Goal: Task Accomplishment & Management: Use online tool/utility

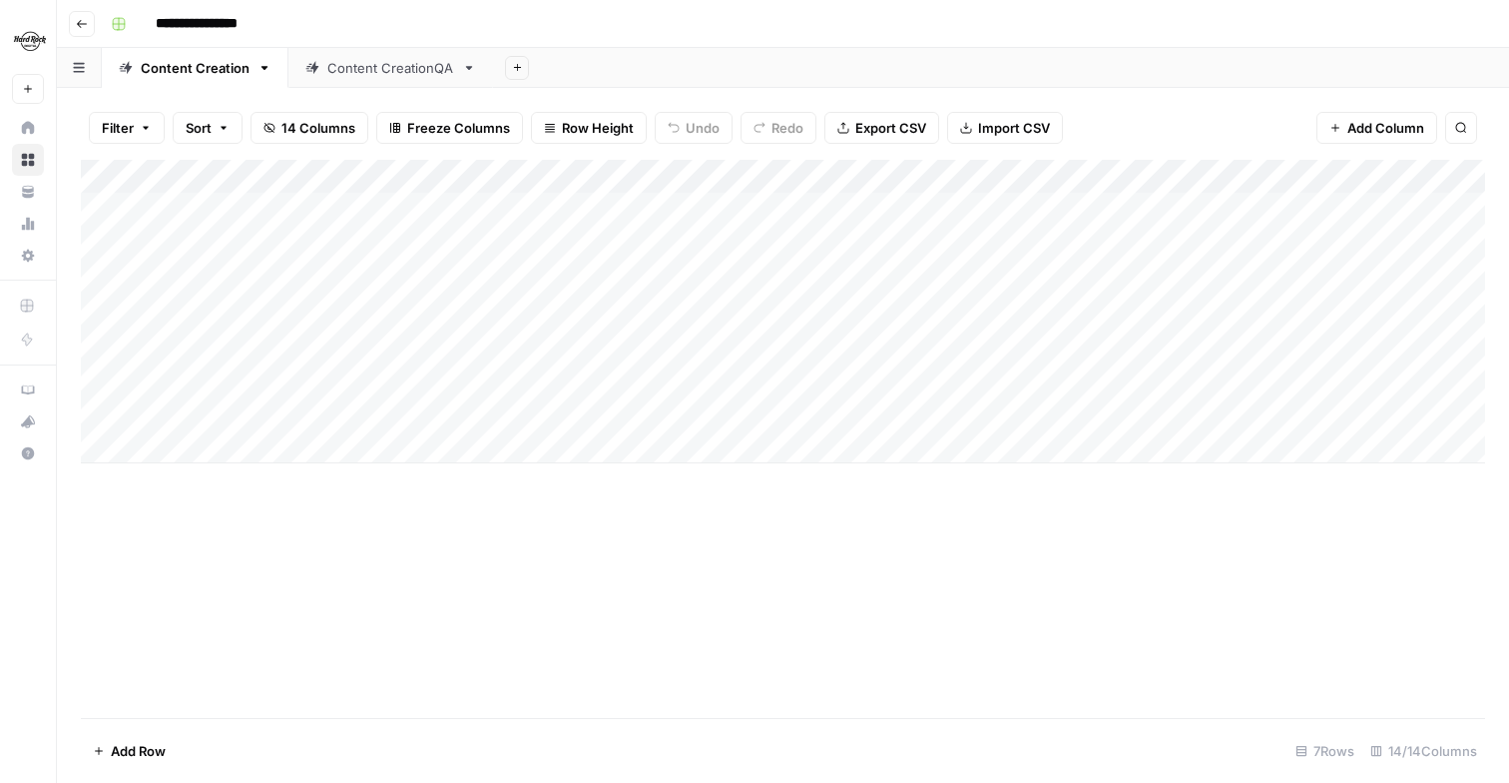
click at [442, 373] on div "Add Column" at bounding box center [783, 311] width 1405 height 303
click at [428, 374] on div "Add Column" at bounding box center [783, 311] width 1405 height 303
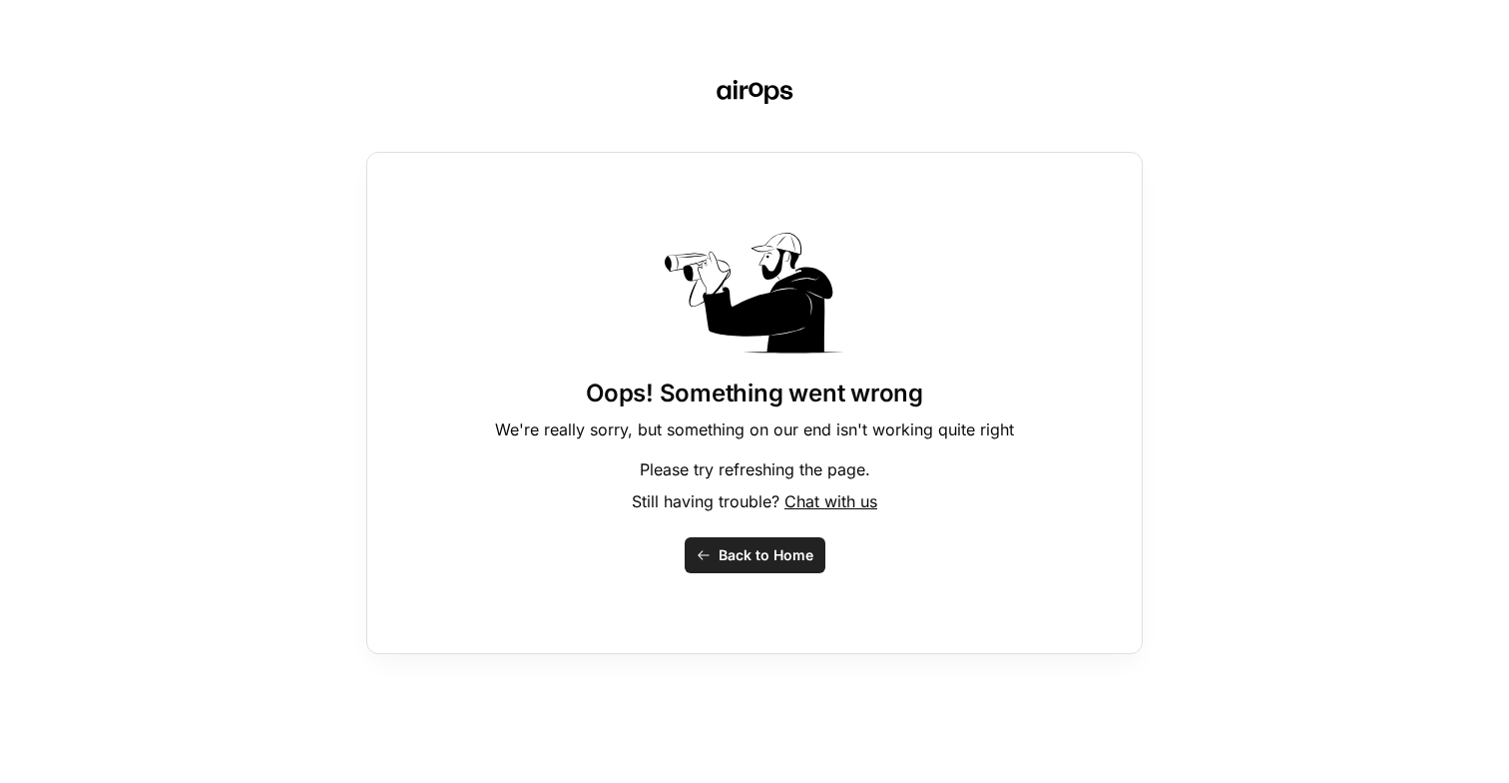
click at [722, 562] on span "Back to Home" at bounding box center [766, 555] width 95 height 20
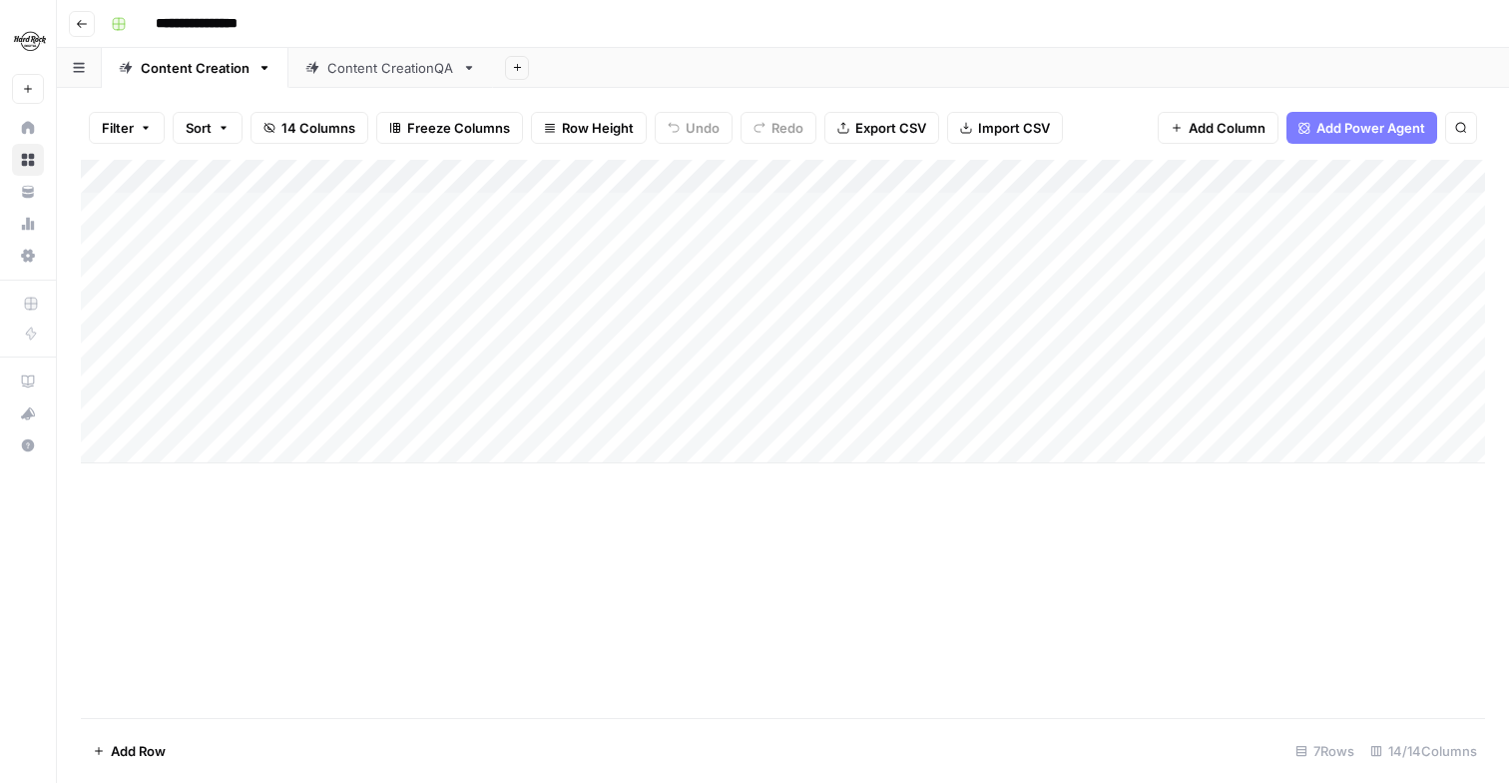
click at [299, 447] on div "Add Column" at bounding box center [783, 311] width 1405 height 303
type textarea "**********"
click at [406, 527] on div "Add Column" at bounding box center [783, 439] width 1405 height 558
click at [542, 444] on div "Add Column" at bounding box center [783, 328] width 1405 height 337
click at [1236, 712] on button "Reload" at bounding box center [1245, 723] width 56 height 26
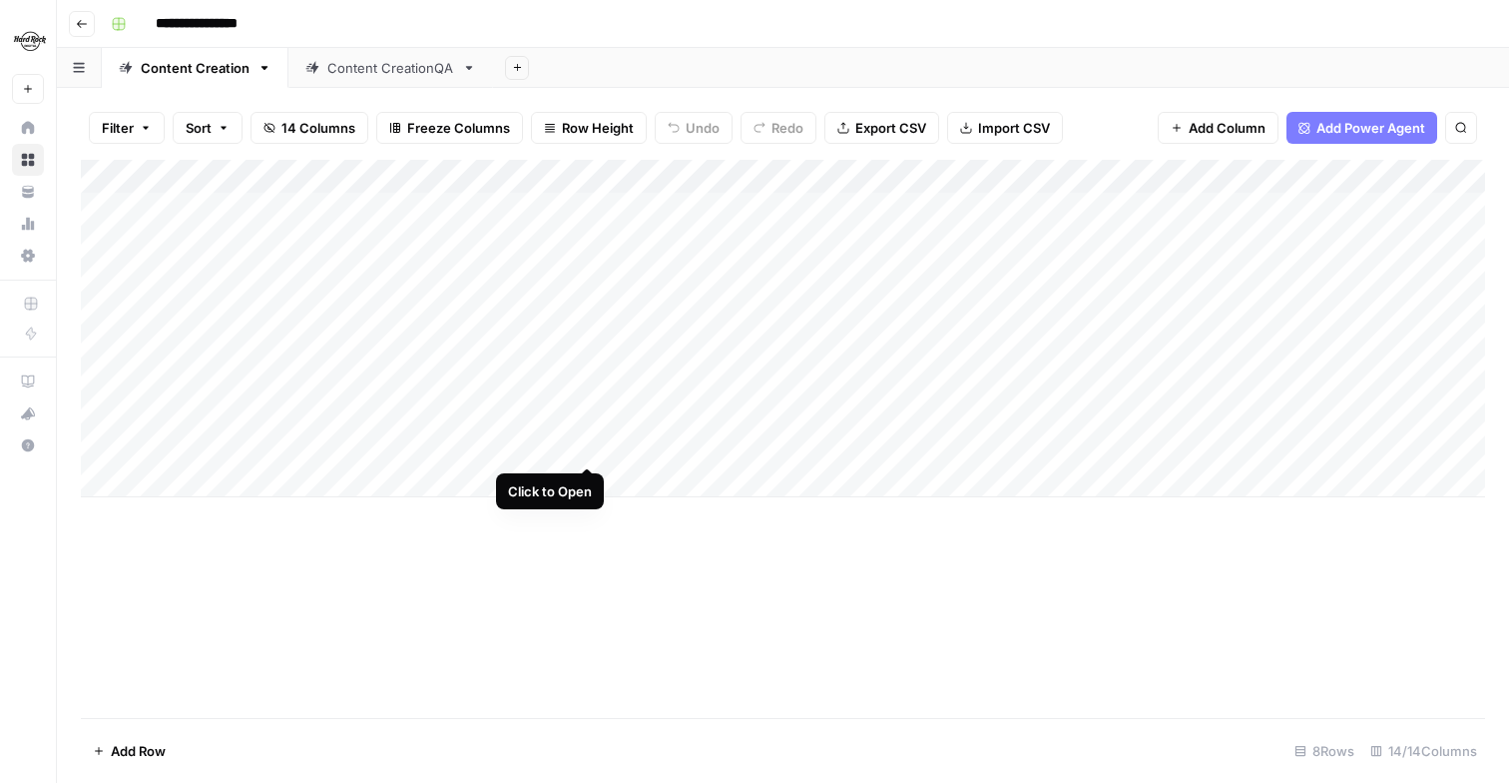
click at [582, 442] on div "Add Column" at bounding box center [783, 328] width 1405 height 337
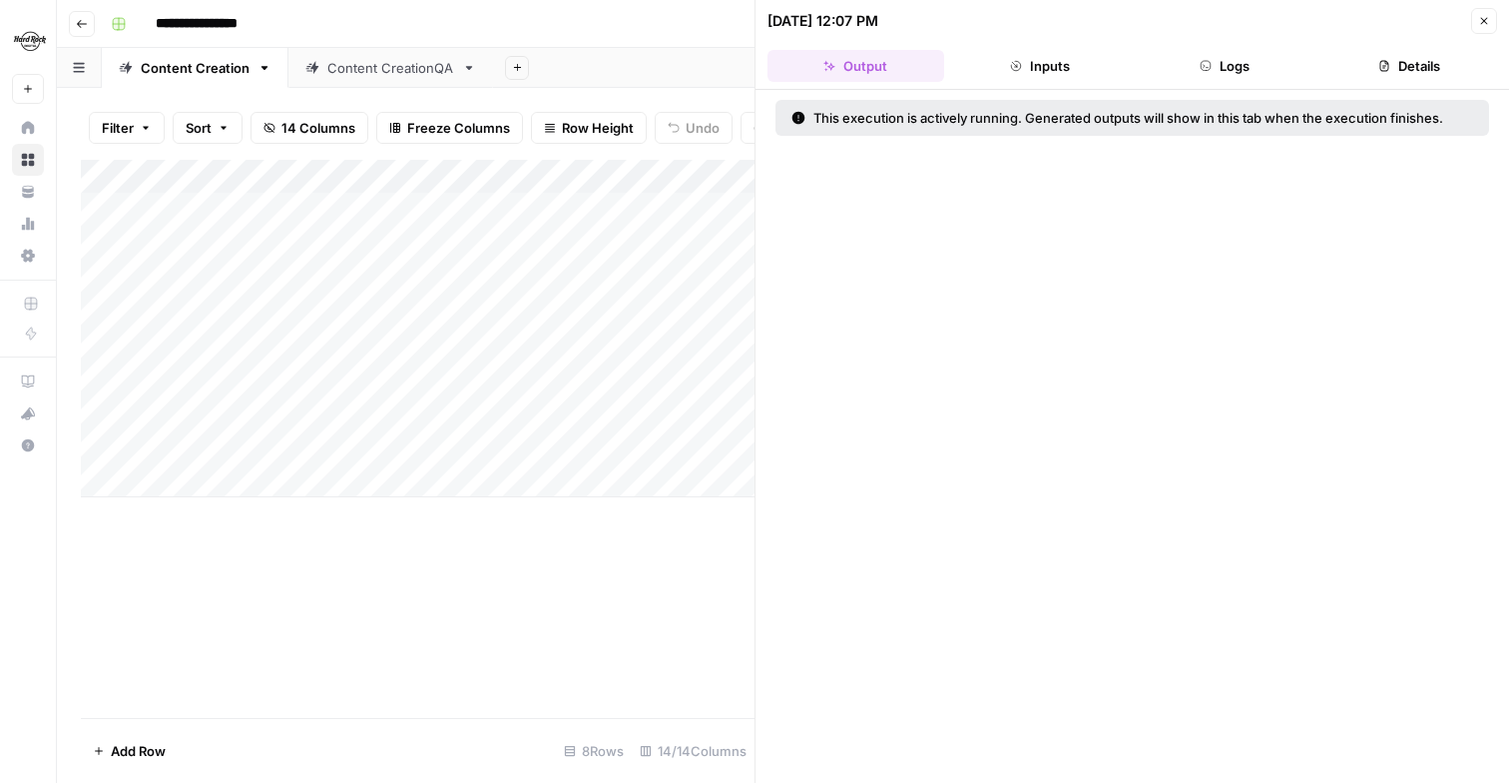
click at [1073, 61] on button "Inputs" at bounding box center [1040, 66] width 177 height 32
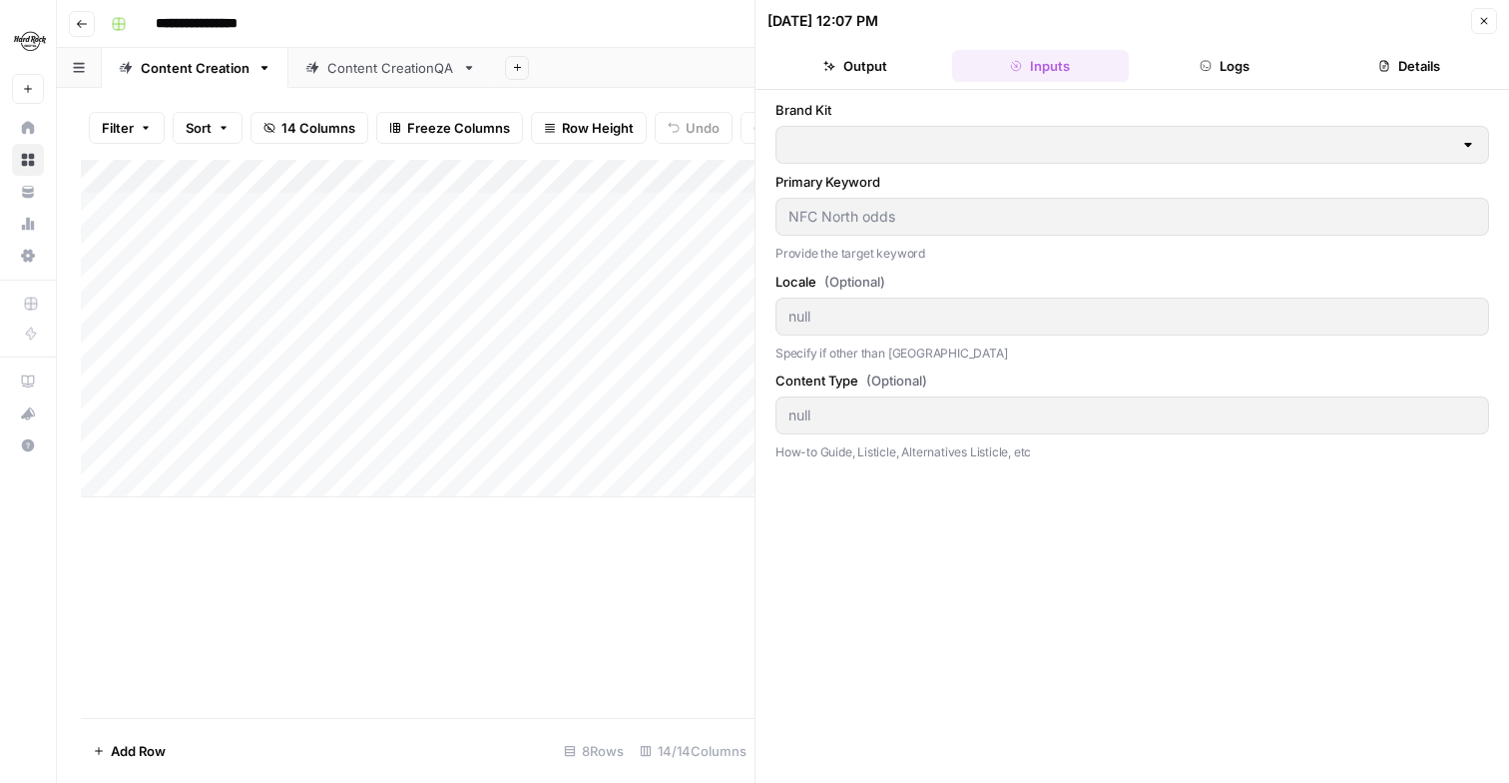
type input "Hard Rock Digital"
click at [1223, 63] on button "Logs" at bounding box center [1225, 66] width 177 height 32
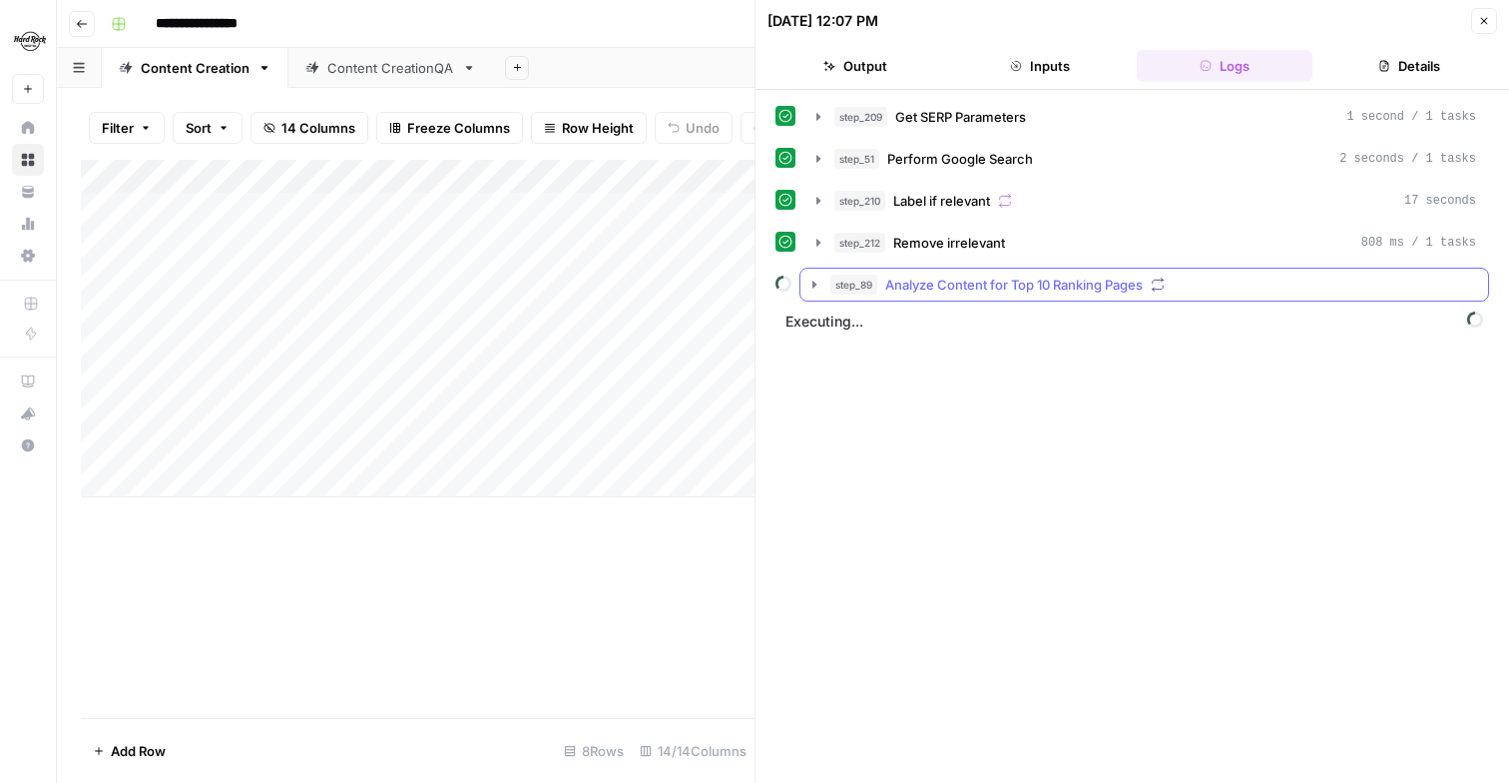
click at [814, 284] on icon "button" at bounding box center [815, 284] width 4 height 7
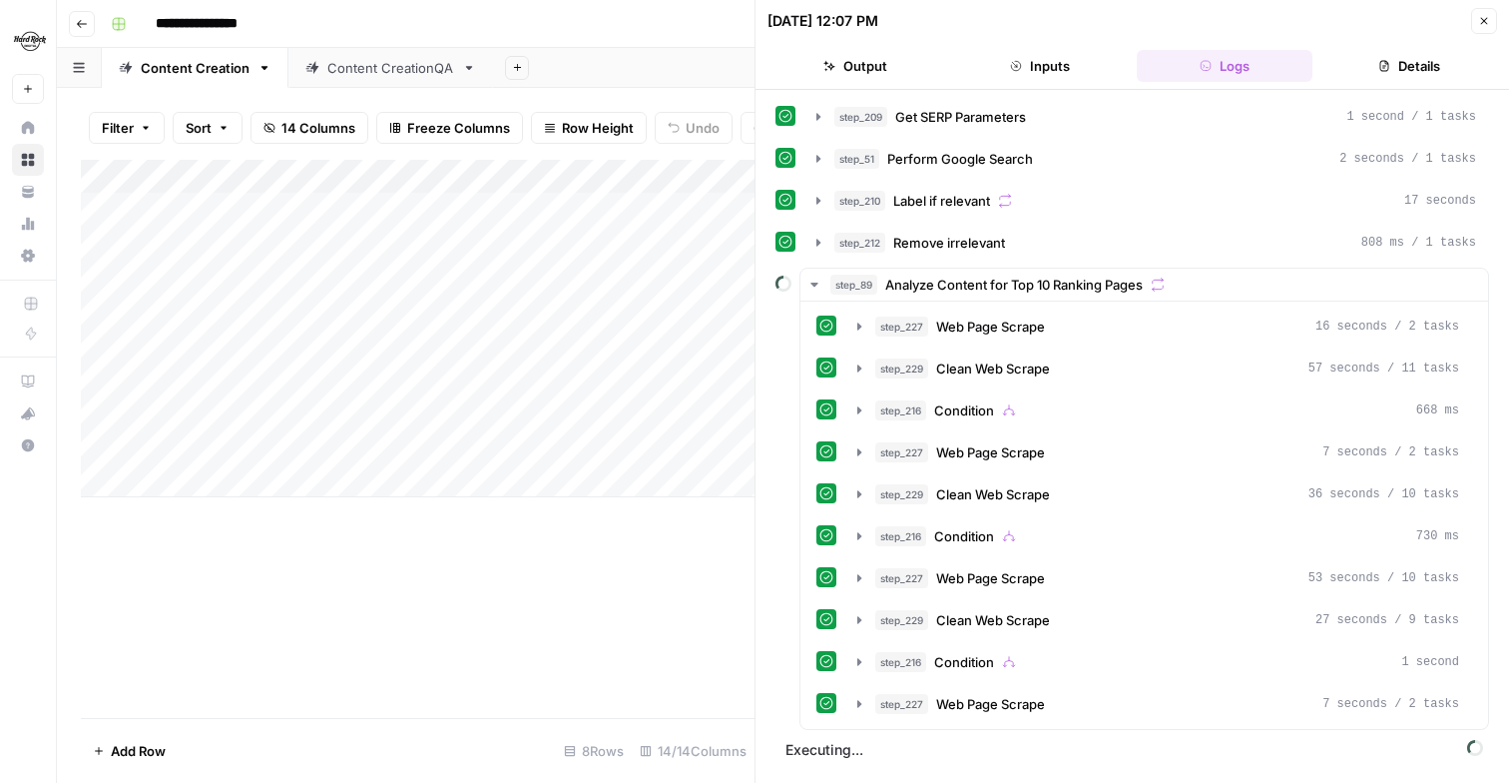
click at [688, 625] on div "Add Column" at bounding box center [418, 439] width 674 height 558
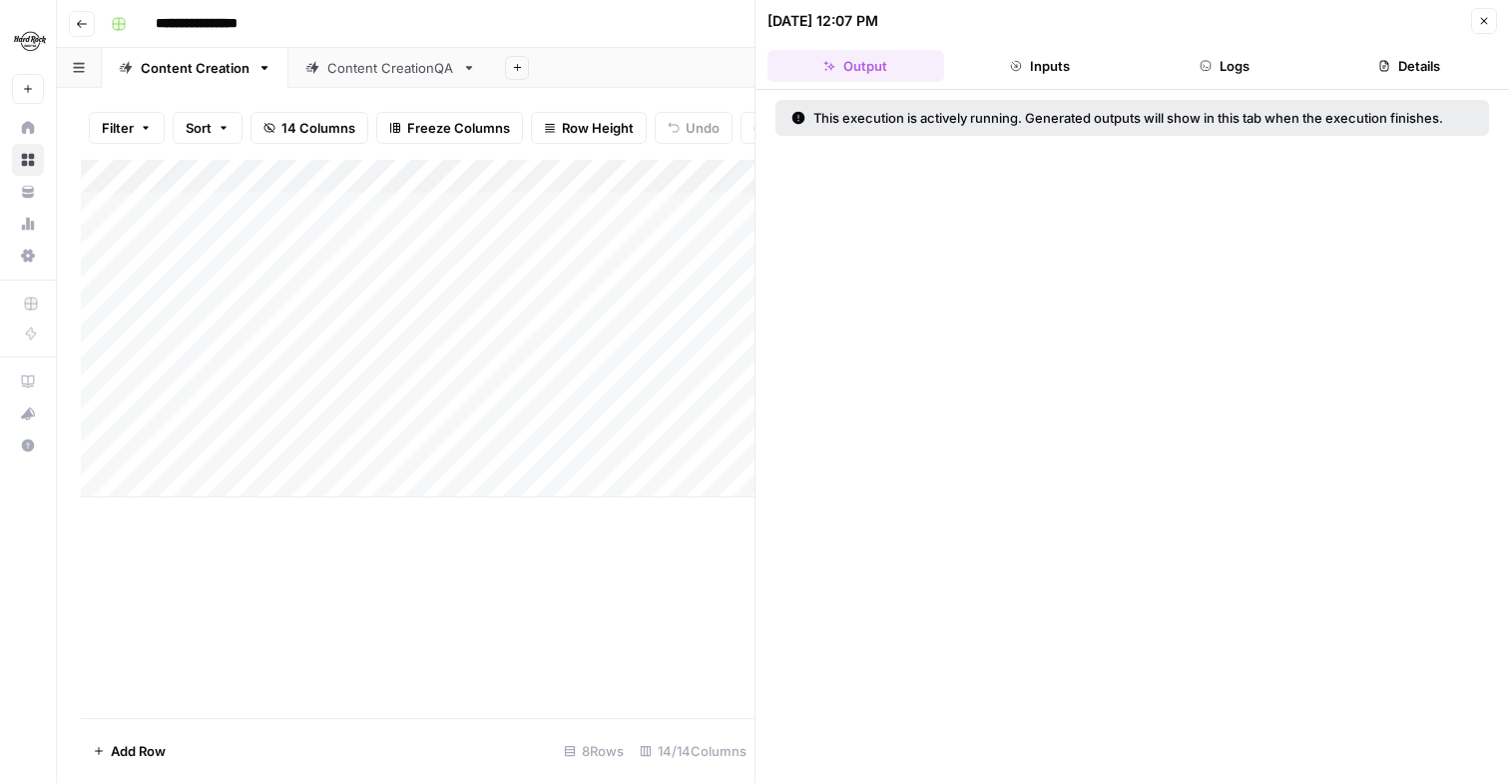
click at [1483, 9] on button "Close" at bounding box center [1484, 21] width 26 height 26
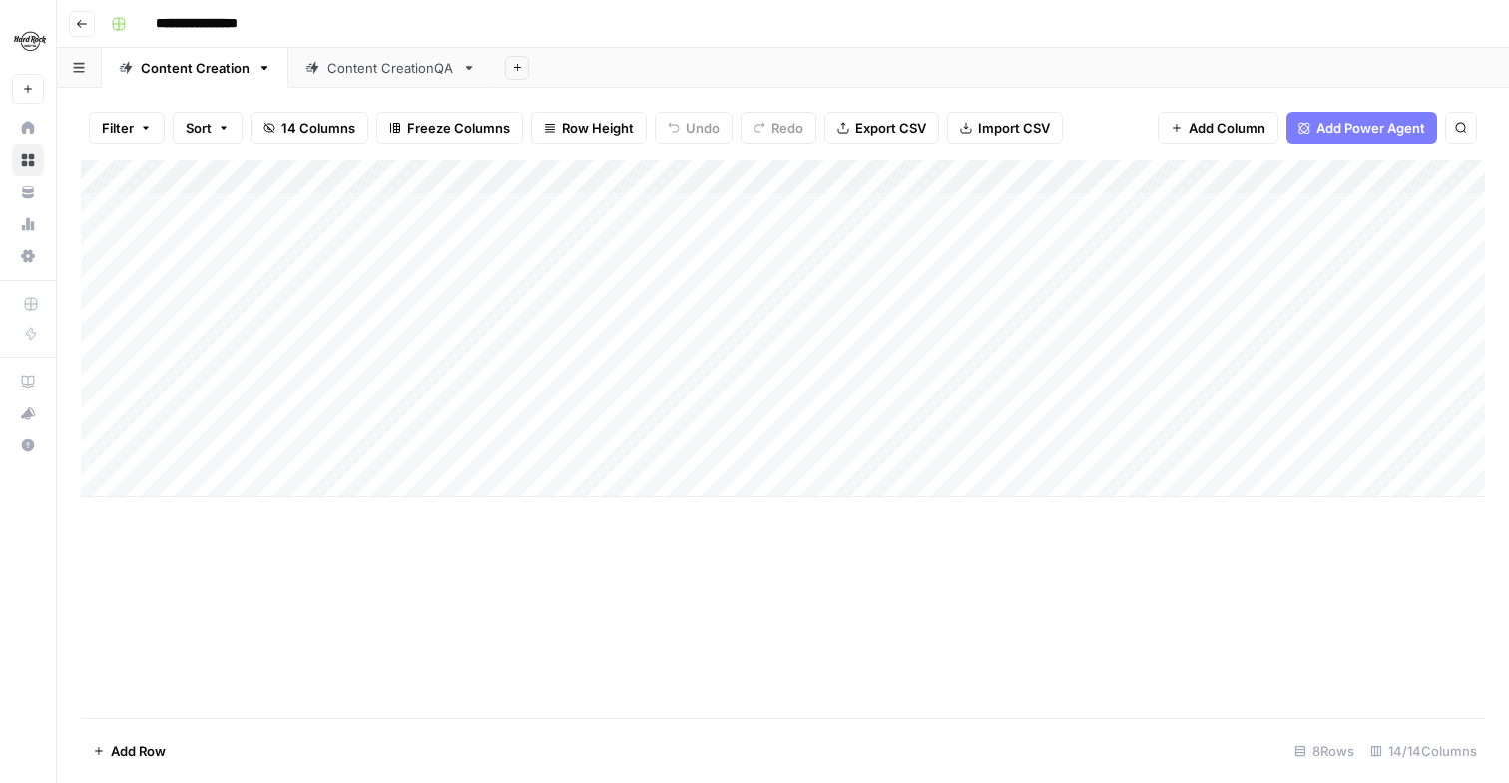
click at [553, 449] on div "Add Column" at bounding box center [783, 328] width 1405 height 337
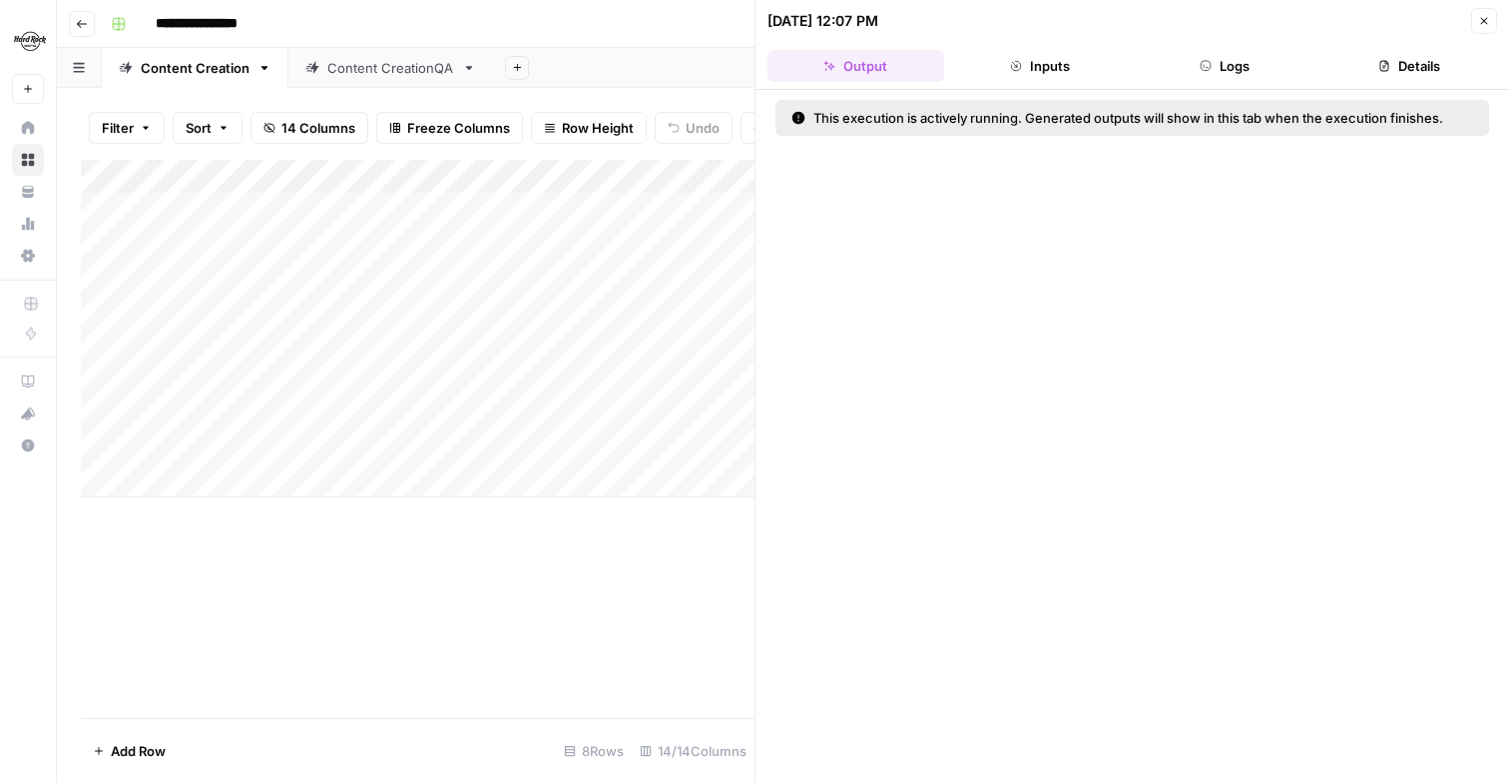
click at [1002, 92] on div "This execution is actively running. Generated outputs will show in this tab whe…" at bounding box center [1133, 436] width 754 height 693
click at [1026, 91] on div "This execution is actively running. Generated outputs will show in this tab whe…" at bounding box center [1133, 436] width 754 height 693
click at [1039, 68] on button "Inputs" at bounding box center [1040, 66] width 177 height 32
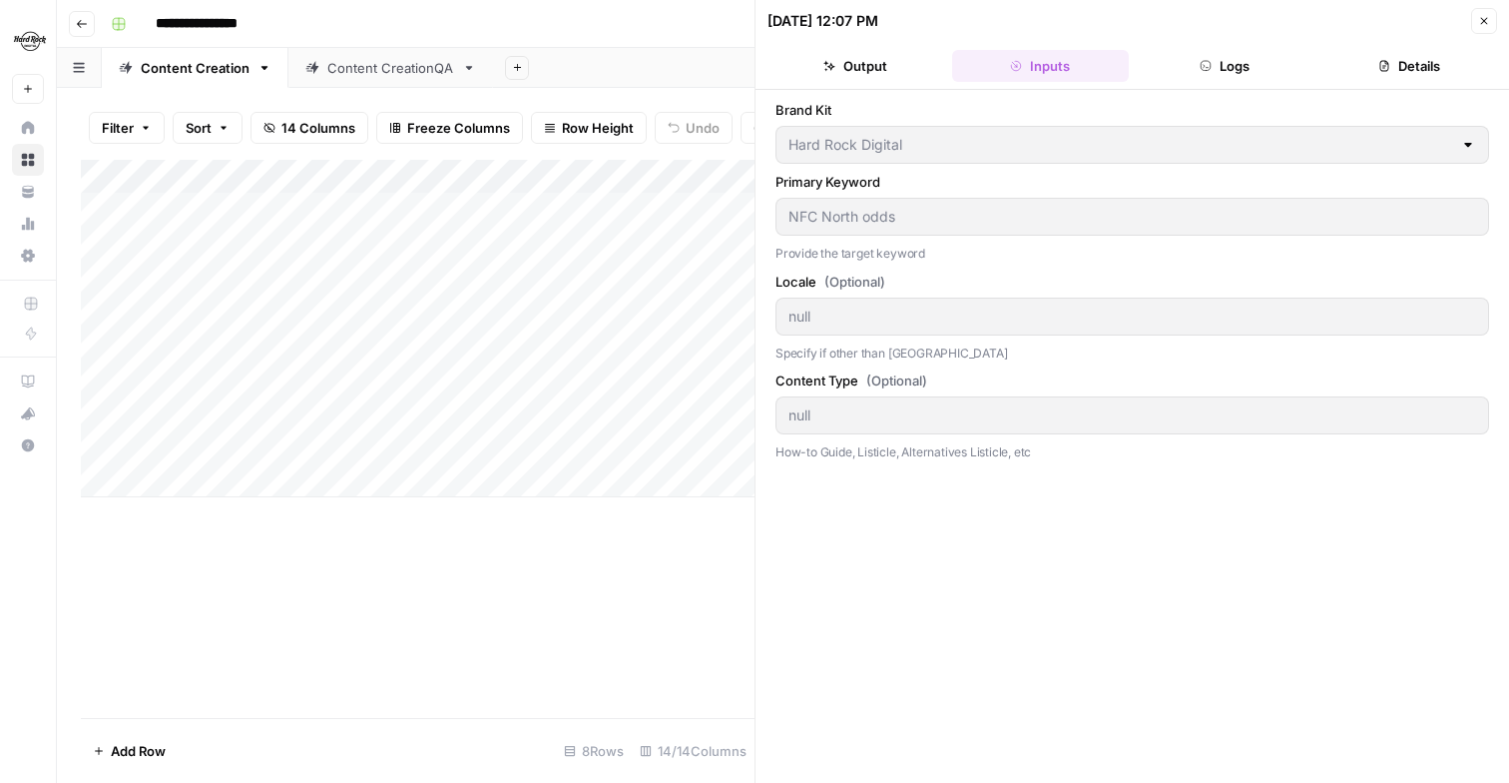
click at [1210, 54] on button "Logs" at bounding box center [1225, 66] width 177 height 32
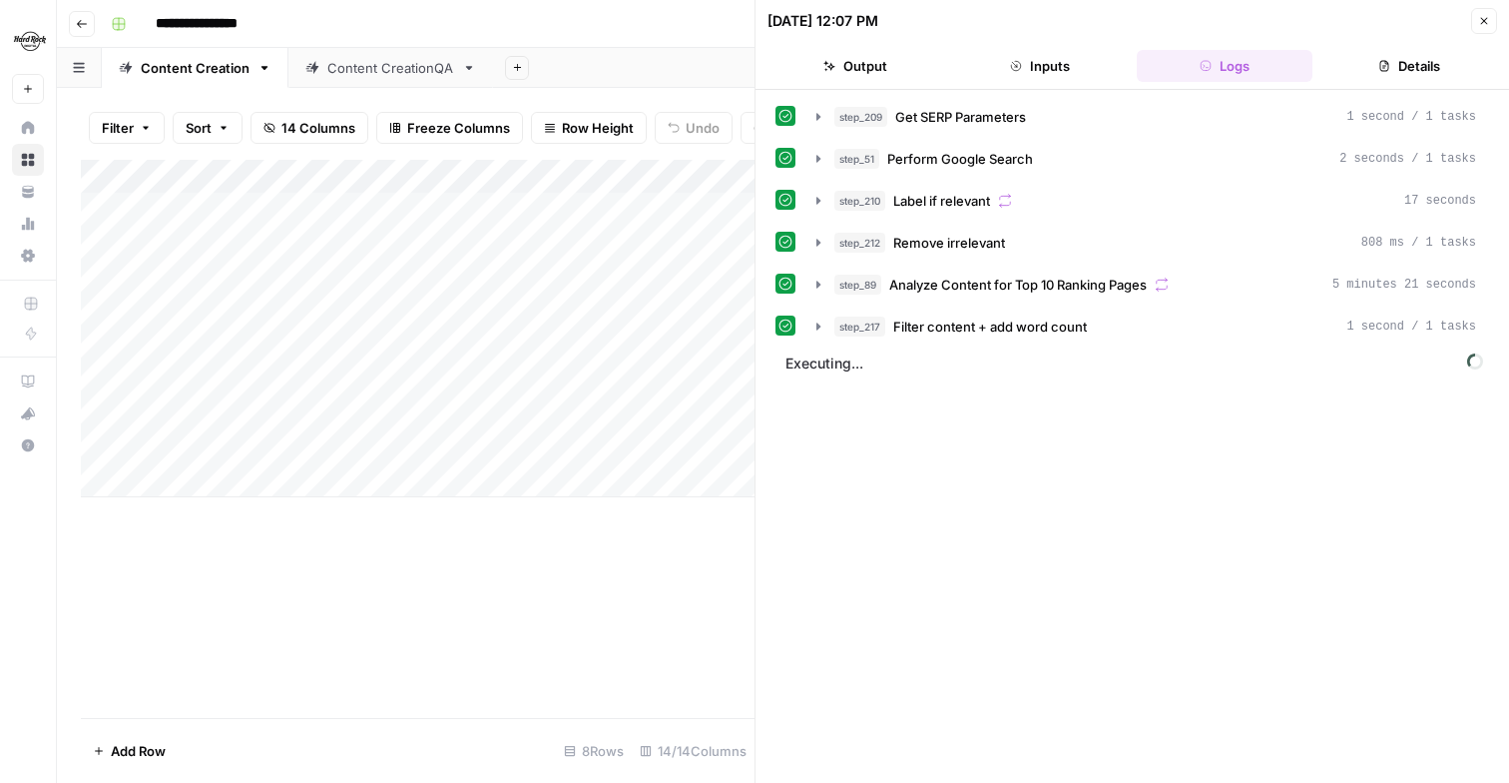
drag, startPoint x: 1491, startPoint y: 15, endPoint x: 1402, endPoint y: 88, distance: 115.7
click at [1402, 88] on header "08/19/25 at 12:07 PM Close Output Inputs Logs Details" at bounding box center [1133, 45] width 754 height 90
click at [1419, 67] on button "Details" at bounding box center [1409, 66] width 177 height 32
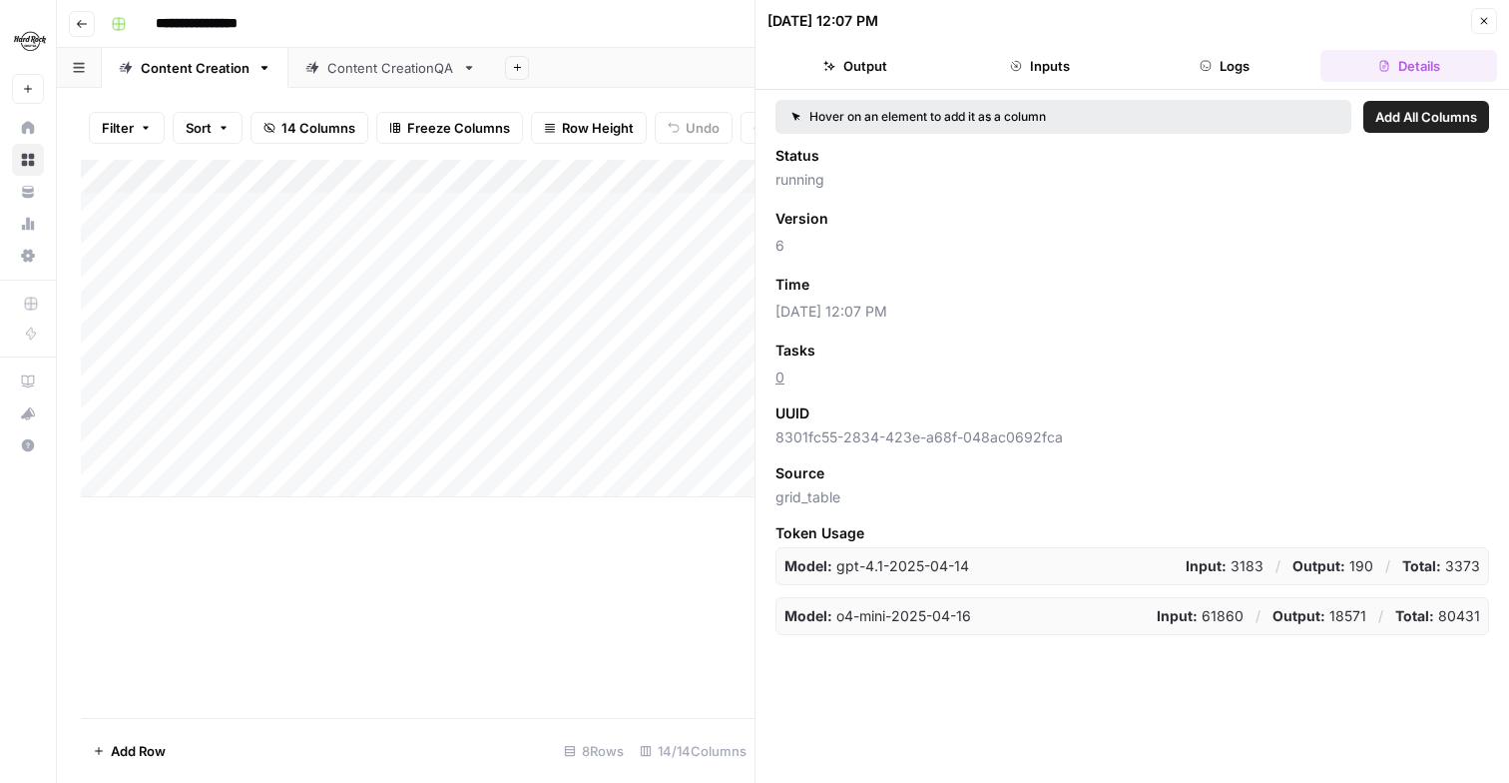
click at [1490, 22] on button "Close" at bounding box center [1484, 21] width 26 height 26
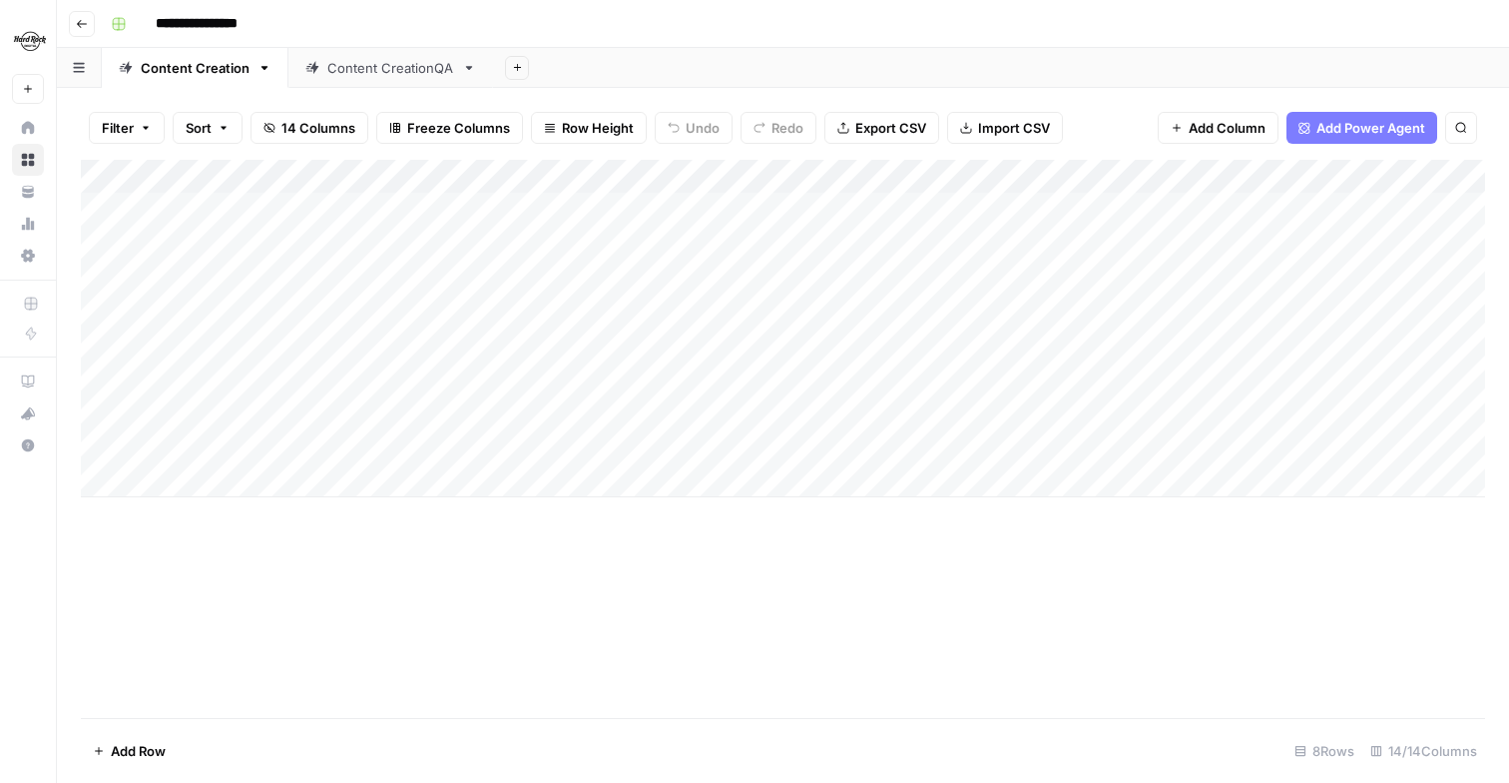
click at [1038, 454] on div "Add Column" at bounding box center [783, 328] width 1405 height 337
click at [1481, 701] on icon "close" at bounding box center [1480, 704] width 10 height 10
click at [791, 446] on div "Add Column" at bounding box center [783, 328] width 1405 height 337
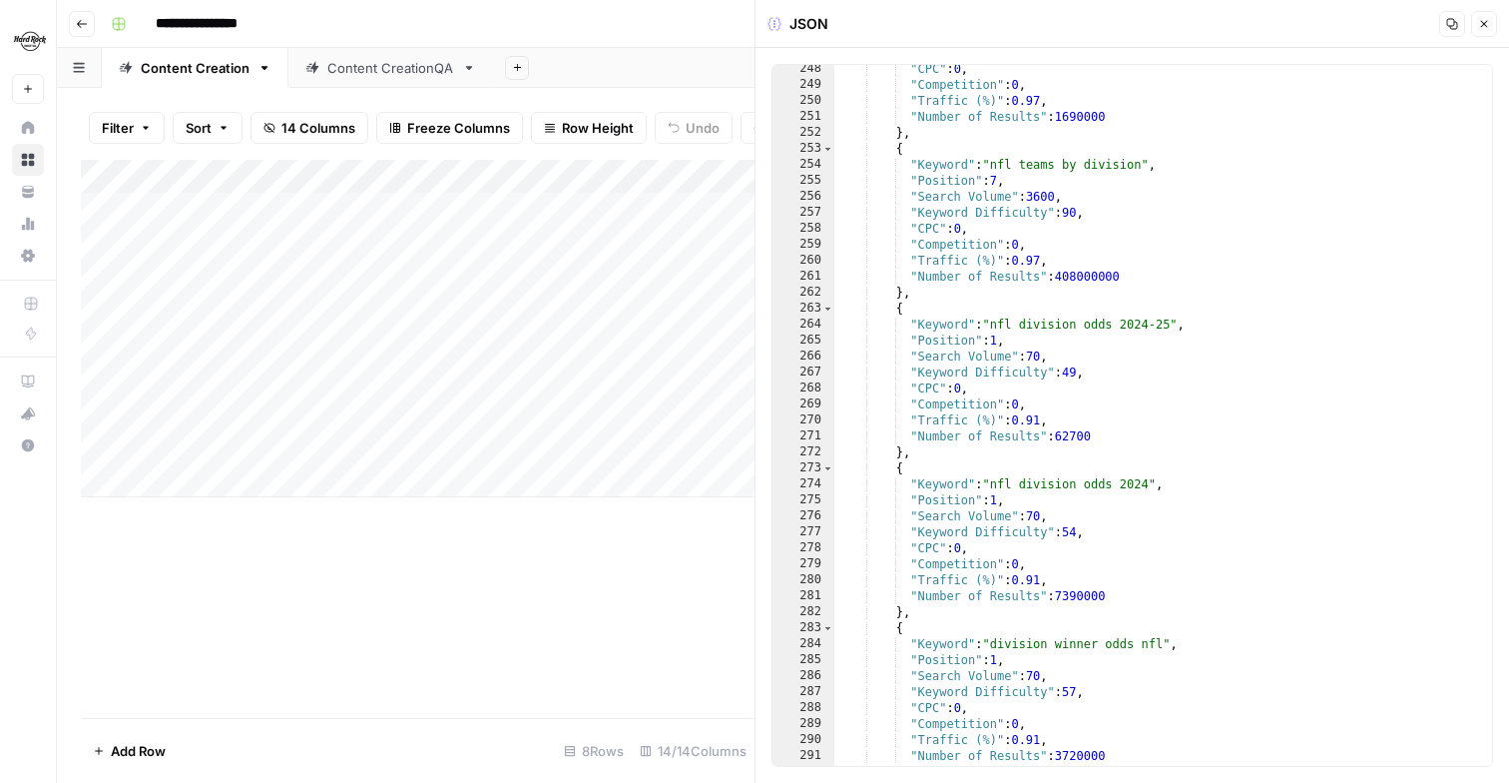
scroll to position [2415, 0]
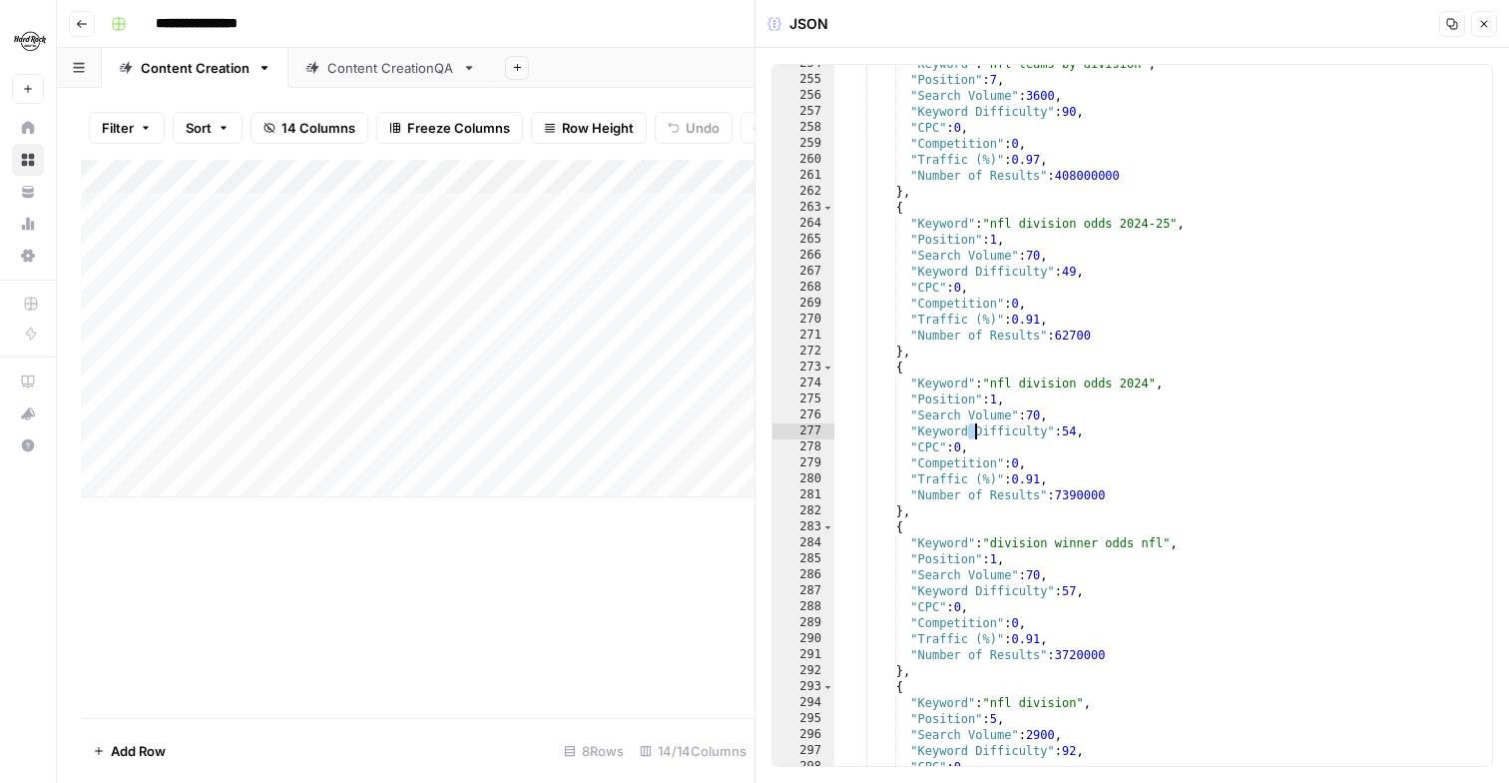
click at [974, 429] on div ""Keyword" : "nfl teams by division" , "Position" : 7 , "Search Volume" : 3600 ,…" at bounding box center [1164, 422] width 658 height 733
click at [1044, 439] on div ""Keyword" : "nfl teams by division" , "Position" : 7 , "Search Volume" : 3600 ,…" at bounding box center [1164, 422] width 658 height 733
click at [1122, 495] on div ""Keyword" : "nfl teams by division" , "Position" : 7 , "Search Volume" : 3600 ,…" at bounding box center [1164, 422] width 658 height 733
type textarea "**********"
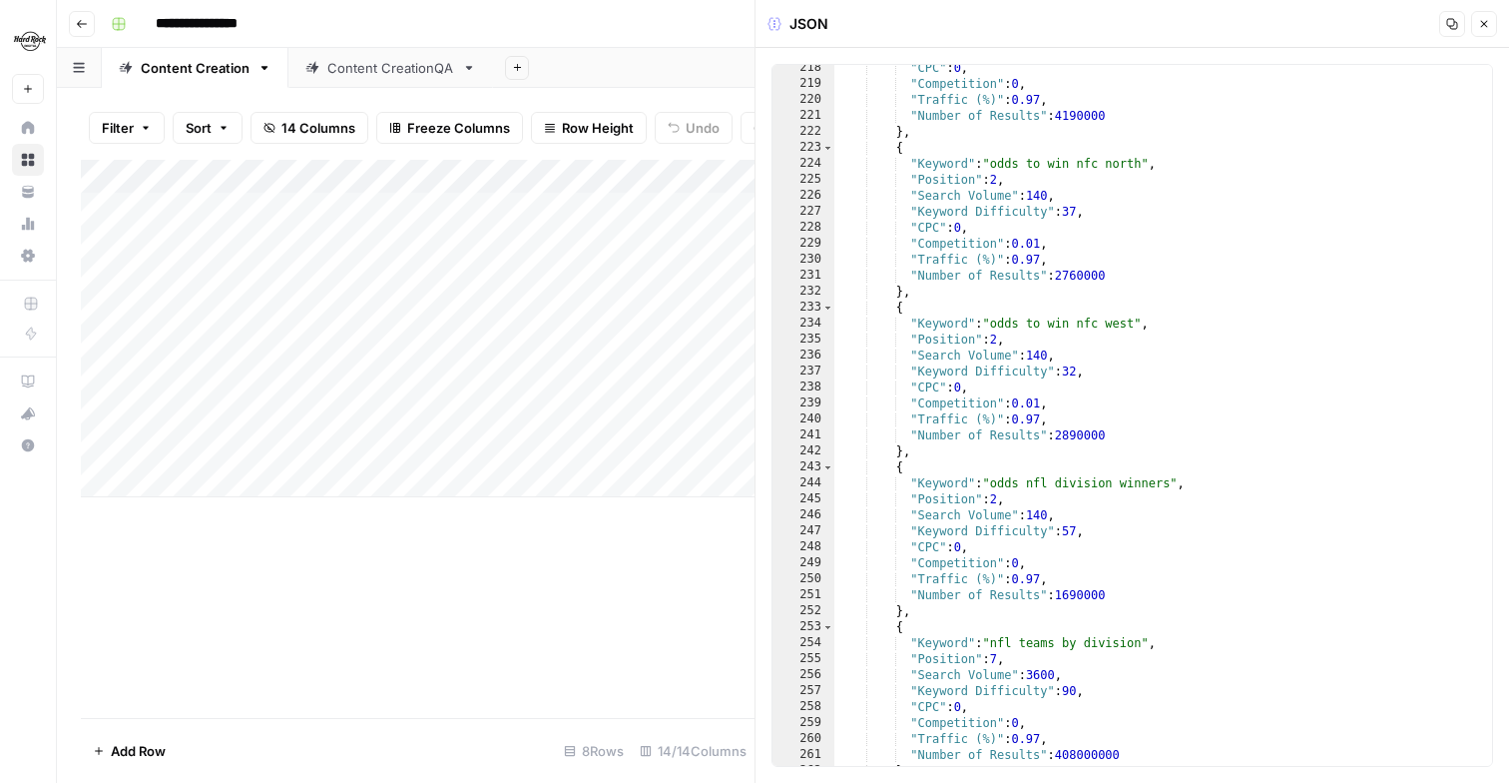
scroll to position [2155, 0]
click at [1479, 31] on button "Close" at bounding box center [1484, 24] width 26 height 26
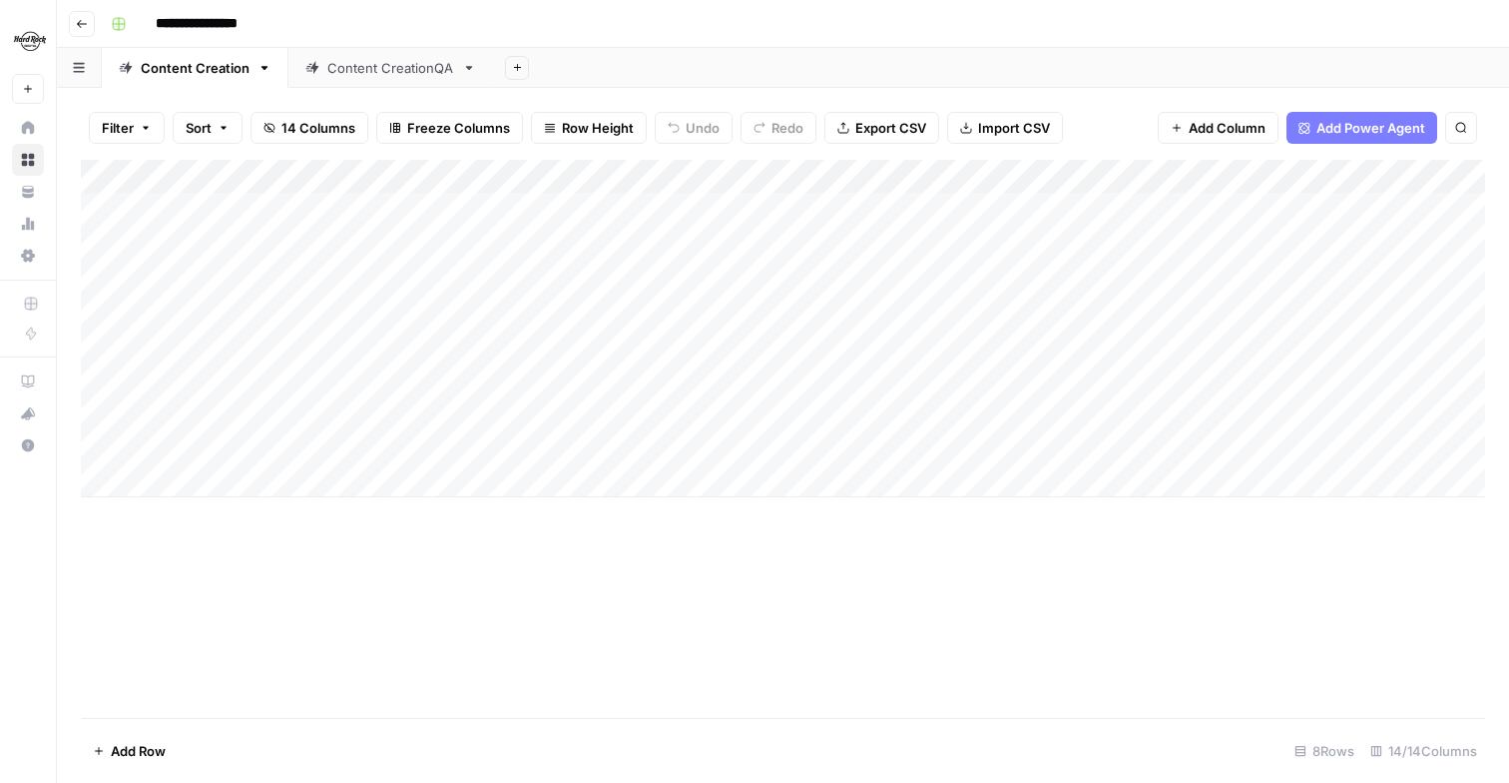
click at [999, 444] on div "Add Column" at bounding box center [783, 328] width 1405 height 337
click at [398, 450] on div "Add Column" at bounding box center [783, 328] width 1405 height 337
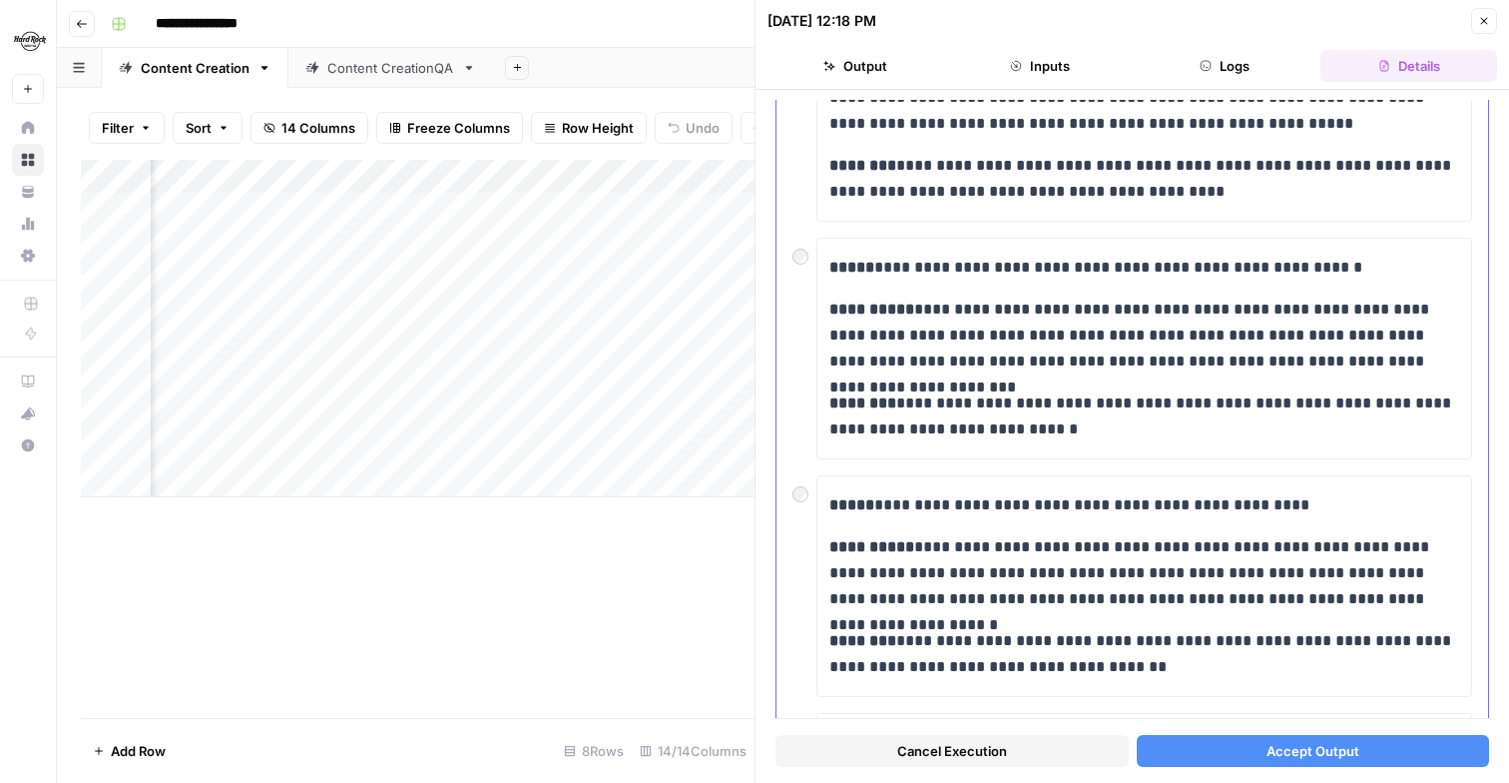
scroll to position [425, 0]
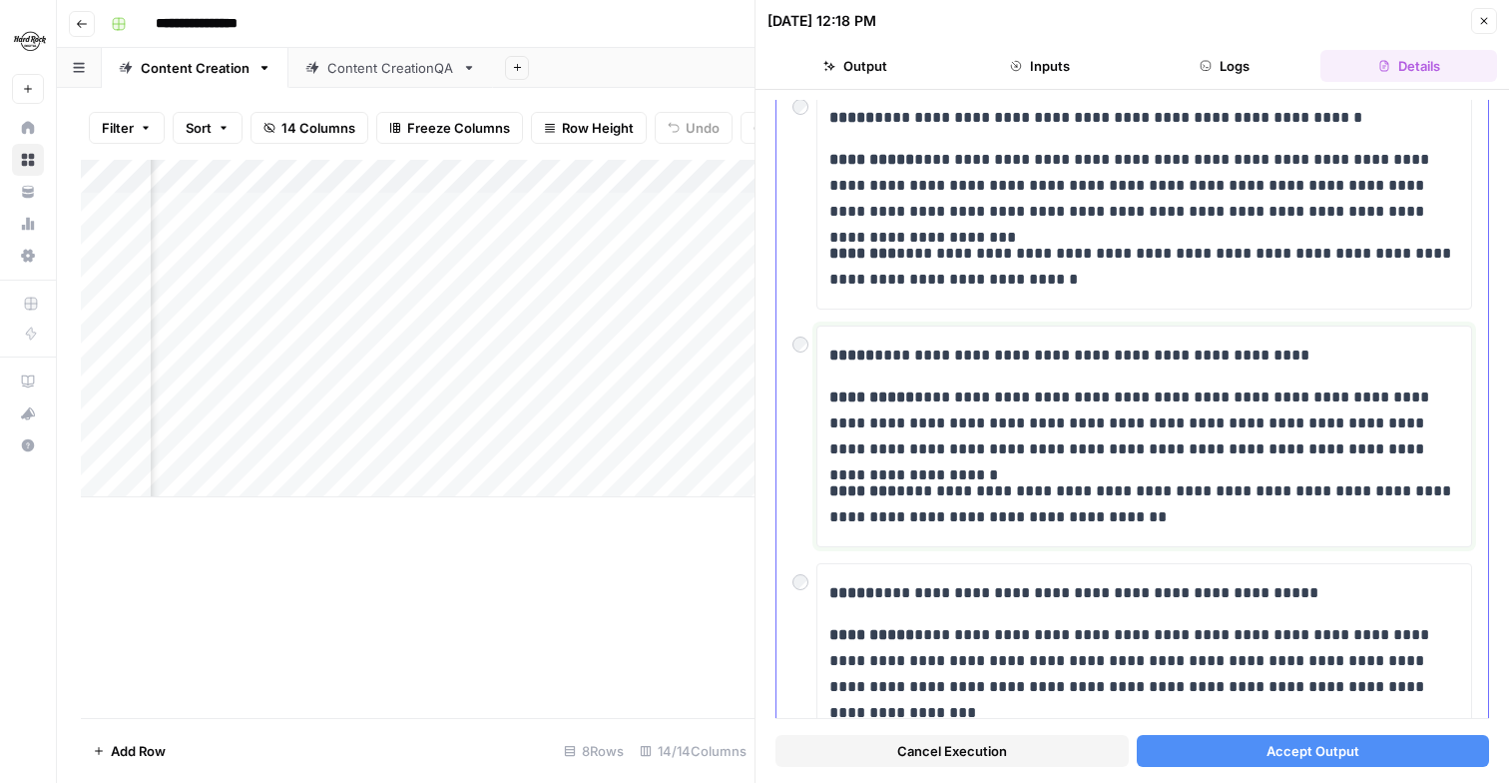
click at [973, 395] on p "**********" at bounding box center [1145, 423] width 630 height 78
click at [830, 358] on strong "*****" at bounding box center [852, 354] width 45 height 15
click at [813, 337] on div at bounding box center [805, 339] width 24 height 28
click at [810, 339] on div at bounding box center [805, 339] width 24 height 28
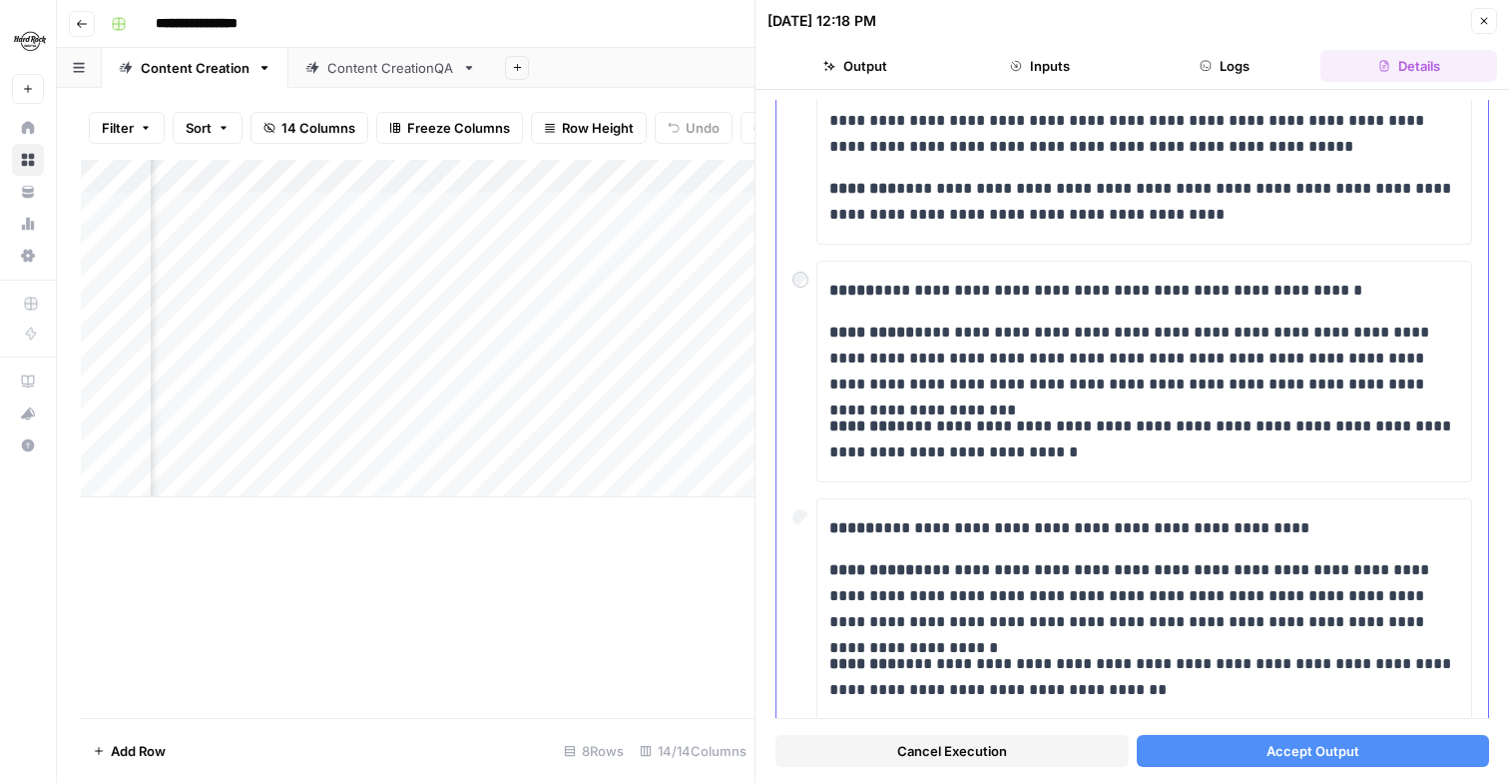
scroll to position [266, 0]
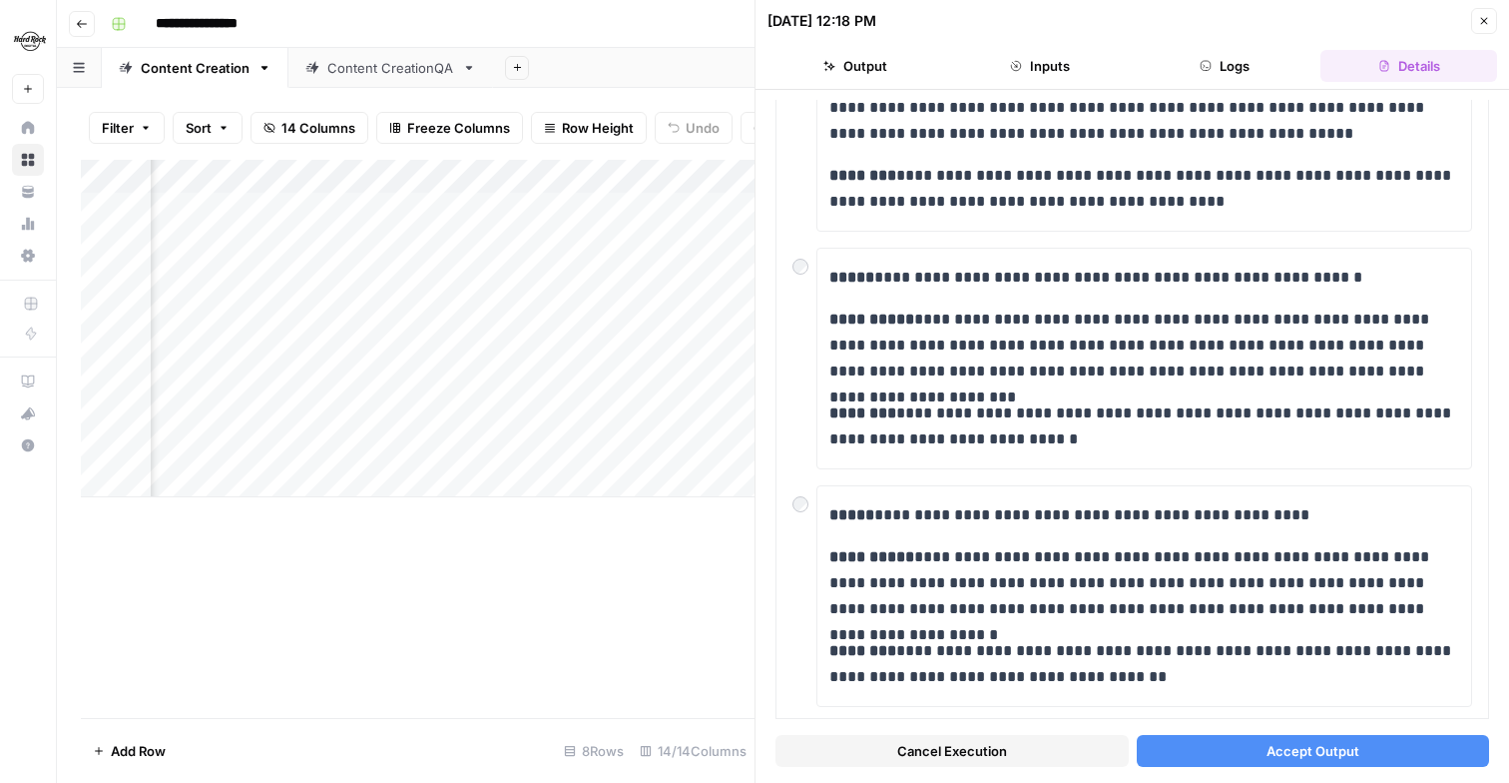
click at [1298, 747] on span "Accept Output" at bounding box center [1313, 751] width 93 height 20
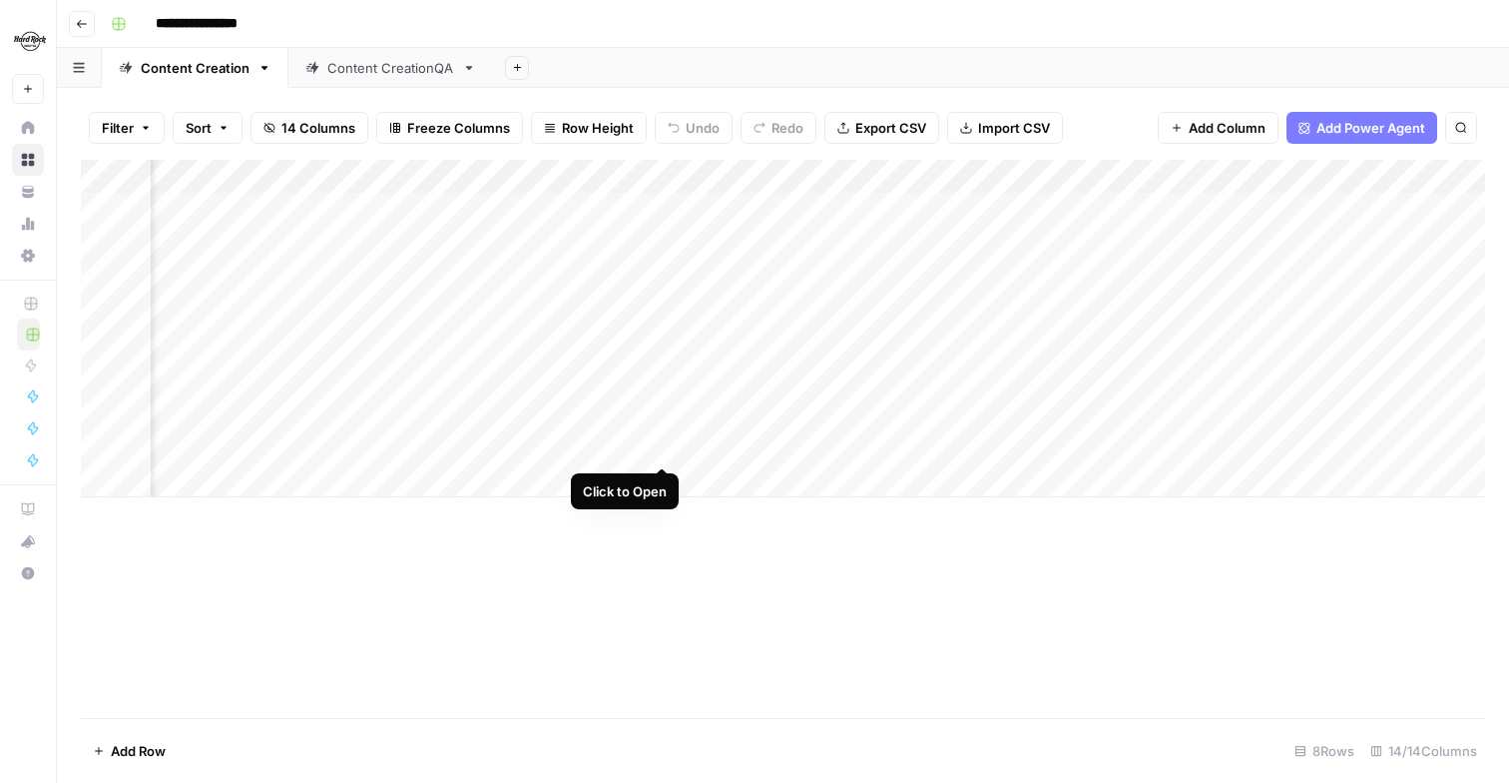
click at [660, 446] on div "Add Column" at bounding box center [783, 328] width 1405 height 337
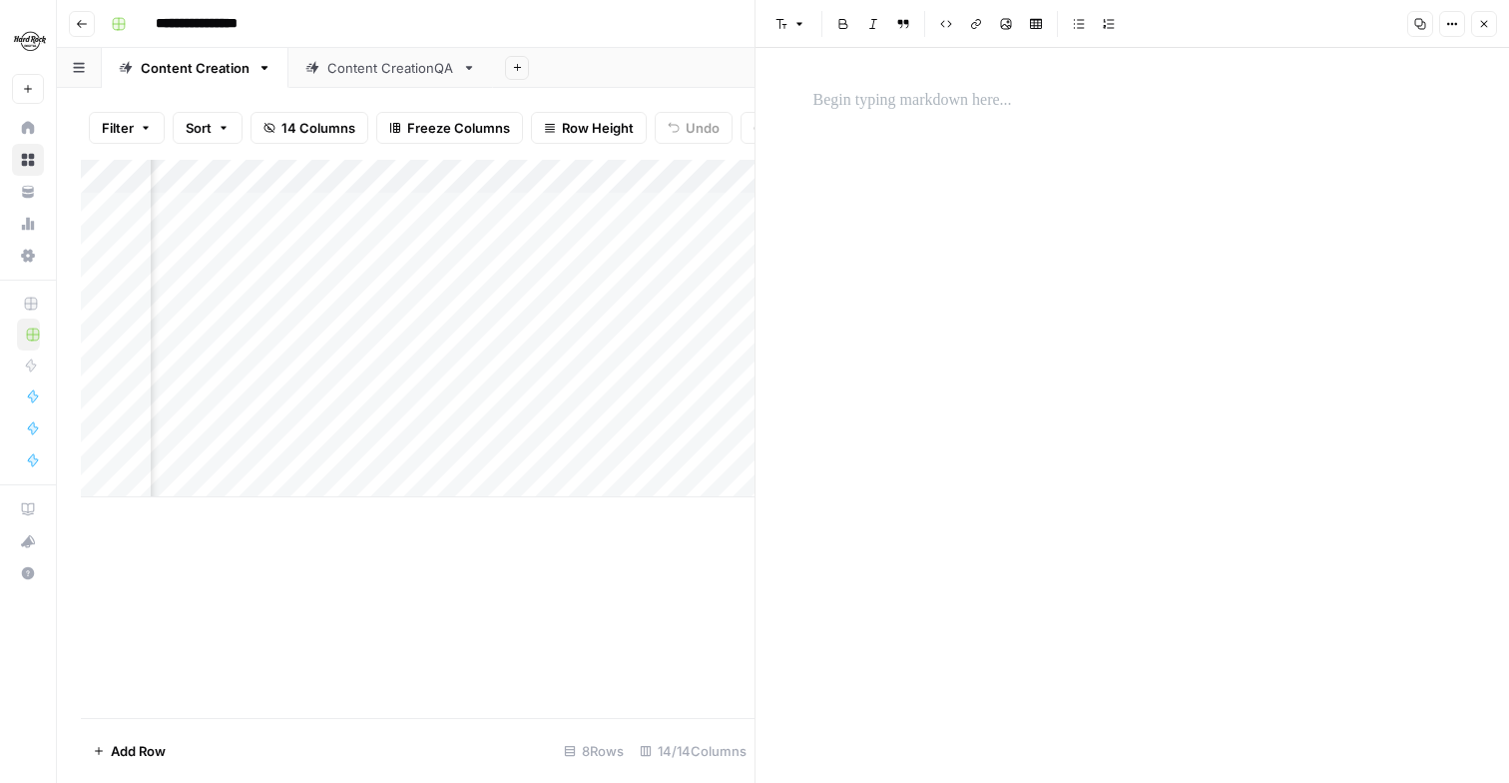
click at [1481, 22] on icon "button" at bounding box center [1484, 24] width 12 height 12
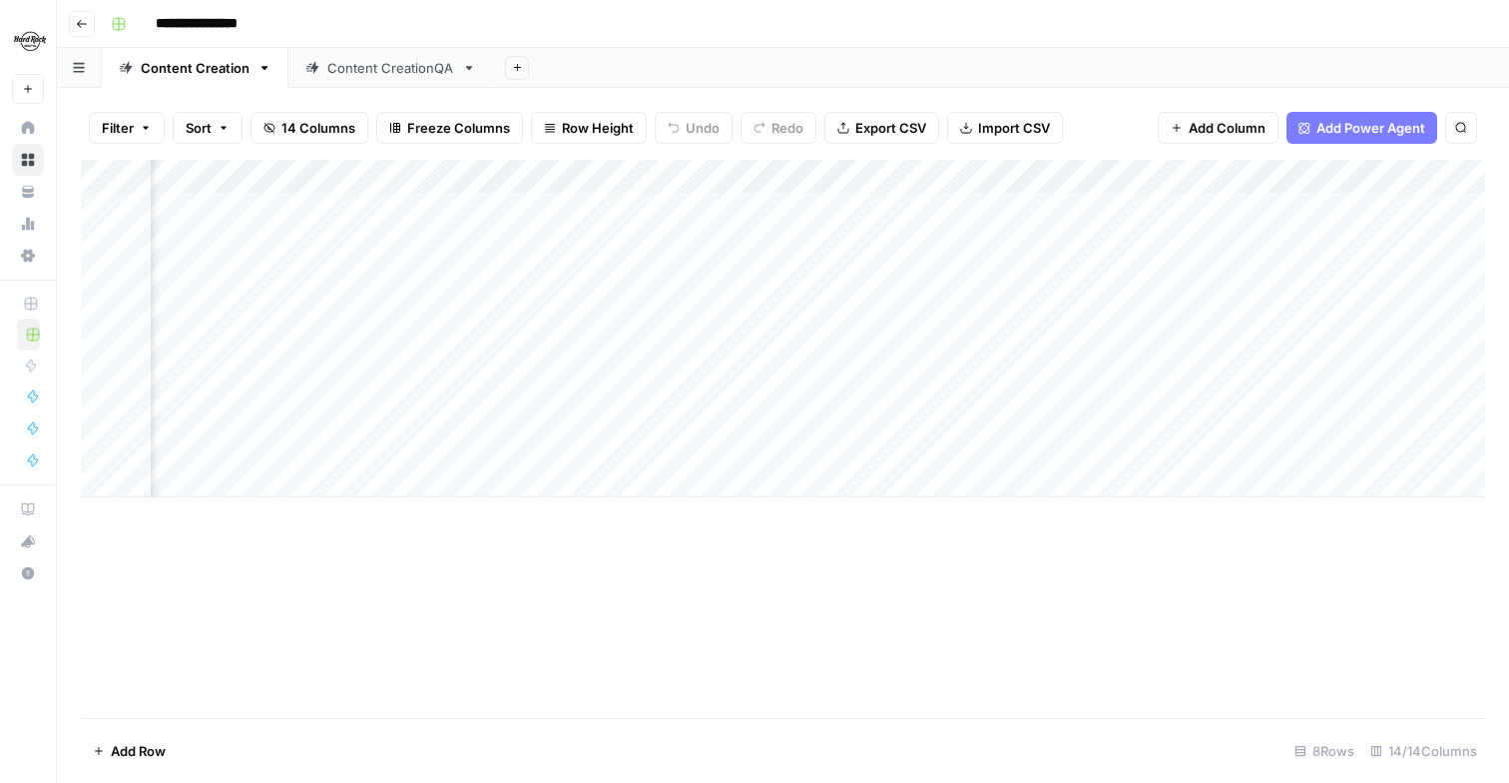
click at [495, 480] on div "Add Column" at bounding box center [783, 328] width 1405 height 337
click at [566, 455] on div "Add Column" at bounding box center [783, 345] width 1405 height 371
click at [668, 634] on div "Add Column" at bounding box center [783, 439] width 1405 height 558
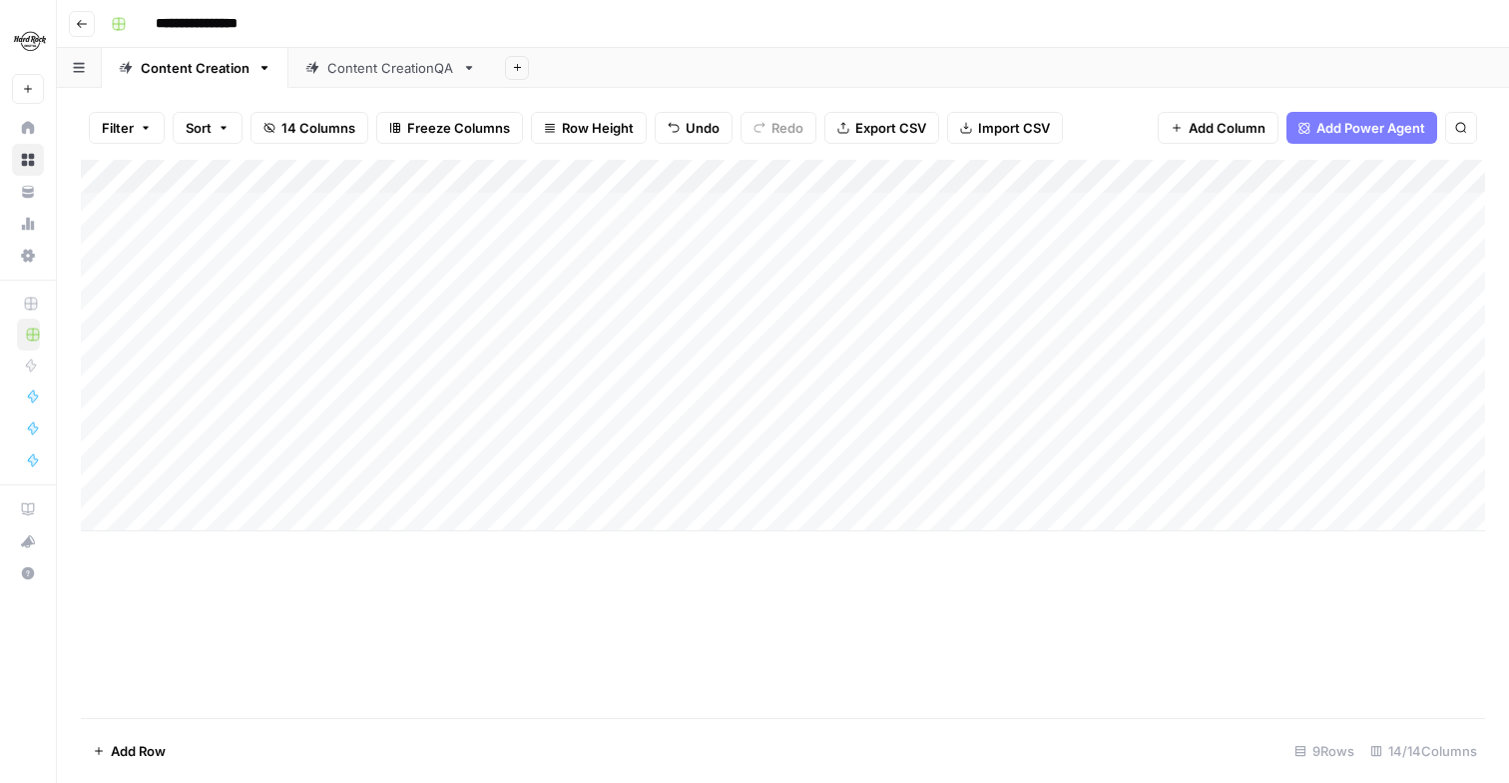
click at [967, 586] on div "Add Column" at bounding box center [783, 439] width 1405 height 558
click at [1049, 450] on div "Add Column" at bounding box center [783, 345] width 1405 height 371
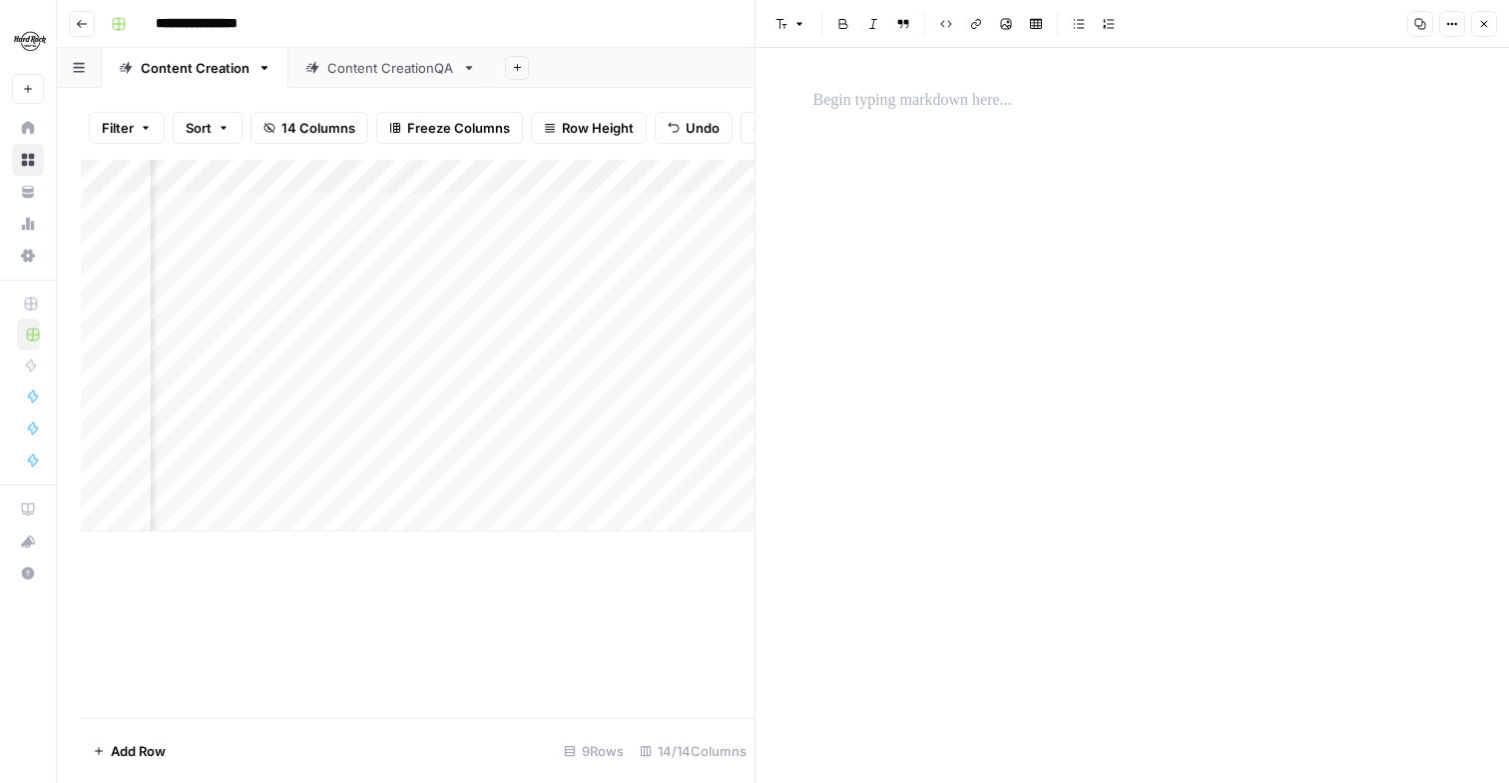
click at [1036, 89] on p at bounding box center [1133, 101] width 639 height 26
click at [1489, 24] on span "Close" at bounding box center [1489, 24] width 1 height 1
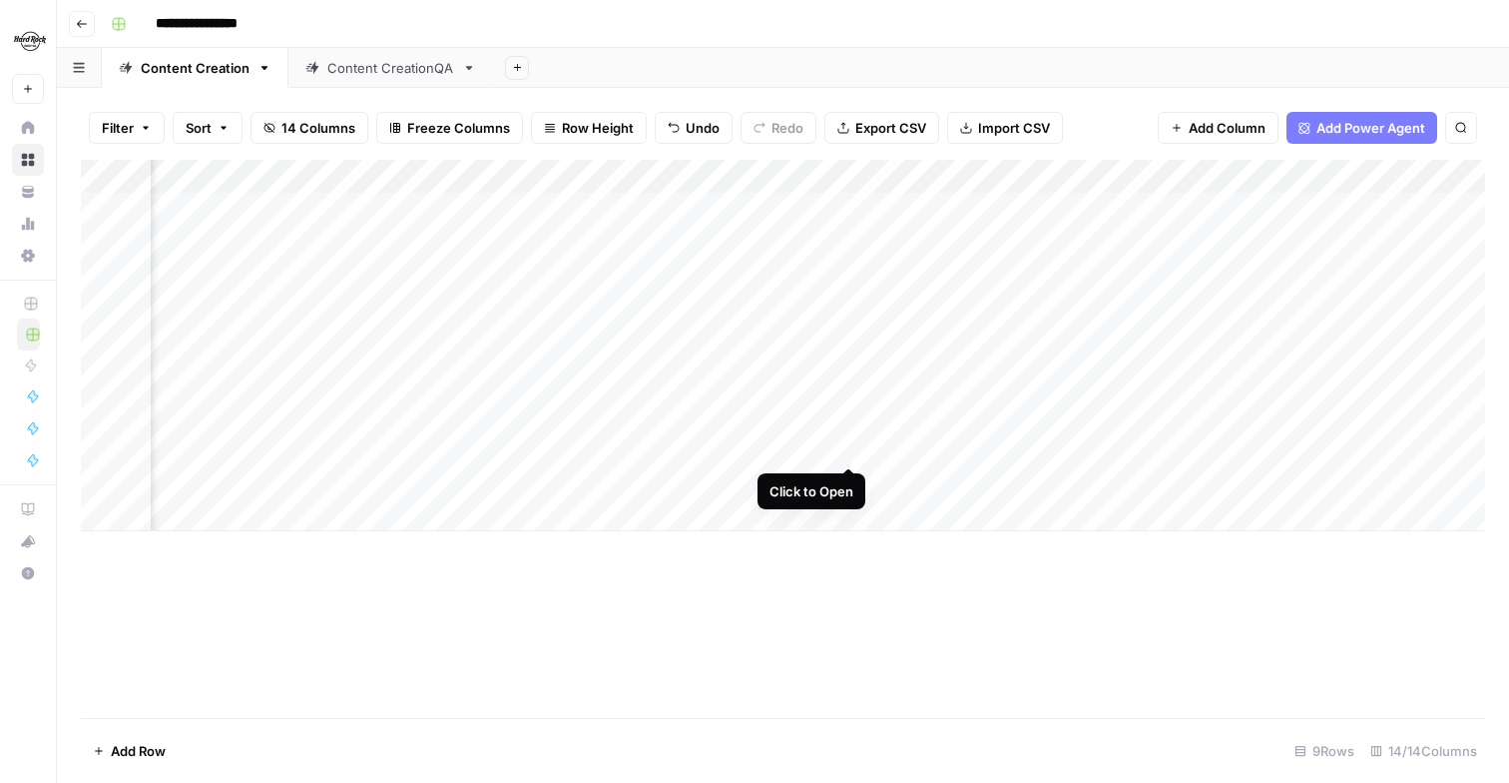
click at [848, 443] on div "Add Column" at bounding box center [783, 345] width 1405 height 371
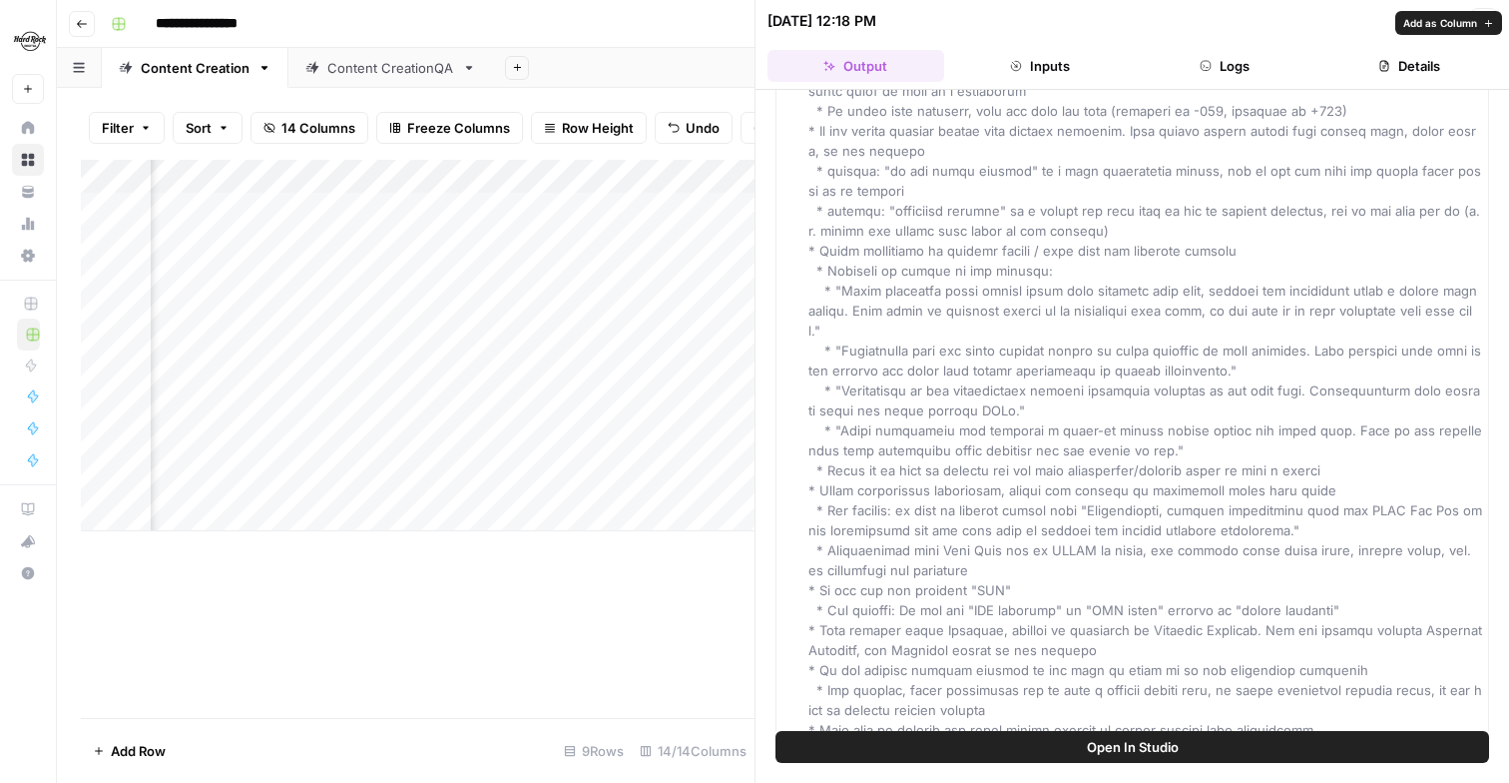
scroll to position [6395, 0]
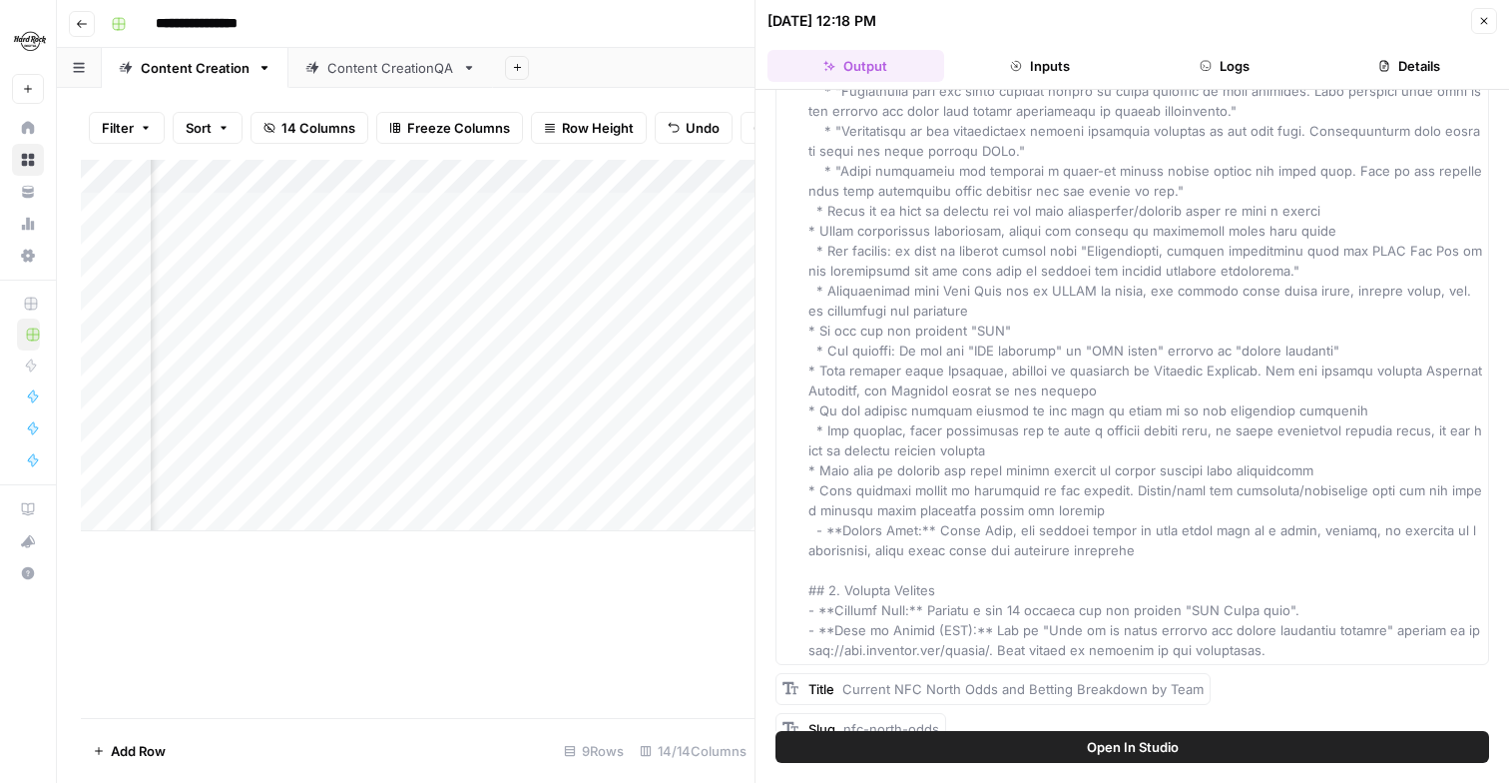
click at [1485, 18] on icon "button" at bounding box center [1484, 21] width 12 height 12
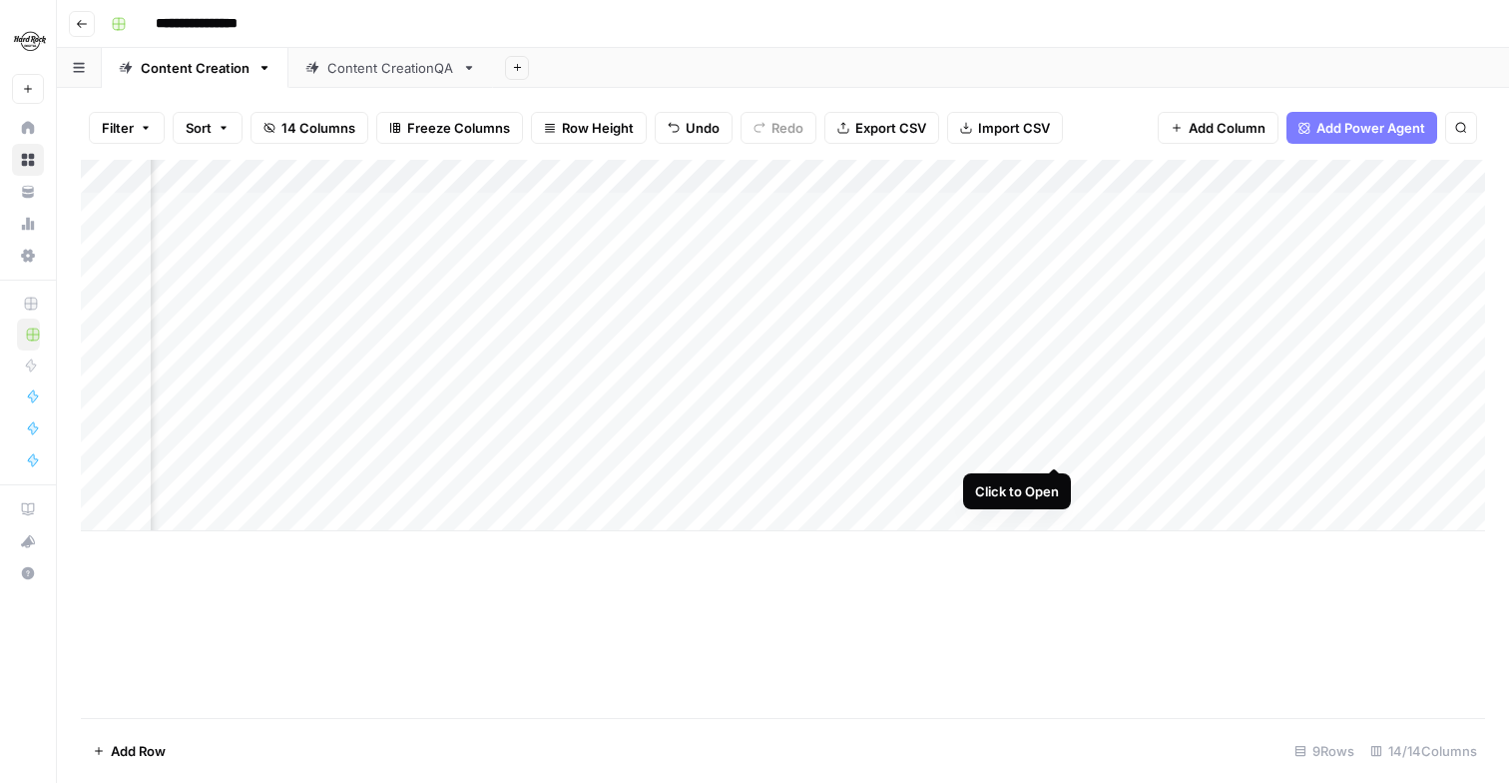
click at [1045, 446] on div "Add Column" at bounding box center [783, 345] width 1405 height 371
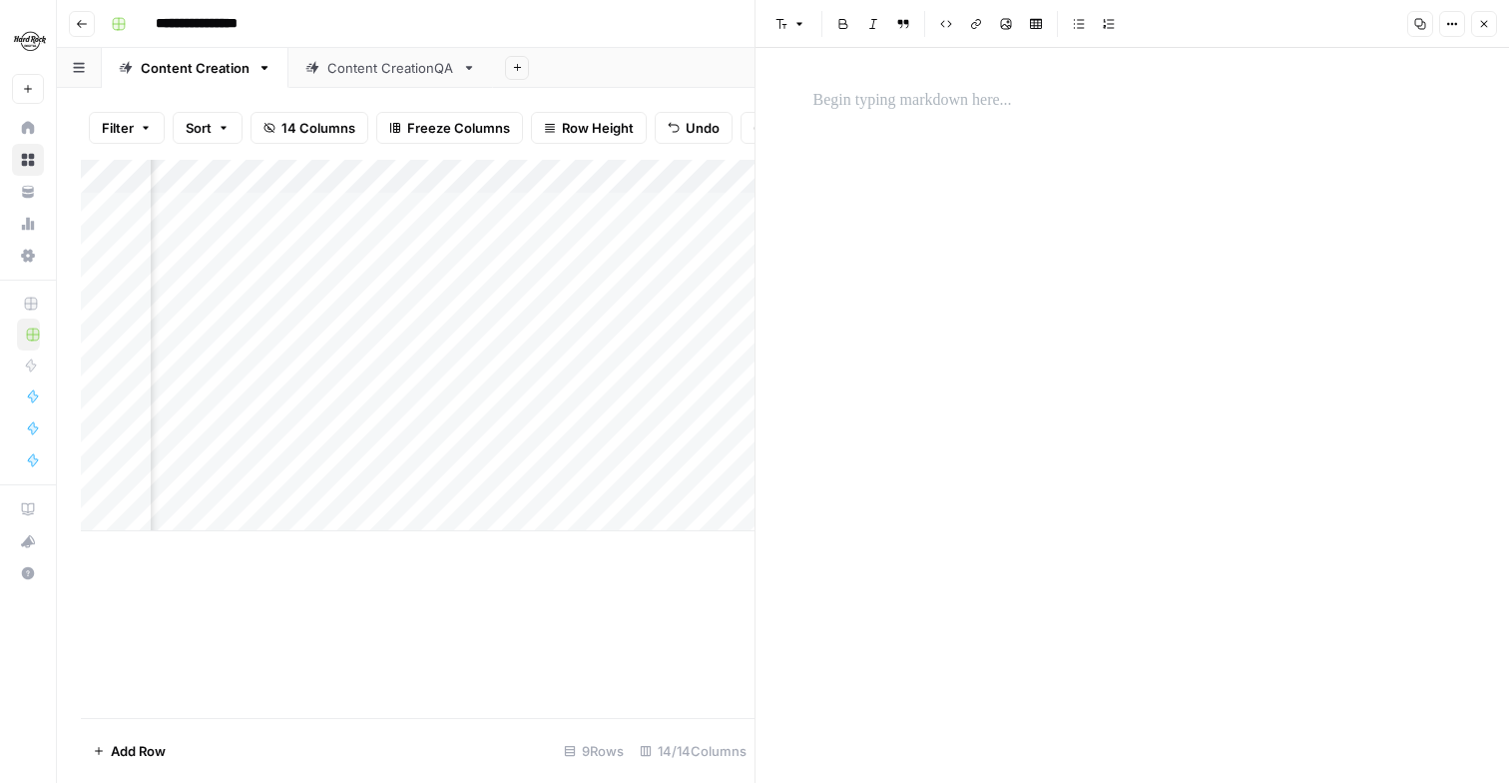
click at [934, 101] on p at bounding box center [1133, 101] width 639 height 26
click at [941, 24] on icon "button" at bounding box center [946, 24] width 11 height 7
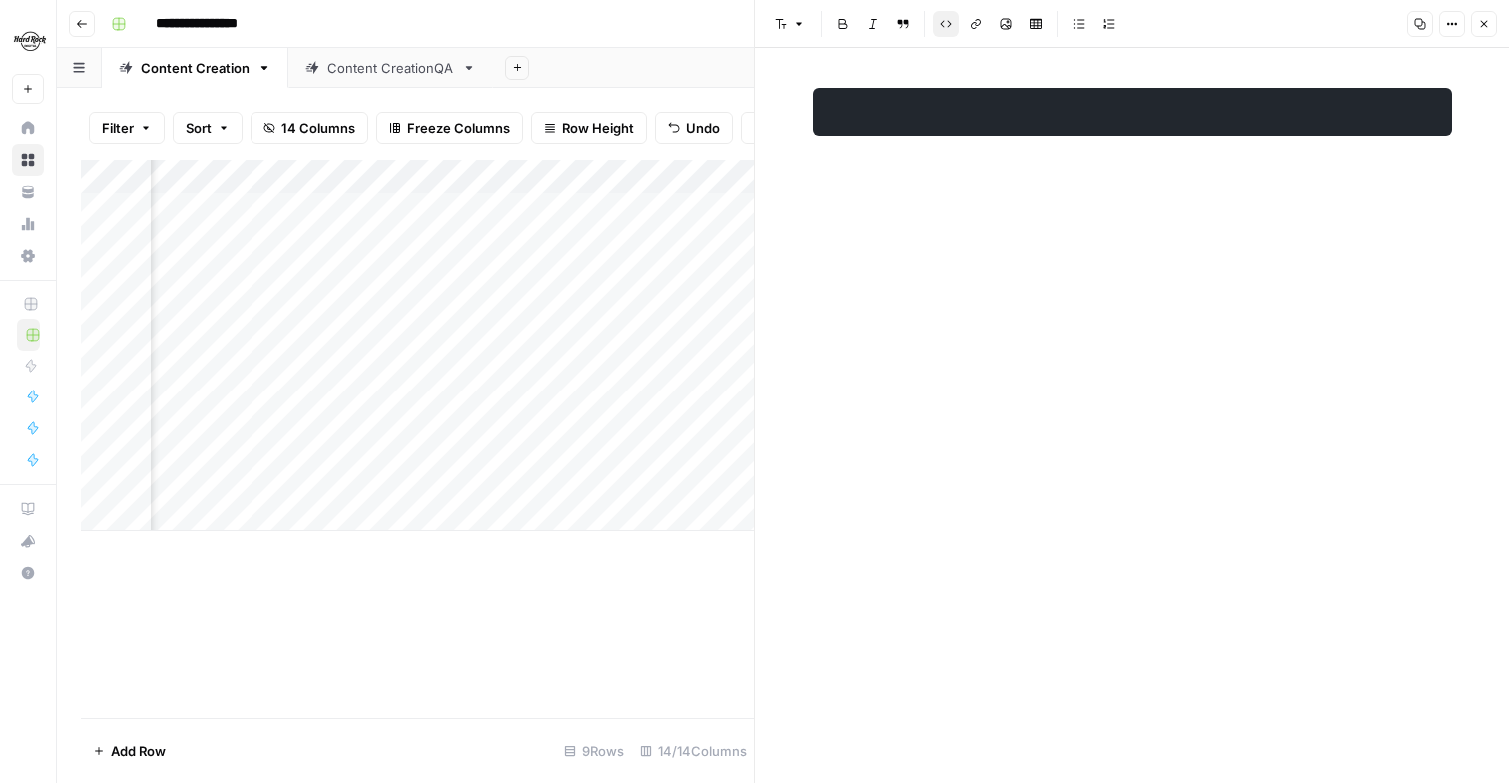
click at [1161, 306] on div at bounding box center [1133, 415] width 663 height 735
drag, startPoint x: 1463, startPoint y: 132, endPoint x: 1206, endPoint y: 121, distance: 257.8
click at [1207, 121] on div at bounding box center [1133, 112] width 663 height 64
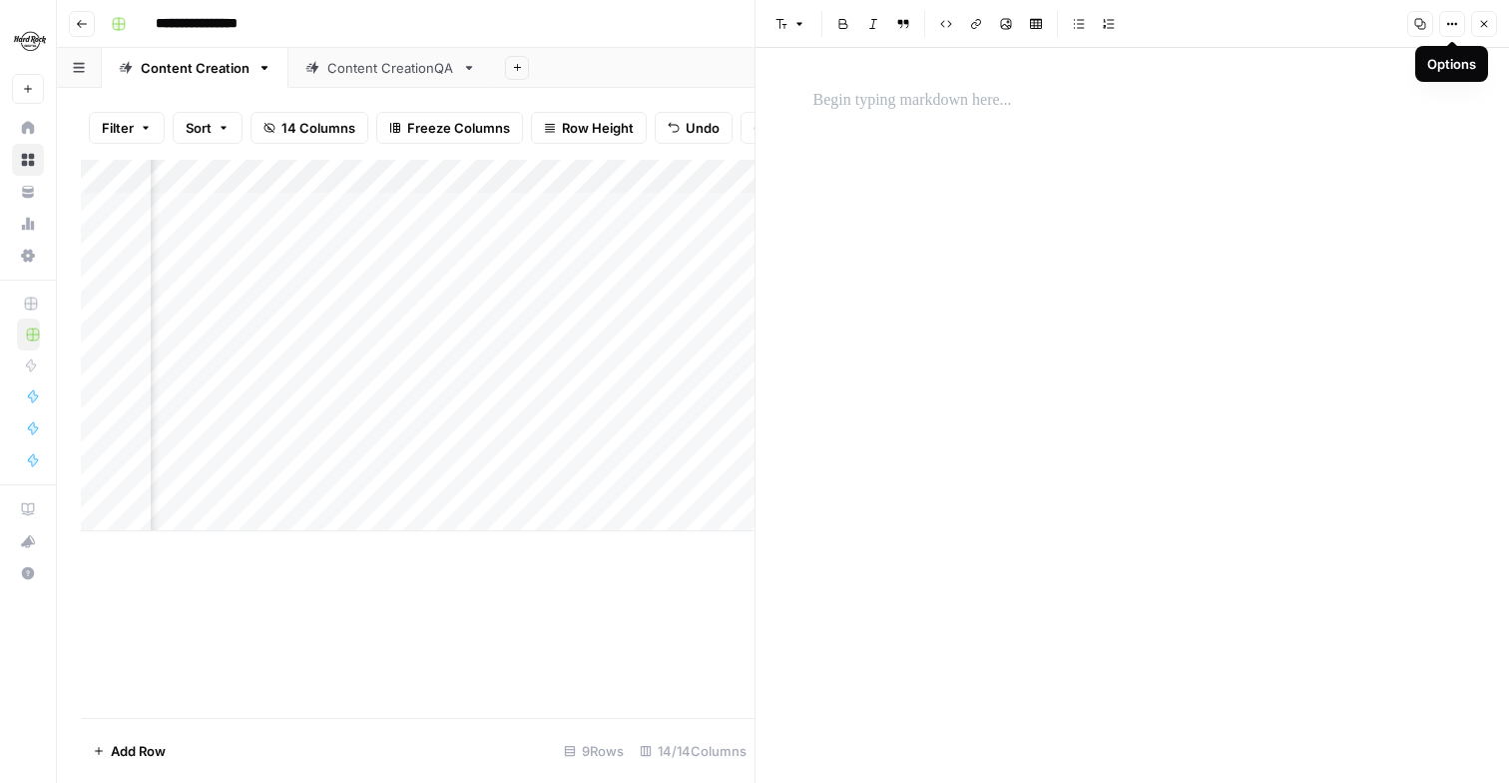
click at [1445, 24] on span "Options" at bounding box center [1445, 24] width 1 height 1
click at [1099, 81] on div at bounding box center [1133, 101] width 663 height 42
click at [1485, 30] on button "Close" at bounding box center [1484, 24] width 26 height 26
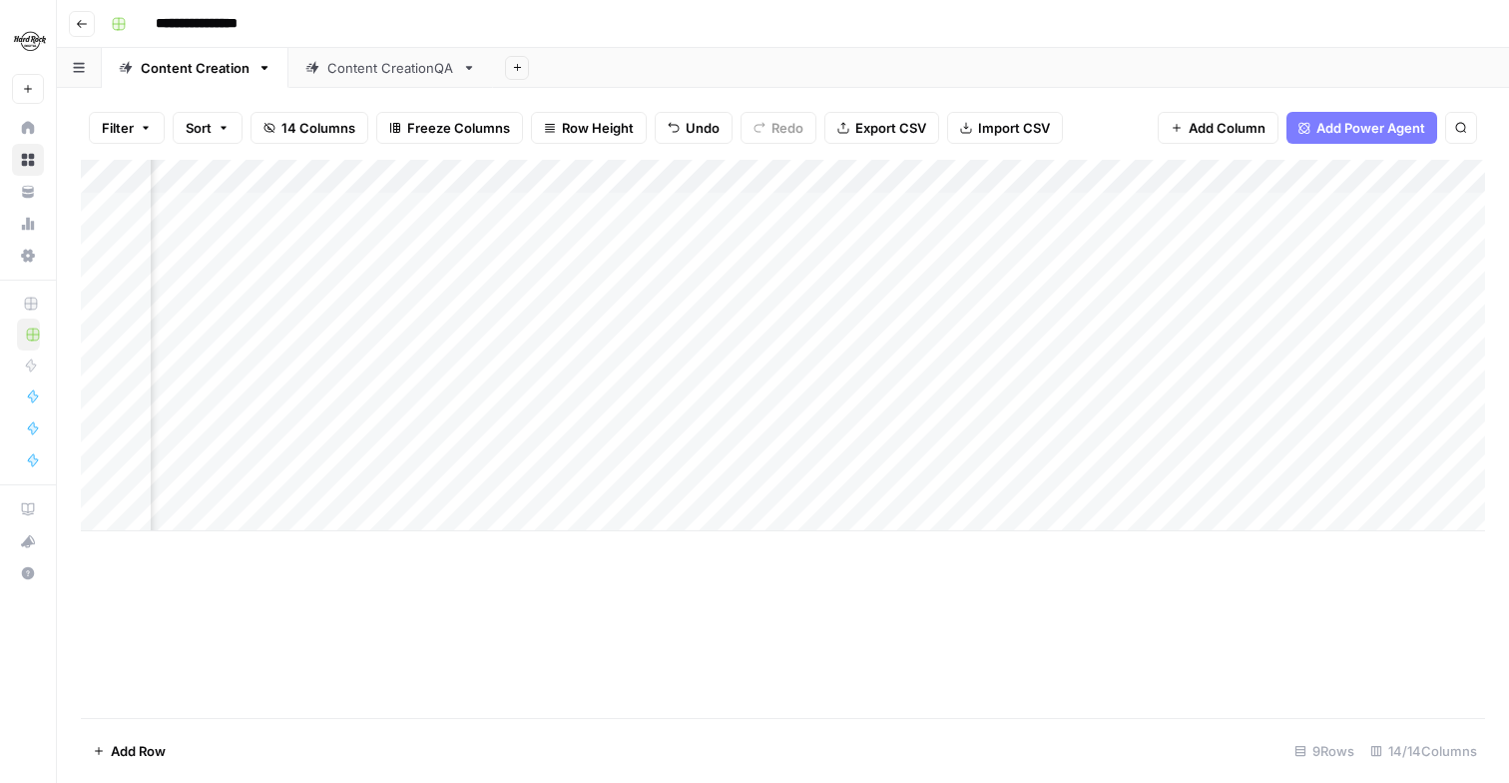
scroll to position [0, 351]
click at [896, 443] on div "Add Column" at bounding box center [783, 345] width 1405 height 371
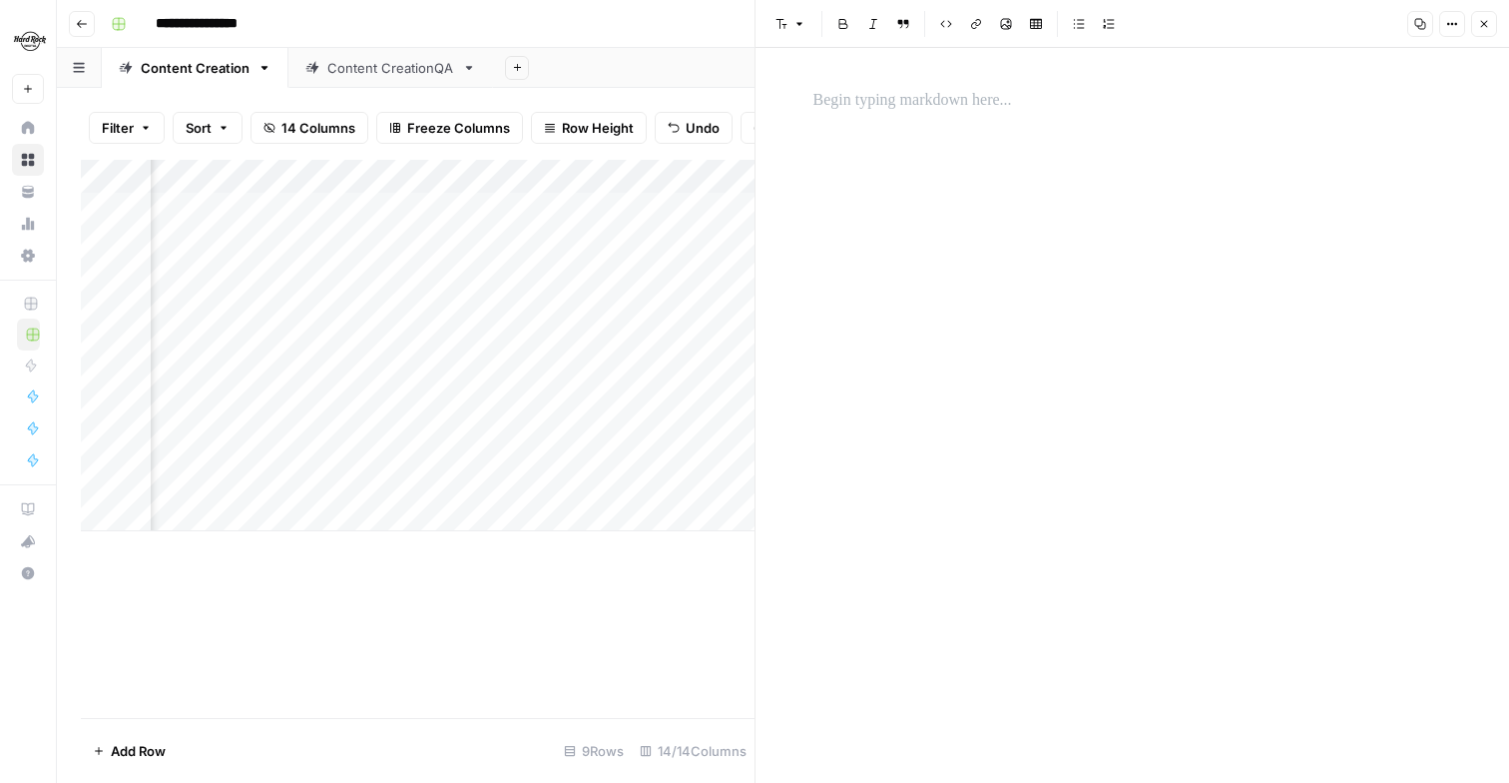
click at [1476, 30] on button "Close" at bounding box center [1484, 24] width 26 height 26
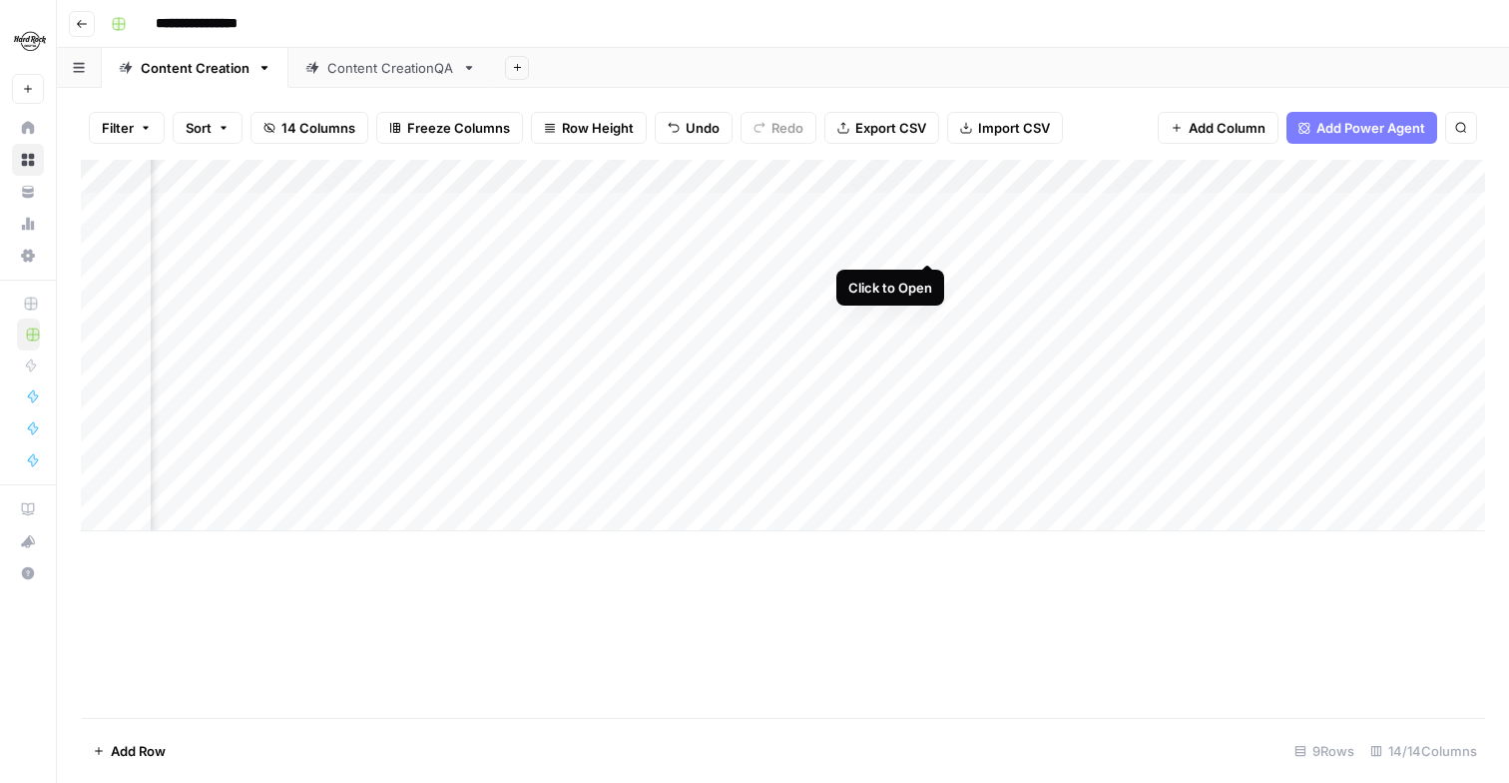
click at [924, 245] on div "Add Column" at bounding box center [783, 345] width 1405 height 371
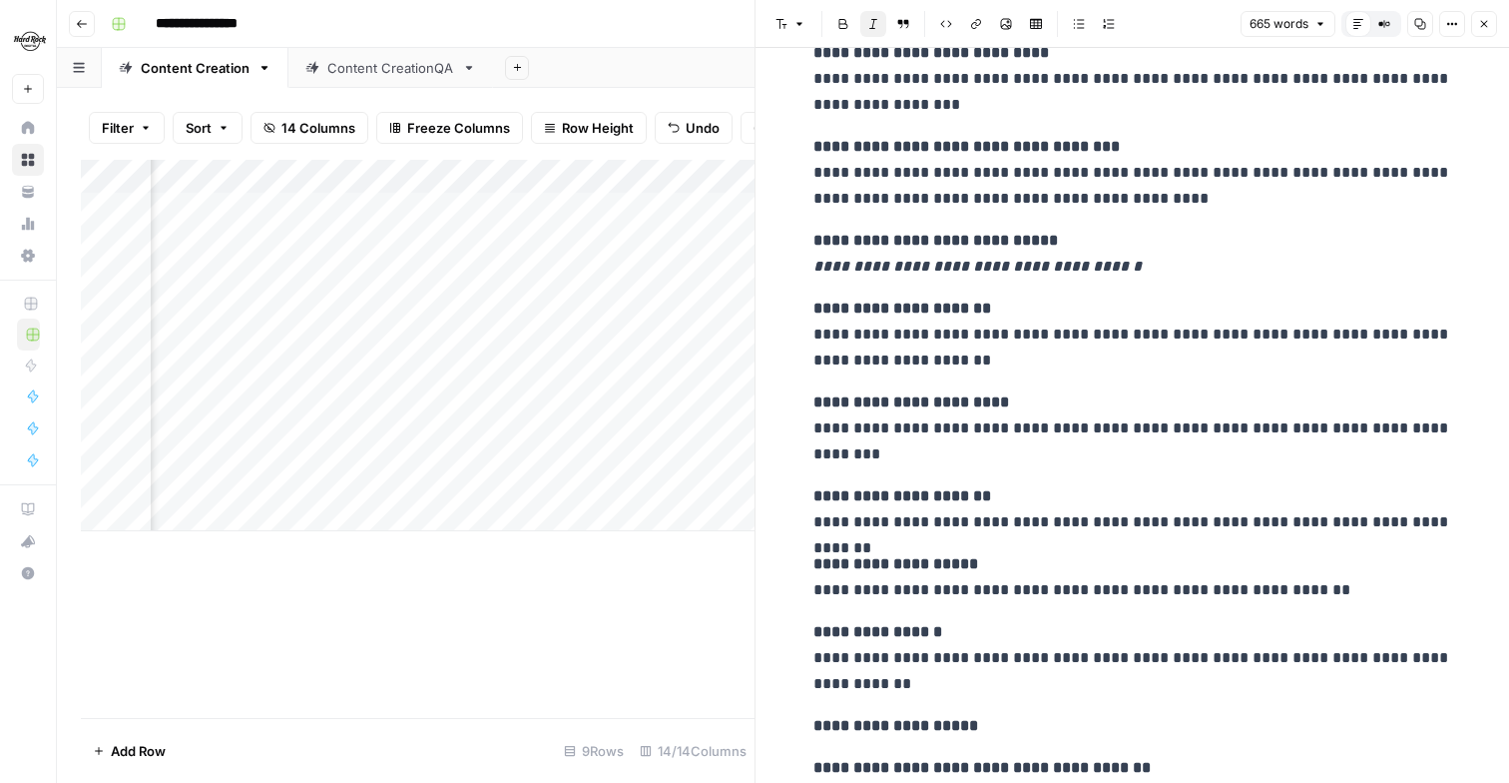
scroll to position [2052, 0]
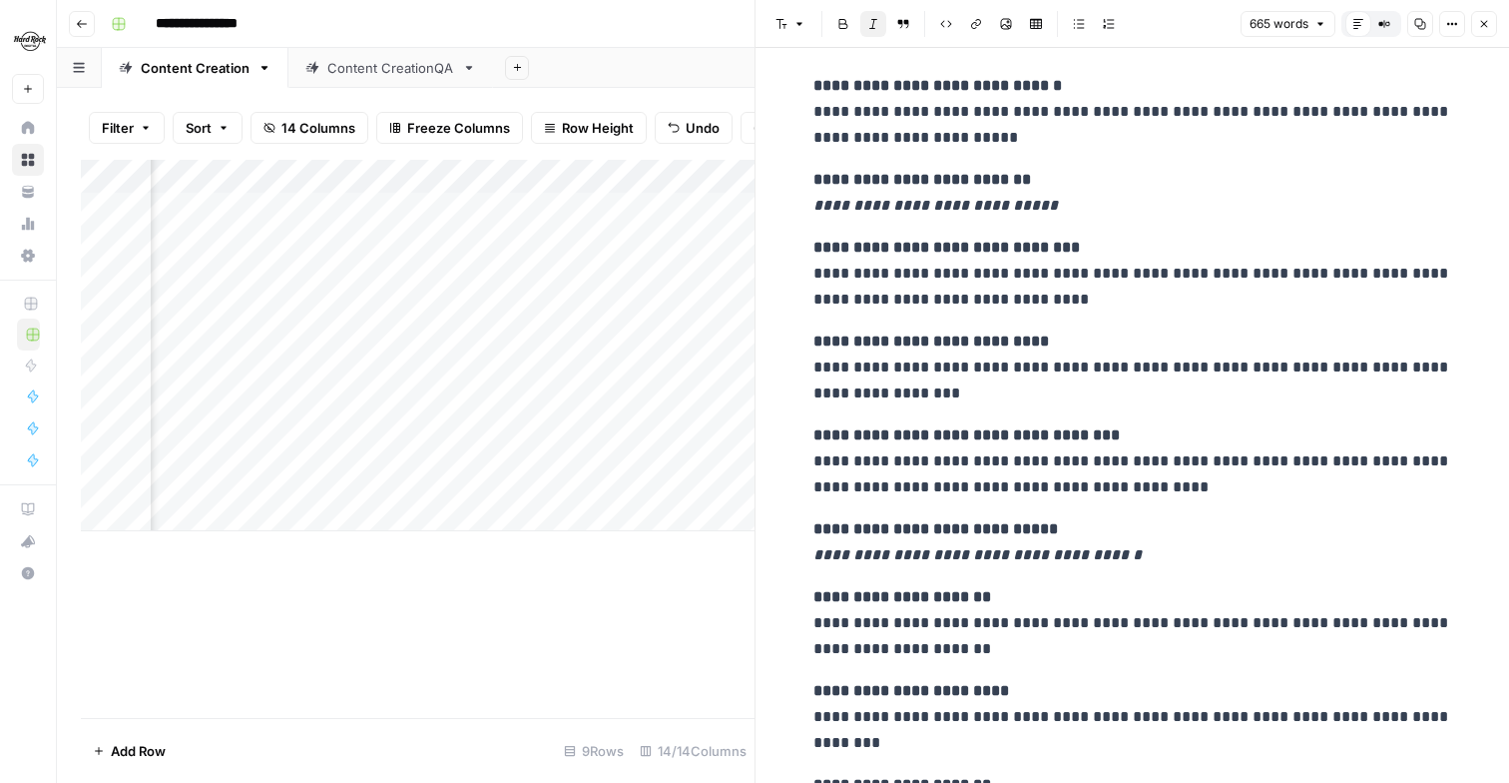
click at [1491, 19] on button "Close" at bounding box center [1484, 24] width 26 height 26
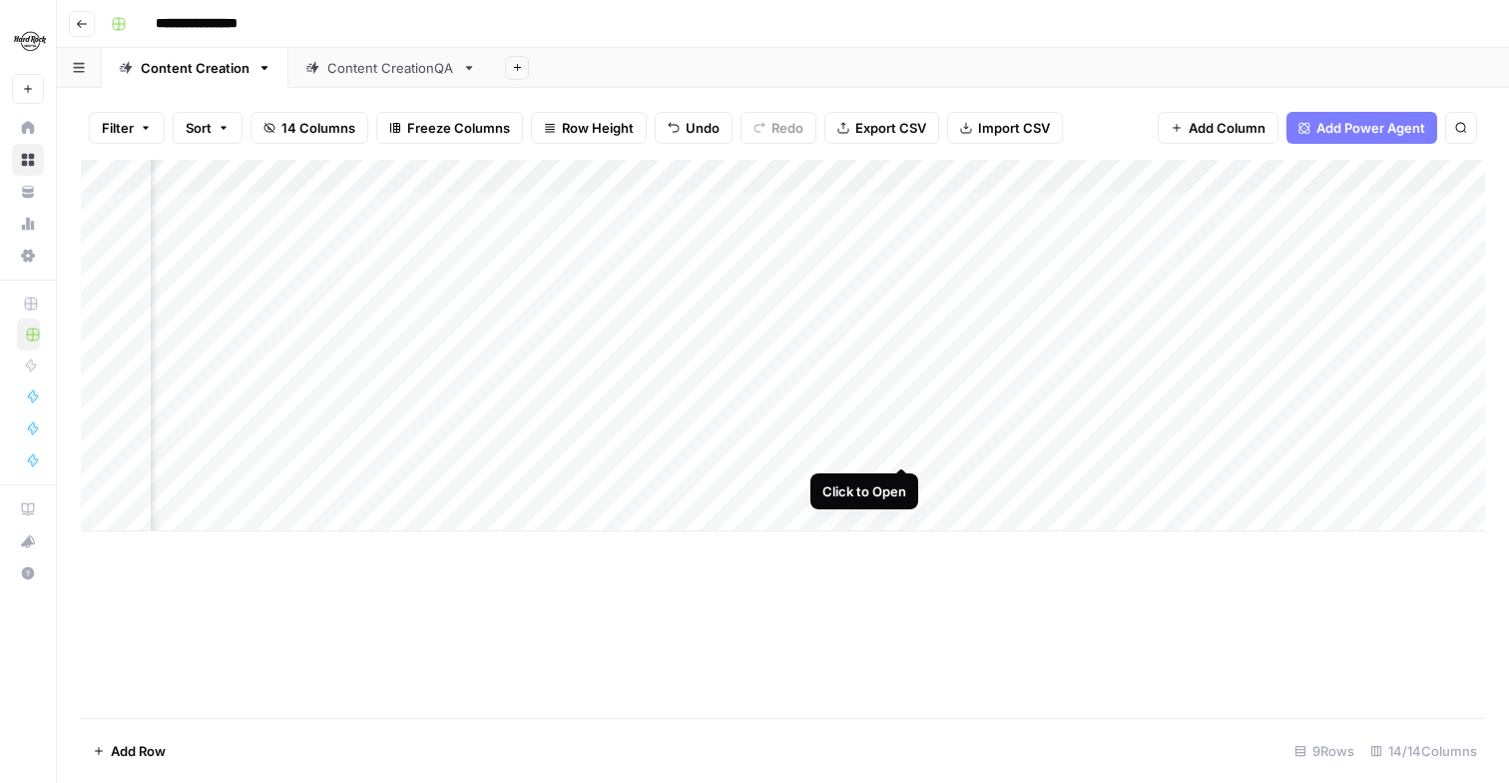
click at [901, 440] on div "Add Column" at bounding box center [783, 345] width 1405 height 371
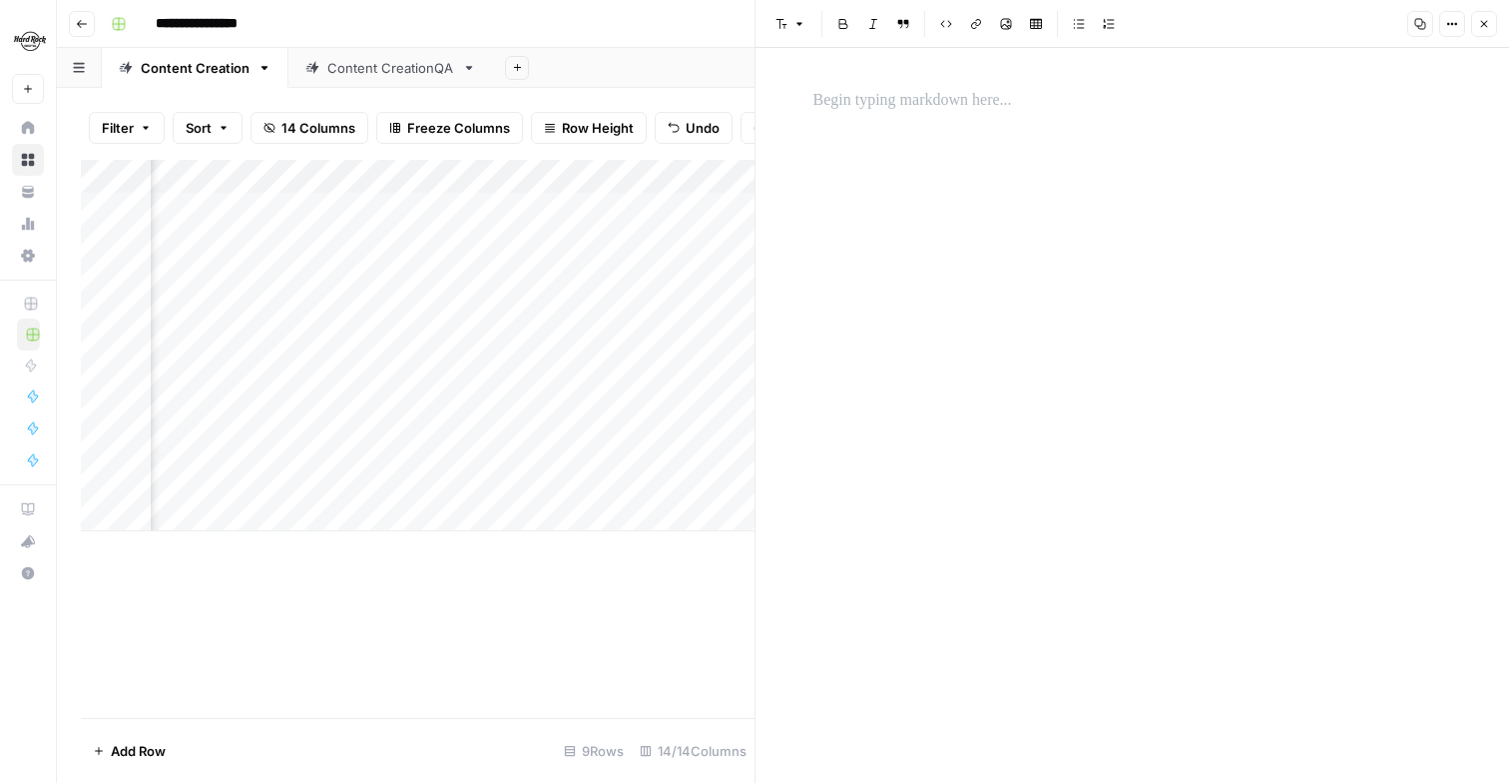
click at [919, 111] on p at bounding box center [1133, 101] width 639 height 26
click at [806, 24] on button "Font style" at bounding box center [791, 24] width 46 height 26
click at [844, 89] on span "heading 1" at bounding box center [855, 98] width 96 height 24
click at [1027, 120] on strong "**********" at bounding box center [1038, 109] width 344 height 36
click at [981, 163] on div "**********" at bounding box center [1133, 142] width 663 height 124
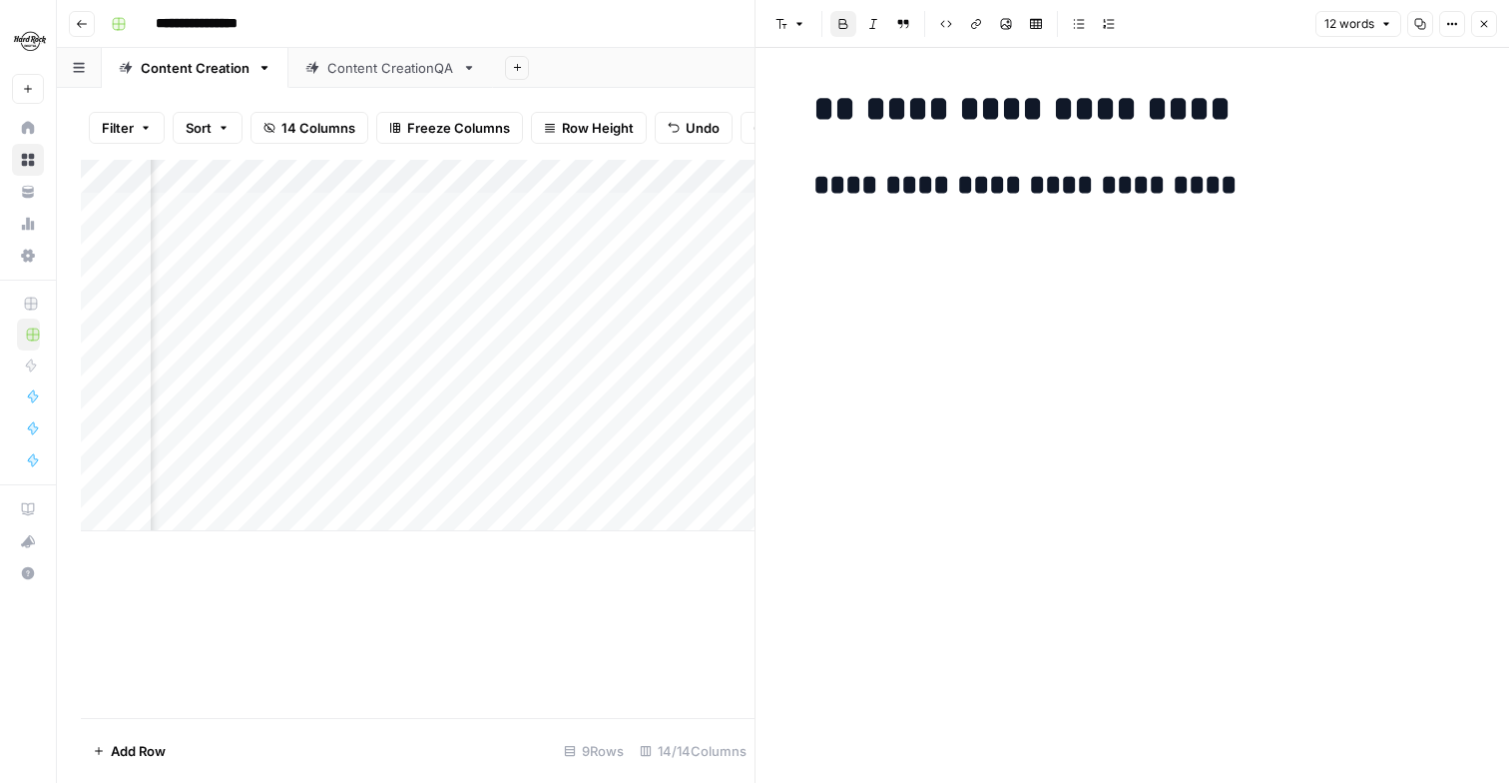
click at [810, 186] on div "**********" at bounding box center [1133, 158] width 663 height 156
click at [803, 10] on header "Font style Bold Italic Block quote Code block Link Image Insert Table Bulleted …" at bounding box center [1133, 24] width 754 height 48
click at [798, 18] on icon "button" at bounding box center [800, 24] width 12 height 12
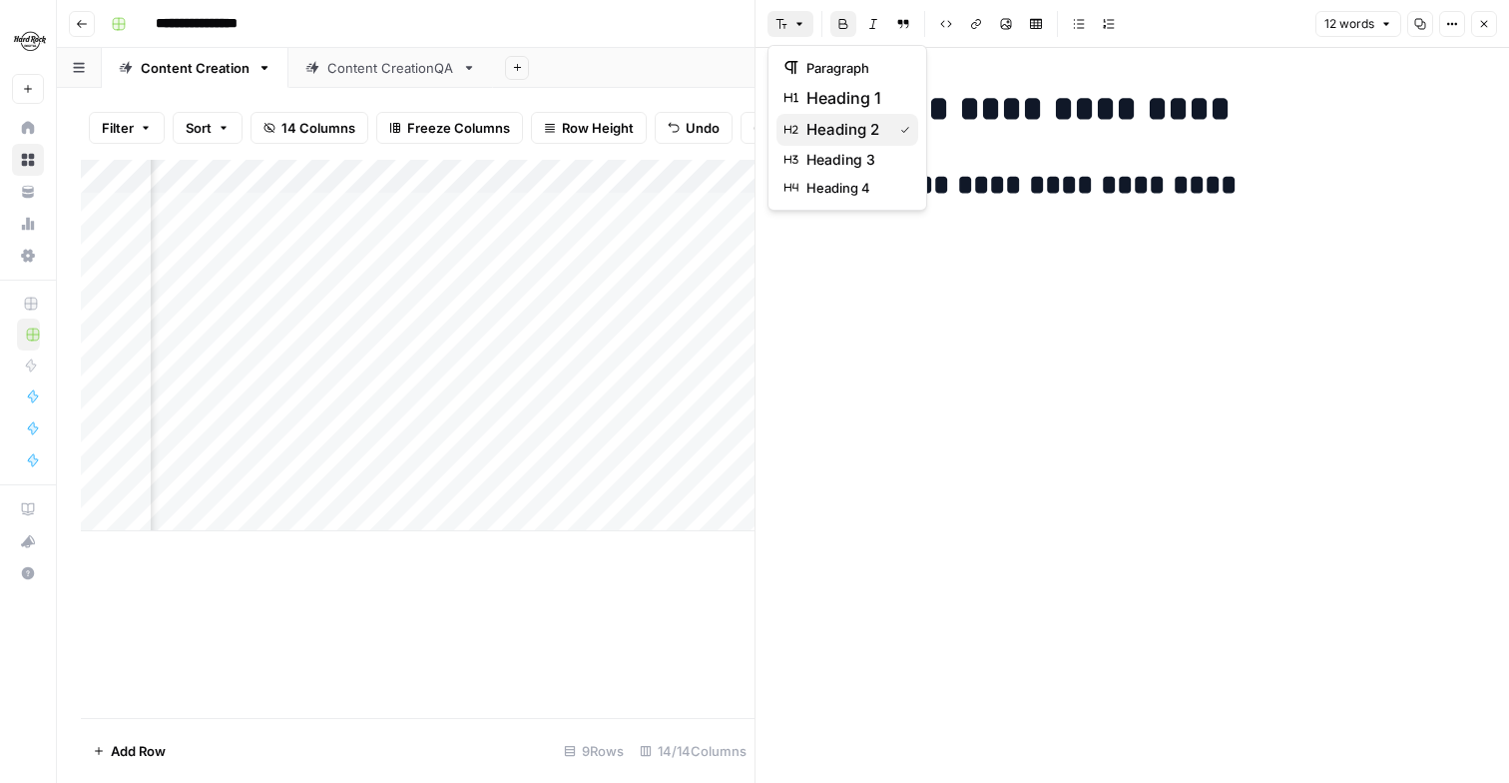
click at [816, 125] on span "heading 2" at bounding box center [846, 130] width 78 height 24
click at [794, 18] on icon "button" at bounding box center [800, 24] width 12 height 12
click at [811, 127] on span "heading 2" at bounding box center [855, 130] width 96 height 24
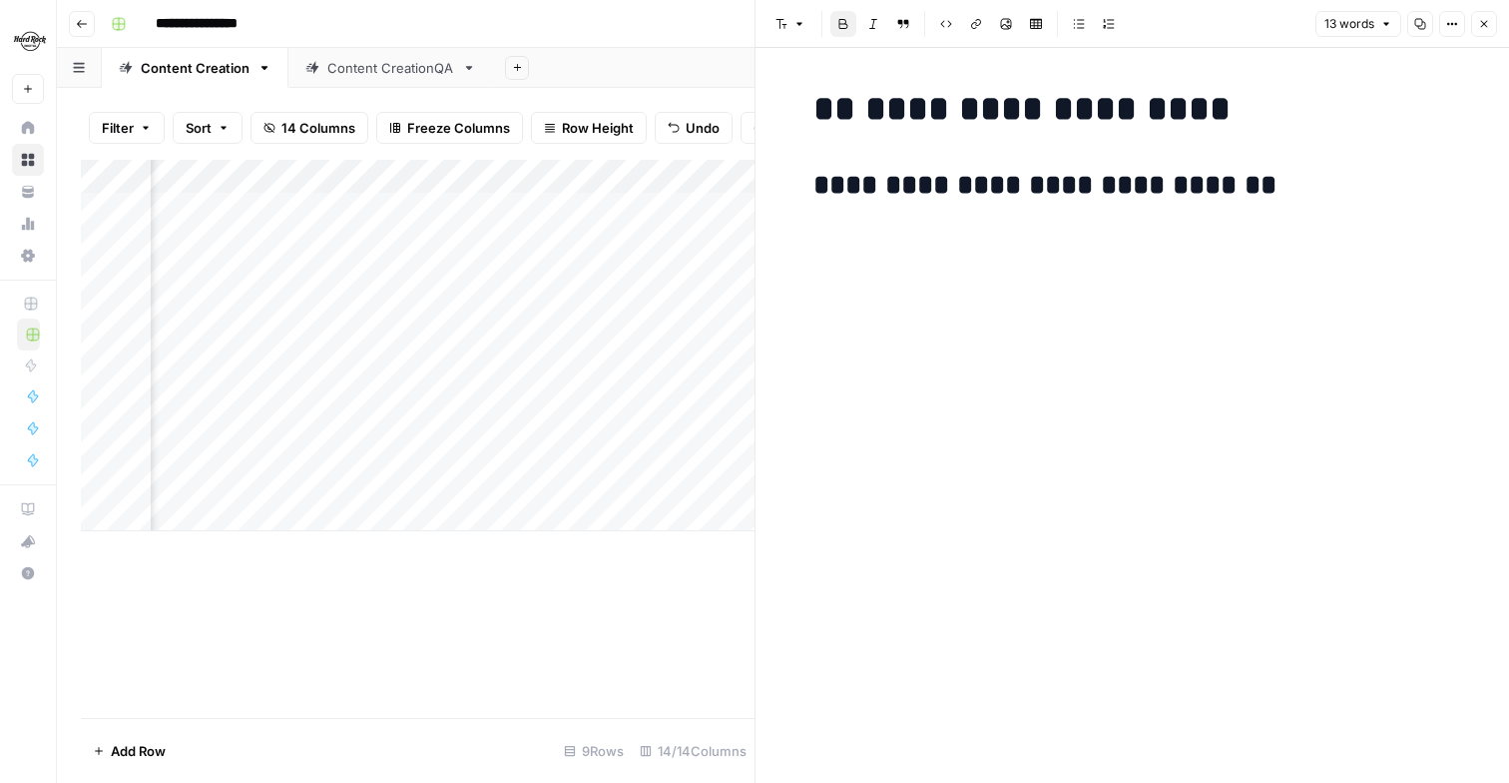
click at [1249, 199] on strong "**********" at bounding box center [1045, 185] width 463 height 28
click at [1283, 198] on h2 "**********" at bounding box center [1133, 186] width 639 height 32
click at [1218, 96] on strong "**********" at bounding box center [1048, 109] width 365 height 36
click at [1237, 111] on h1 "**********" at bounding box center [1133, 109] width 639 height 42
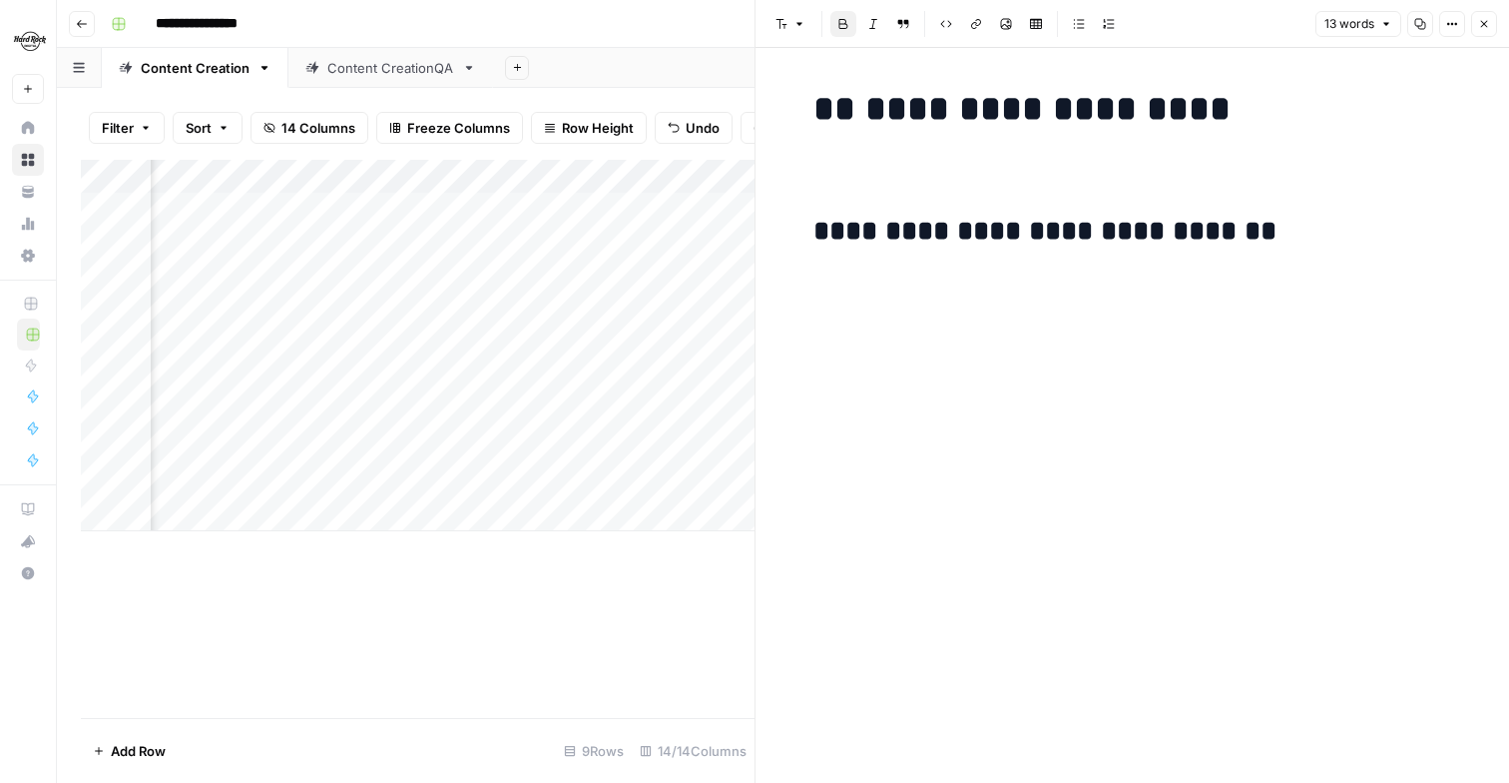
click at [844, 11] on button "Bold" at bounding box center [844, 24] width 26 height 26
click at [850, 21] on button "Bold" at bounding box center [844, 24] width 26 height 26
click at [835, 16] on button "Bold" at bounding box center [844, 24] width 26 height 26
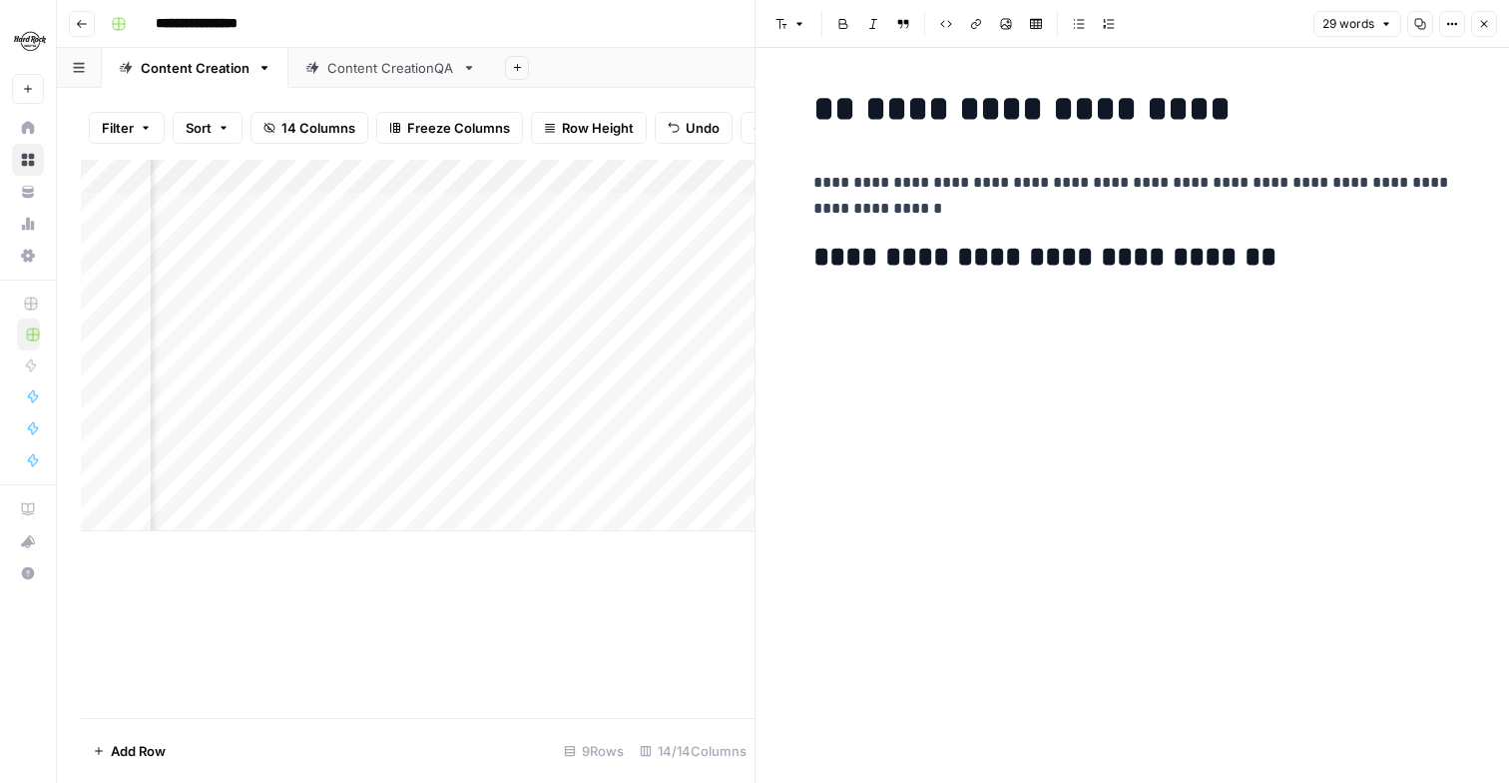
click at [861, 312] on p at bounding box center [1133, 313] width 639 height 26
click at [807, 326] on div "**********" at bounding box center [1133, 223] width 663 height 287
click at [980, 444] on div "**********" at bounding box center [1133, 415] width 663 height 735
click at [1323, 336] on div "**********" at bounding box center [1133, 223] width 663 height 287
click at [783, 19] on icon "button" at bounding box center [782, 24] width 11 height 10
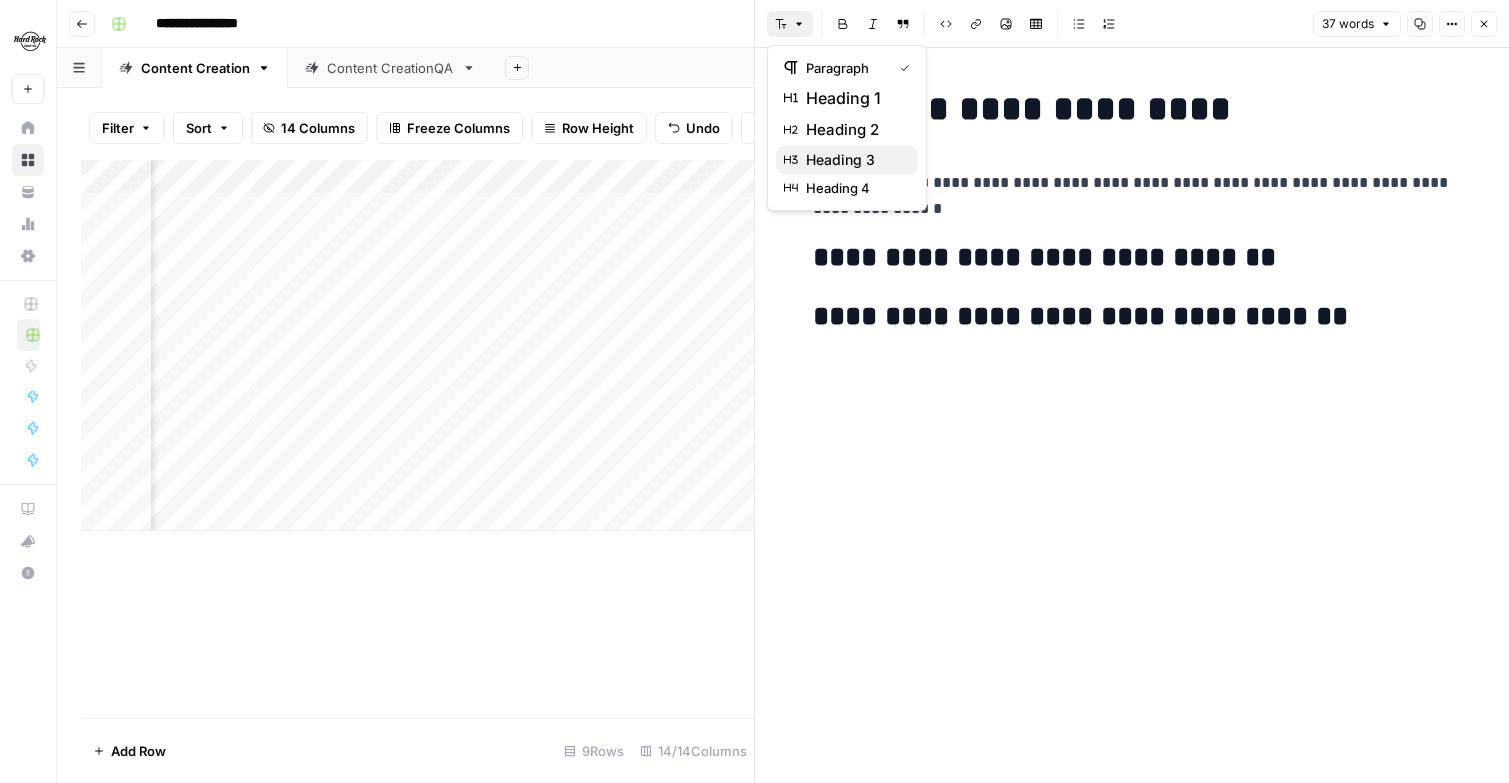
click at [851, 165] on span "heading 3" at bounding box center [855, 160] width 96 height 20
click at [785, 25] on icon "button" at bounding box center [782, 24] width 11 height 10
click at [816, 162] on span "heading 3" at bounding box center [855, 160] width 96 height 20
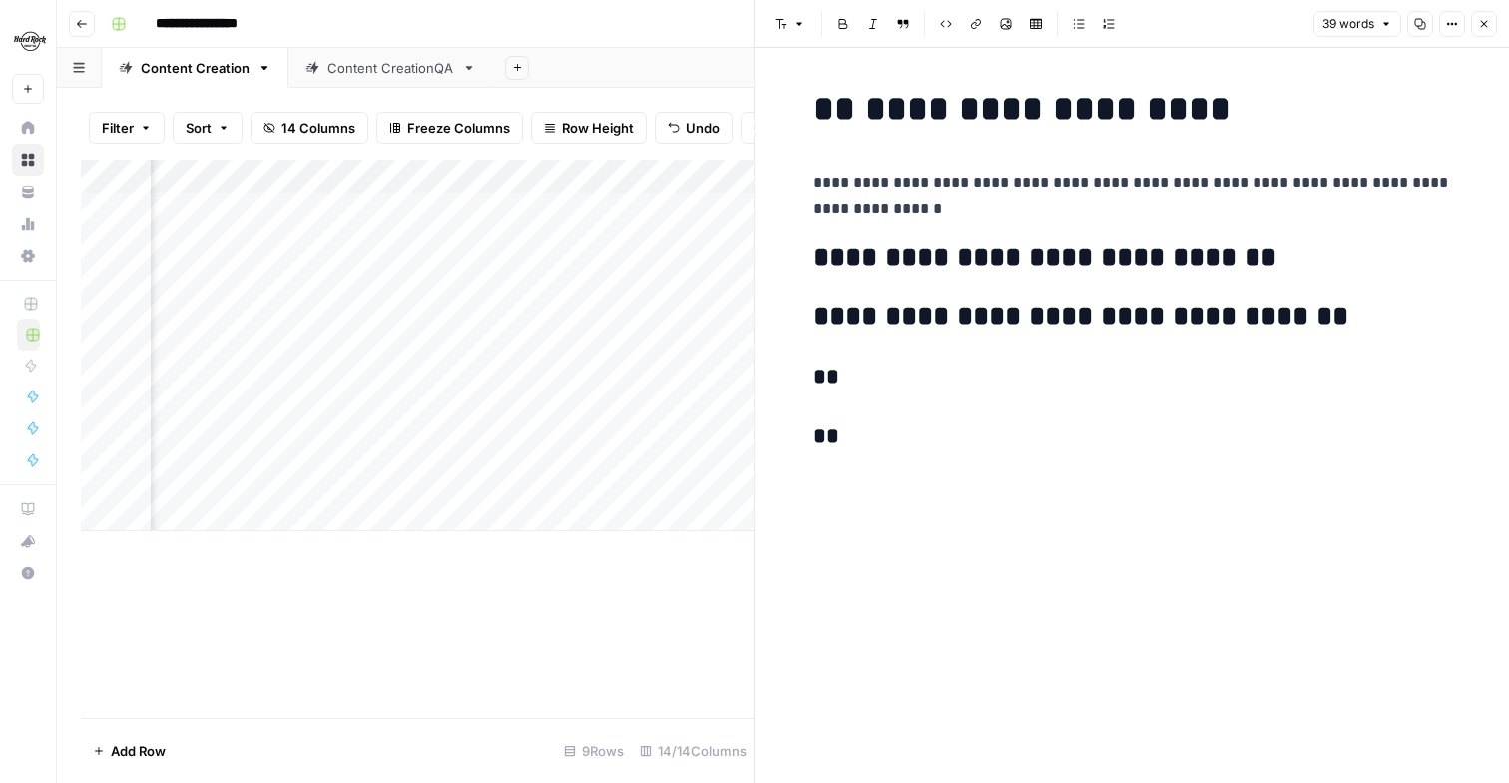
click at [790, 53] on div "**********" at bounding box center [1133, 415] width 754 height 735
click at [790, 33] on button "Font style" at bounding box center [791, 24] width 46 height 26
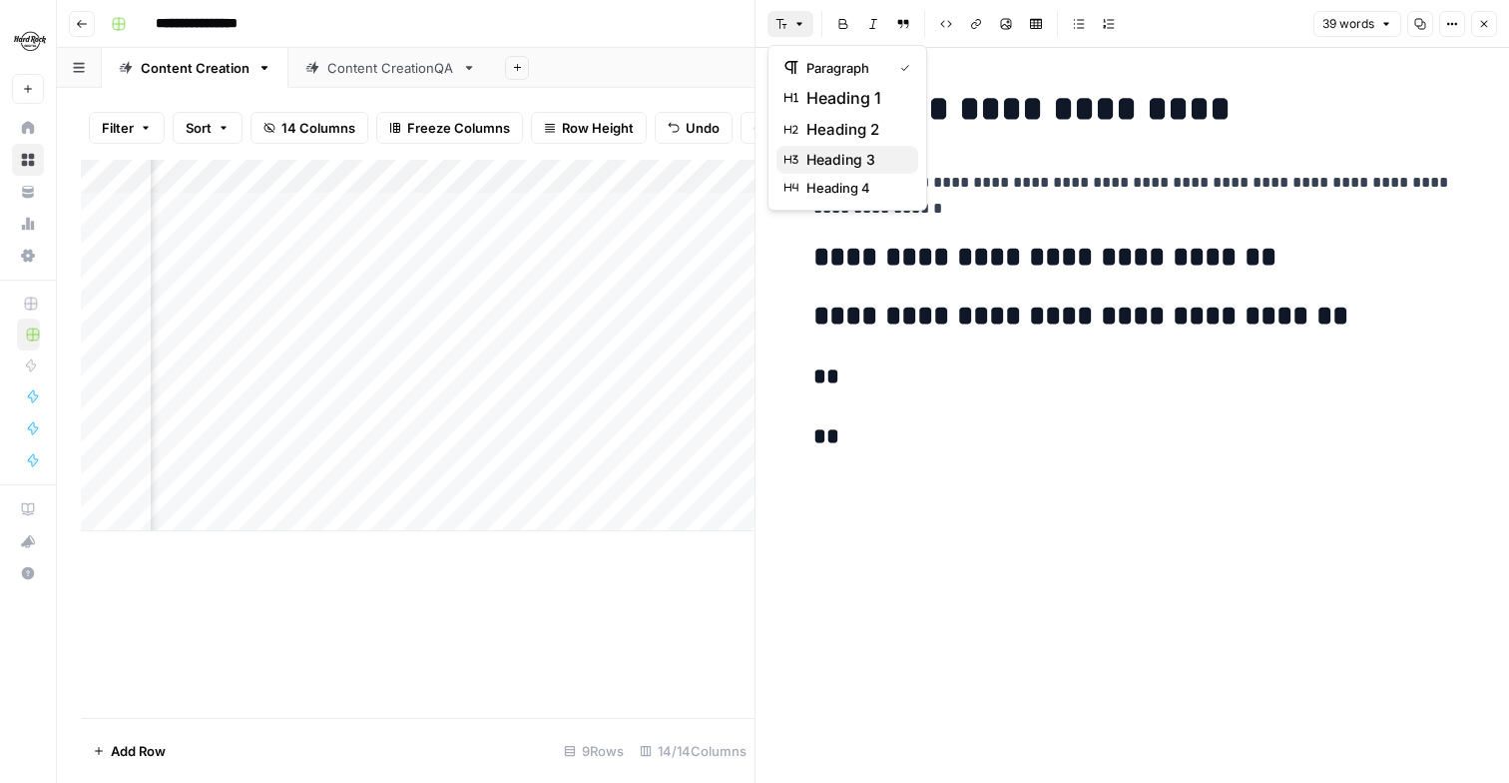
click at [818, 156] on span "heading 3" at bounding box center [855, 160] width 96 height 20
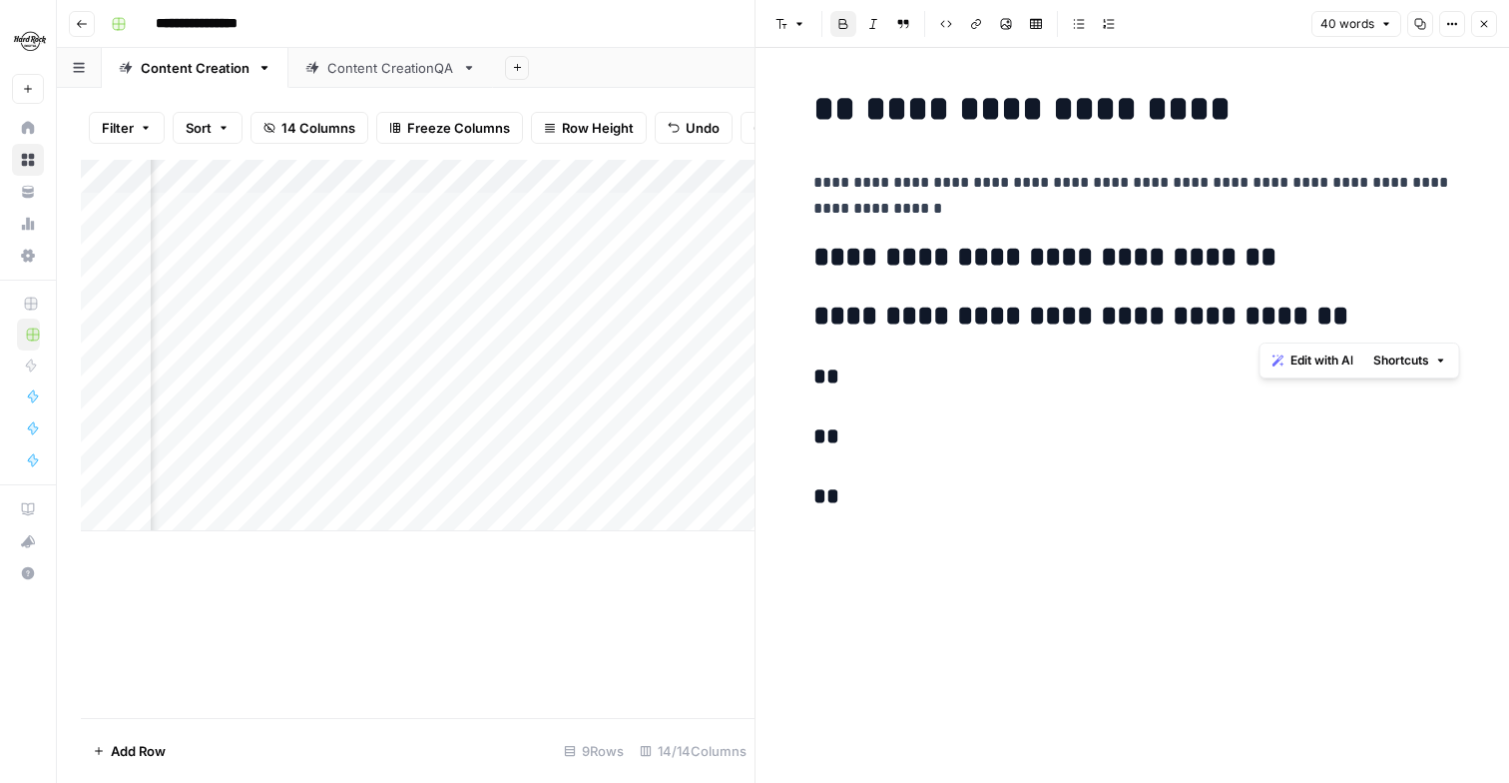
drag, startPoint x: 1334, startPoint y: 318, endPoint x: 1267, endPoint y: 318, distance: 66.9
click at [1267, 318] on h2 "**********" at bounding box center [1133, 316] width 639 height 32
drag, startPoint x: 1196, startPoint y: 260, endPoint x: 1134, endPoint y: 259, distance: 61.9
click at [1134, 259] on strong "**********" at bounding box center [1045, 257] width 463 height 28
click at [920, 569] on div "**********" at bounding box center [1133, 415] width 663 height 735
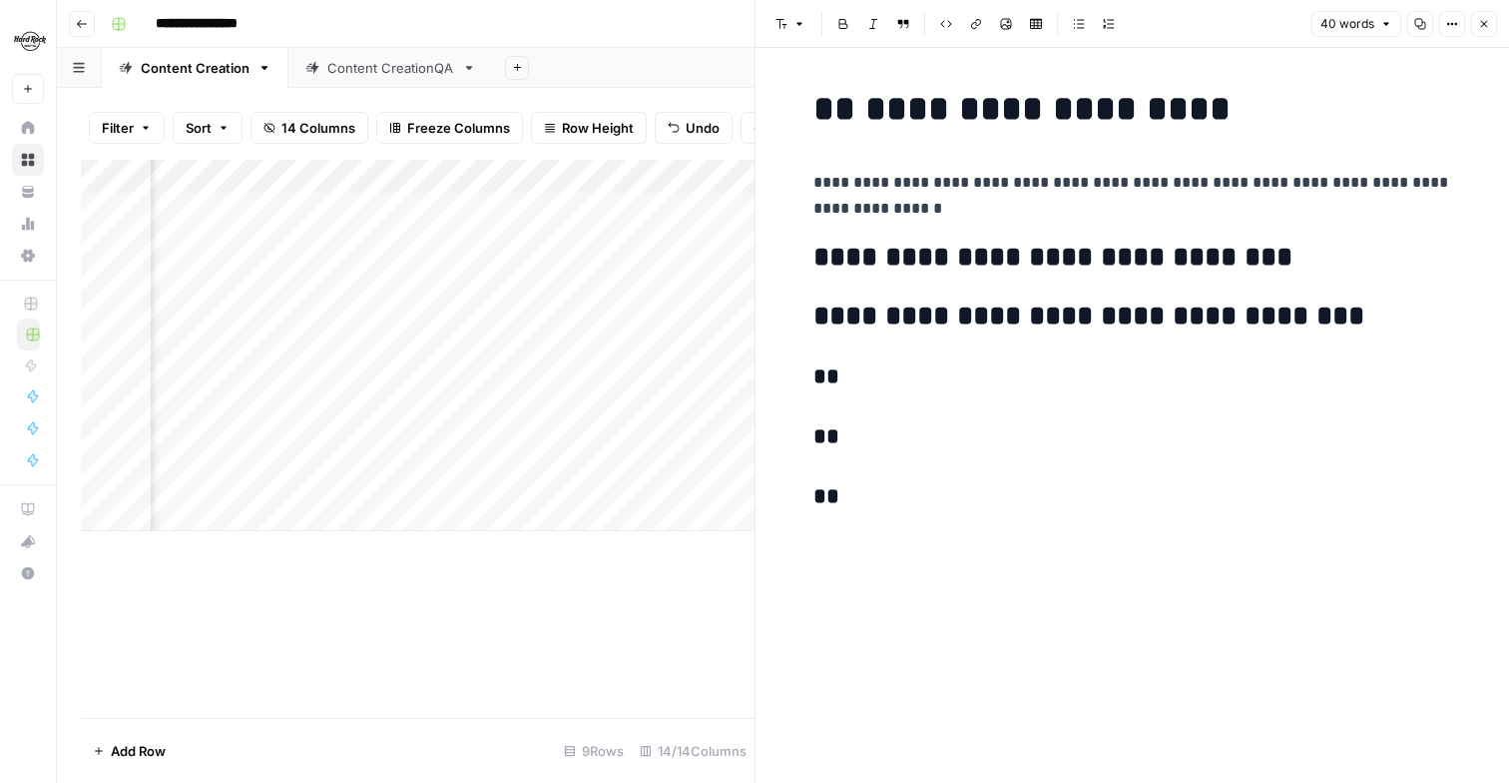
click at [830, 552] on p at bounding box center [1133, 540] width 639 height 26
click at [799, 33] on button "Font style" at bounding box center [791, 24] width 46 height 26
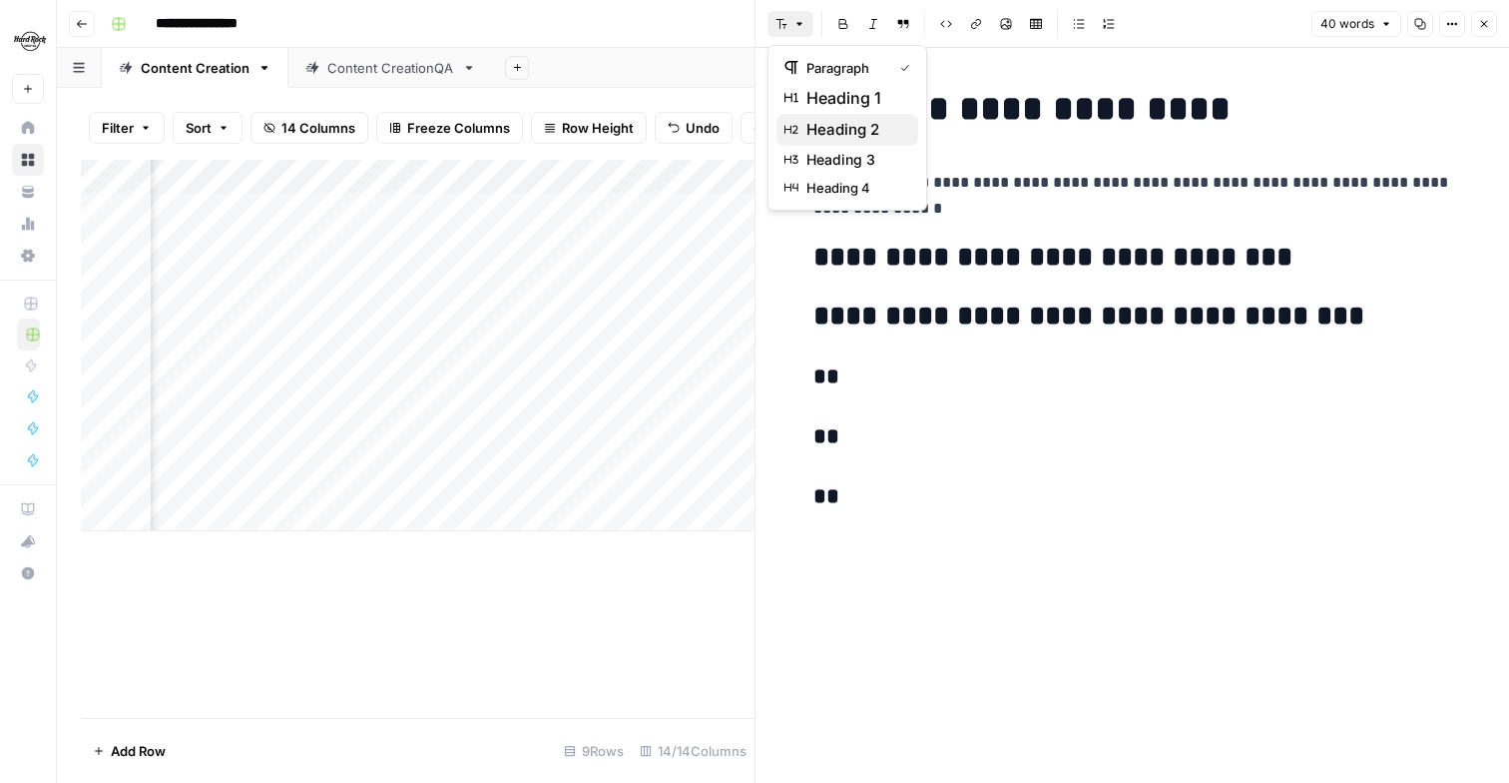
click at [840, 134] on span "heading 2" at bounding box center [855, 130] width 96 height 24
click at [792, 34] on button "Font style" at bounding box center [791, 24] width 46 height 26
click at [838, 154] on span "heading 3" at bounding box center [855, 160] width 96 height 20
click at [798, 24] on icon "button" at bounding box center [800, 24] width 6 height 3
click at [827, 66] on span "paragraph" at bounding box center [855, 68] width 96 height 20
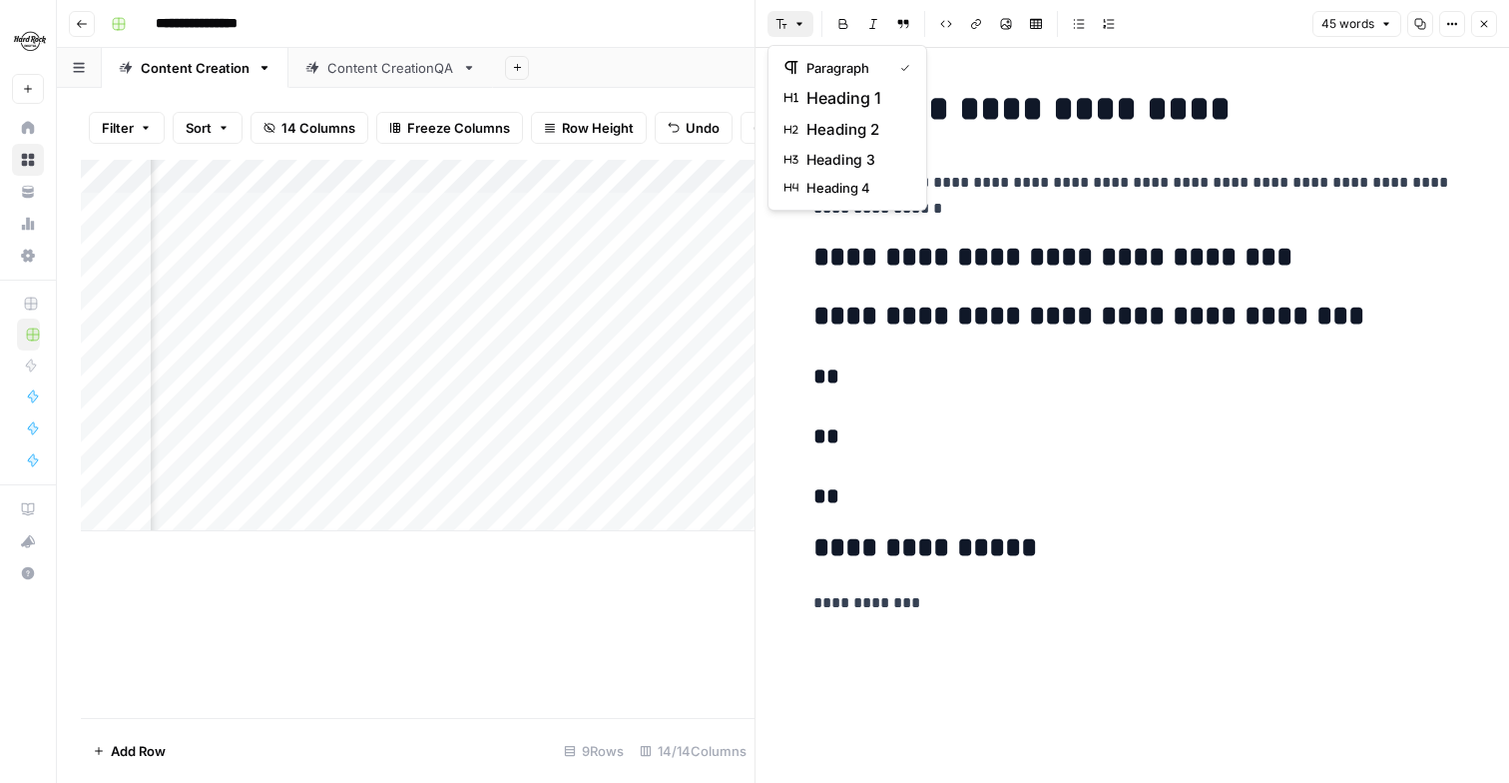
click at [794, 26] on icon "button" at bounding box center [800, 24] width 12 height 12
click at [851, 155] on span "heading 3" at bounding box center [855, 160] width 96 height 20
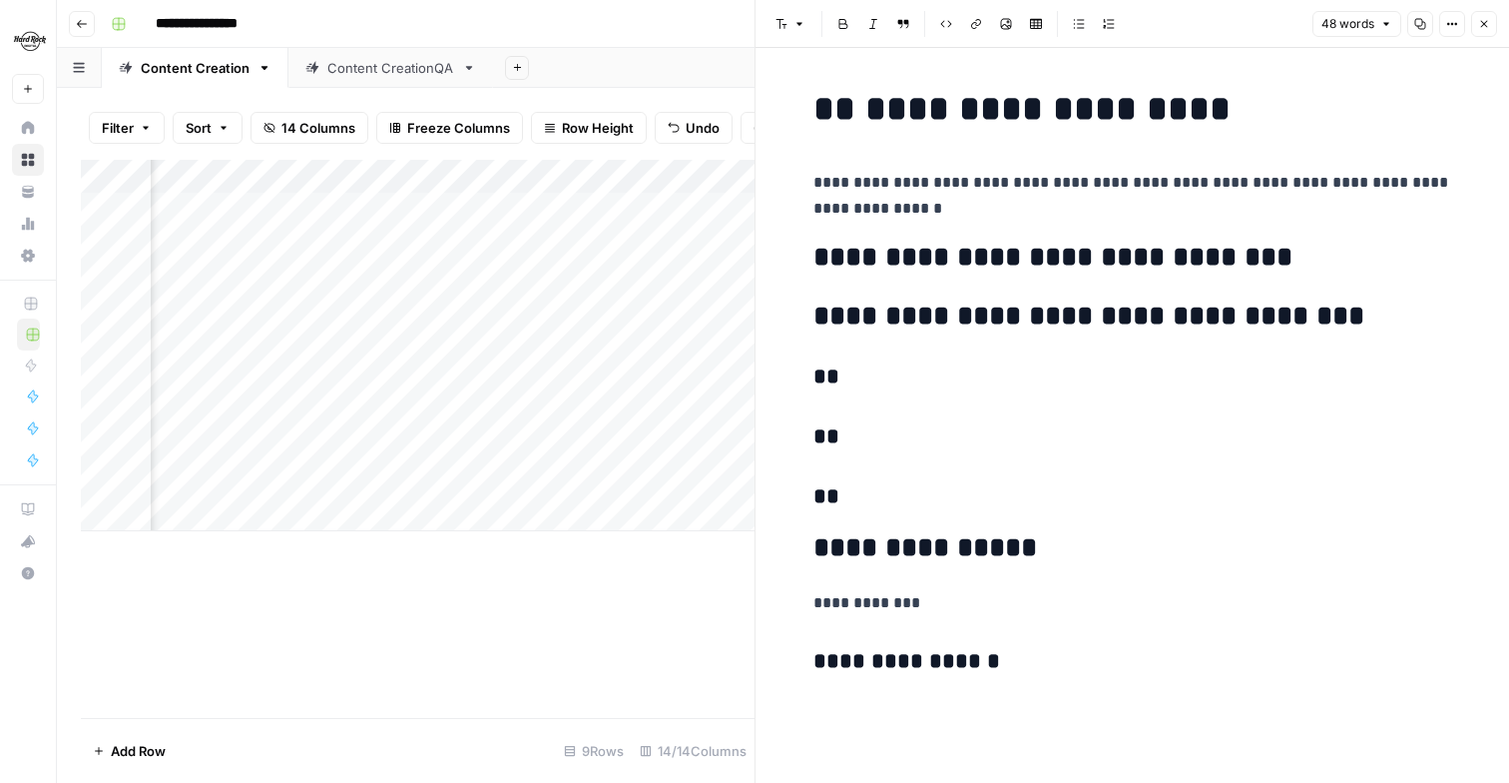
click at [805, 24] on icon "button" at bounding box center [800, 24] width 12 height 12
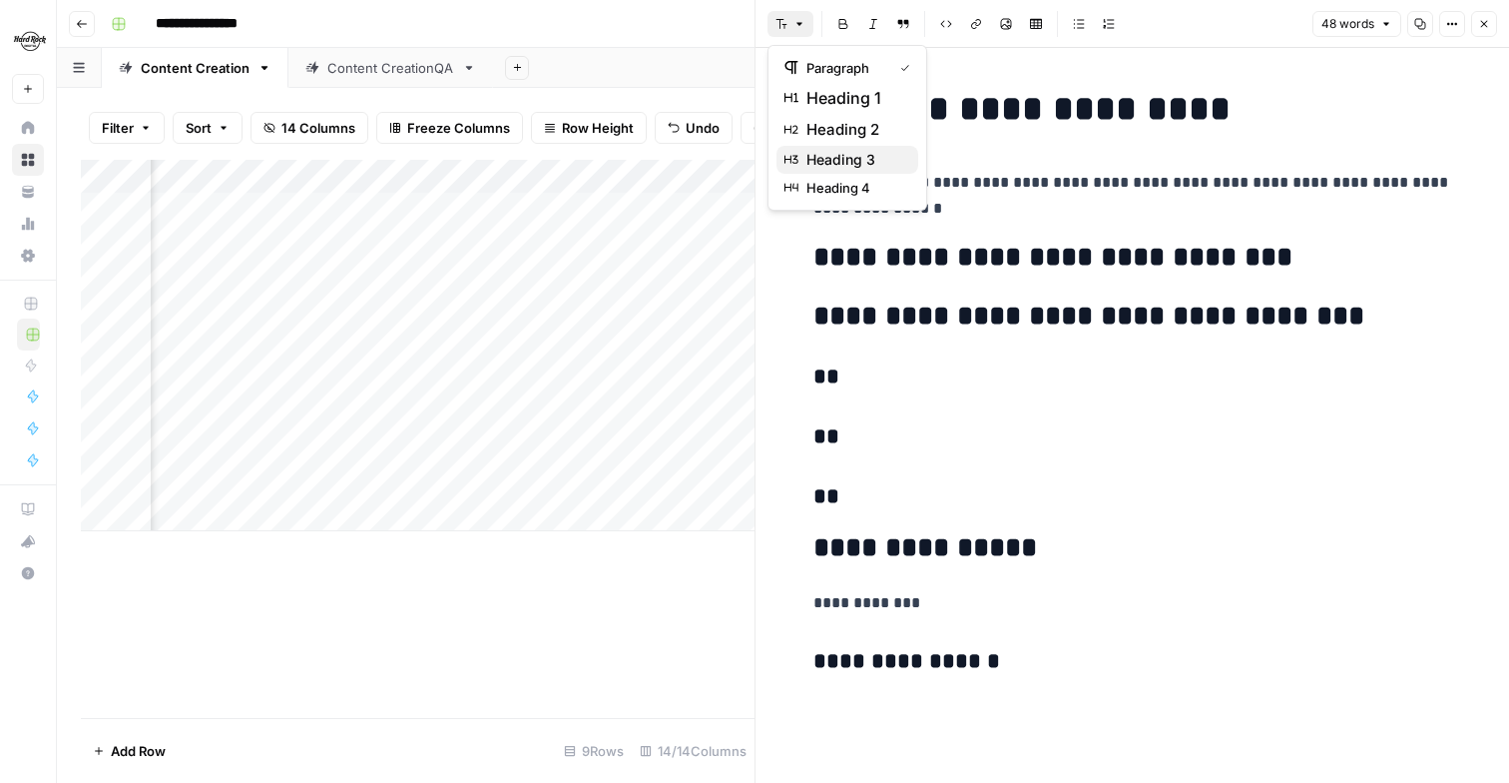
click at [849, 160] on span "heading 3" at bounding box center [855, 160] width 96 height 20
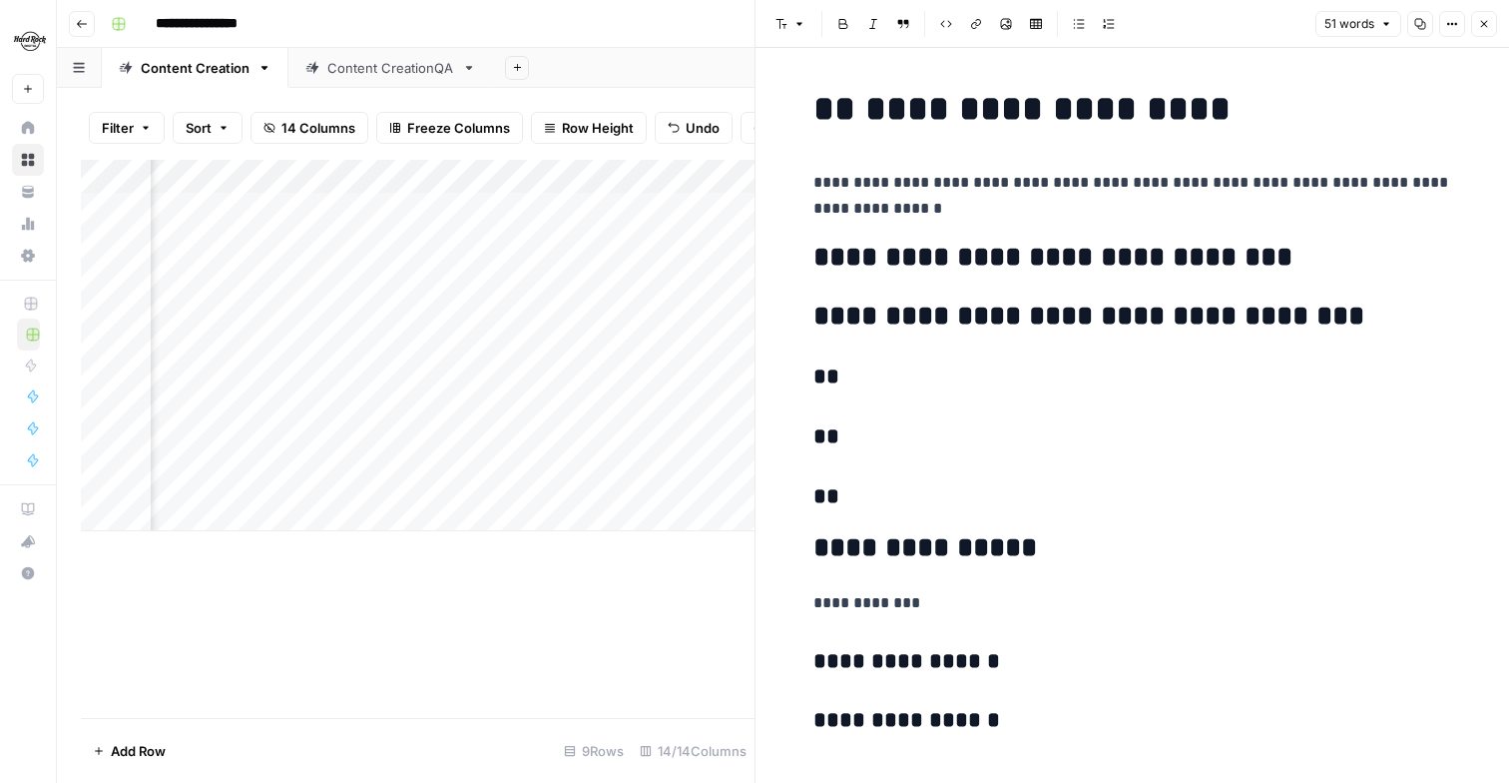
click at [805, 31] on button "Font style" at bounding box center [791, 24] width 46 height 26
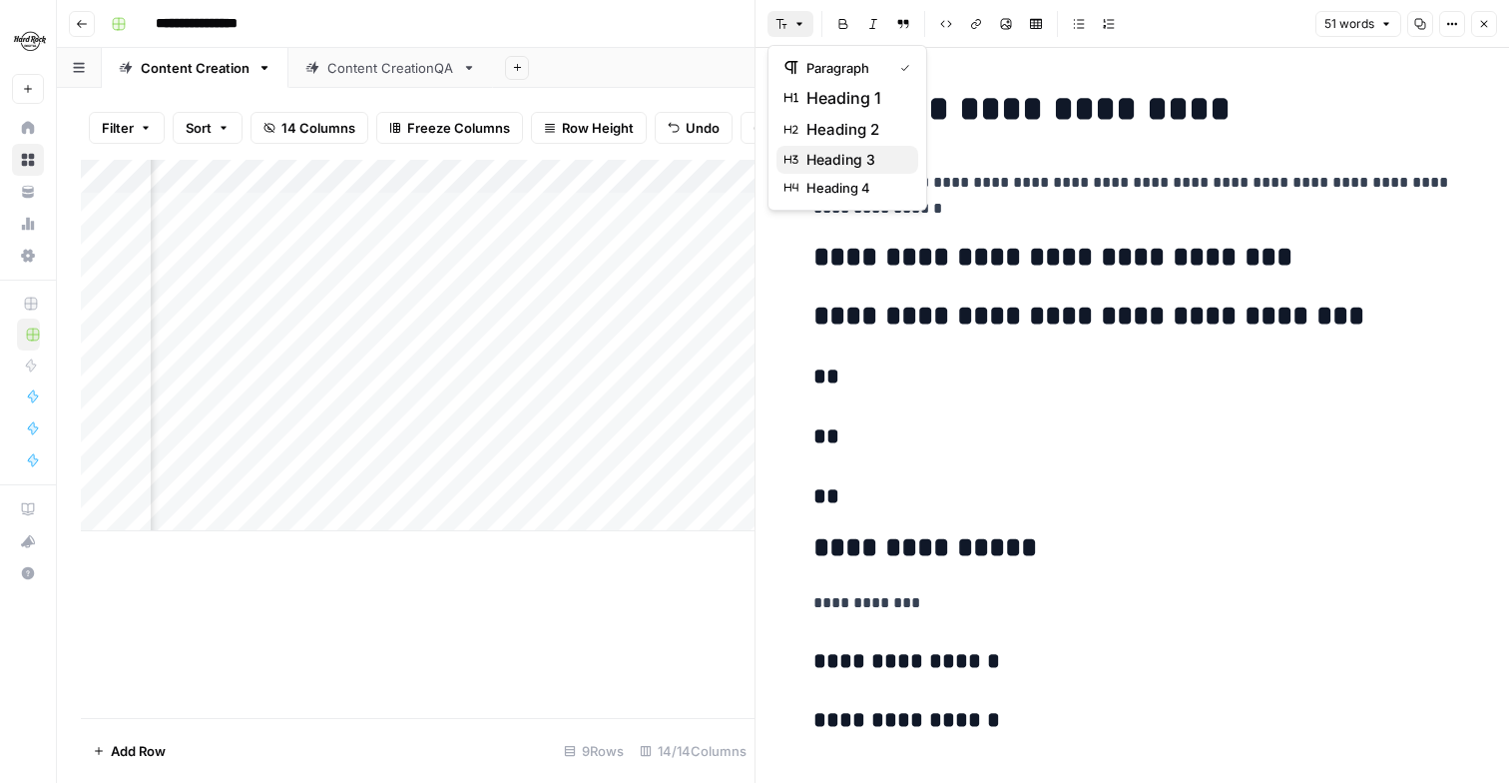
click at [846, 157] on span "heading 3" at bounding box center [855, 160] width 96 height 20
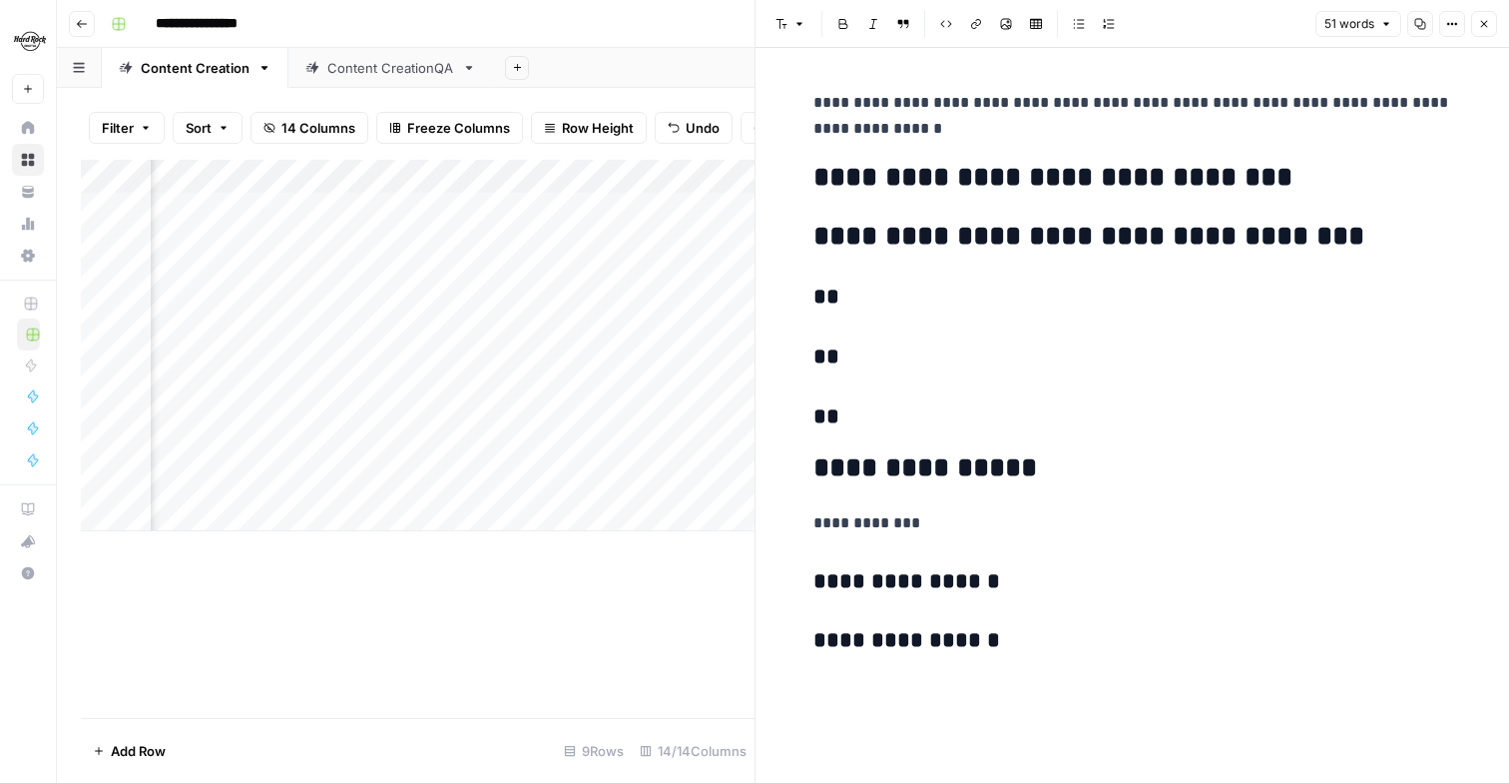
scroll to position [100, 0]
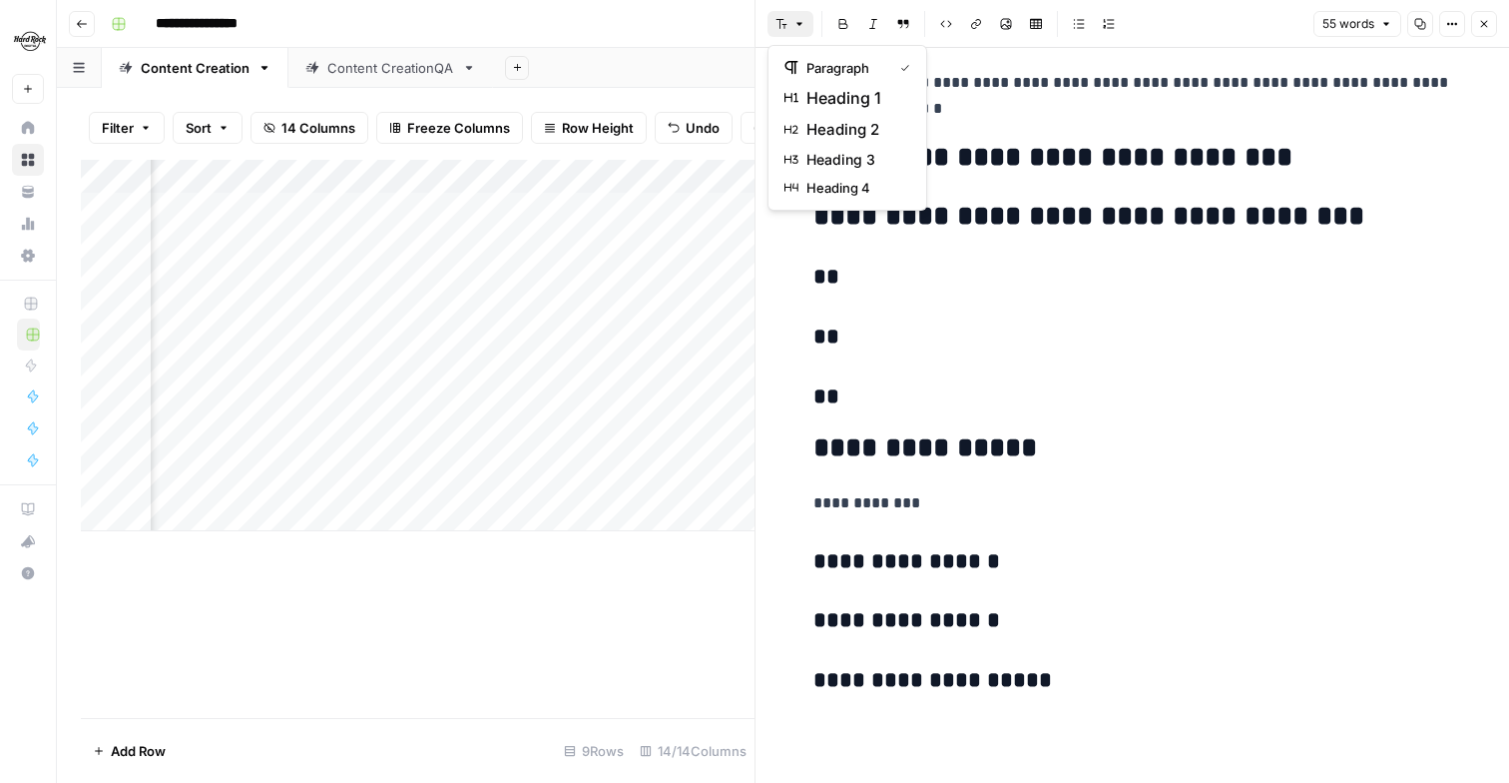
click at [773, 14] on button "Font style" at bounding box center [791, 24] width 46 height 26
click at [838, 154] on span "heading 3" at bounding box center [855, 160] width 96 height 20
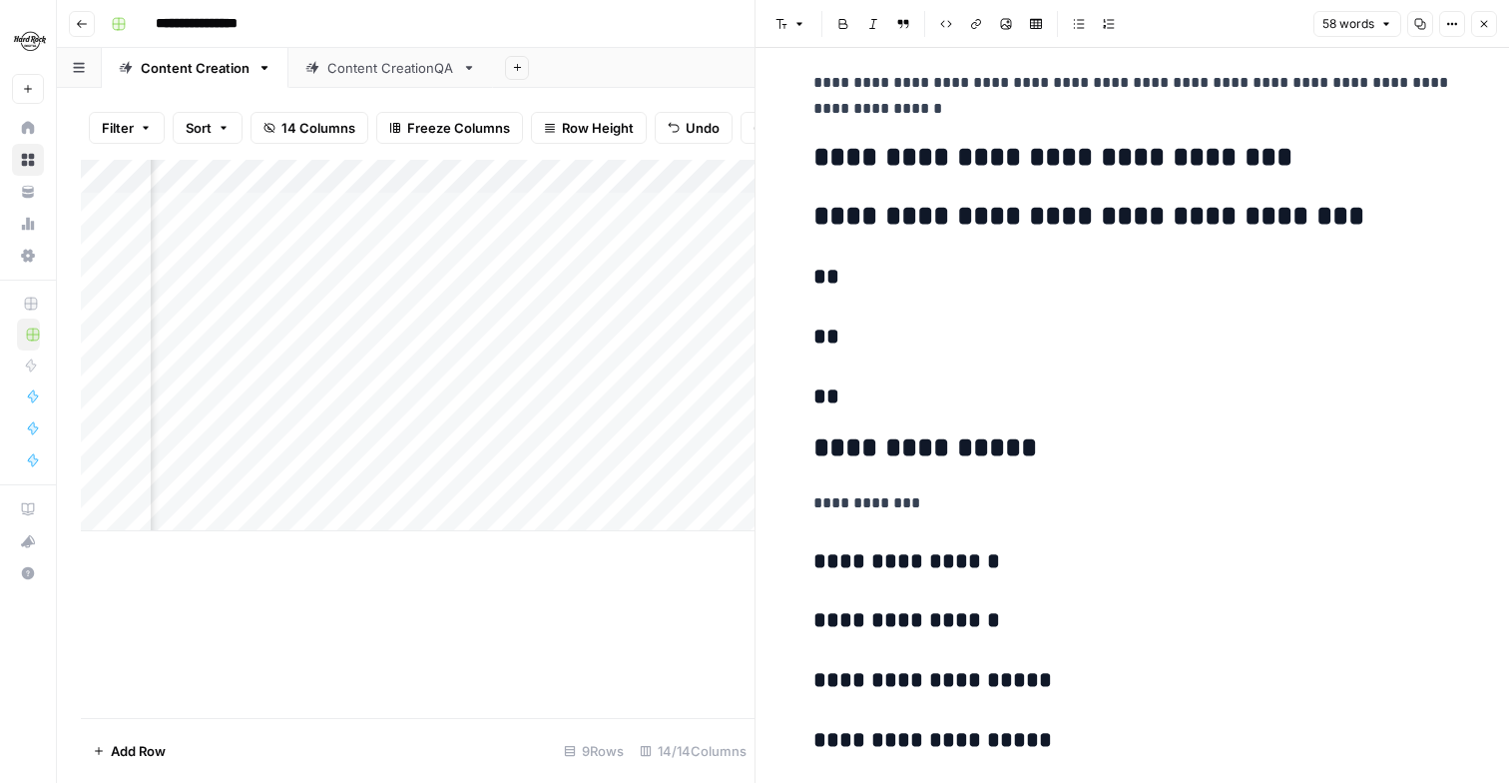
scroll to position [160, 0]
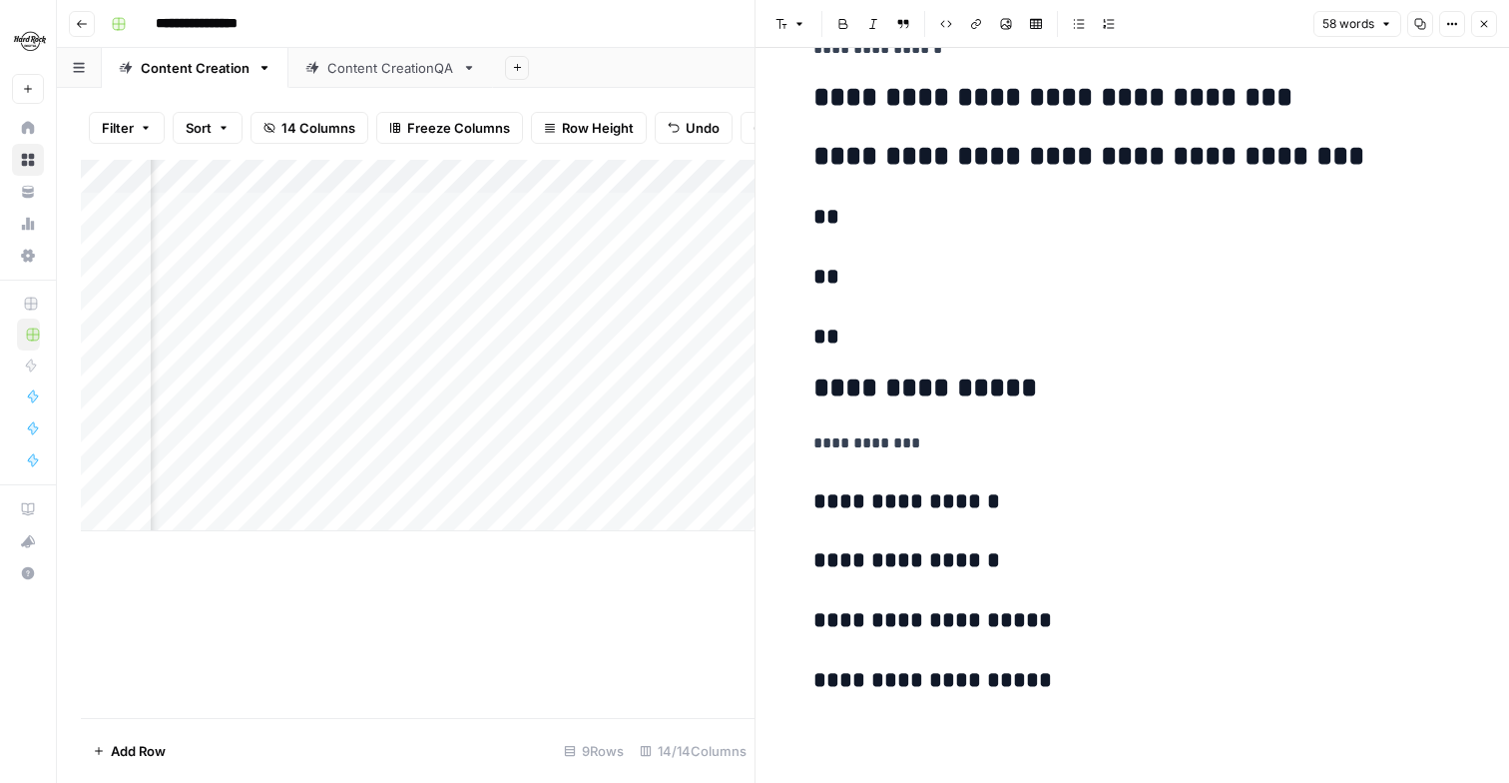
click at [1007, 511] on h3 "**********" at bounding box center [1133, 502] width 639 height 28
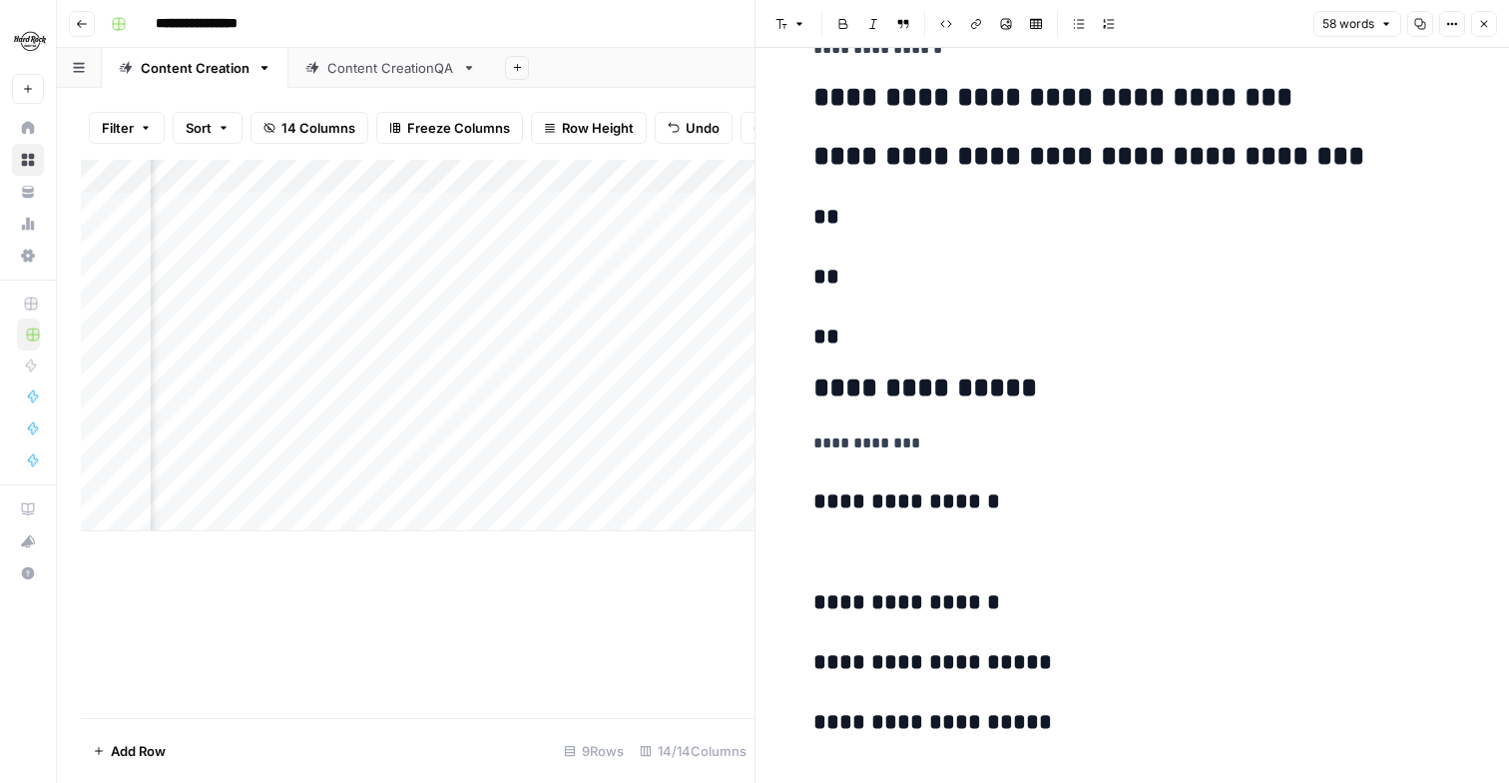
click at [1085, 21] on button "Bulleted list" at bounding box center [1079, 24] width 26 height 26
click at [841, 21] on icon "button" at bounding box center [844, 24] width 12 height 12
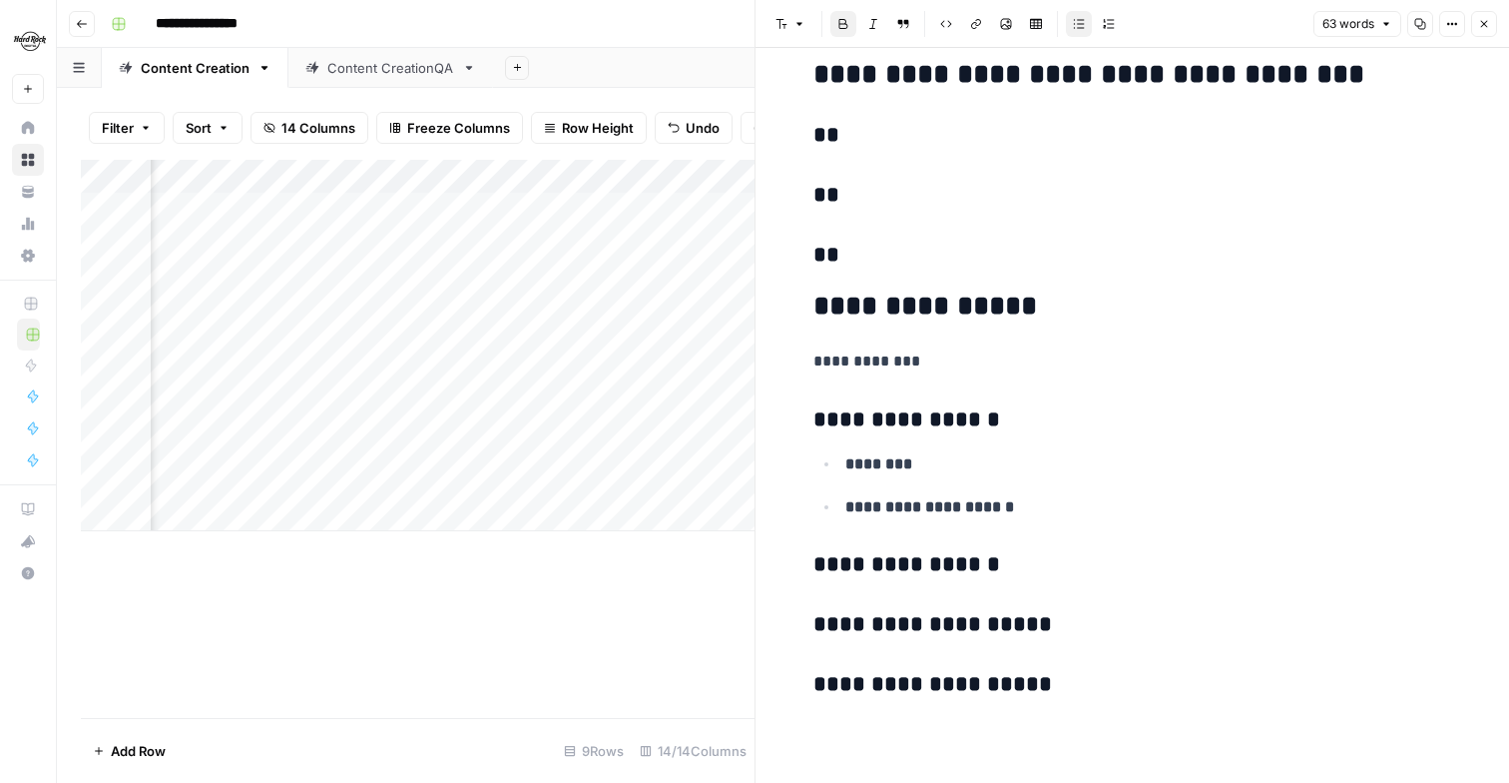
scroll to position [244, 0]
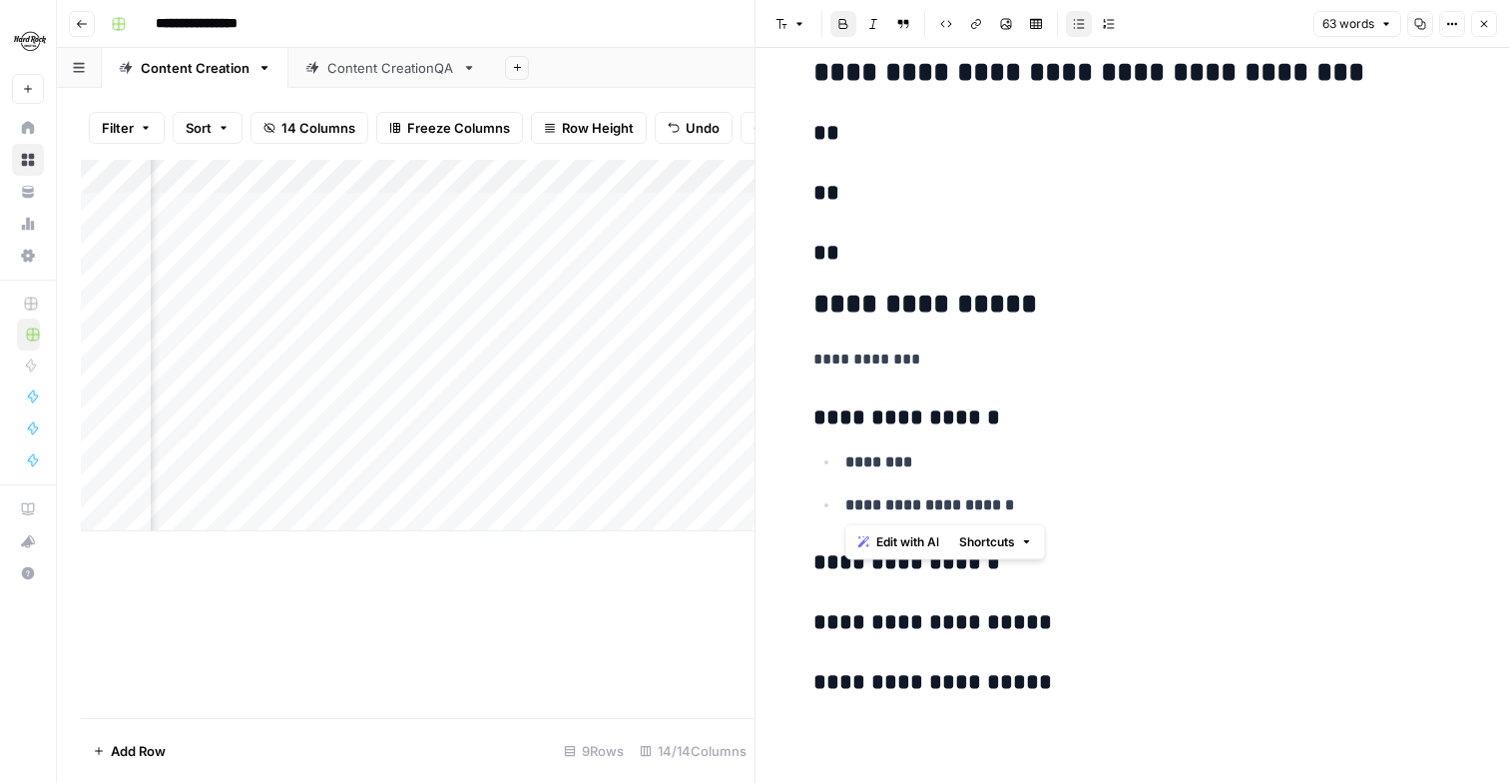
drag, startPoint x: 954, startPoint y: 494, endPoint x: 833, endPoint y: 462, distance: 125.9
click at [833, 461] on ul "**********" at bounding box center [1133, 483] width 639 height 70
copy ul "**********"
click at [1083, 559] on h3 "**********" at bounding box center [1133, 563] width 639 height 28
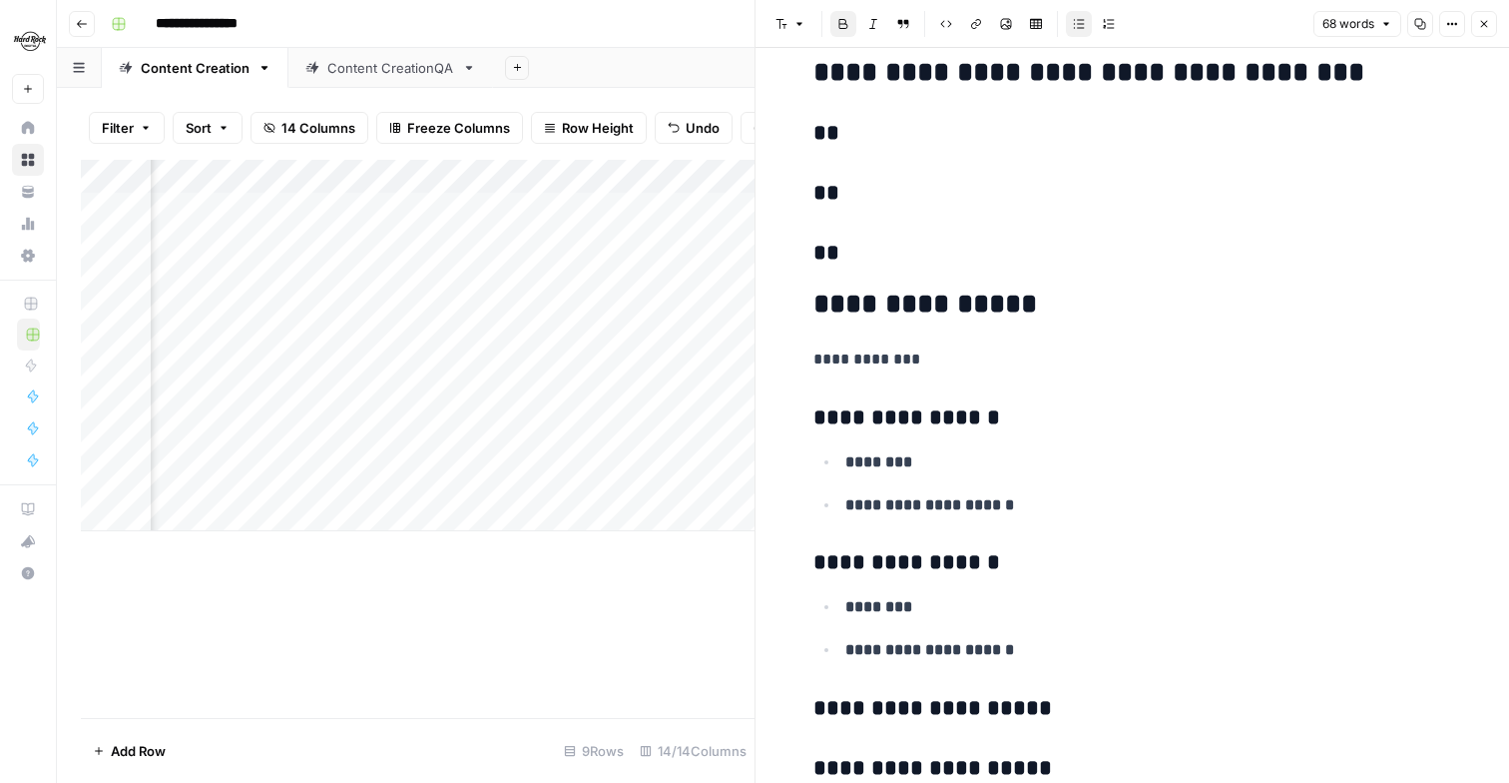
scroll to position [331, 0]
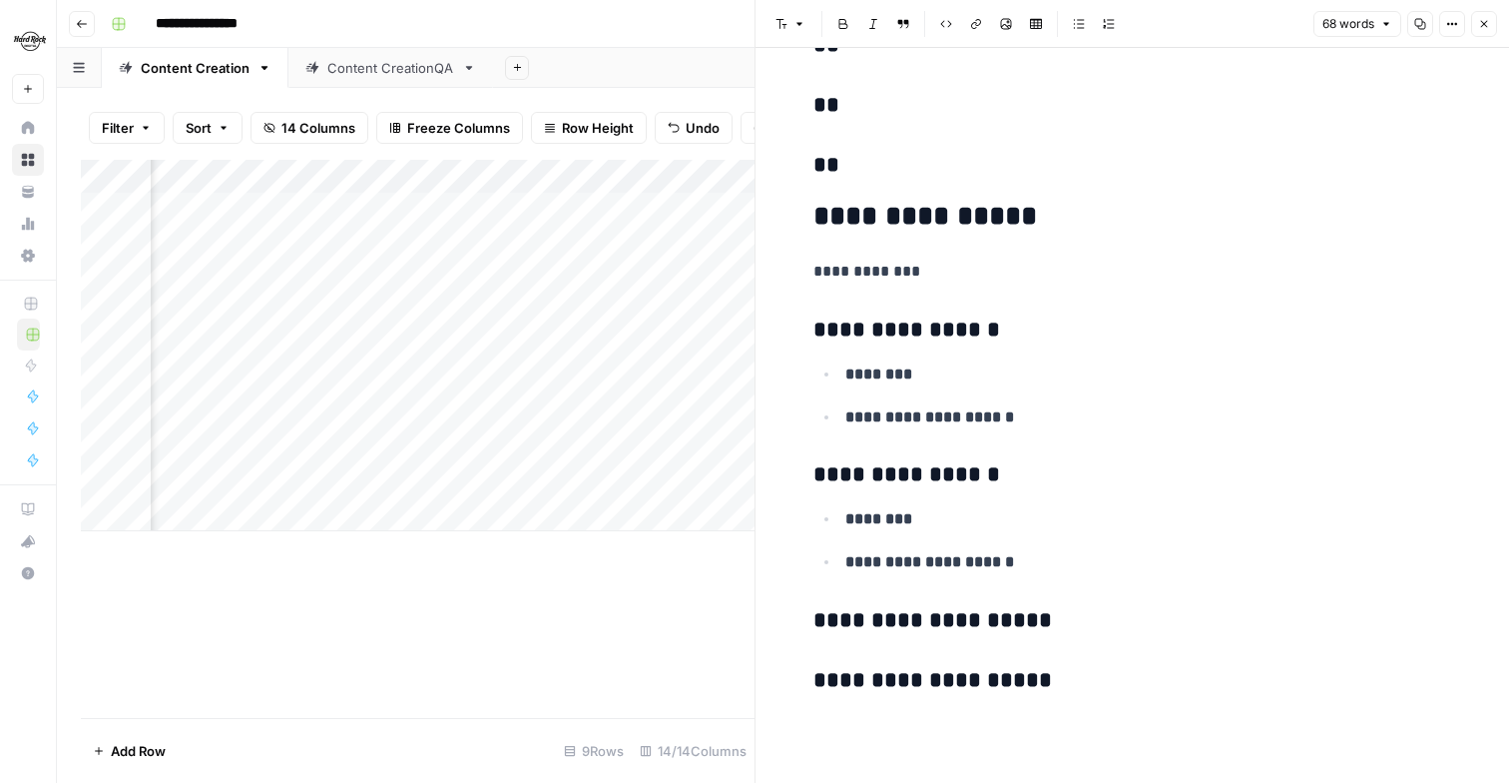
click at [1048, 623] on h3 "**********" at bounding box center [1133, 621] width 639 height 28
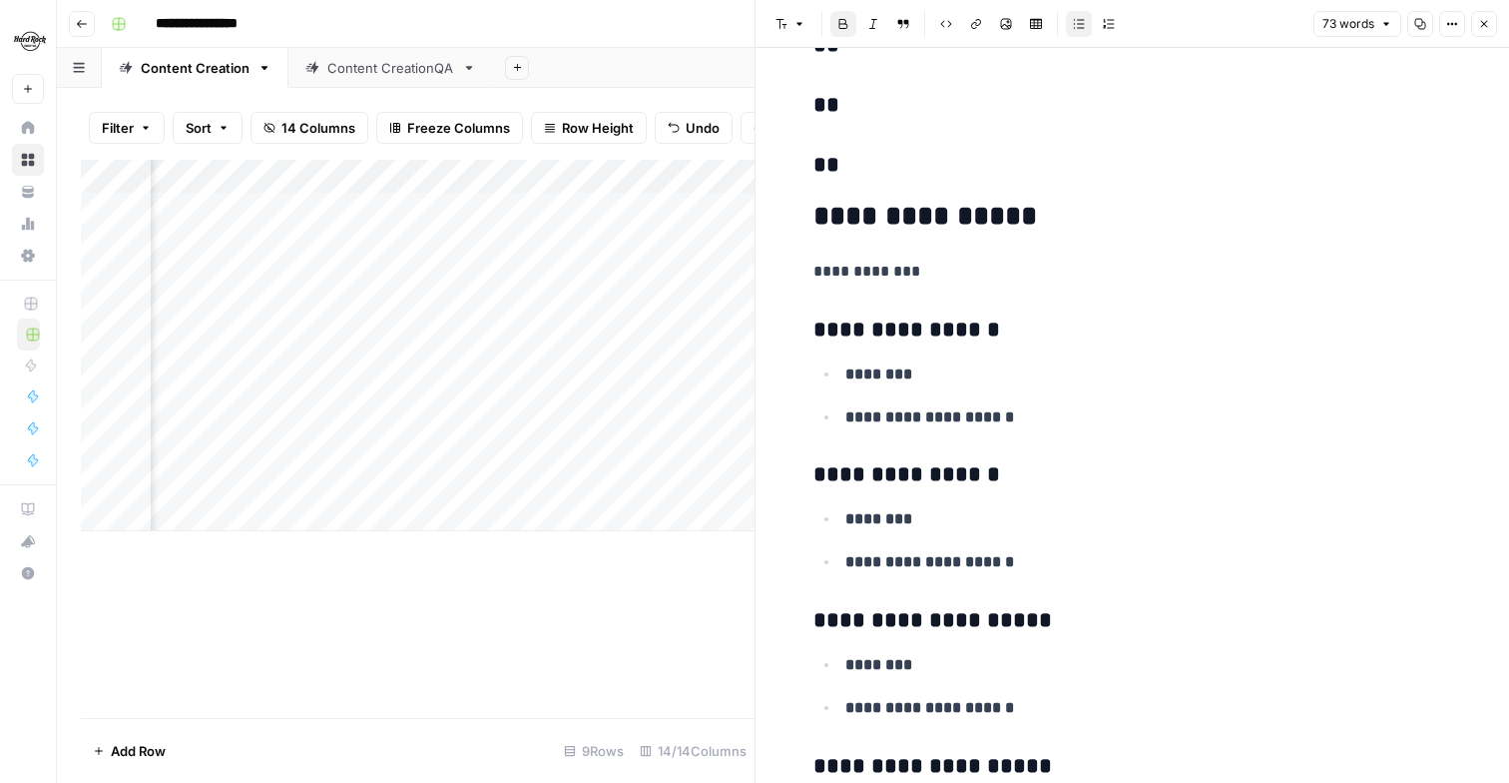
scroll to position [417, 0]
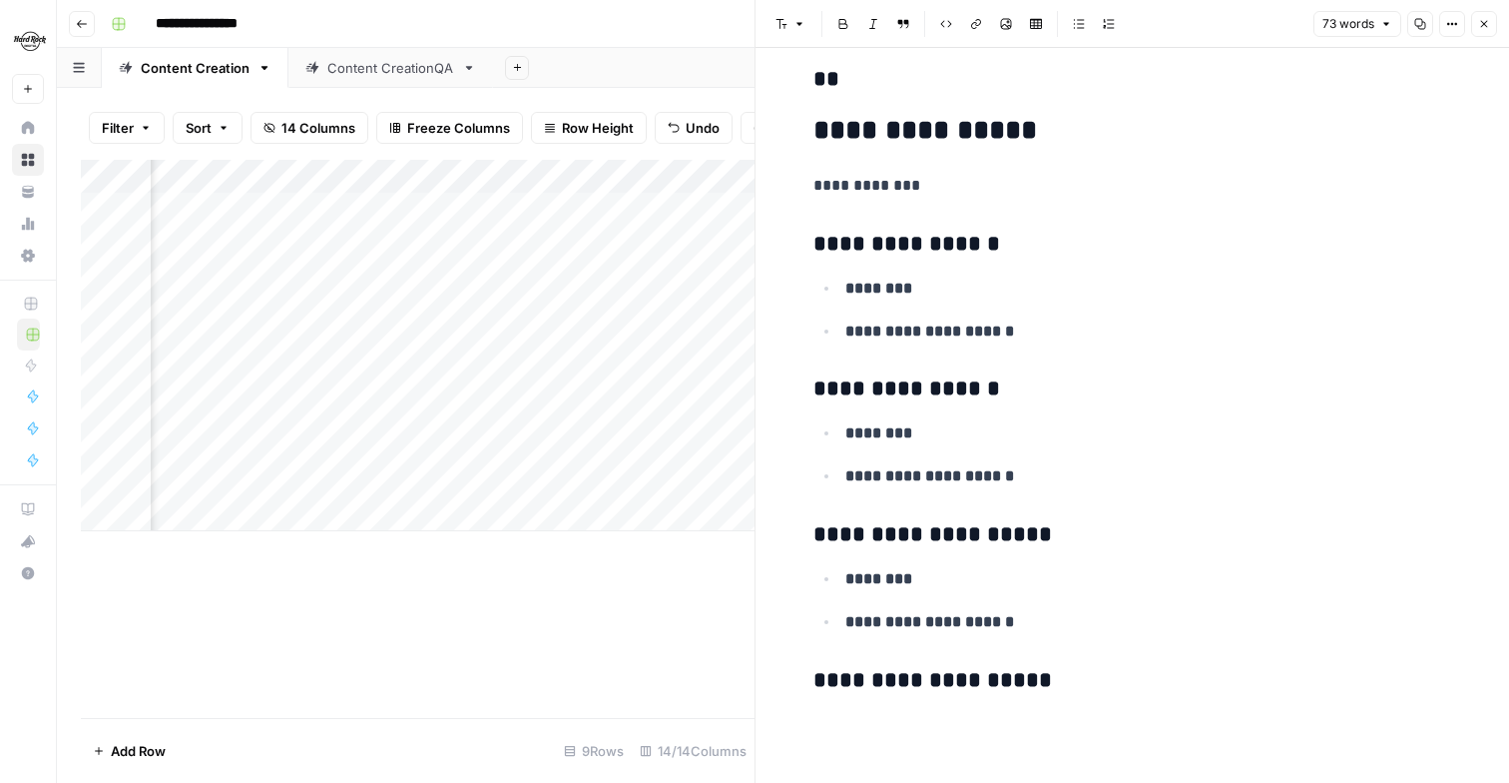
click at [1073, 686] on h3 "**********" at bounding box center [1133, 681] width 639 height 28
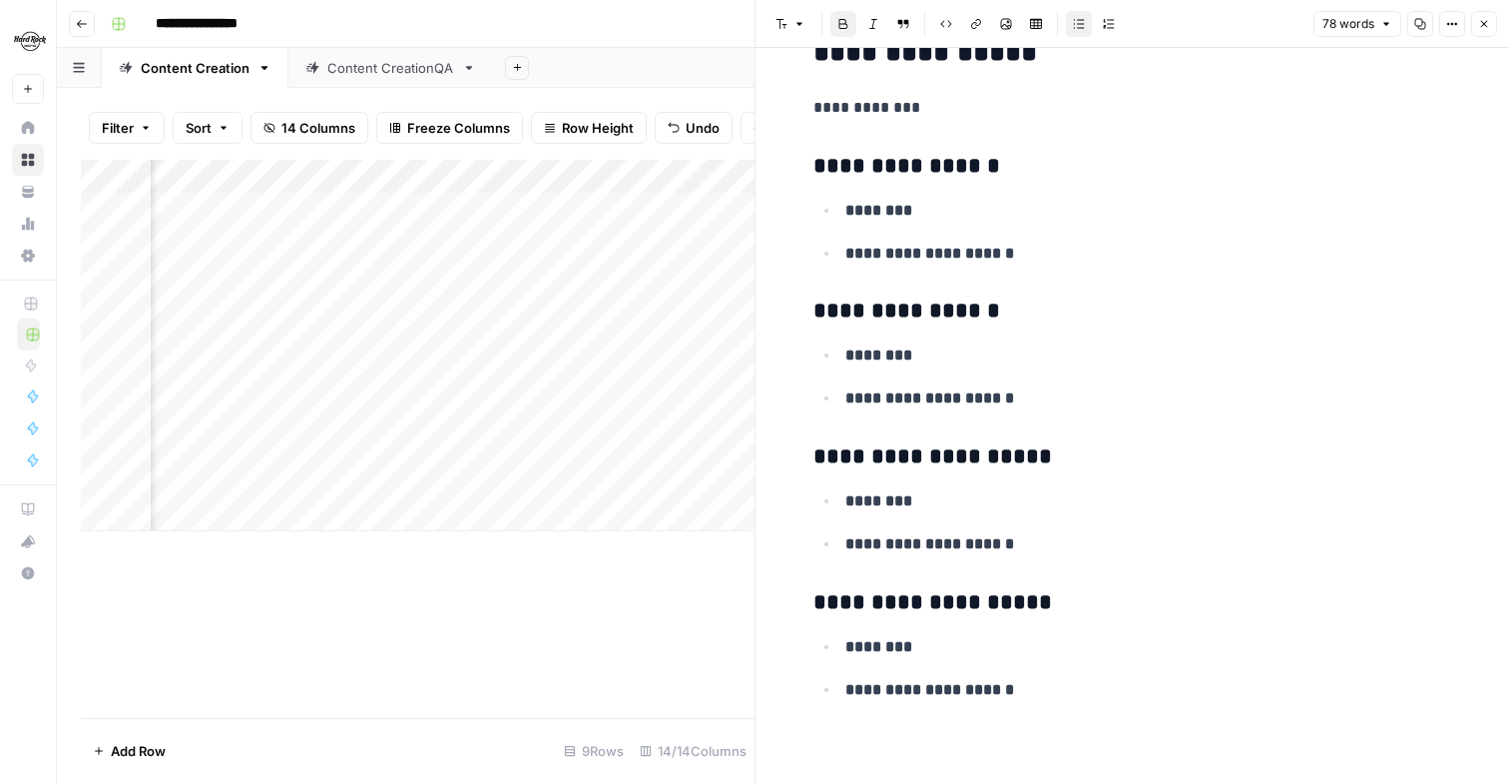
scroll to position [449, 0]
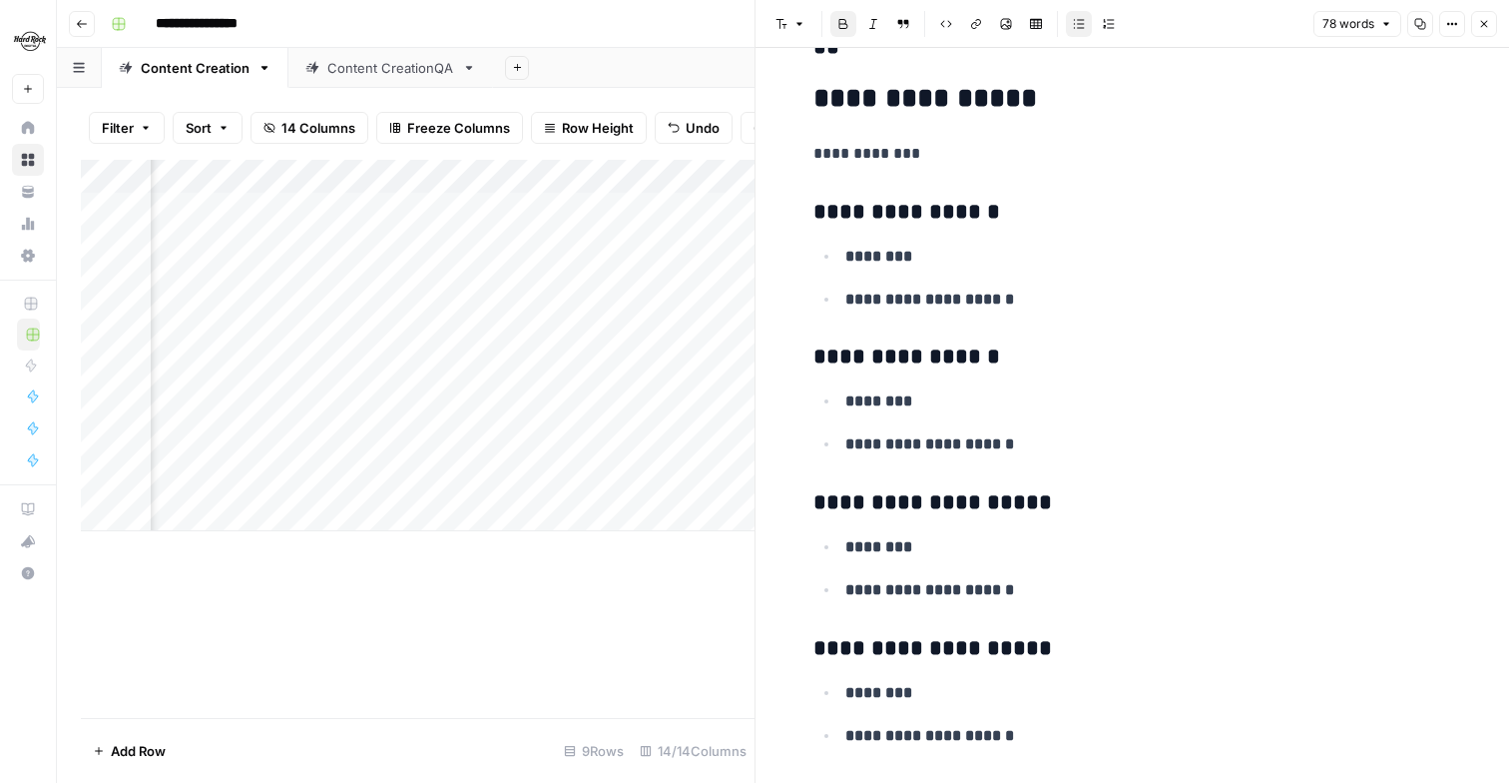
click at [1027, 295] on p "**********" at bounding box center [1149, 300] width 607 height 26
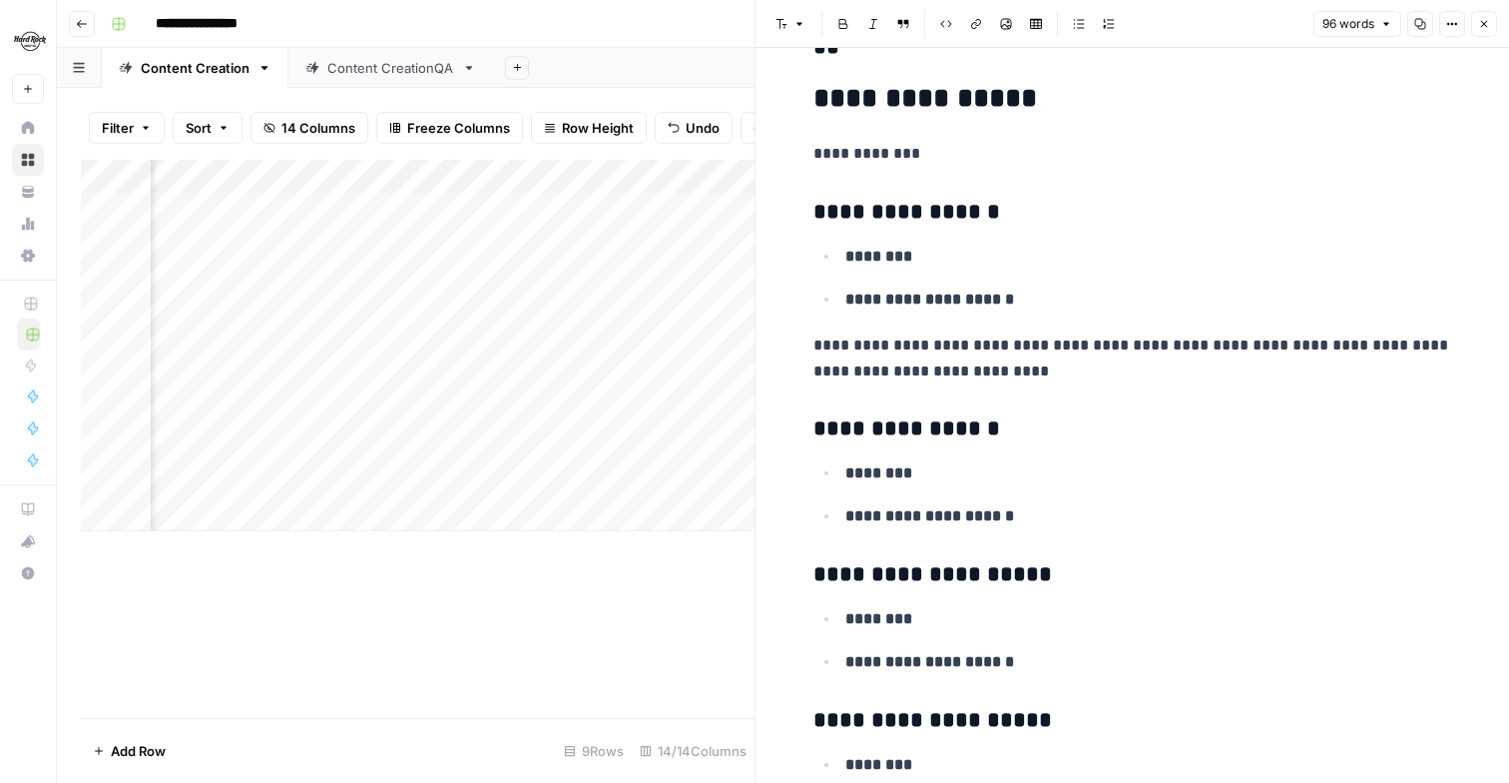
click at [917, 374] on p "**********" at bounding box center [1133, 358] width 639 height 52
drag, startPoint x: 1043, startPoint y: 371, endPoint x: 770, endPoint y: 348, distance: 274.5
click at [770, 348] on div "**********" at bounding box center [1133, 250] width 754 height 1302
copy p "**********"
click at [1052, 530] on div "**********" at bounding box center [1133, 234] width 663 height 1206
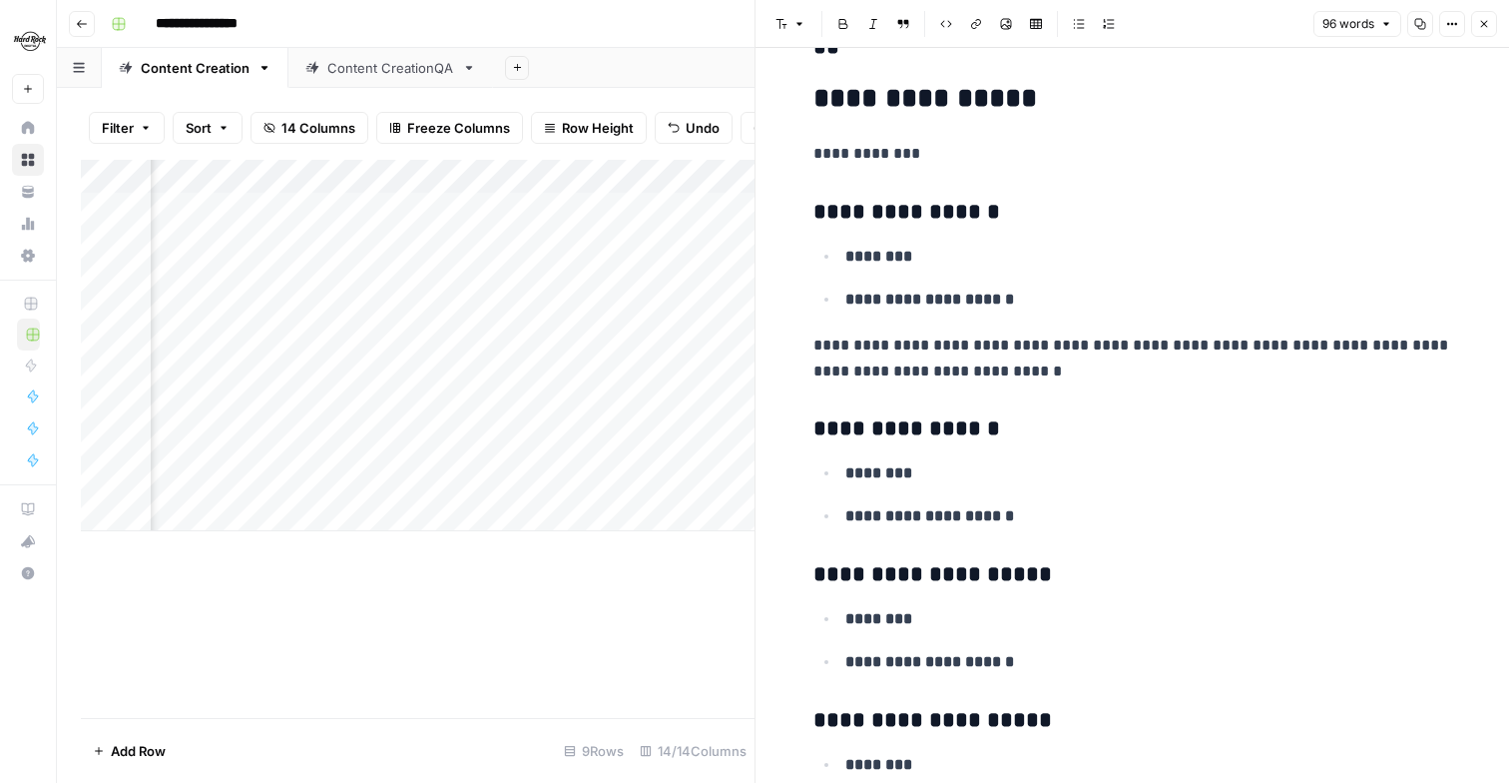
click at [1036, 511] on p "**********" at bounding box center [1149, 516] width 607 height 26
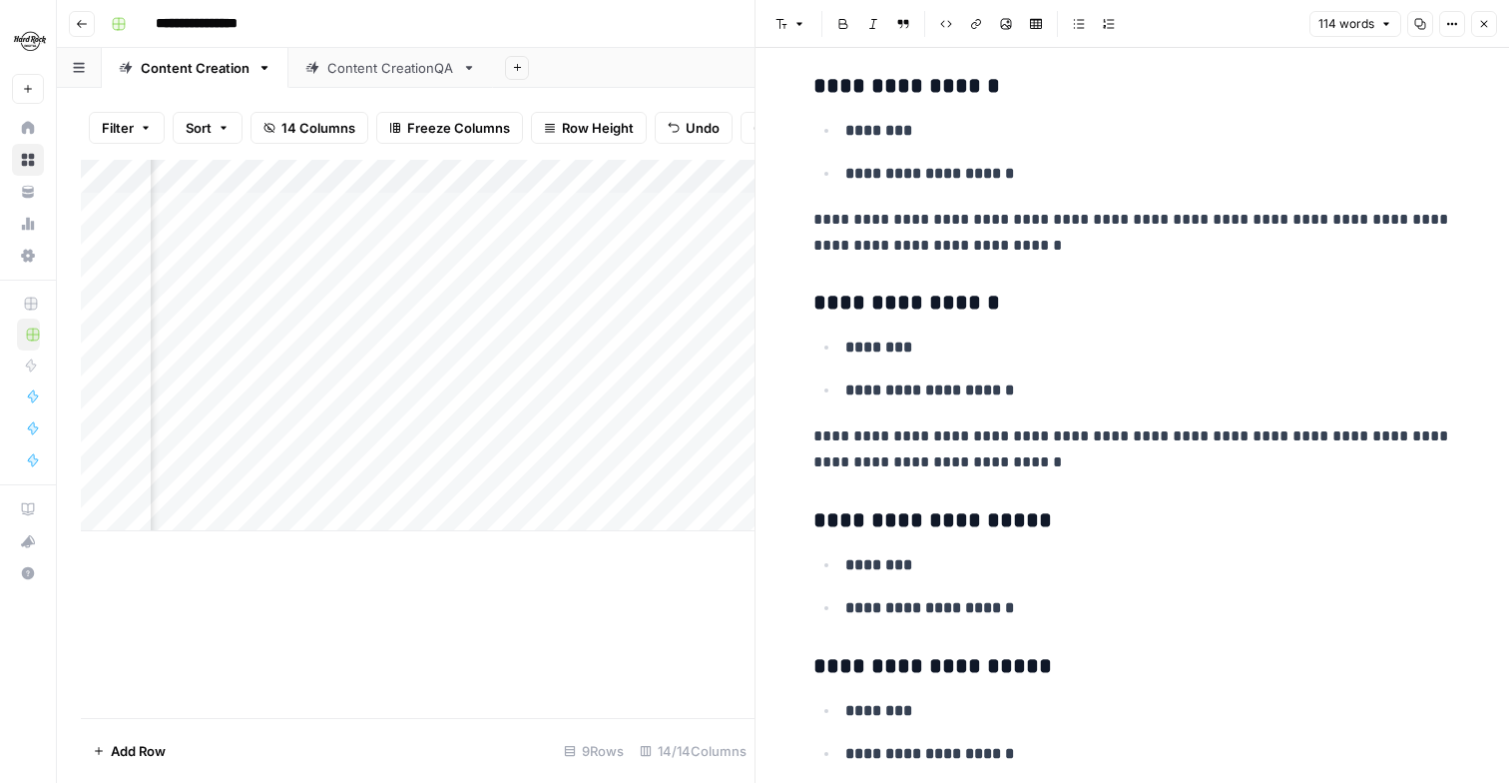
scroll to position [581, 0]
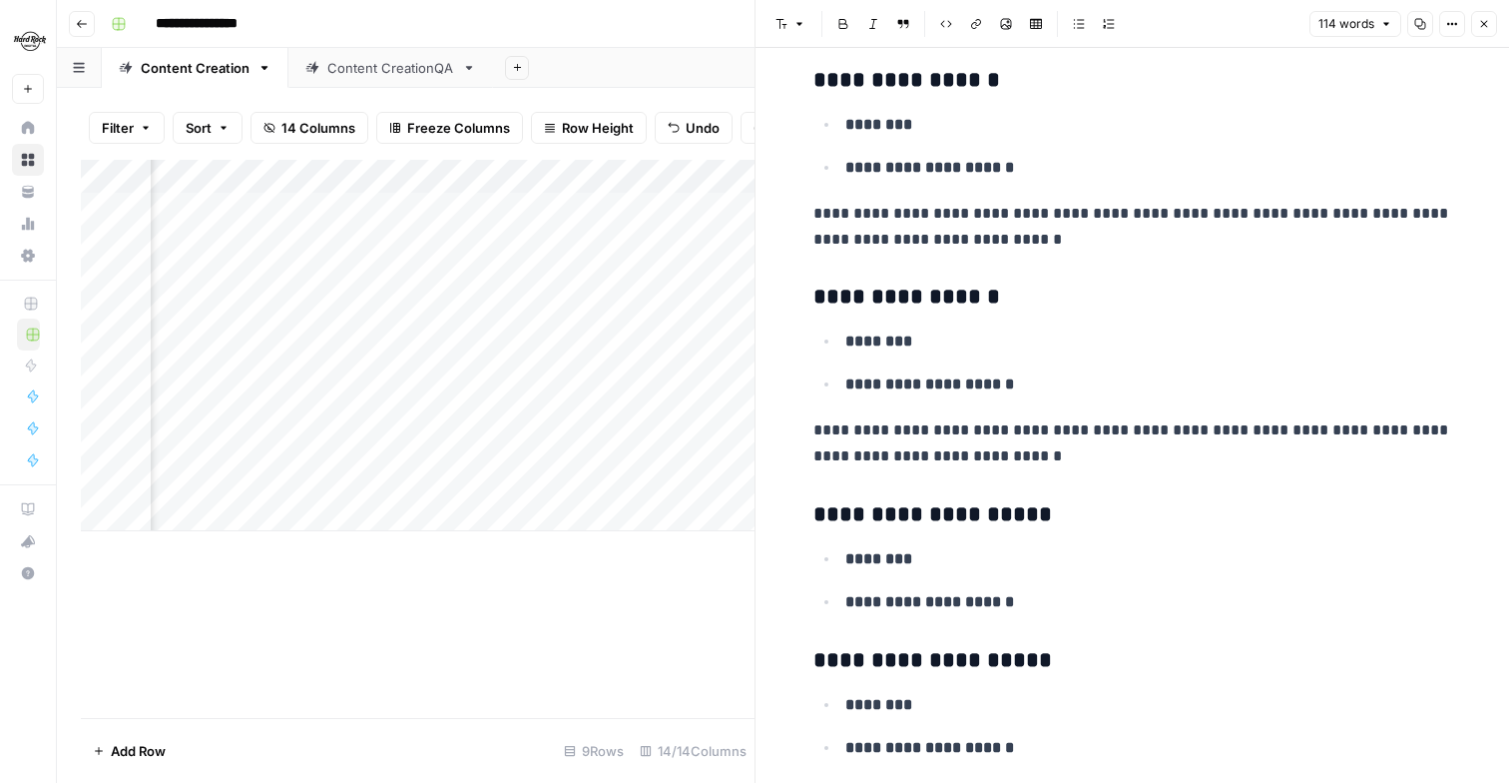
click at [1031, 624] on div "**********" at bounding box center [1133, 138] width 663 height 1278
click at [1046, 601] on p "**********" at bounding box center [1149, 602] width 607 height 26
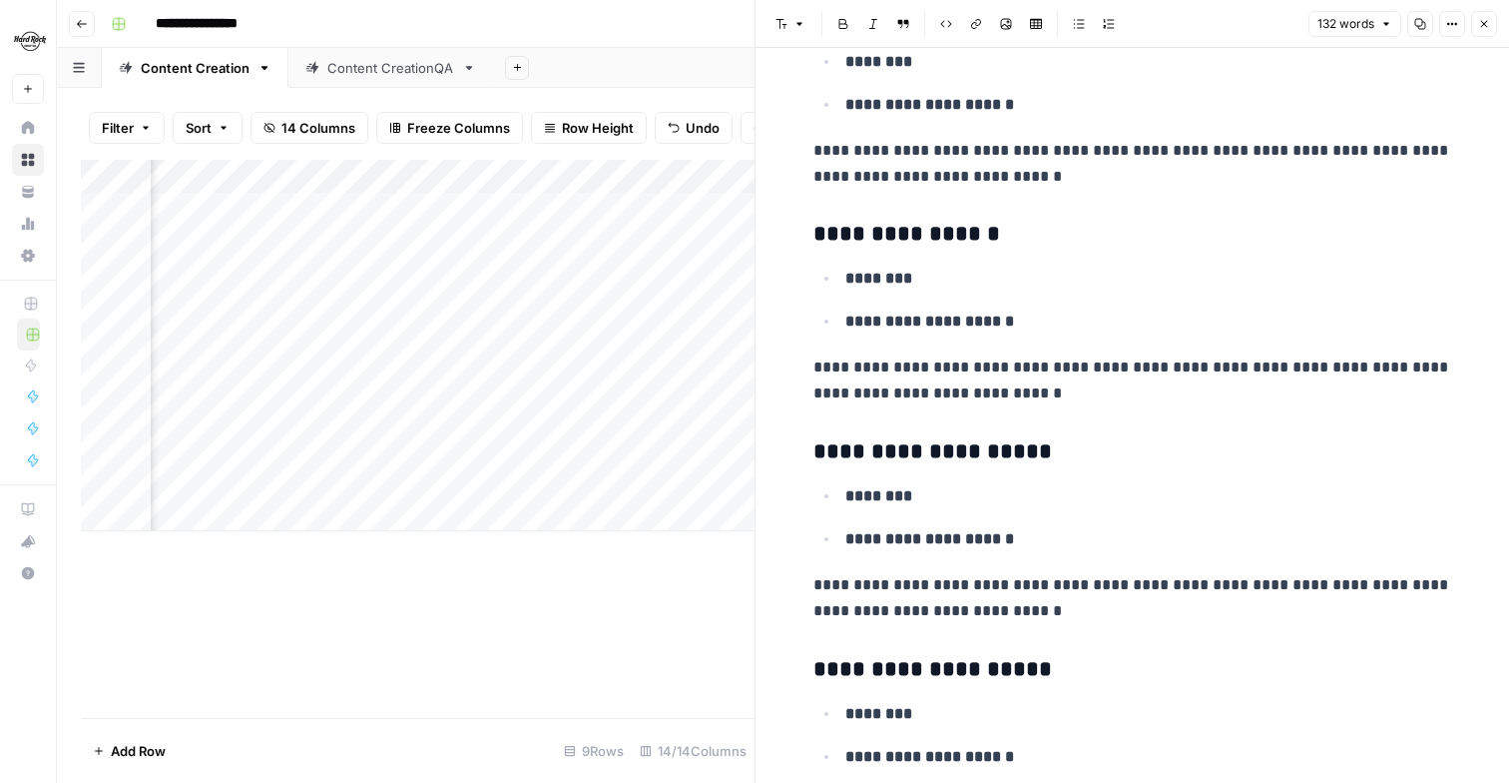
scroll to position [711, 0]
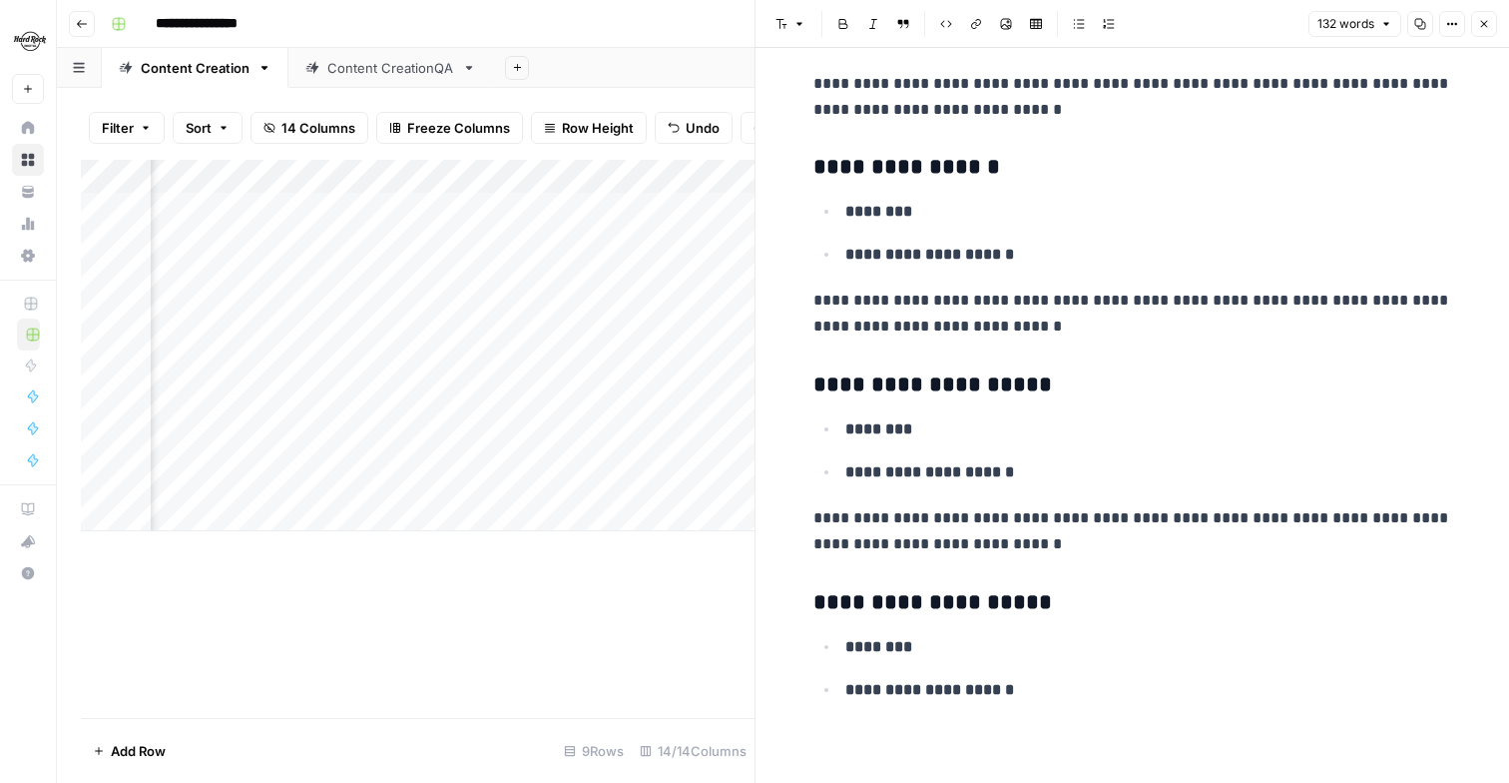
click at [1035, 690] on p "**********" at bounding box center [1149, 690] width 607 height 26
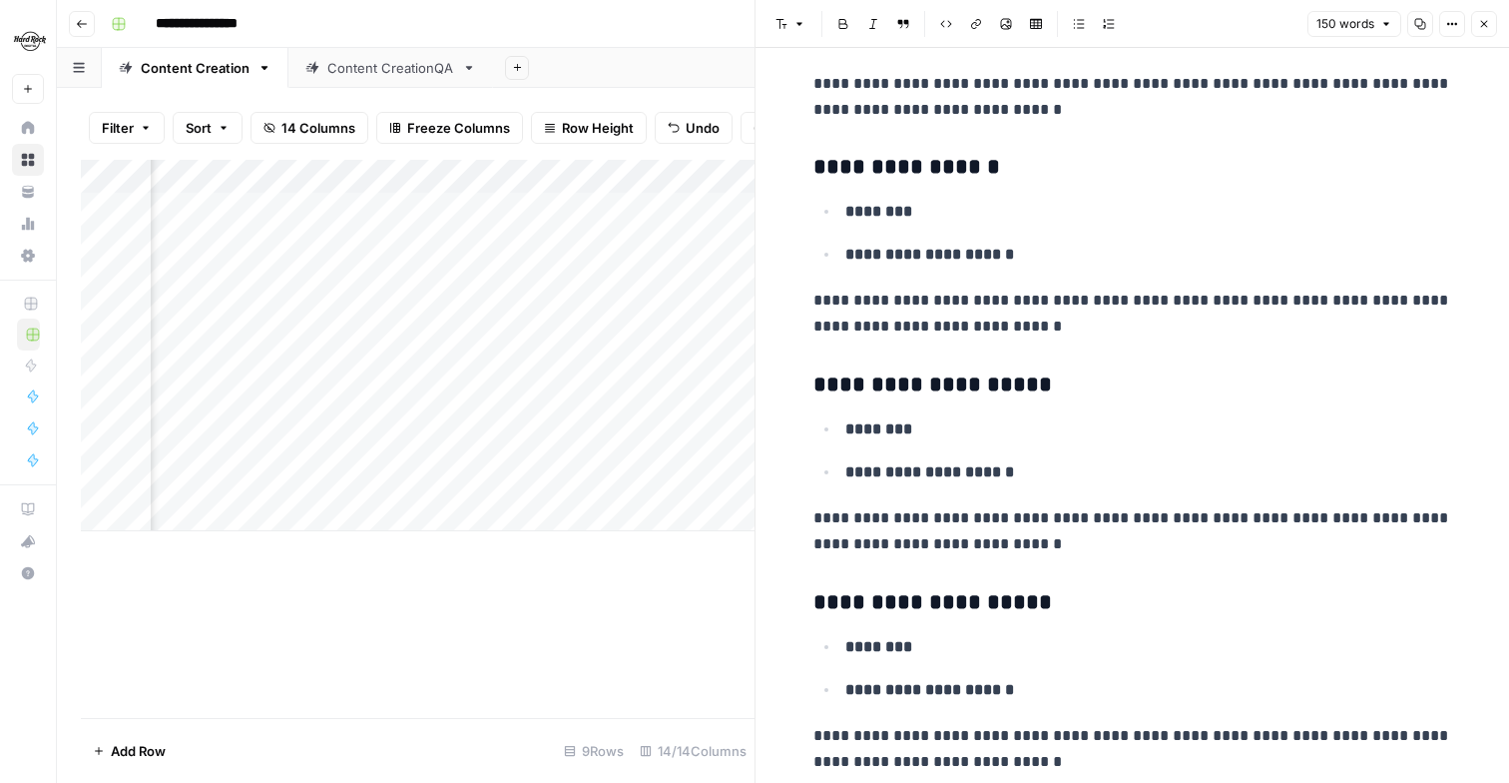
scroll to position [747, 0]
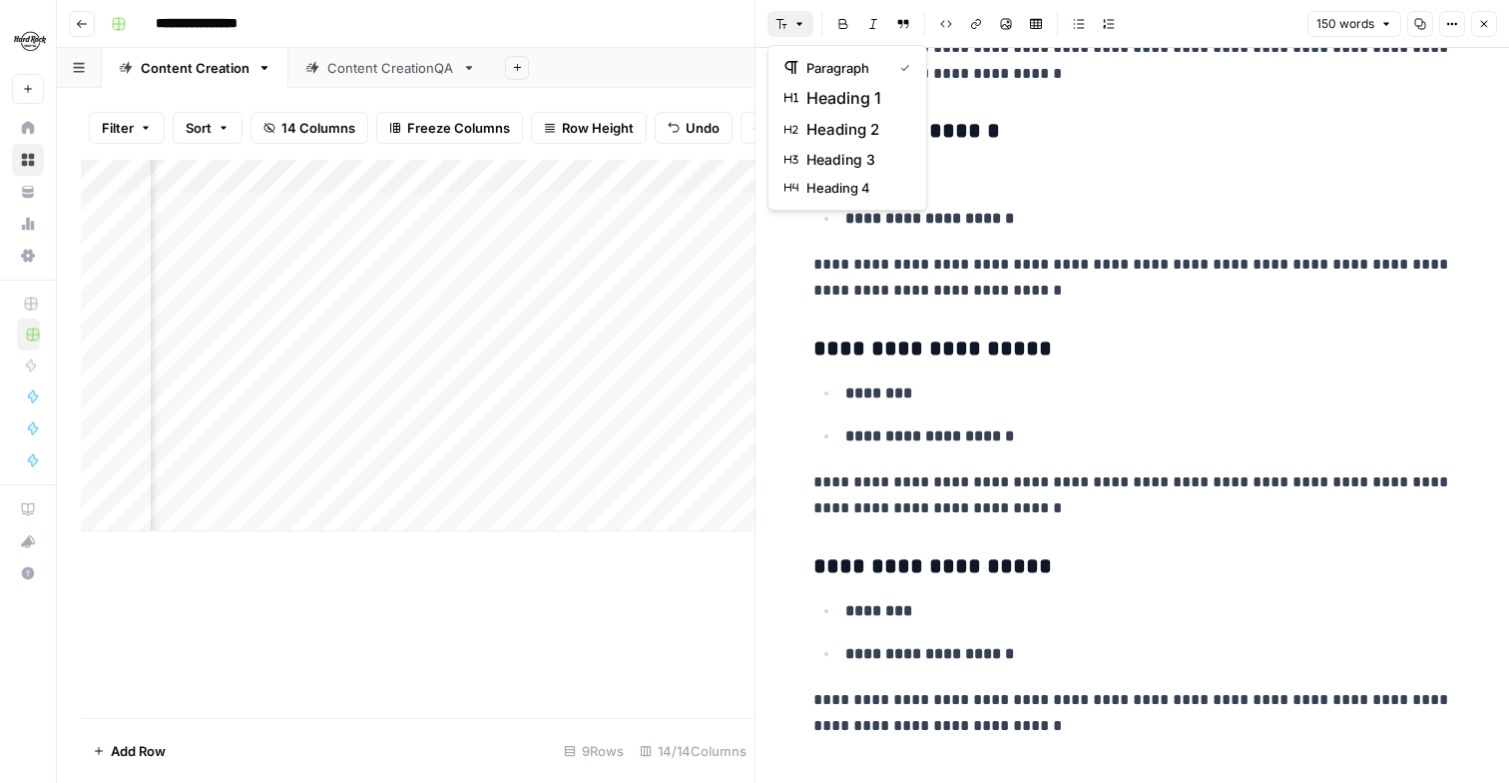
click at [792, 15] on button "Font style" at bounding box center [791, 24] width 46 height 26
click at [856, 130] on span "heading 2" at bounding box center [855, 130] width 96 height 24
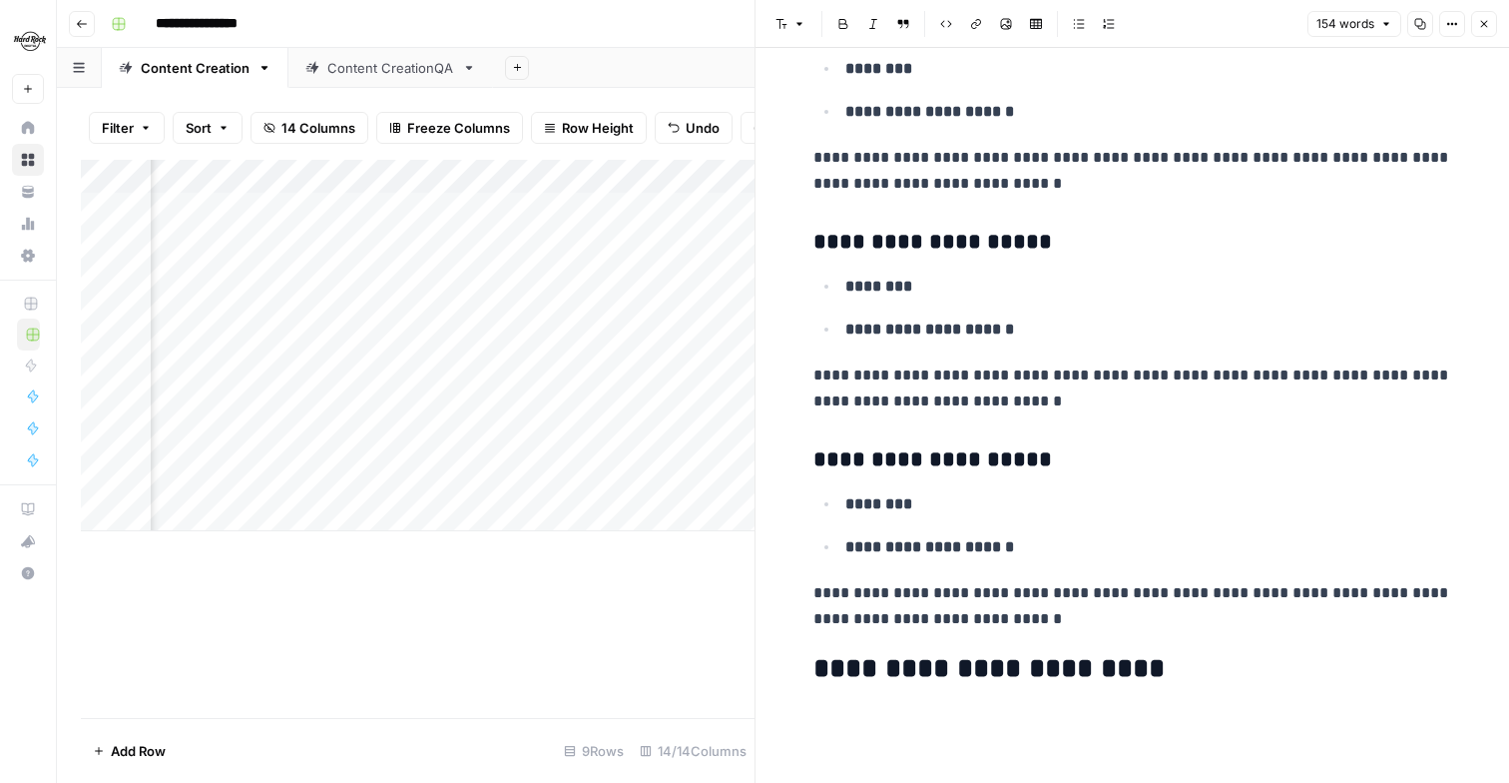
scroll to position [879, 0]
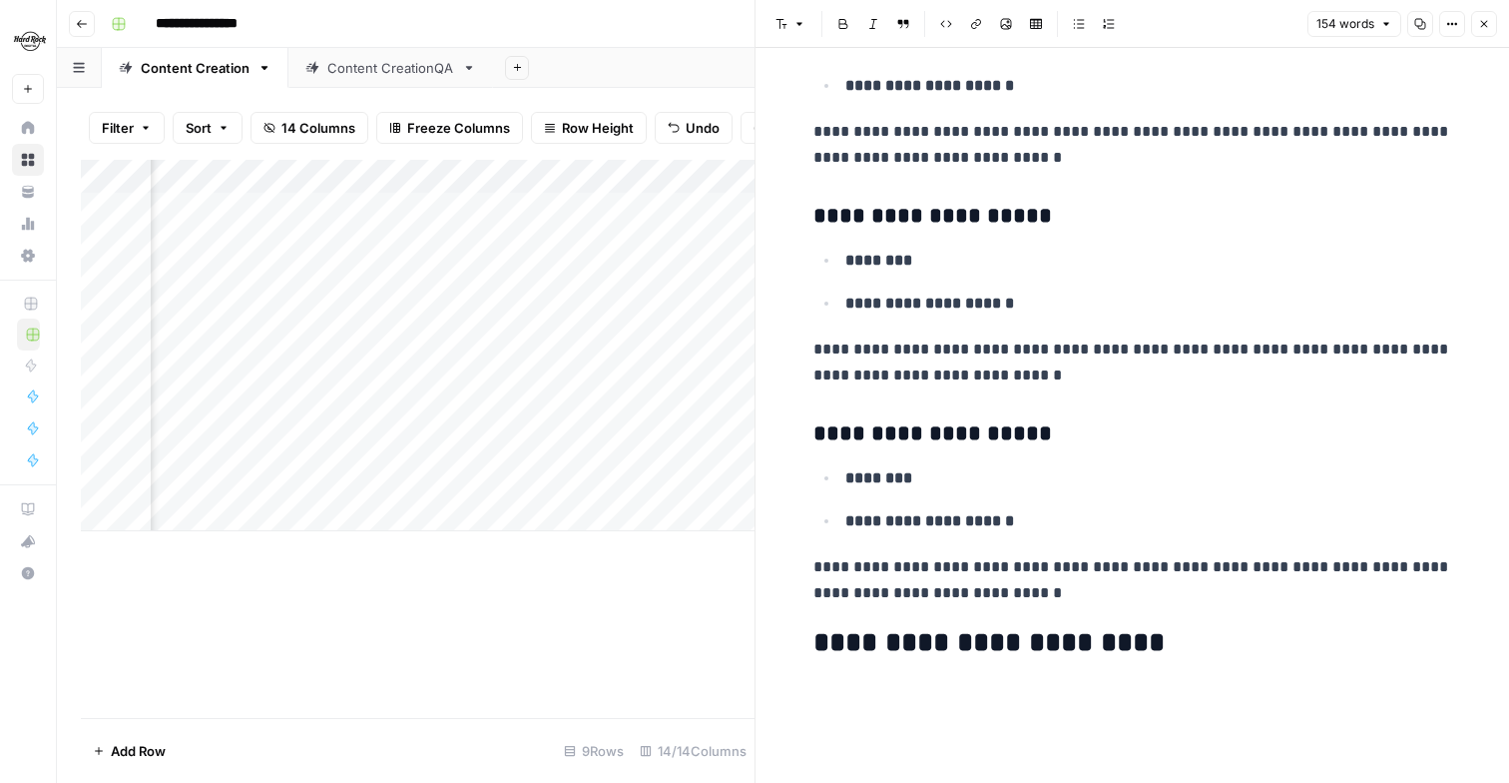
click at [1081, 20] on icon "button" at bounding box center [1079, 24] width 12 height 12
click at [789, 20] on button "Font style" at bounding box center [791, 24] width 46 height 26
click at [836, 32] on button "Bold" at bounding box center [844, 24] width 26 height 26
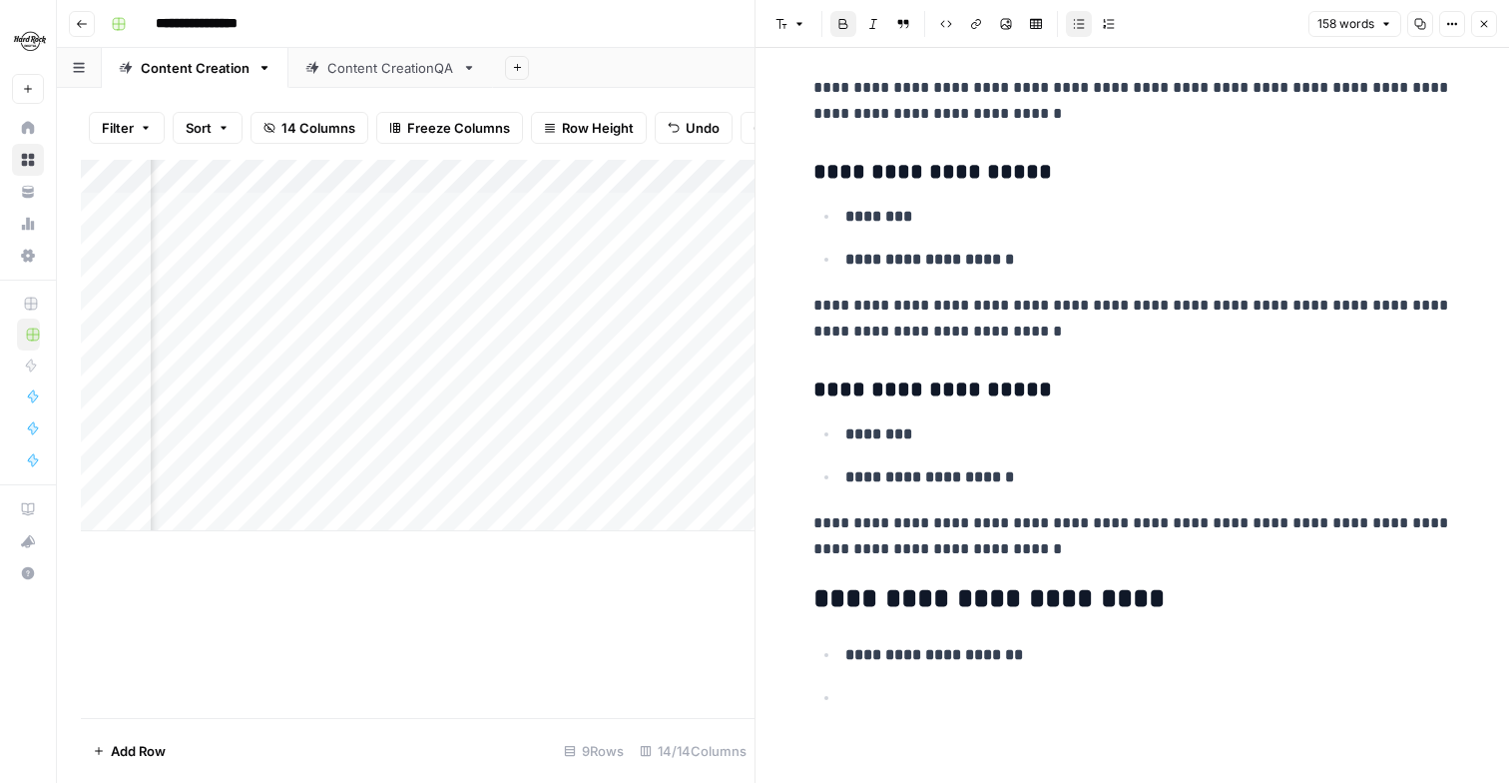
scroll to position [931, 0]
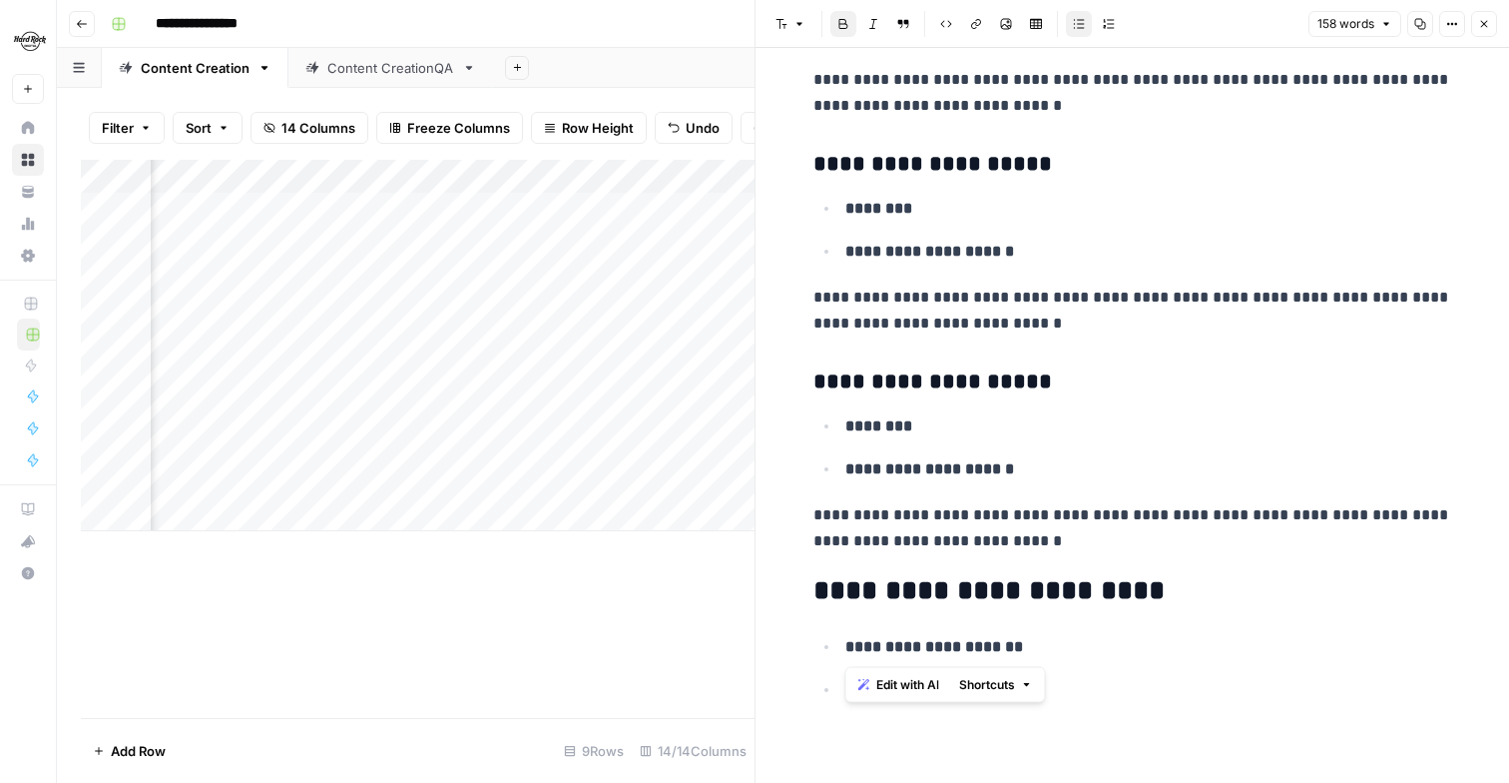
drag, startPoint x: 1037, startPoint y: 644, endPoint x: 839, endPoint y: 645, distance: 198.7
click at [840, 645] on li "**********" at bounding box center [1146, 646] width 613 height 27
copy strong "**********"
click at [833, 701] on ul "**********" at bounding box center [1133, 668] width 639 height 70
click at [880, 688] on strong "**********" at bounding box center [935, 689] width 178 height 15
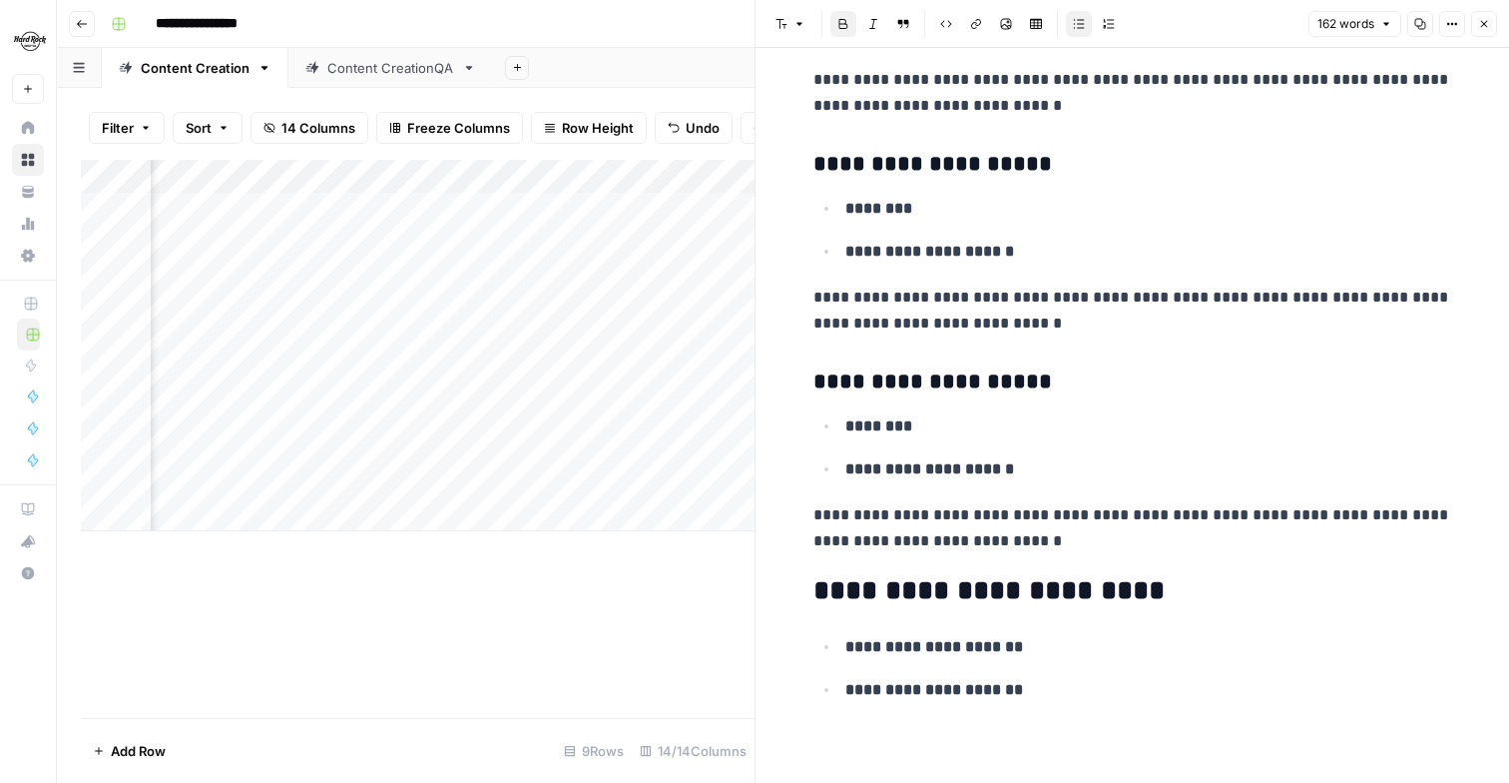
click at [1038, 693] on p "**********" at bounding box center [1149, 690] width 607 height 26
click at [883, 733] on strong "**********" at bounding box center [935, 732] width 178 height 15
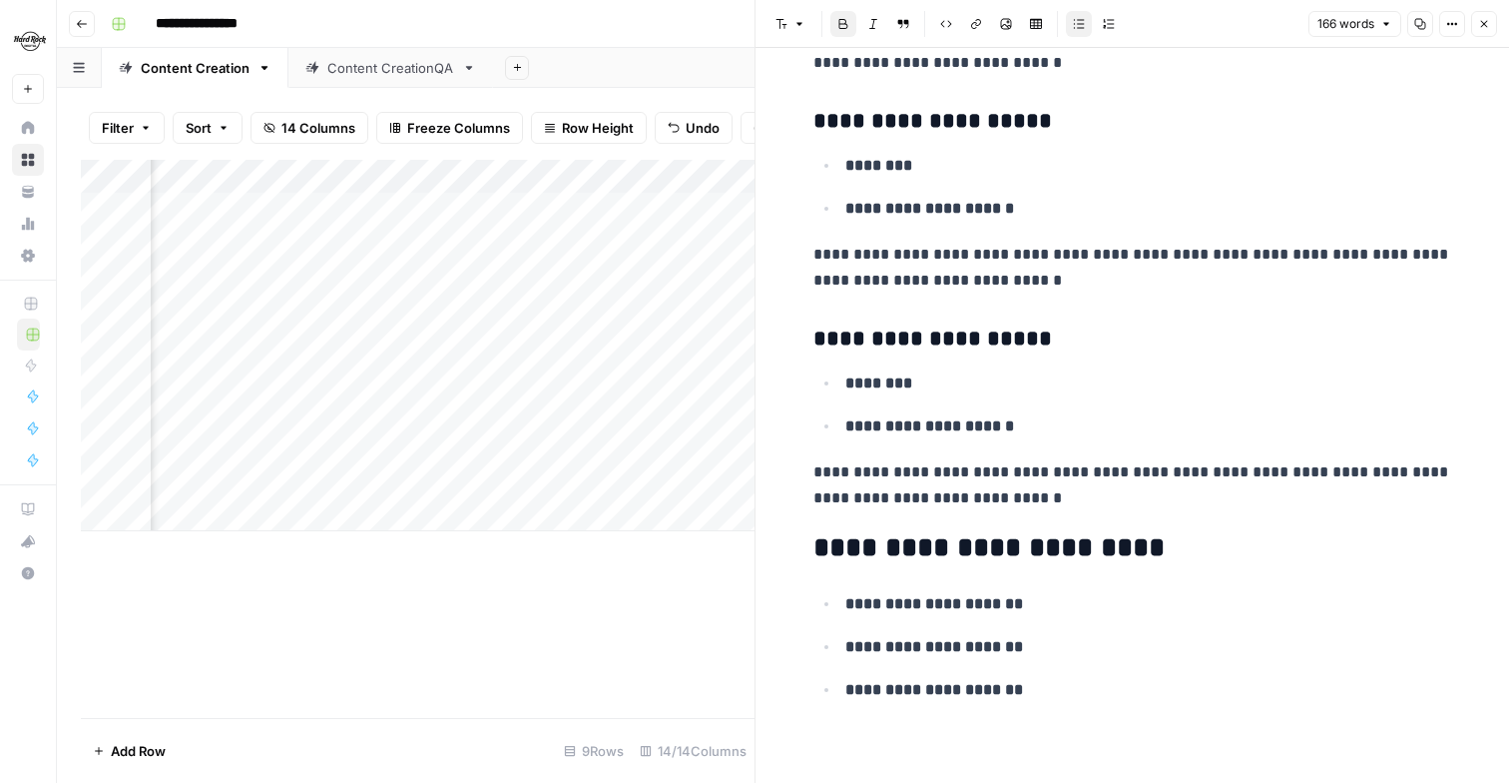
click at [1054, 694] on p "**********" at bounding box center [1149, 690] width 607 height 26
click at [883, 736] on strong "**********" at bounding box center [935, 732] width 178 height 15
click at [1057, 735] on p "**********" at bounding box center [1149, 733] width 607 height 26
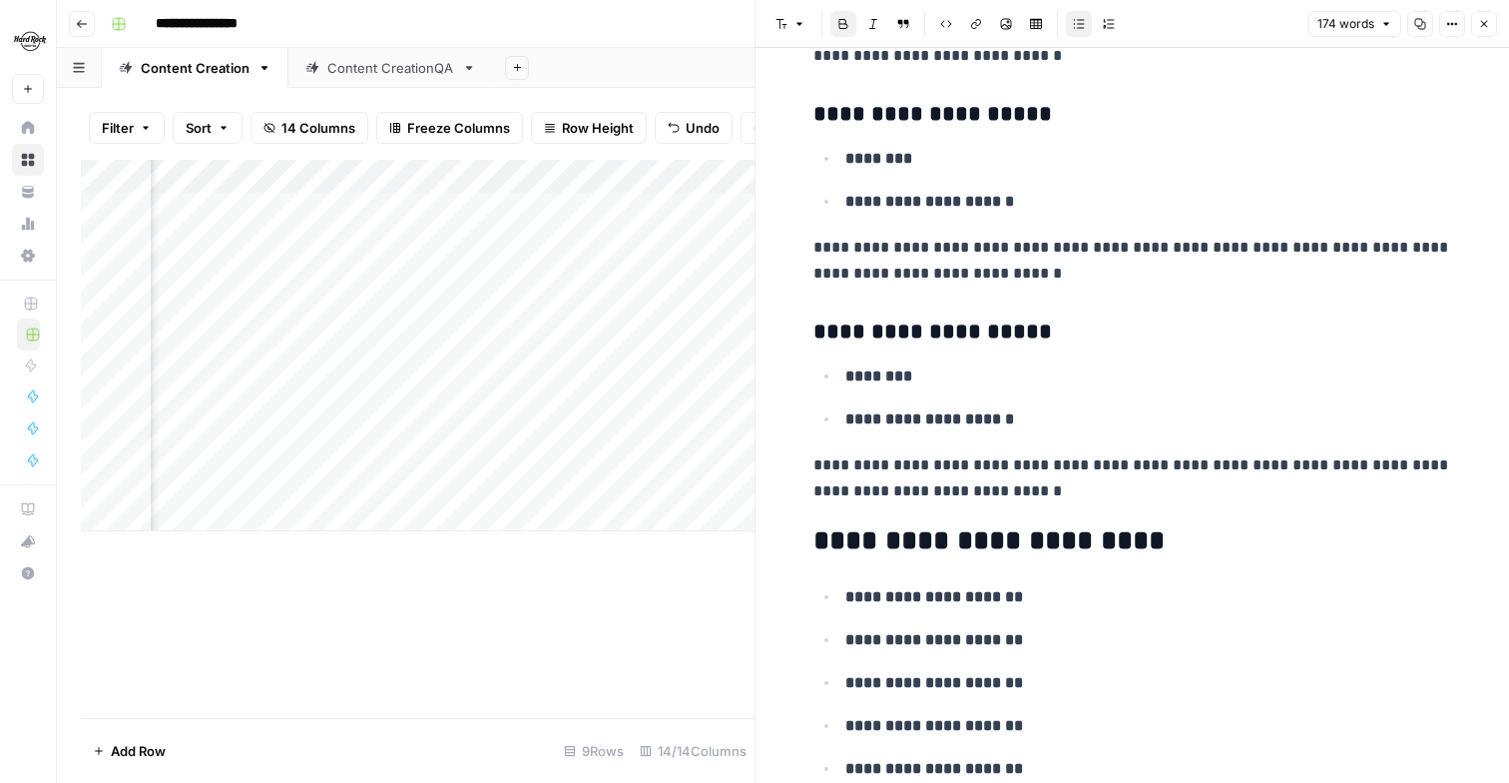
click at [885, 768] on strong "**********" at bounding box center [935, 768] width 178 height 15
click at [1049, 597] on p "**********" at bounding box center [1149, 597] width 607 height 26
click at [850, 21] on button "Bold" at bounding box center [844, 24] width 26 height 26
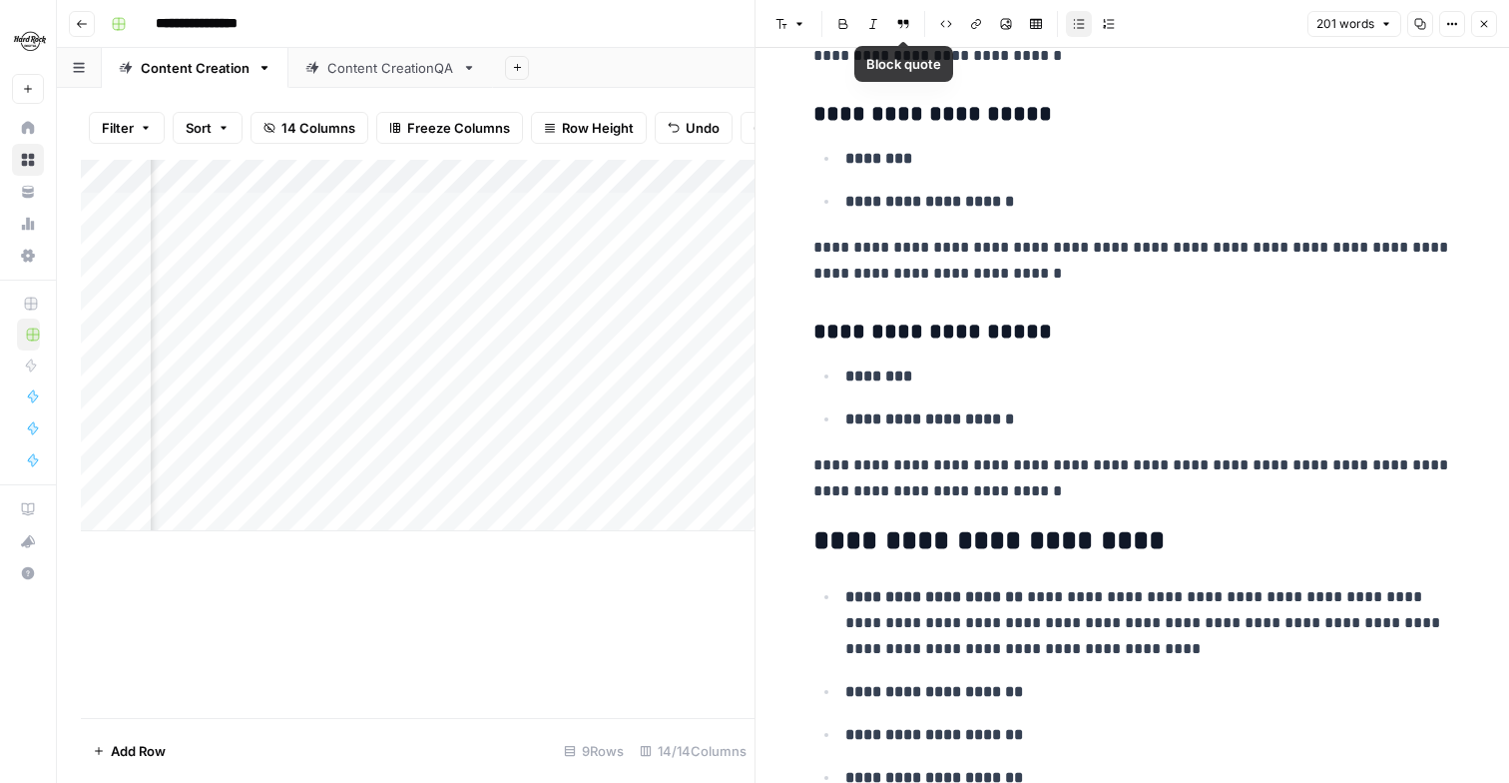
scroll to position [1112, 0]
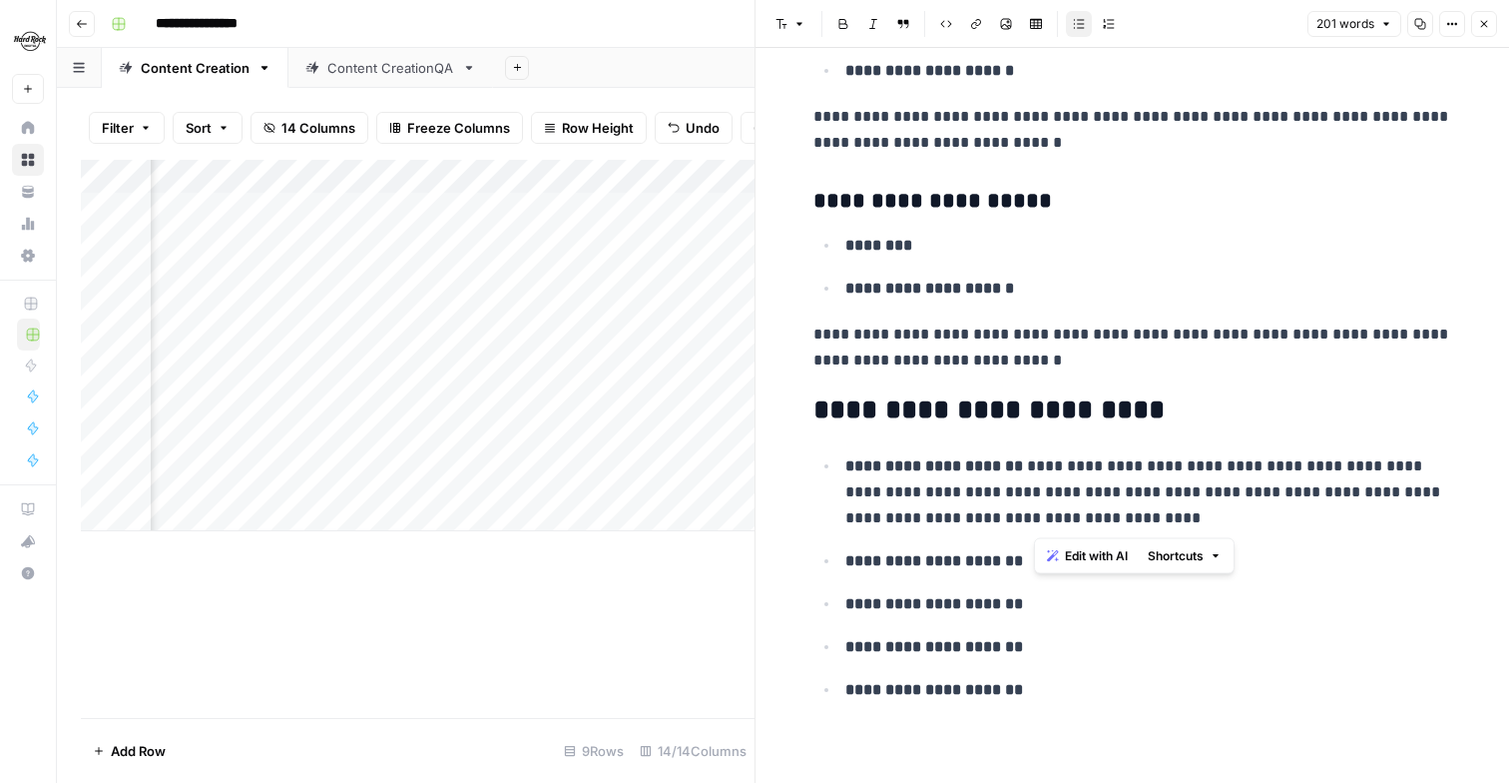
drag, startPoint x: 1123, startPoint y: 527, endPoint x: 1037, endPoint y: 468, distance: 104.1
click at [1037, 468] on p "**********" at bounding box center [1149, 492] width 607 height 78
copy p "**********"
click at [1018, 555] on strong "**********" at bounding box center [935, 560] width 178 height 15
click at [1043, 555] on p "**********" at bounding box center [1149, 561] width 607 height 26
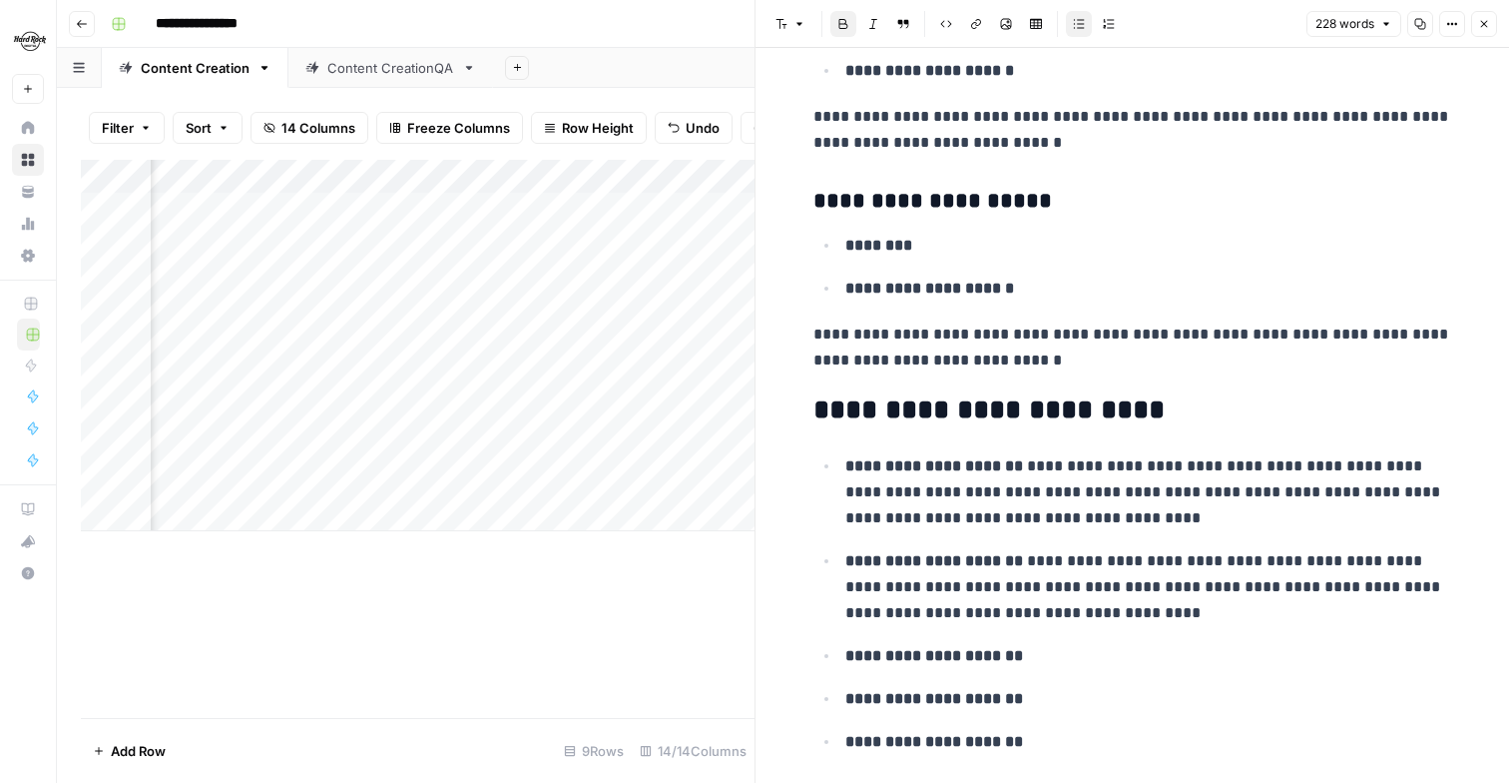
click at [1052, 650] on p "**********" at bounding box center [1149, 656] width 607 height 26
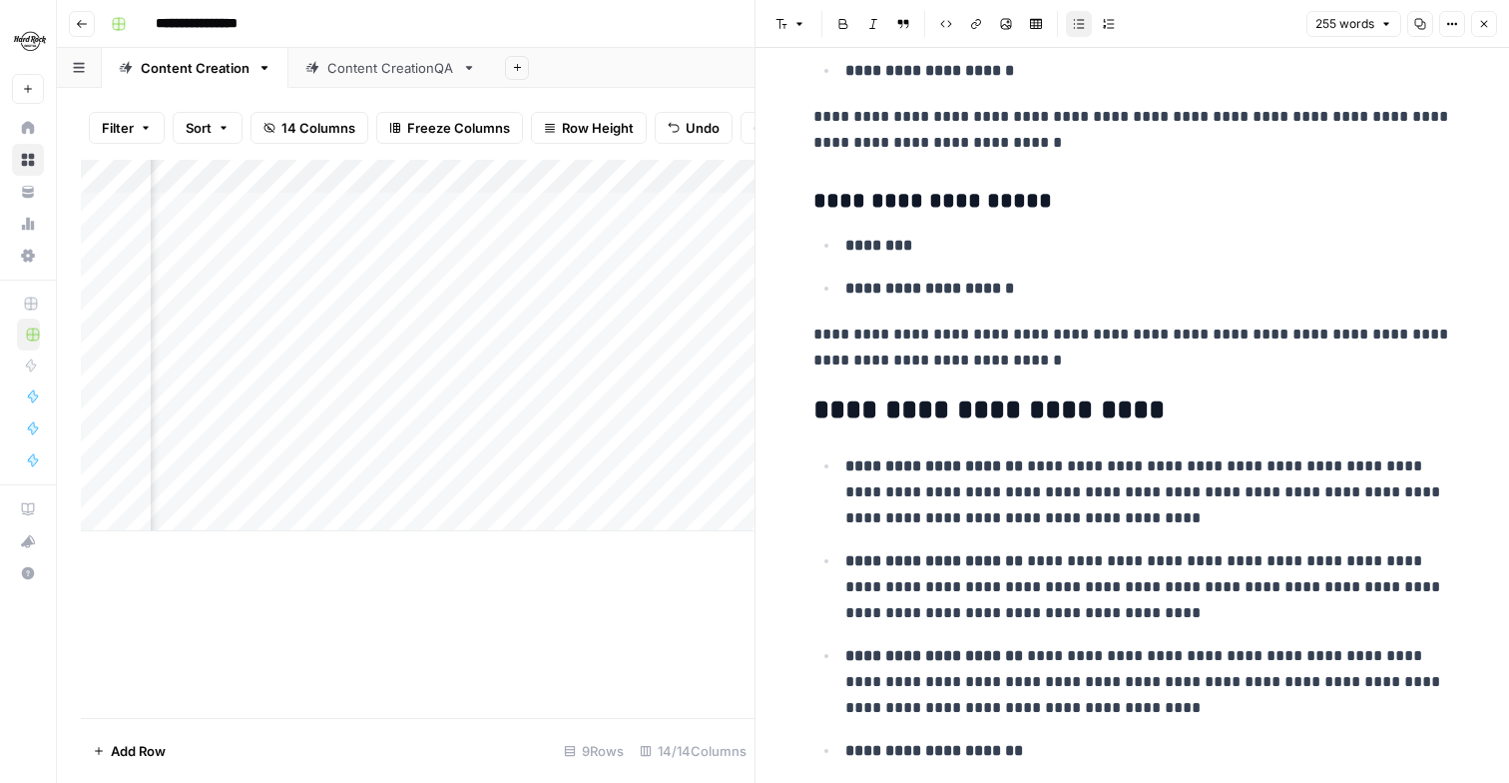
scroll to position [1216, 0]
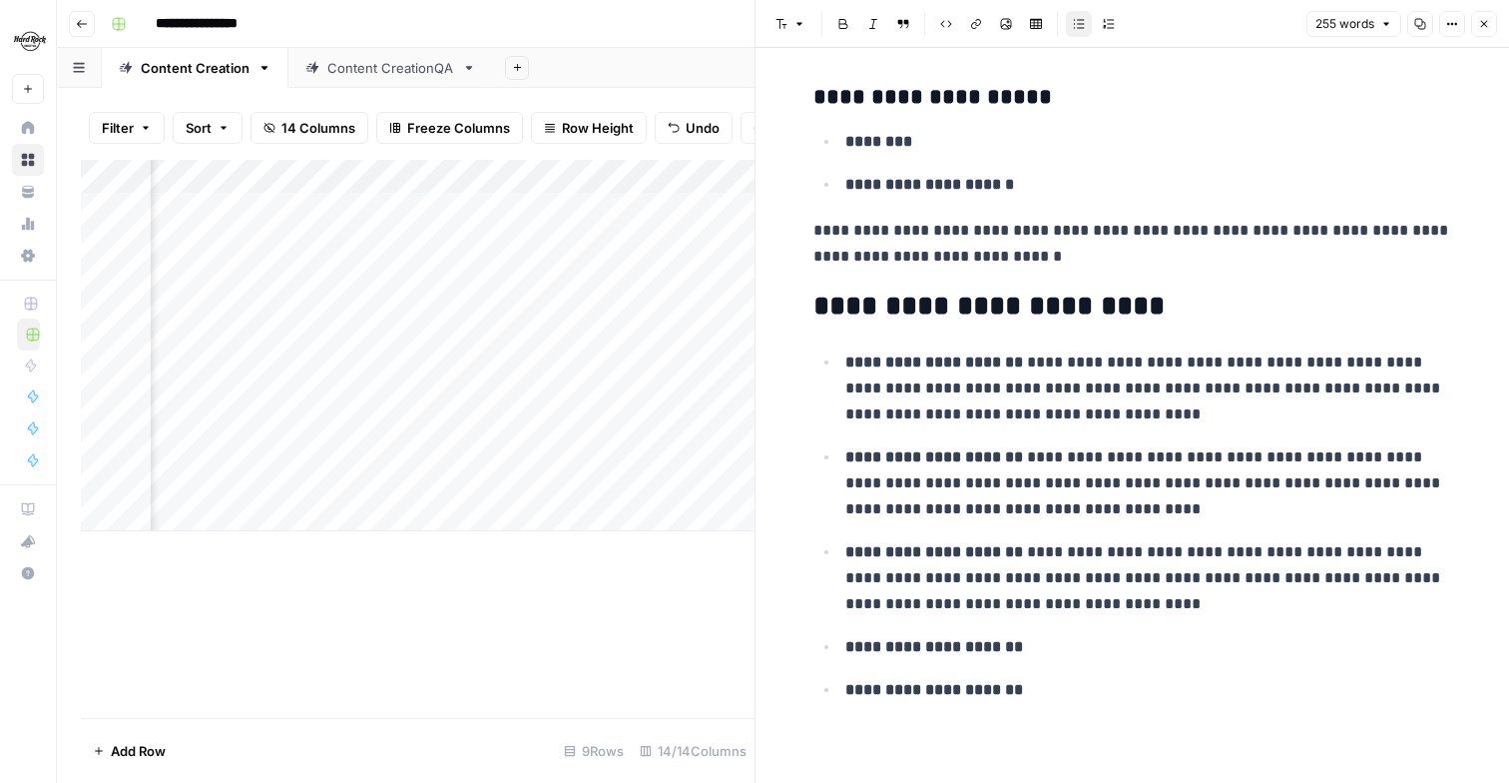
click at [1058, 650] on p "**********" at bounding box center [1149, 647] width 607 height 26
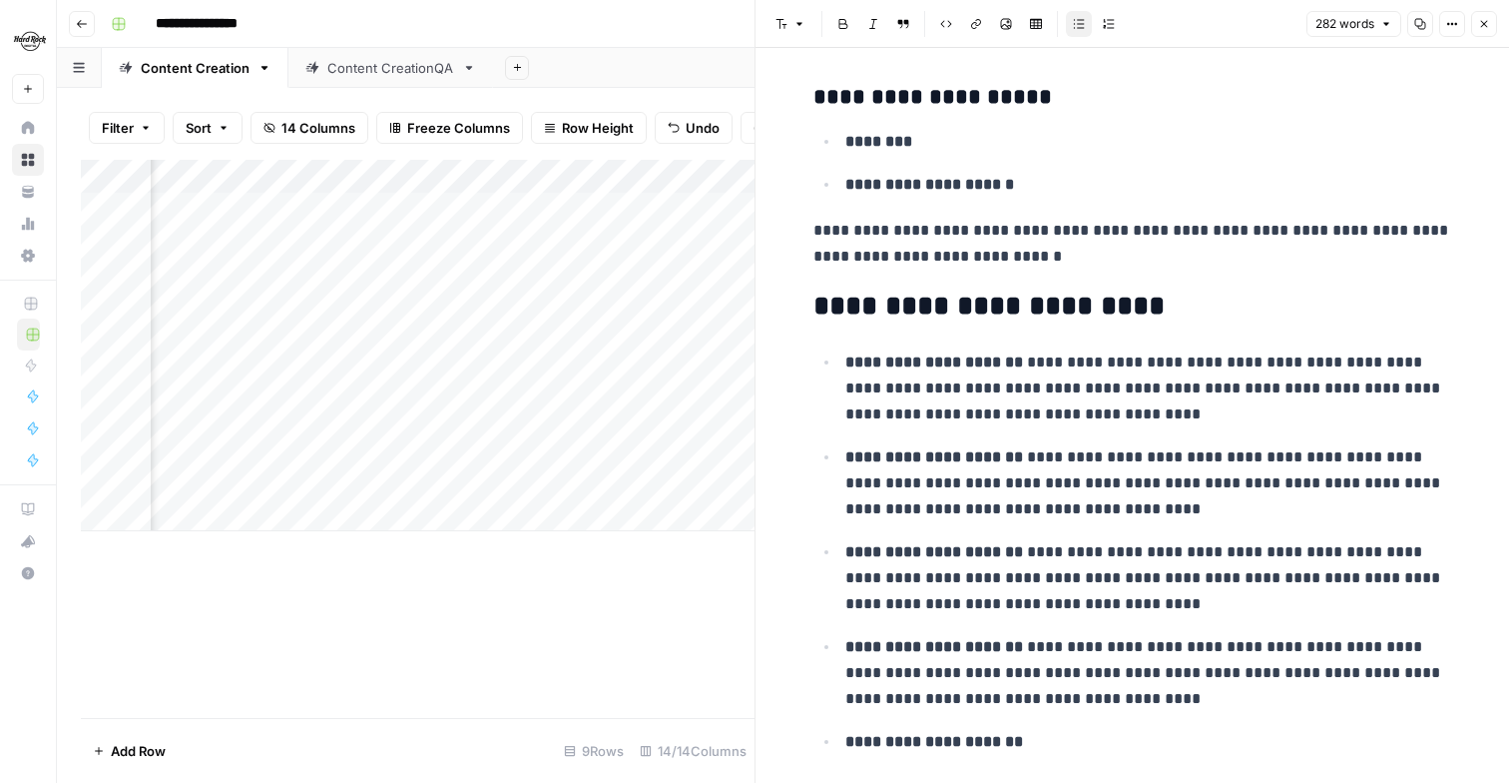
click at [1050, 748] on p "**********" at bounding box center [1149, 742] width 607 height 26
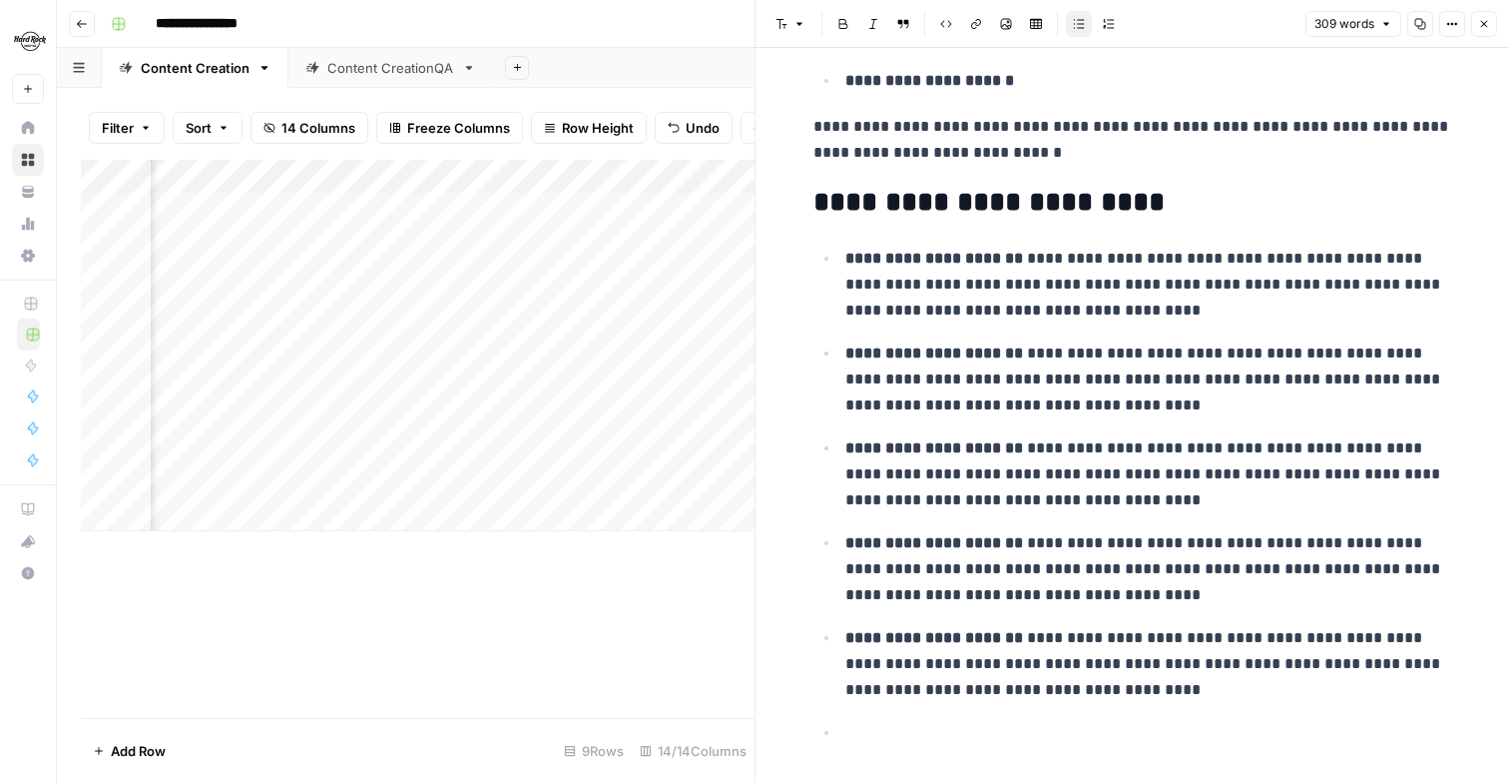
scroll to position [1358, 0]
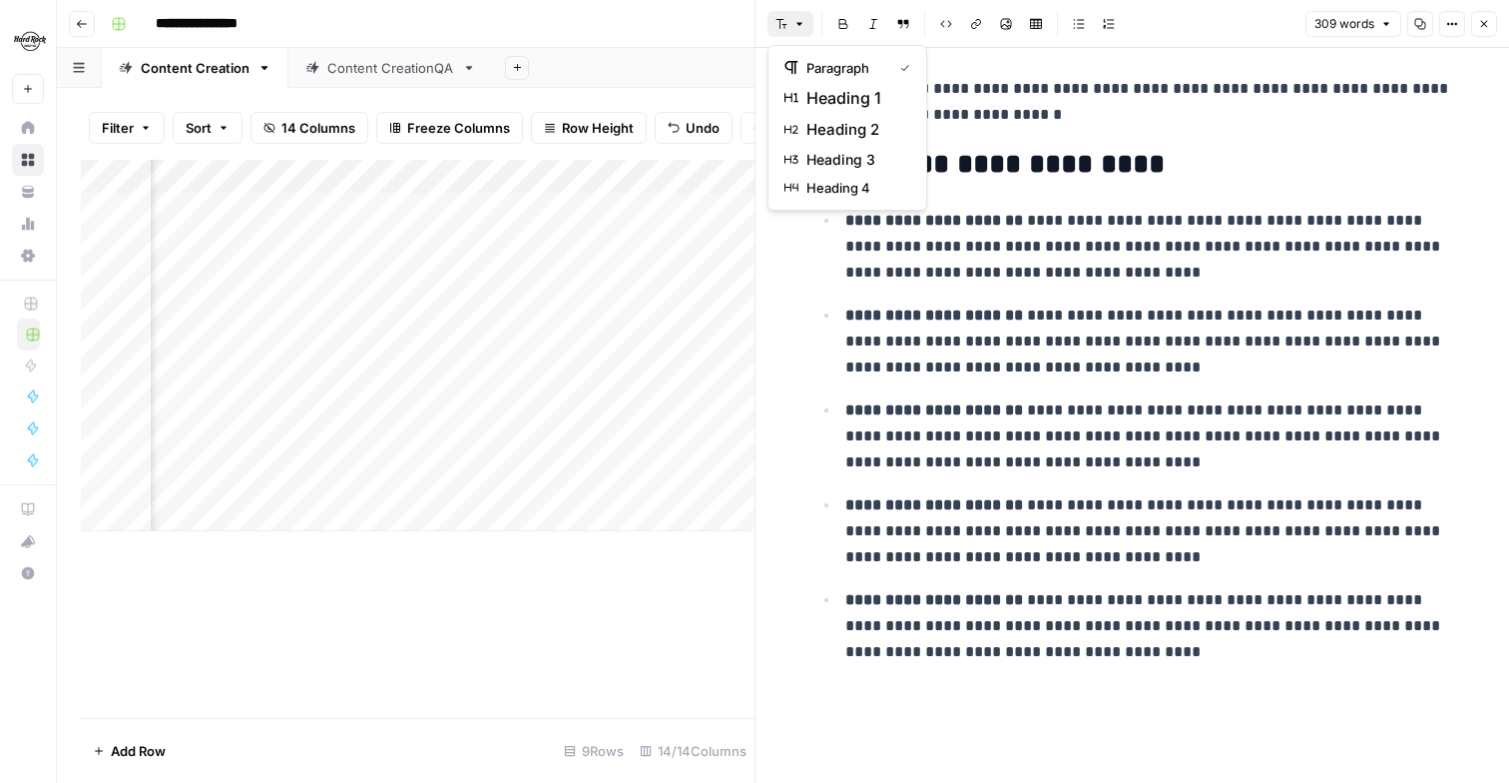
click at [798, 30] on button "Font style" at bounding box center [791, 24] width 46 height 26
click at [839, 127] on span "heading 2" at bounding box center [855, 130] width 96 height 24
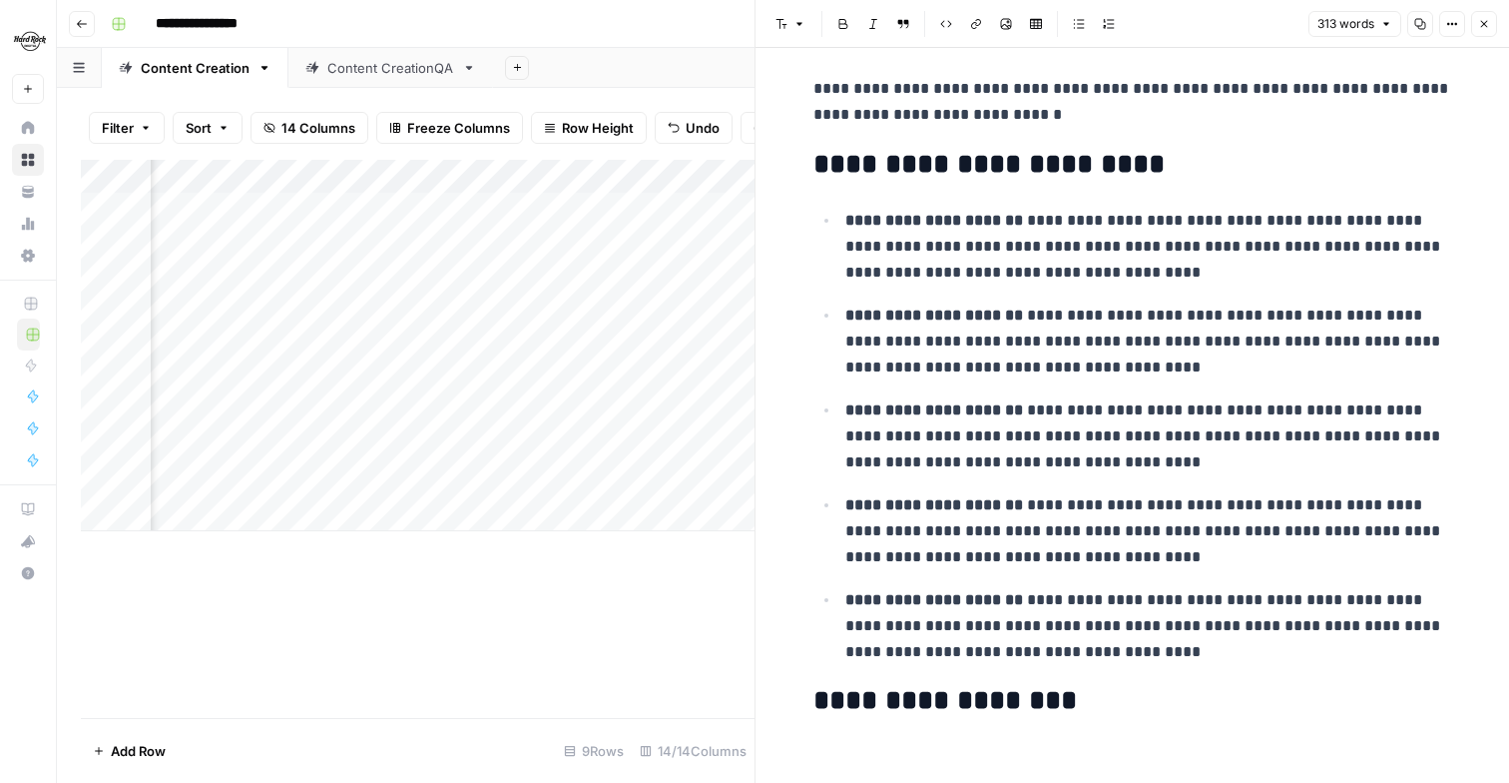
click at [977, 699] on h2 "**********" at bounding box center [1133, 701] width 639 height 32
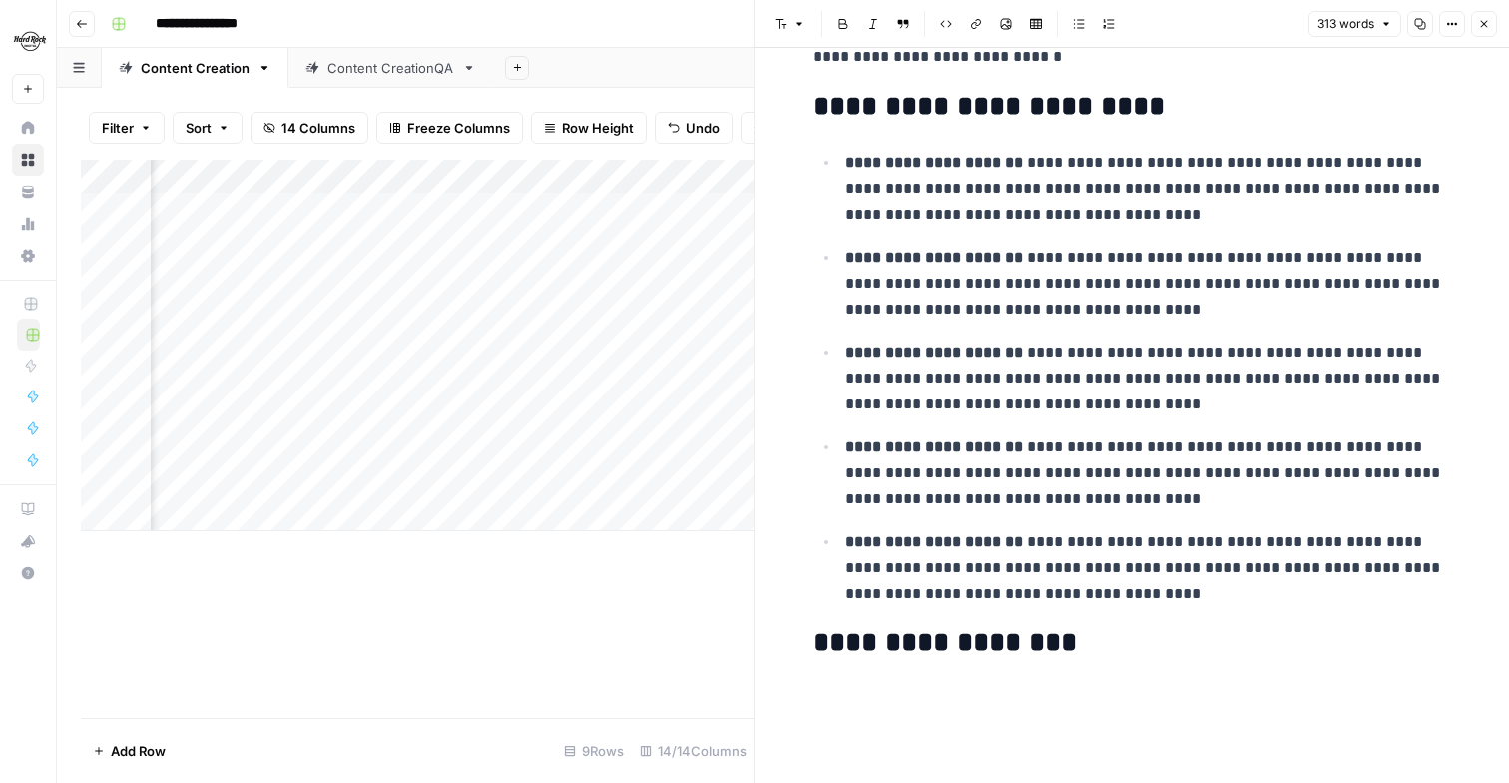
click at [787, 26] on icon "button" at bounding box center [782, 24] width 12 height 12
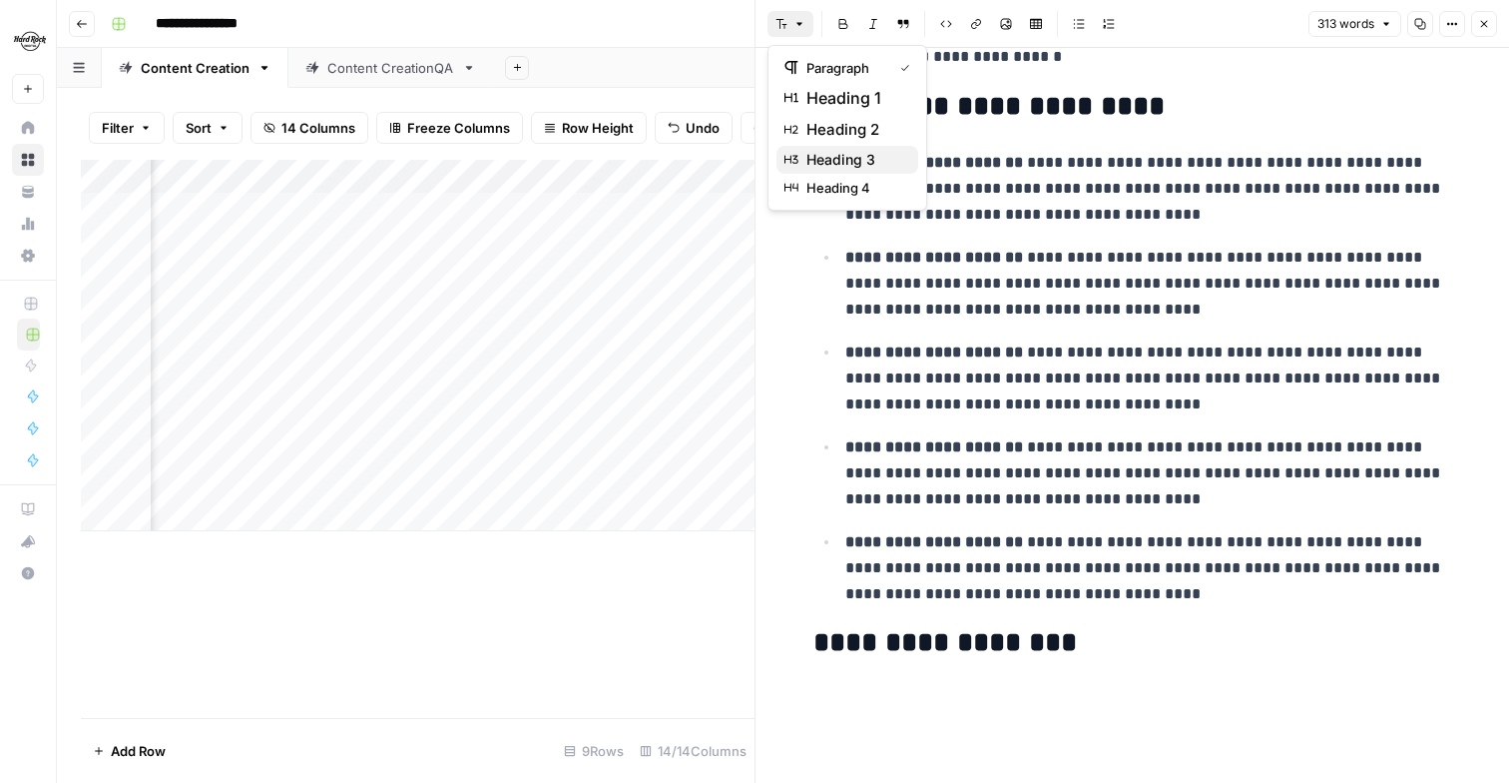
click at [839, 146] on button "heading 3" at bounding box center [848, 160] width 142 height 28
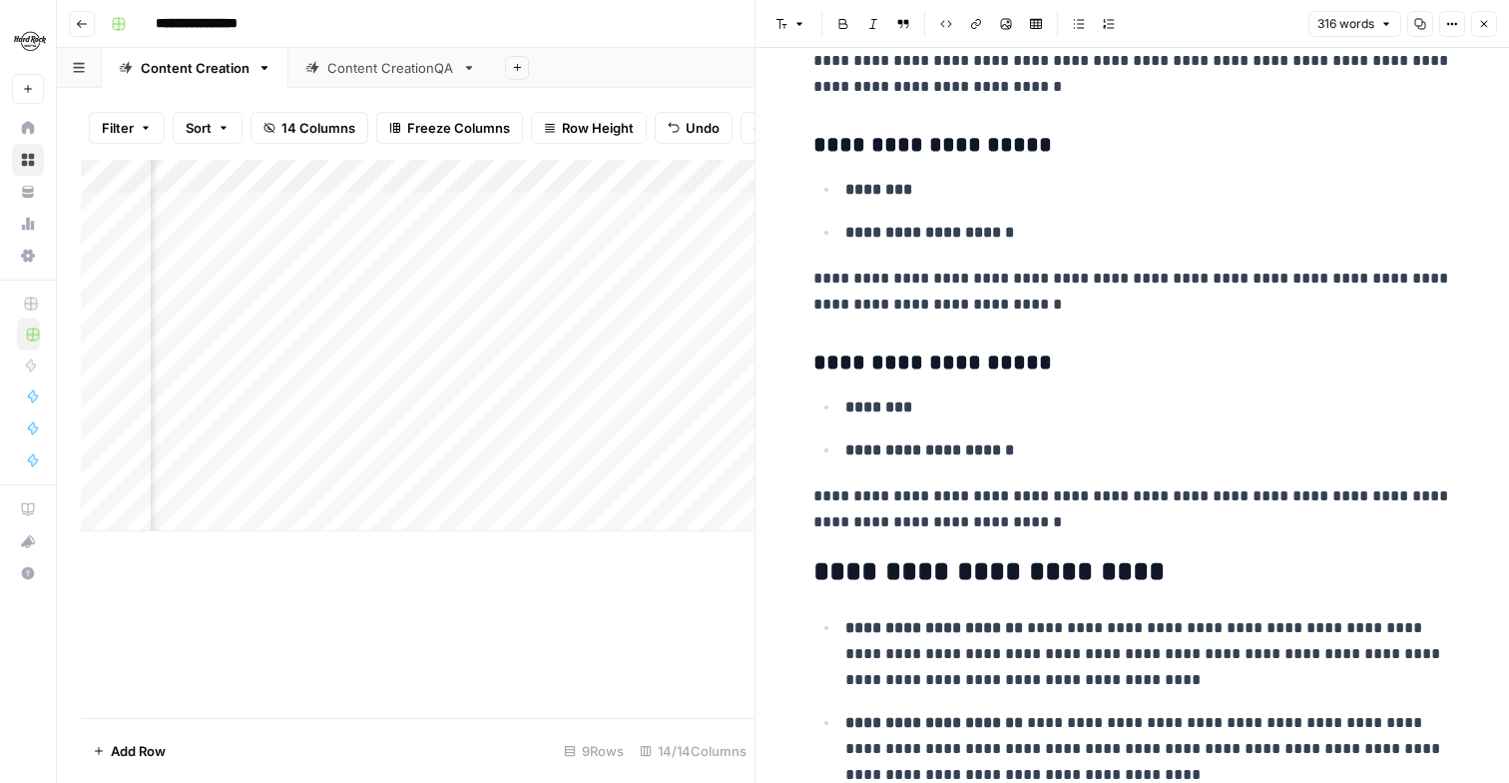
scroll to position [1241, 0]
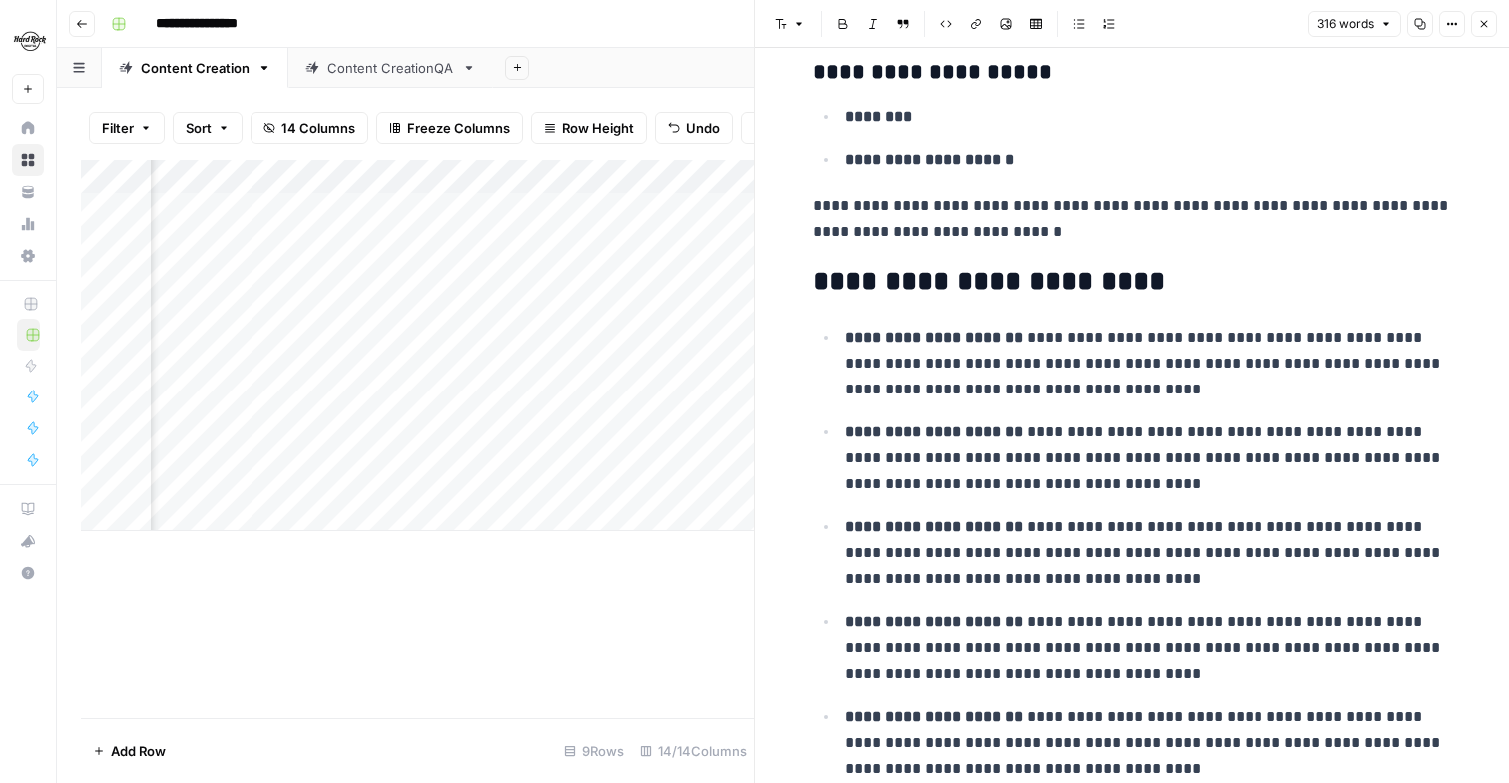
click at [815, 295] on h2 "**********" at bounding box center [1133, 282] width 639 height 32
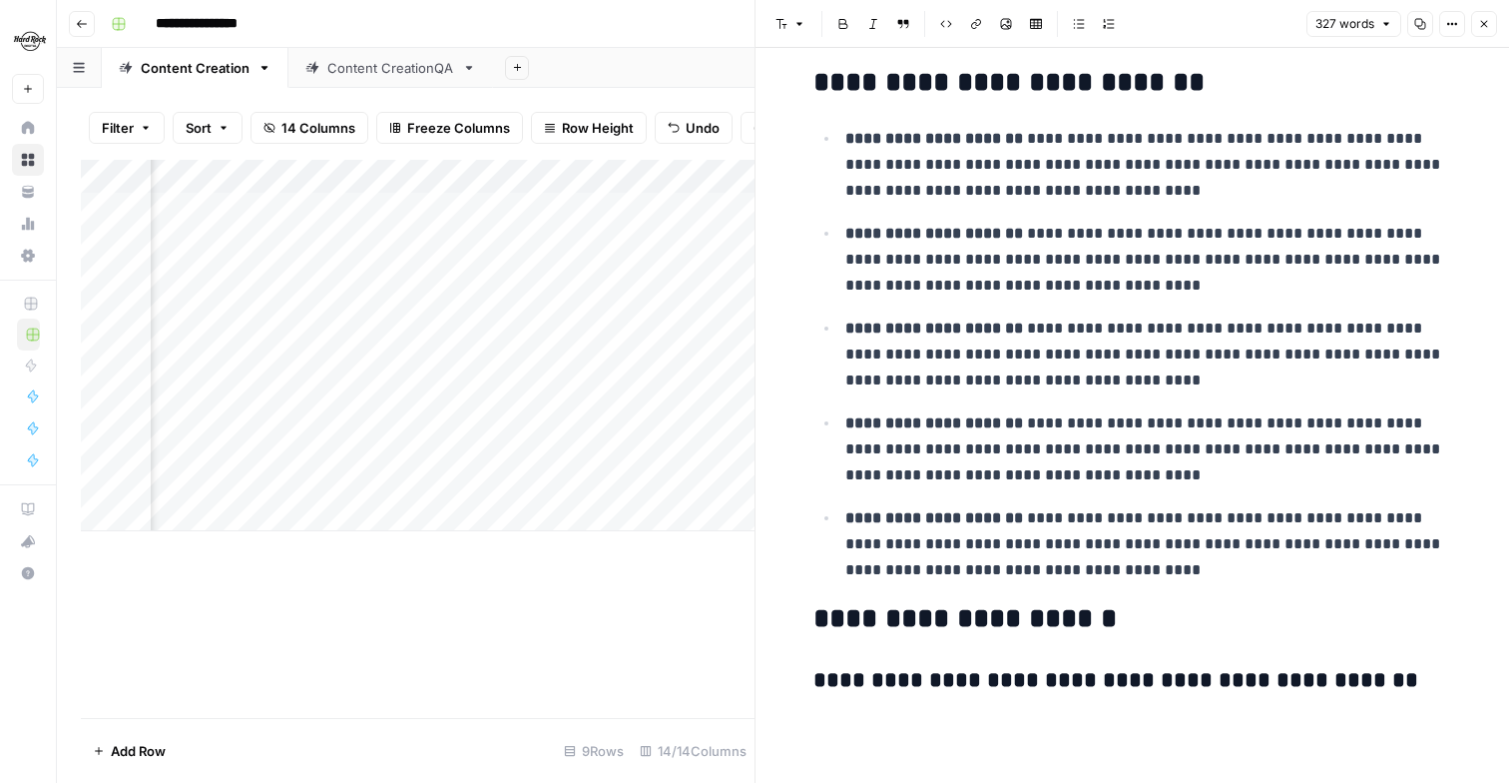
click at [777, 16] on button "Font style" at bounding box center [791, 24] width 46 height 26
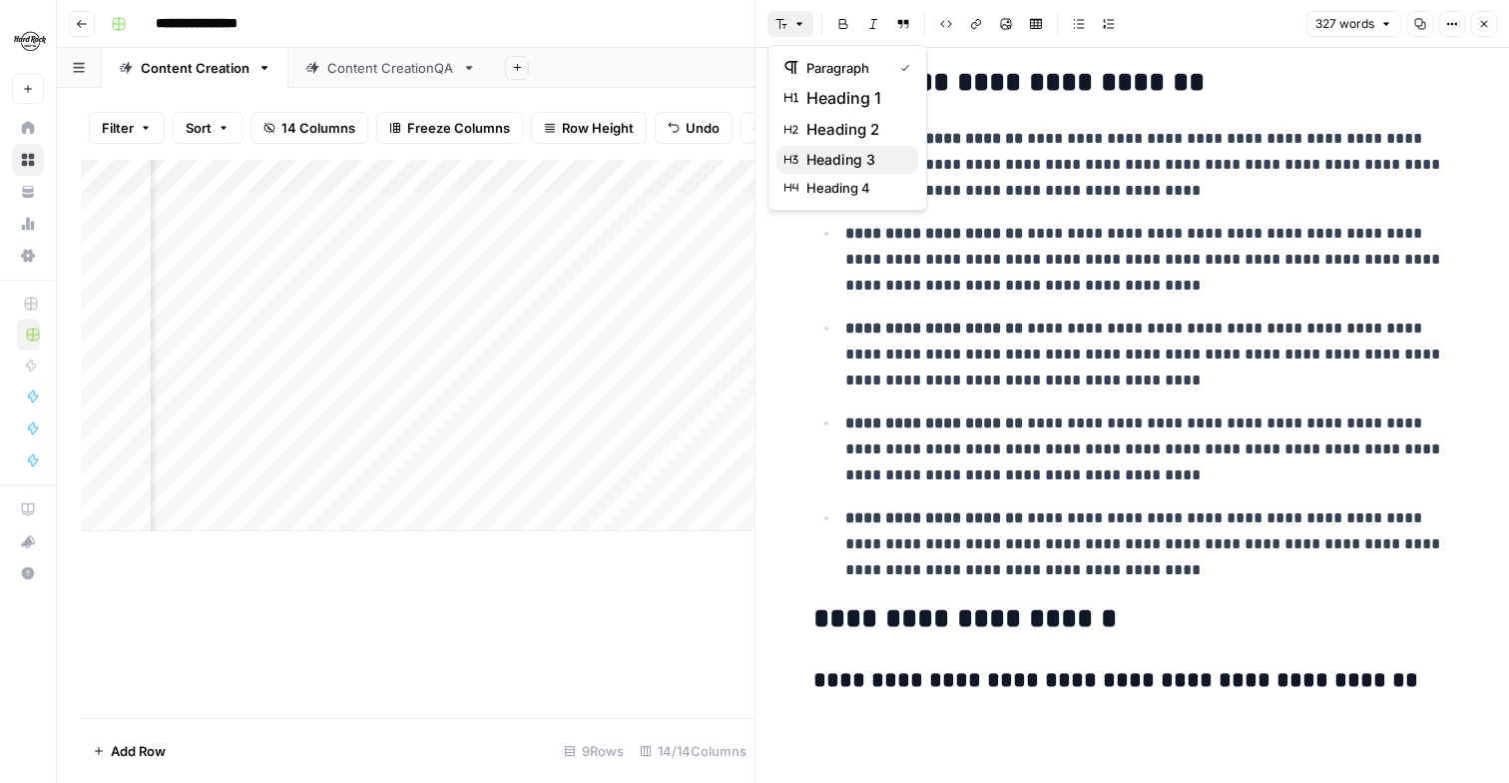
click at [828, 151] on span "heading 3" at bounding box center [855, 160] width 96 height 20
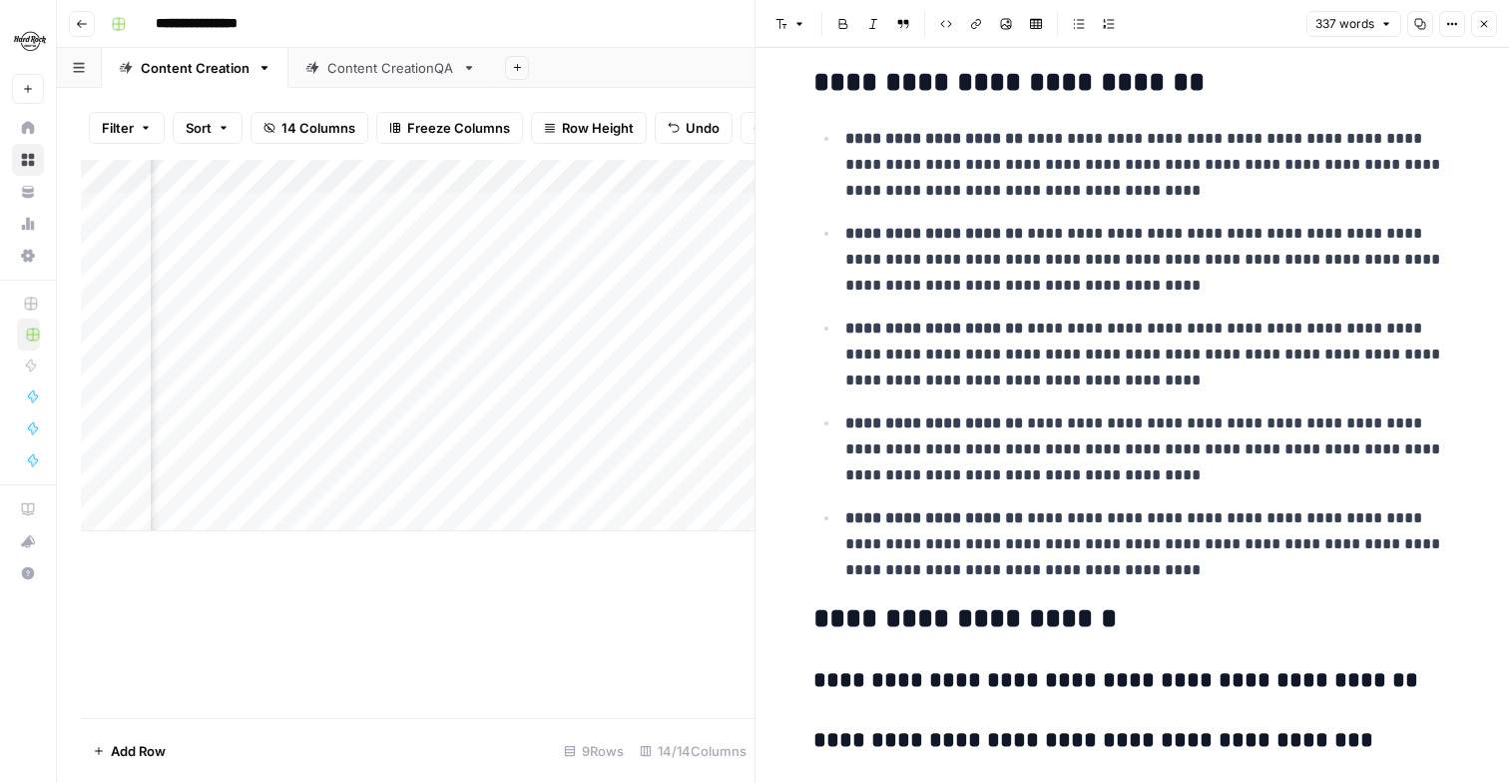
scroll to position [1454, 0]
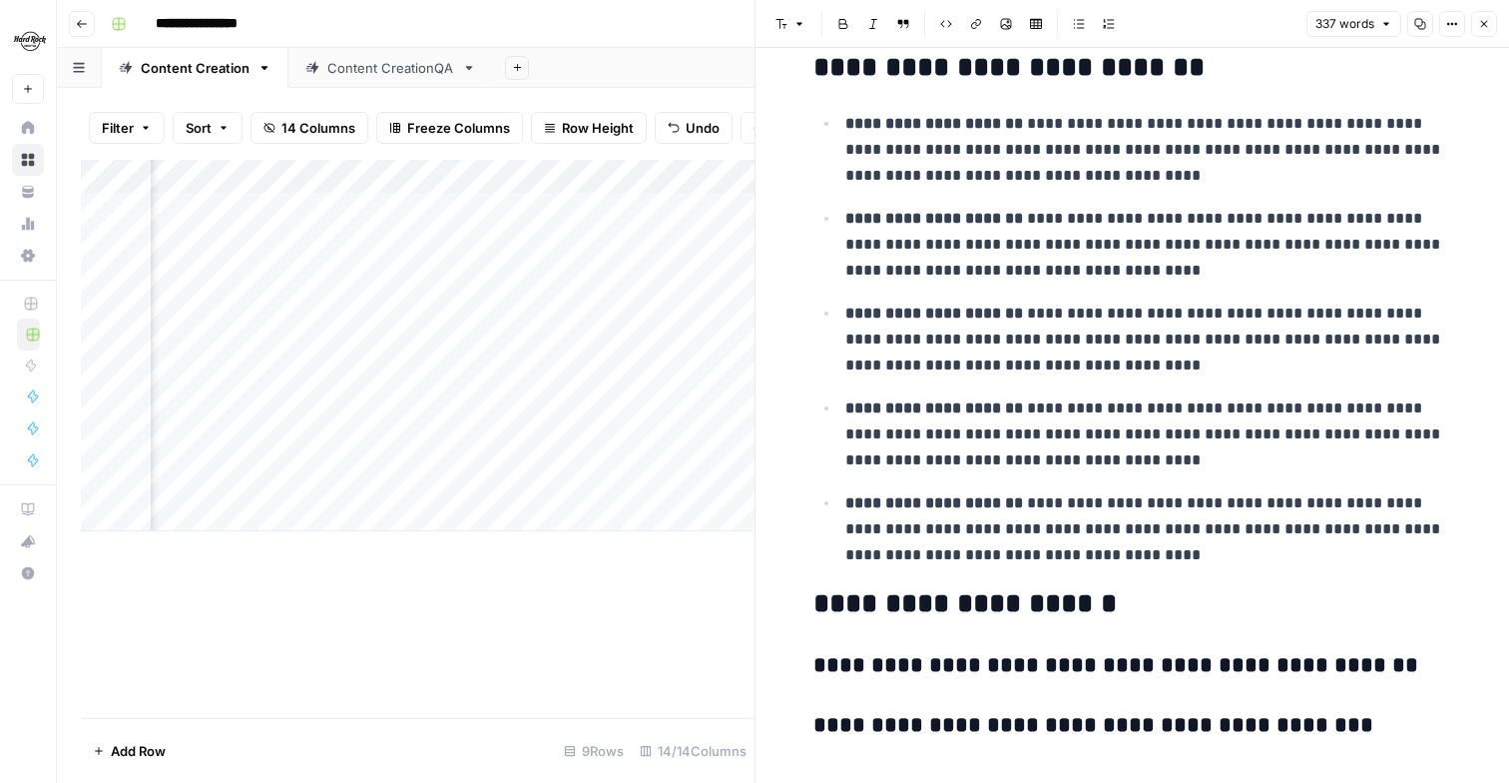
click at [799, 19] on icon "button" at bounding box center [800, 24] width 12 height 12
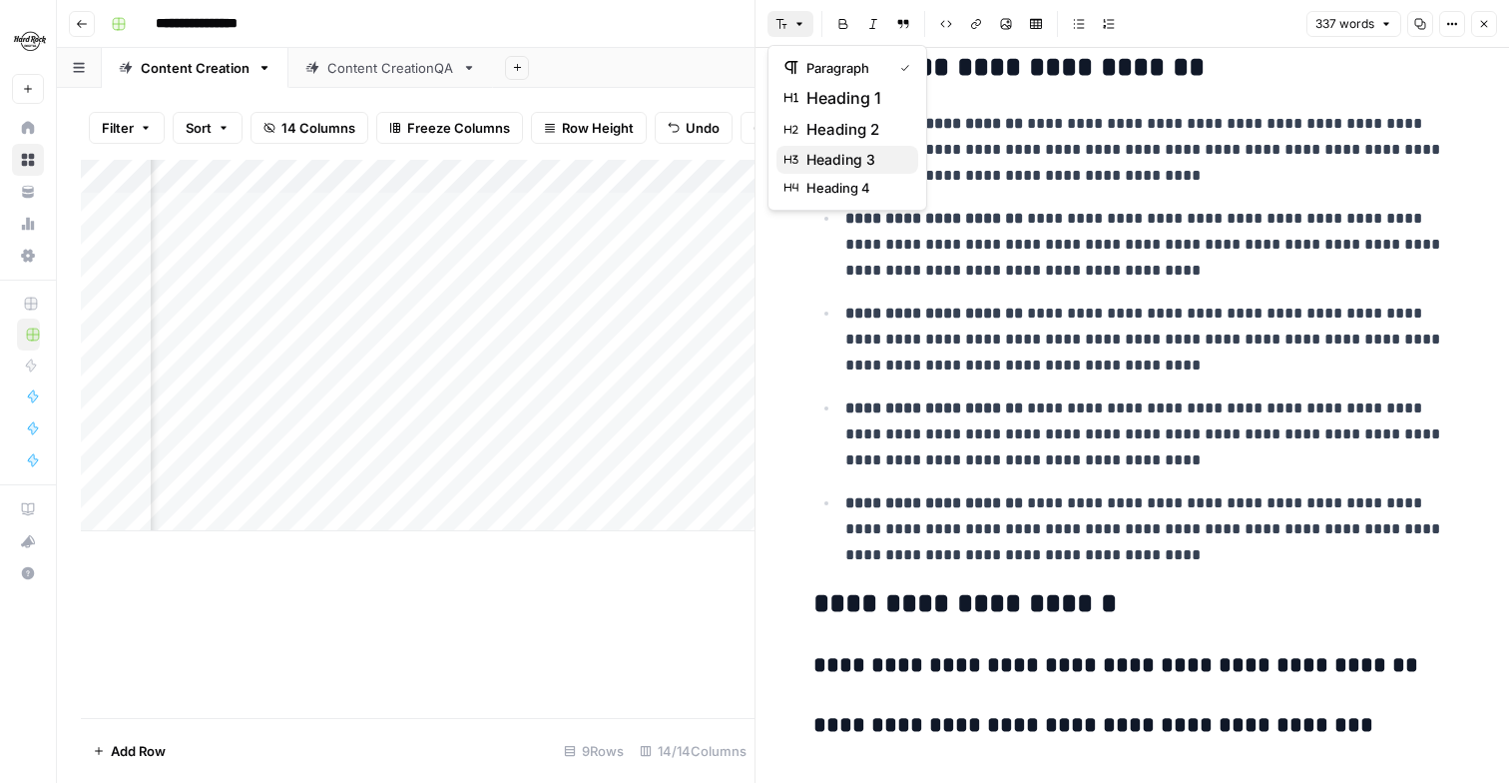
click at [842, 153] on span "heading 3" at bounding box center [855, 160] width 96 height 20
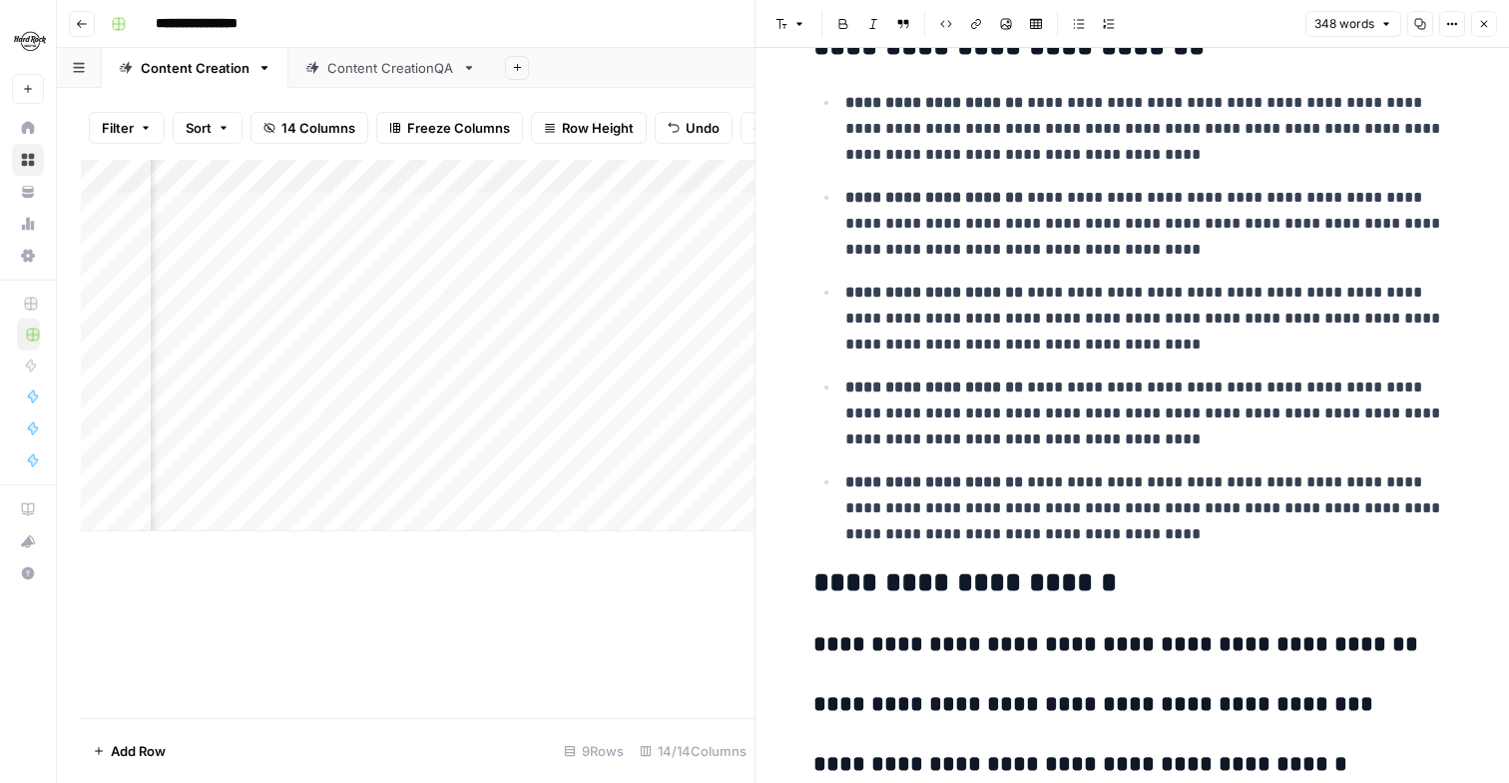
scroll to position [1514, 0]
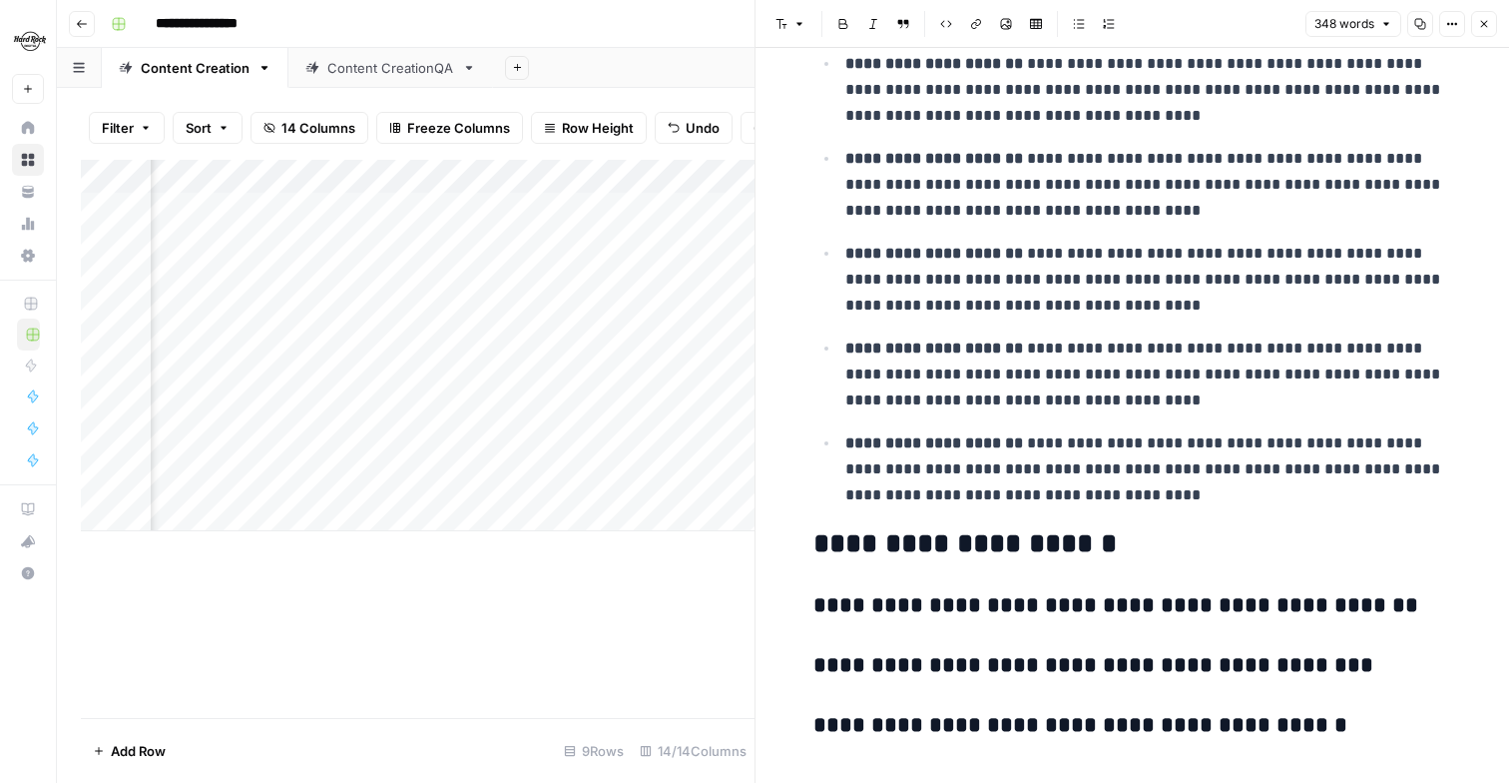
click at [800, 24] on icon "button" at bounding box center [800, 24] width 6 height 3
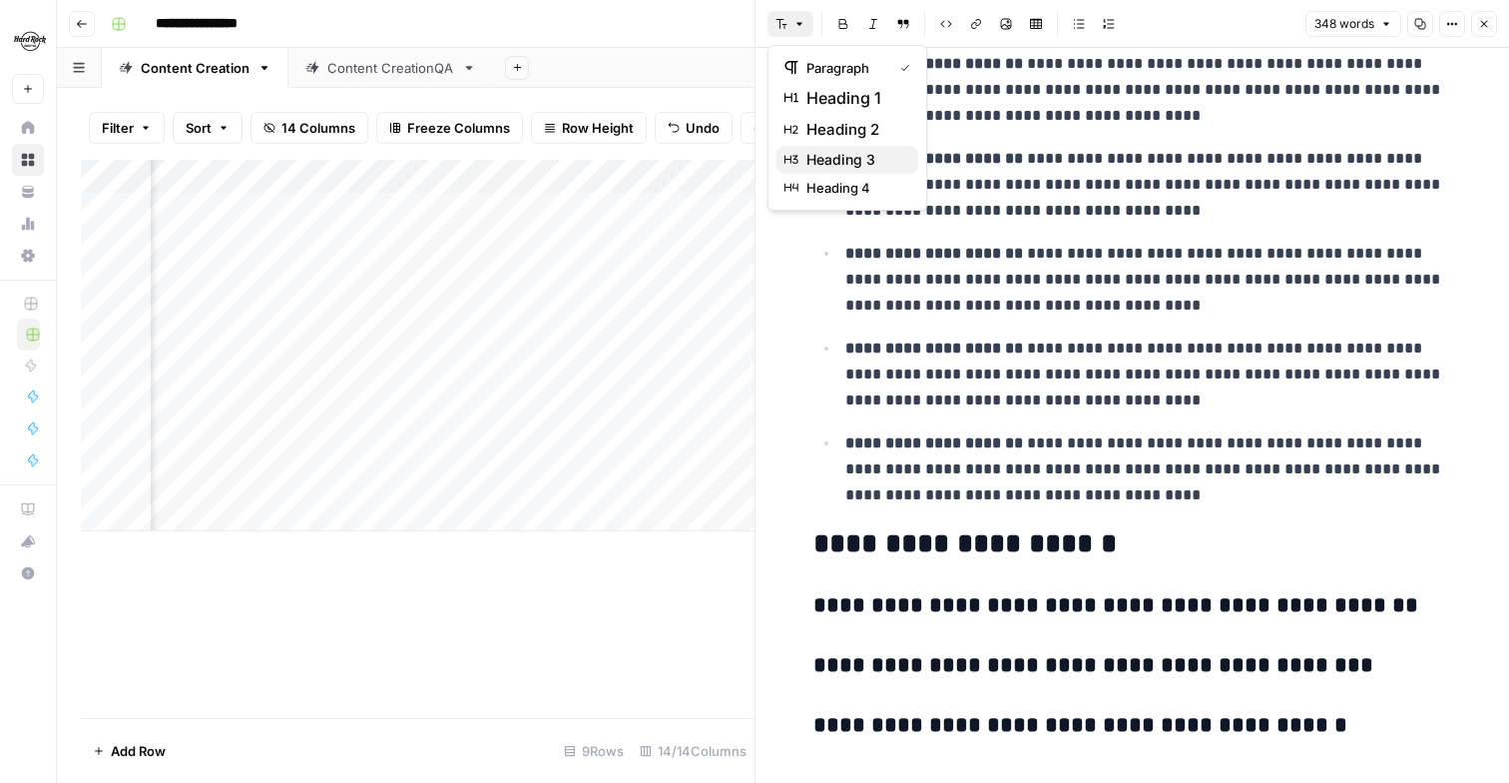
click at [823, 162] on span "heading 3" at bounding box center [855, 160] width 96 height 20
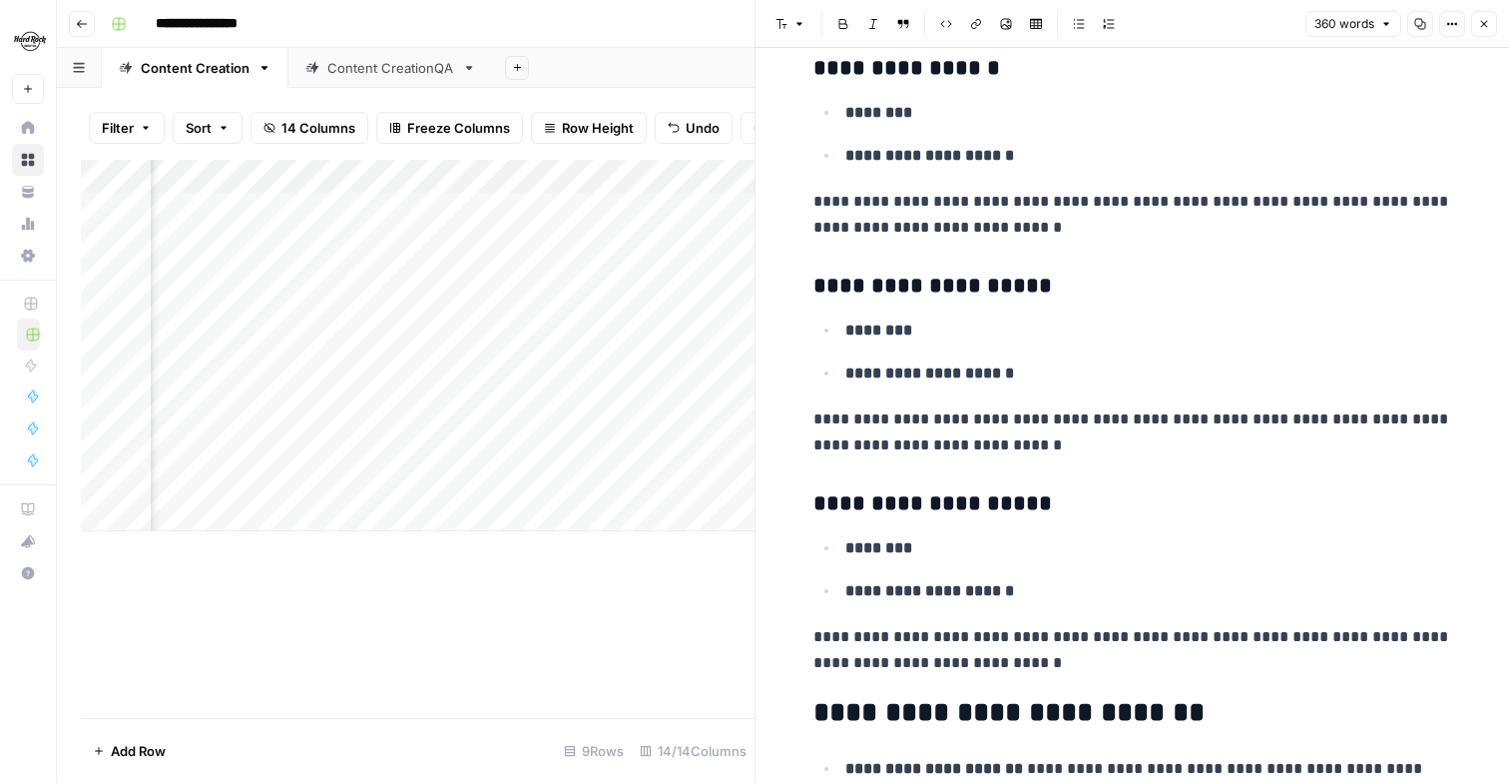
scroll to position [0, 0]
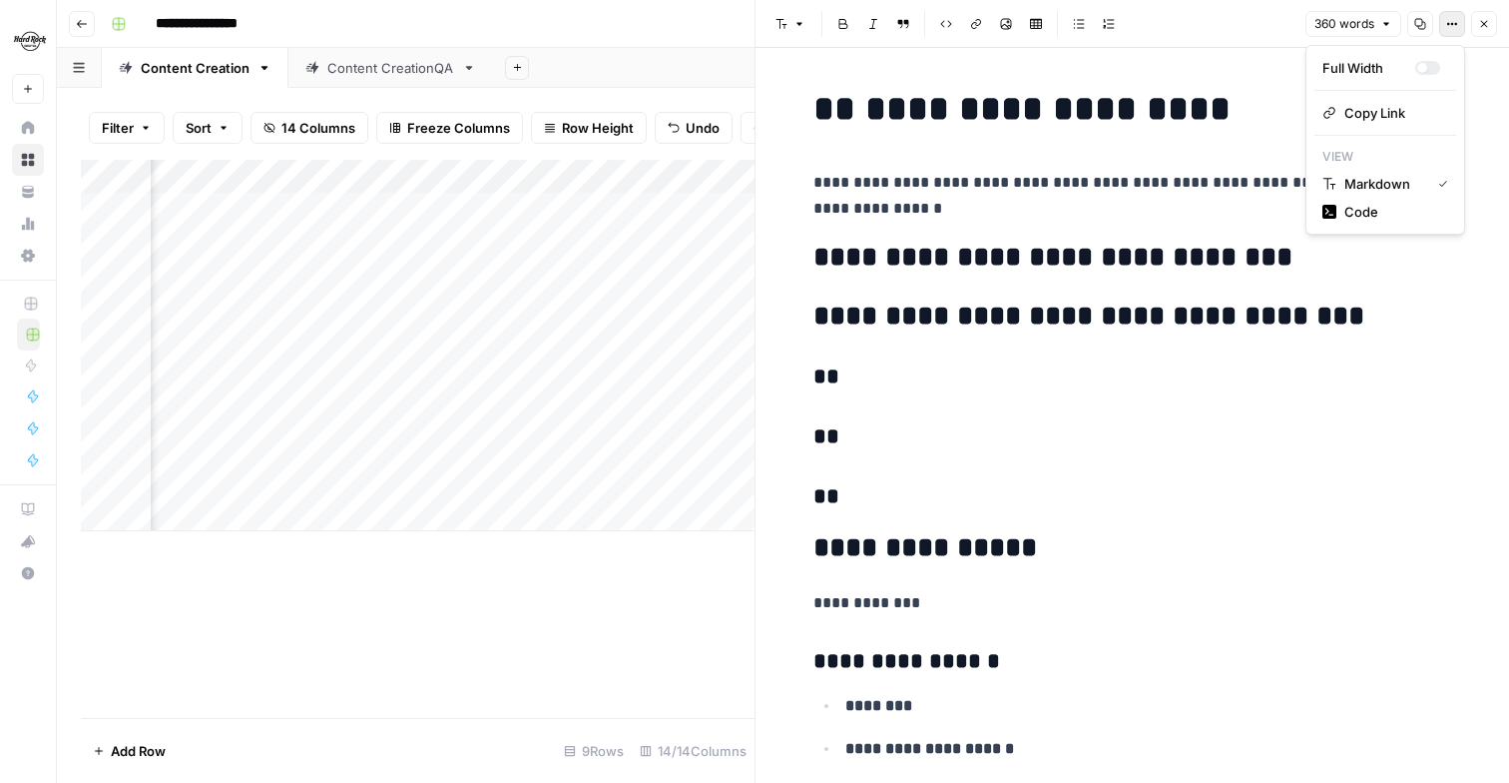
click at [1443, 27] on button "Options" at bounding box center [1453, 24] width 26 height 26
click at [1502, 40] on header "Font style Bold Italic Block quote Code block Link Image Insert Table Bulleted …" at bounding box center [1133, 24] width 754 height 48
click at [1491, 24] on button "Close" at bounding box center [1484, 24] width 26 height 26
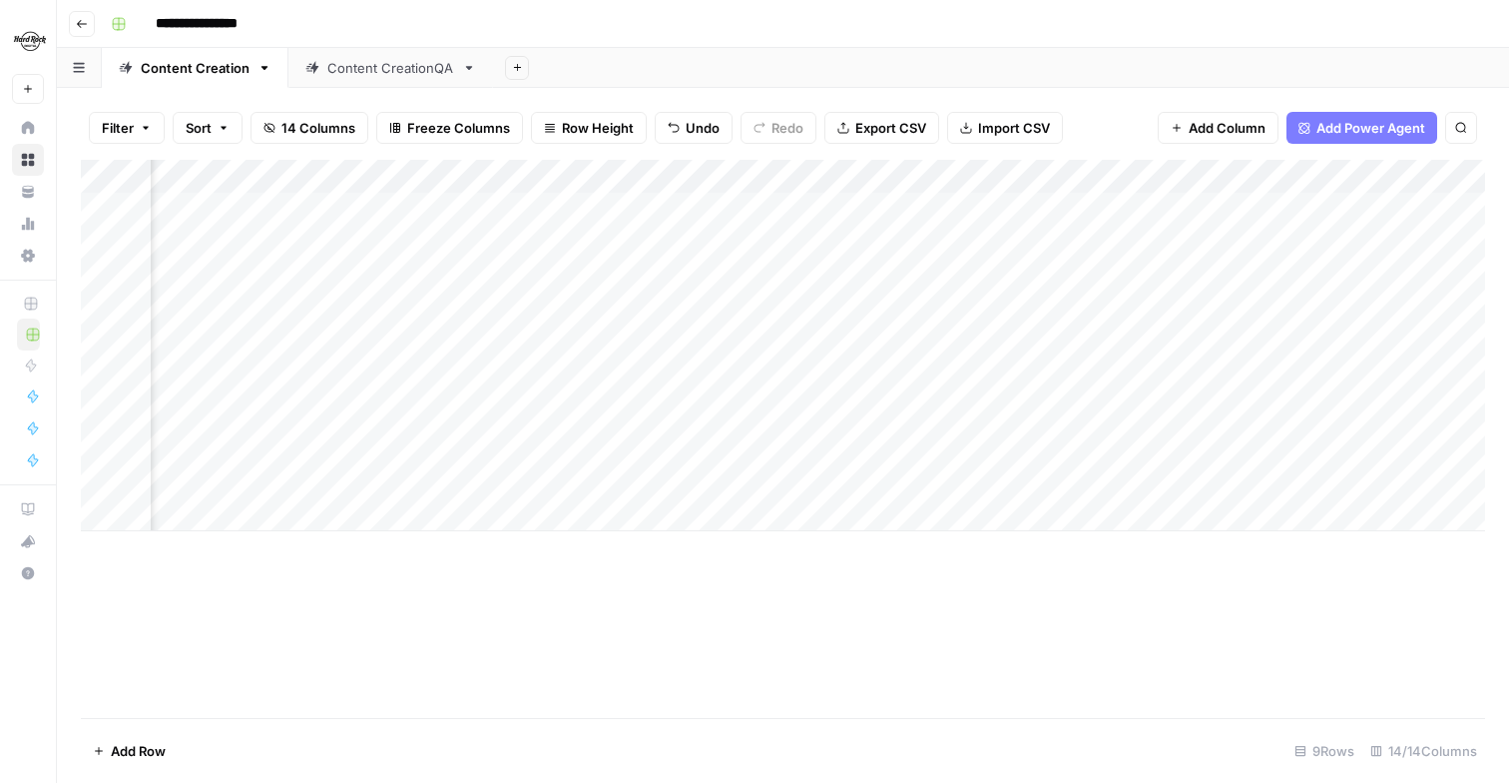
click at [892, 443] on div "Add Column" at bounding box center [783, 345] width 1405 height 371
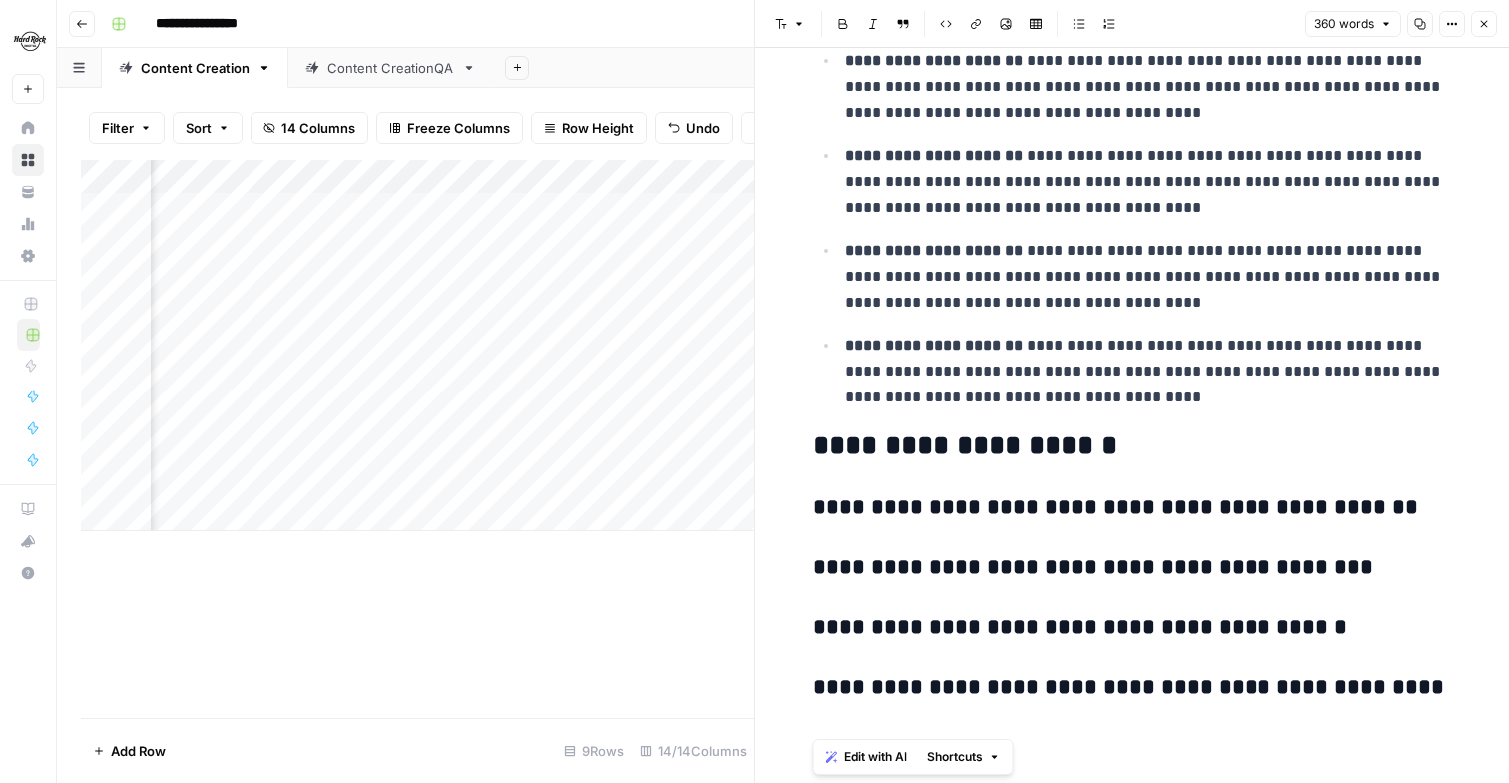
scroll to position [1619, 0]
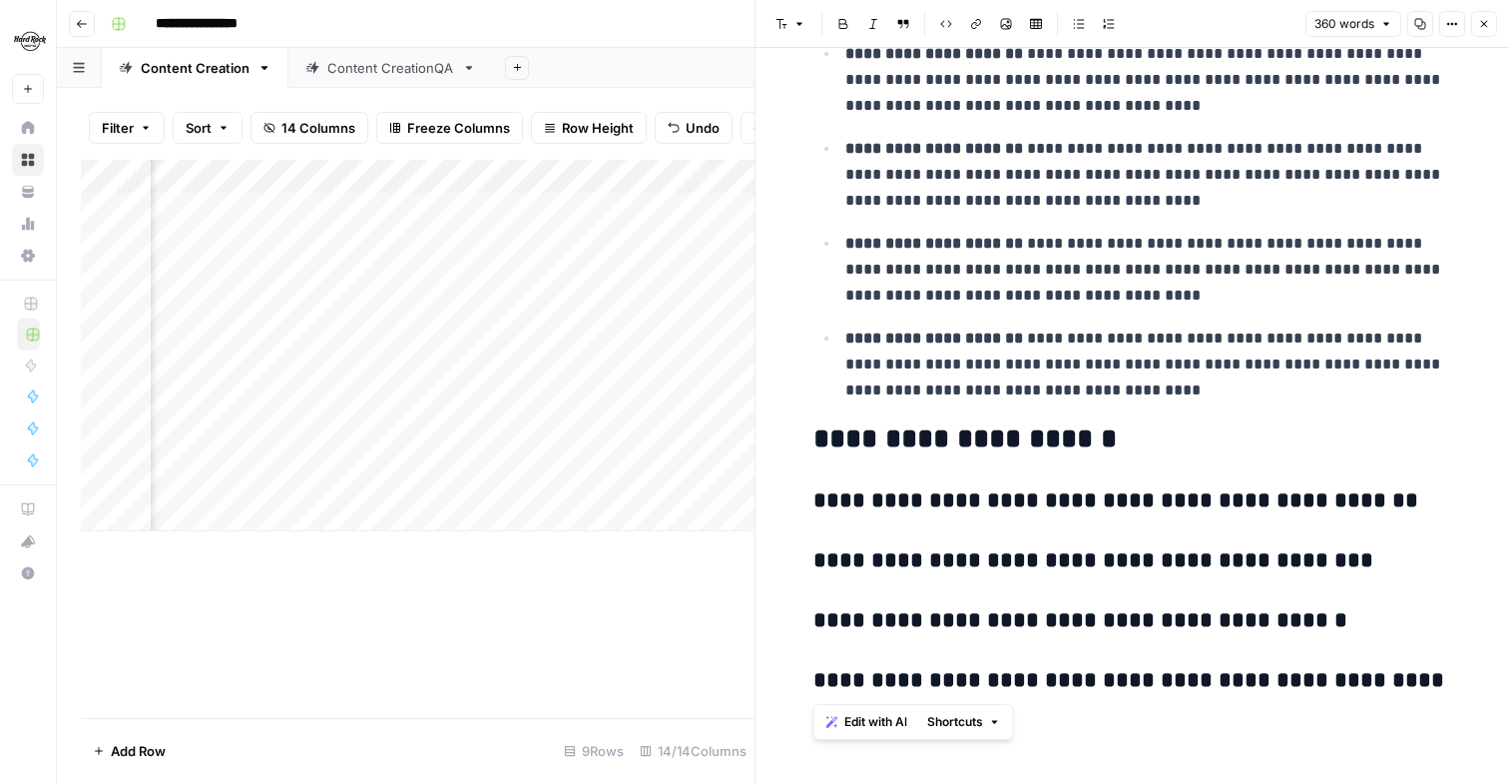
drag, startPoint x: 812, startPoint y: 108, endPoint x: 1182, endPoint y: 680, distance: 681.4
copy div "**********"
click at [1122, 442] on h2 "**********" at bounding box center [1133, 439] width 639 height 32
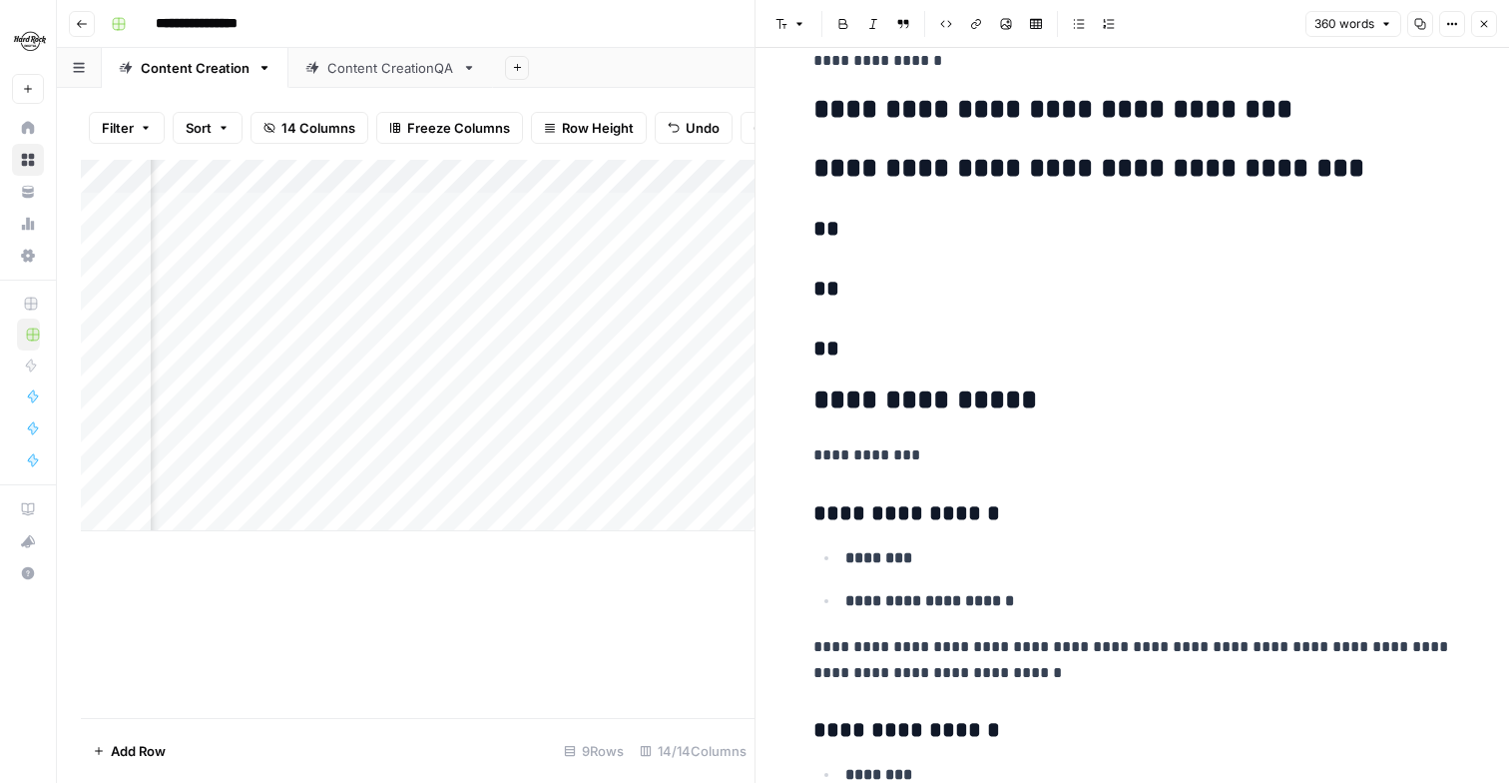
scroll to position [0, 0]
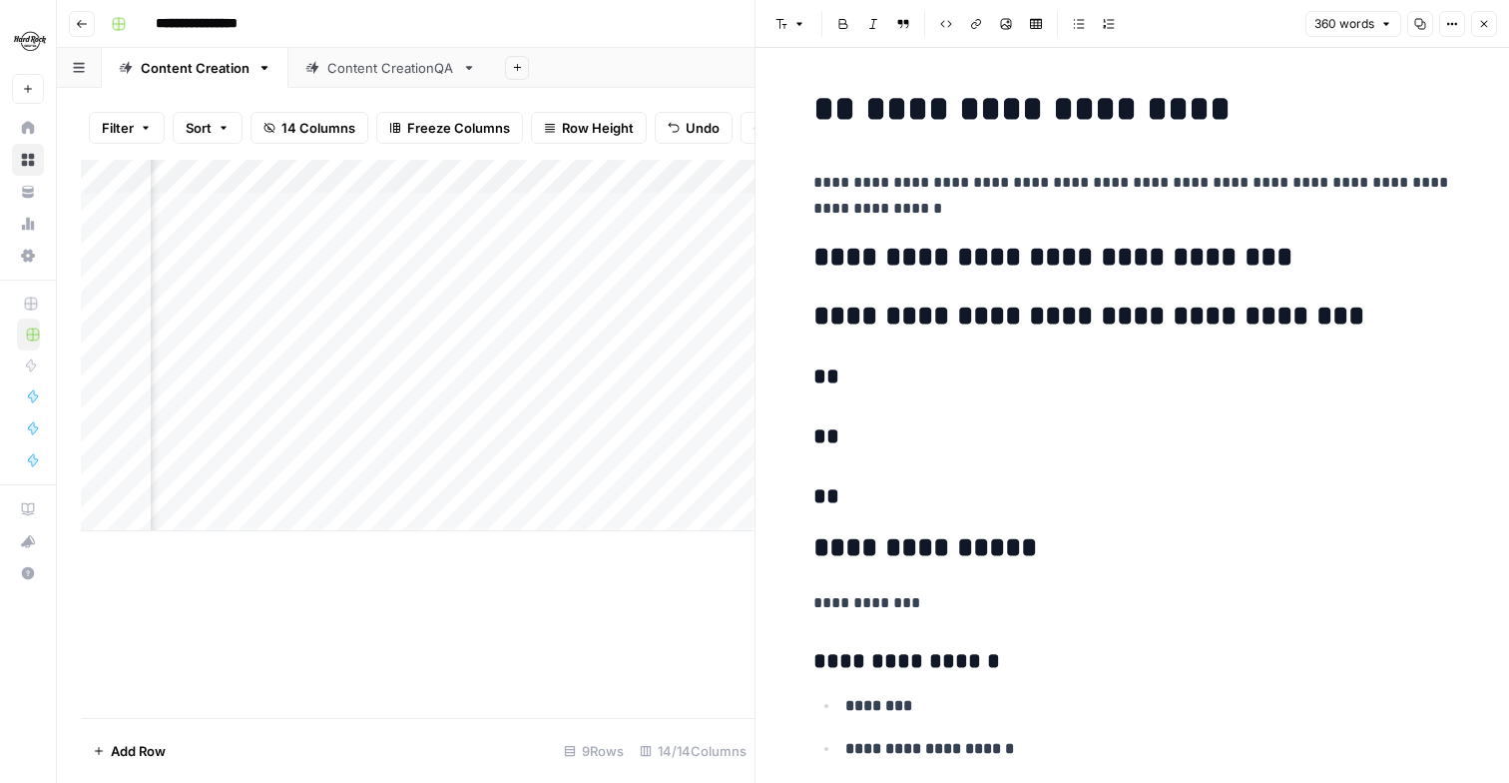
click at [1478, 29] on icon "button" at bounding box center [1484, 24] width 12 height 12
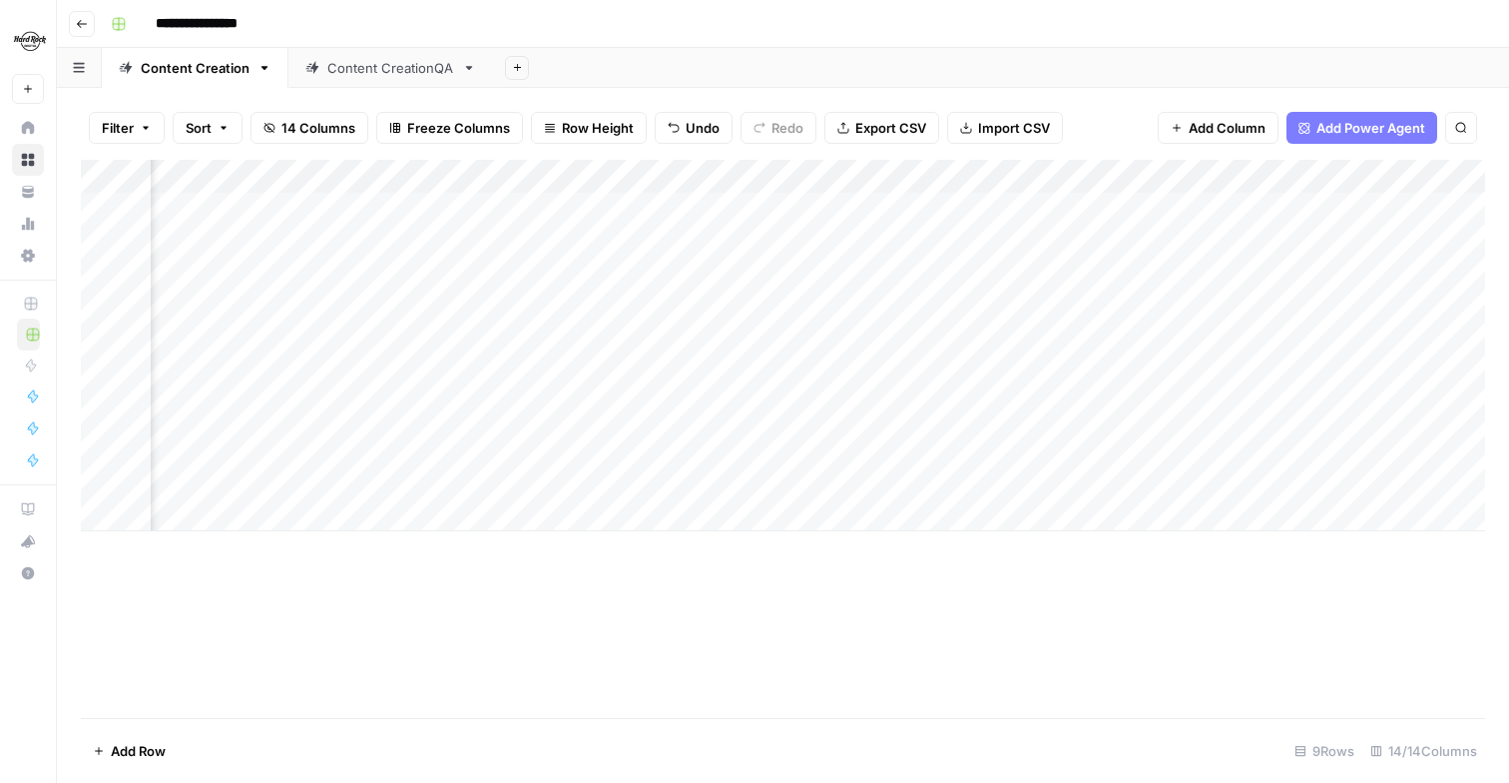
click at [923, 446] on div "Add Column" at bounding box center [783, 345] width 1405 height 371
click at [929, 445] on div "Add Column" at bounding box center [783, 345] width 1405 height 371
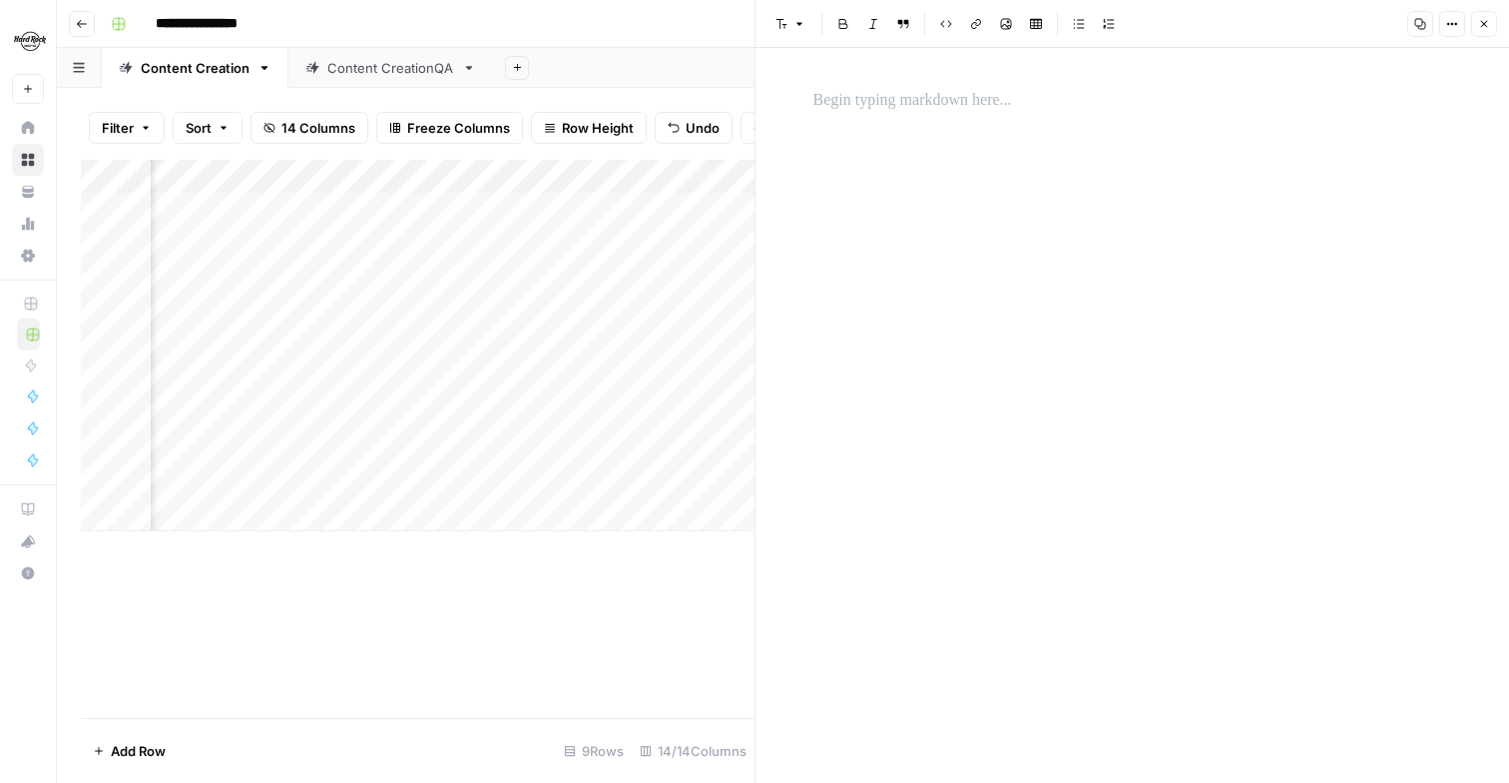
click at [912, 163] on div at bounding box center [1133, 415] width 663 height 735
click at [897, 104] on p at bounding box center [1133, 101] width 639 height 26
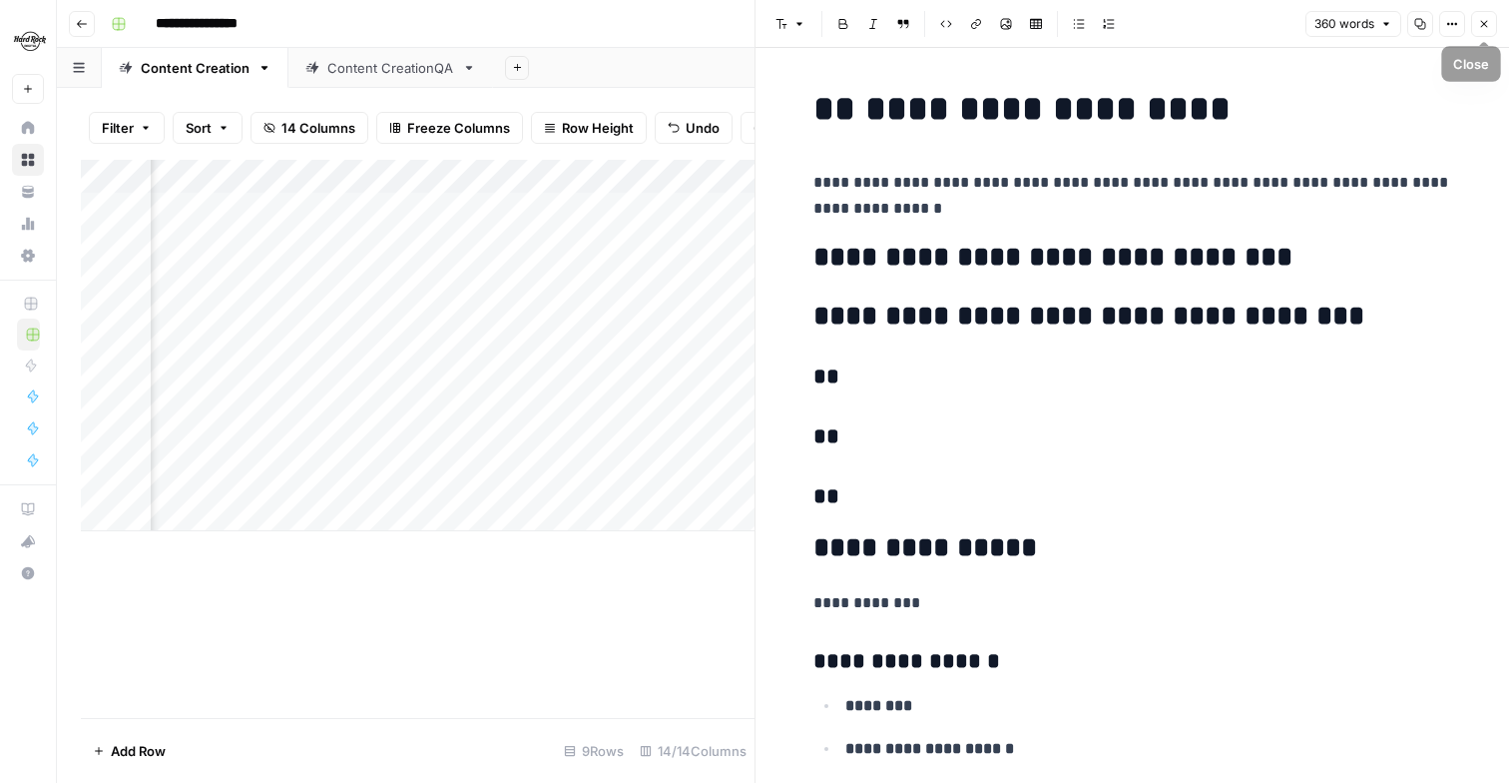
click at [1489, 27] on icon "button" at bounding box center [1484, 24] width 12 height 12
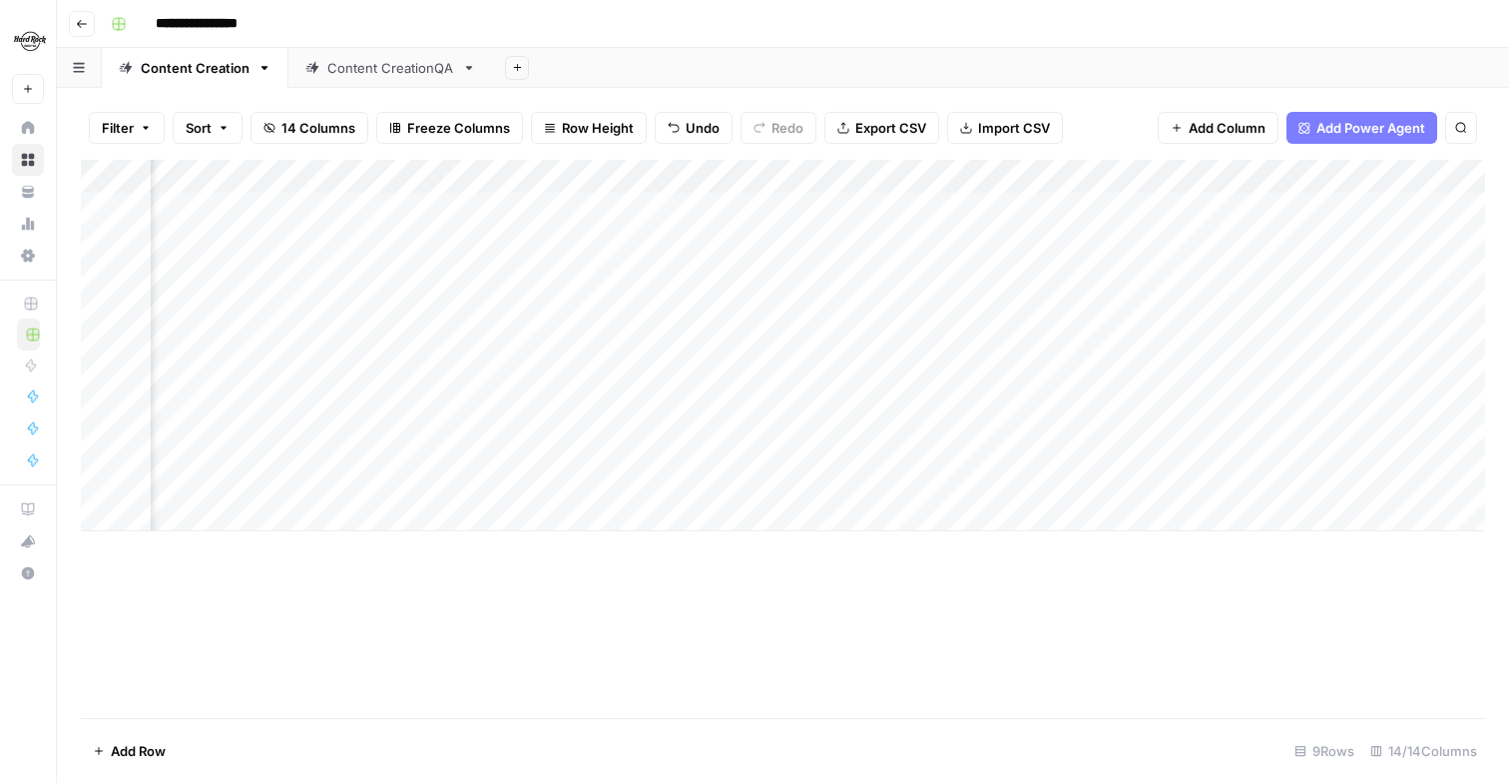
scroll to position [0, 751]
click at [656, 450] on div "Add Column" at bounding box center [783, 345] width 1405 height 371
click at [647, 446] on div "Add Column" at bounding box center [783, 345] width 1405 height 371
drag, startPoint x: 605, startPoint y: 449, endPoint x: 539, endPoint y: 449, distance: 65.9
click at [539, 449] on body "**********" at bounding box center [754, 391] width 1509 height 783
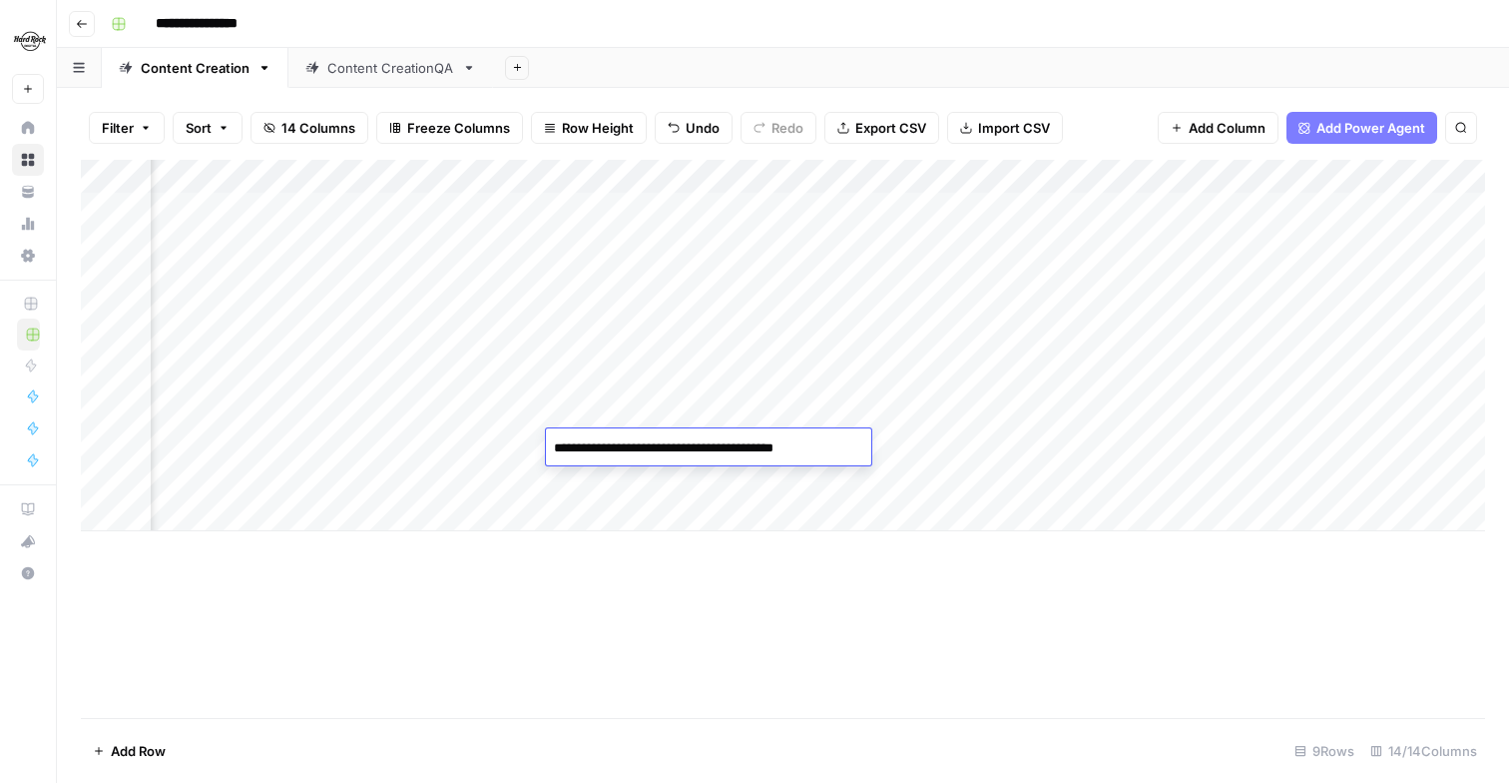
drag, startPoint x: 661, startPoint y: 451, endPoint x: 864, endPoint y: 451, distance: 202.6
click at [864, 451] on textarea "**********" at bounding box center [705, 448] width 319 height 28
type textarea "**********"
click at [799, 591] on div "Add Column" at bounding box center [783, 439] width 1405 height 558
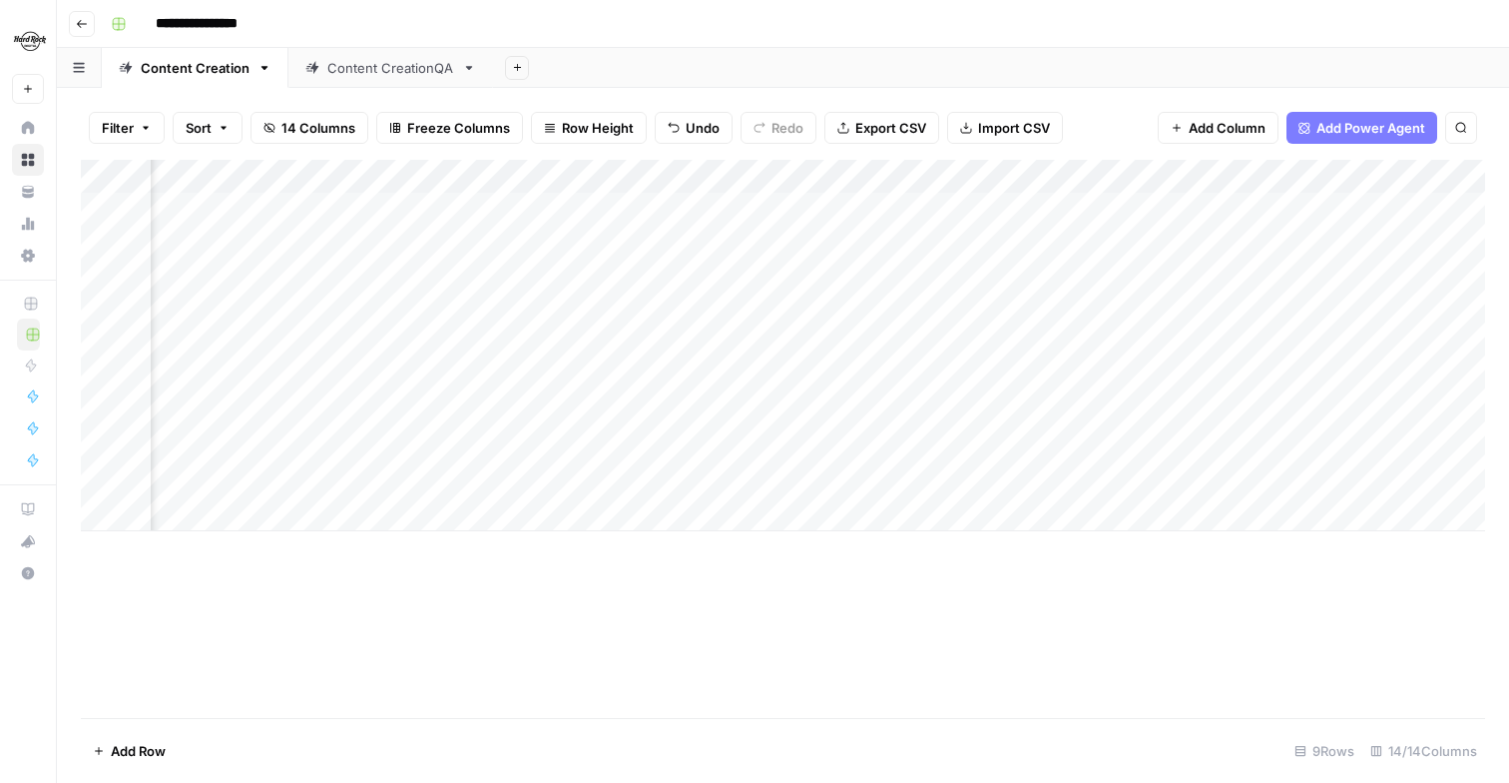
click at [847, 449] on div "Add Column" at bounding box center [783, 345] width 1405 height 371
click at [888, 443] on div "Add Column" at bounding box center [783, 345] width 1405 height 371
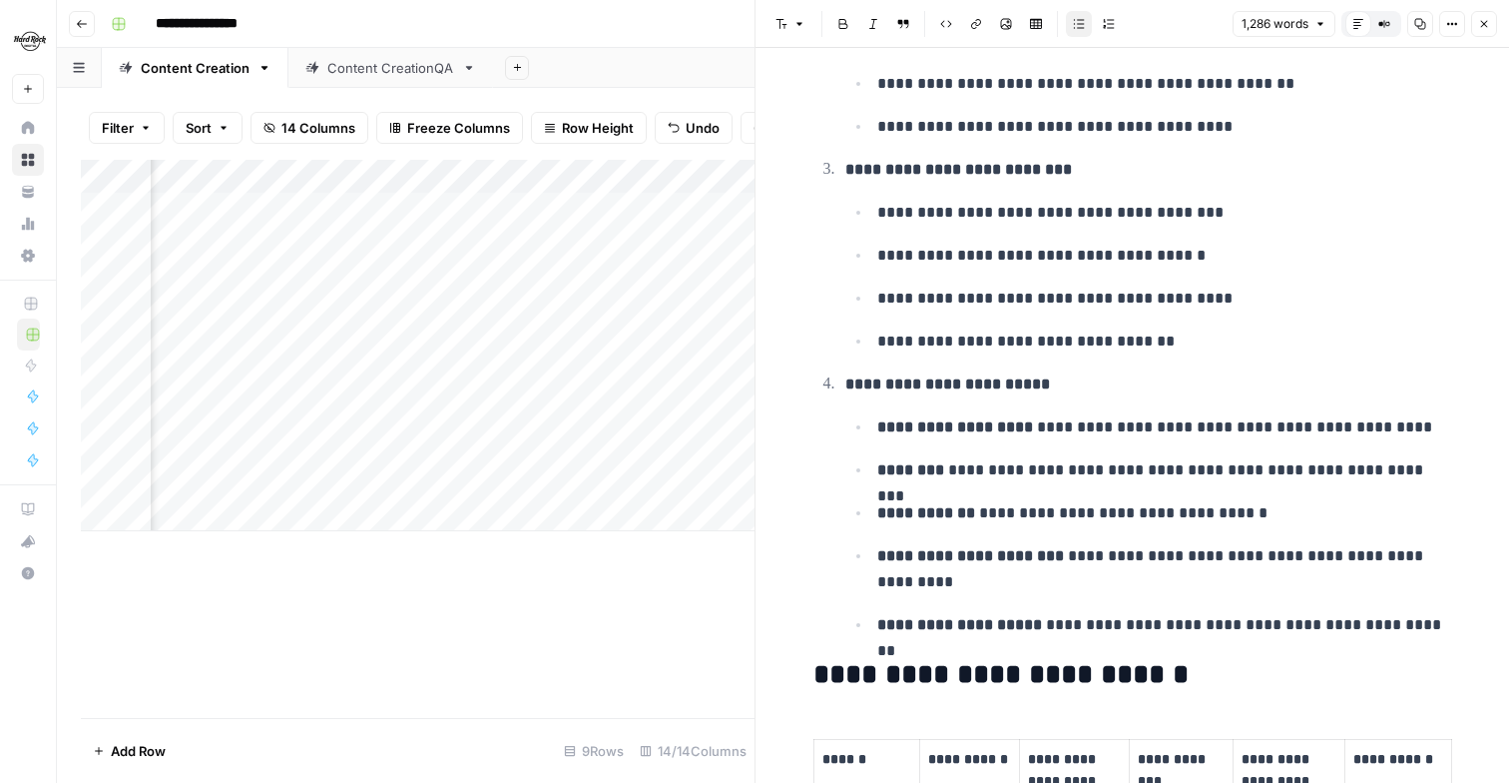
scroll to position [2544, 0]
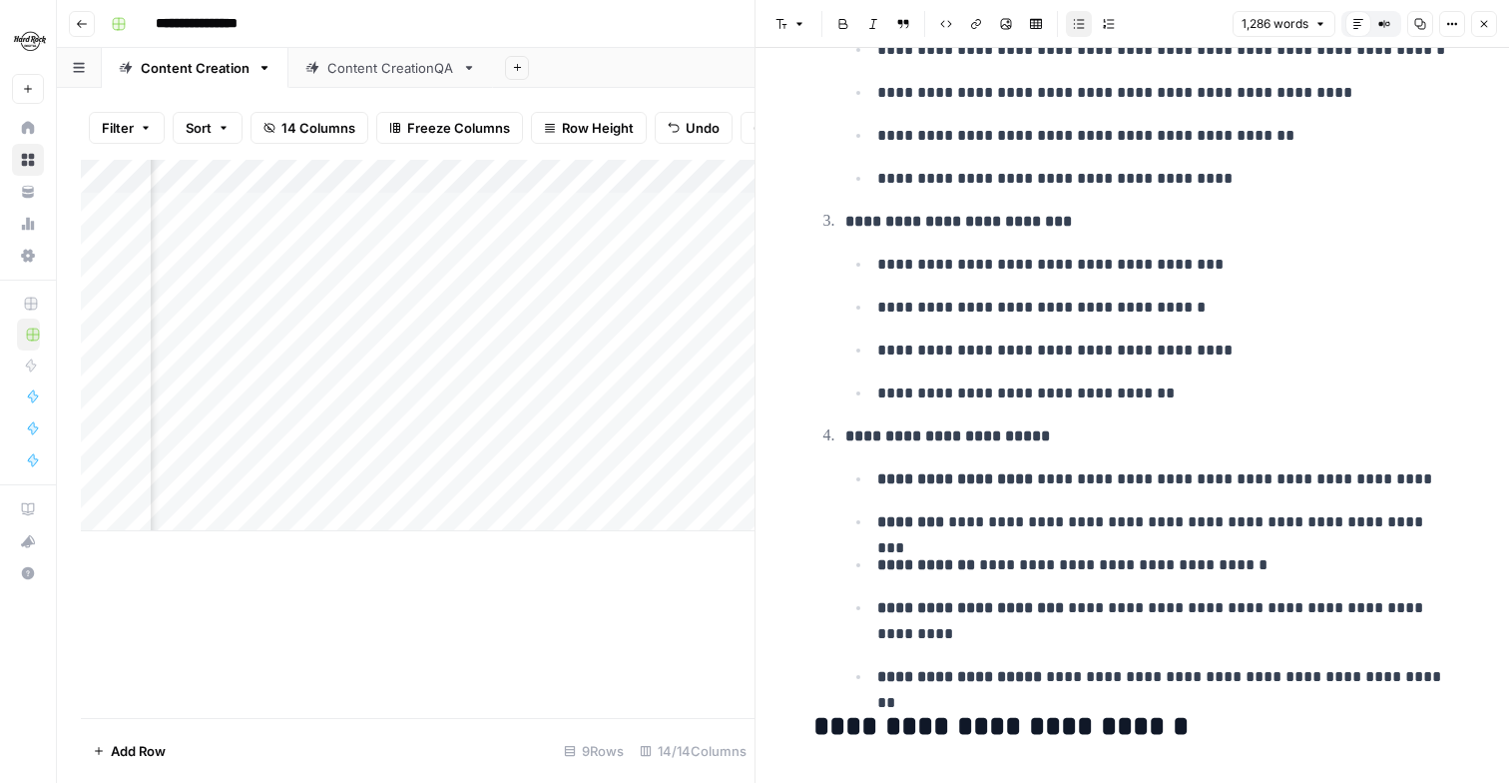
click at [1479, 21] on icon "button" at bounding box center [1484, 24] width 12 height 12
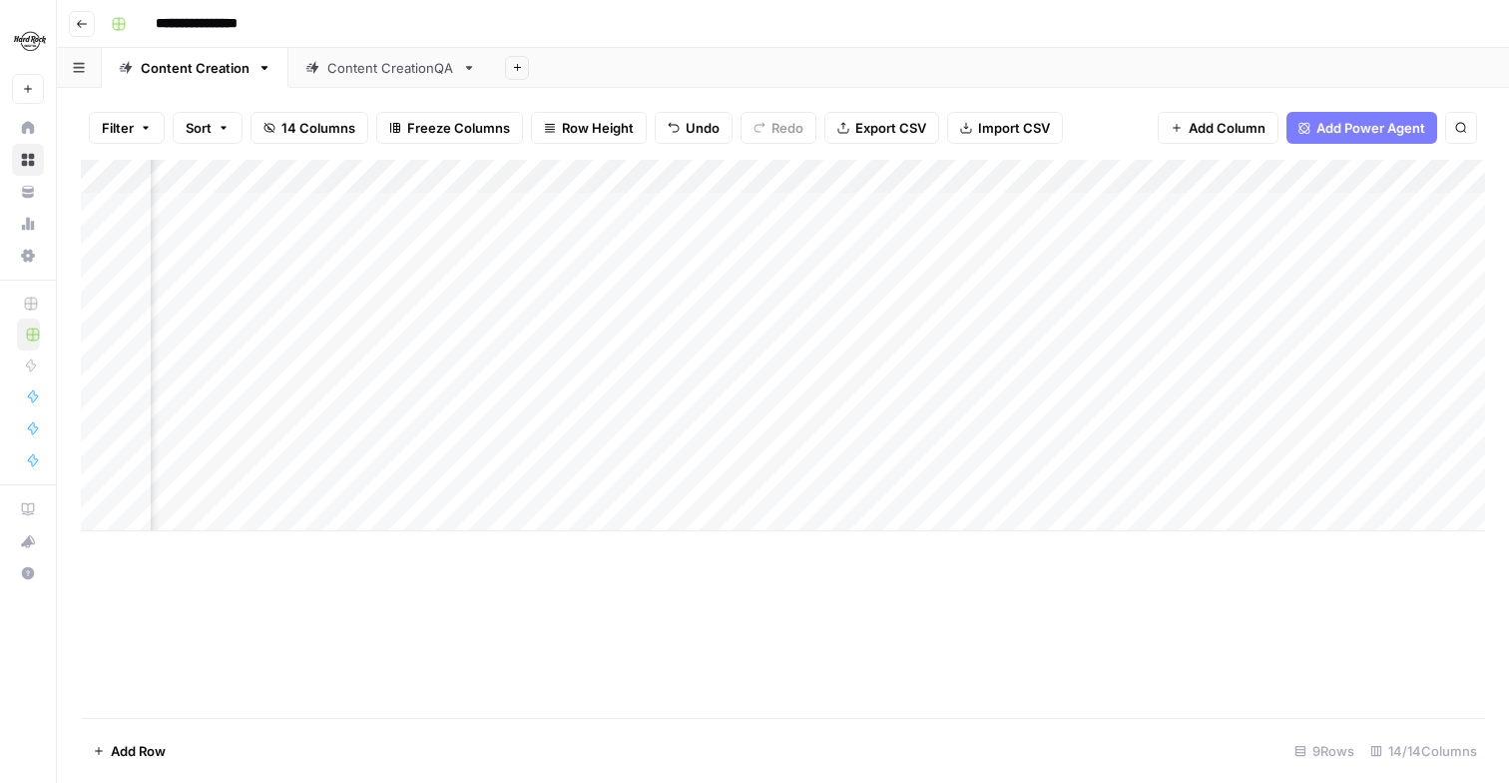
scroll to position [0, 899]
click at [1095, 445] on div "Add Column" at bounding box center [783, 345] width 1405 height 371
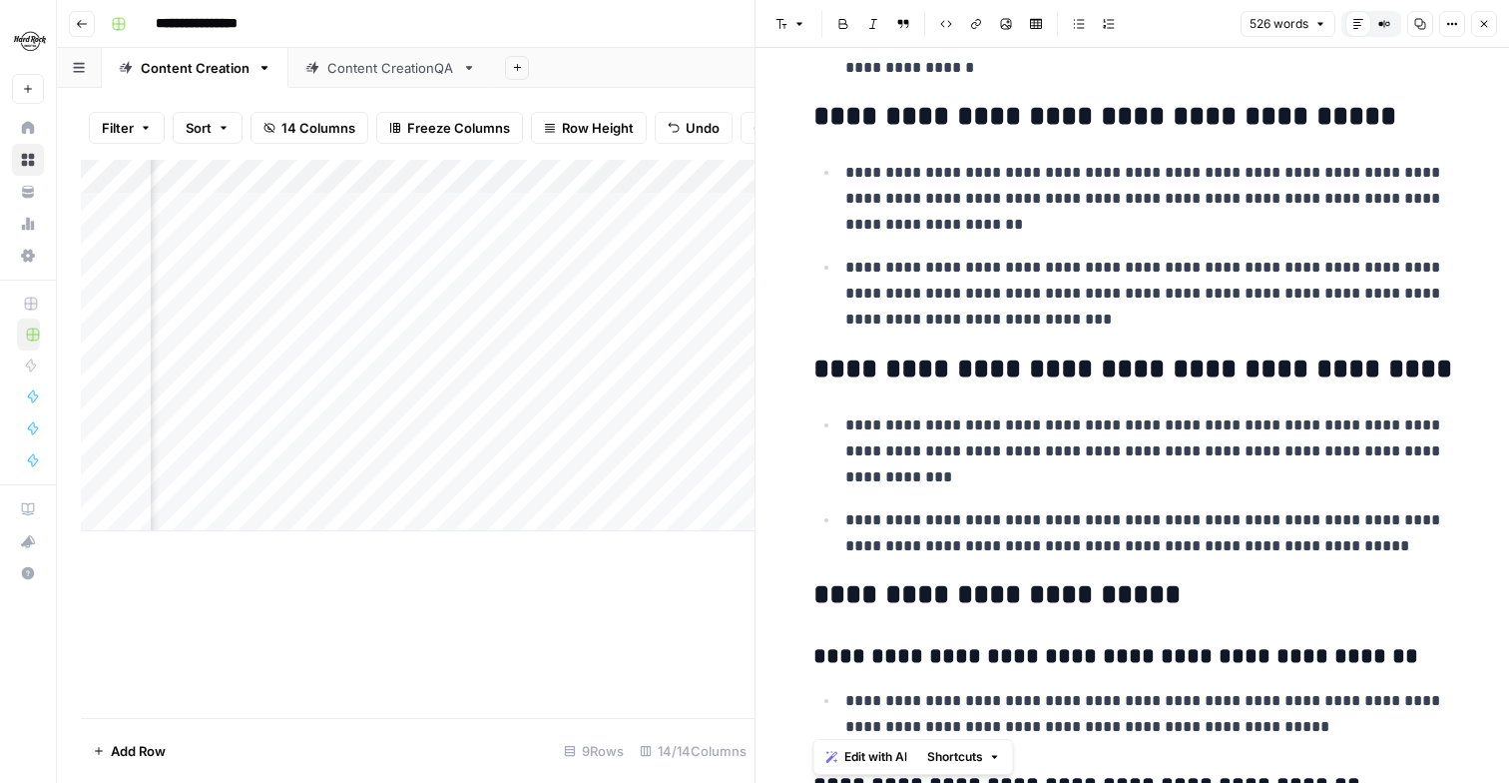
scroll to position [1726, 0]
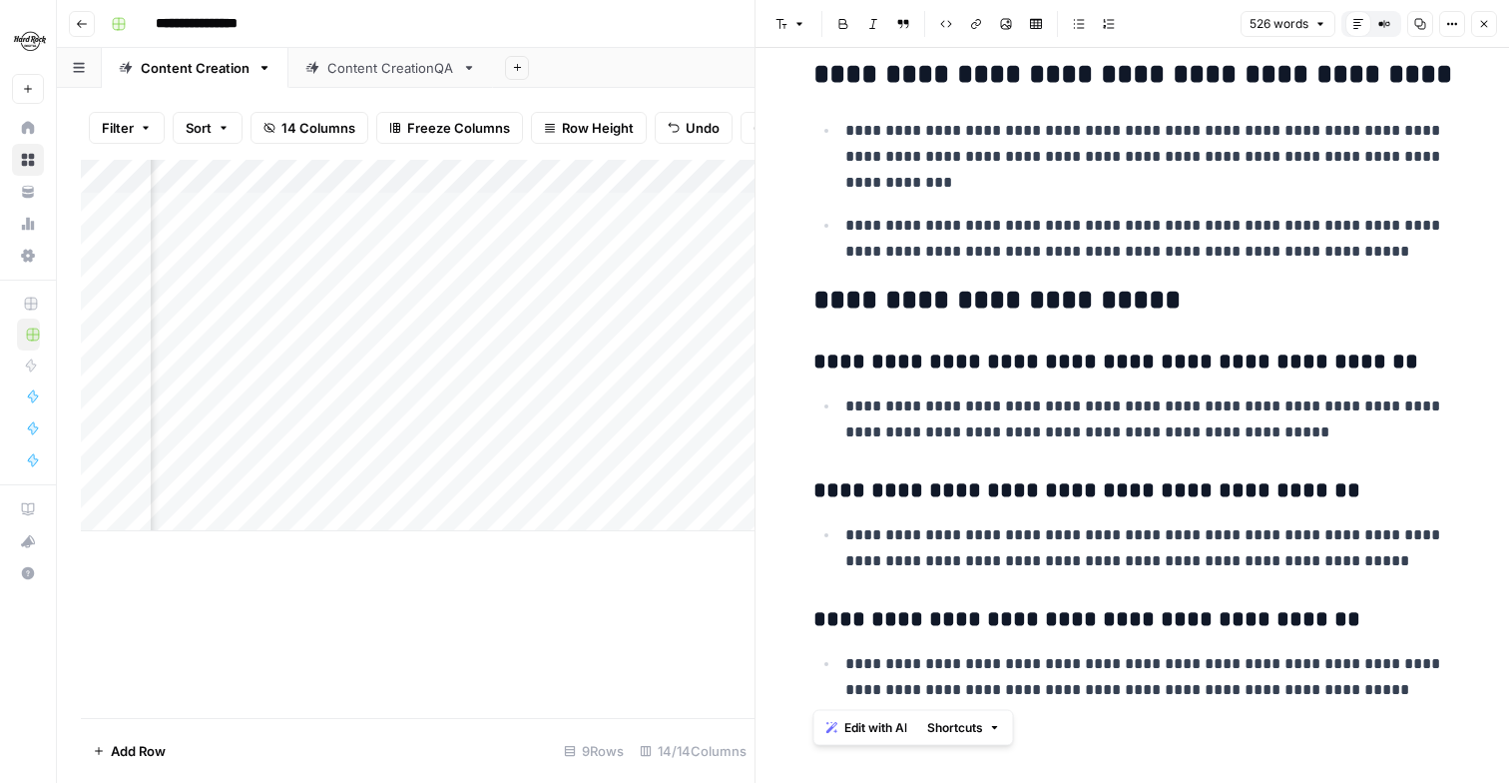
drag, startPoint x: 814, startPoint y: 104, endPoint x: 1189, endPoint y: 808, distance: 797.6
click at [1189, 782] on html "**********" at bounding box center [754, 391] width 1509 height 783
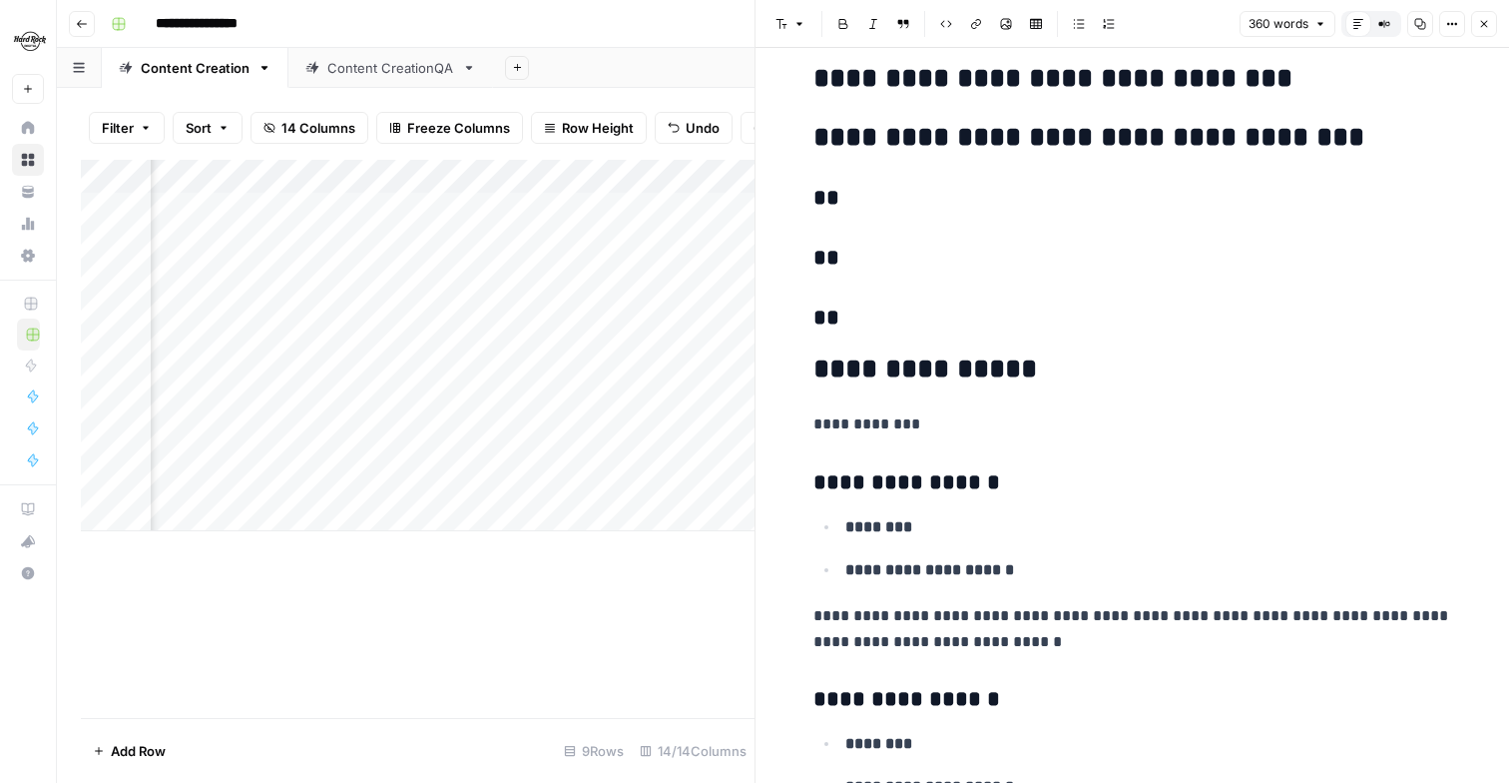
scroll to position [0, 0]
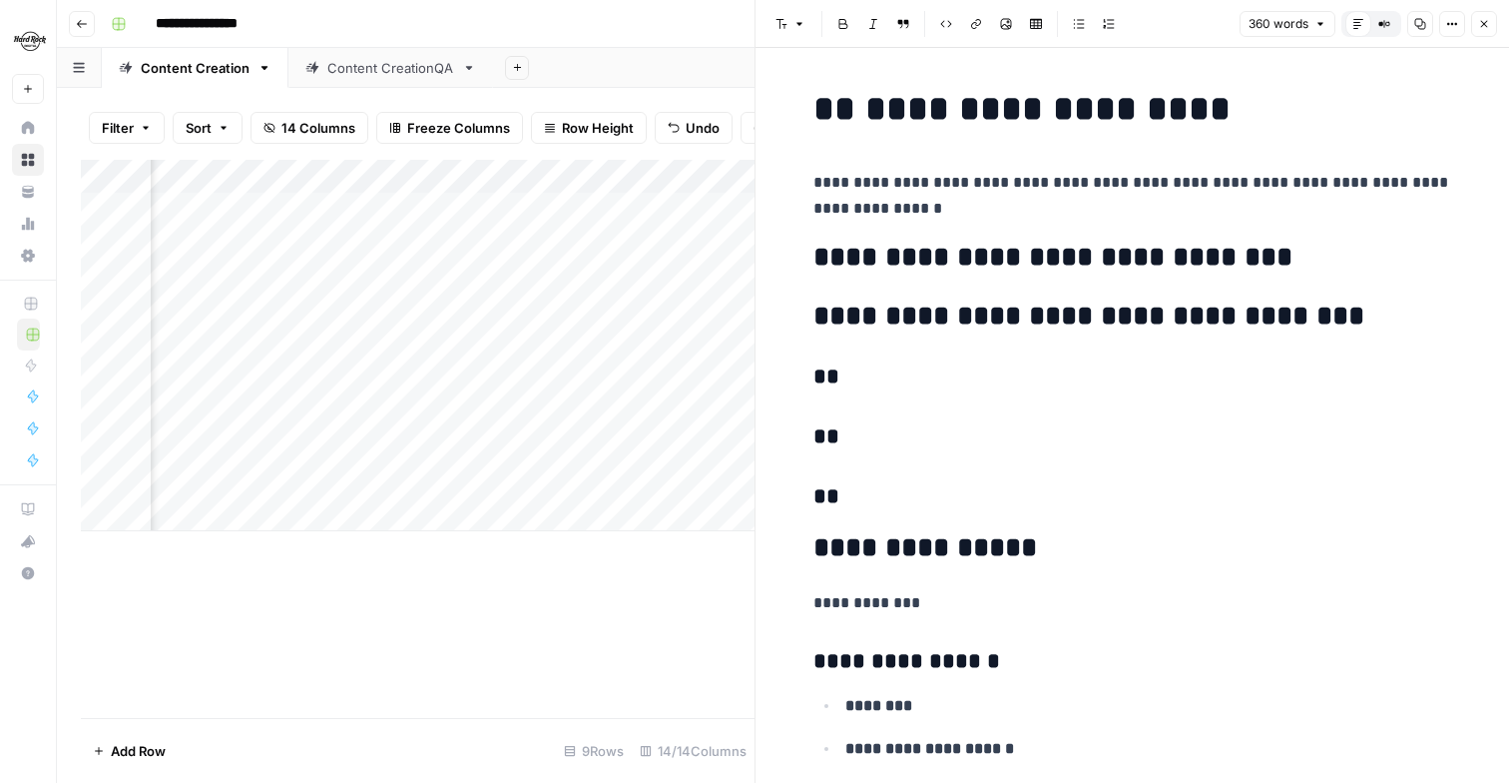
click at [1487, 31] on button "Close" at bounding box center [1484, 24] width 26 height 26
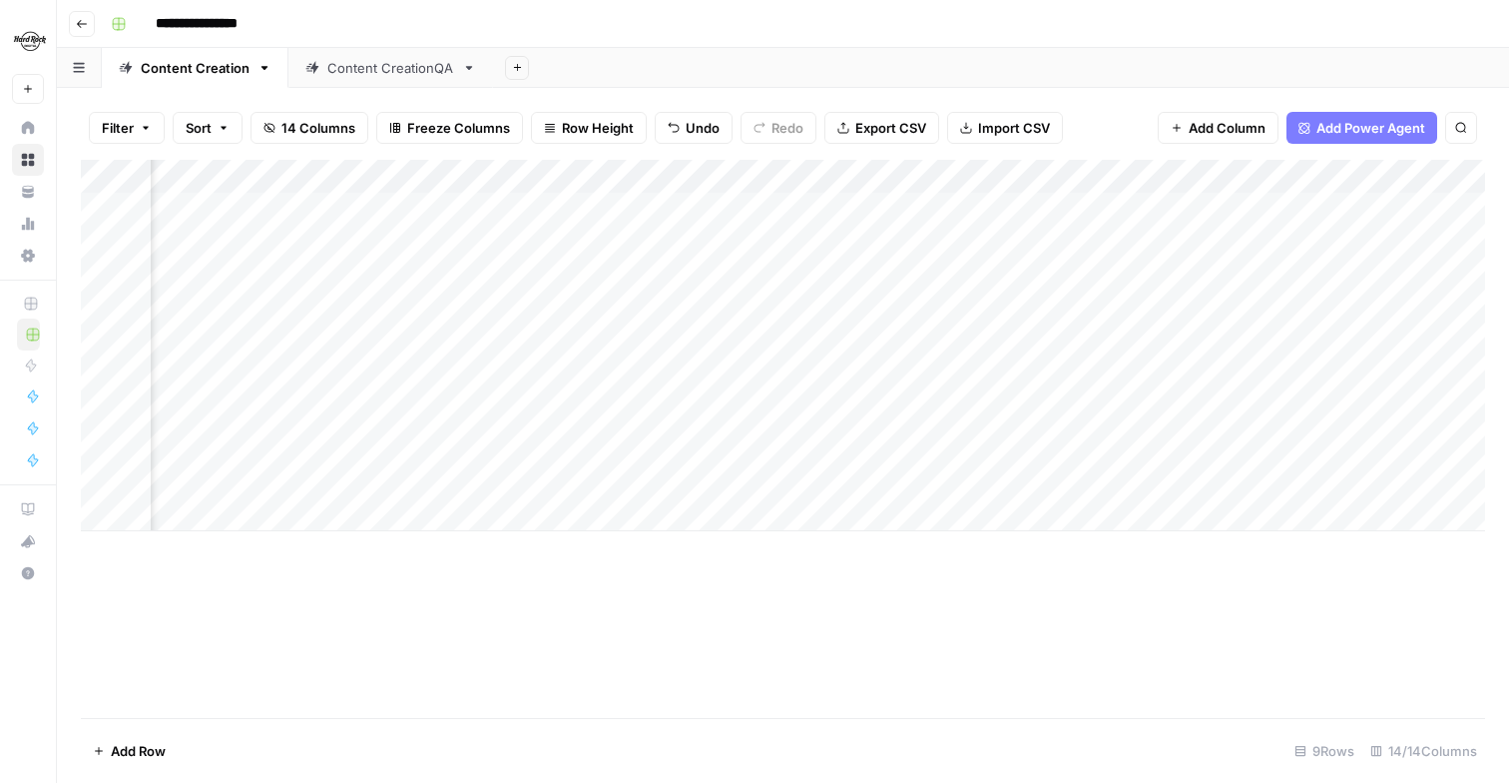
scroll to position [0, 1299]
click at [1066, 445] on div "Add Column" at bounding box center [783, 345] width 1405 height 371
click at [924, 448] on div "Add Column" at bounding box center [783, 345] width 1405 height 371
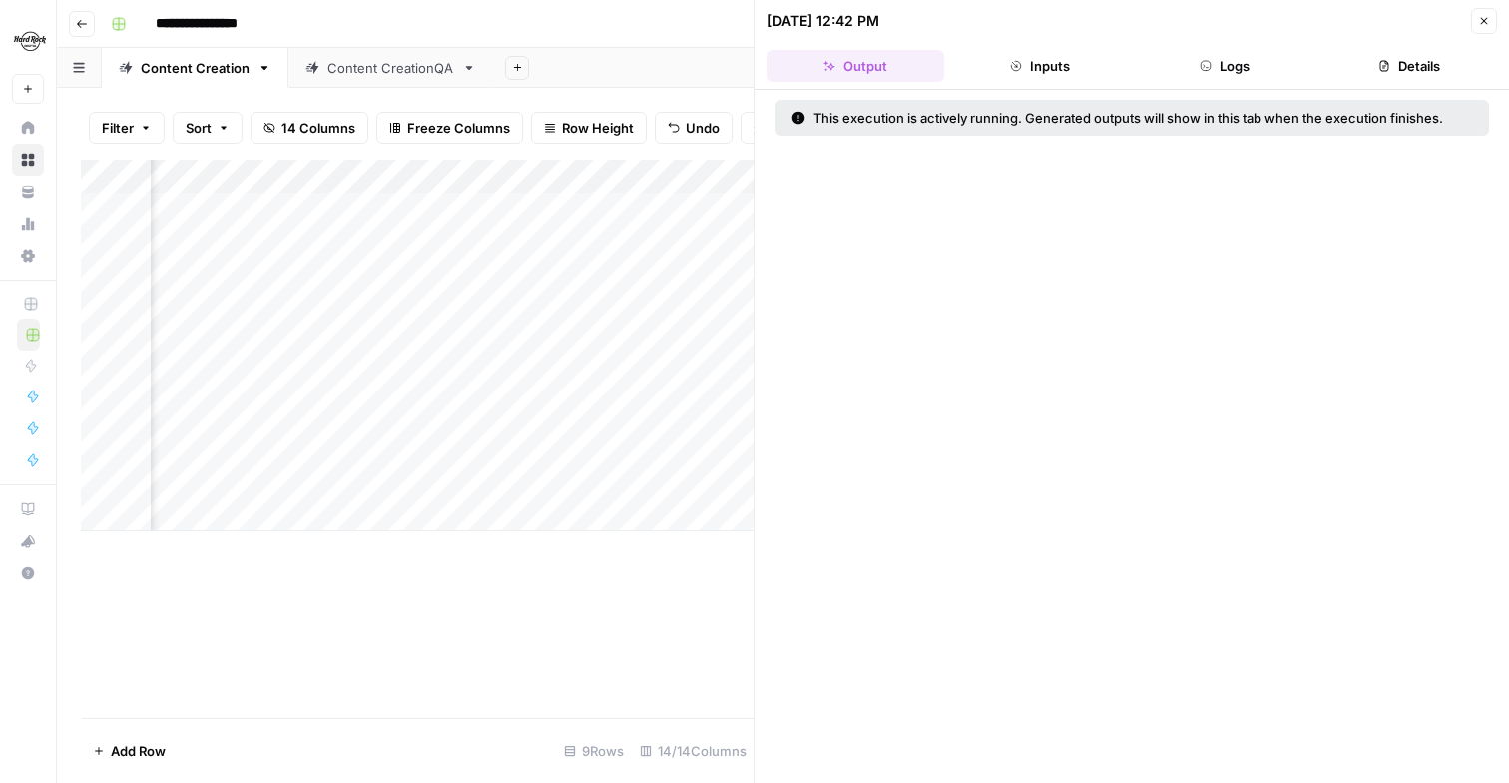
click at [1058, 64] on button "Inputs" at bounding box center [1040, 66] width 177 height 32
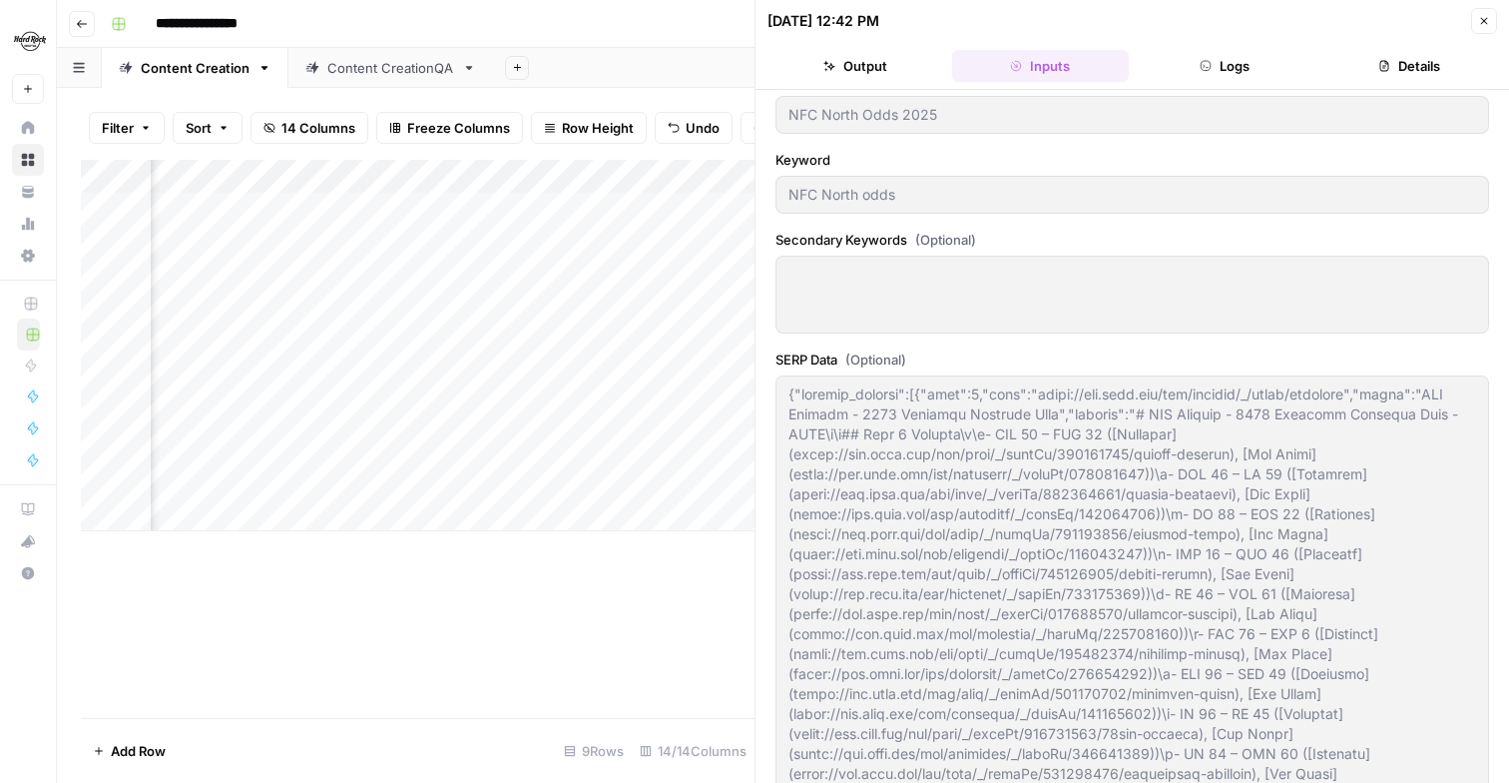
scroll to position [496, 0]
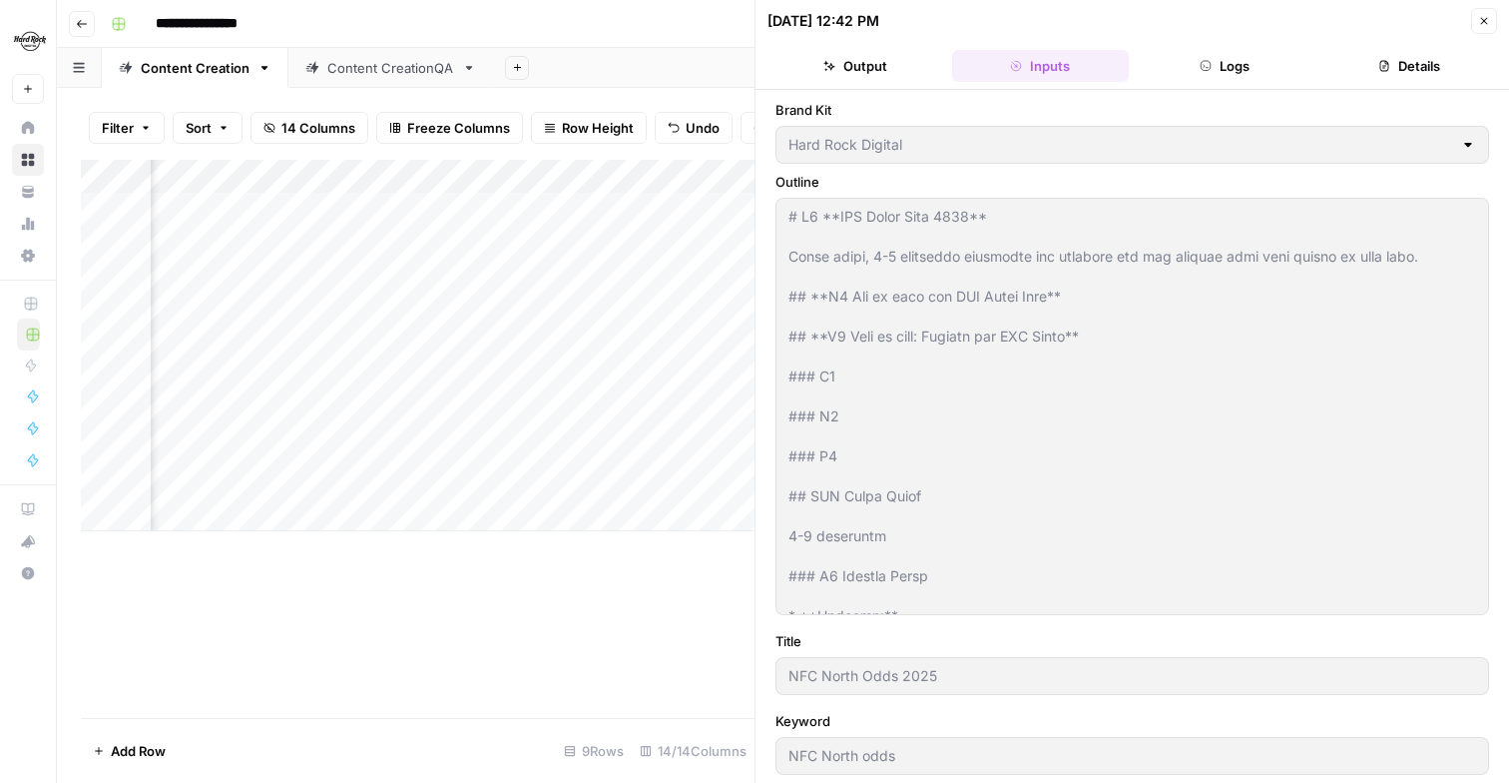
scroll to position [1038, 0]
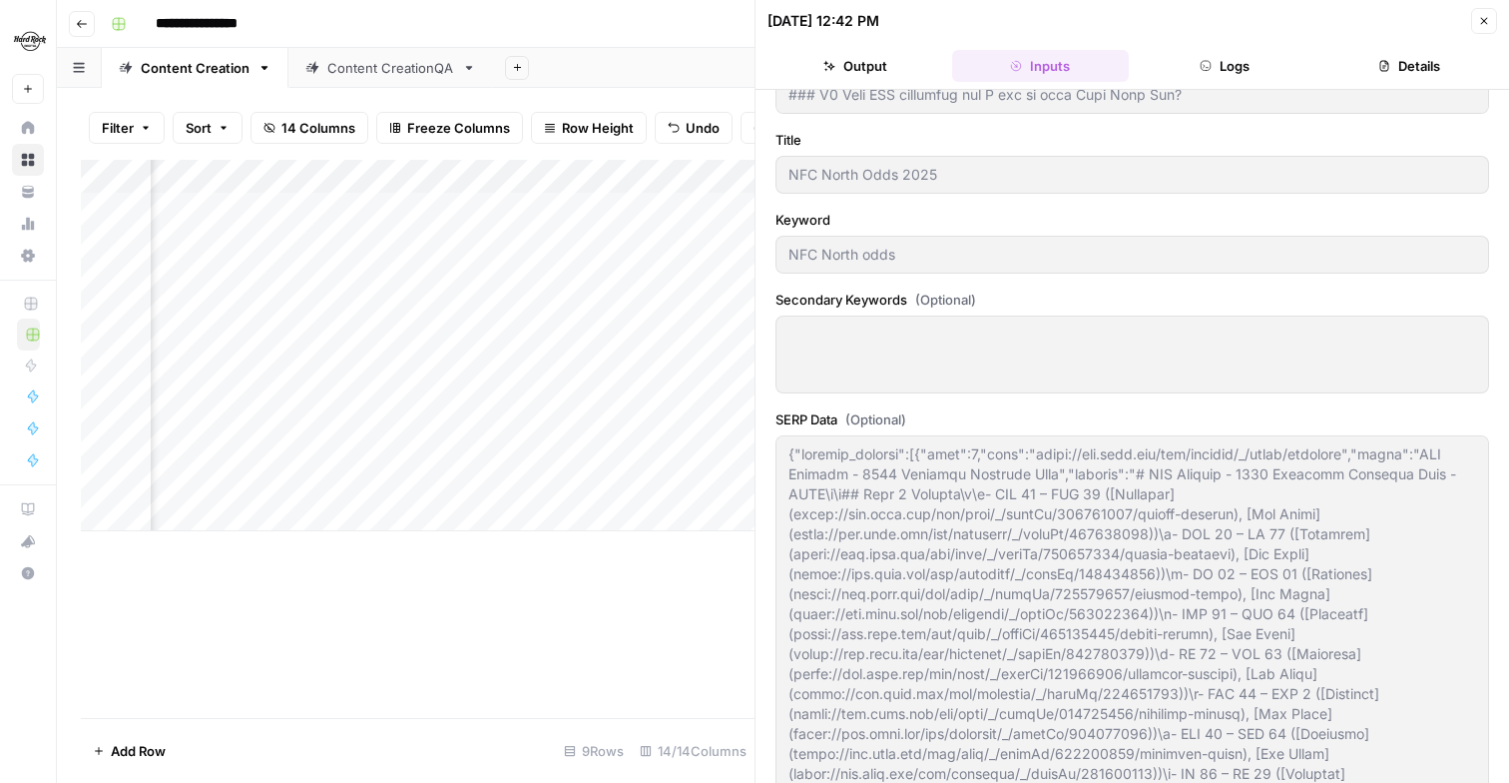
click at [1479, 18] on icon "button" at bounding box center [1484, 21] width 12 height 12
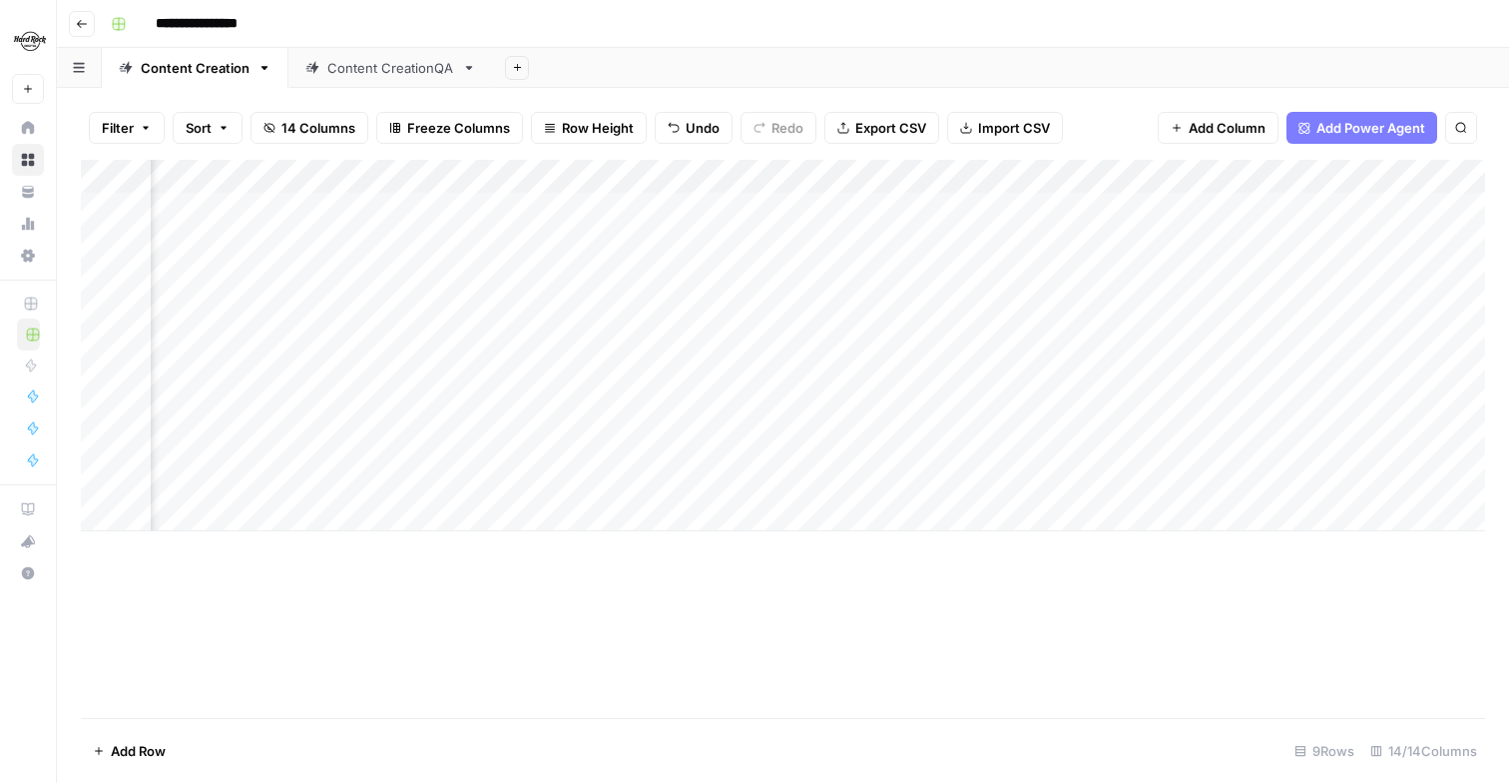
scroll to position [0, 1704]
click at [793, 447] on div "Add Column" at bounding box center [783, 345] width 1405 height 371
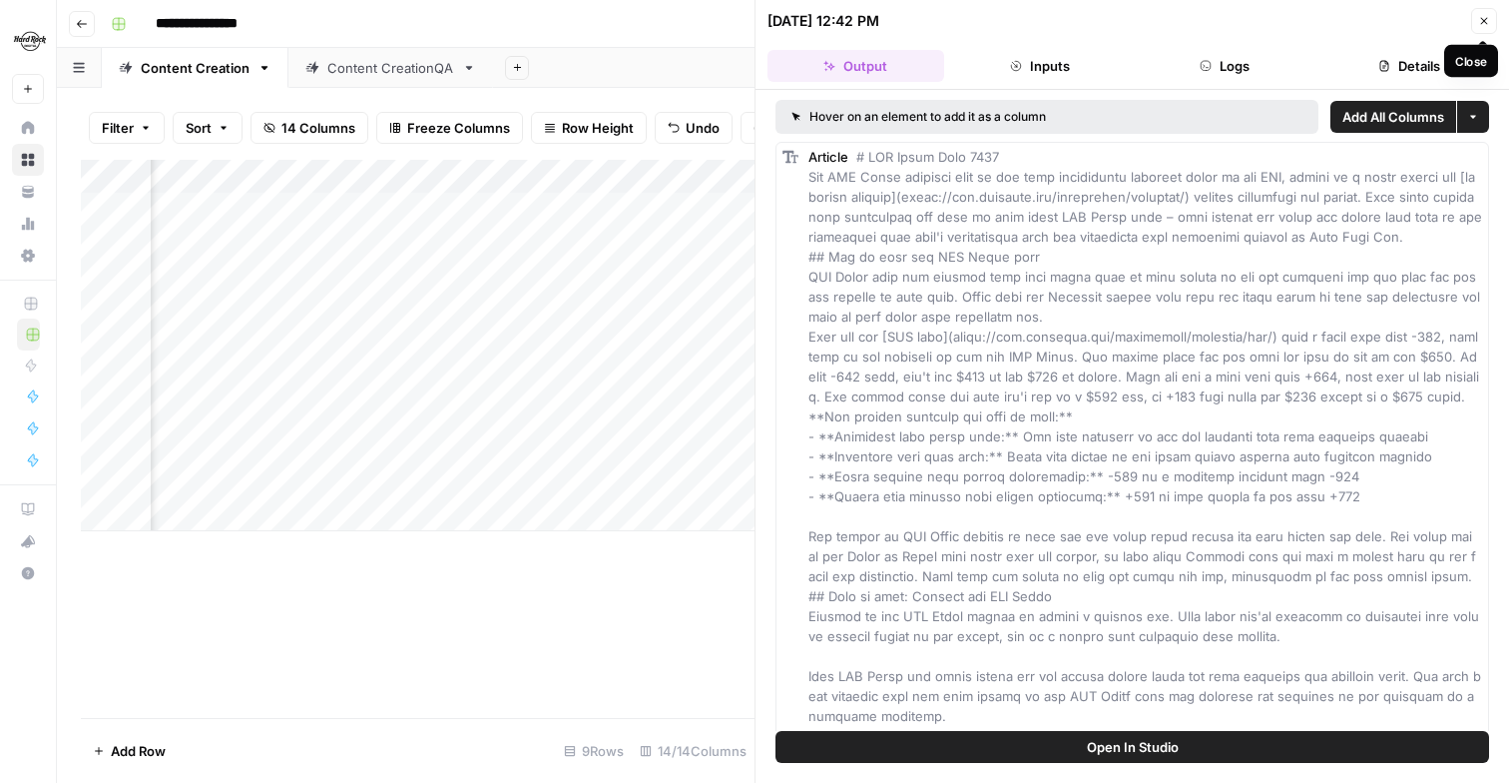
click at [1482, 18] on icon "button" at bounding box center [1484, 21] width 12 height 12
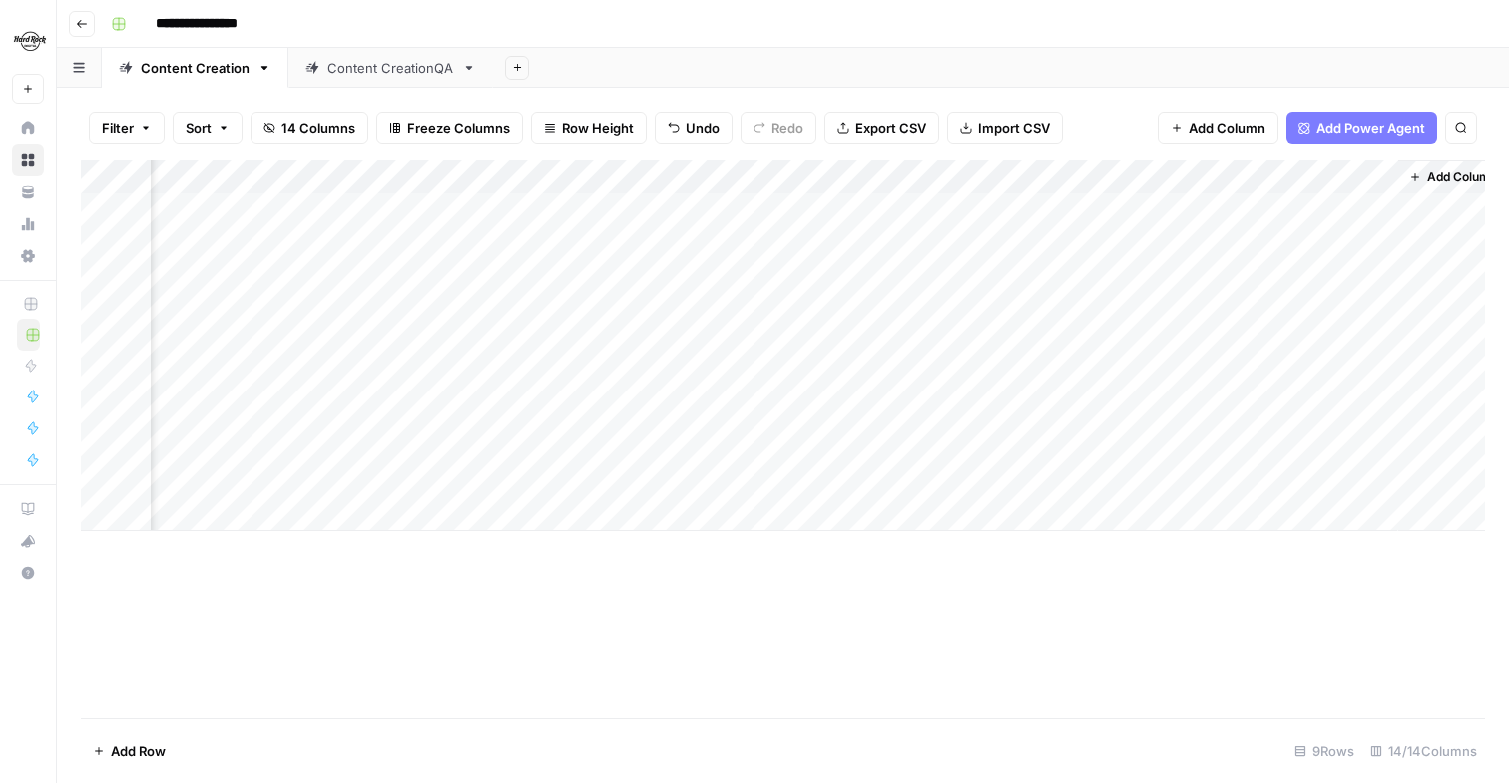
scroll to position [0, 1704]
click at [786, 444] on div "Add Column" at bounding box center [783, 345] width 1405 height 371
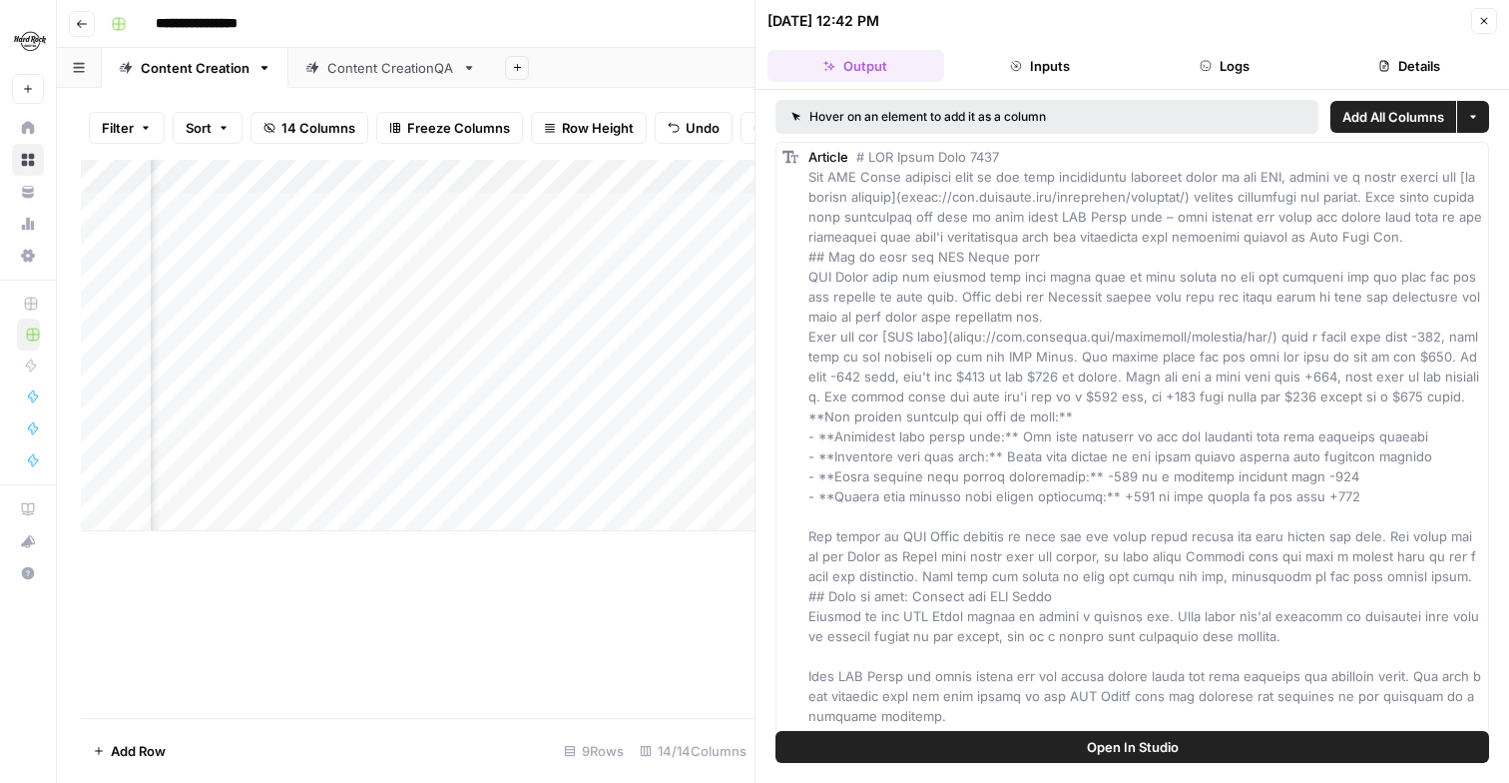
click at [1035, 43] on header "08/19/25 at 12:42 PM Close Output Inputs Logs Details" at bounding box center [1133, 45] width 754 height 90
click at [1035, 44] on header "08/19/25 at 12:42 PM Close Output Inputs Logs Details" at bounding box center [1133, 45] width 754 height 90
click at [1022, 64] on button "Inputs" at bounding box center [1040, 66] width 177 height 32
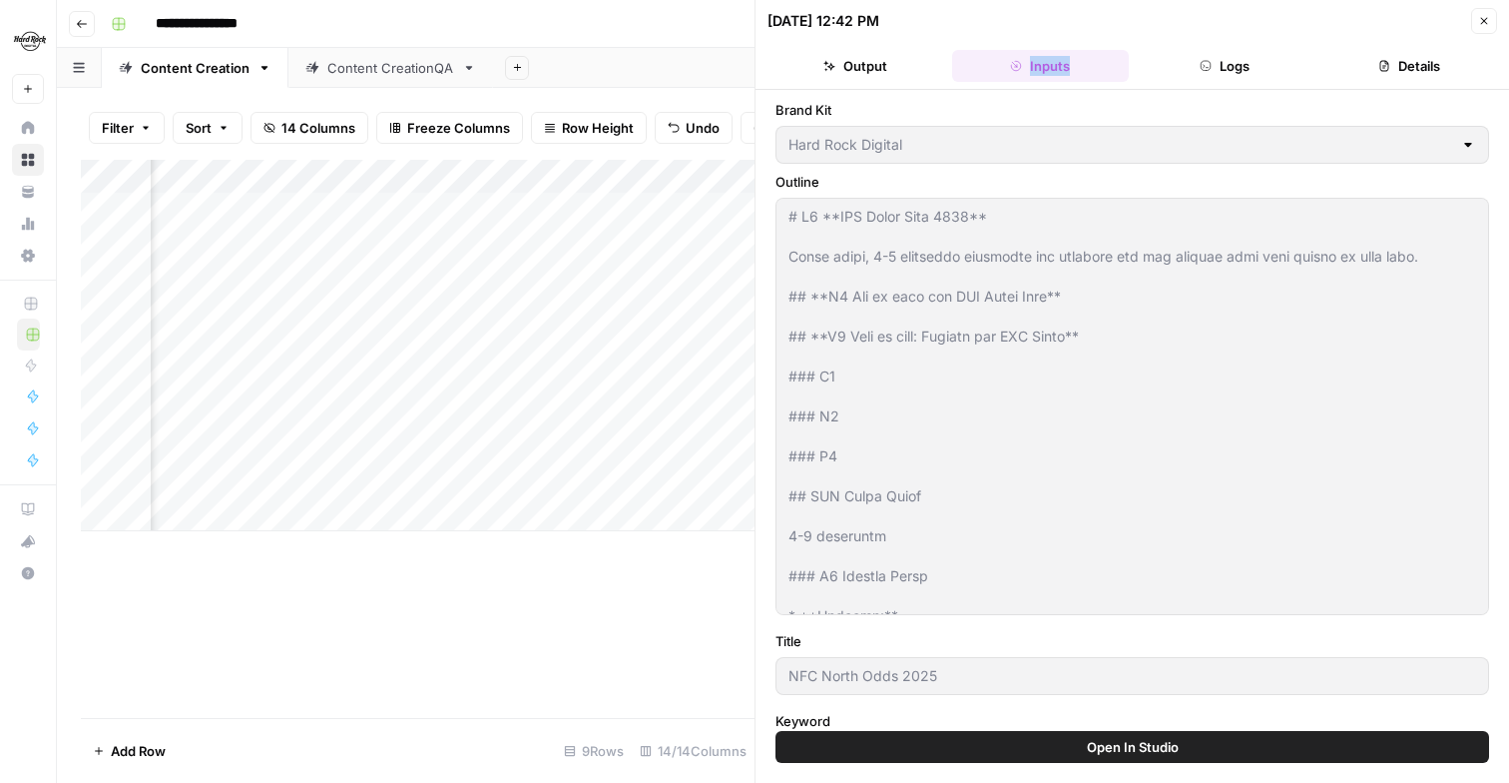
click at [1223, 79] on button "Logs" at bounding box center [1225, 66] width 177 height 32
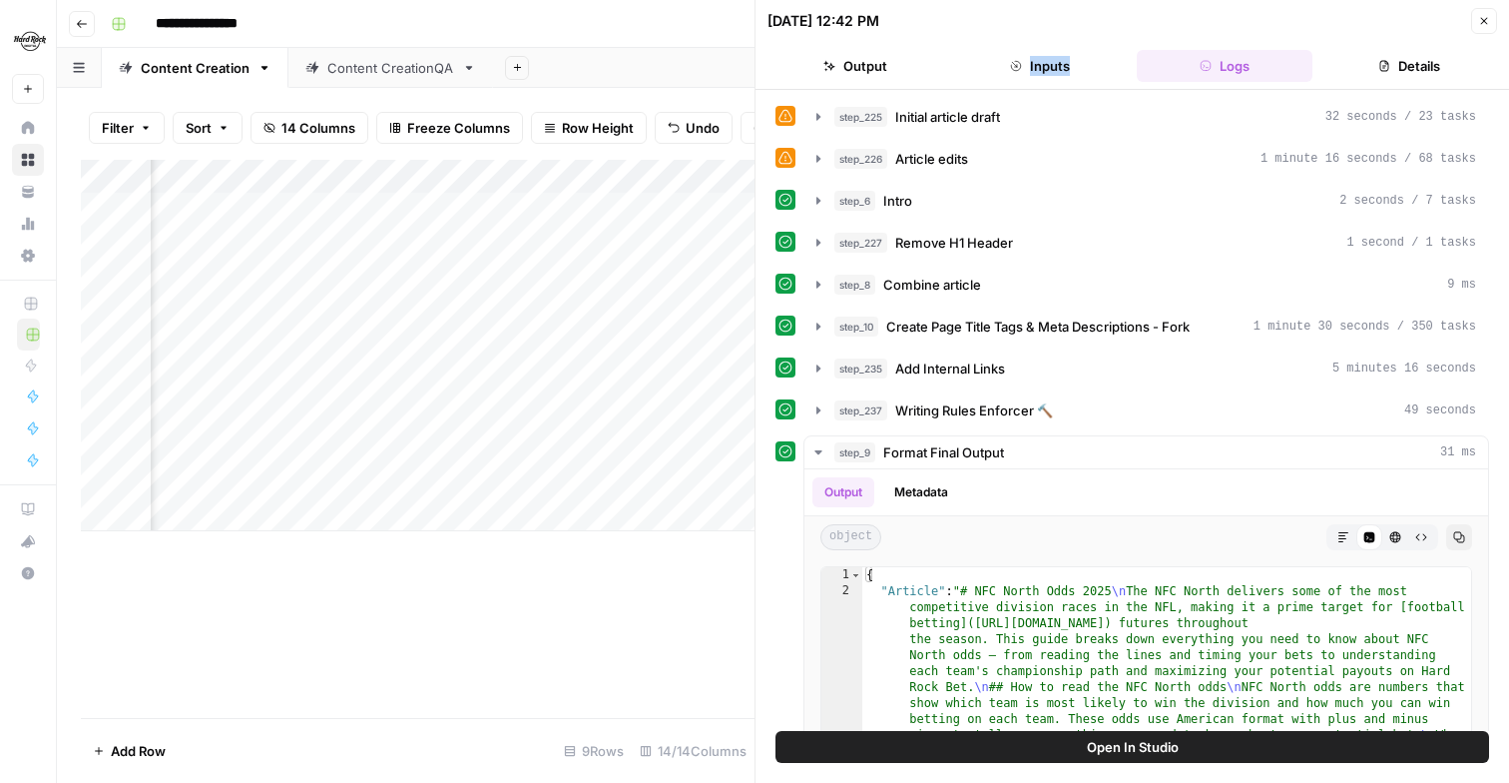
click at [1405, 63] on button "Details" at bounding box center [1409, 66] width 177 height 32
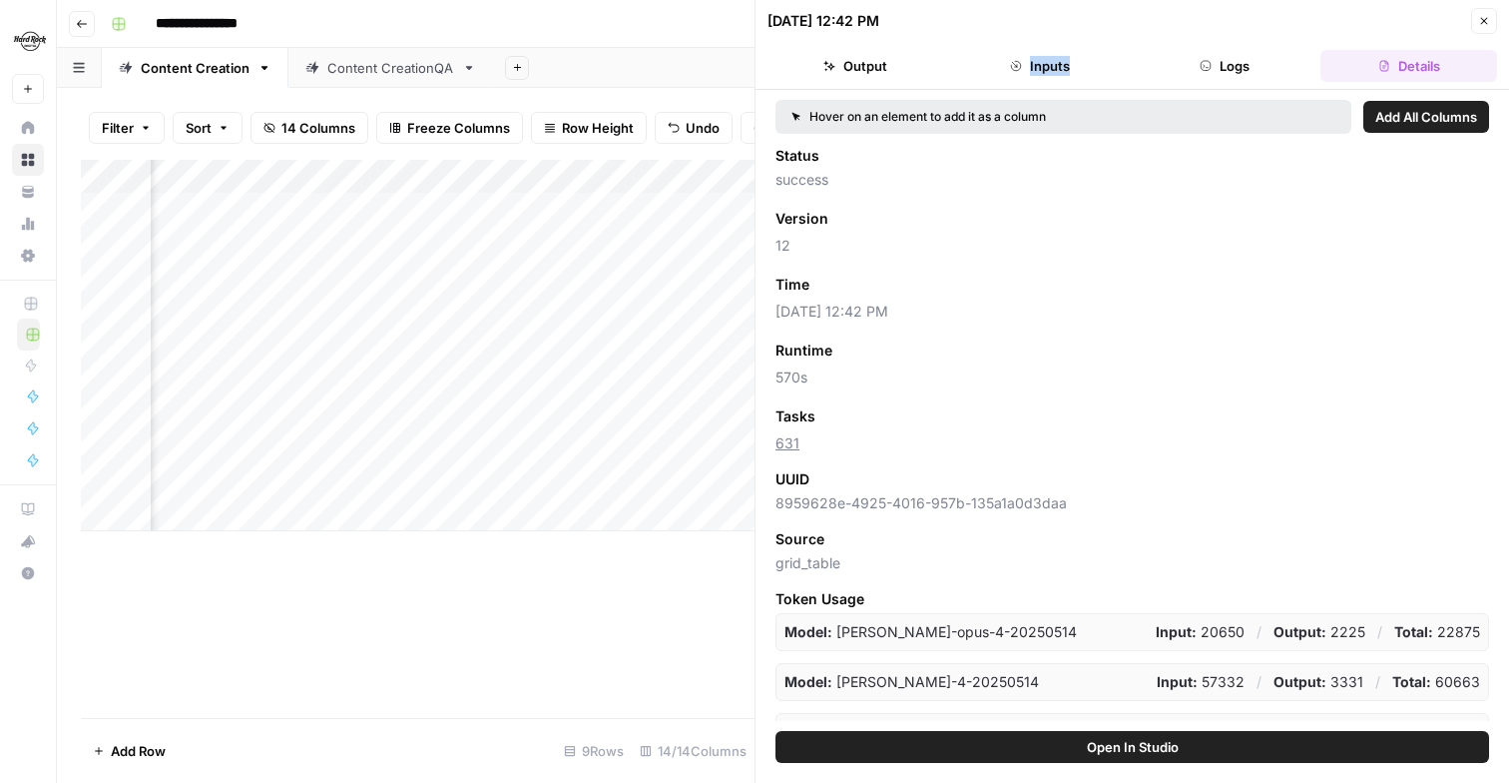
click at [859, 59] on button "Output" at bounding box center [856, 66] width 177 height 32
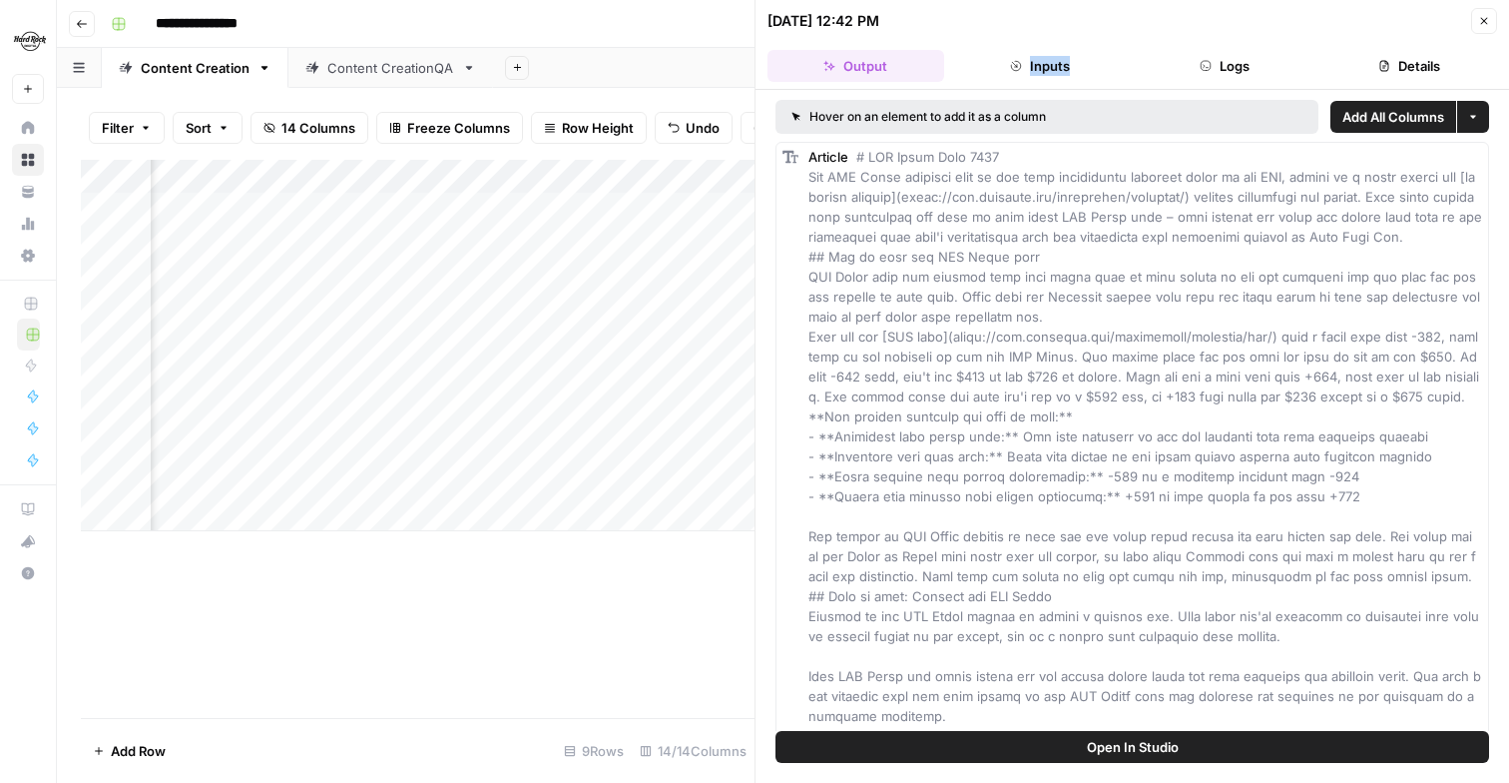
click at [1108, 746] on span "Open In Studio" at bounding box center [1133, 747] width 92 height 20
click at [699, 620] on div "Add Column" at bounding box center [418, 439] width 674 height 558
click at [1483, 28] on button "Close" at bounding box center [1484, 21] width 26 height 26
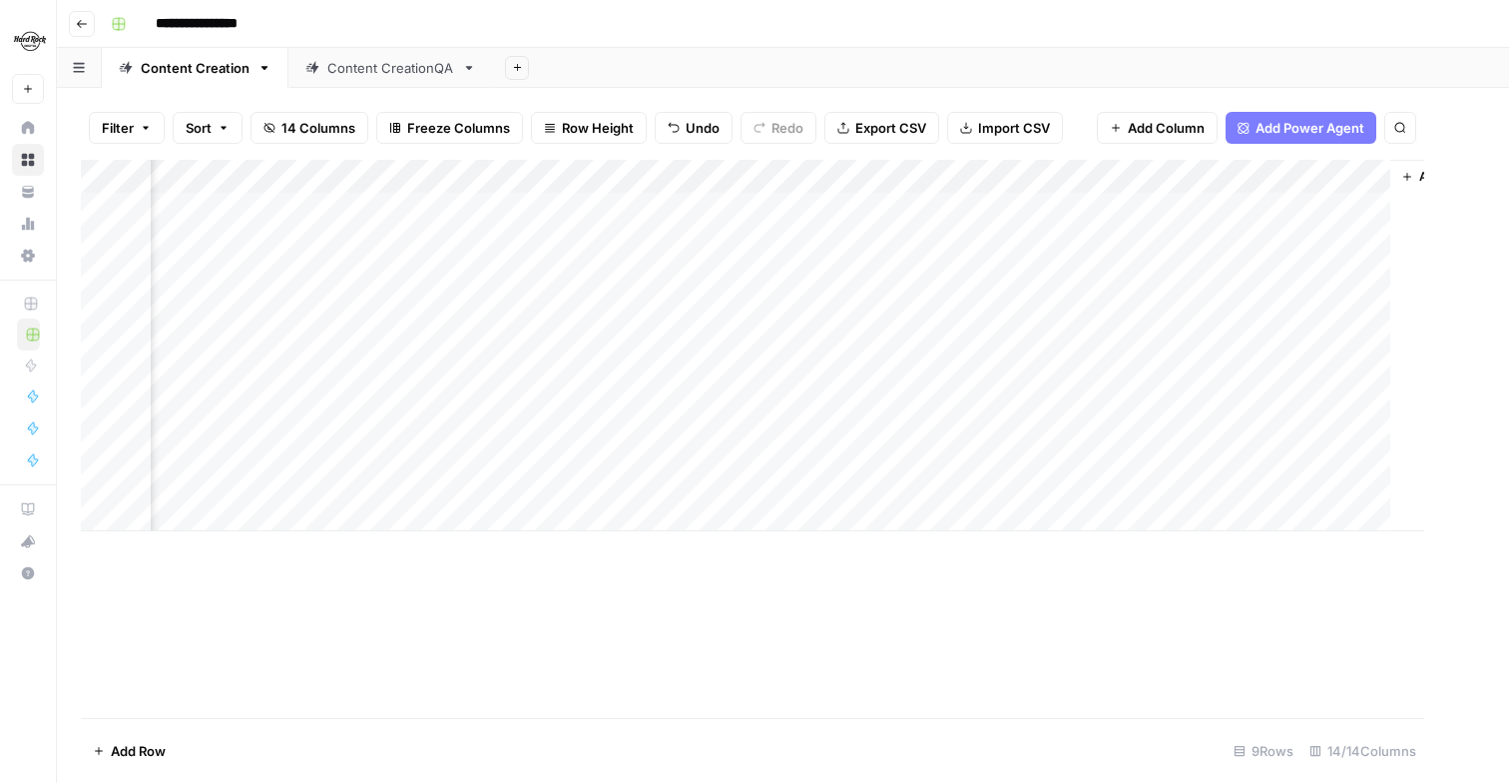
scroll to position [0, 1680]
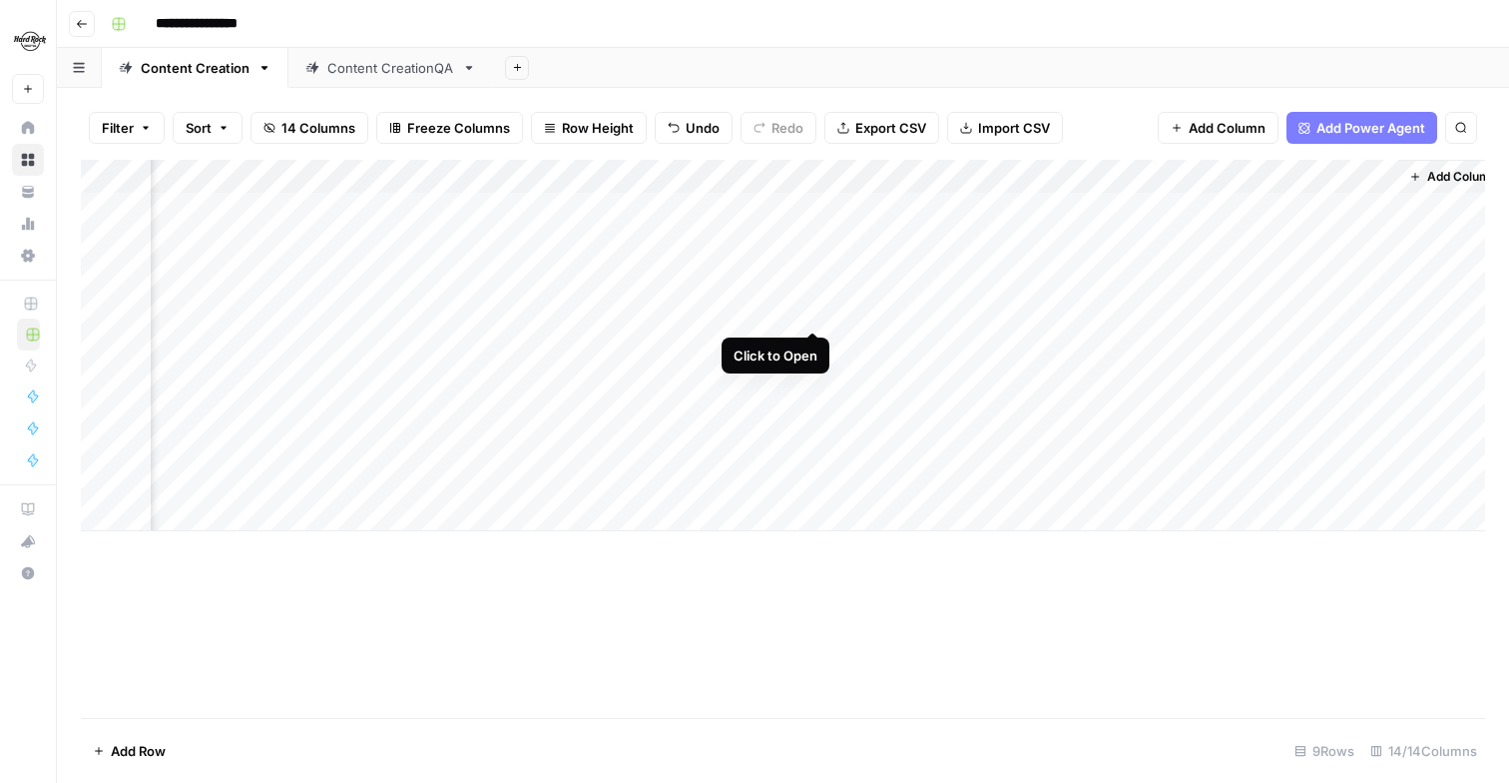
click at [812, 310] on div "Add Column" at bounding box center [783, 345] width 1405 height 371
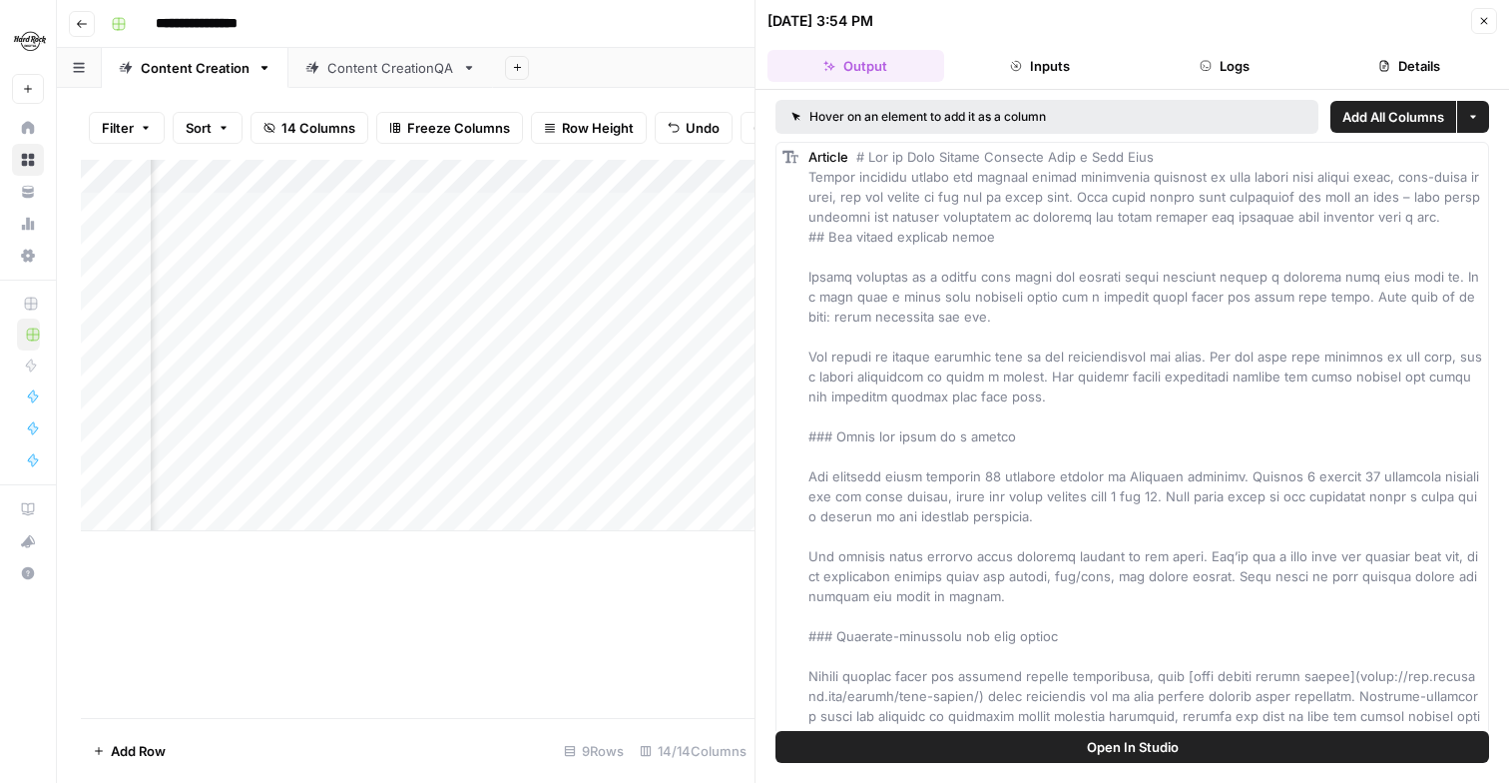
click at [1476, 16] on button "Close" at bounding box center [1484, 21] width 26 height 26
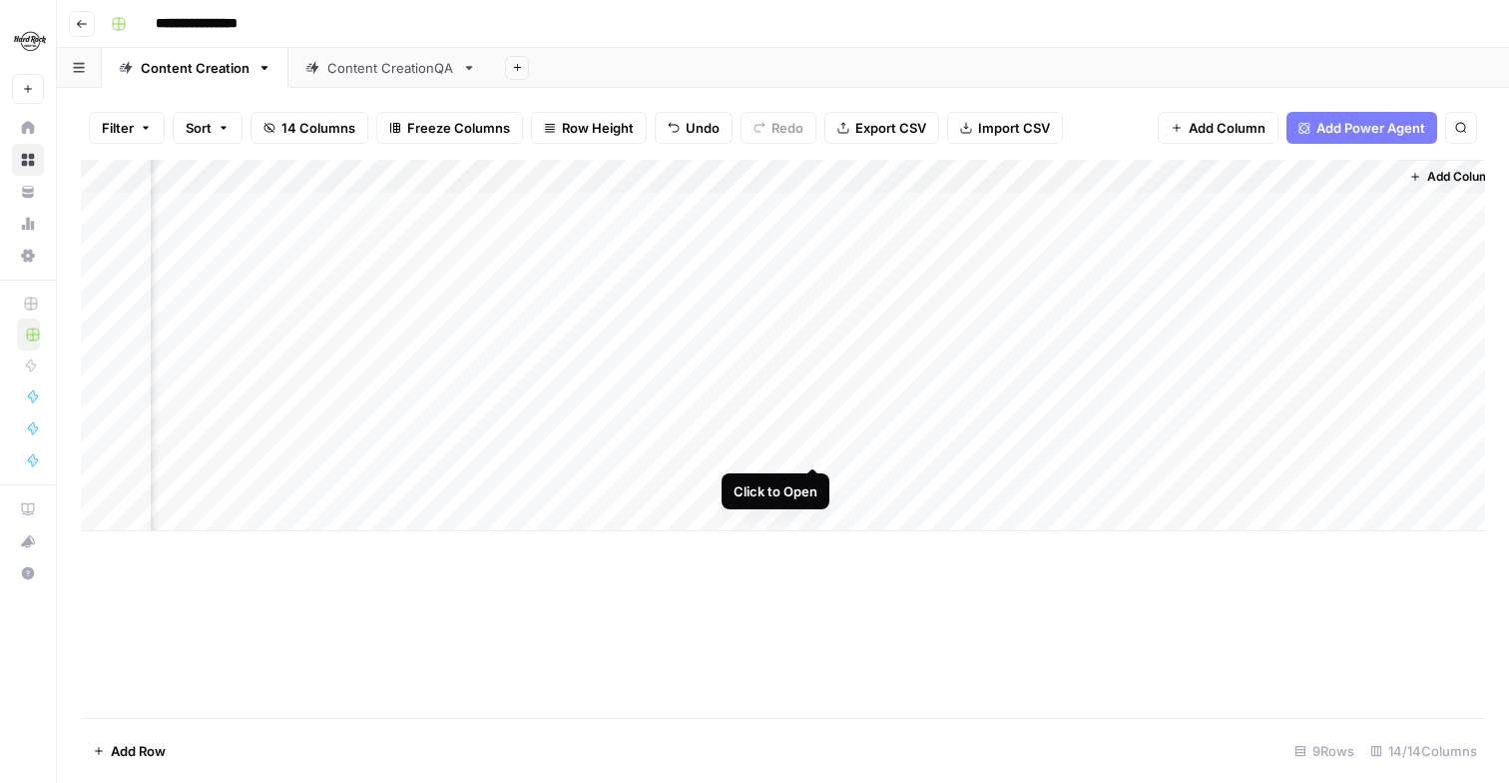
click at [811, 437] on div "Add Column" at bounding box center [783, 345] width 1405 height 371
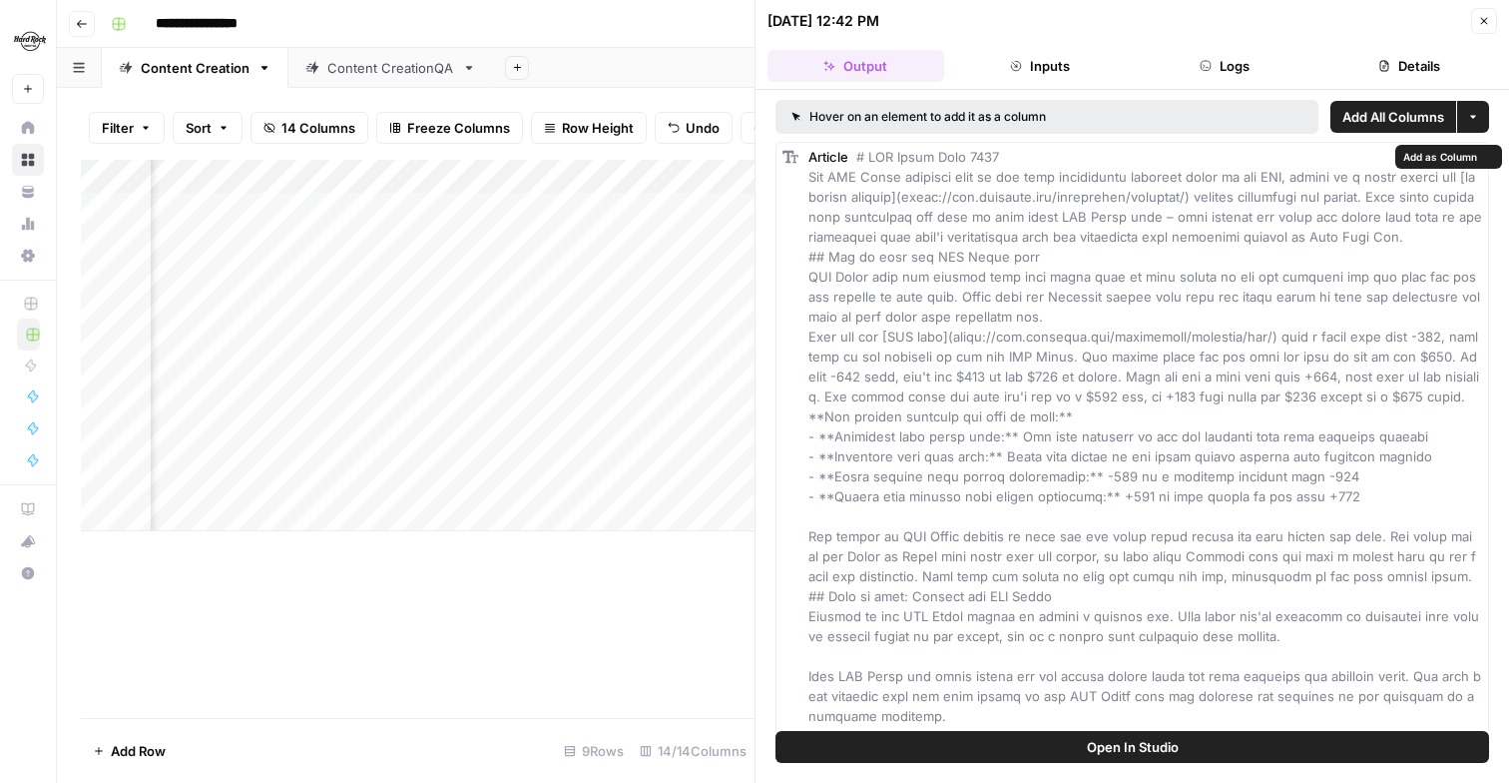
drag, startPoint x: 1396, startPoint y: 233, endPoint x: 1392, endPoint y: 289, distance: 56.0
click at [1481, 118] on button "More options" at bounding box center [1473, 117] width 32 height 32
click at [976, 96] on div "Hover on an element to add it as a column Add All Columns More options Article …" at bounding box center [1133, 410] width 754 height 641
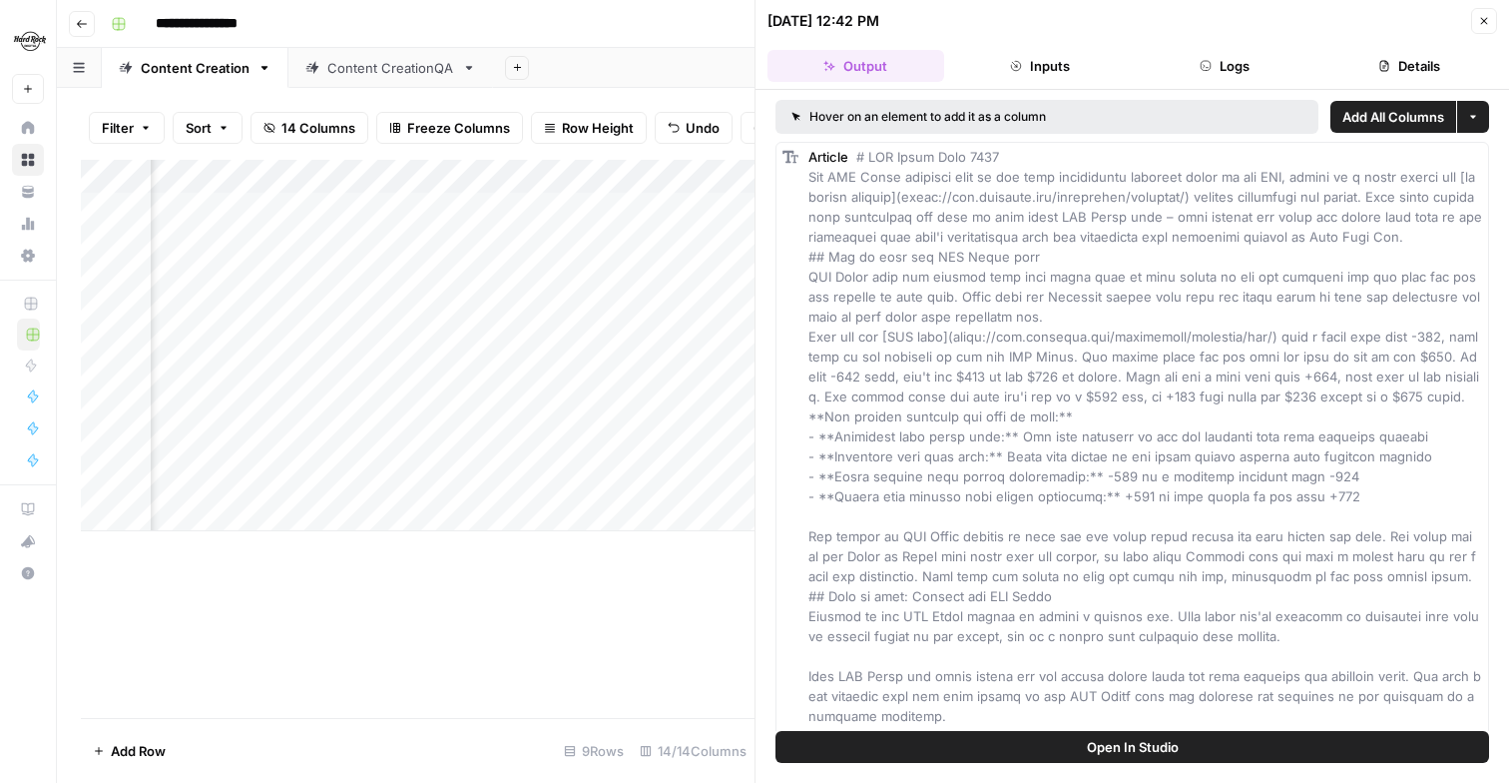
click at [1027, 72] on button "Inputs" at bounding box center [1040, 66] width 177 height 32
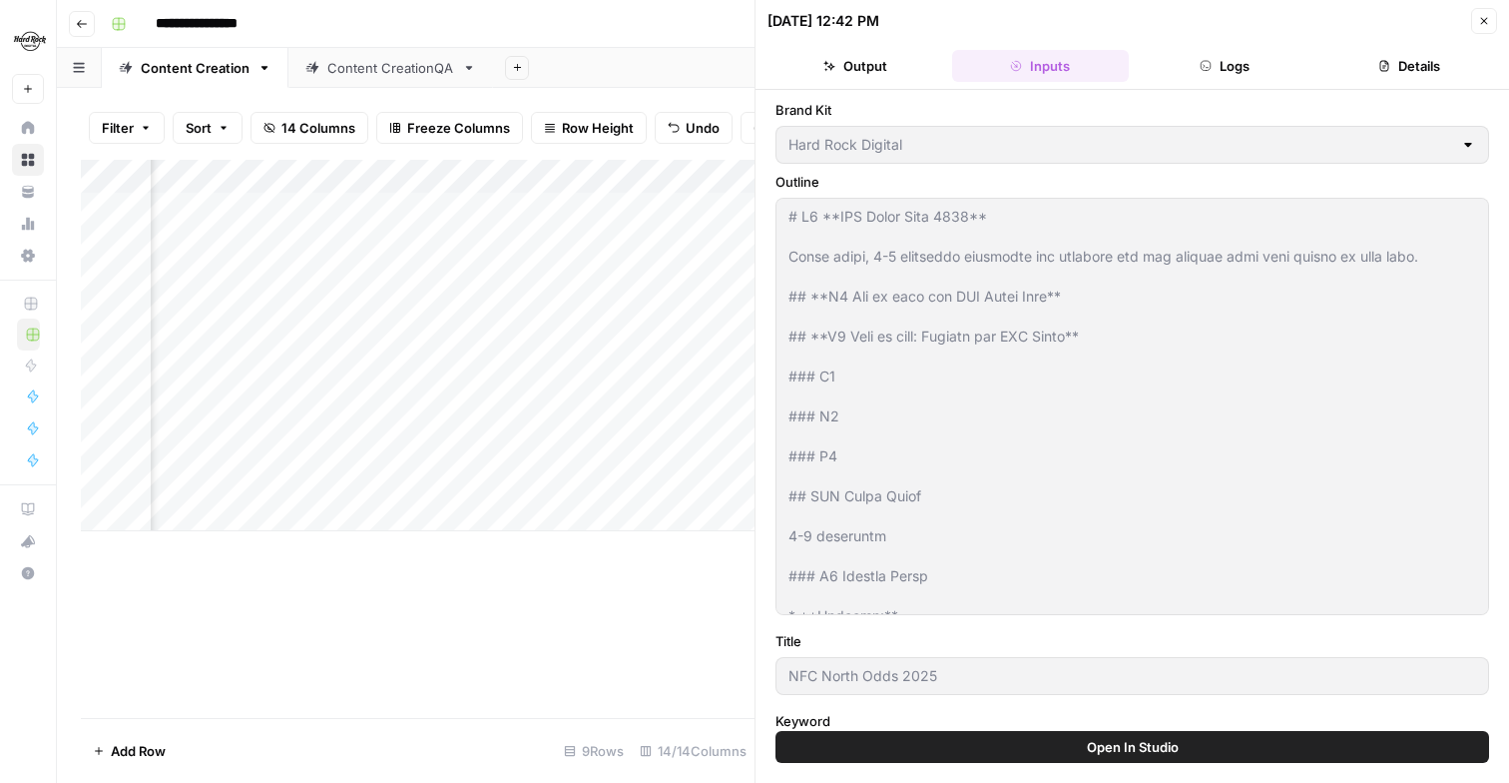
click at [862, 62] on button "Output" at bounding box center [856, 66] width 177 height 32
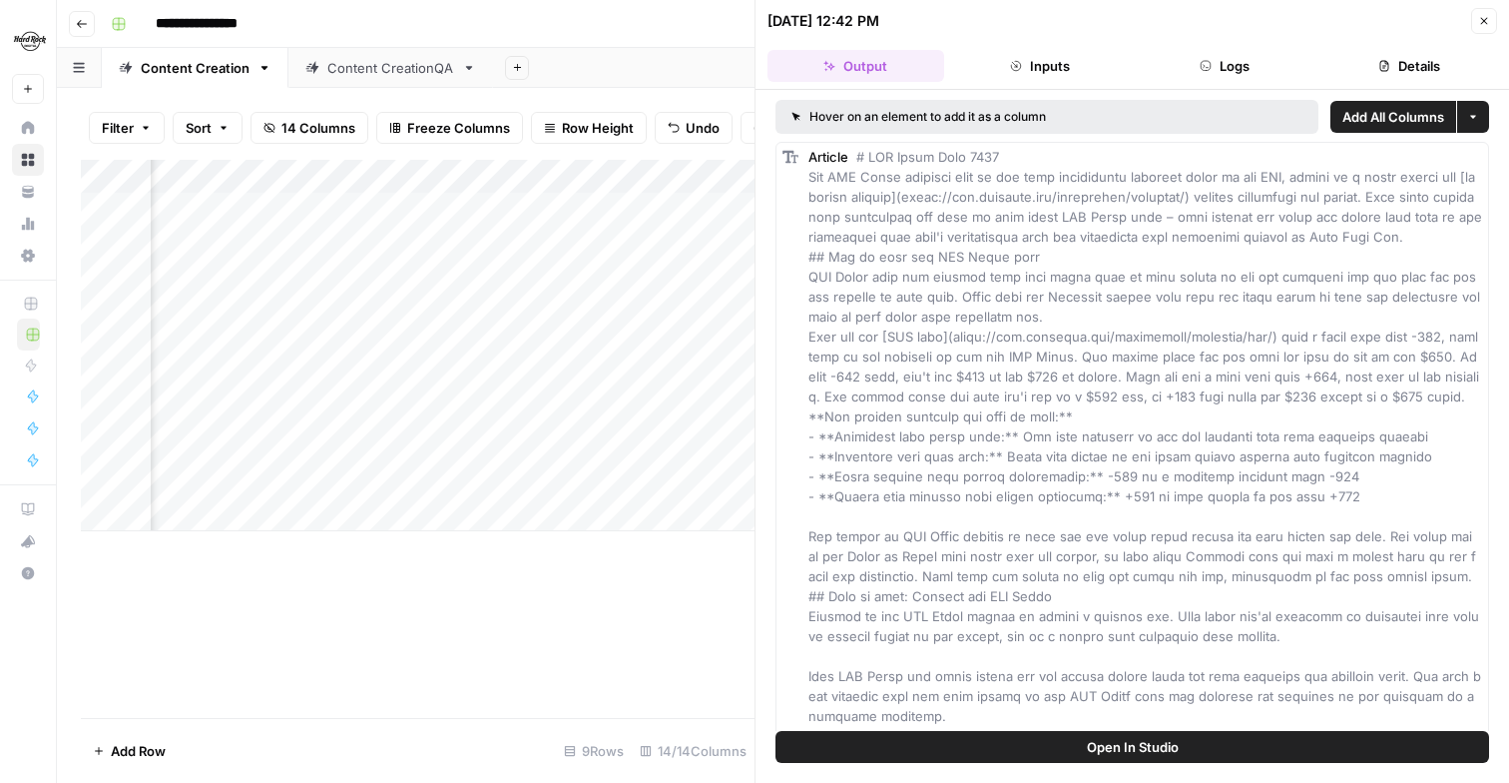
click at [1481, 18] on icon "button" at bounding box center [1484, 21] width 7 height 7
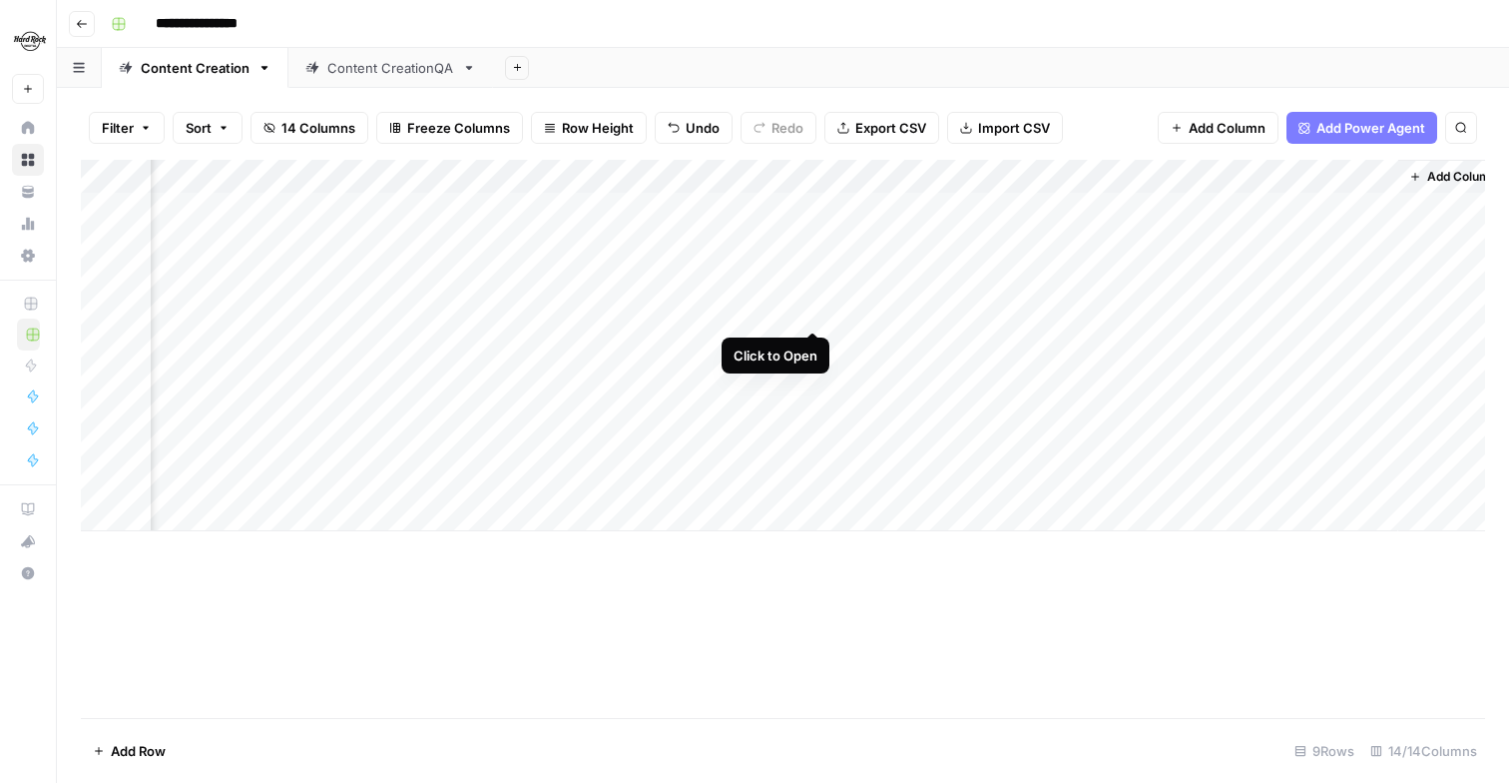
click at [818, 308] on div "Add Column" at bounding box center [783, 345] width 1405 height 371
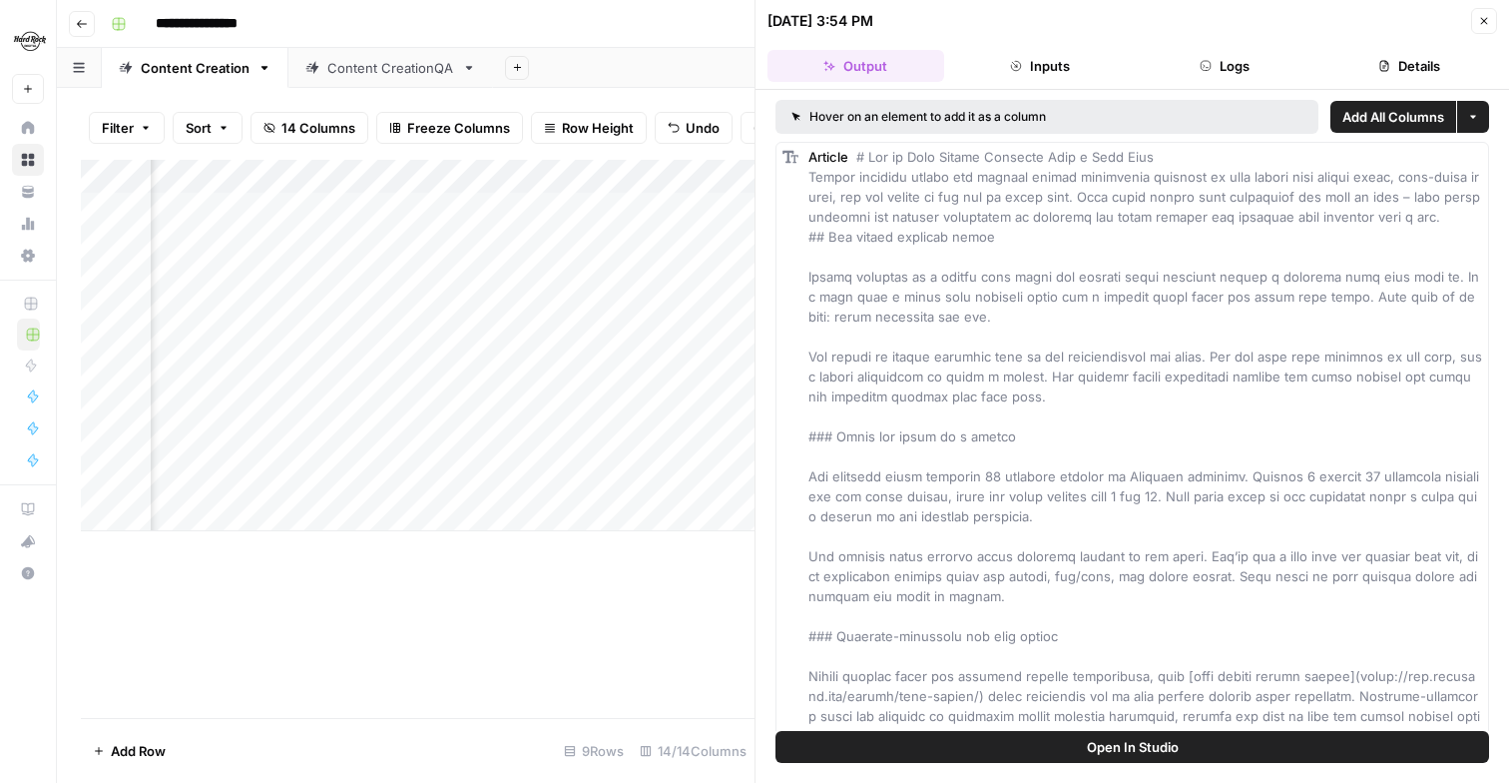
click at [1473, 18] on button "Close" at bounding box center [1484, 21] width 26 height 26
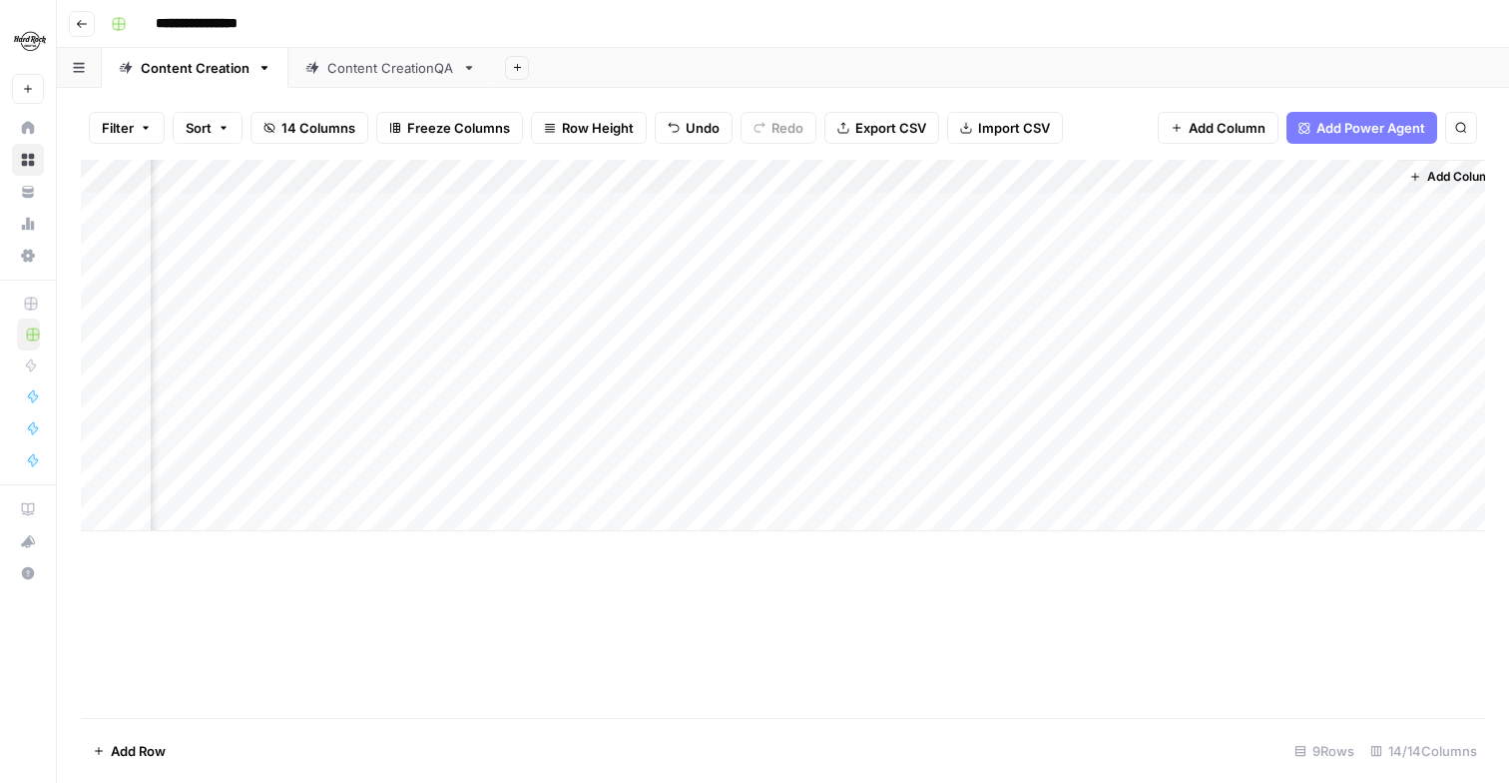
scroll to position [0, 1704]
click at [996, 449] on div "Add Column" at bounding box center [783, 345] width 1405 height 371
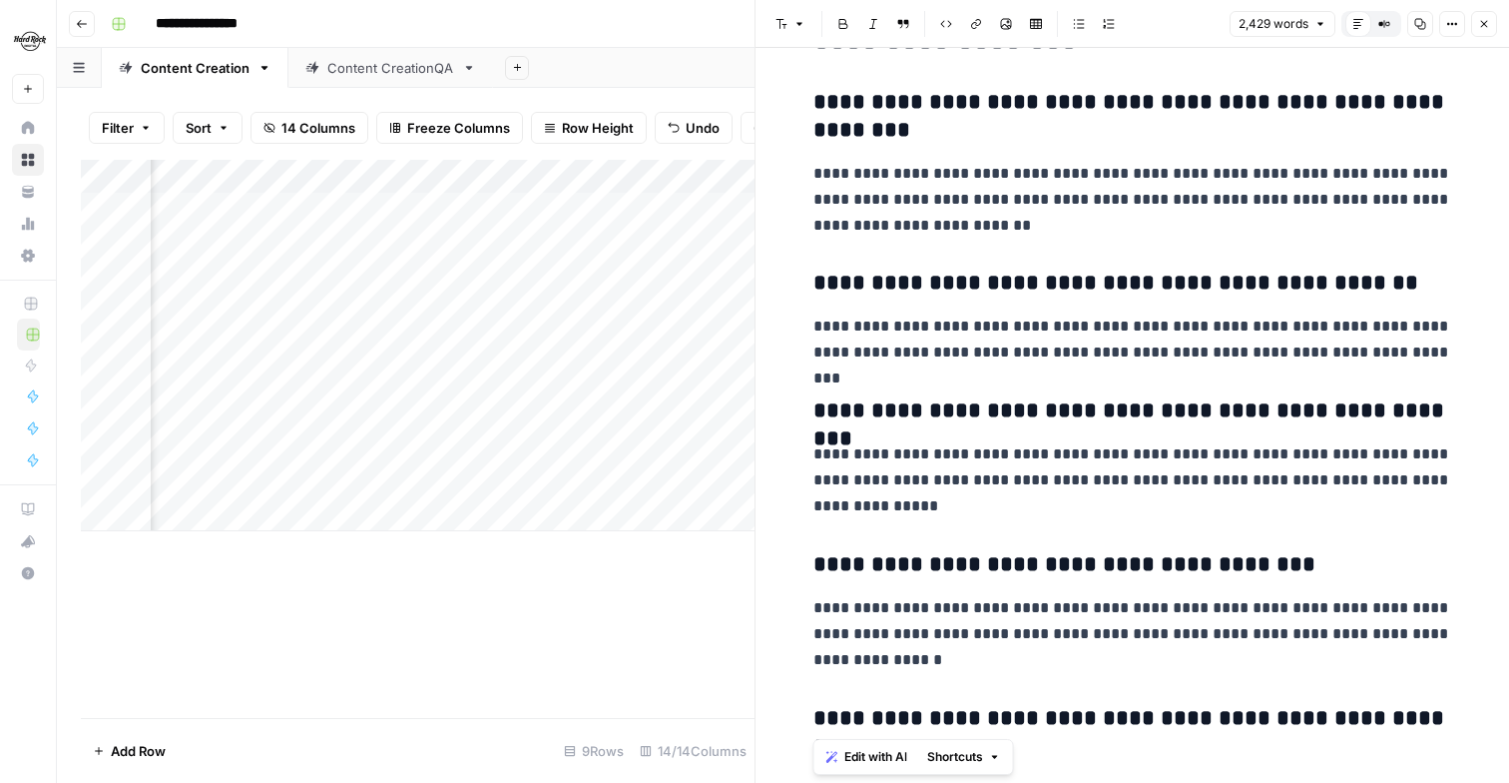
scroll to position [7989, 0]
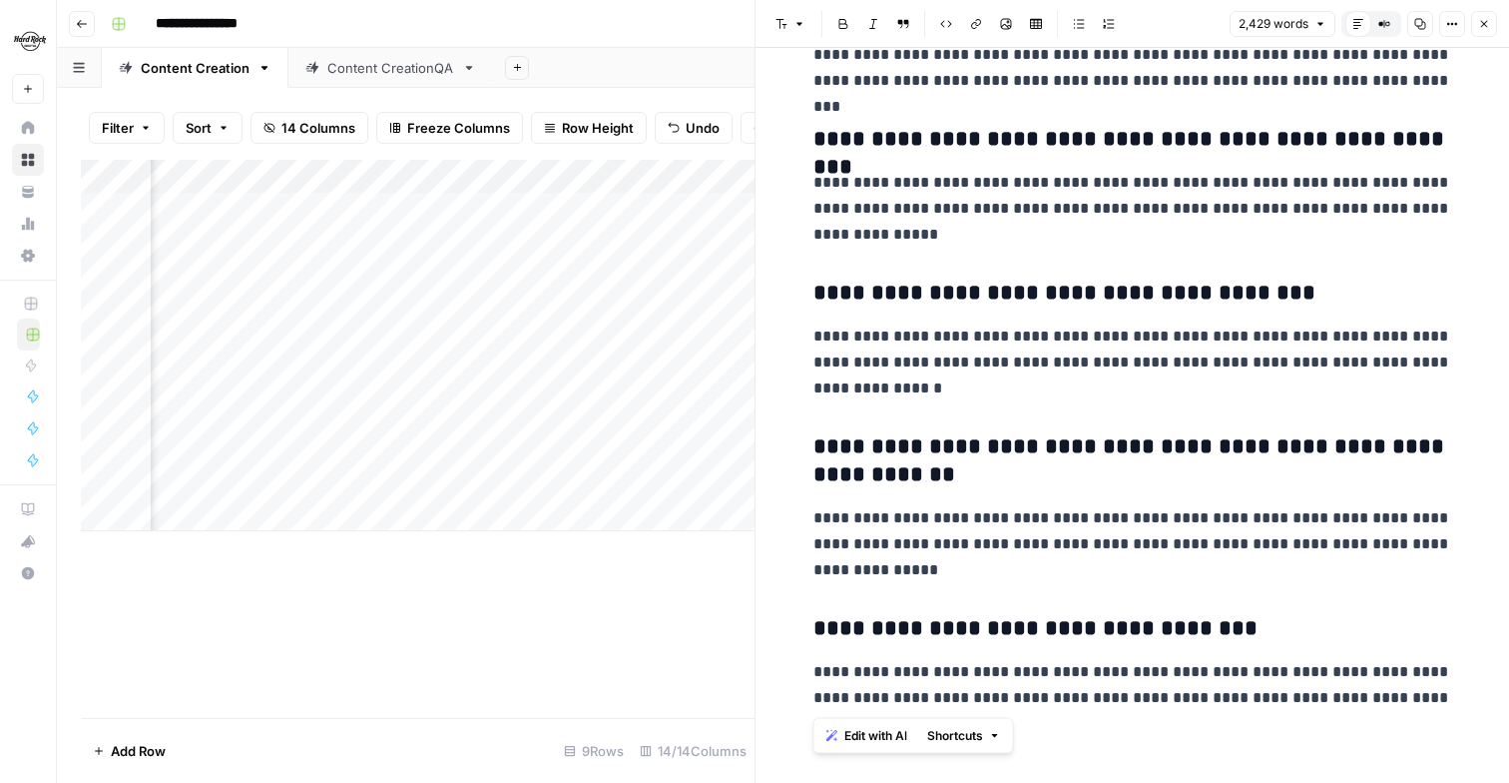
drag, startPoint x: 824, startPoint y: 110, endPoint x: 1444, endPoint y: 691, distance: 850.4
copy div "**********"
click at [1488, 20] on icon "button" at bounding box center [1484, 24] width 12 height 12
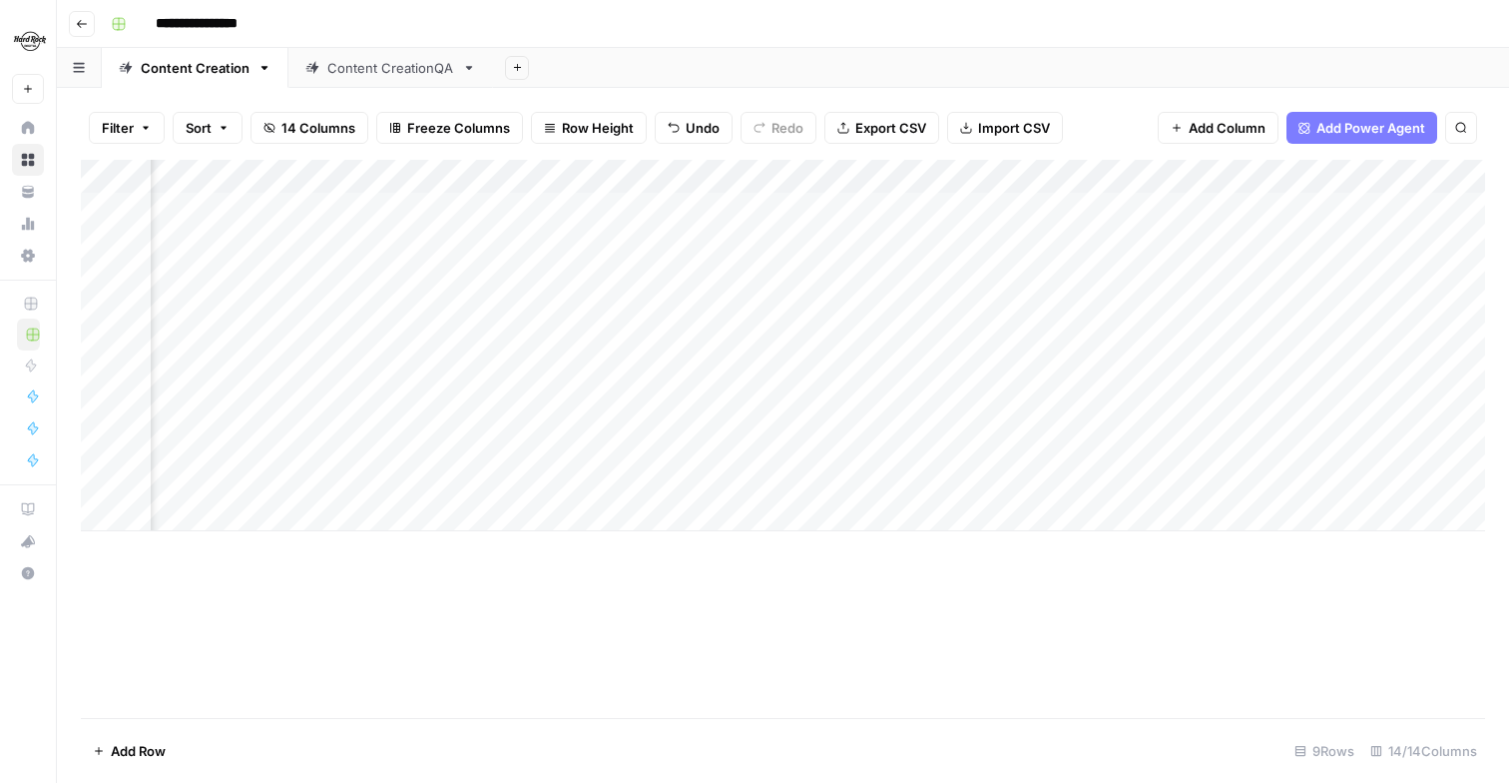
scroll to position [0, 1189]
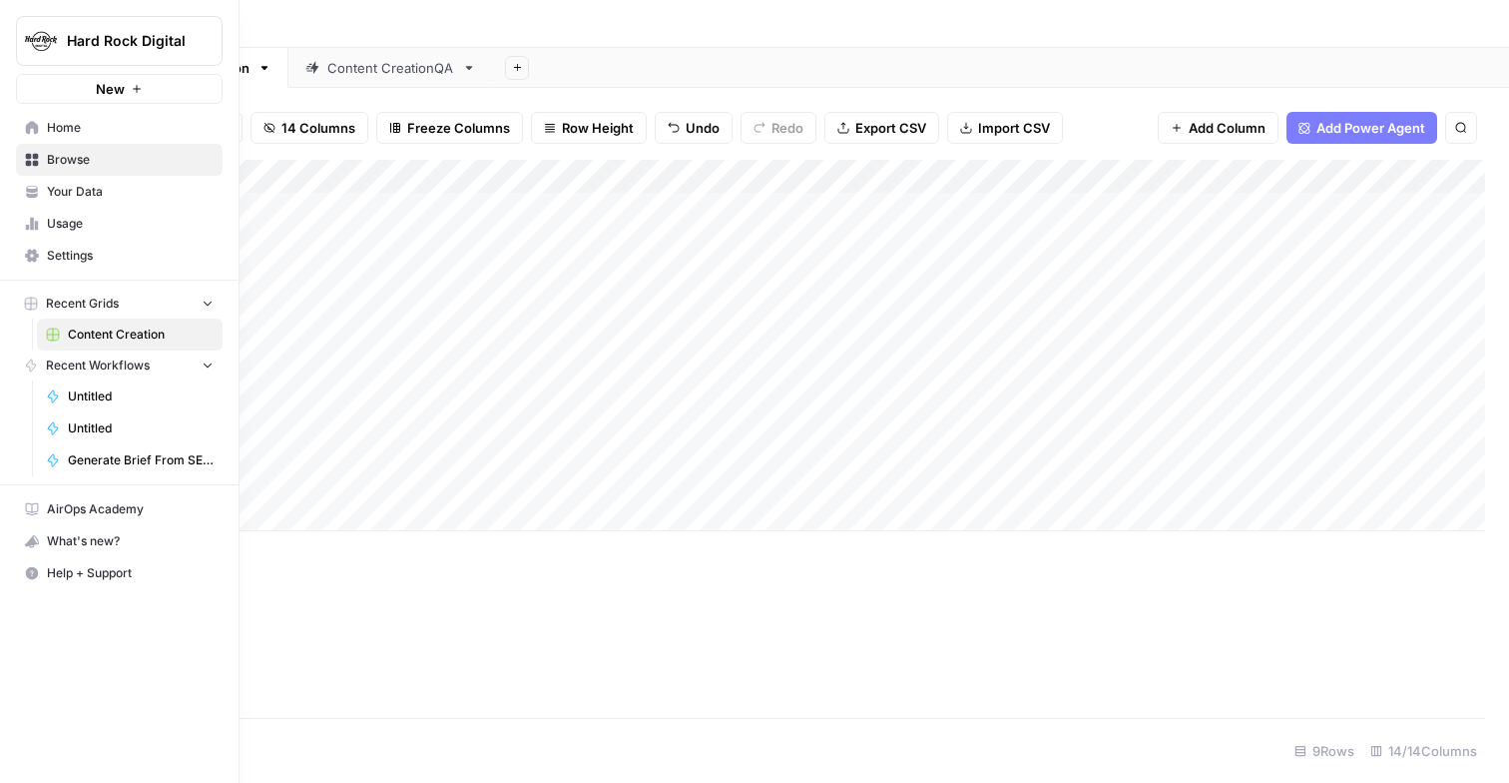
click at [74, 201] on link "Your Data" at bounding box center [119, 192] width 207 height 32
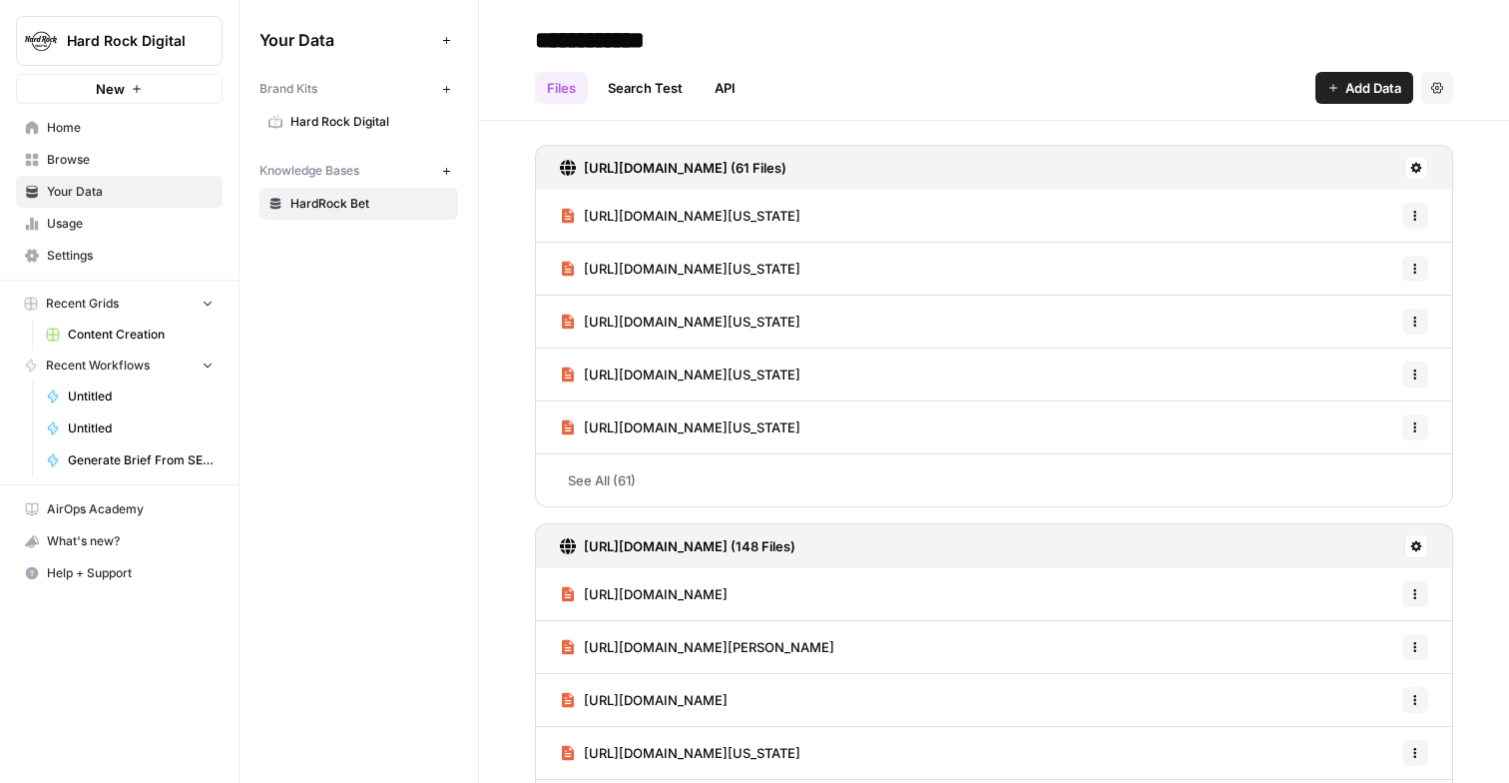
click at [1421, 162] on icon at bounding box center [1417, 168] width 12 height 12
click at [1317, 203] on span "Sync Data" at bounding box center [1340, 211] width 123 height 20
click at [1417, 166] on icon at bounding box center [1417, 168] width 11 height 11
click at [1069, 104] on header "**********" at bounding box center [994, 60] width 1030 height 121
click at [1423, 534] on button at bounding box center [1417, 546] width 24 height 24
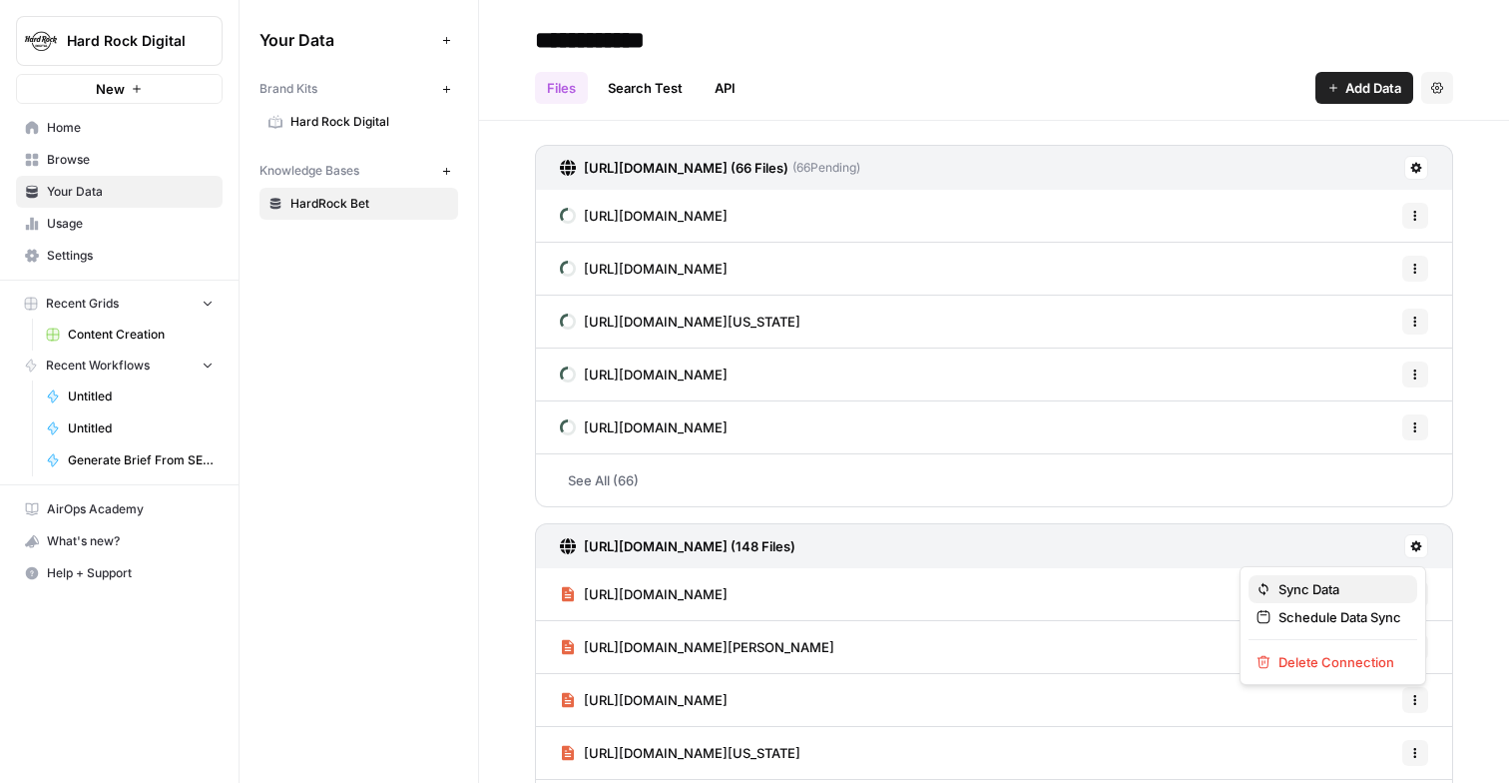
click at [1322, 587] on span "Sync Data" at bounding box center [1340, 589] width 123 height 20
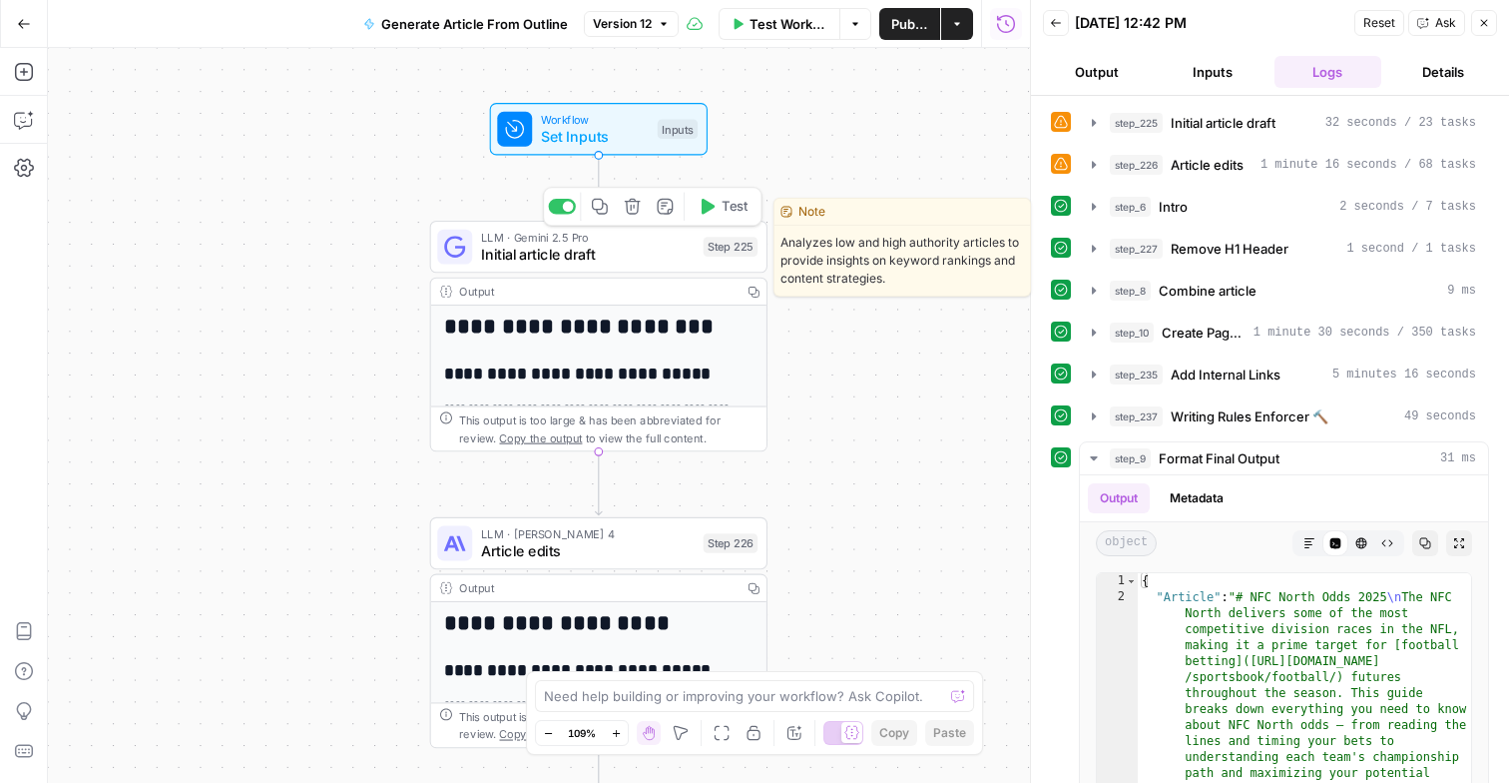
click at [550, 263] on span "Initial article draft" at bounding box center [588, 255] width 214 height 22
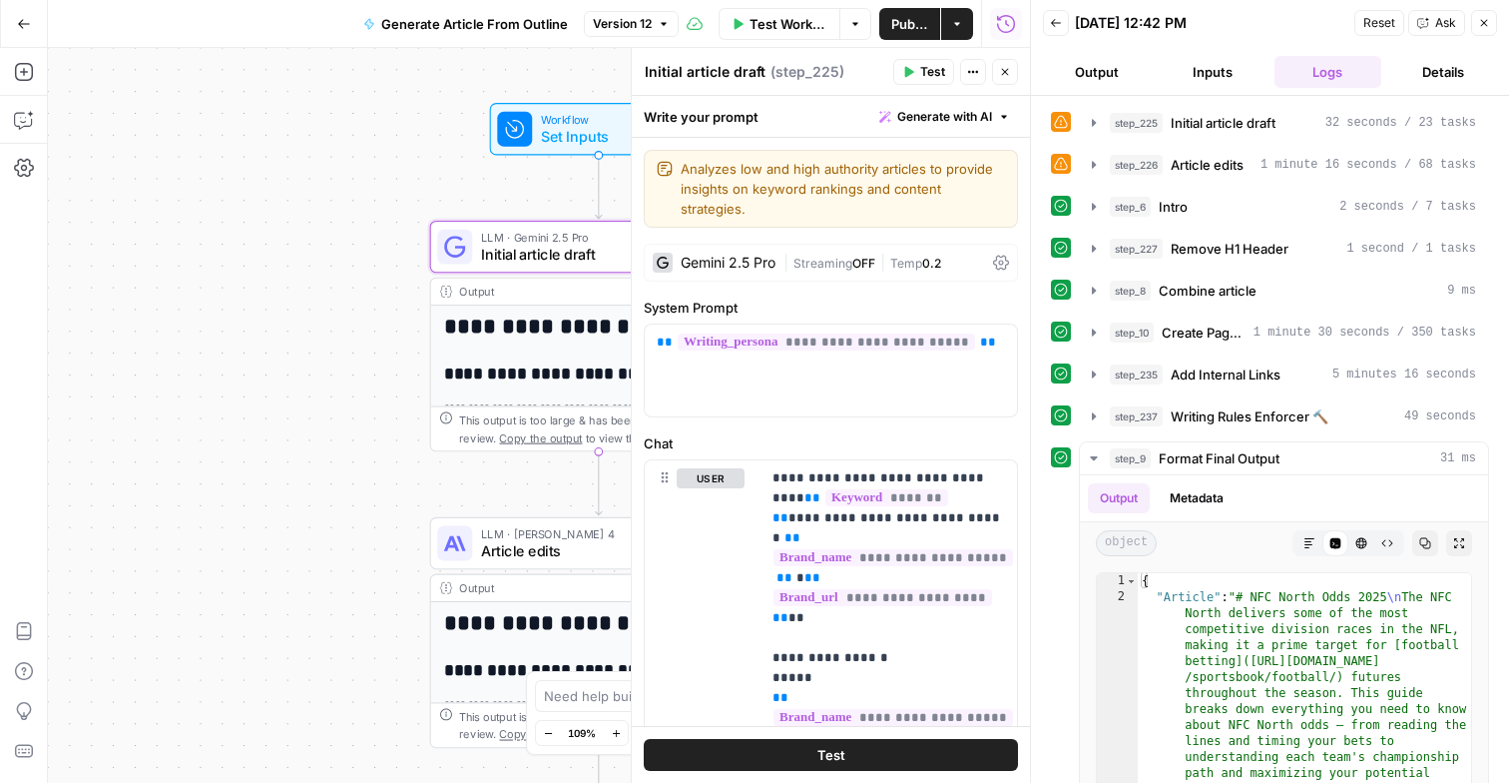
click at [710, 256] on div "Gemini 2.5 Pro" at bounding box center [728, 263] width 95 height 14
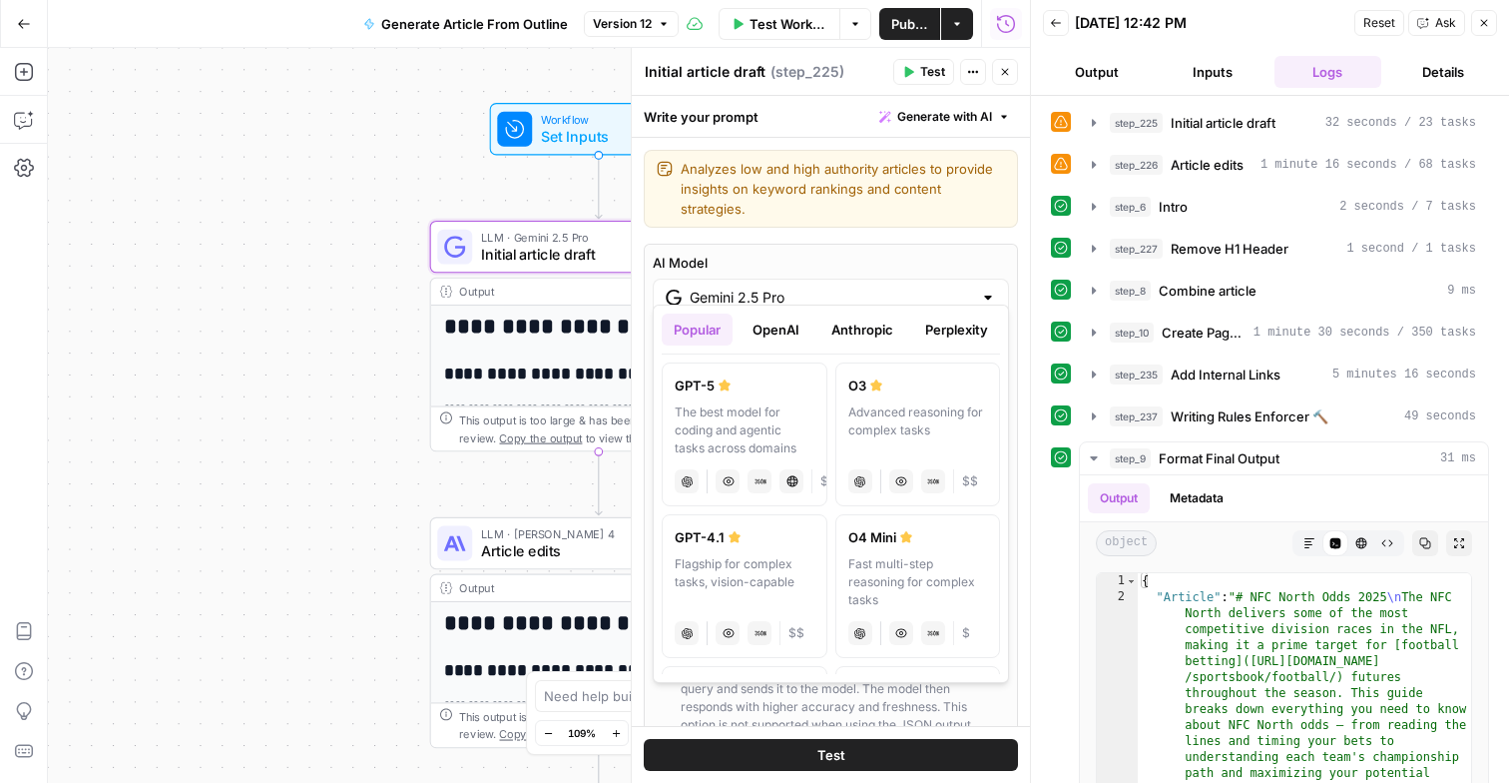
click at [992, 289] on div "Gemini 2.5 Pro" at bounding box center [831, 298] width 356 height 38
click at [875, 330] on button "Anthropic" at bounding box center [863, 329] width 86 height 32
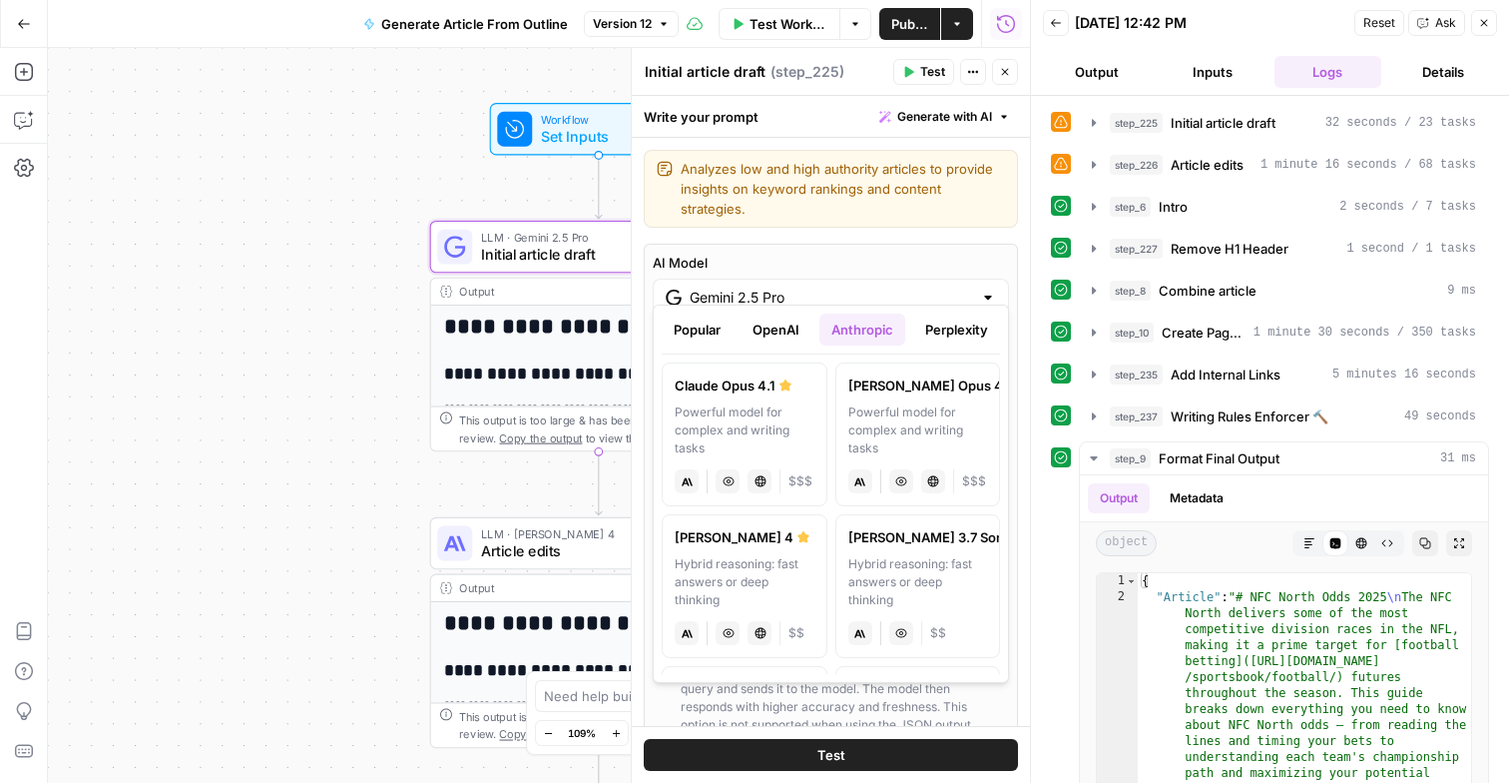
click at [768, 554] on label "Claude Sonnet 4 Hybrid reasoning: fast answers or deep thinking anthropic Visio…" at bounding box center [745, 586] width 166 height 144
type input "Claude Sonnet 4"
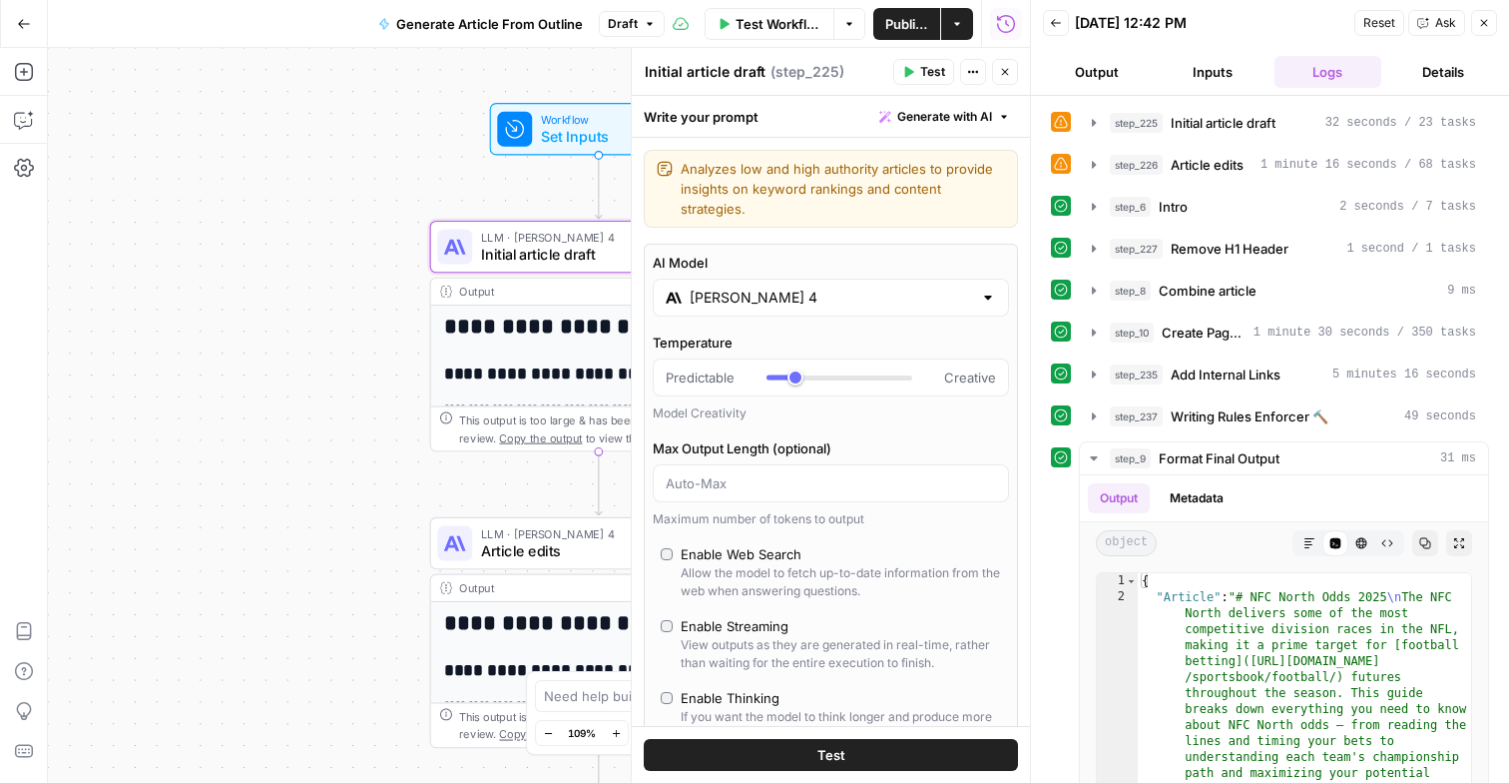
click at [826, 762] on span "Test" at bounding box center [832, 755] width 28 height 20
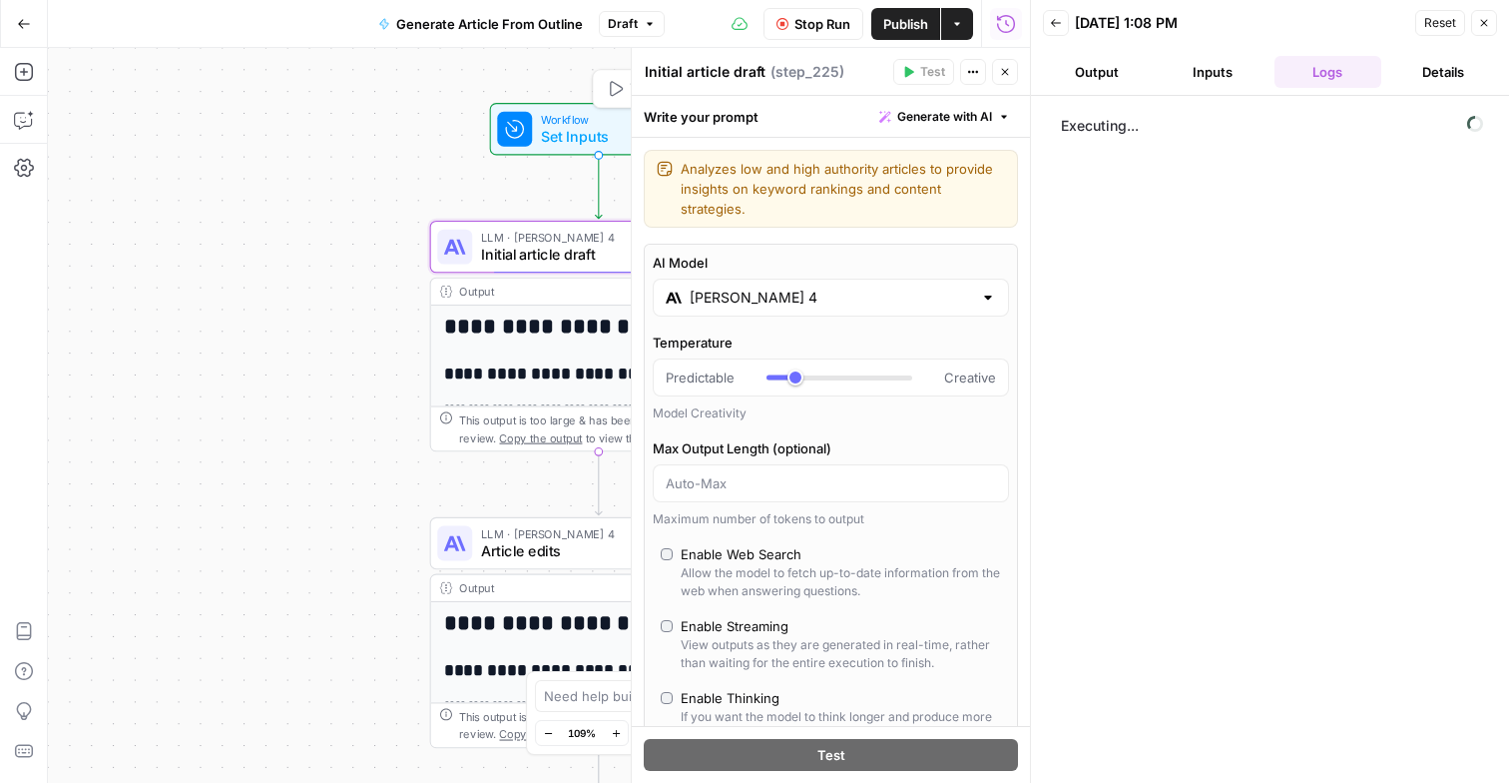
click at [591, 137] on span "Set Inputs" at bounding box center [595, 137] width 108 height 22
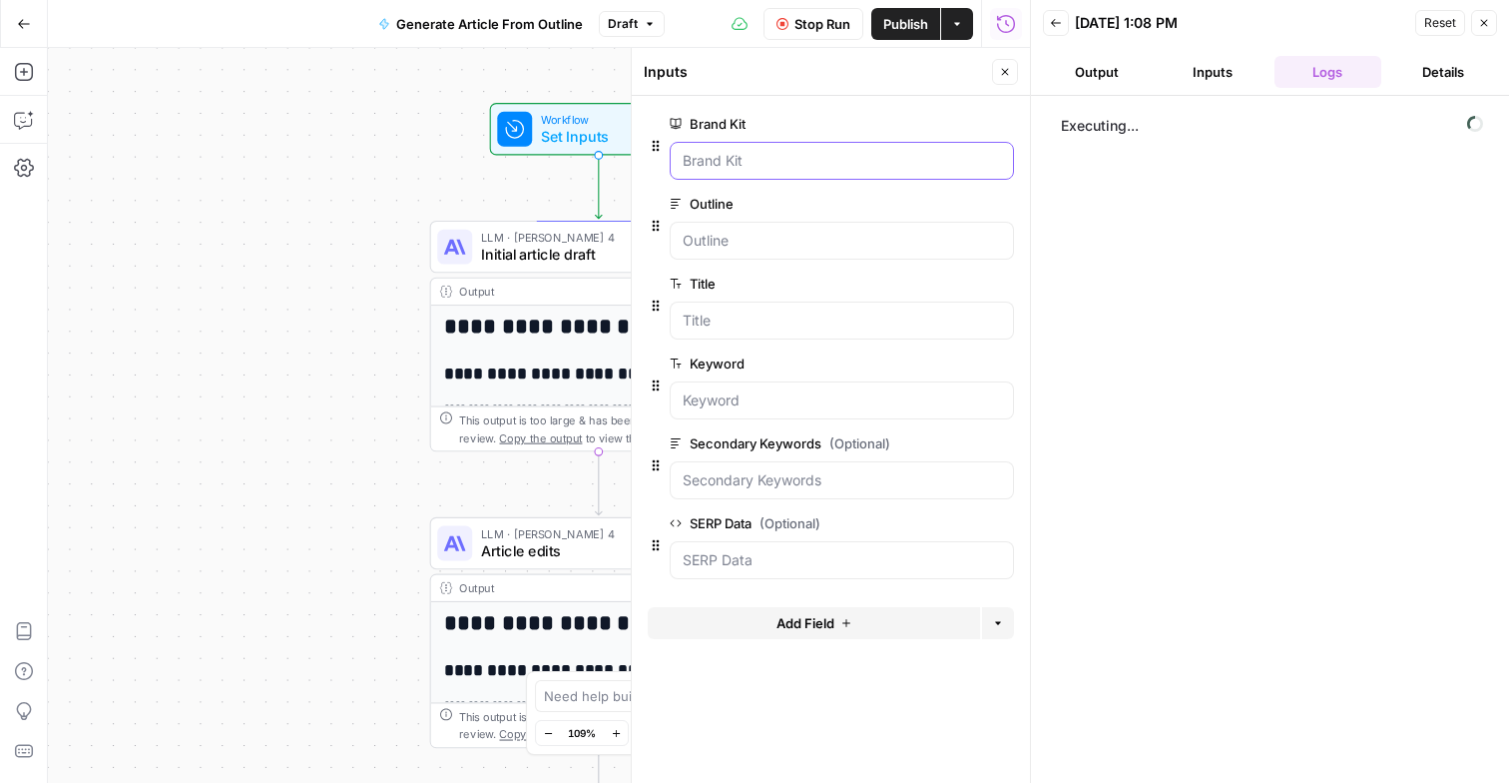
click at [744, 158] on Kit "Brand Kit" at bounding box center [842, 161] width 318 height 20
click at [748, 173] on div at bounding box center [842, 161] width 344 height 38
click at [741, 242] on input "Outline" at bounding box center [842, 241] width 318 height 20
click at [743, 153] on Kit "Brand Kit" at bounding box center [842, 161] width 318 height 20
click at [1487, 20] on icon "button" at bounding box center [1484, 23] width 7 height 7
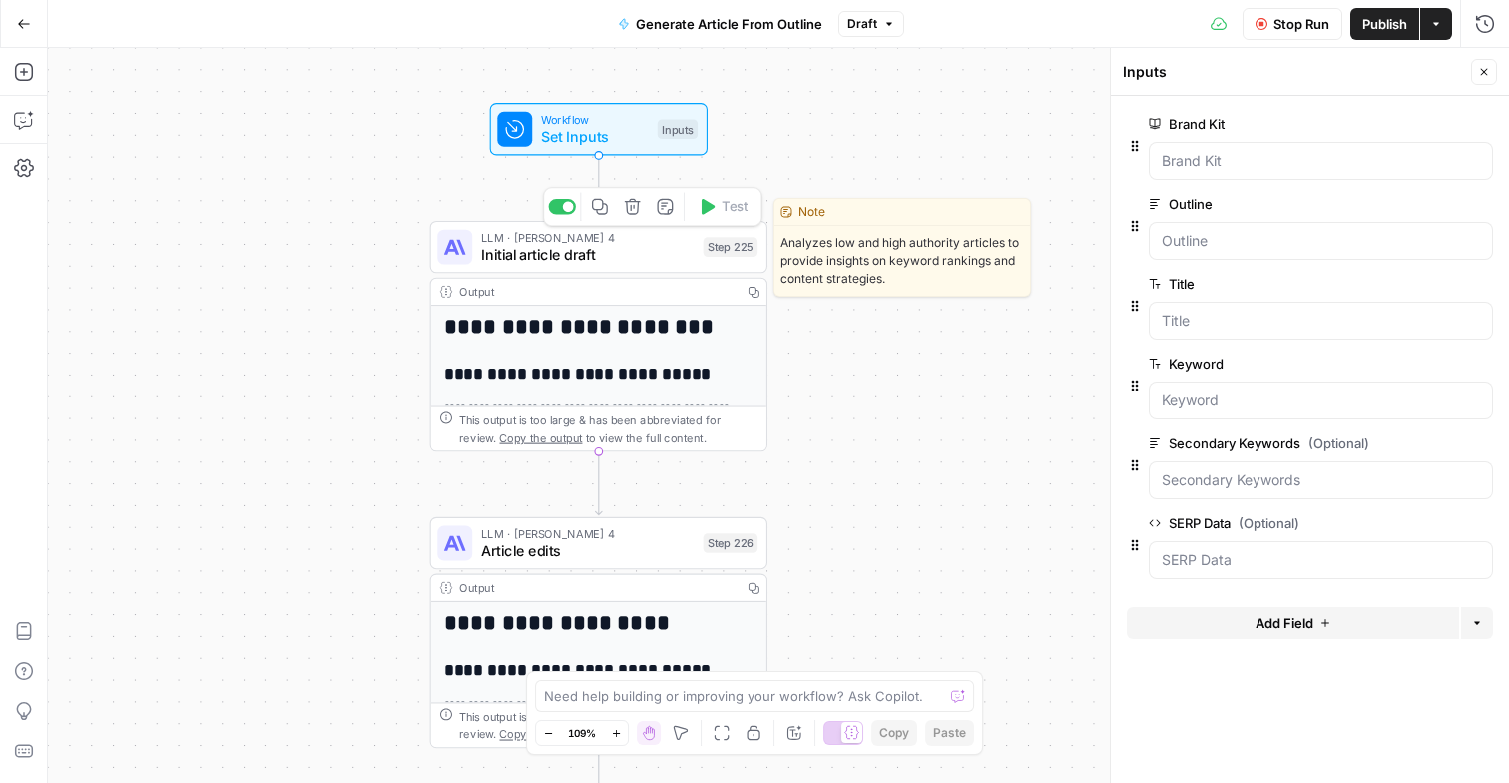
click at [643, 267] on div "LLM · Claude Sonnet 4 Initial article draft Step 225 Copy step Delete step Edit…" at bounding box center [598, 247] width 337 height 52
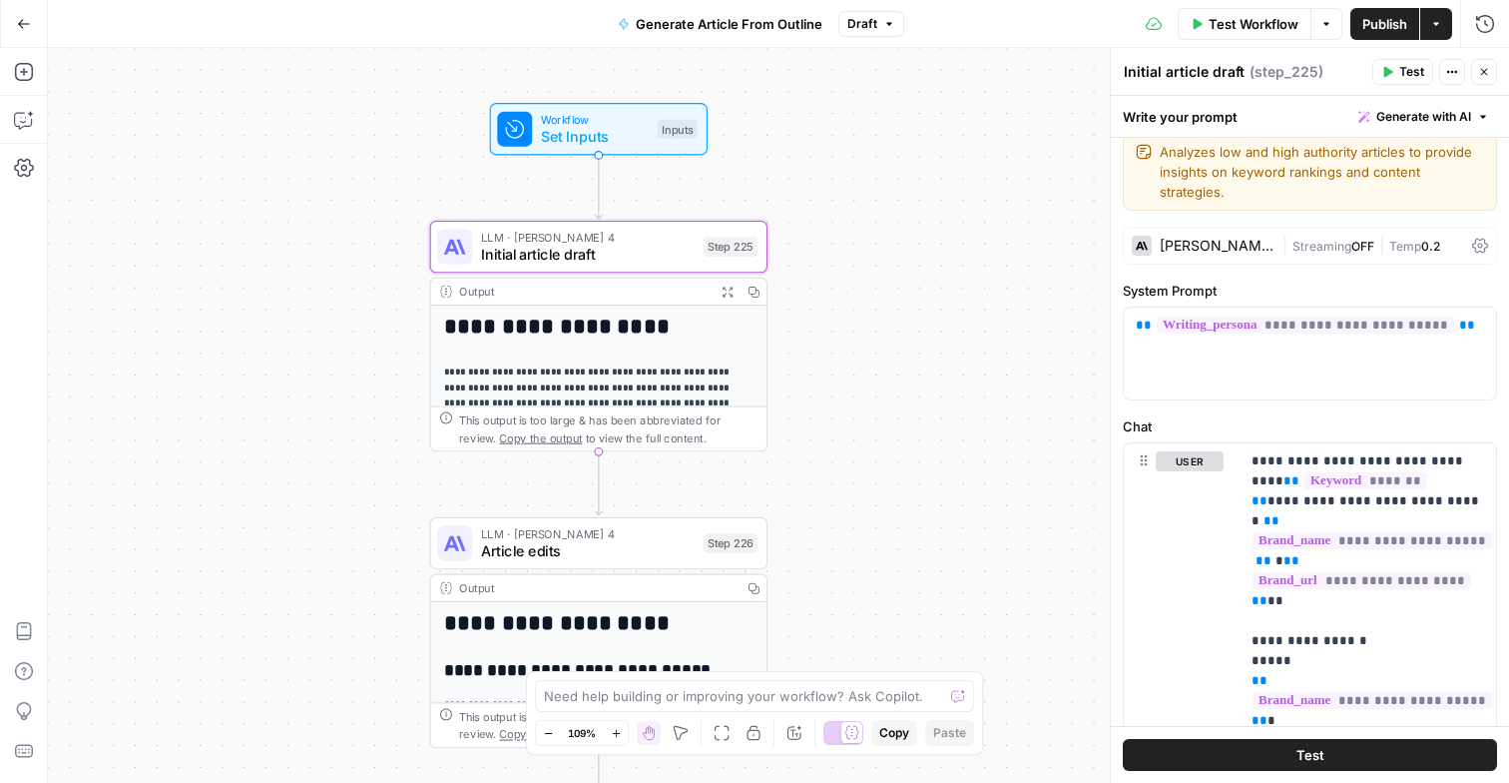
click at [617, 379] on p "**********" at bounding box center [599, 396] width 310 height 64
click at [627, 331] on h1 "**********" at bounding box center [599, 327] width 310 height 26
click at [810, 127] on div "**********" at bounding box center [778, 415] width 1461 height 735
click at [624, 141] on span "Set Inputs" at bounding box center [595, 137] width 108 height 22
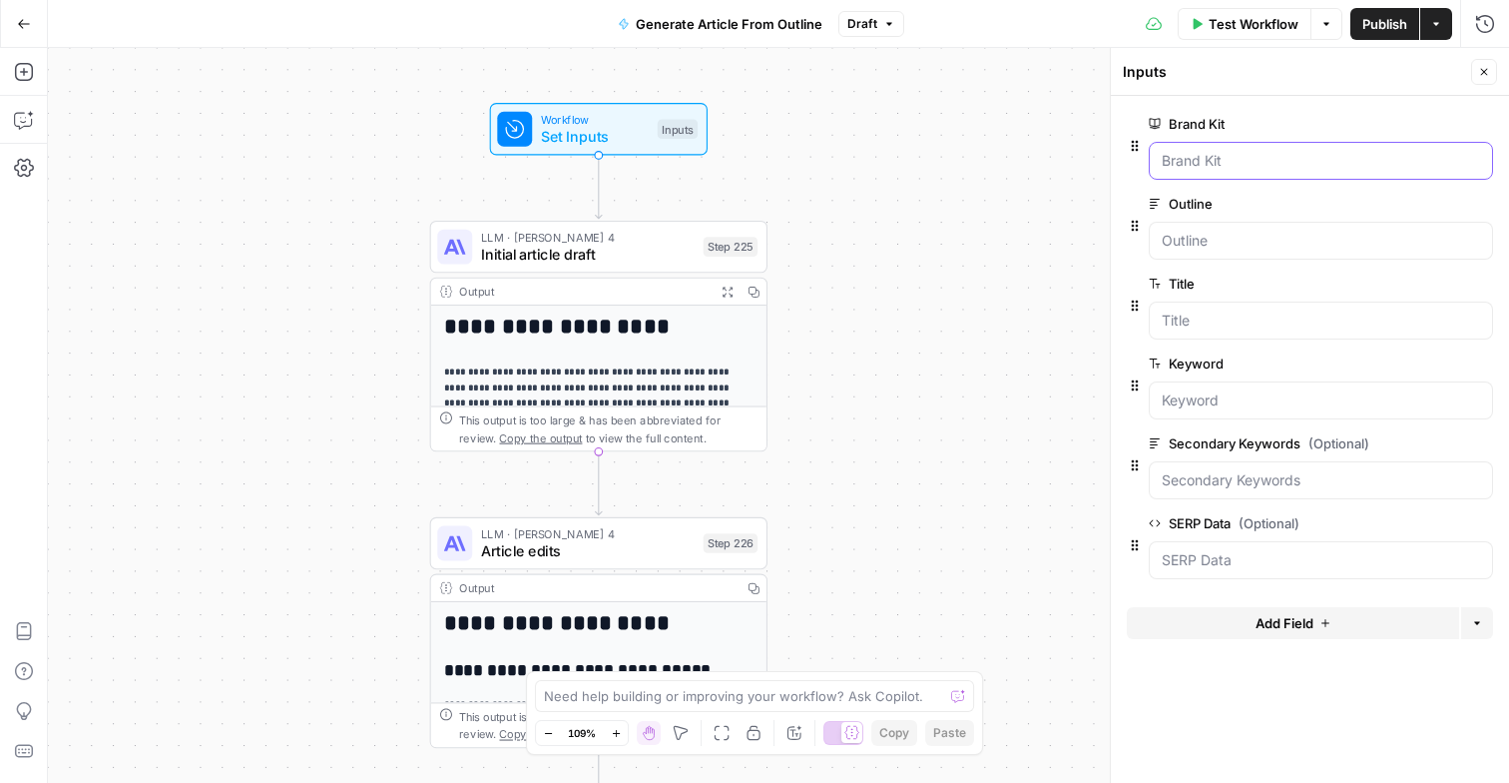
click at [1222, 151] on Kit "Brand Kit" at bounding box center [1321, 161] width 318 height 20
click at [1267, 171] on div at bounding box center [1321, 161] width 344 height 38
click at [1413, 117] on span "edit field" at bounding box center [1419, 124] width 44 height 16
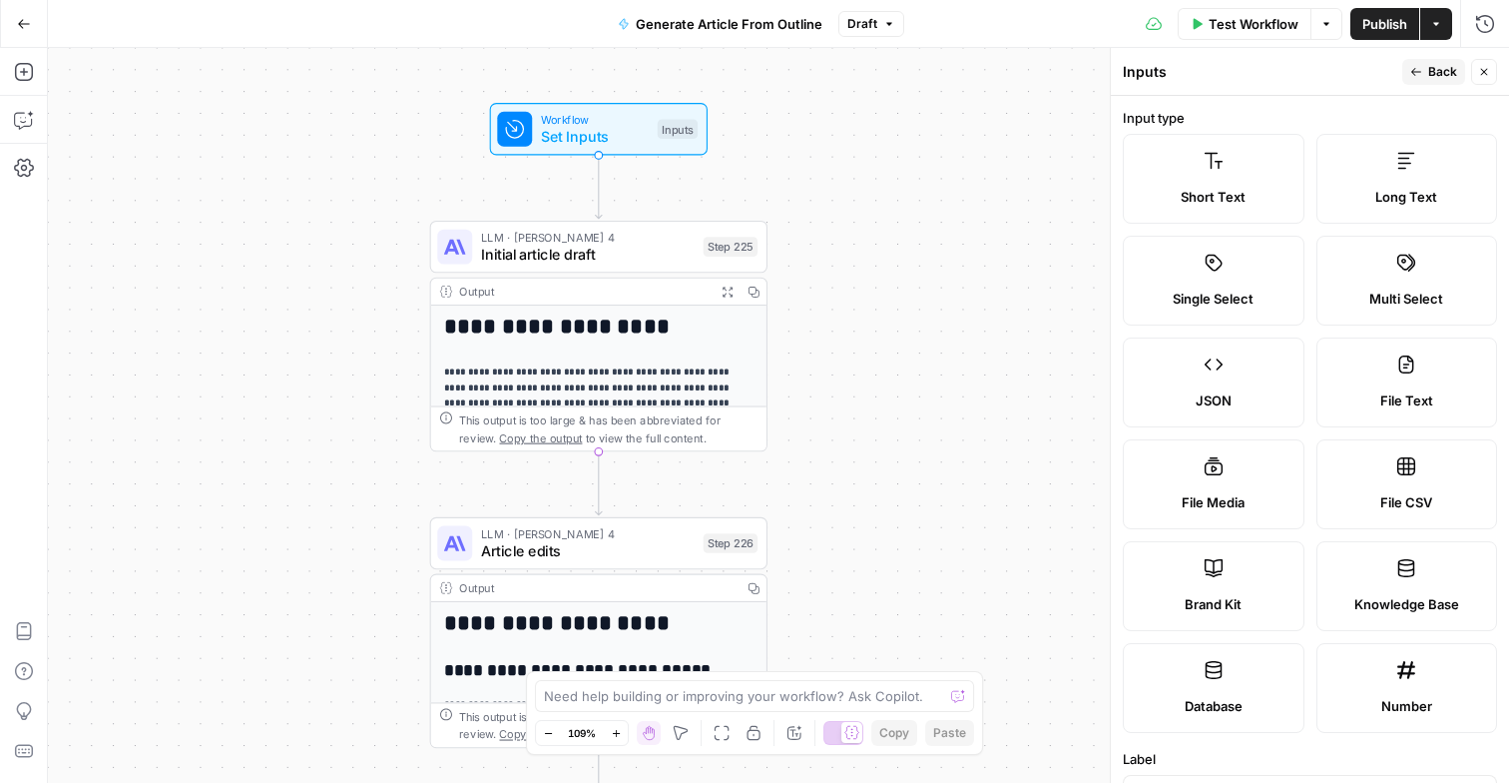
click at [1198, 578] on label "Brand Kit" at bounding box center [1214, 586] width 182 height 90
click at [1442, 77] on span "Back" at bounding box center [1443, 72] width 29 height 18
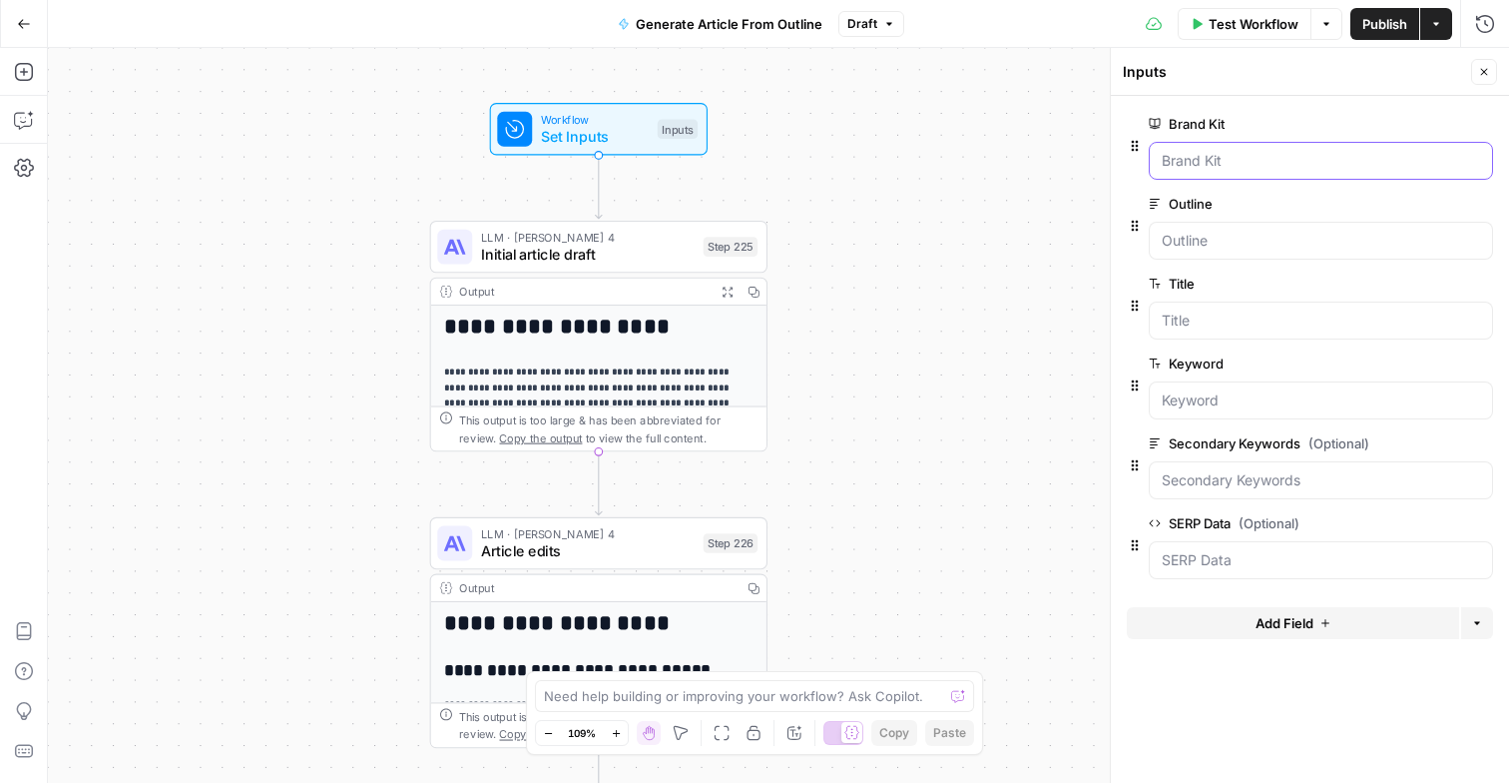
click at [1260, 158] on Kit "Brand Kit" at bounding box center [1321, 161] width 318 height 20
click at [1246, 161] on Kit "Brand Kit" at bounding box center [1321, 161] width 318 height 20
click at [1236, 257] on div at bounding box center [1321, 241] width 344 height 38
click at [1236, 248] on input "Outline" at bounding box center [1321, 241] width 318 height 20
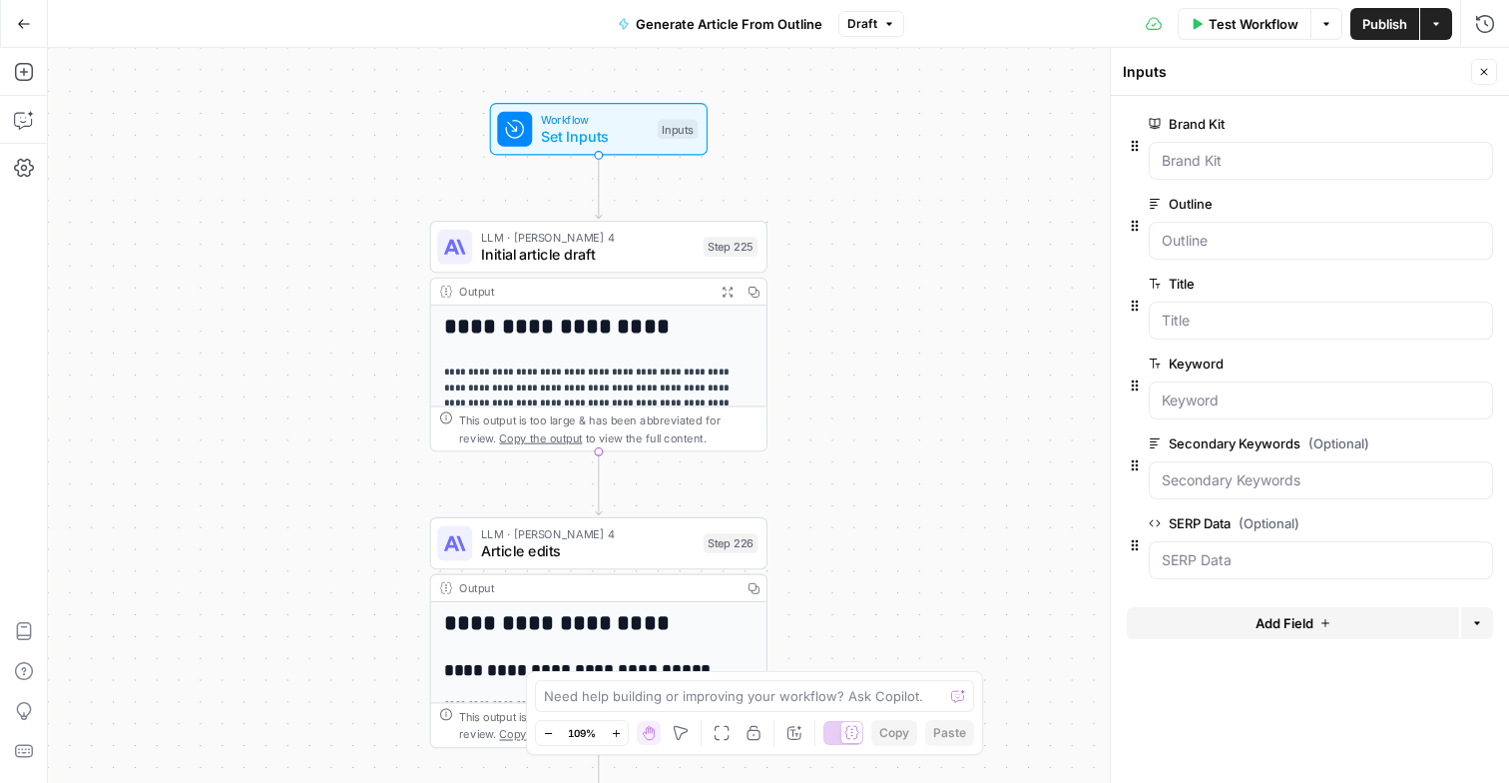
click at [1208, 339] on div at bounding box center [1310, 345] width 366 height 12
click at [1210, 328] on input "Title" at bounding box center [1321, 320] width 318 height 20
click at [1244, 406] on input "Keyword" at bounding box center [1321, 400] width 318 height 20
click at [1245, 467] on div at bounding box center [1321, 480] width 344 height 38
click at [1243, 550] on Data "SERP Data (Optional)" at bounding box center [1321, 560] width 318 height 20
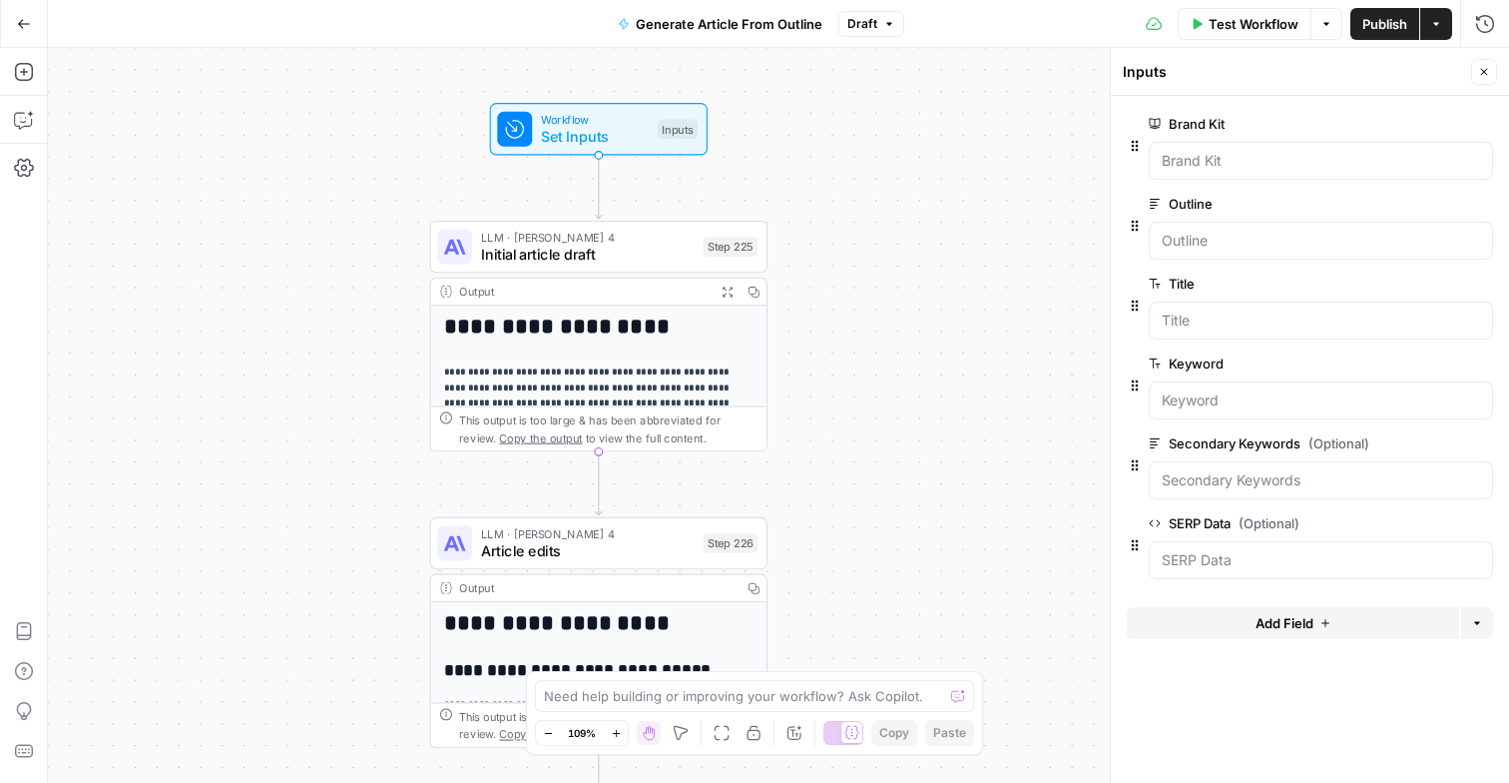
click at [1478, 524] on icon "button" at bounding box center [1481, 523] width 11 height 11
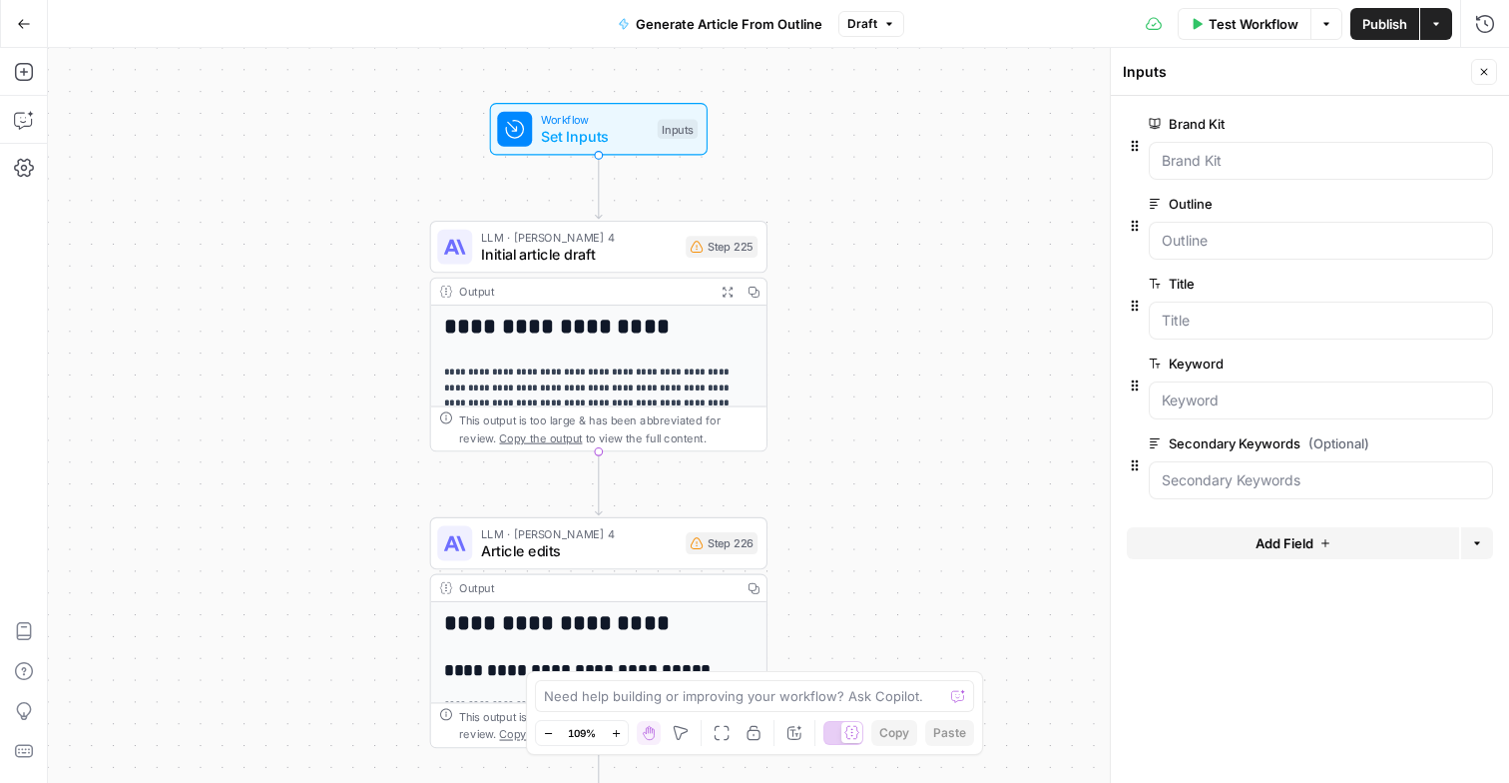
click at [1488, 450] on button "Delete group" at bounding box center [1481, 443] width 24 height 24
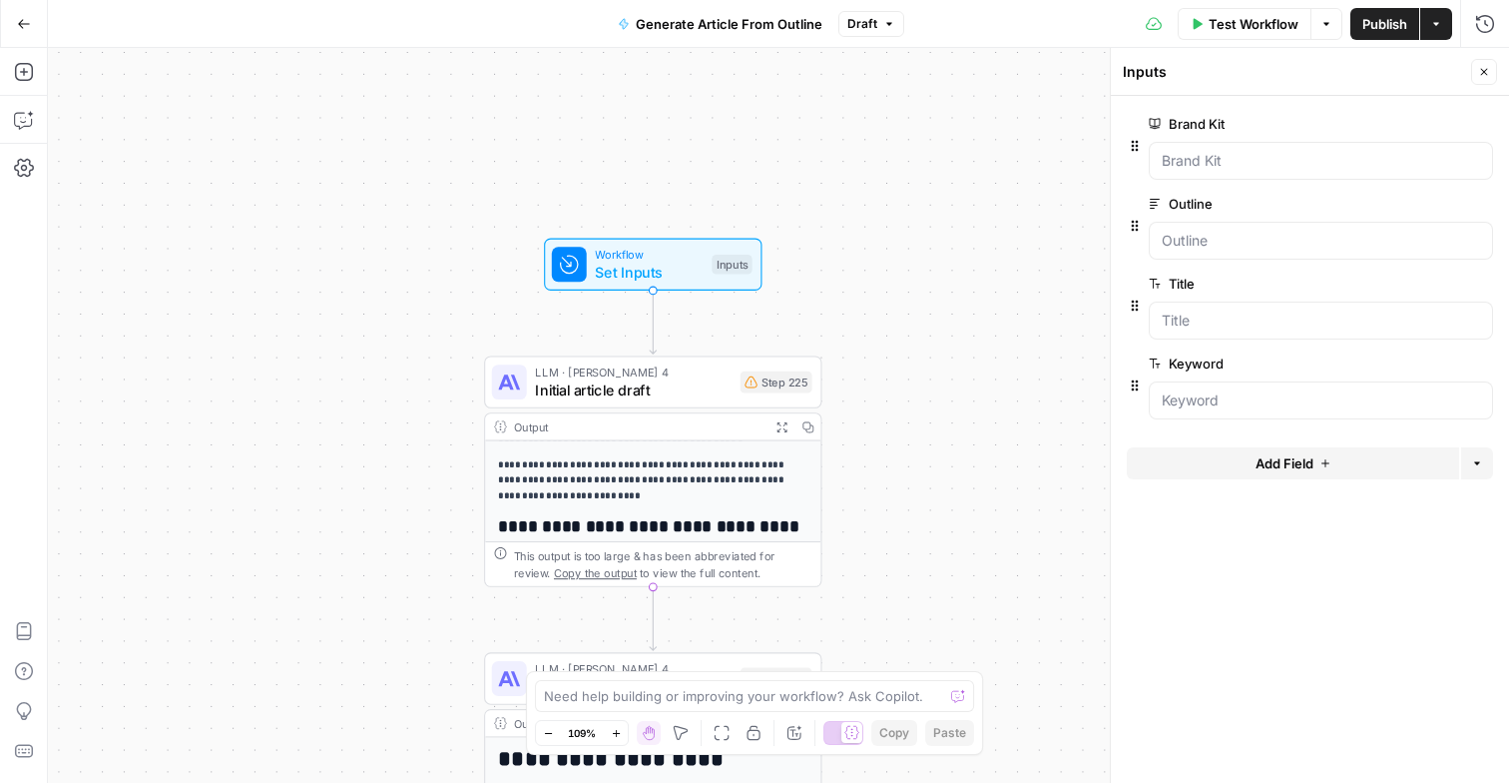
scroll to position [311, 0]
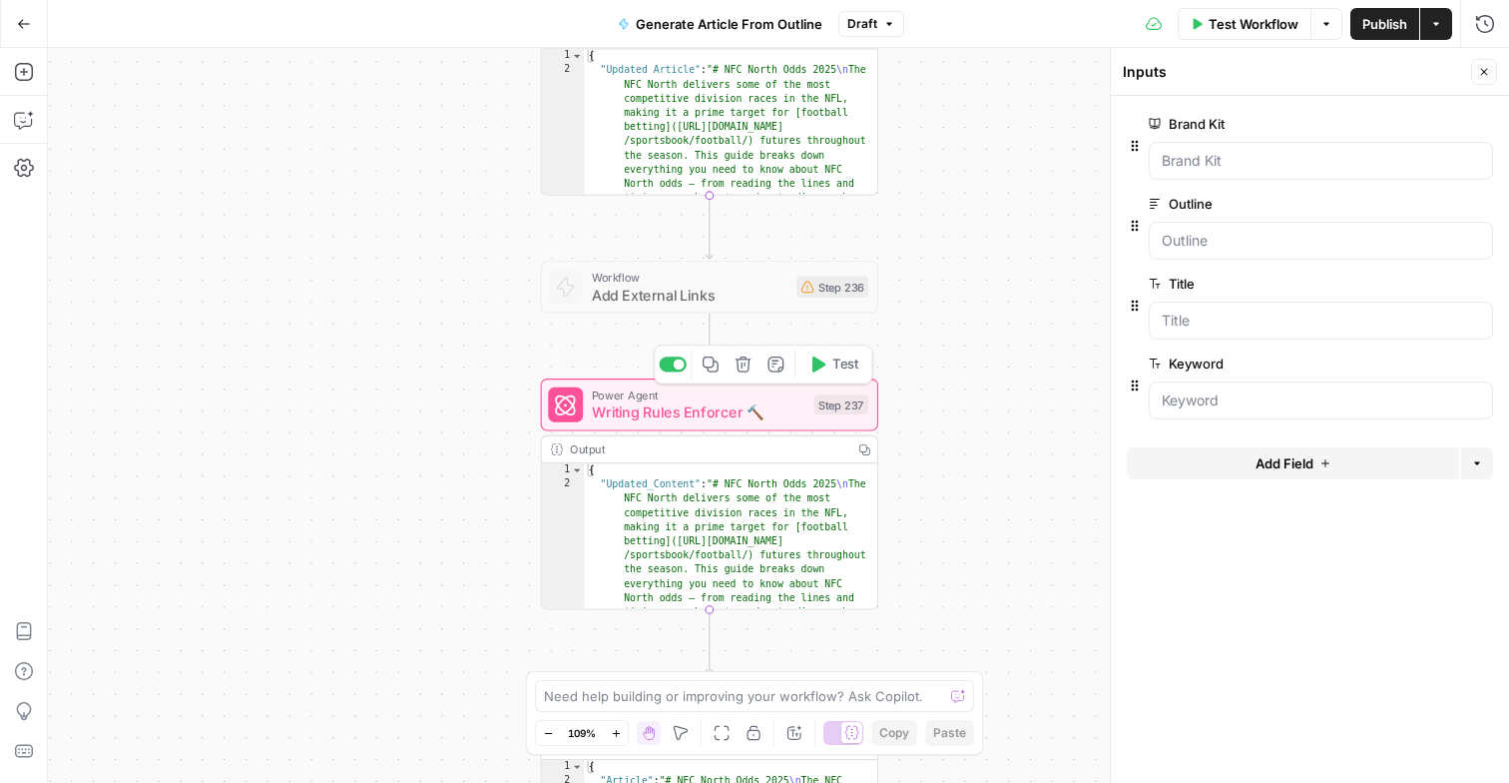
click at [725, 413] on span "Writing Rules Enforcer 🔨" at bounding box center [699, 412] width 214 height 22
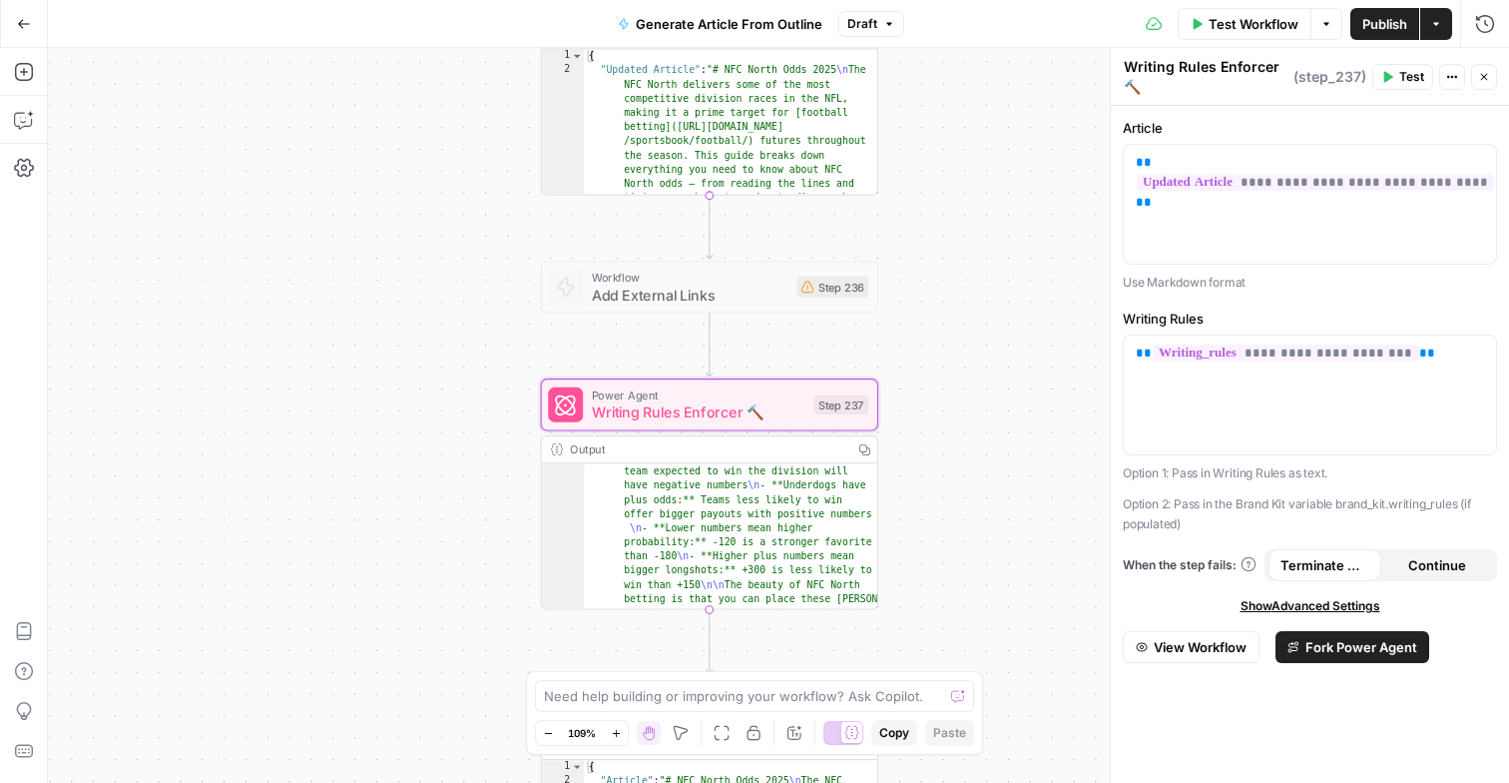
scroll to position [436, 0]
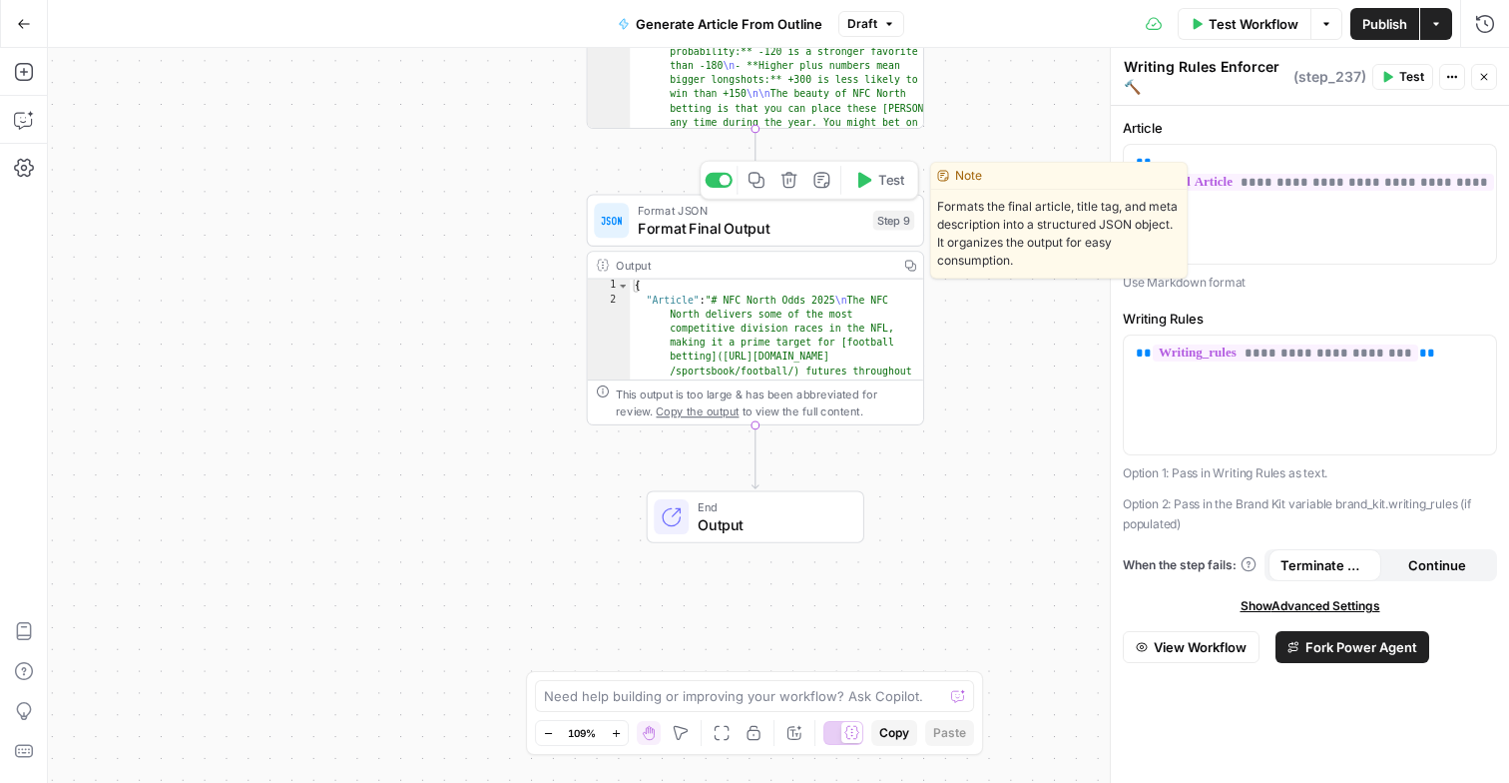
click at [785, 226] on span "Format Final Output" at bounding box center [751, 228] width 227 height 22
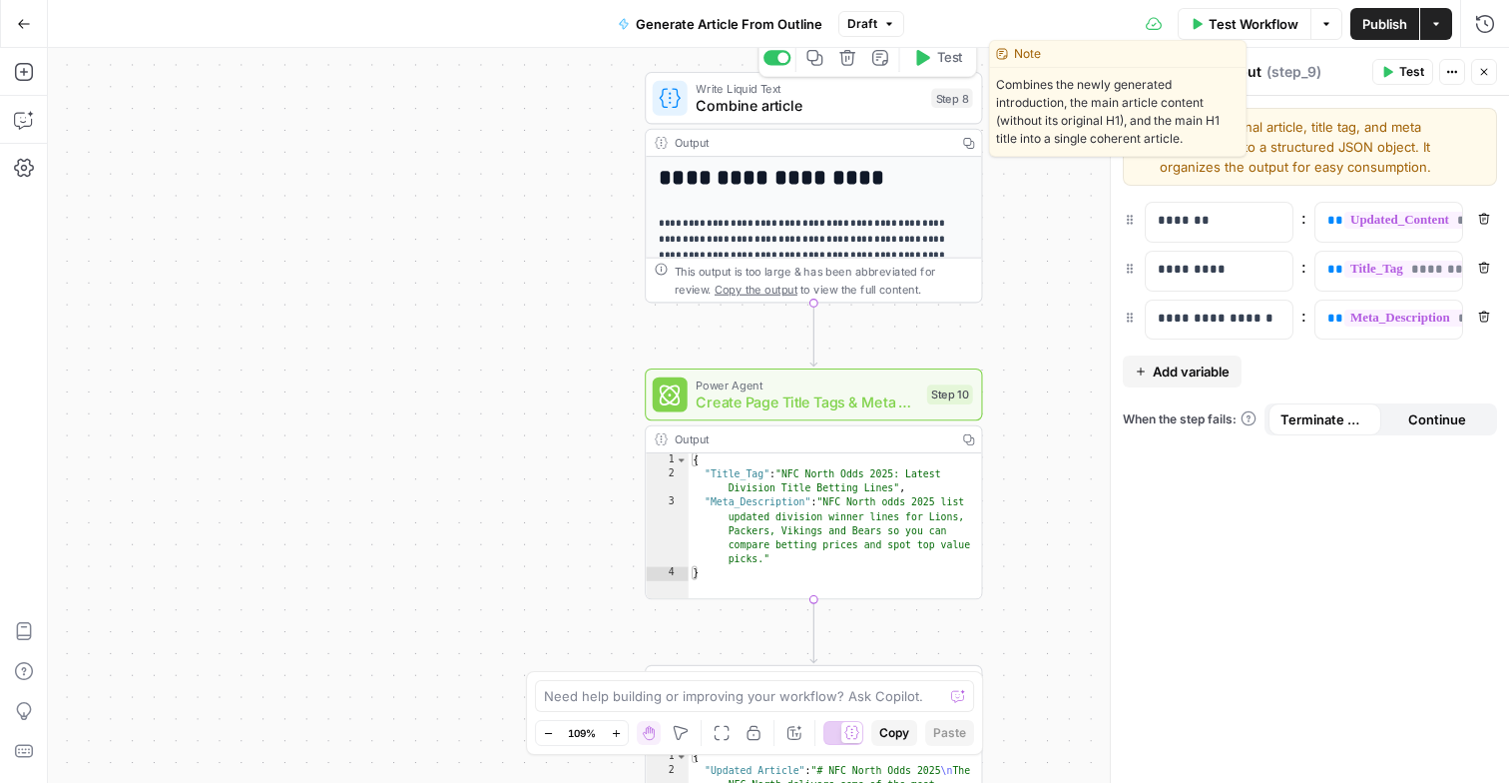
click at [820, 90] on span "Write Liquid Text" at bounding box center [809, 88] width 227 height 17
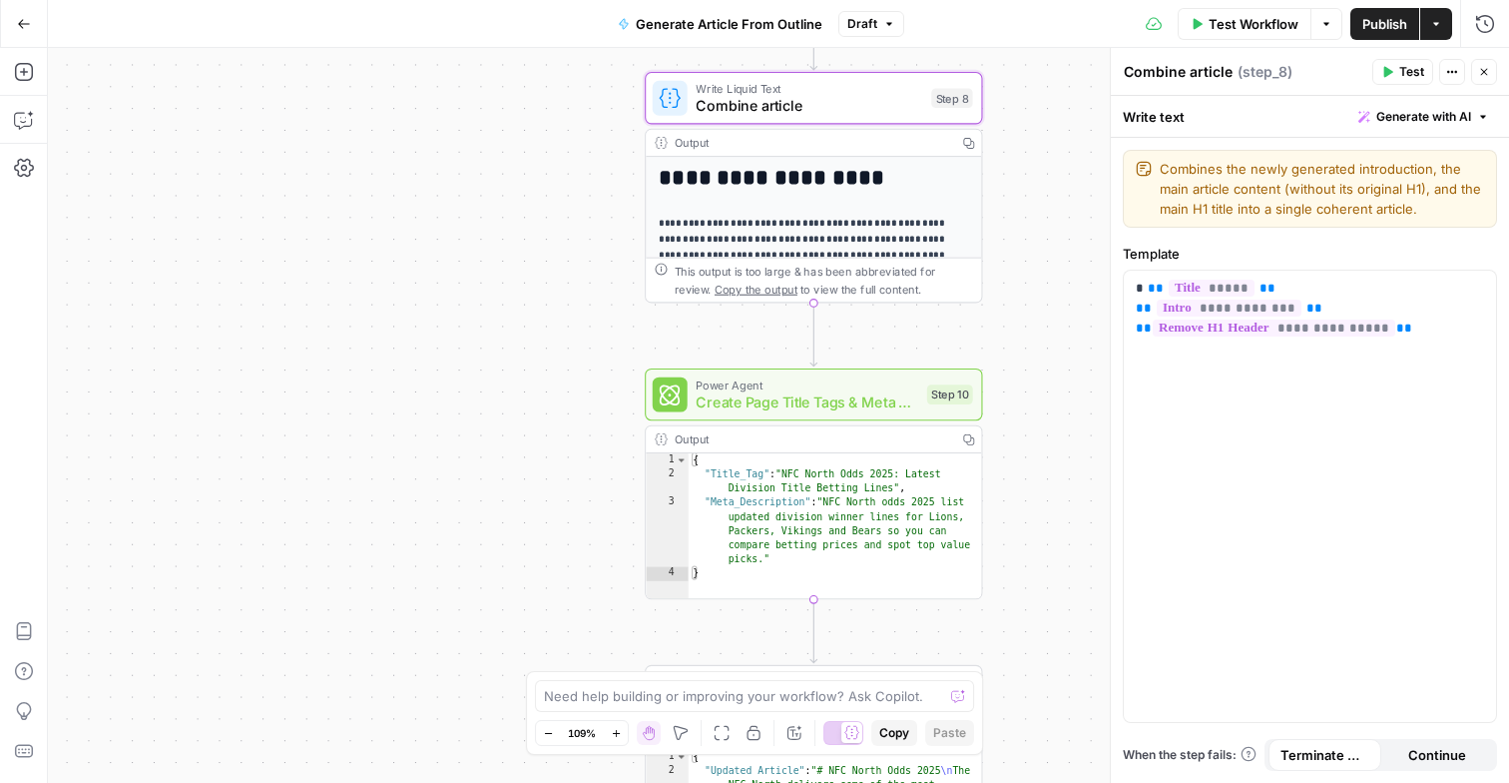
click at [1485, 111] on icon "button" at bounding box center [1483, 117] width 12 height 12
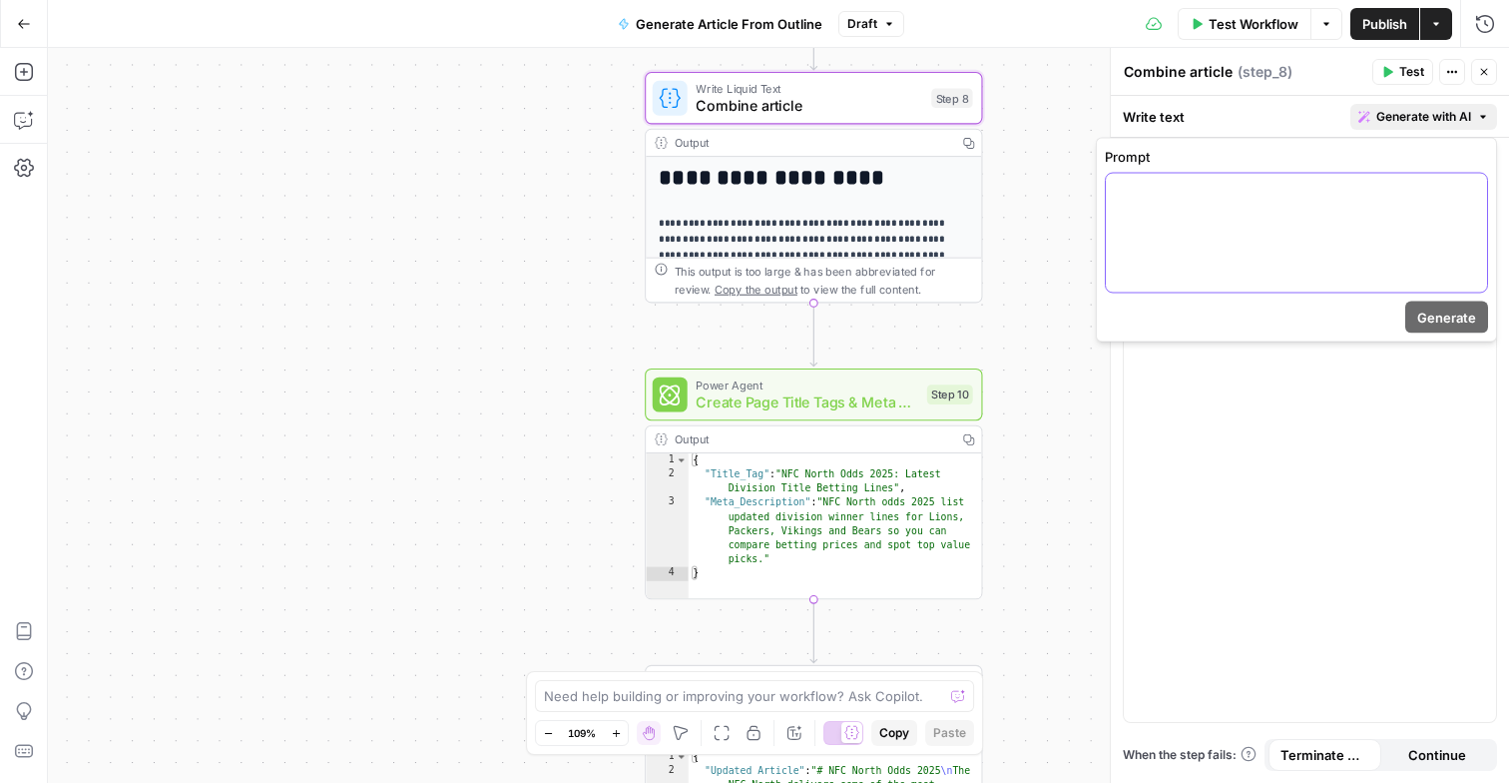
click at [1408, 222] on div at bounding box center [1296, 233] width 381 height 119
click at [1482, 81] on button "Close" at bounding box center [1484, 72] width 26 height 26
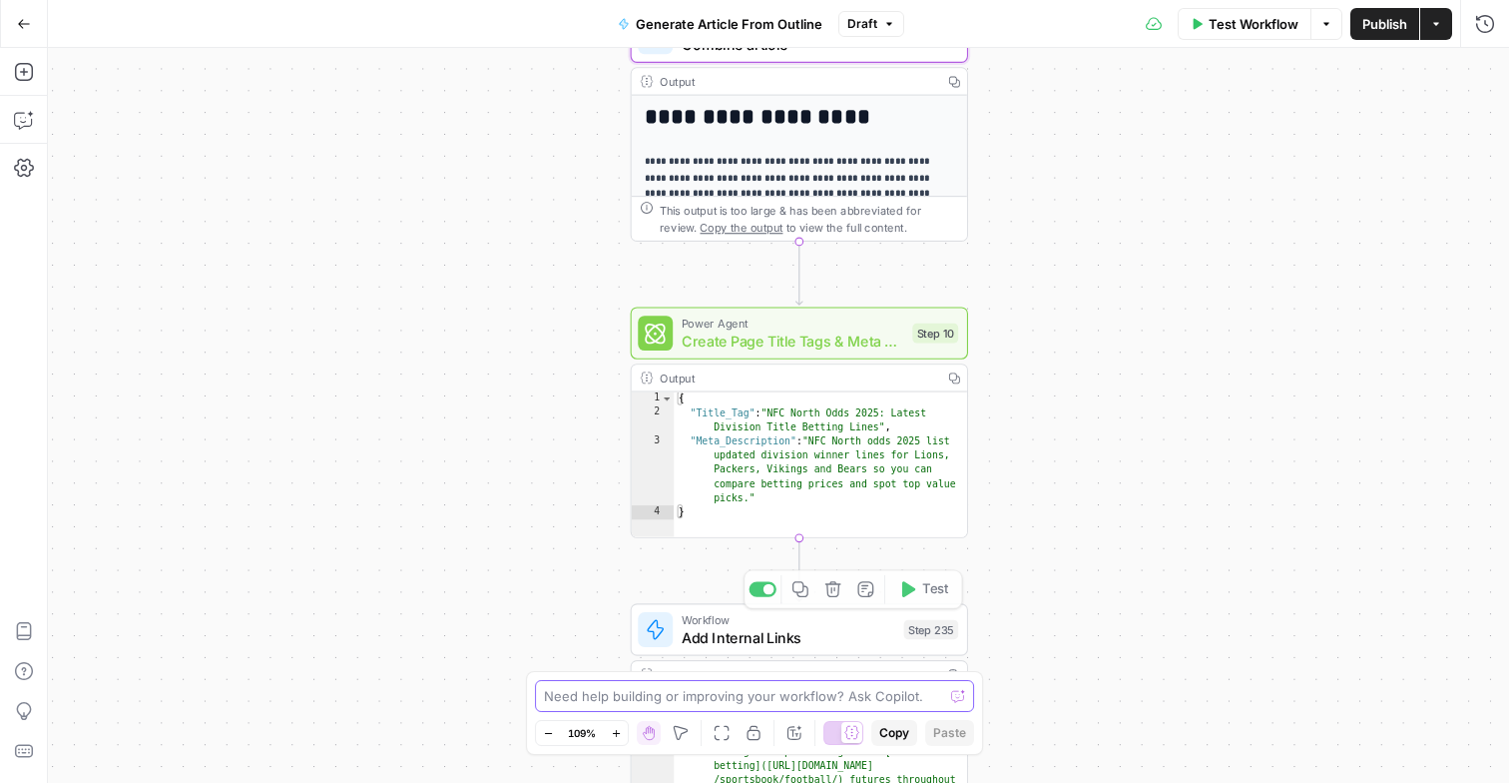
click at [784, 702] on textarea at bounding box center [743, 696] width 399 height 20
type textarea "h"
type textarea "c"
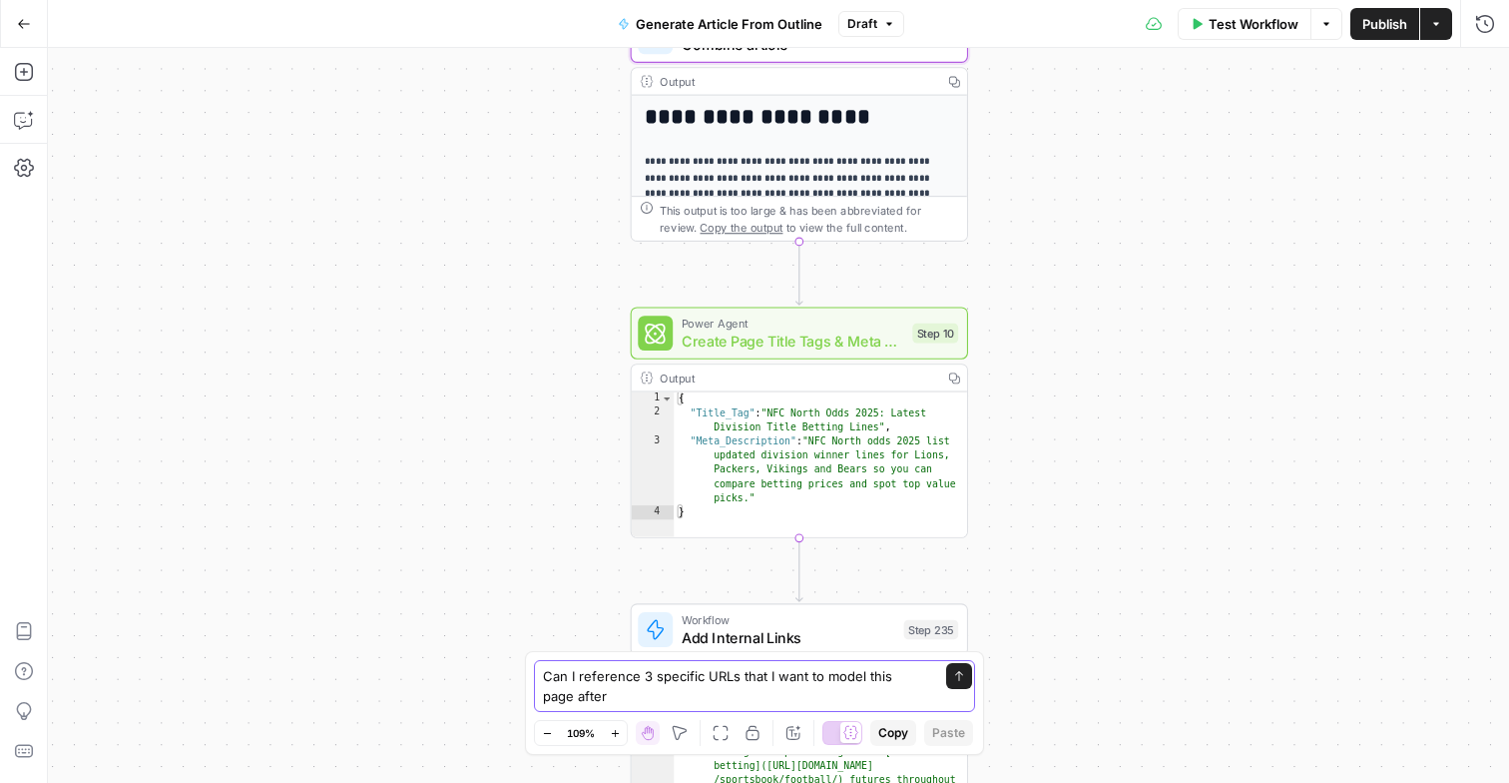
type textarea "Can I reference 3 specific URLs that I want to model this page after?"
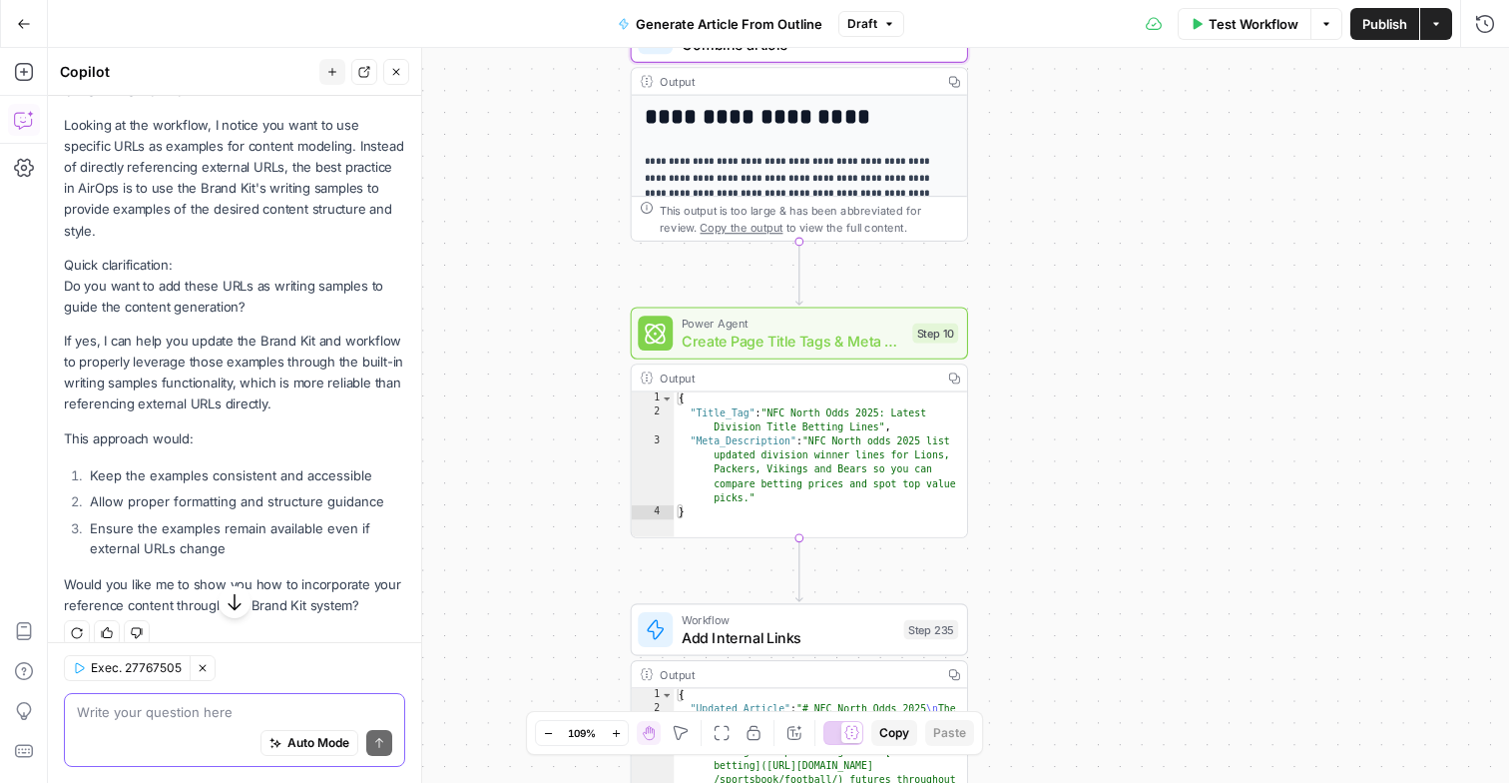
scroll to position [282, 0]
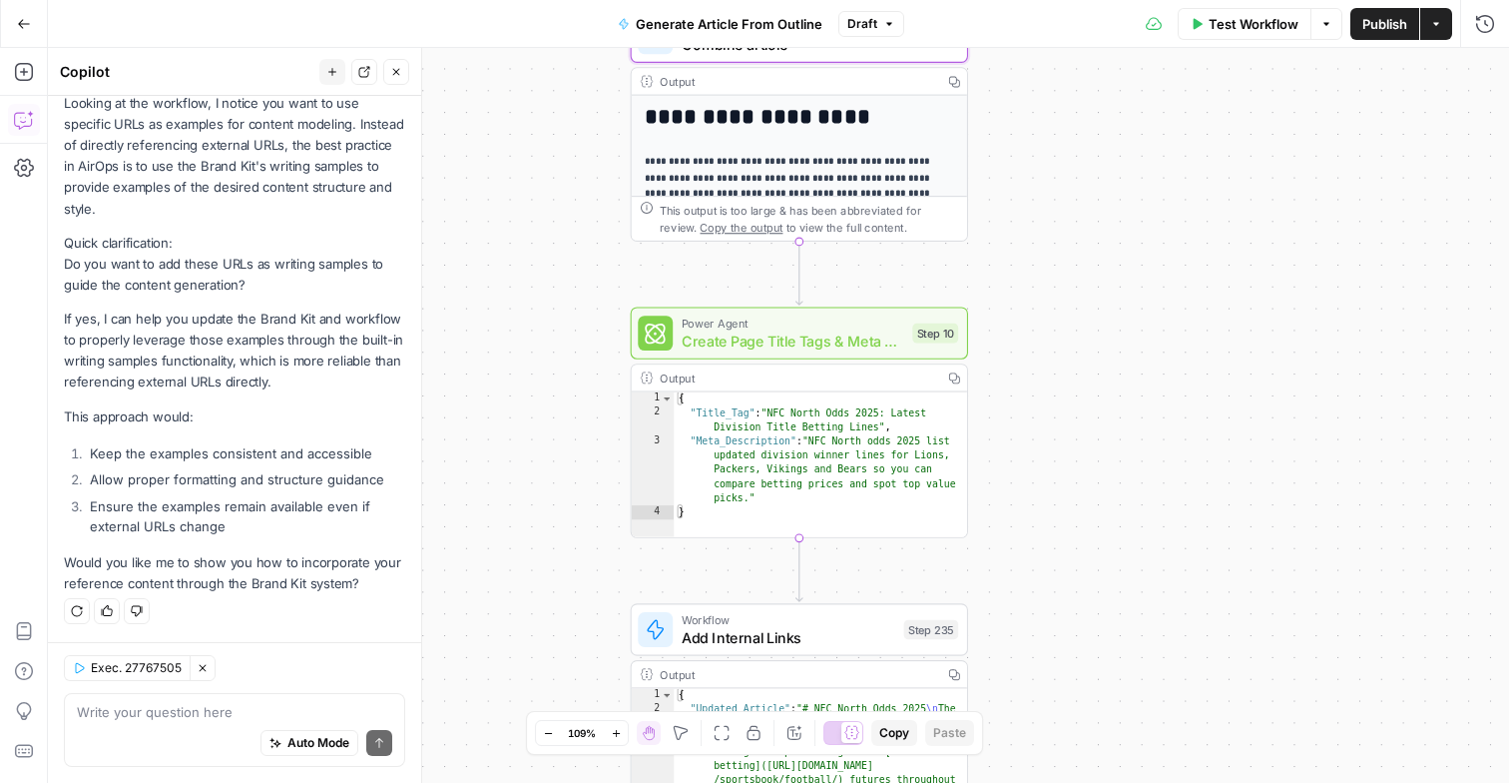
click at [251, 724] on div "Auto Mode Send" at bounding box center [234, 744] width 315 height 44
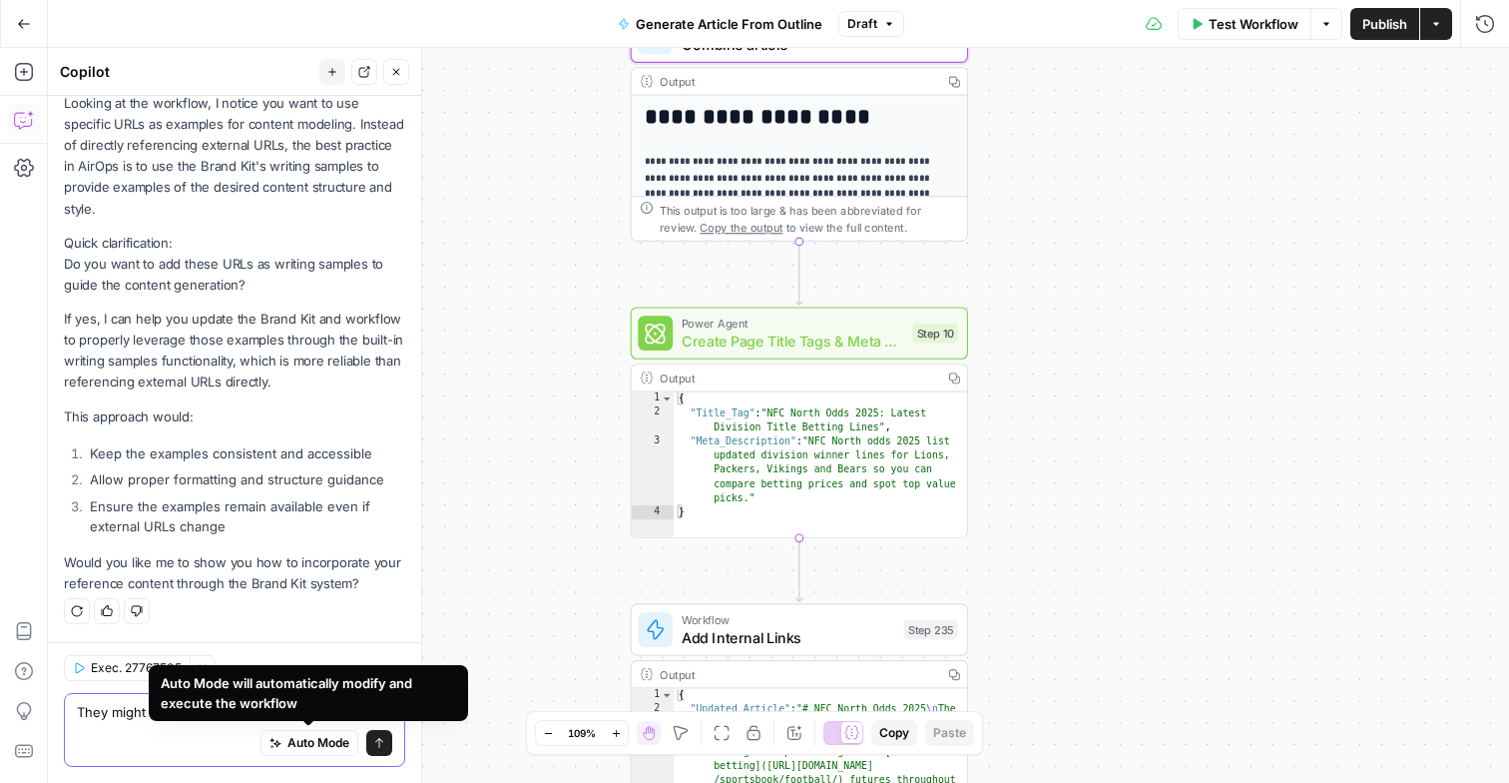
type textarea "They might be in the brand kit already."
click at [125, 734] on div "Auto Mode Send" at bounding box center [234, 744] width 315 height 44
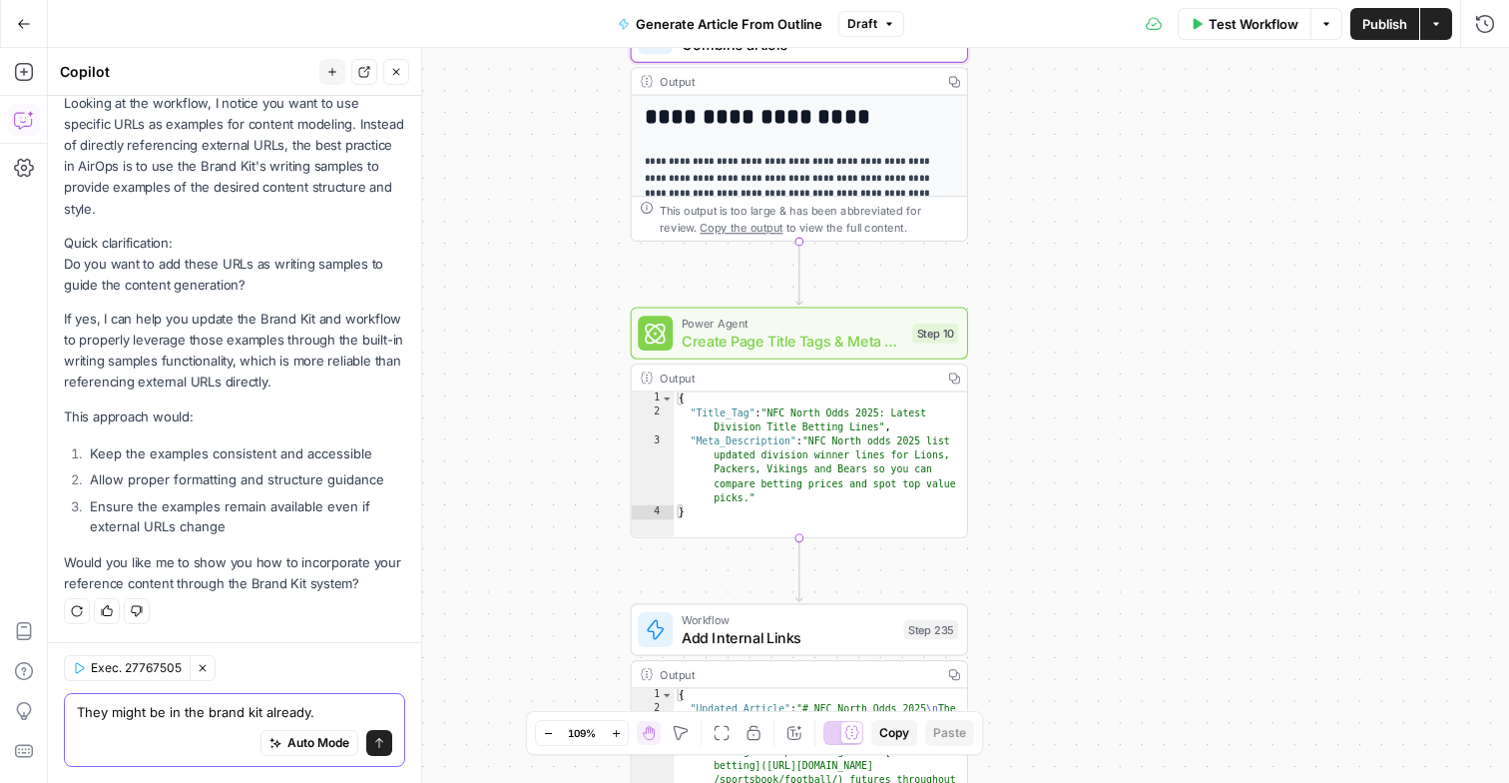
drag, startPoint x: 77, startPoint y: 712, endPoint x: 431, endPoint y: 738, distance: 355.3
click at [431, 738] on body "**********" at bounding box center [754, 391] width 1509 height 783
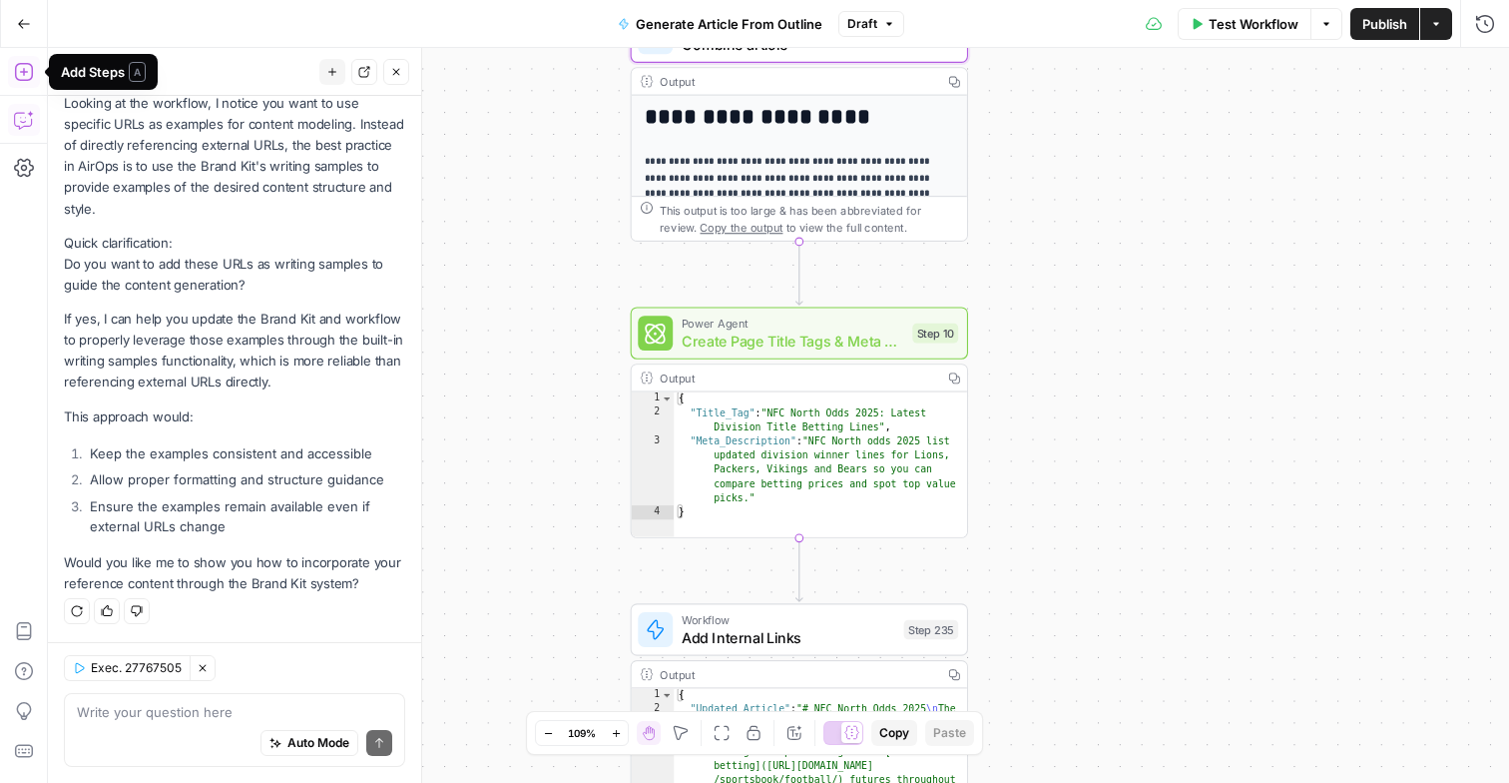
click at [397, 79] on button "Close" at bounding box center [396, 72] width 26 height 26
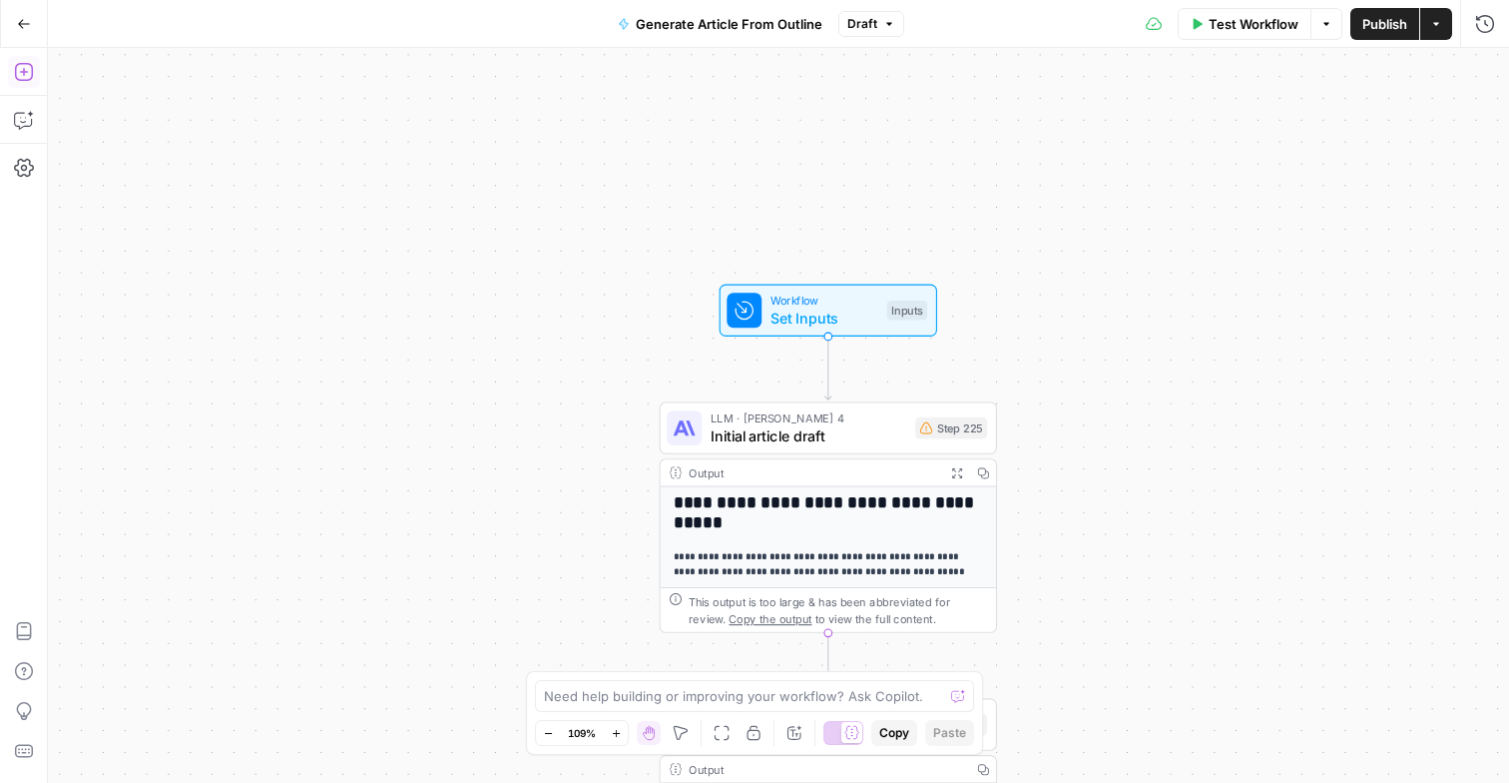
click at [1247, 28] on span "Test Workflow" at bounding box center [1254, 24] width 90 height 20
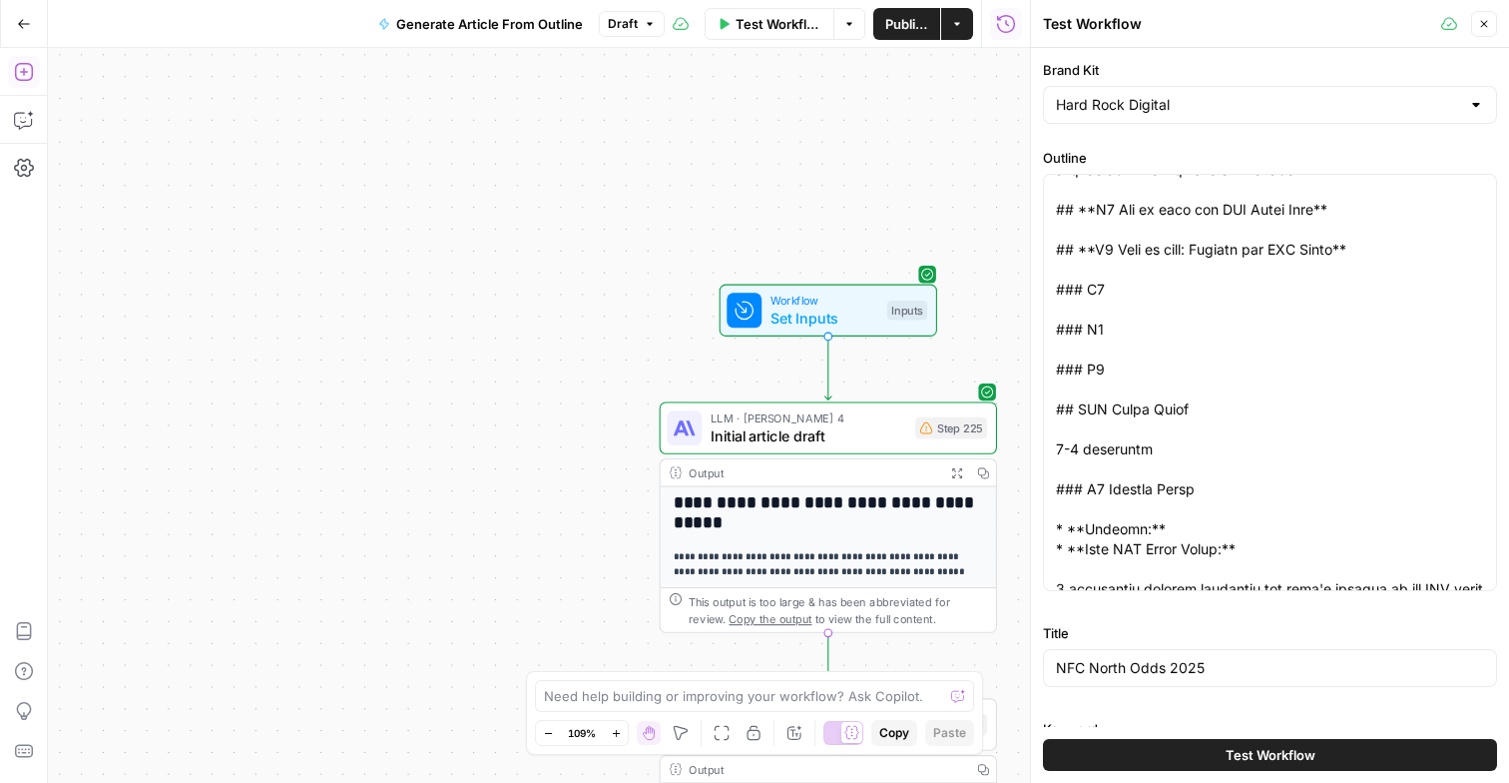
scroll to position [0, 0]
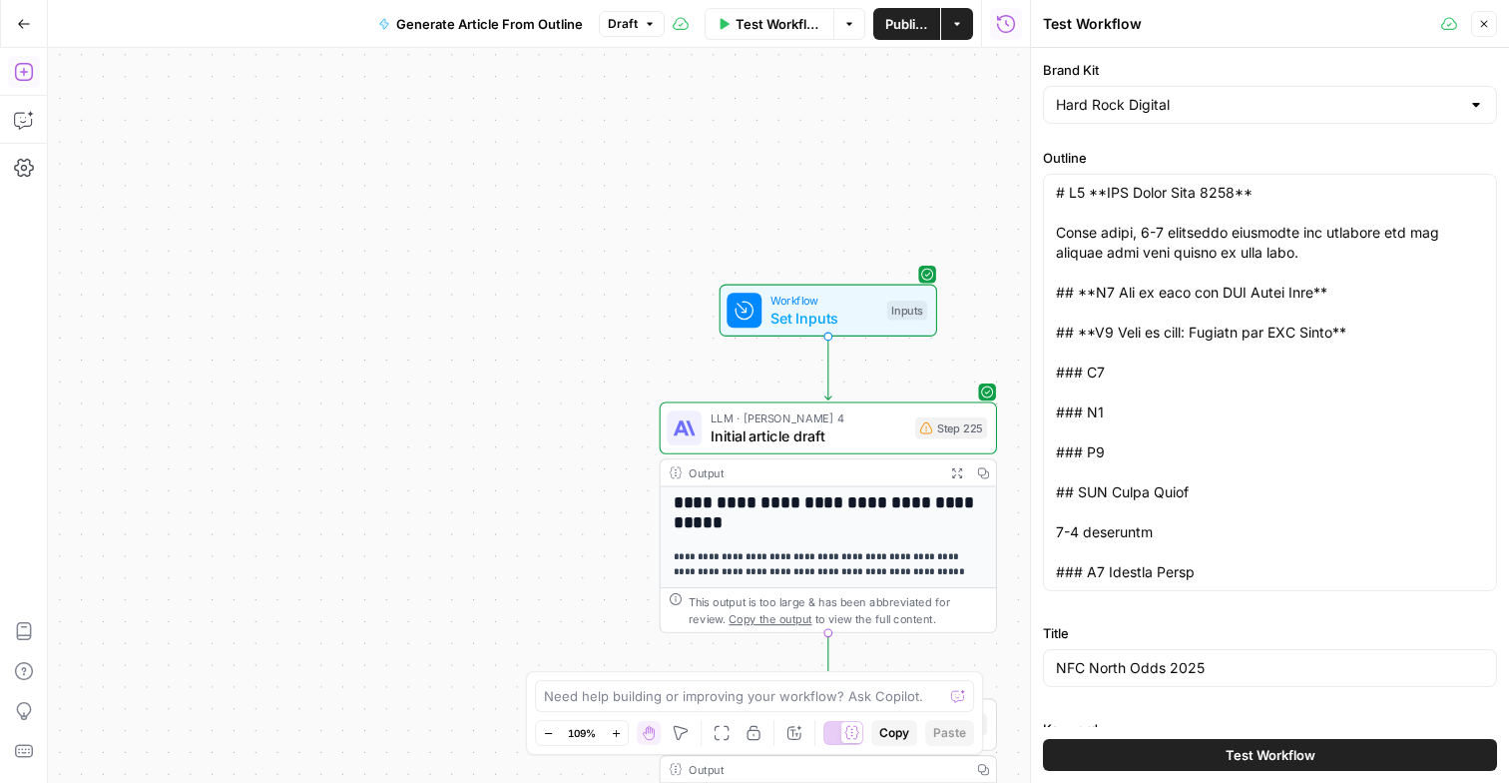
click at [1280, 117] on div "Hard Rock Digital" at bounding box center [1270, 105] width 454 height 38
type input "Hard Rock Digital"
click at [1268, 72] on label "Brand Kit" at bounding box center [1270, 70] width 454 height 20
click at [1268, 95] on input "Hard Rock Digital" at bounding box center [1258, 105] width 404 height 20
type input "Hard Rock Digital"
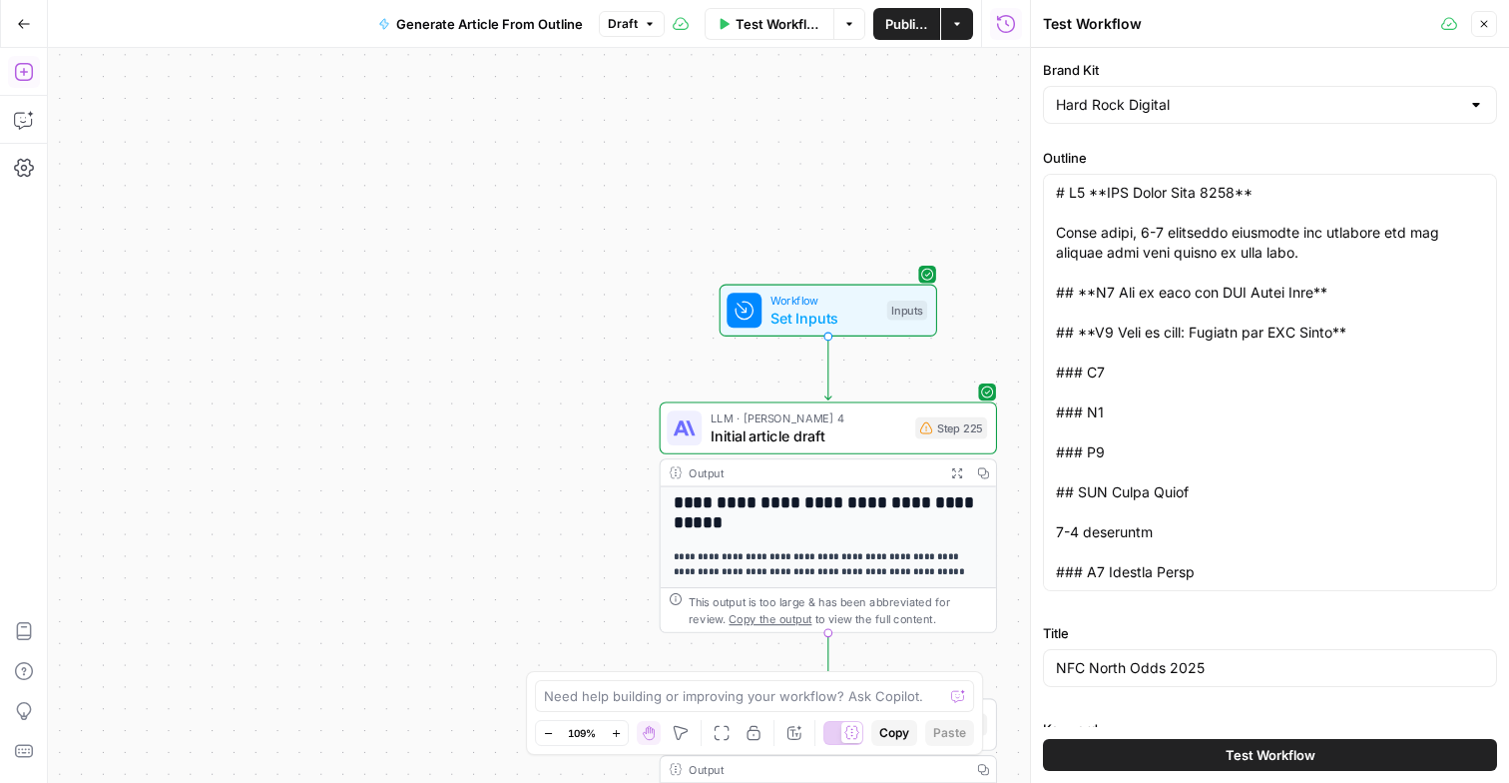
click at [1122, 714] on div "Brand Kit Hard Rock Digital Outline Title NFC North Odds 2025 Keyword NFC North…" at bounding box center [1270, 425] width 454 height 731
click at [1207, 758] on button "Test Workflow" at bounding box center [1270, 755] width 454 height 32
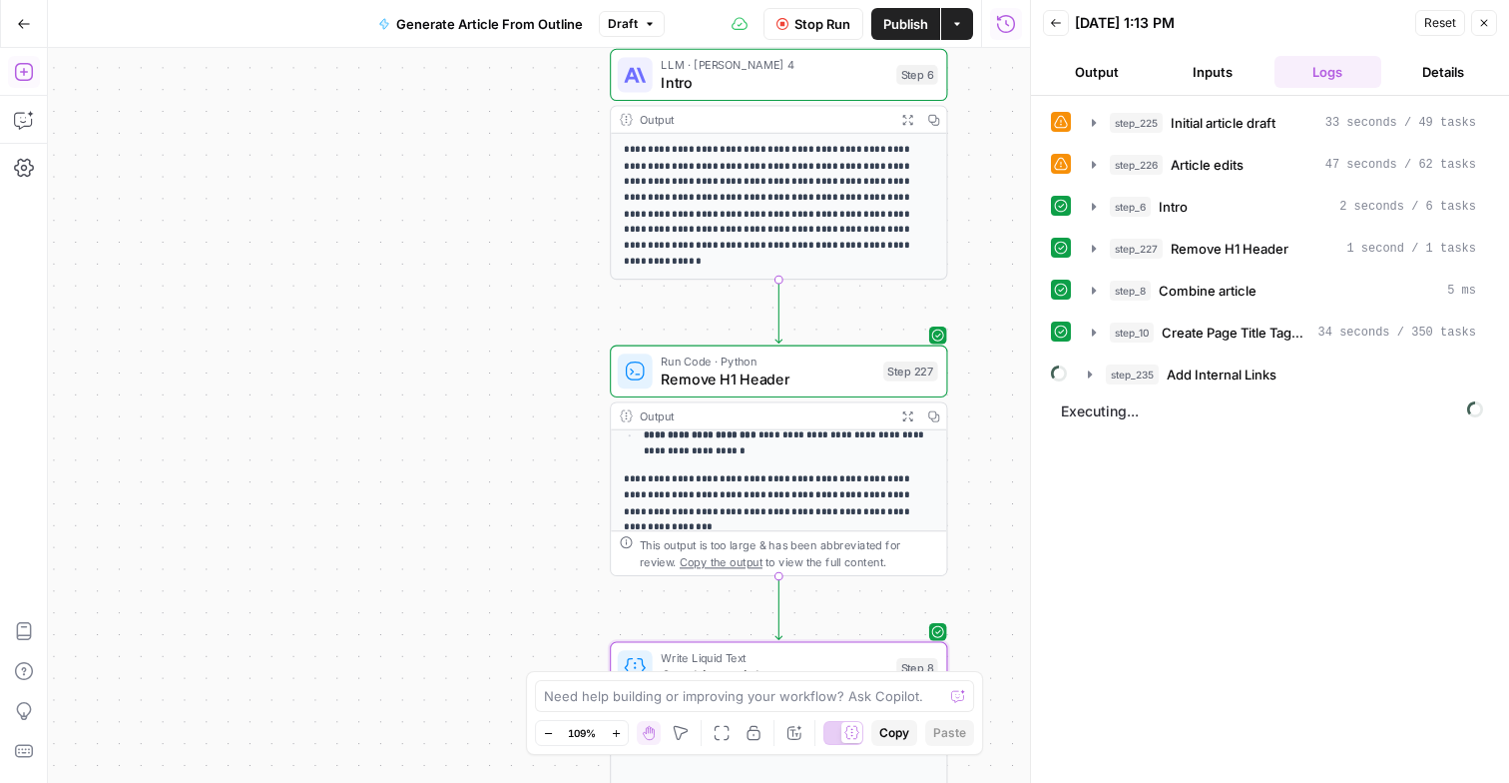
scroll to position [221, 0]
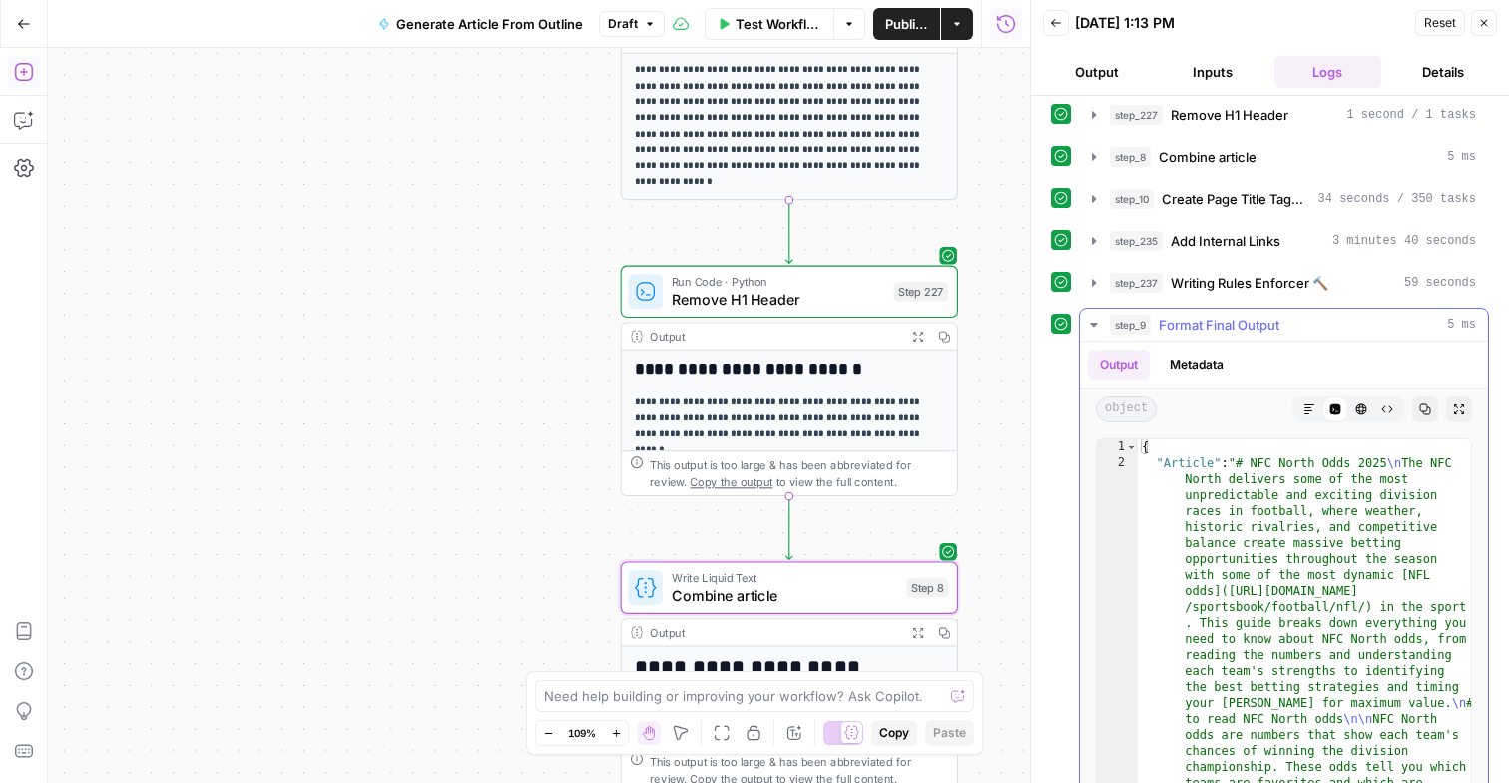
scroll to position [147, 0]
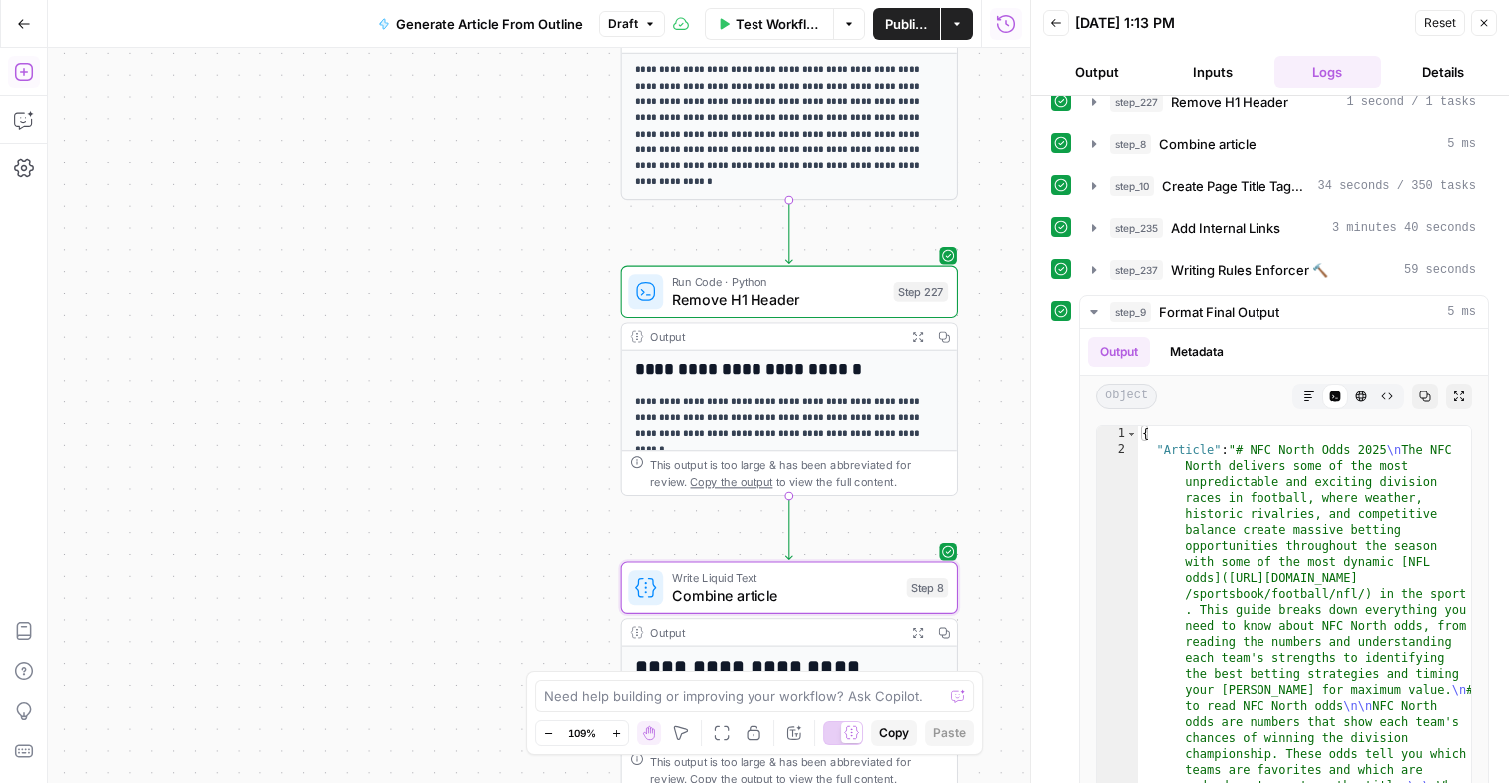
click at [906, 17] on span "Publish" at bounding box center [906, 24] width 43 height 20
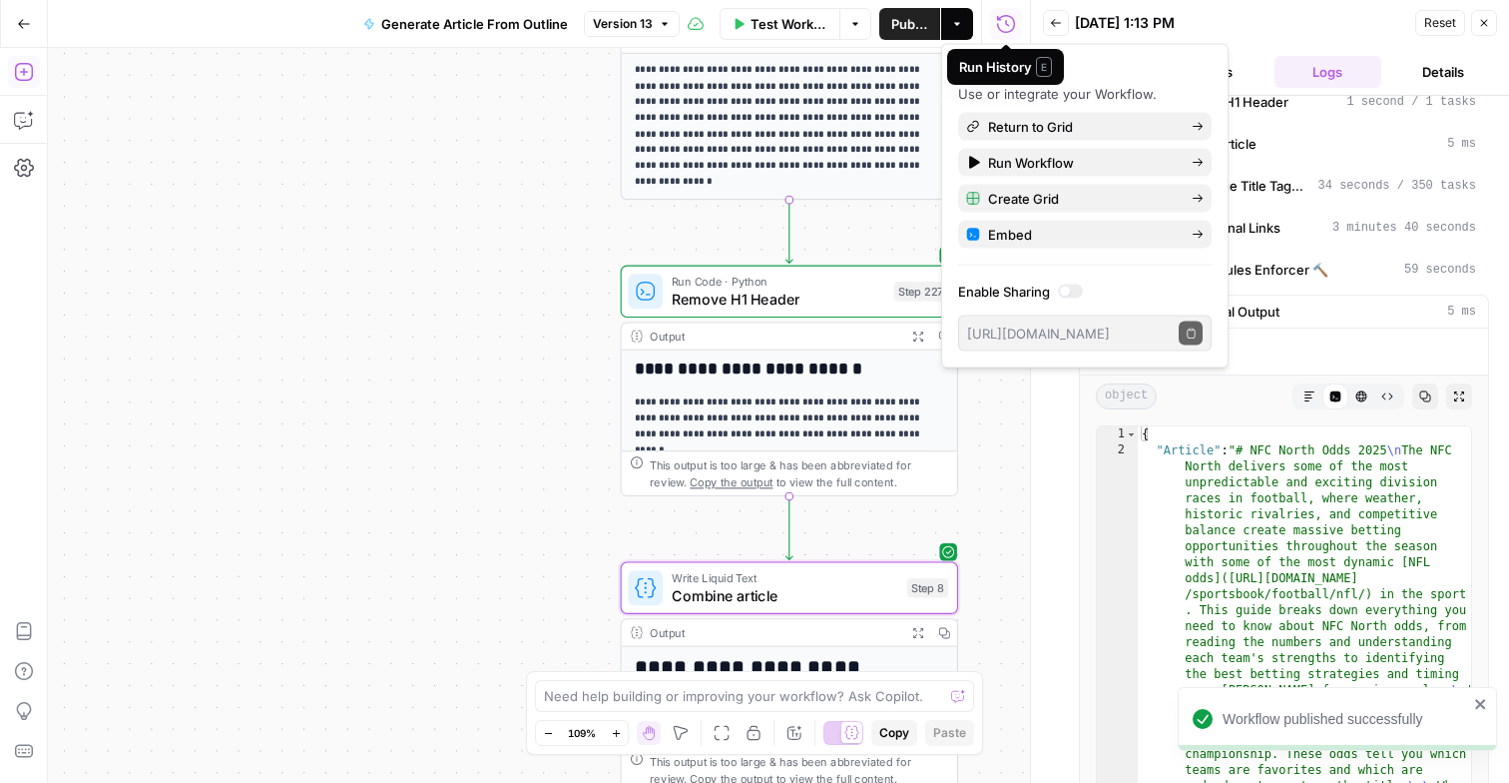
click at [672, 21] on button "Version 13" at bounding box center [632, 24] width 96 height 26
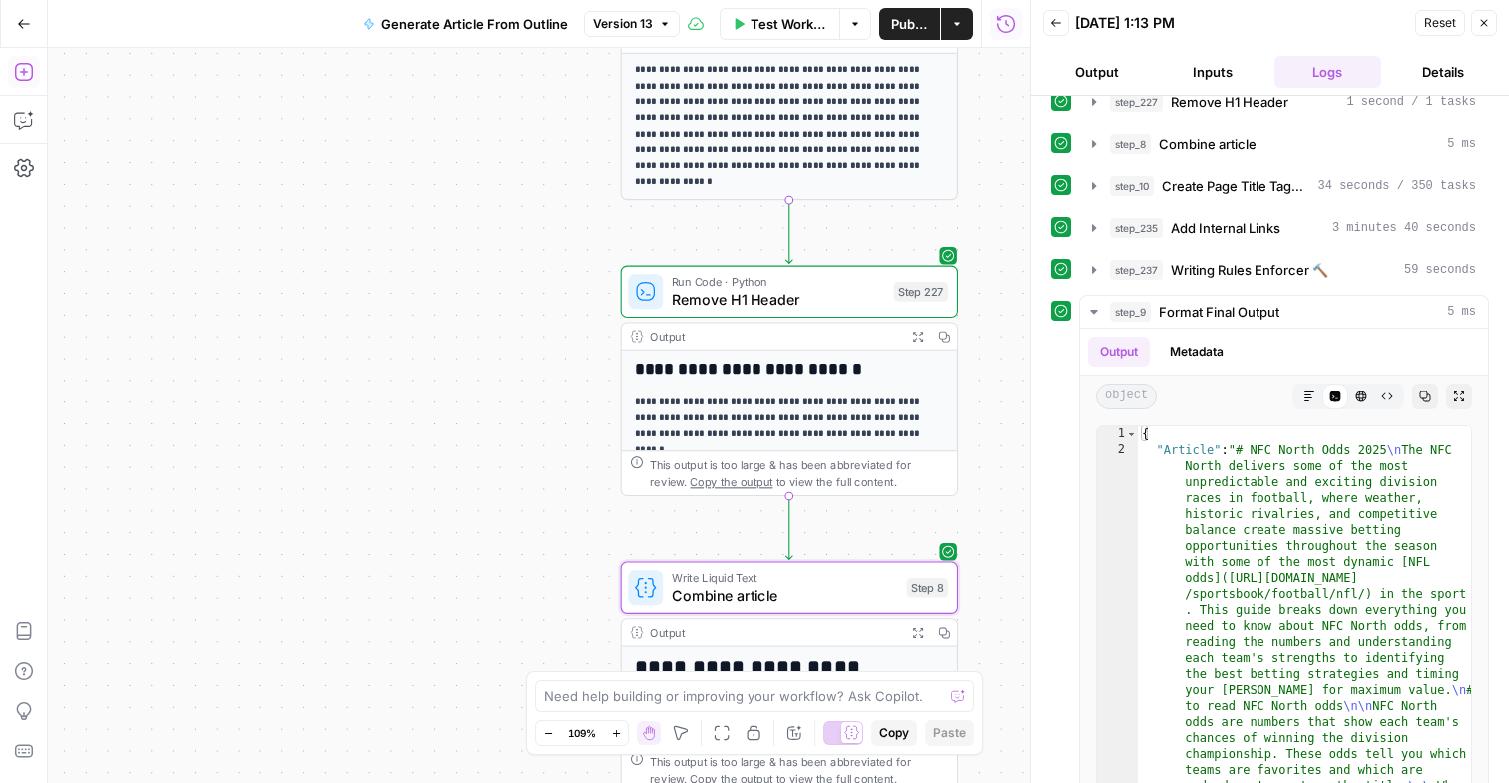
click at [1483, 18] on icon "button" at bounding box center [1484, 23] width 12 height 12
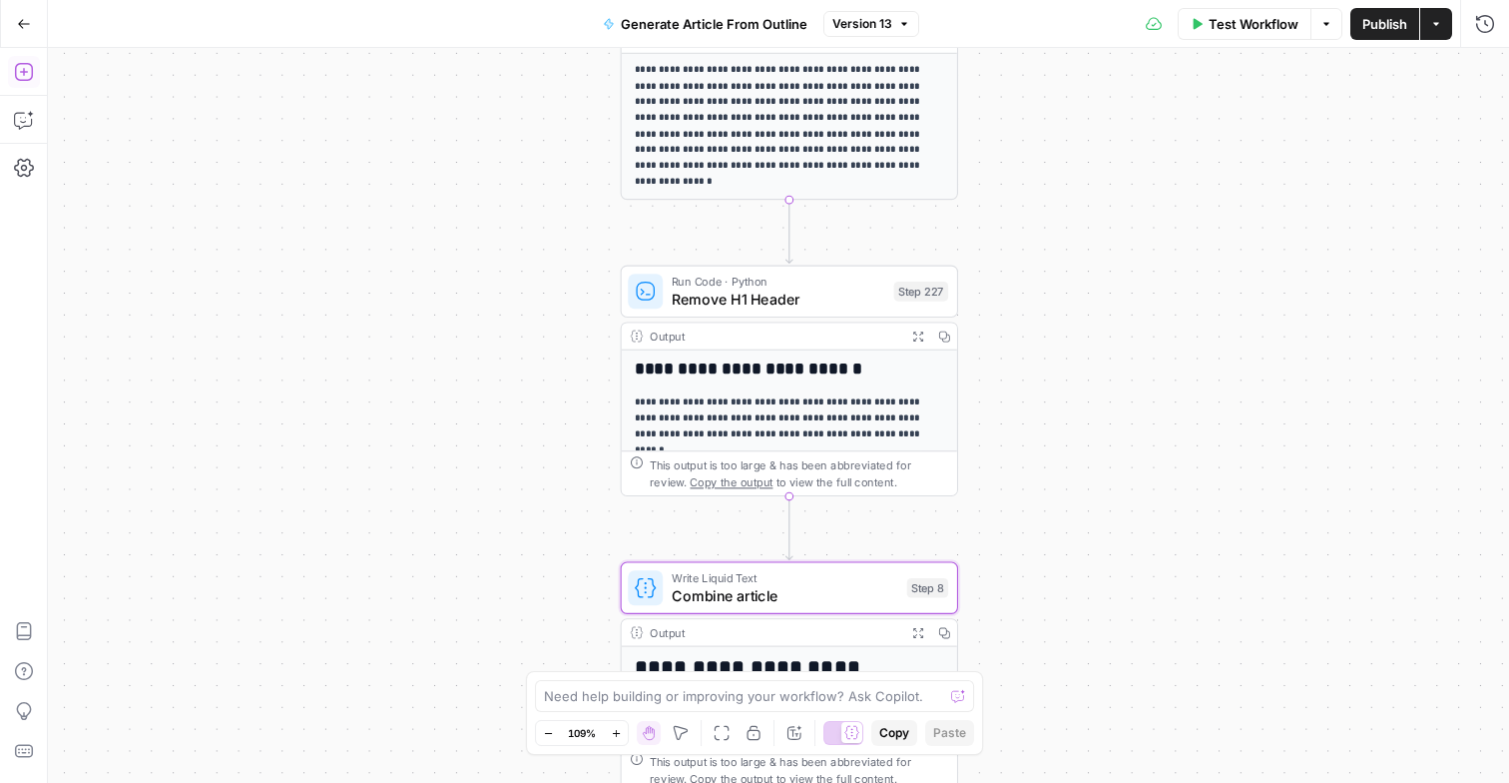
click at [23, 25] on icon "button" at bounding box center [24, 24] width 14 height 14
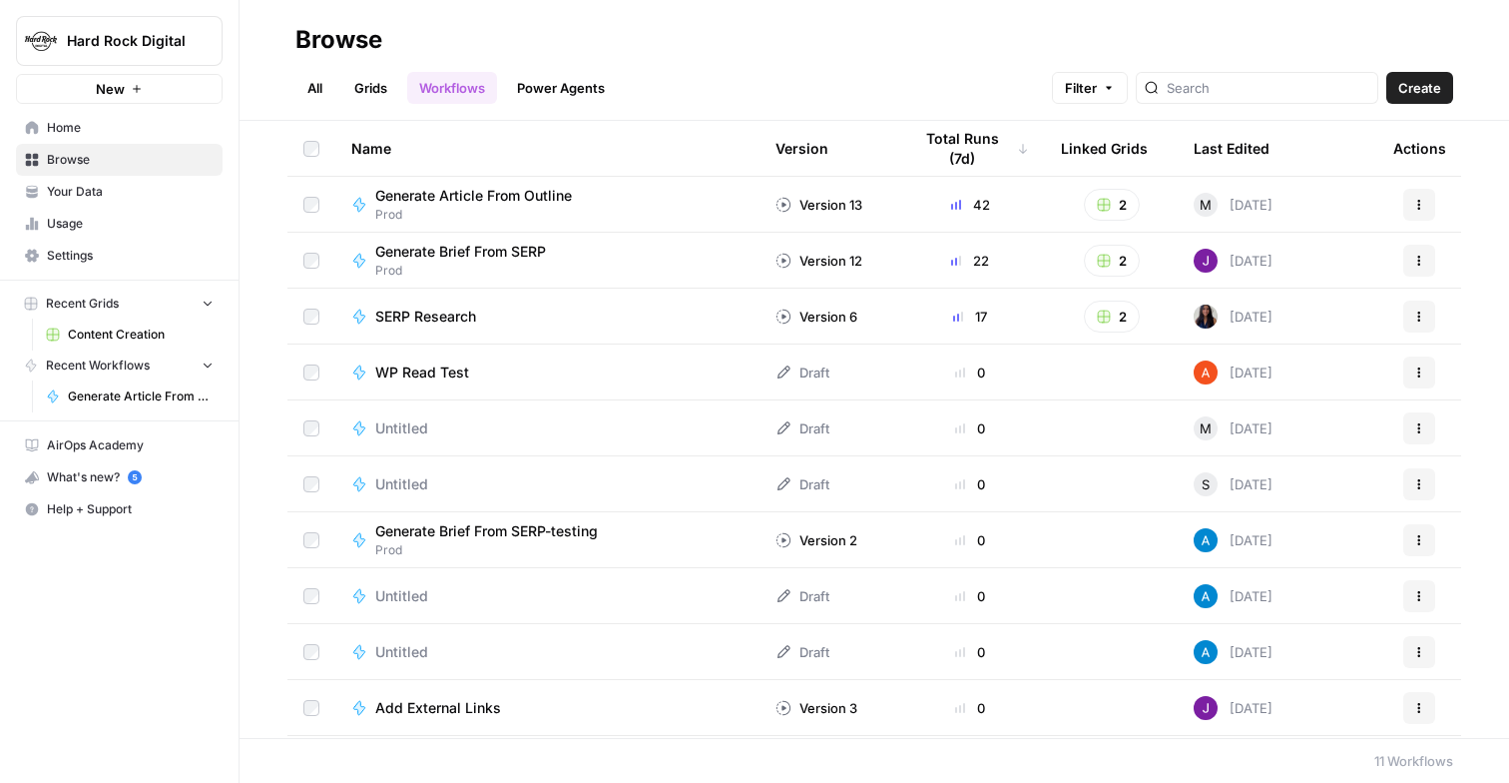
click at [114, 339] on span "Content Creation" at bounding box center [141, 334] width 146 height 18
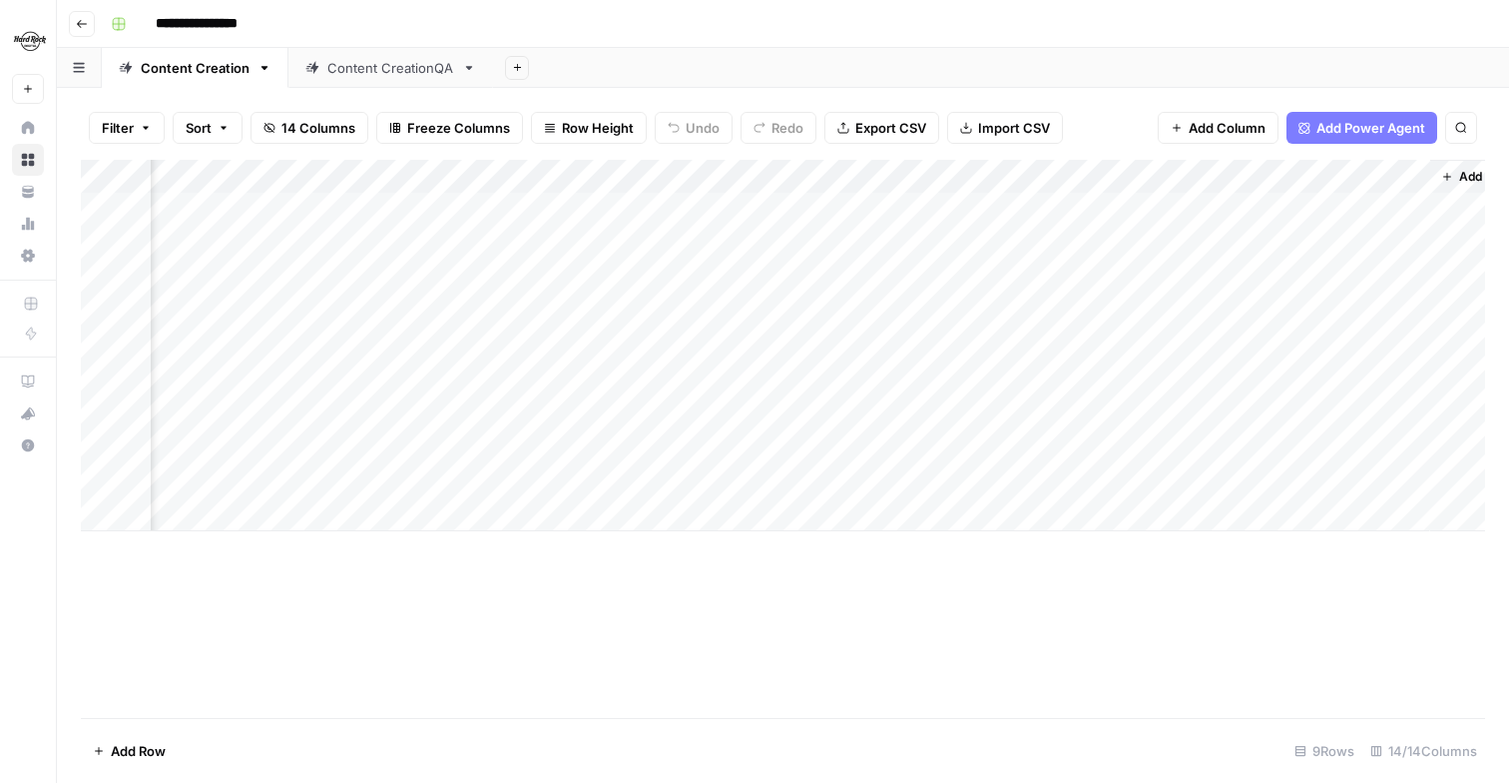
scroll to position [0, 1704]
click at [785, 440] on div "Add Column" at bounding box center [783, 345] width 1405 height 371
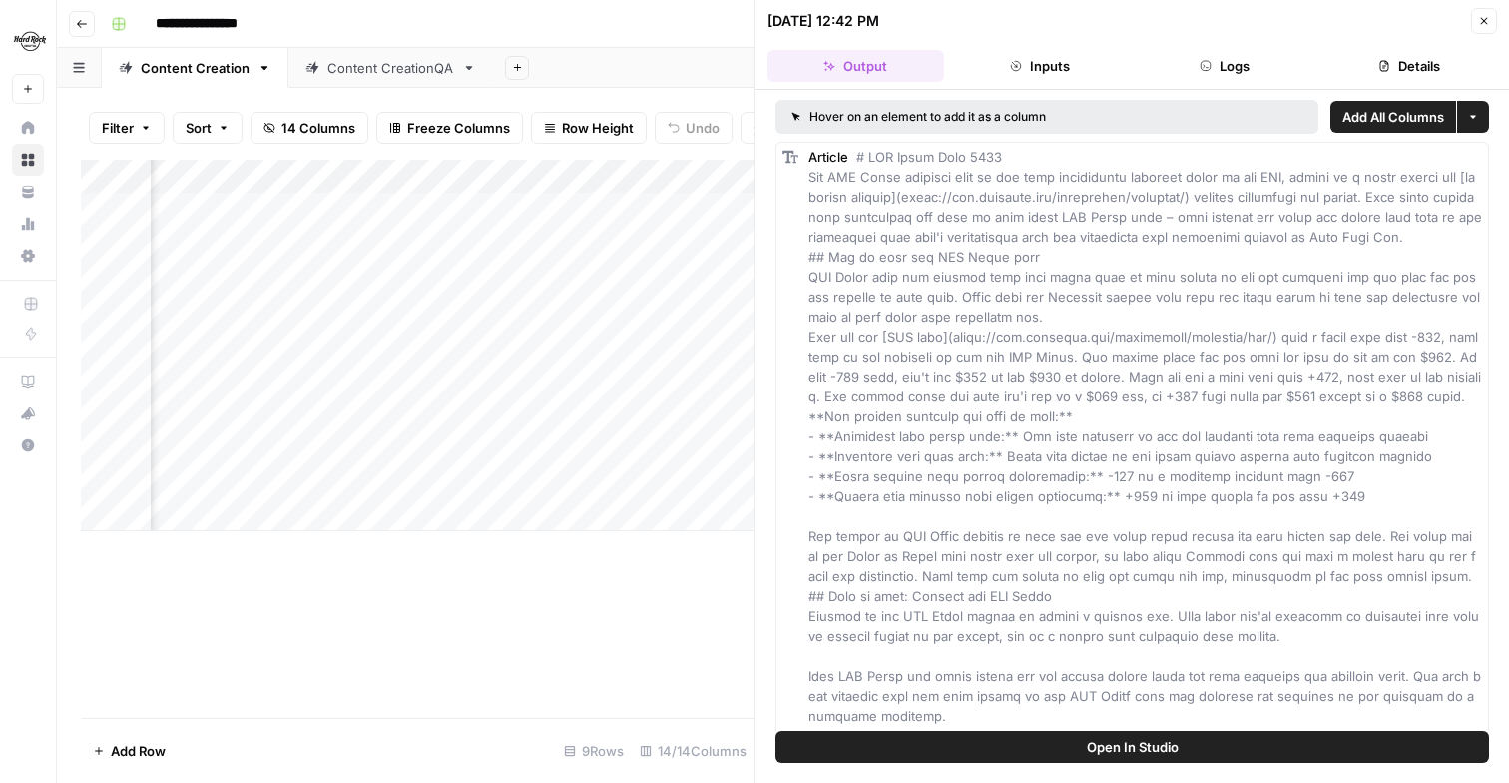
click at [1478, 20] on icon "button" at bounding box center [1484, 21] width 12 height 12
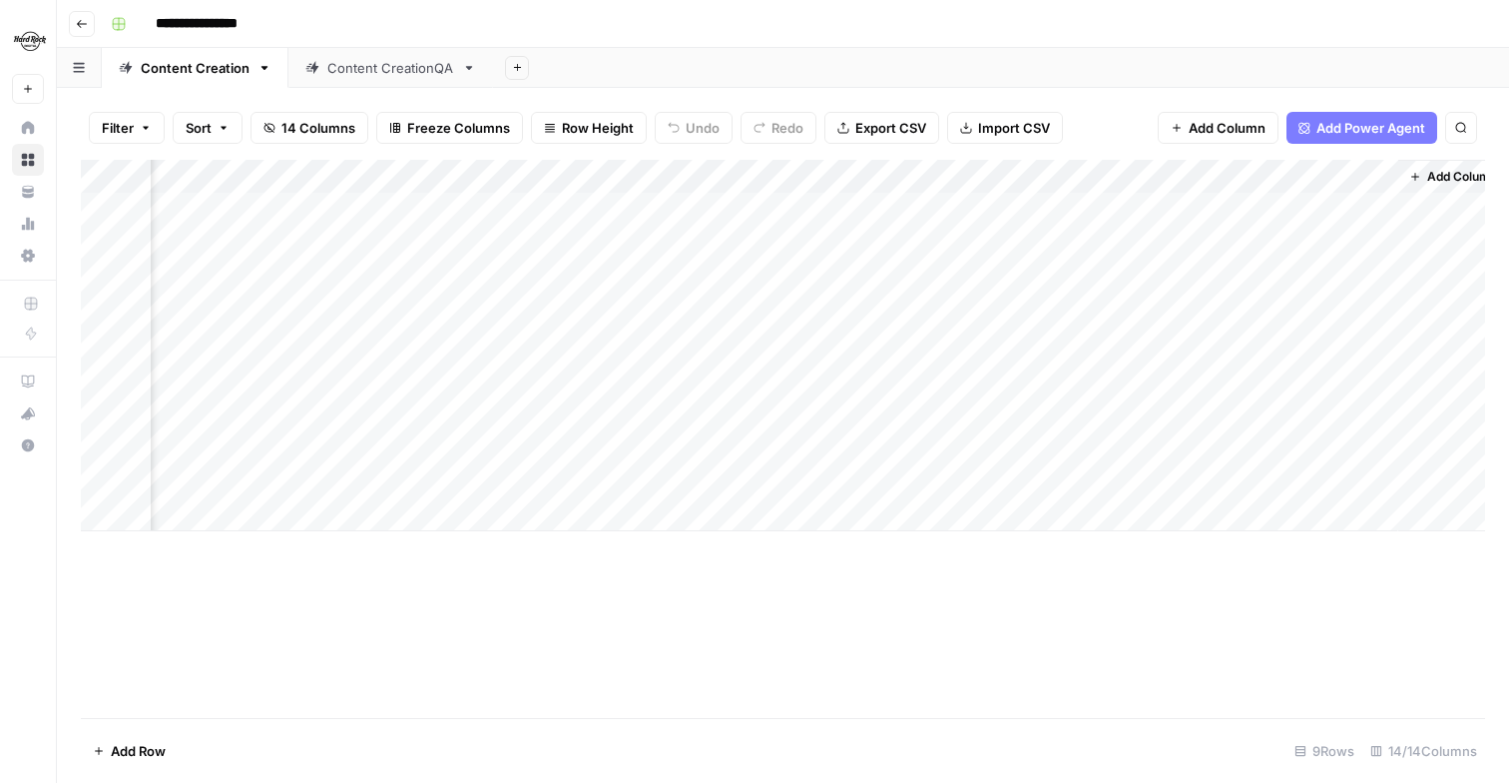
scroll to position [0, 1704]
click at [997, 444] on div "Add Column" at bounding box center [783, 345] width 1405 height 371
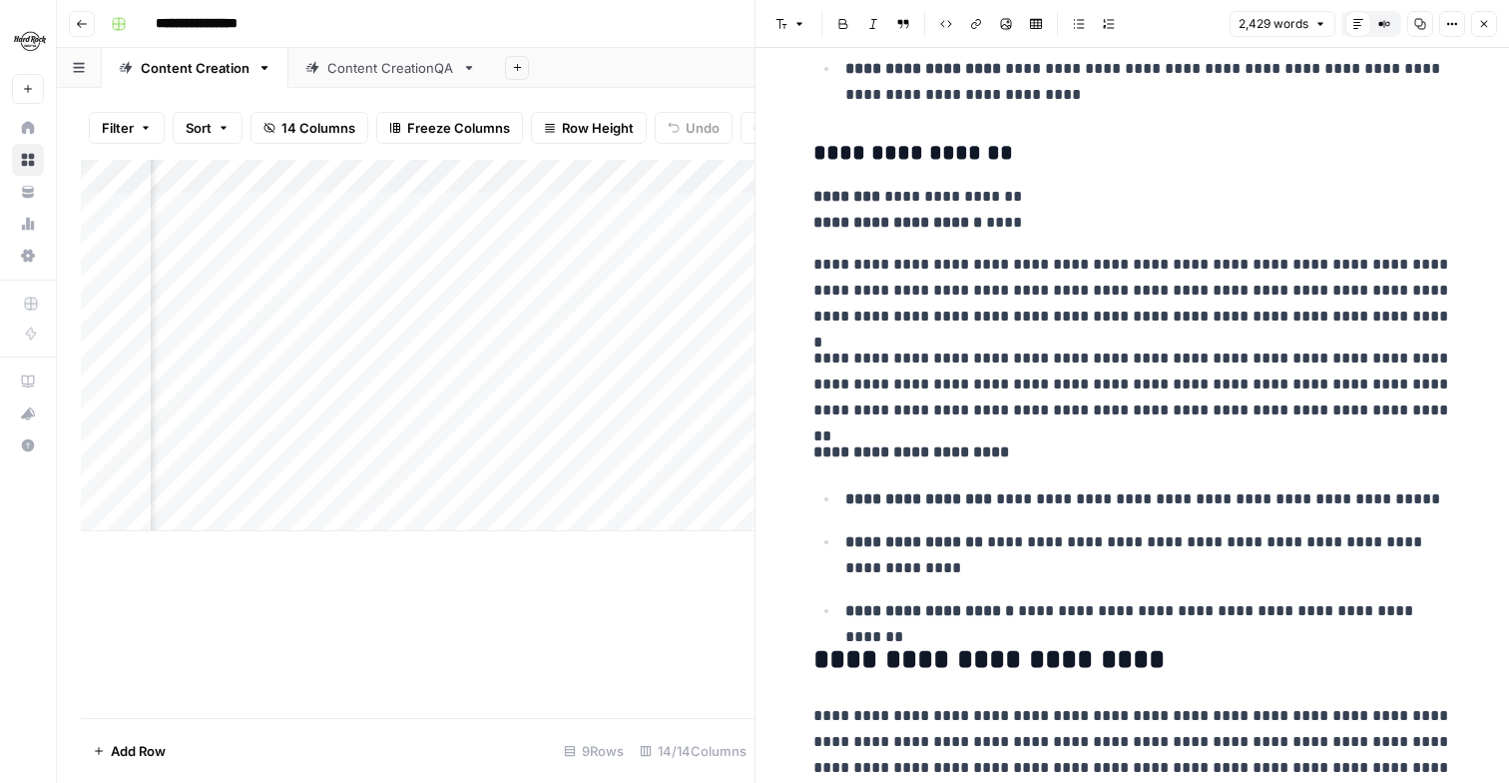
scroll to position [3851, 0]
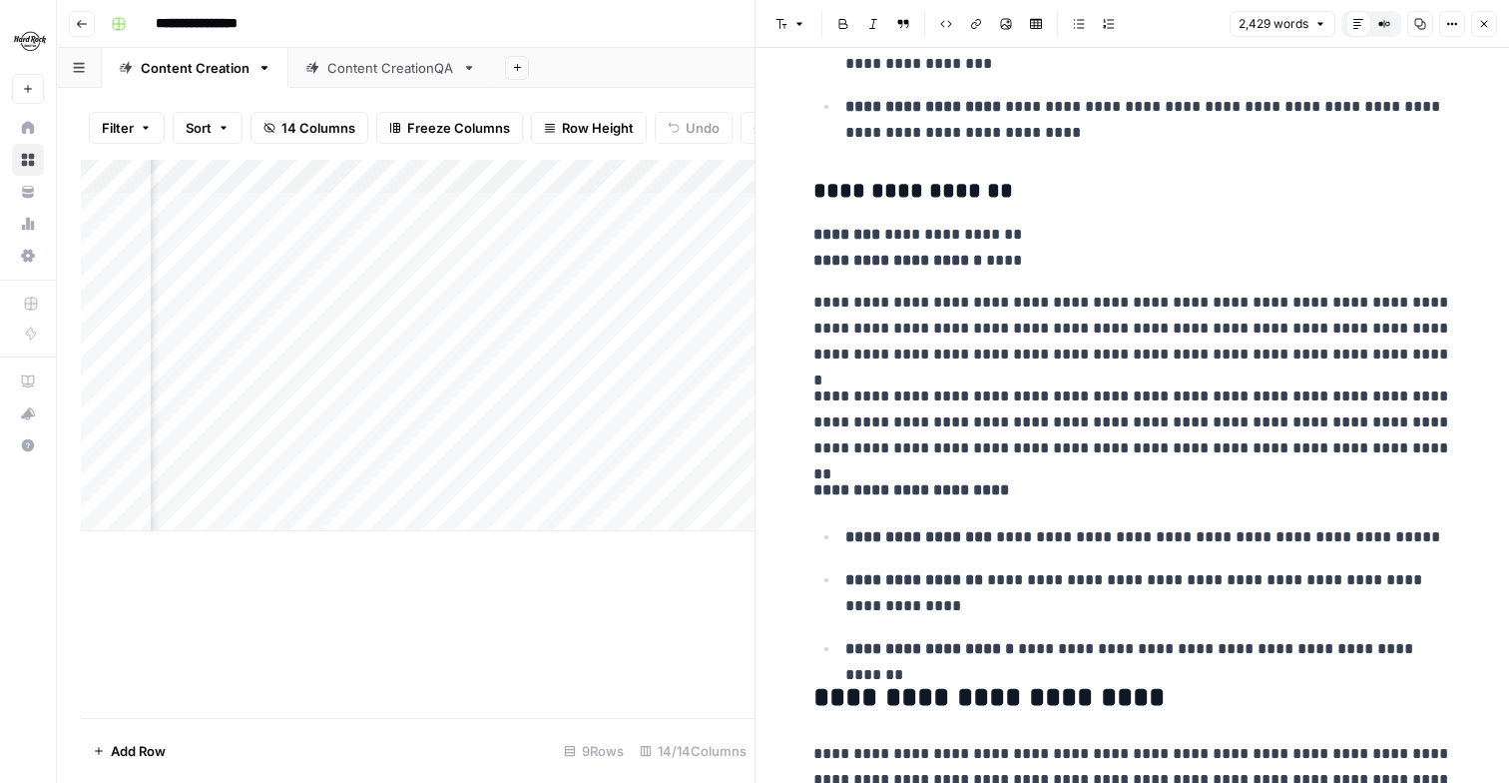
click at [1483, 19] on icon "button" at bounding box center [1484, 24] width 12 height 12
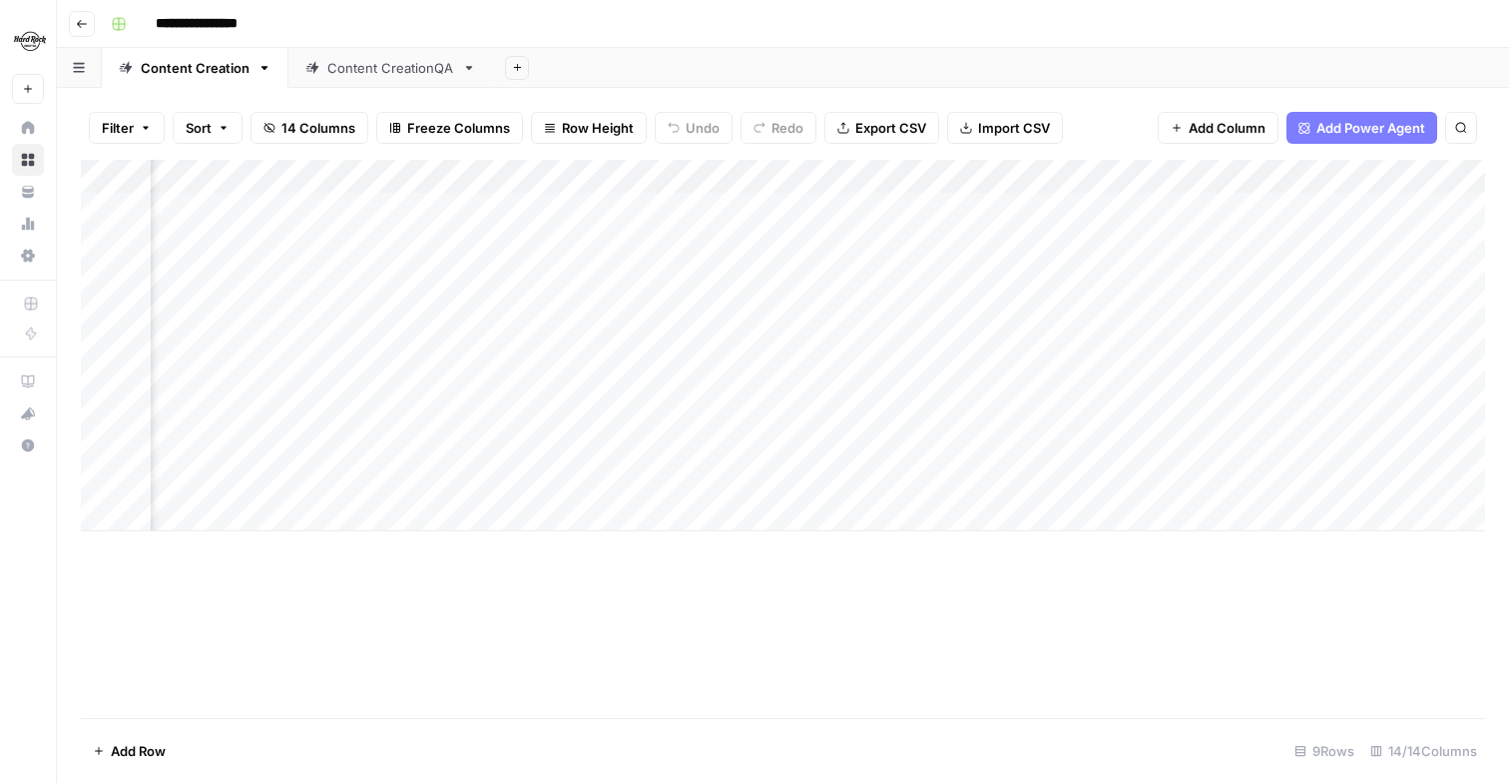
scroll to position [0, 1310]
click at [653, 446] on div "Add Column" at bounding box center [783, 345] width 1405 height 371
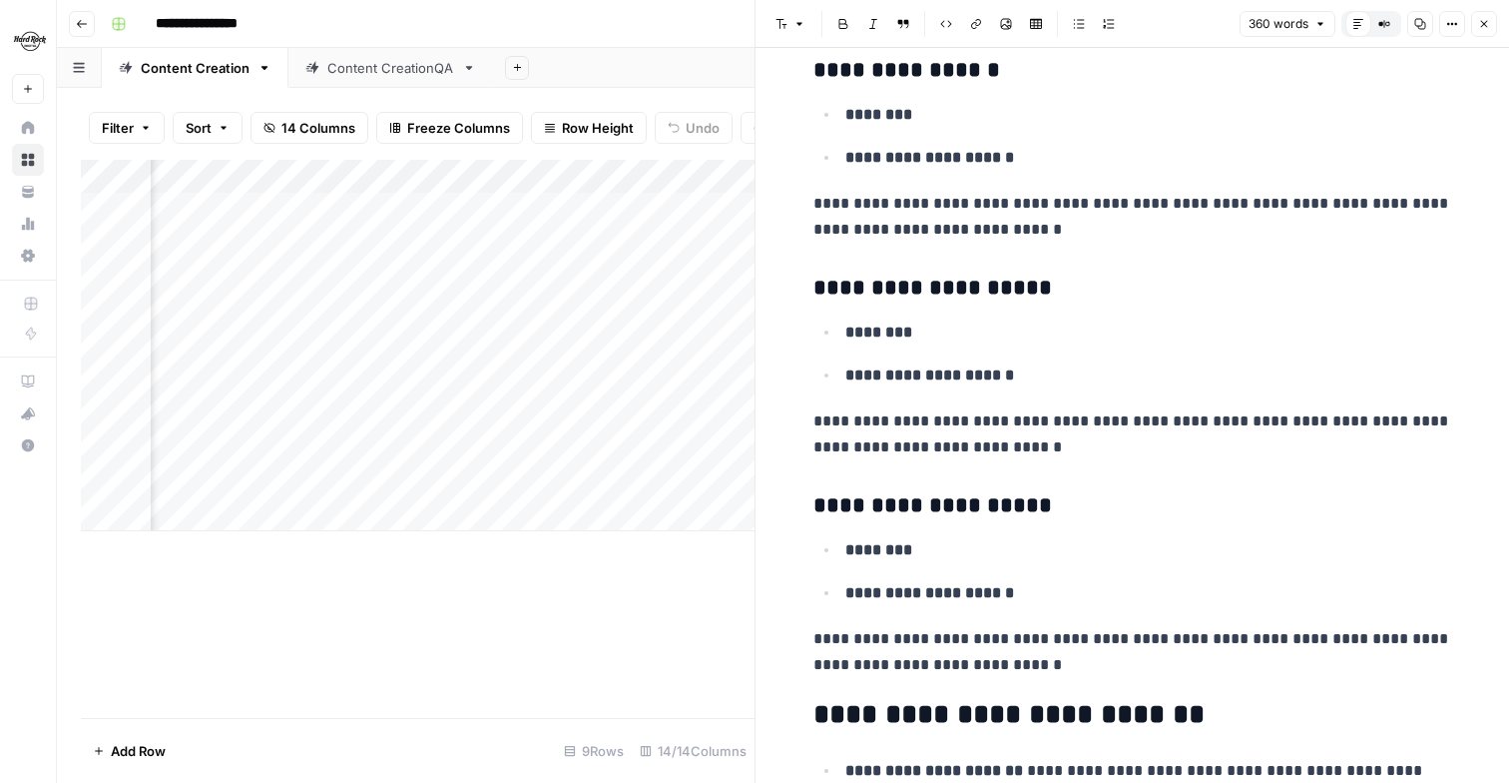
scroll to position [762, 0]
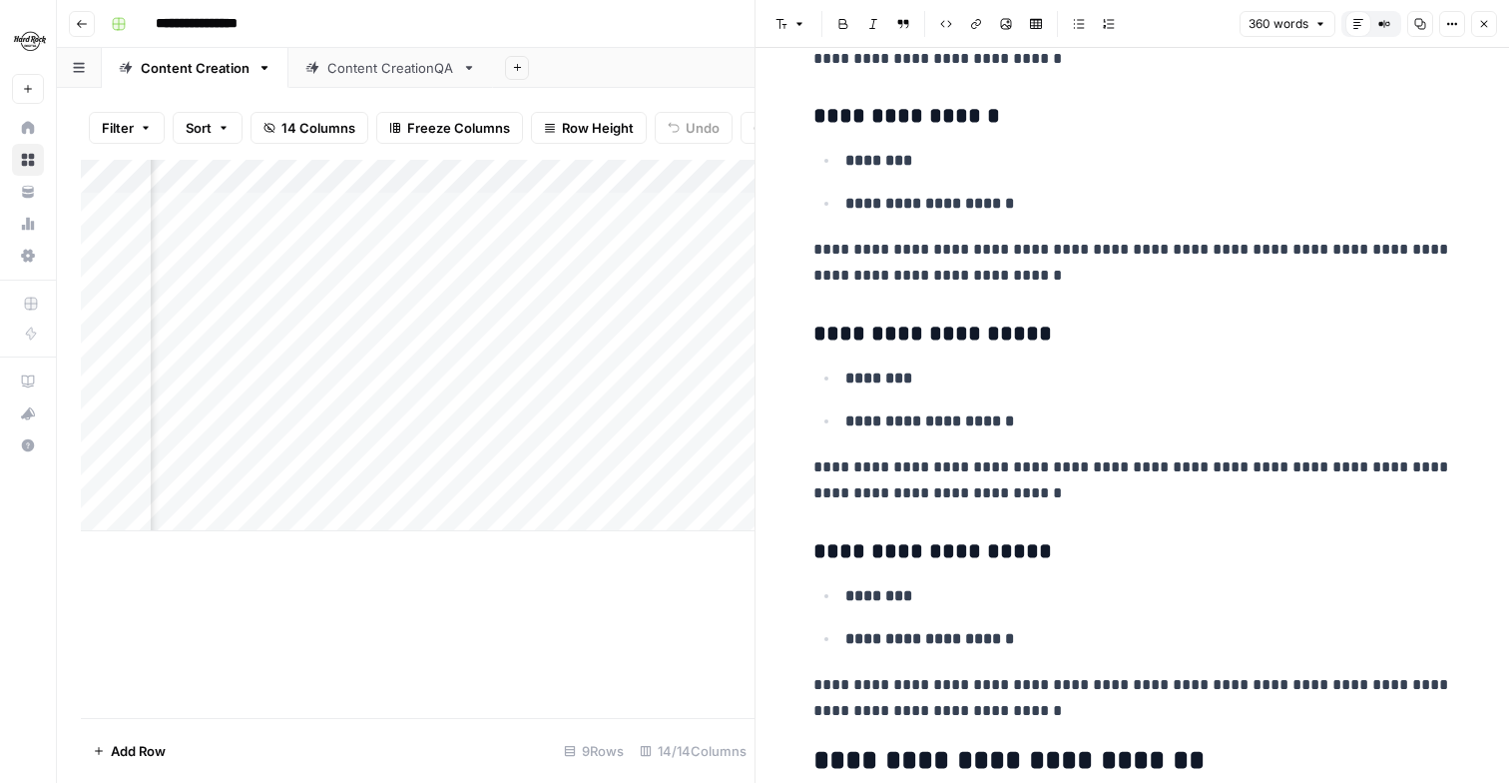
click at [1480, 21] on icon "button" at bounding box center [1484, 24] width 12 height 12
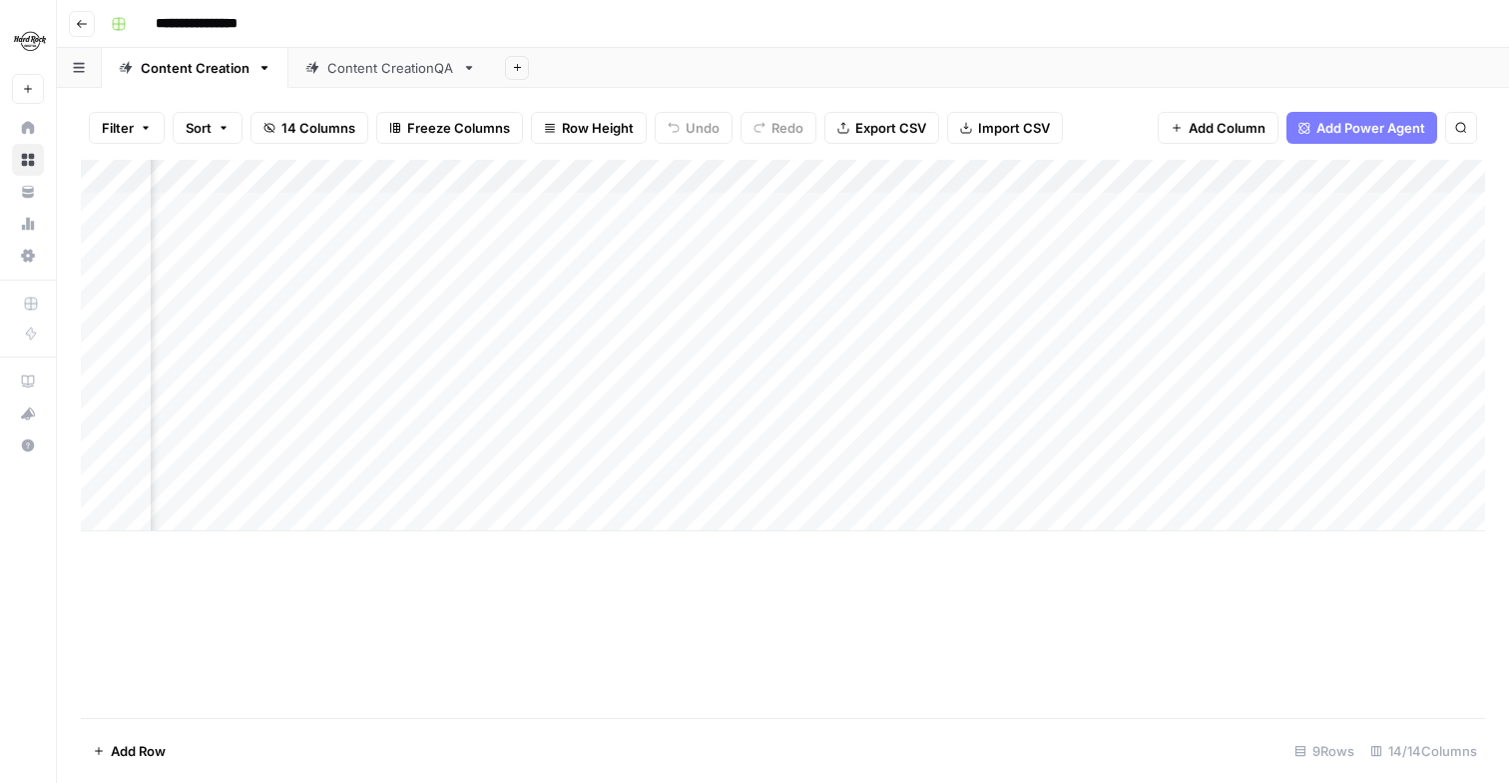
scroll to position [0, 1704]
click at [987, 448] on div "Add Column" at bounding box center [783, 345] width 1405 height 371
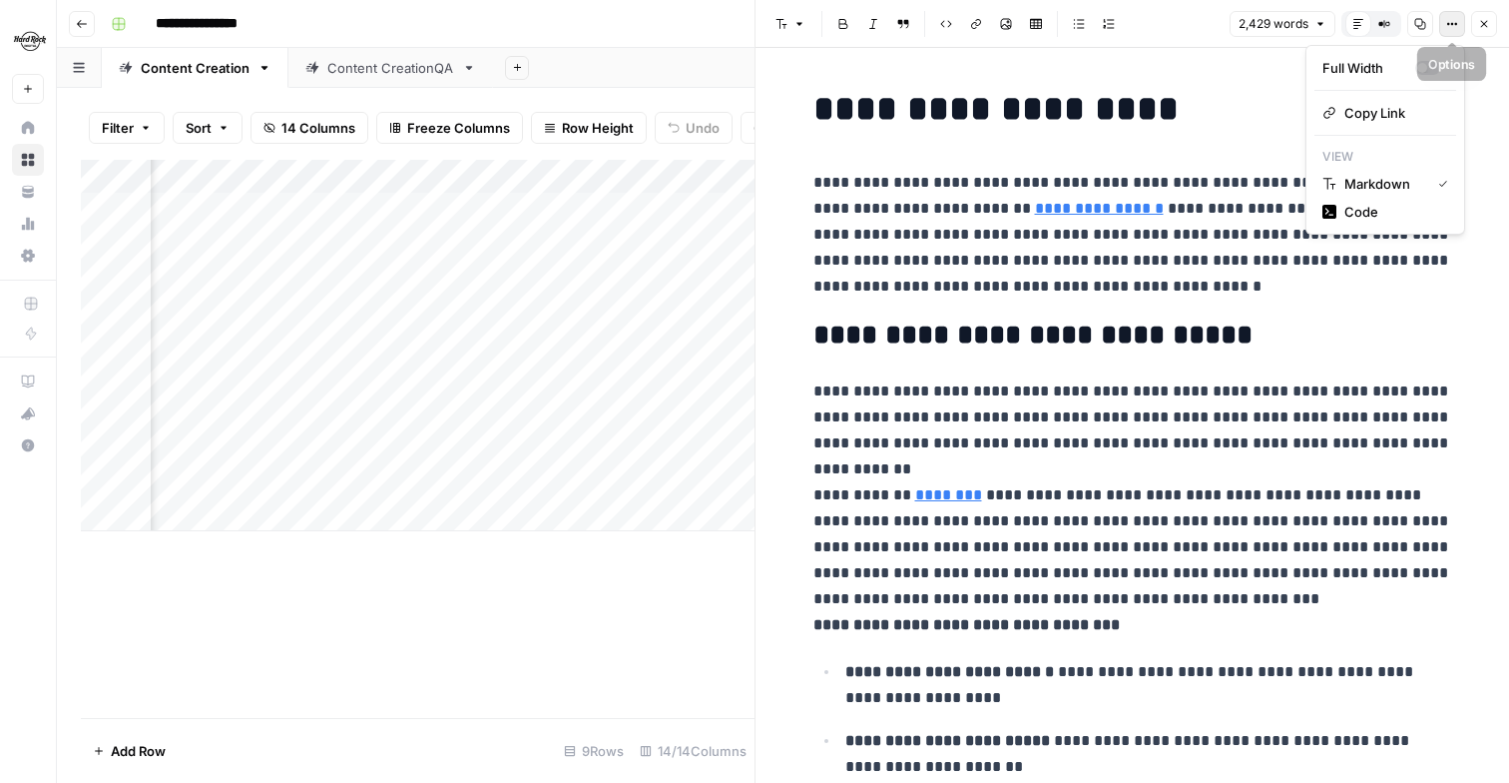
click at [1460, 28] on button "Options" at bounding box center [1453, 24] width 26 height 26
click at [715, 487] on div "Add Column" at bounding box center [418, 345] width 674 height 371
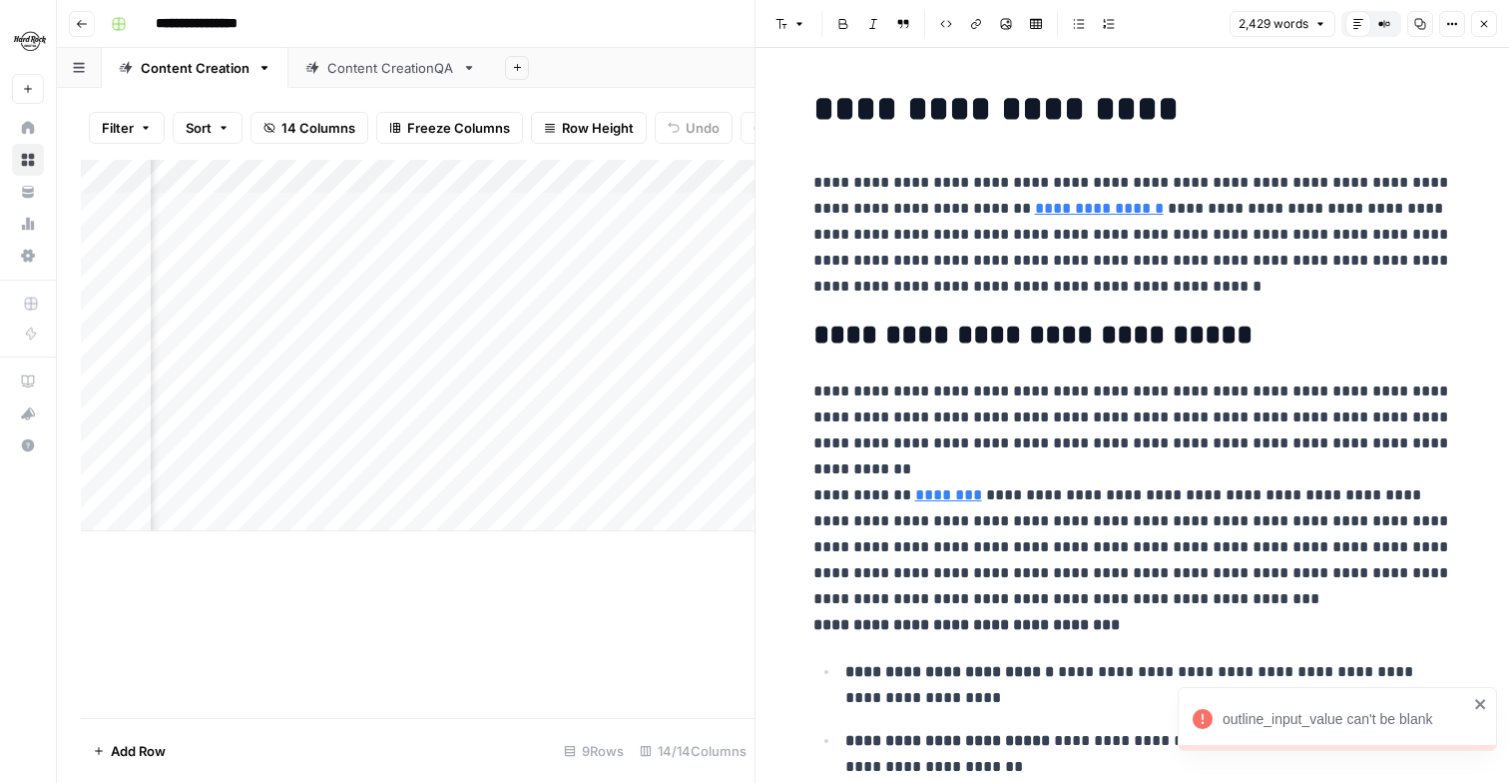
click at [1478, 18] on icon "button" at bounding box center [1484, 24] width 12 height 12
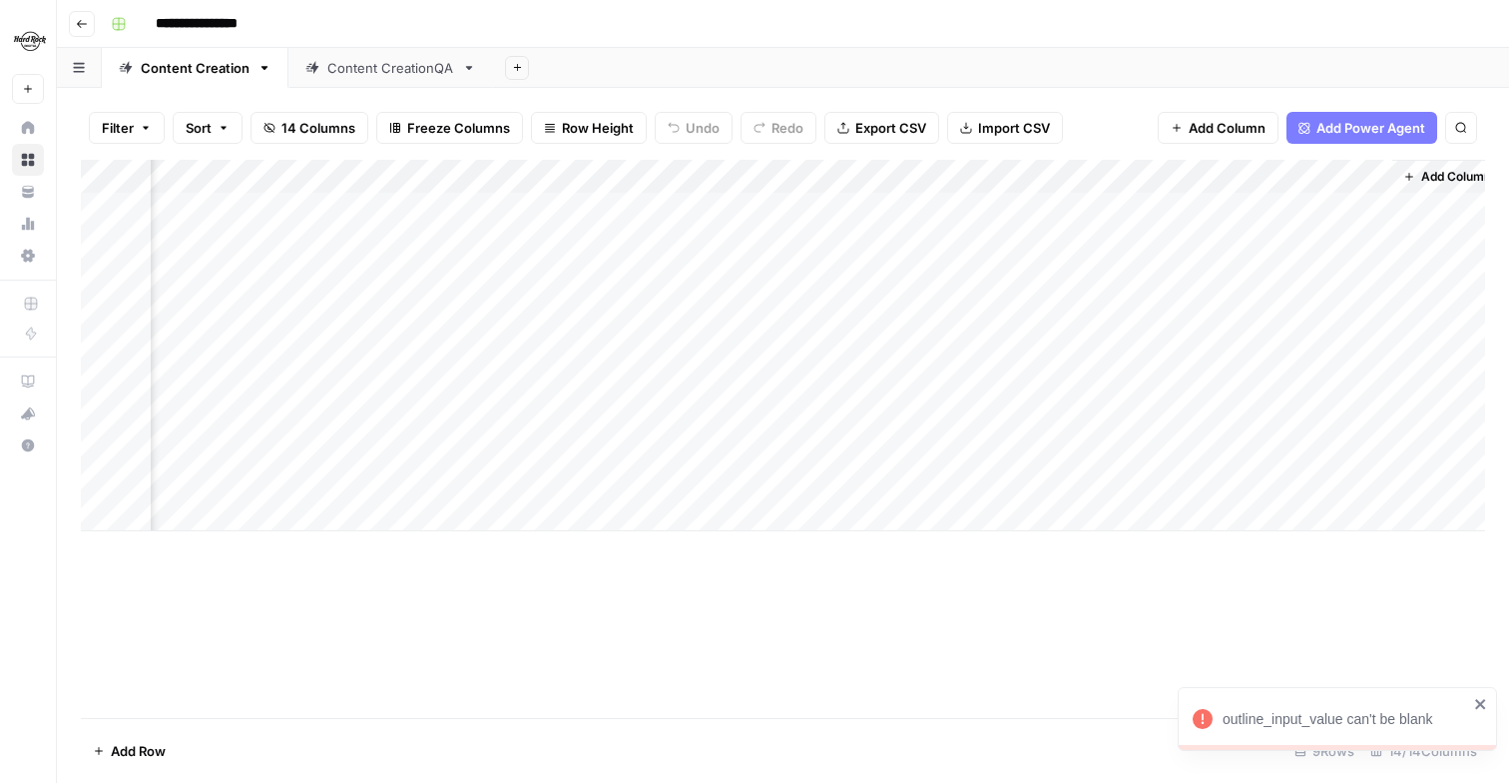
scroll to position [0, 1680]
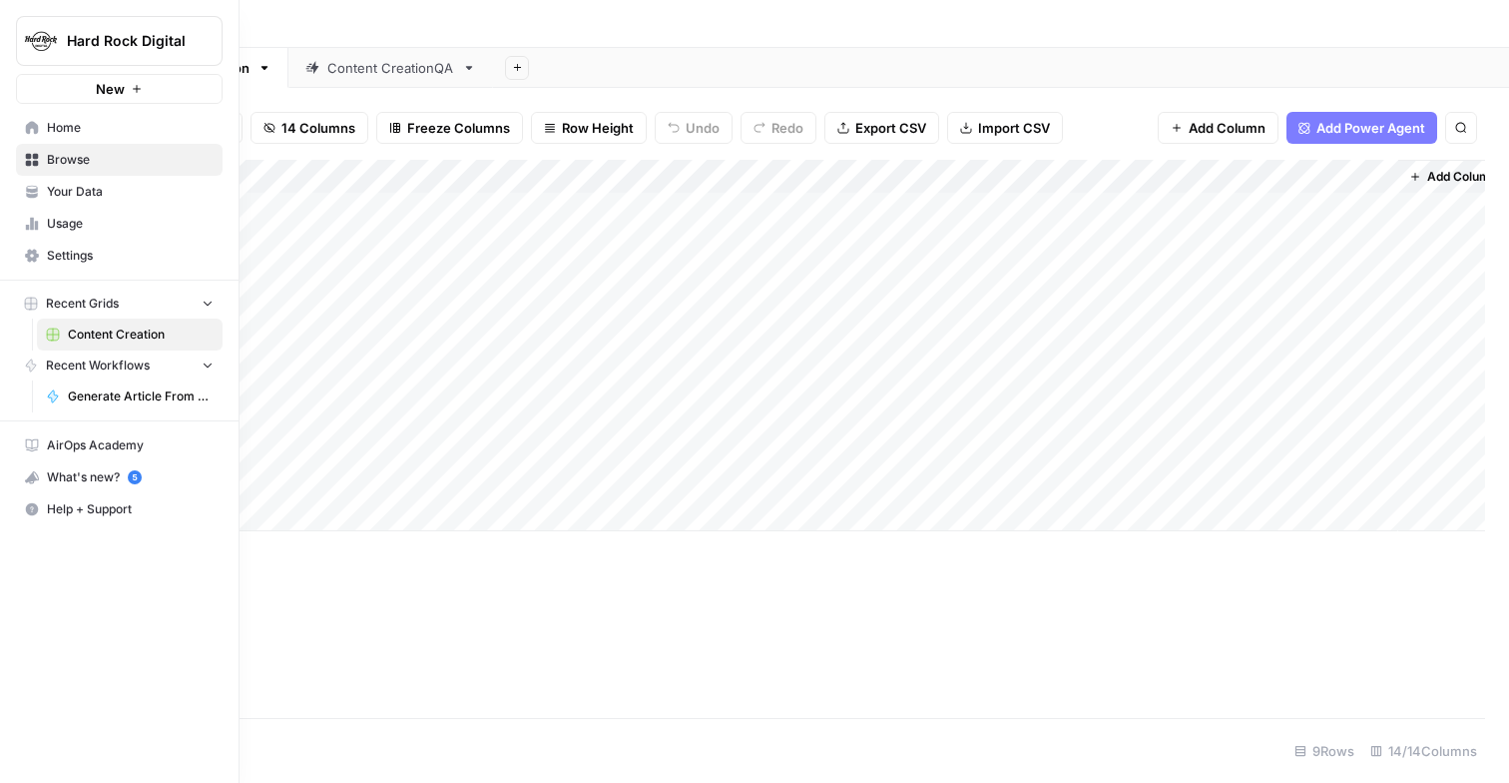
click at [177, 332] on span "Content Creation" at bounding box center [141, 334] width 146 height 18
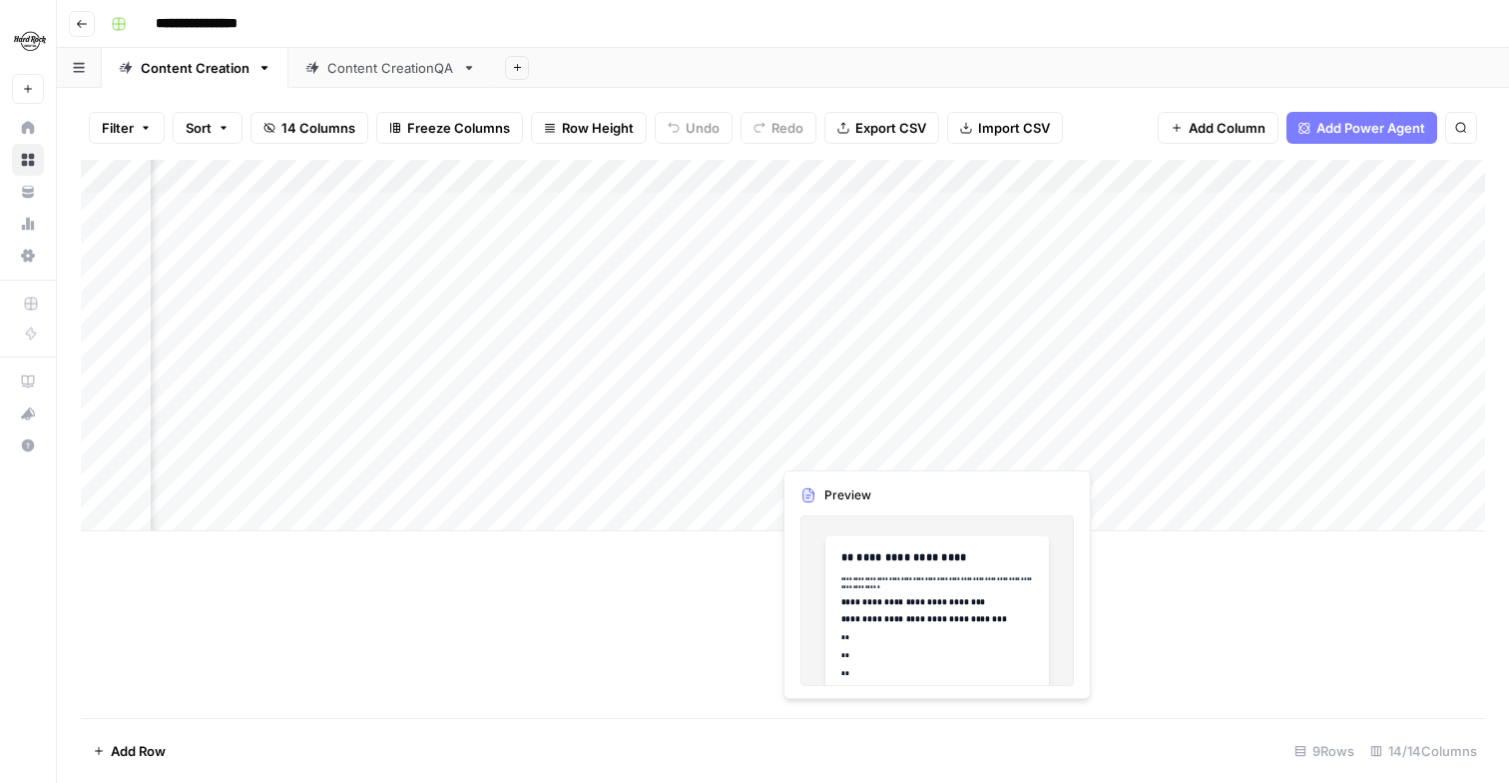
scroll to position [0, 863]
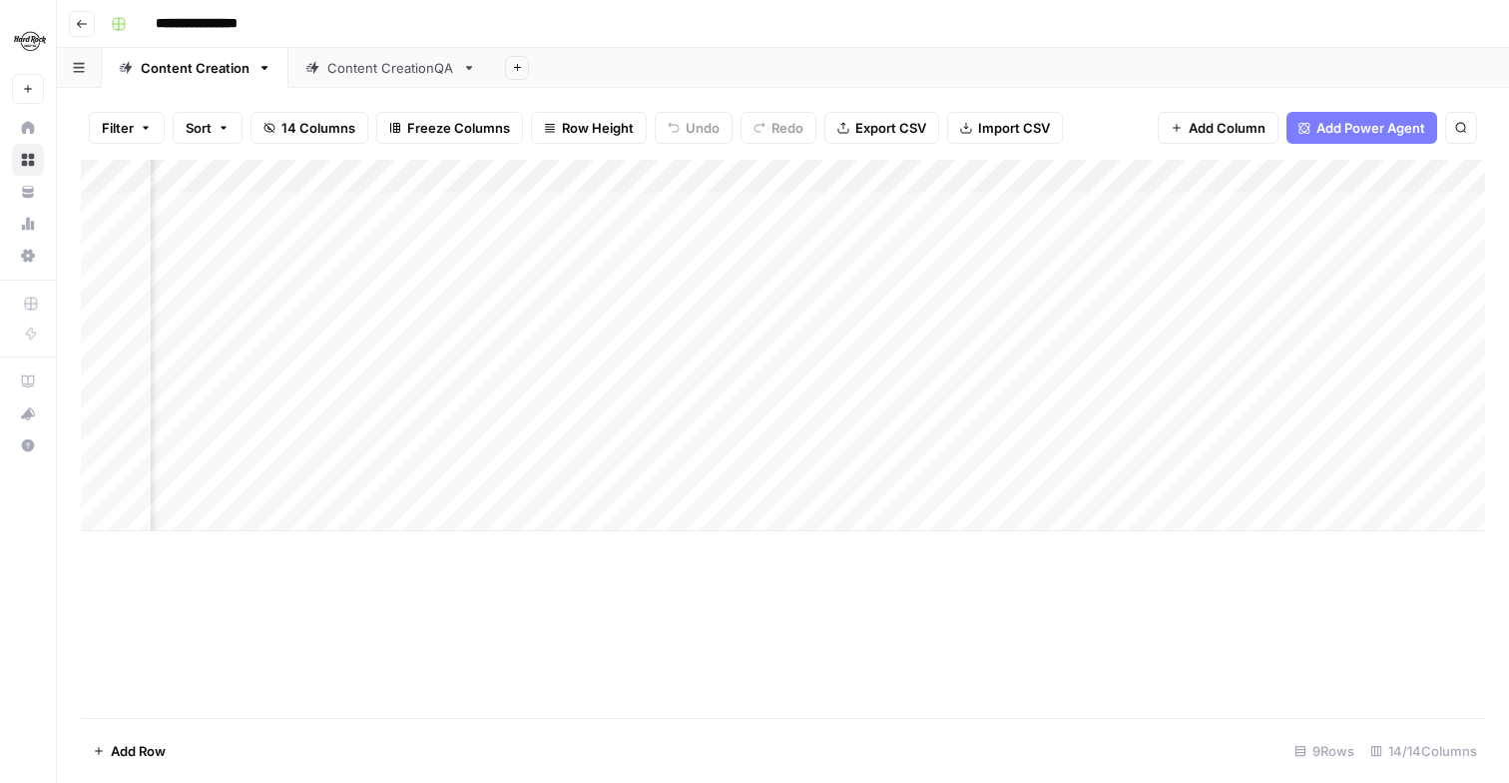
click at [874, 445] on div "Add Column" at bounding box center [783, 345] width 1405 height 371
click at [950, 448] on div "Add Column" at bounding box center [783, 345] width 1405 height 371
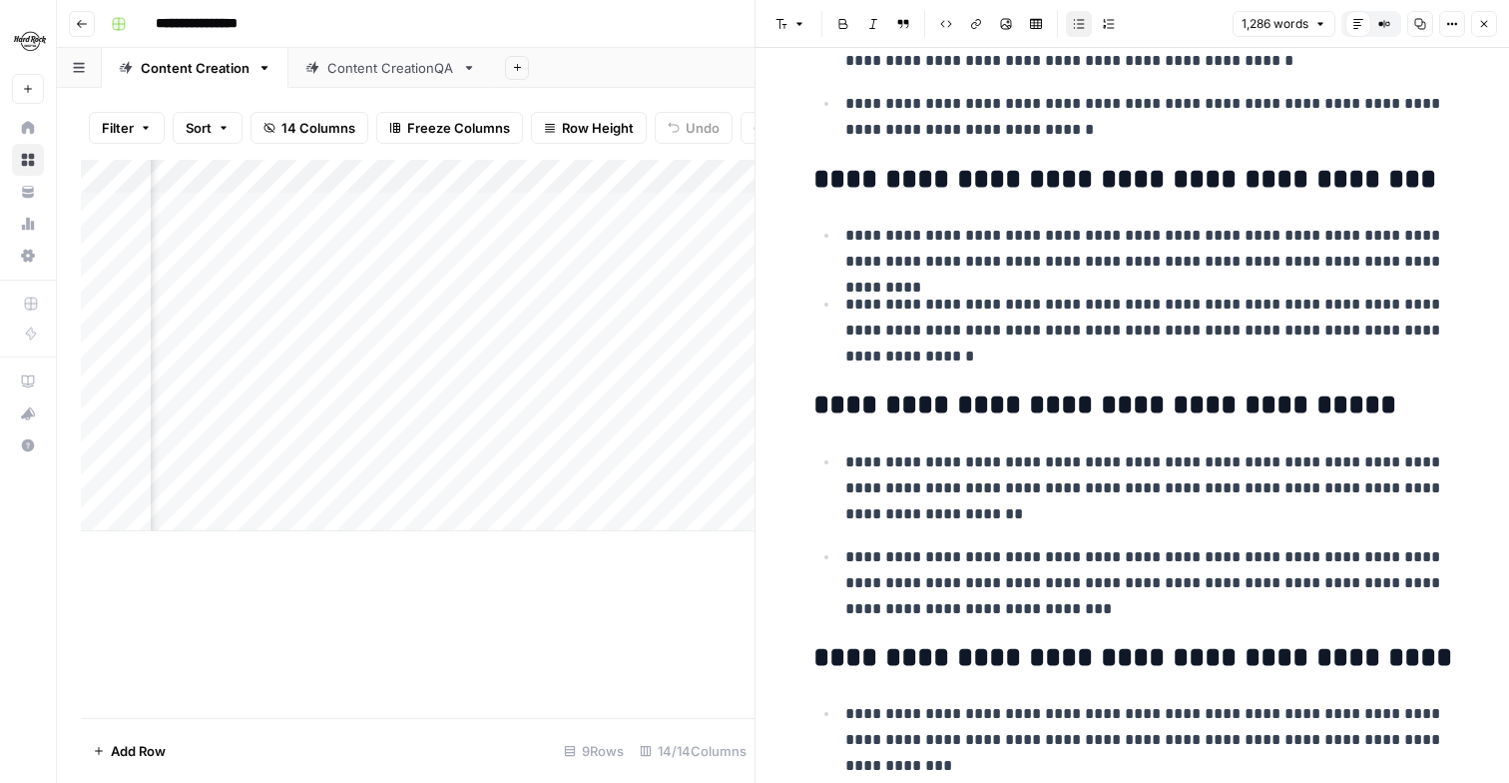
scroll to position [6569, 0]
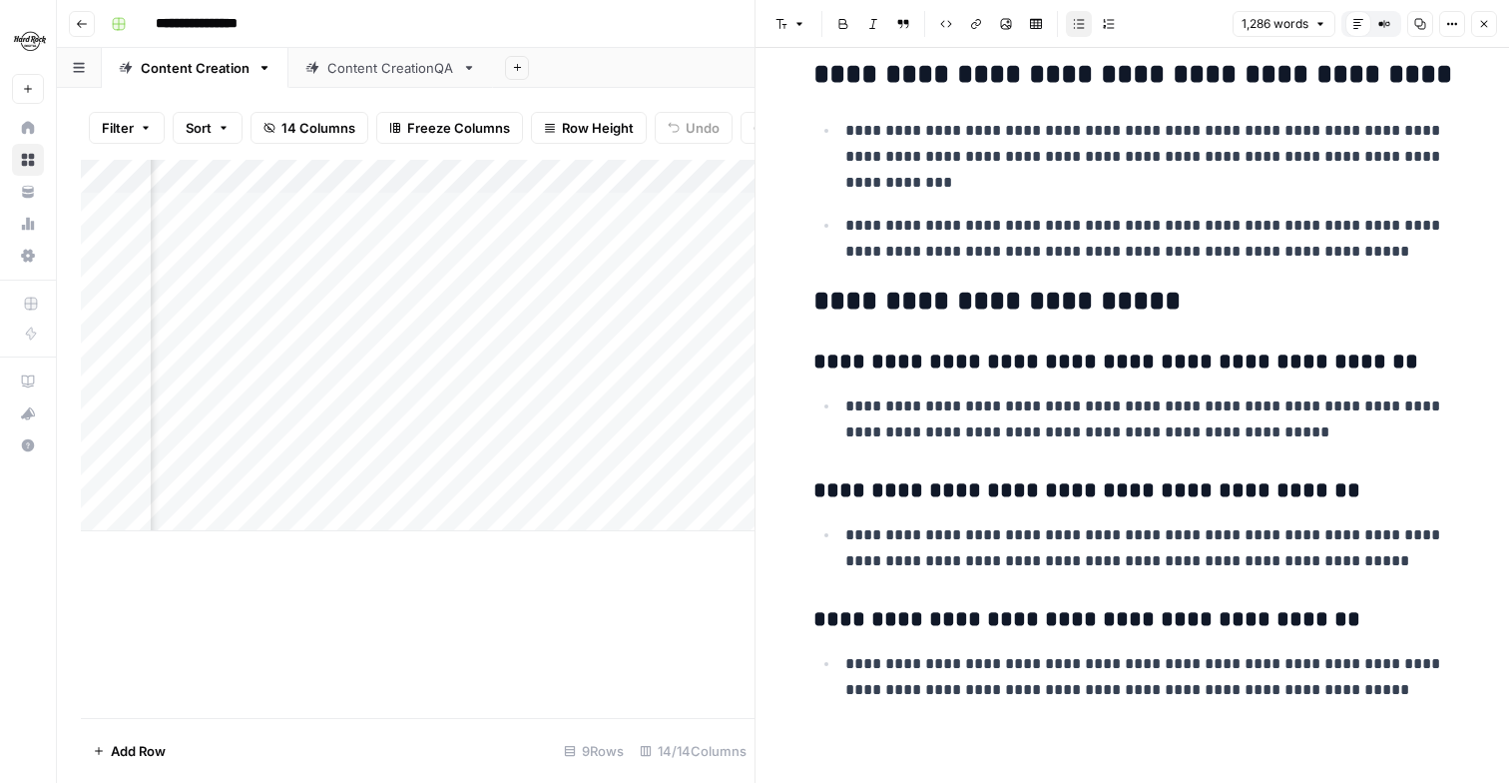
click at [1486, 20] on icon "button" at bounding box center [1484, 24] width 12 height 12
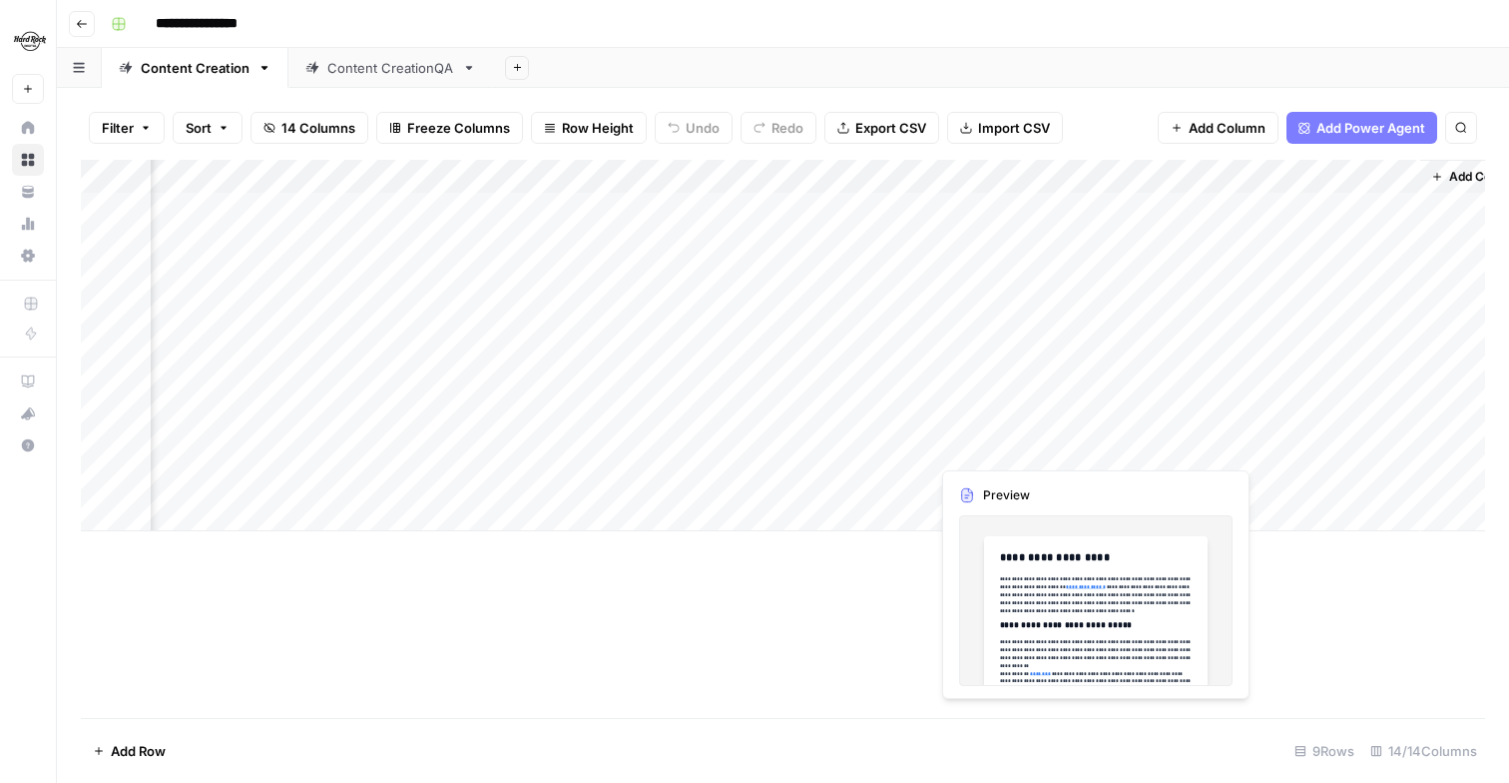
scroll to position [0, 1704]
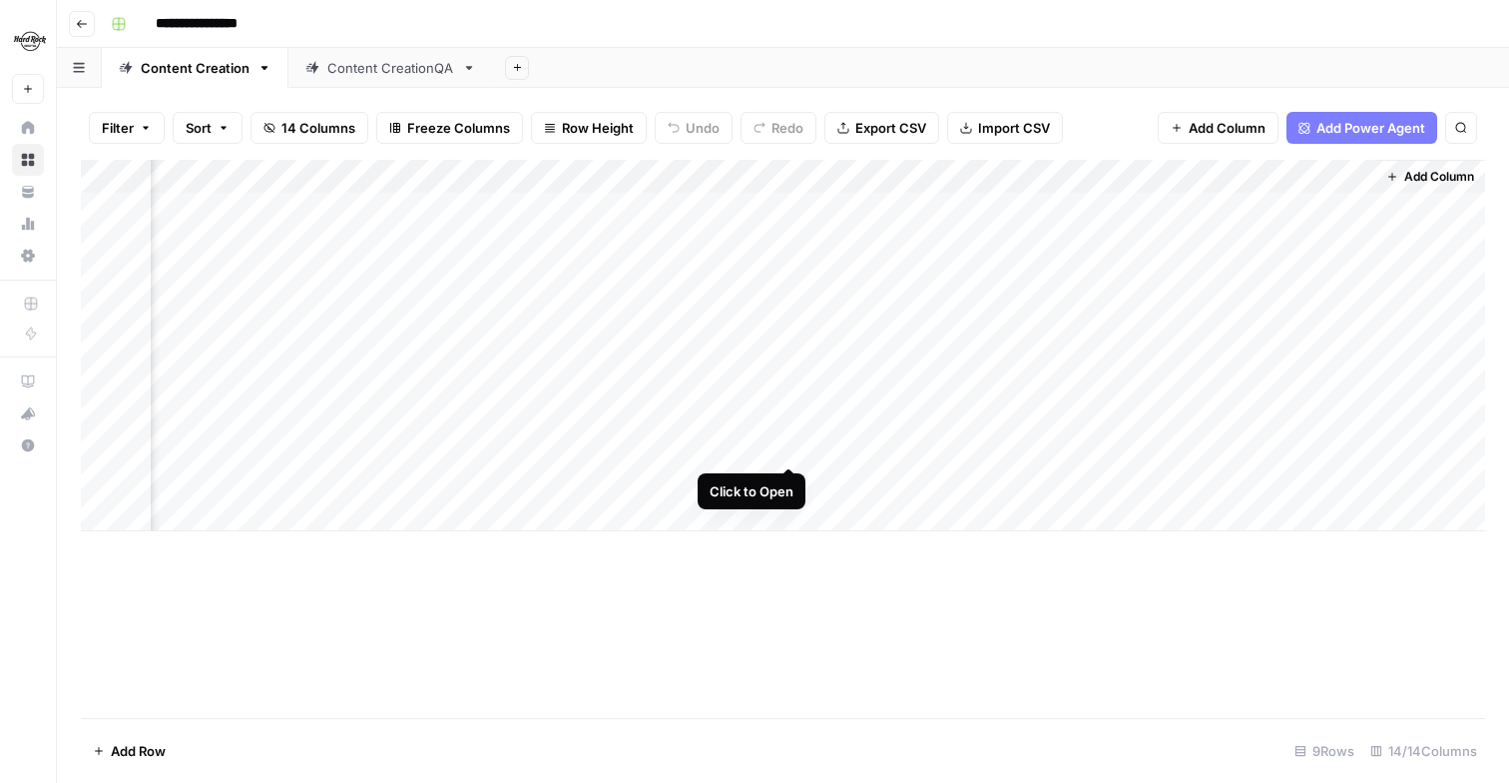
click at [792, 452] on div "Add Column" at bounding box center [783, 345] width 1405 height 371
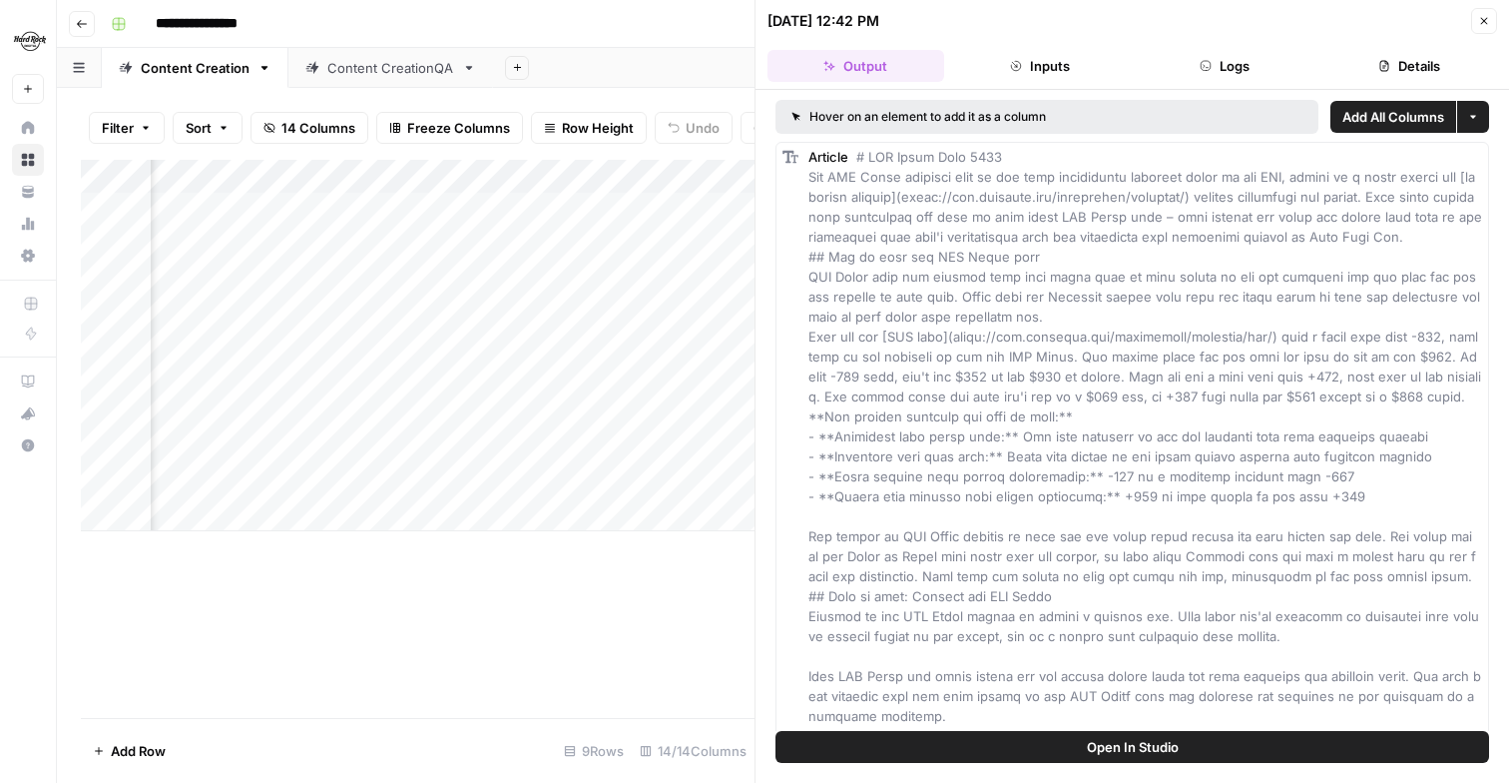
drag, startPoint x: 882, startPoint y: 66, endPoint x: 1035, endPoint y: 396, distance: 364.0
click at [1034, 396] on div "08/19/25 at 12:42 PM Close Output Inputs Logs Details Hover on an element to ad…" at bounding box center [1132, 391] width 755 height 783
click at [1176, 753] on span "Open In Studio" at bounding box center [1133, 747] width 92 height 20
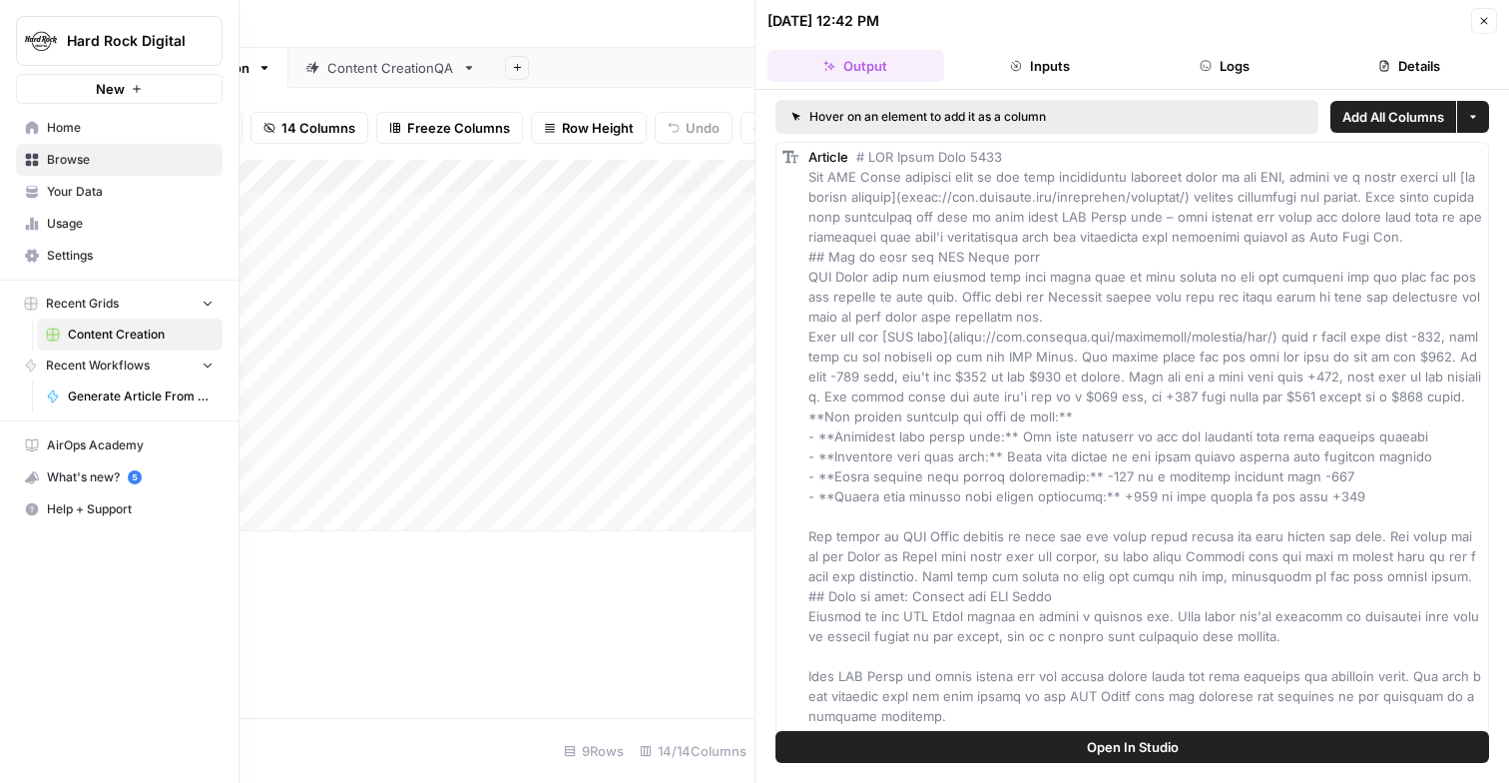
click at [119, 186] on span "Your Data" at bounding box center [130, 192] width 167 height 18
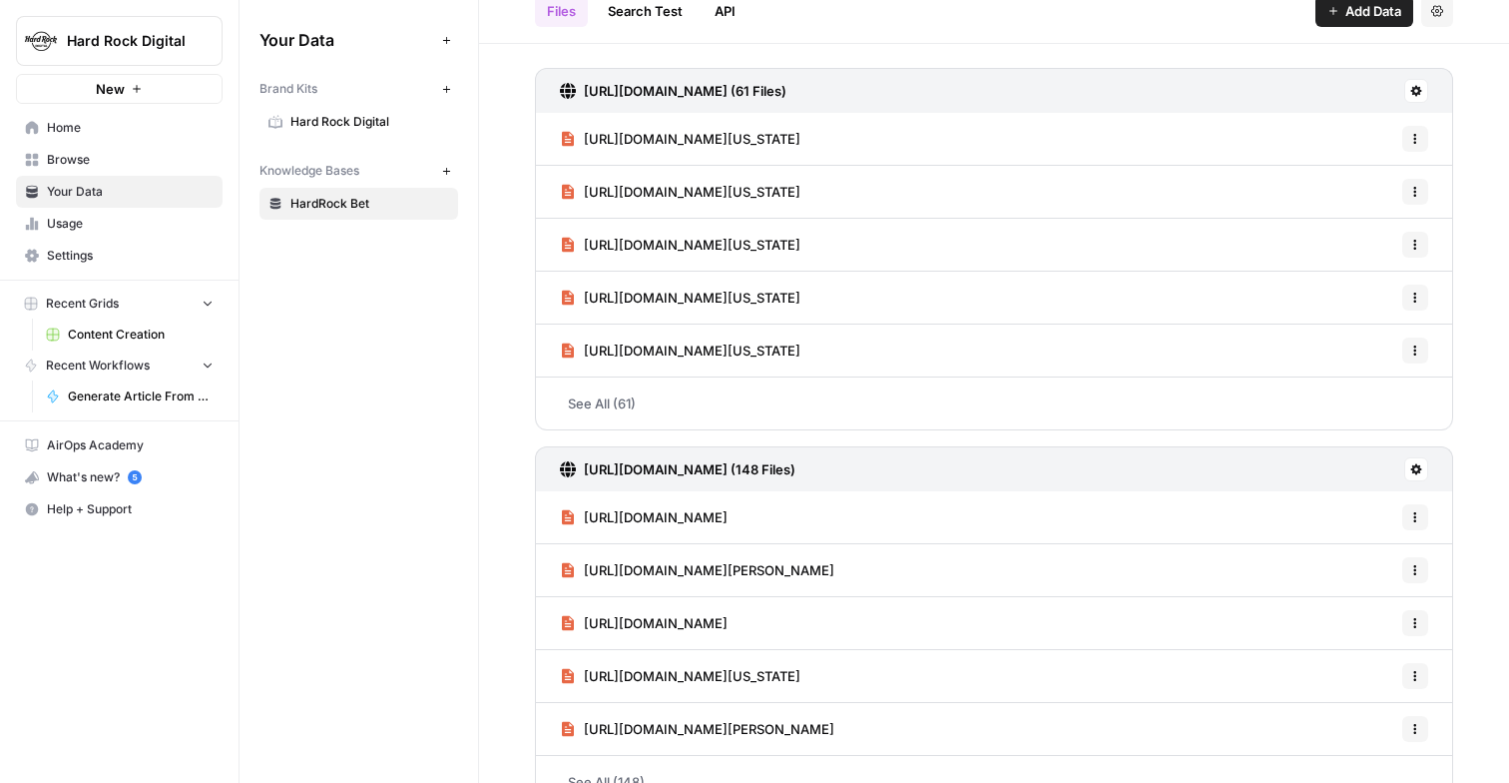
scroll to position [78, 0]
click at [620, 401] on link "See All (61)" at bounding box center [994, 402] width 918 height 52
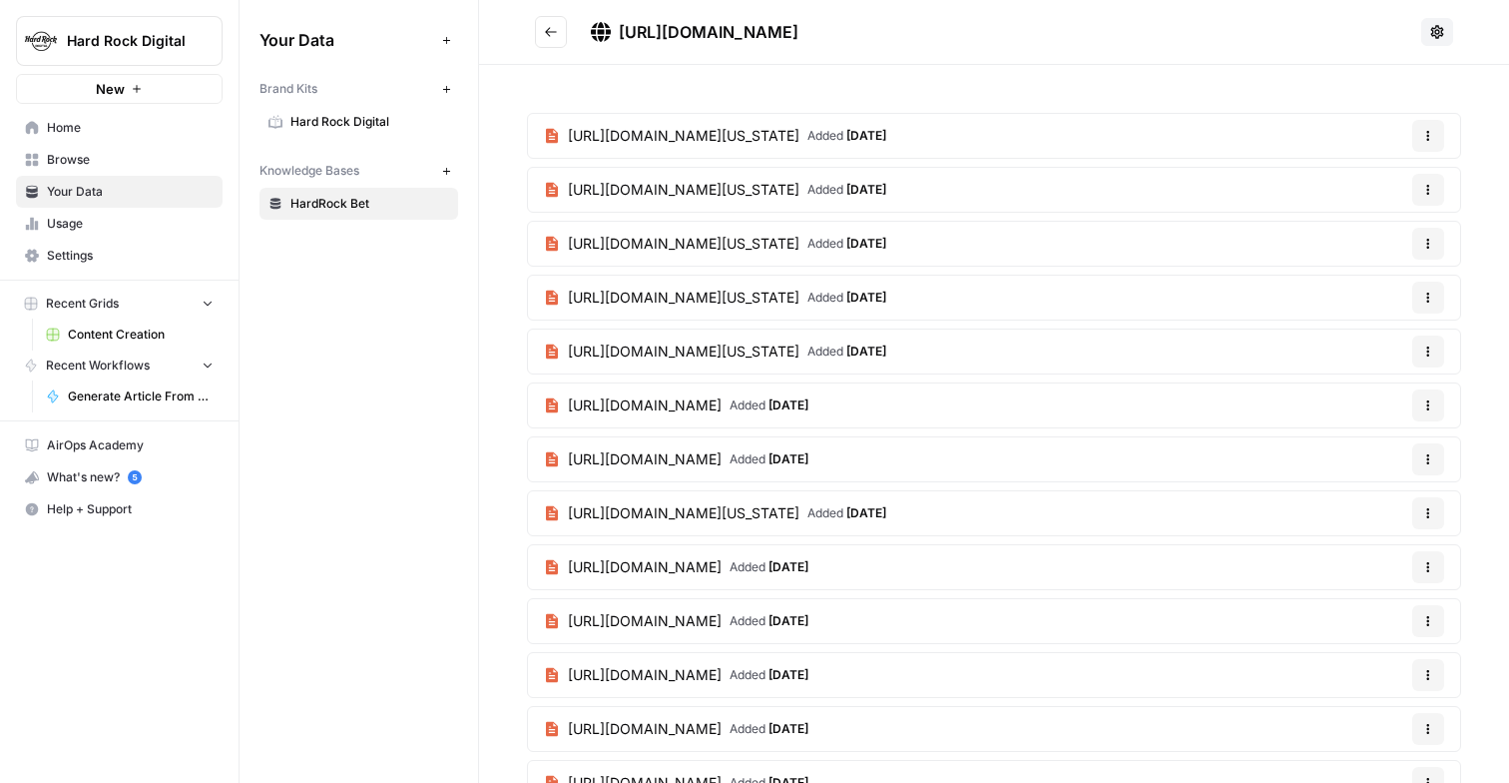
click at [567, 45] on h2 "https://www.hardrock.bet/page-sitemap.xml" at bounding box center [974, 32] width 878 height 32
click at [558, 42] on button "Go back" at bounding box center [551, 32] width 32 height 32
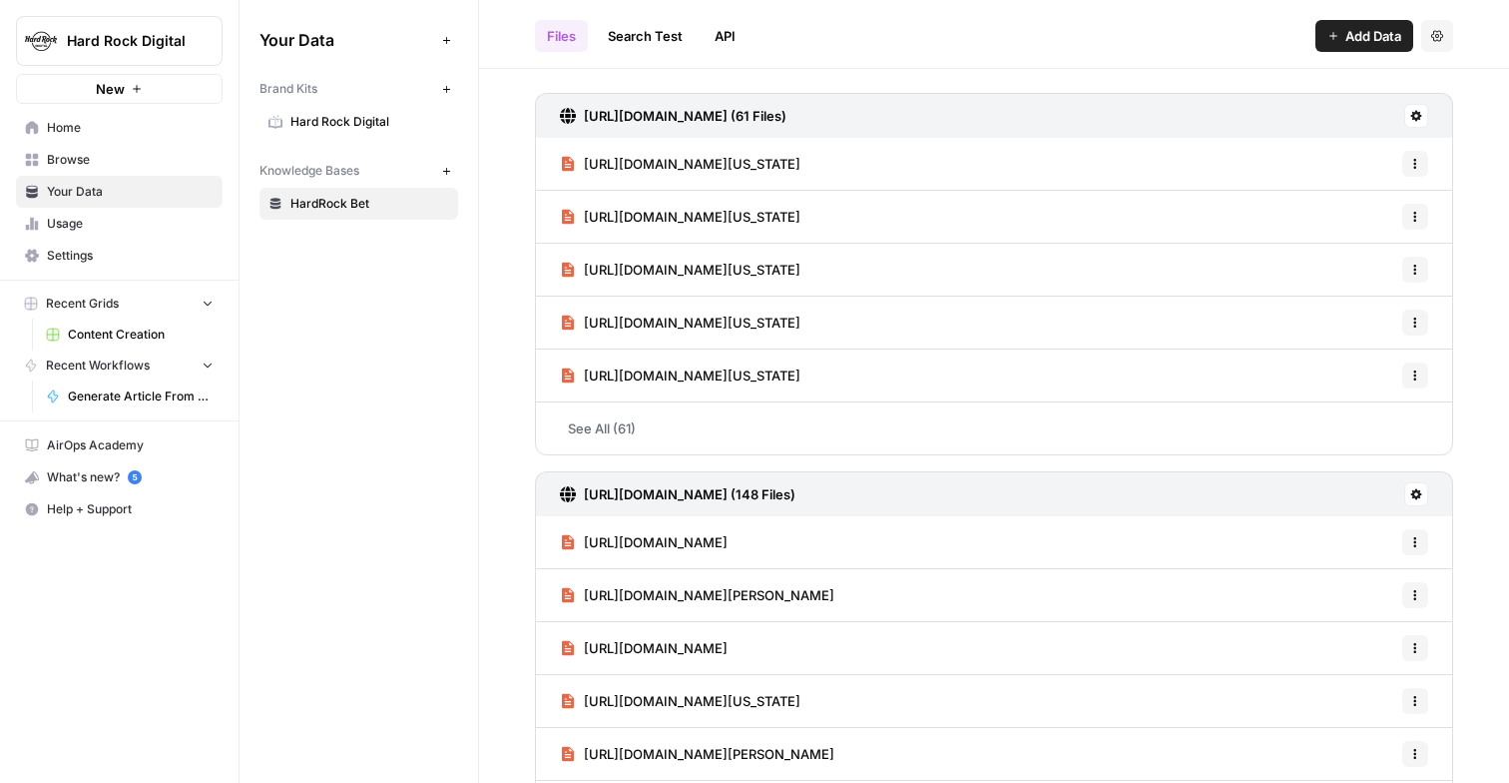
scroll to position [119, 0]
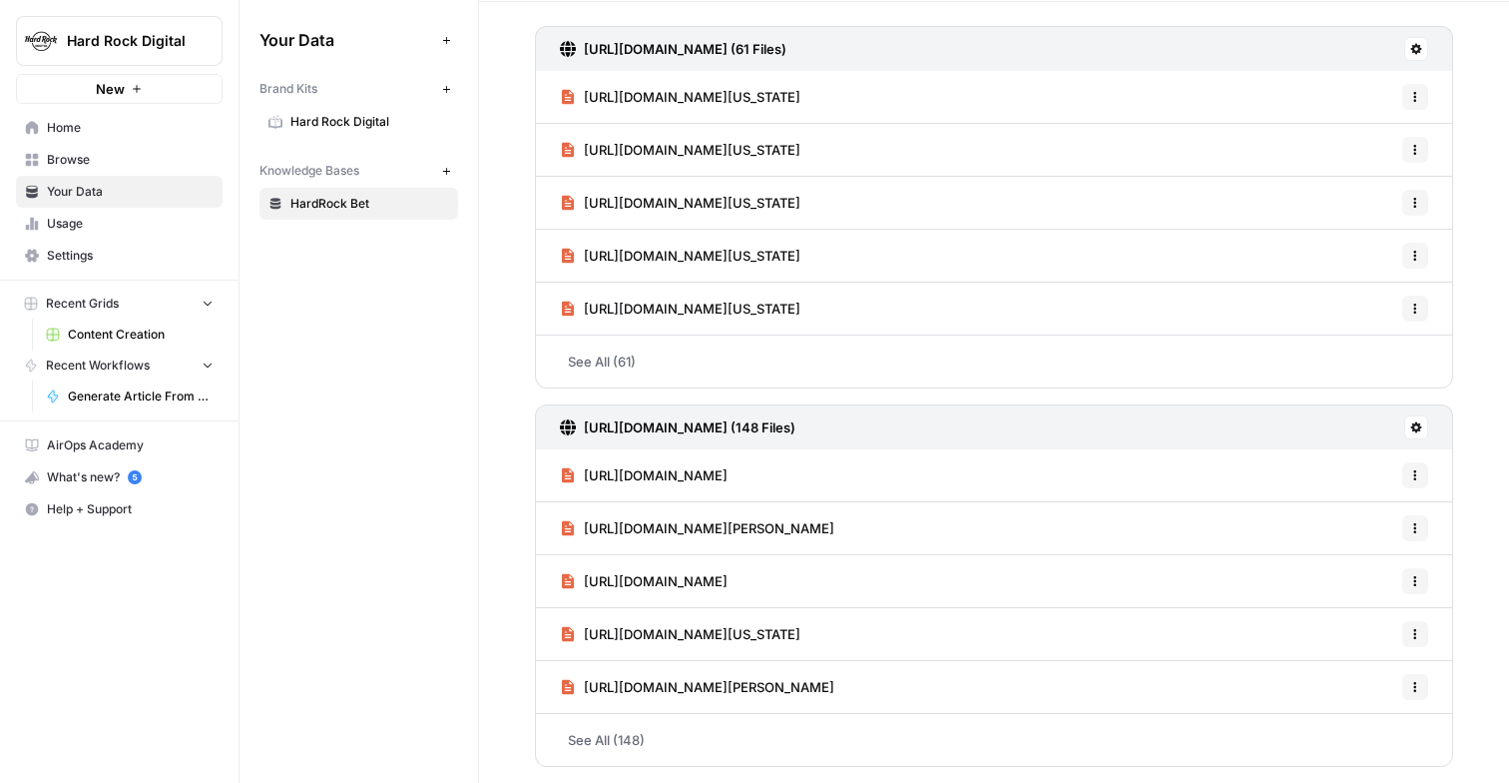
click at [618, 744] on link "See All (148)" at bounding box center [994, 740] width 918 height 52
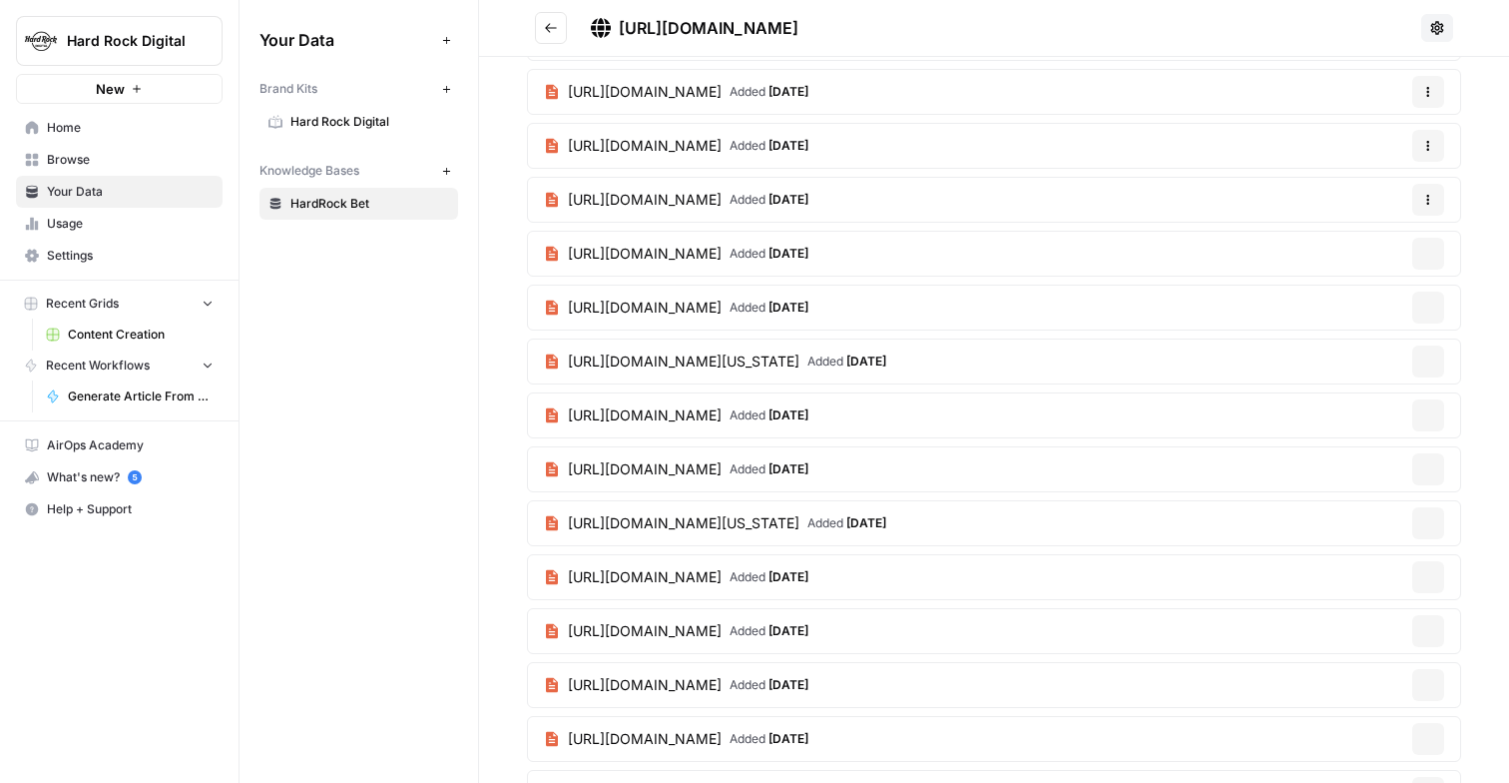
scroll to position [6411, 0]
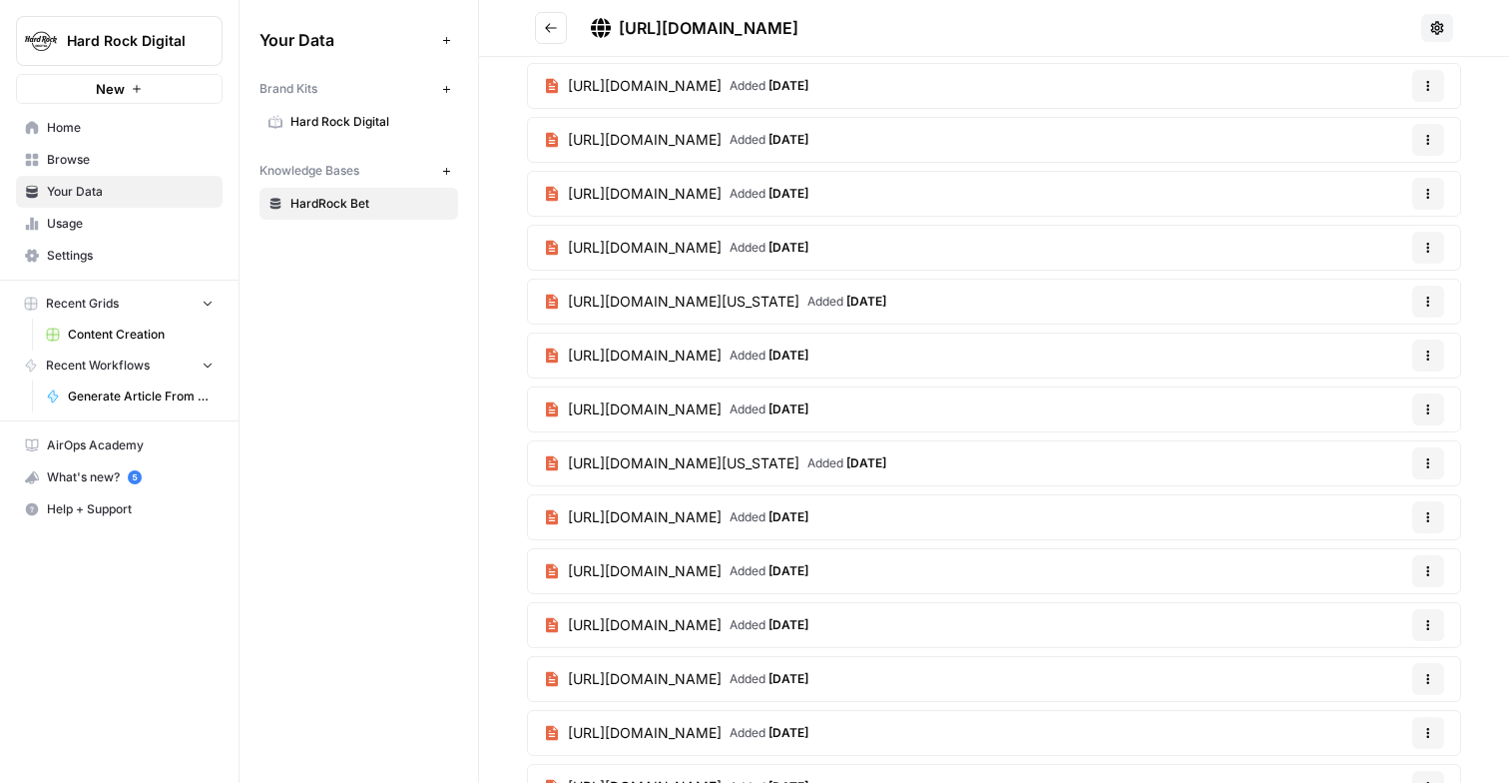
click at [362, 116] on span "Hard Rock Digital" at bounding box center [369, 122] width 159 height 18
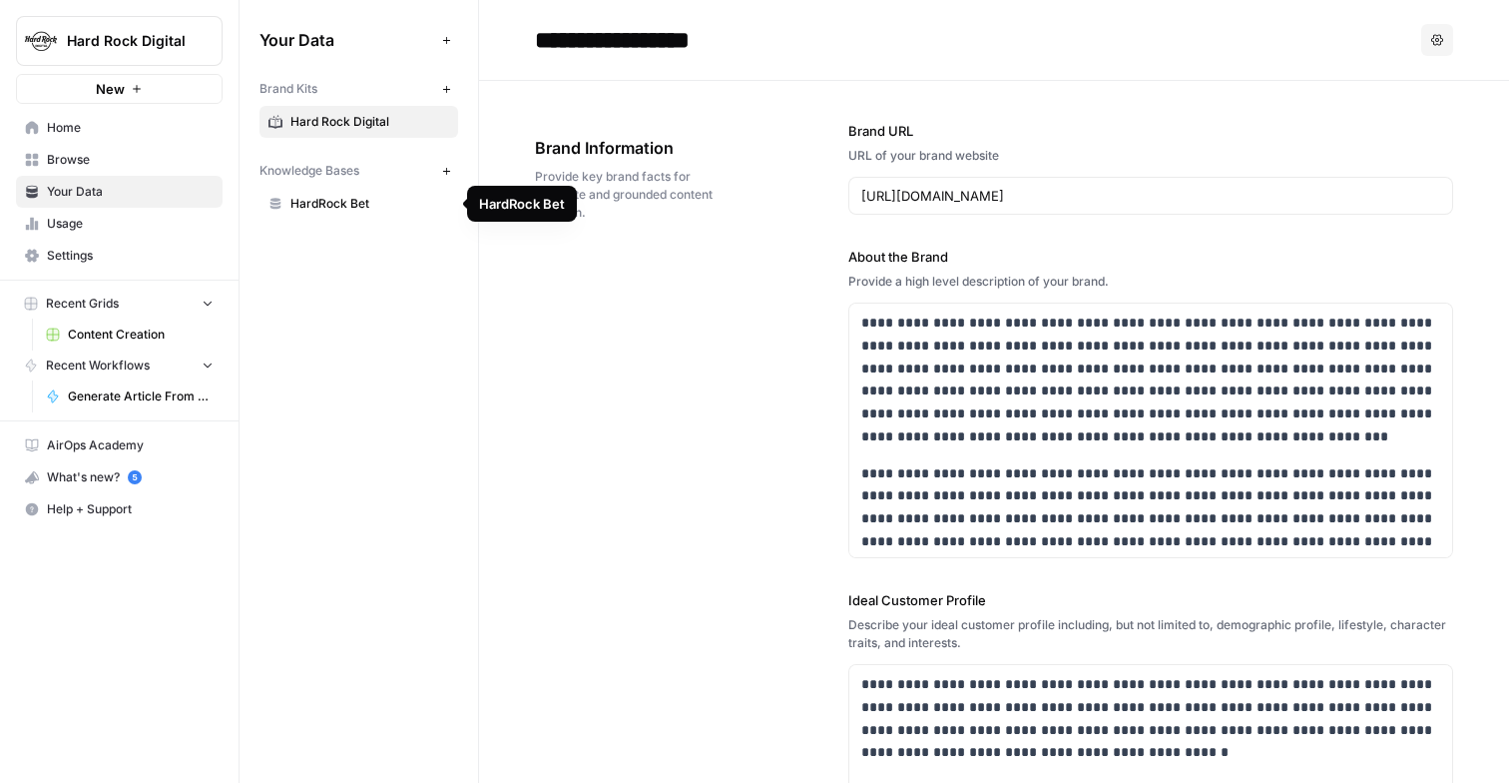
click at [359, 205] on span "HardRock Bet" at bounding box center [369, 204] width 159 height 18
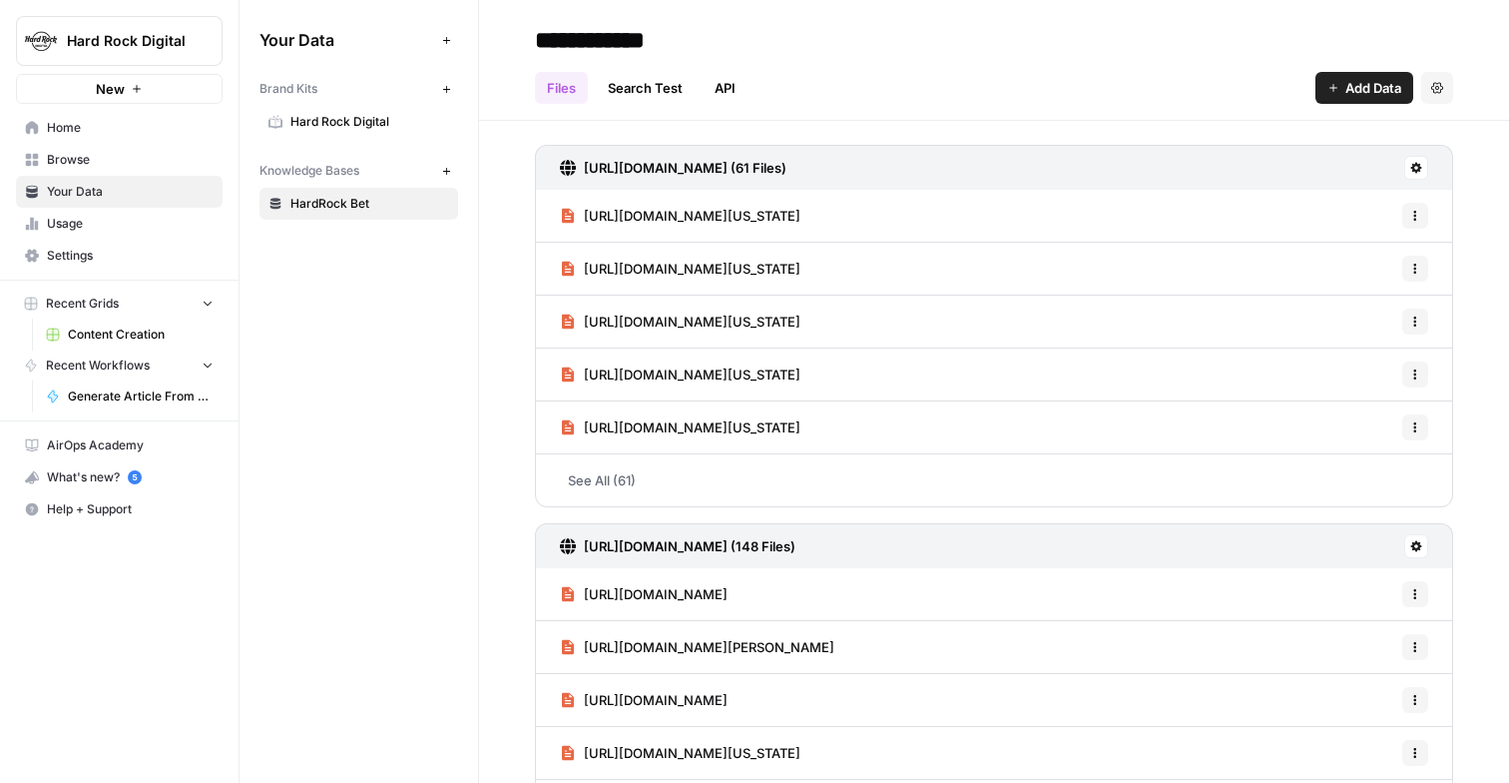
click at [639, 81] on link "Search Test" at bounding box center [645, 88] width 99 height 32
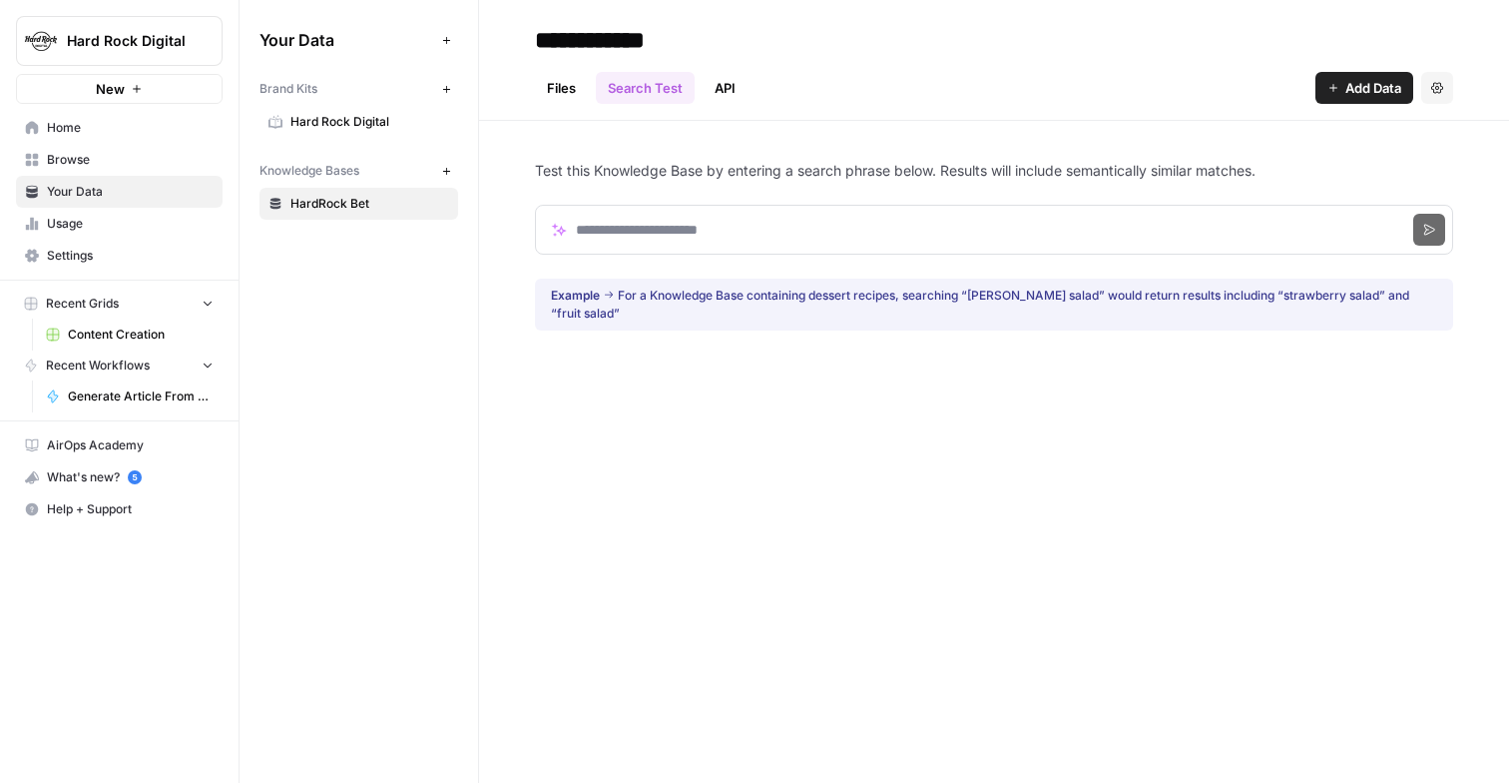
click at [739, 87] on link "API" at bounding box center [725, 88] width 45 height 32
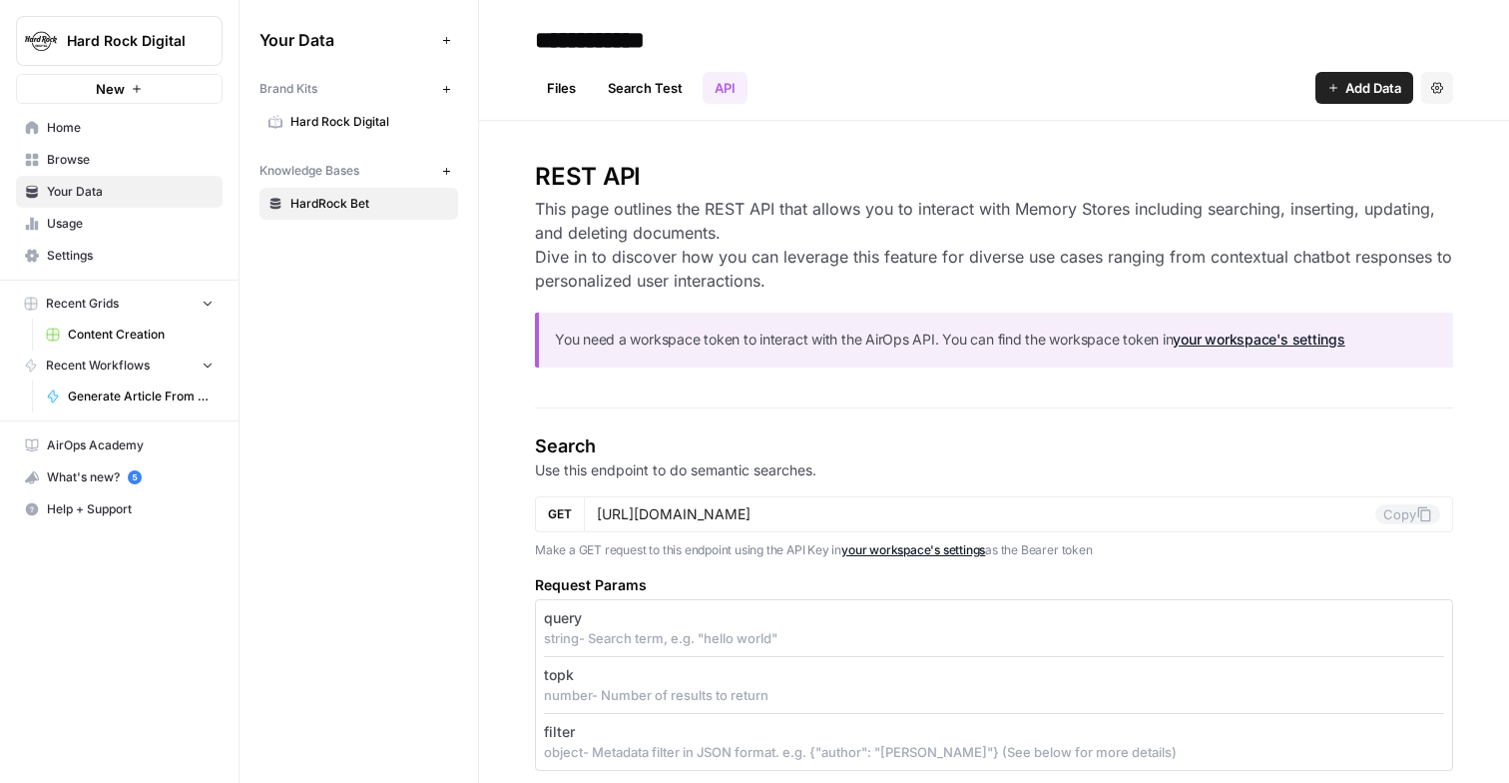
click at [565, 93] on link "Files" at bounding box center [561, 88] width 53 height 32
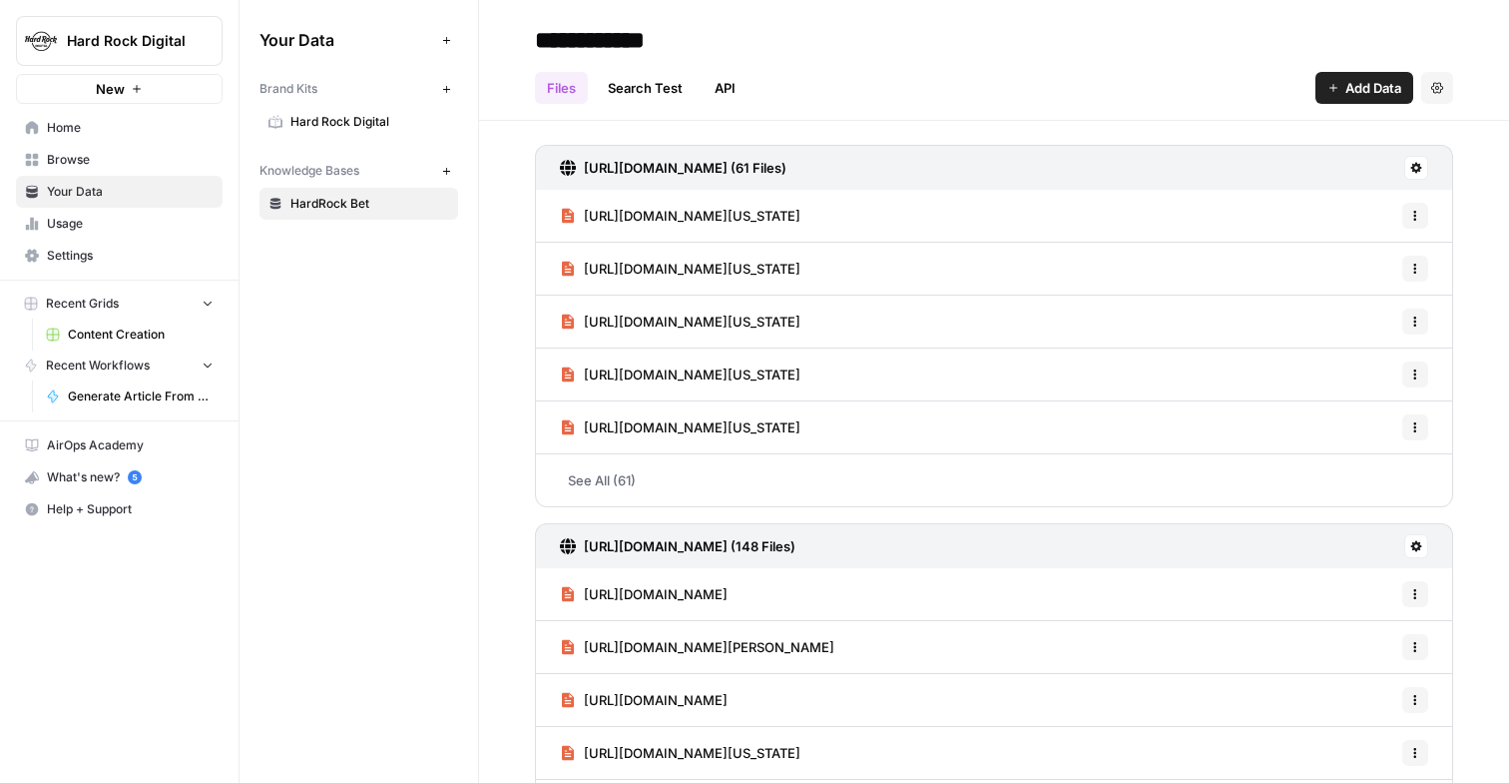
click at [604, 495] on link "See All (61)" at bounding box center [994, 480] width 918 height 52
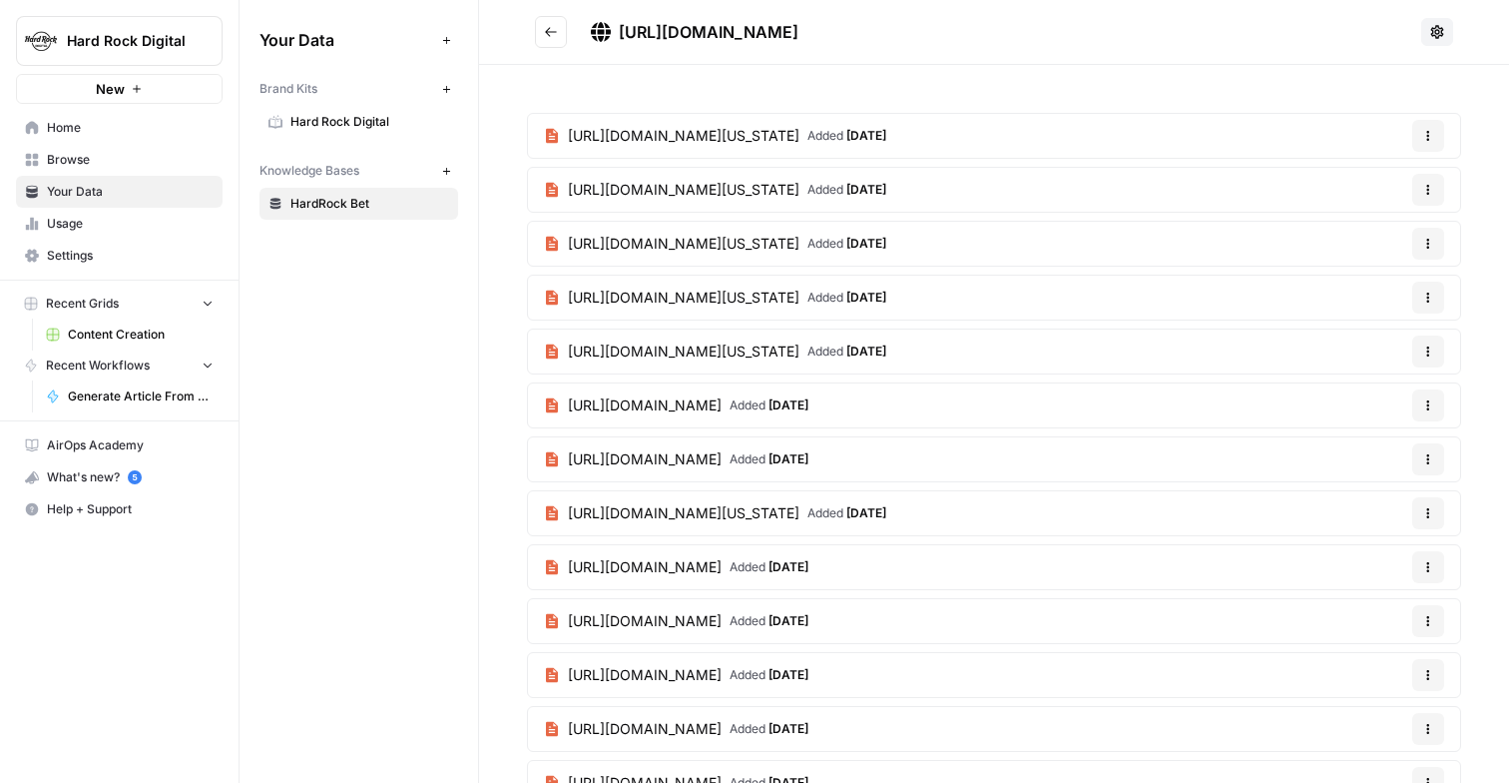
click at [569, 39] on h2 "https://www.hardrock.bet/page-sitemap.xml" at bounding box center [974, 32] width 878 height 32
click at [546, 37] on icon "Go back" at bounding box center [551, 32] width 14 height 14
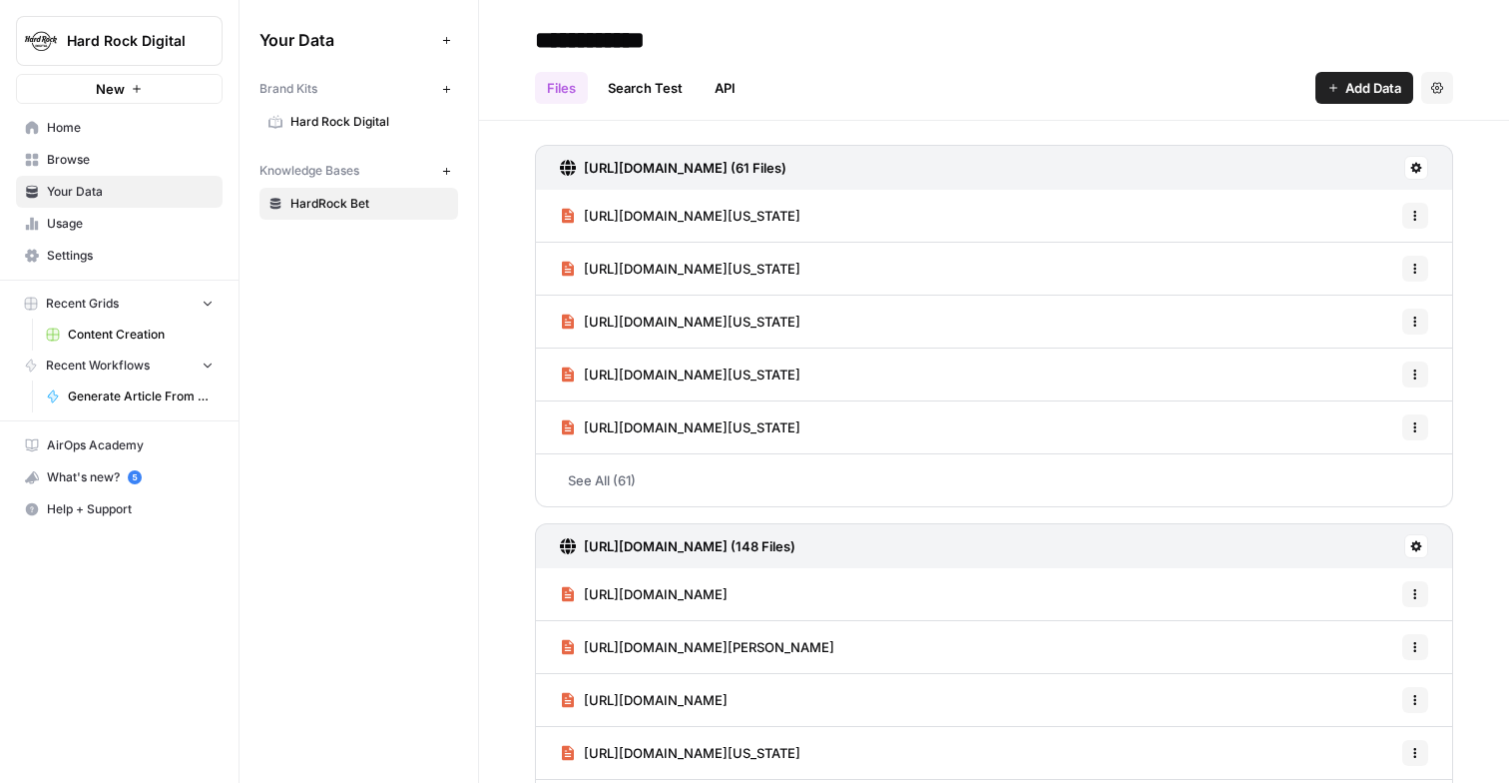
click at [1417, 172] on icon at bounding box center [1417, 168] width 11 height 11
click at [1185, 72] on div "Files Search Test API Add Data Settings" at bounding box center [994, 80] width 918 height 48
click at [388, 122] on span "Hard Rock Digital" at bounding box center [369, 122] width 159 height 18
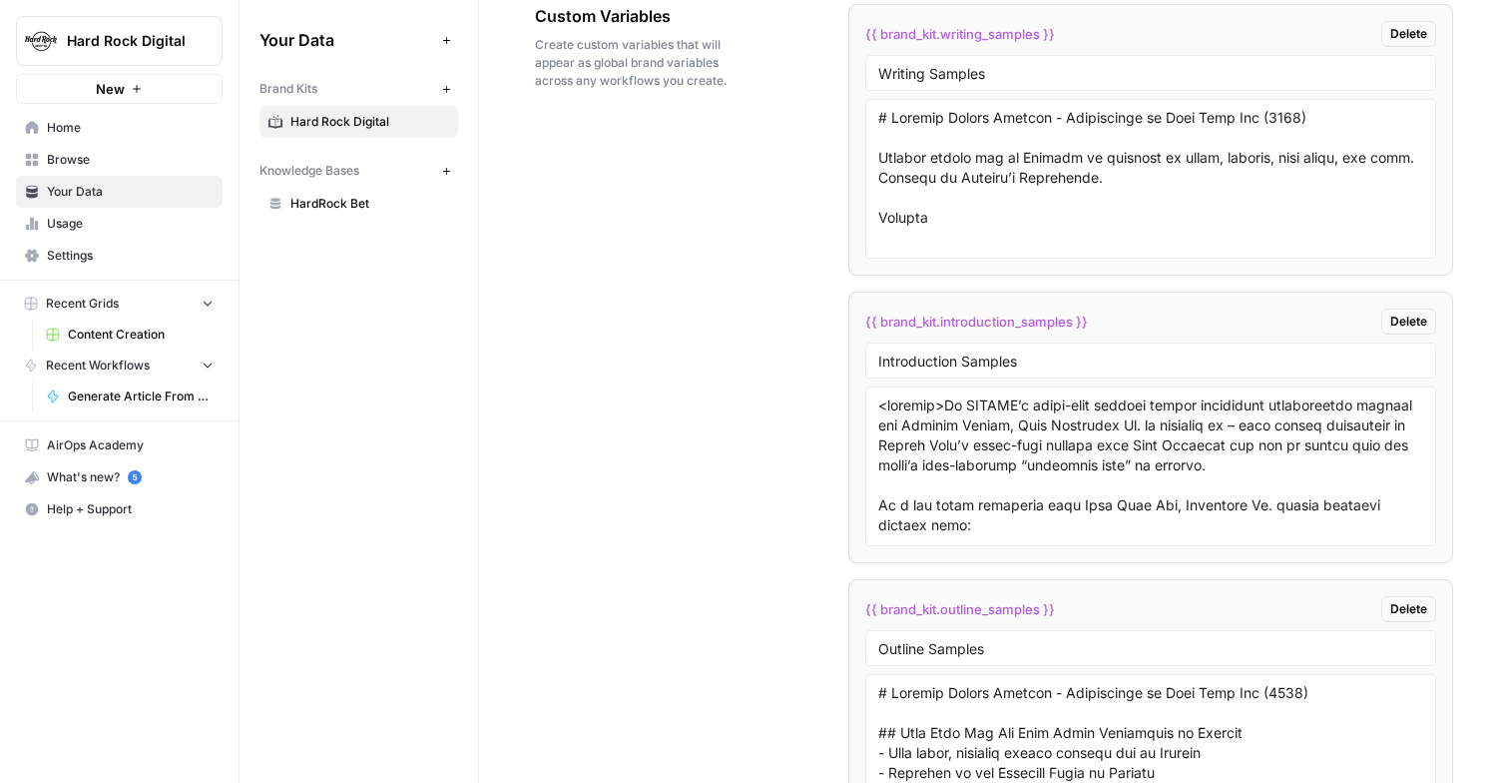
scroll to position [4462, 0]
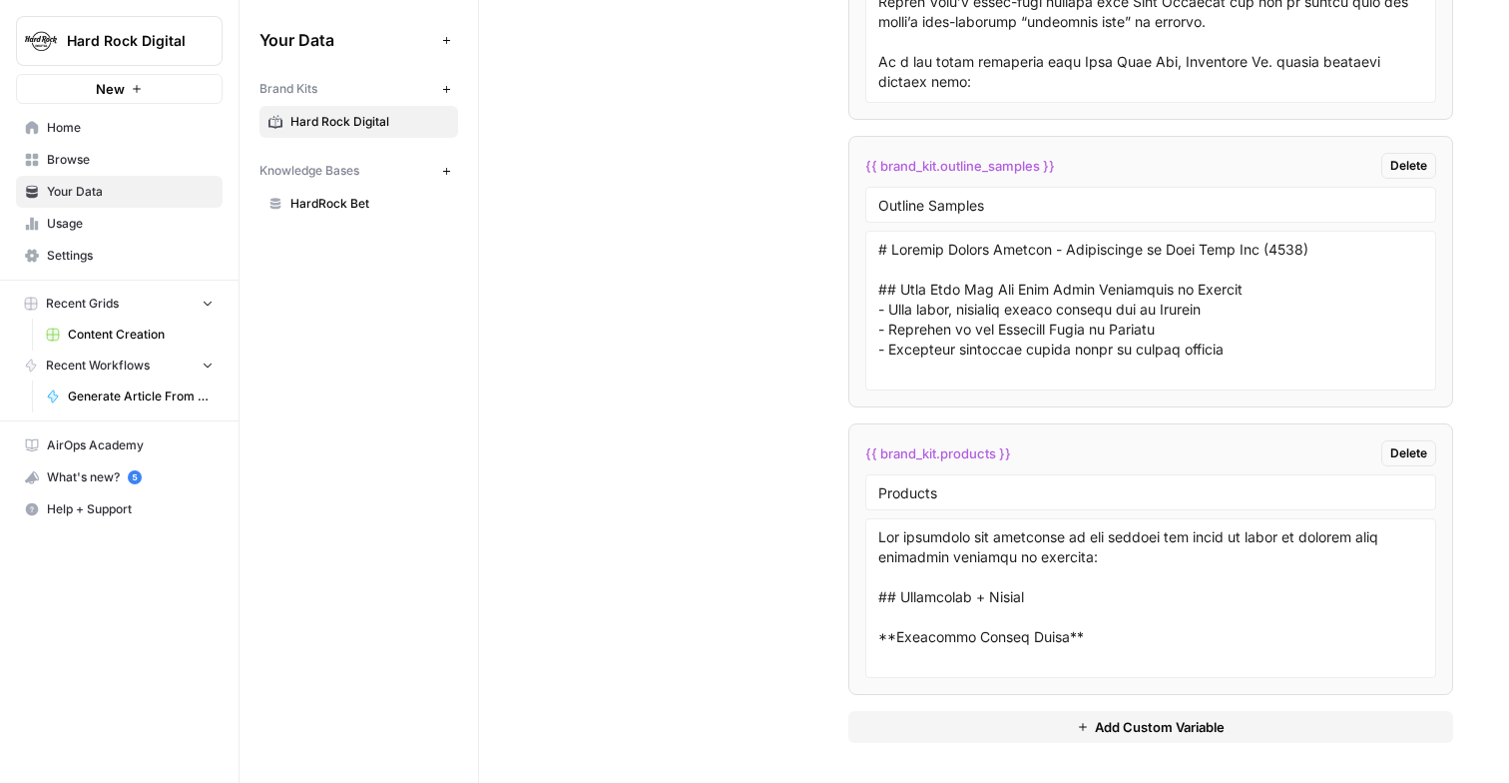
click at [385, 200] on span "HardRock Bet" at bounding box center [369, 204] width 159 height 18
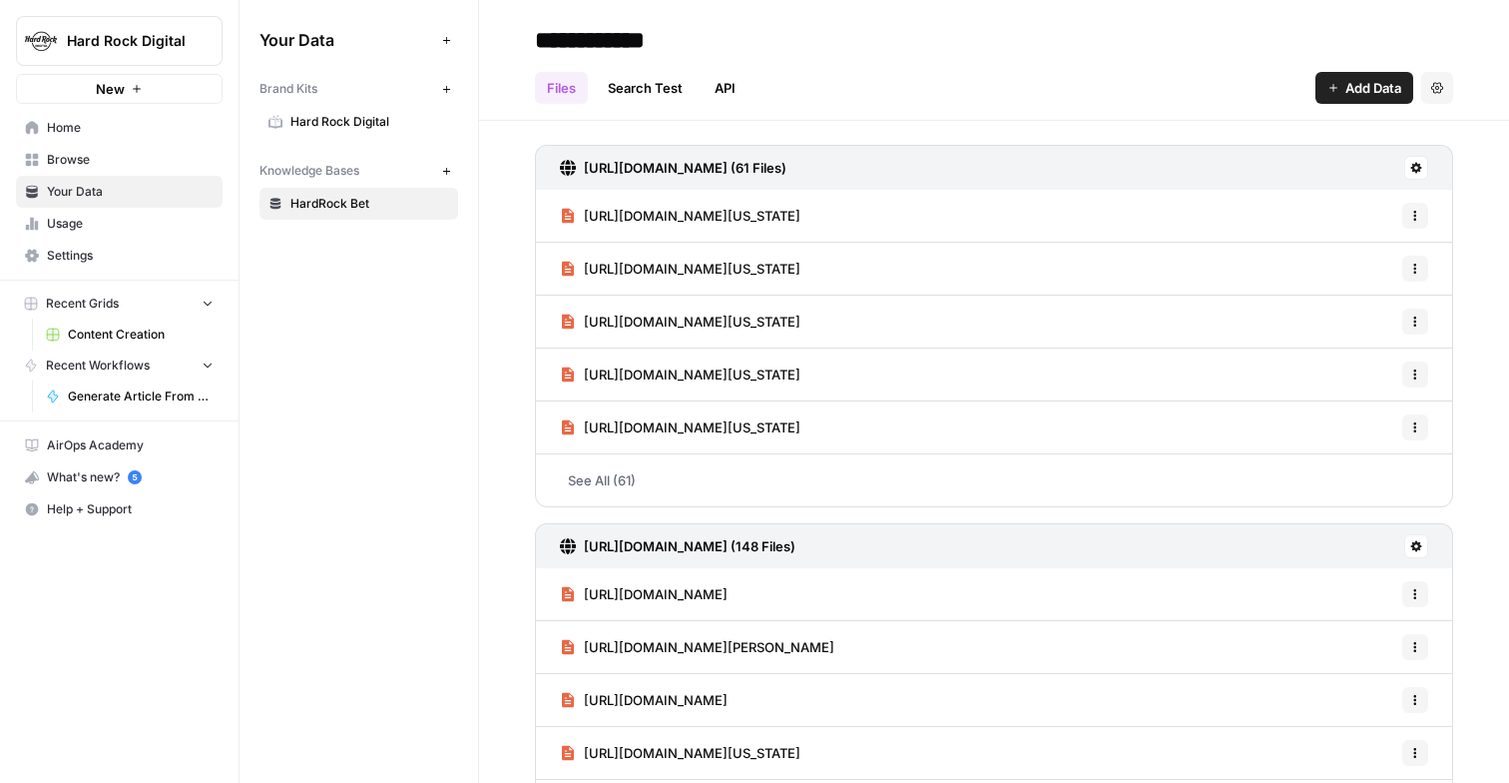
click at [652, 97] on link "Search Test" at bounding box center [645, 88] width 99 height 32
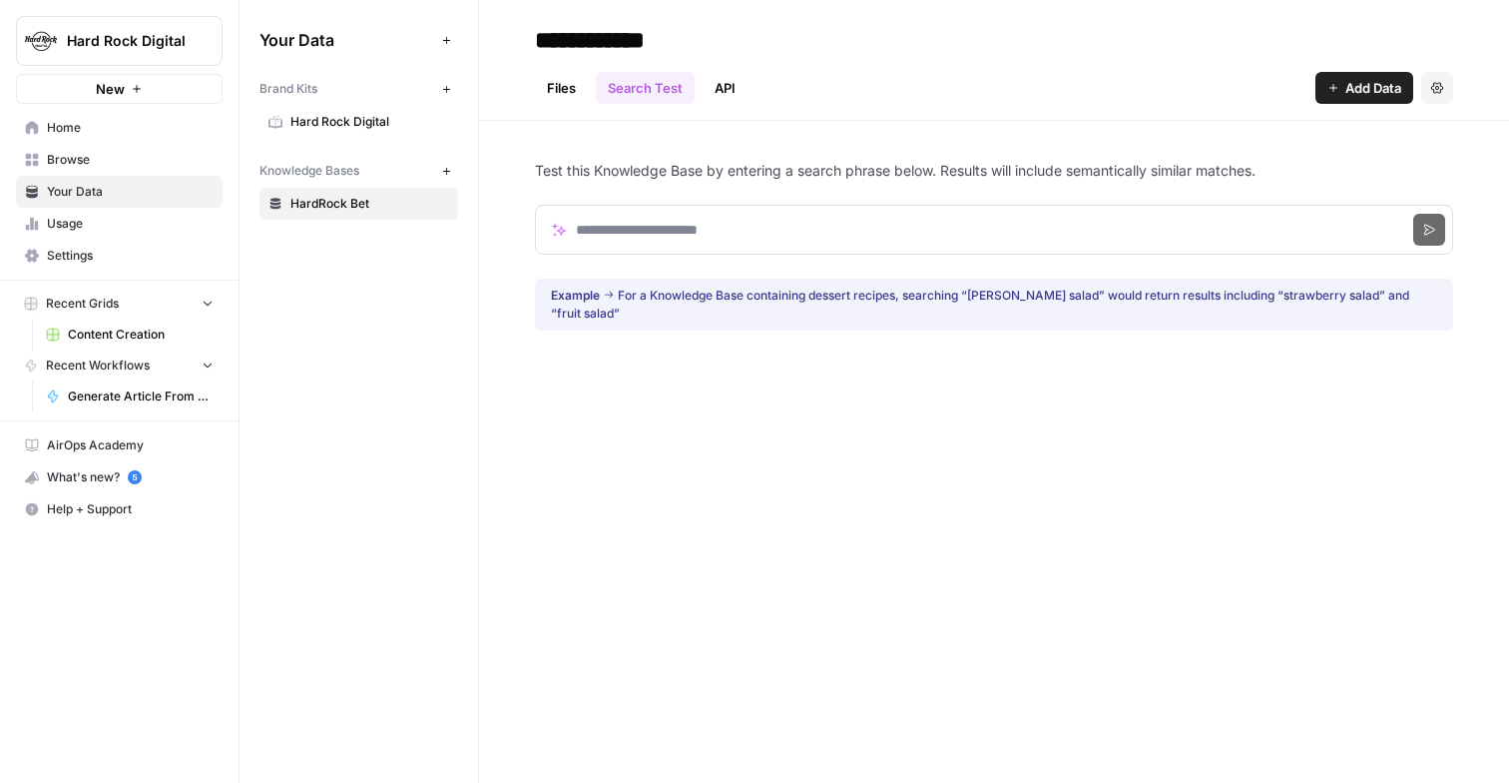
click at [579, 85] on link "Files" at bounding box center [561, 88] width 53 height 32
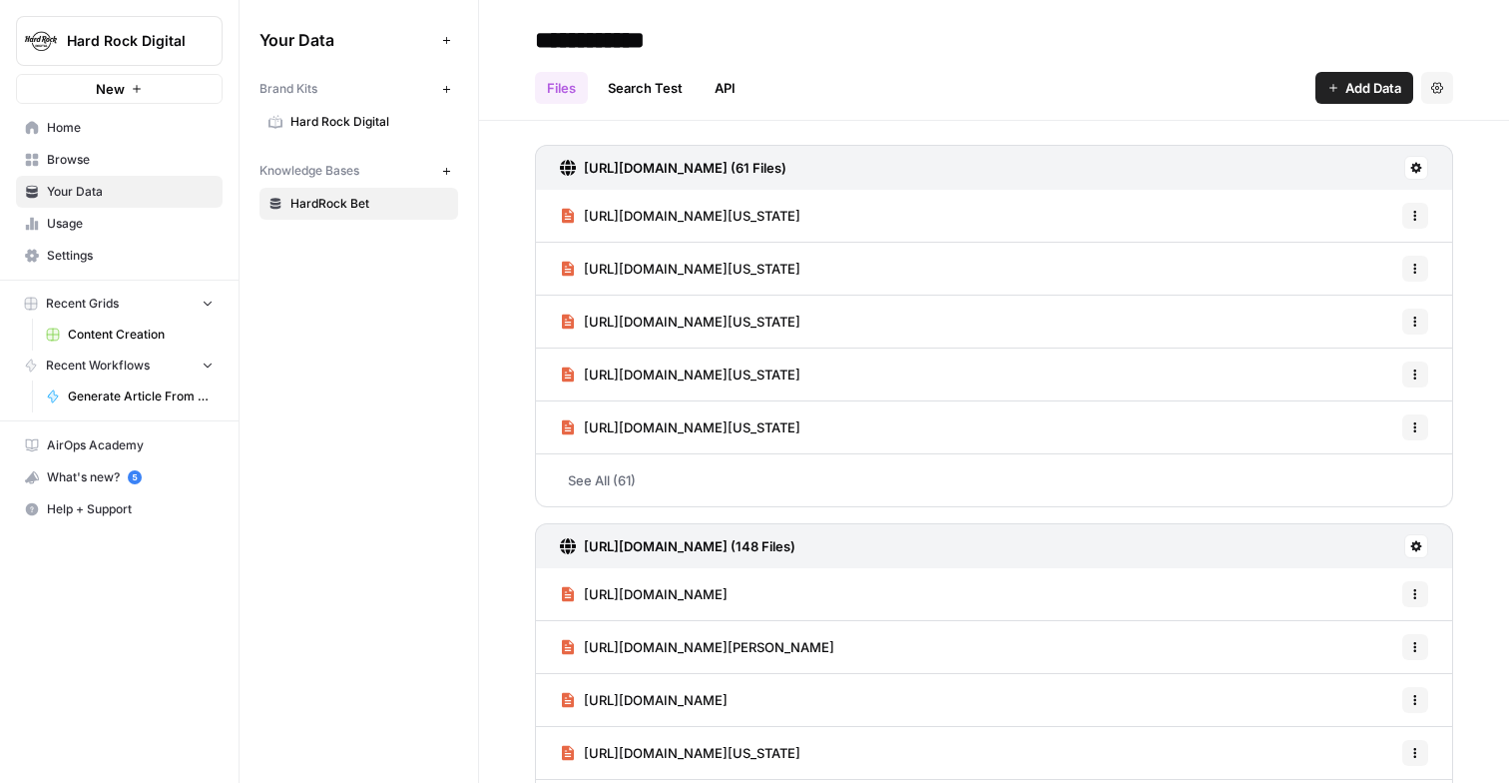
click at [787, 169] on h3 "https://www.hardrock.bet/page-sitemap.xml (61 Files)" at bounding box center [685, 168] width 203 height 20
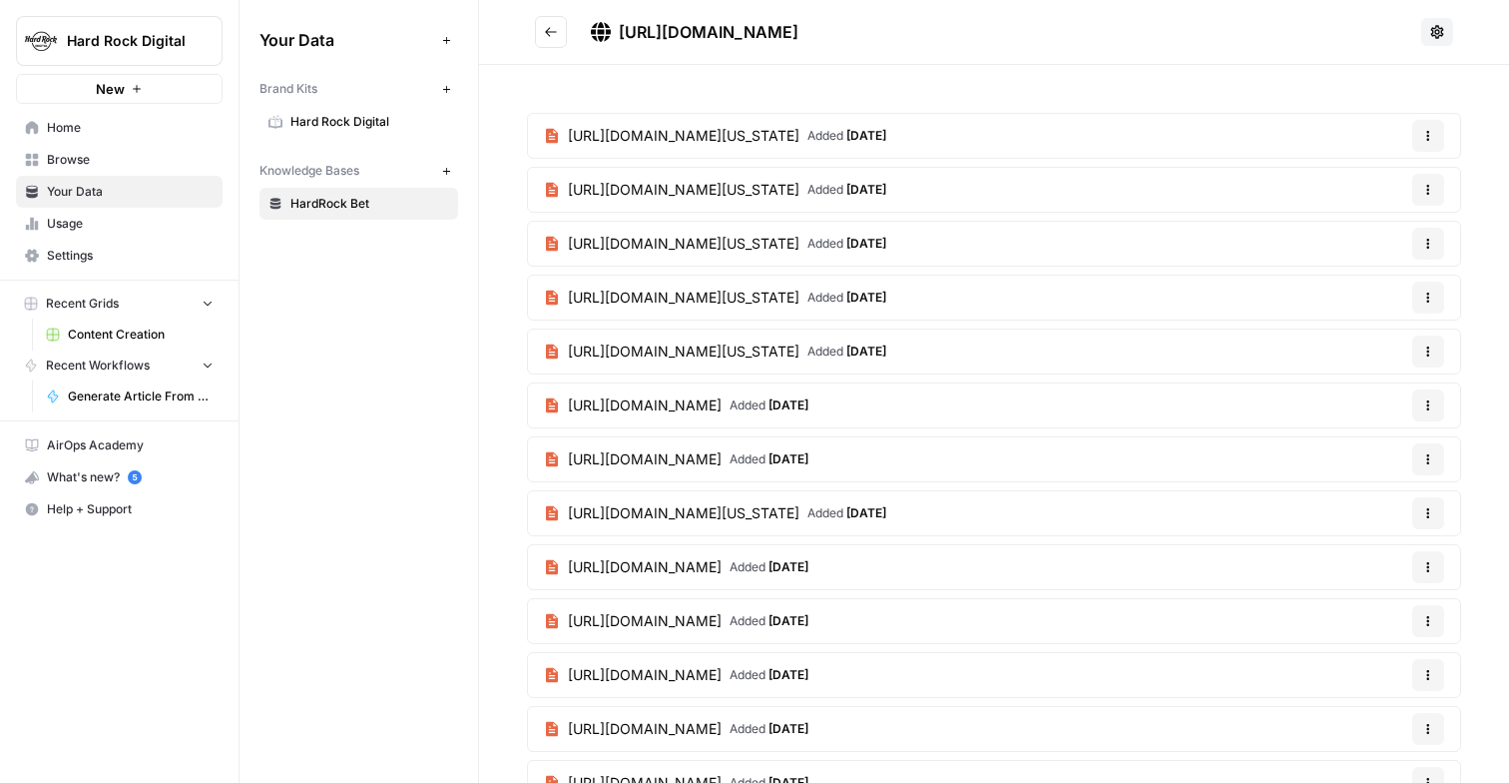
click at [553, 33] on icon "Go back" at bounding box center [551, 32] width 14 height 14
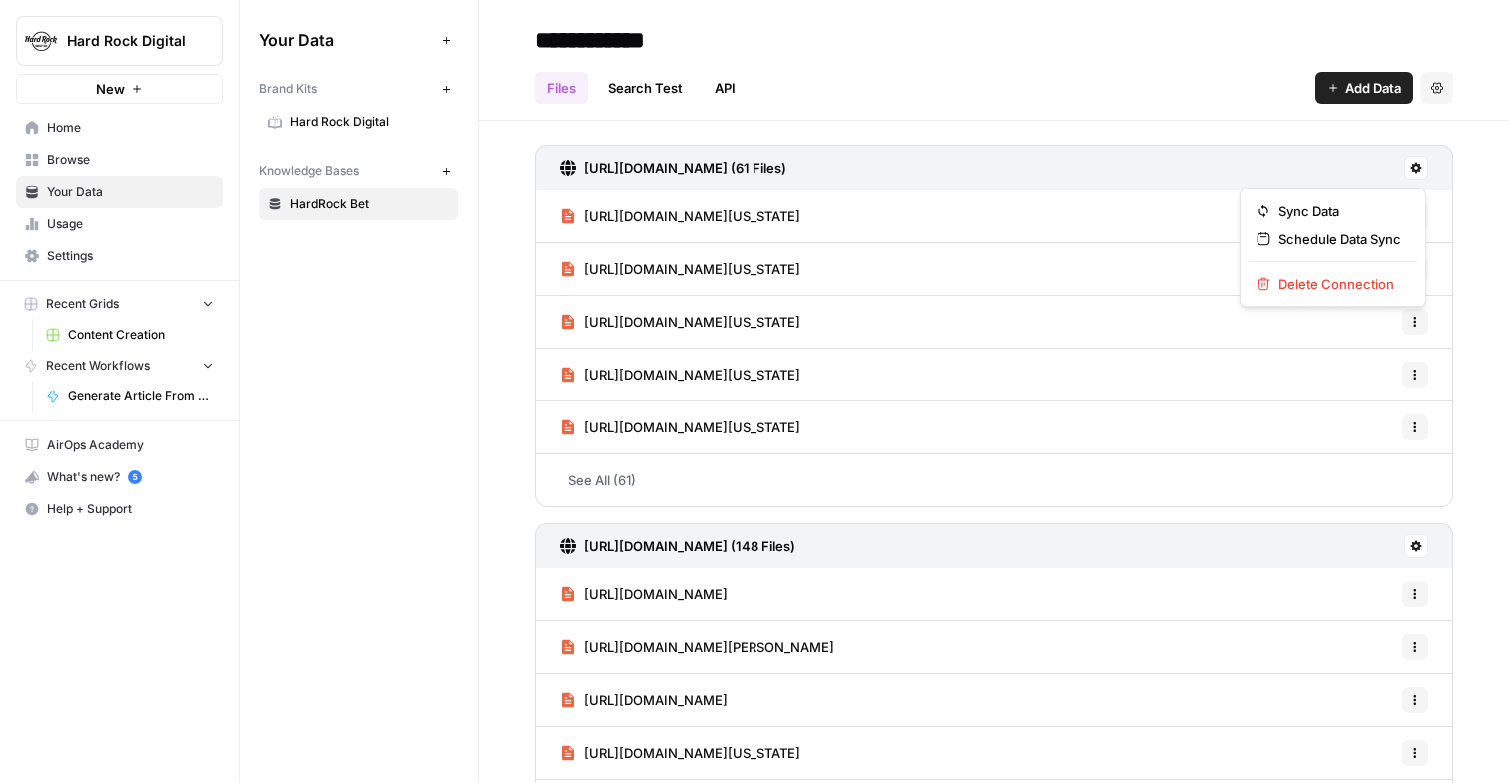
click at [1410, 174] on button at bounding box center [1417, 168] width 24 height 24
click at [1240, 126] on div "https://www.hardrock.bet/page-sitemap.xml (61 Files) https://www.hardrock.bet/s…" at bounding box center [994, 511] width 1030 height 781
click at [1340, 87] on button "Add Data" at bounding box center [1365, 88] width 98 height 32
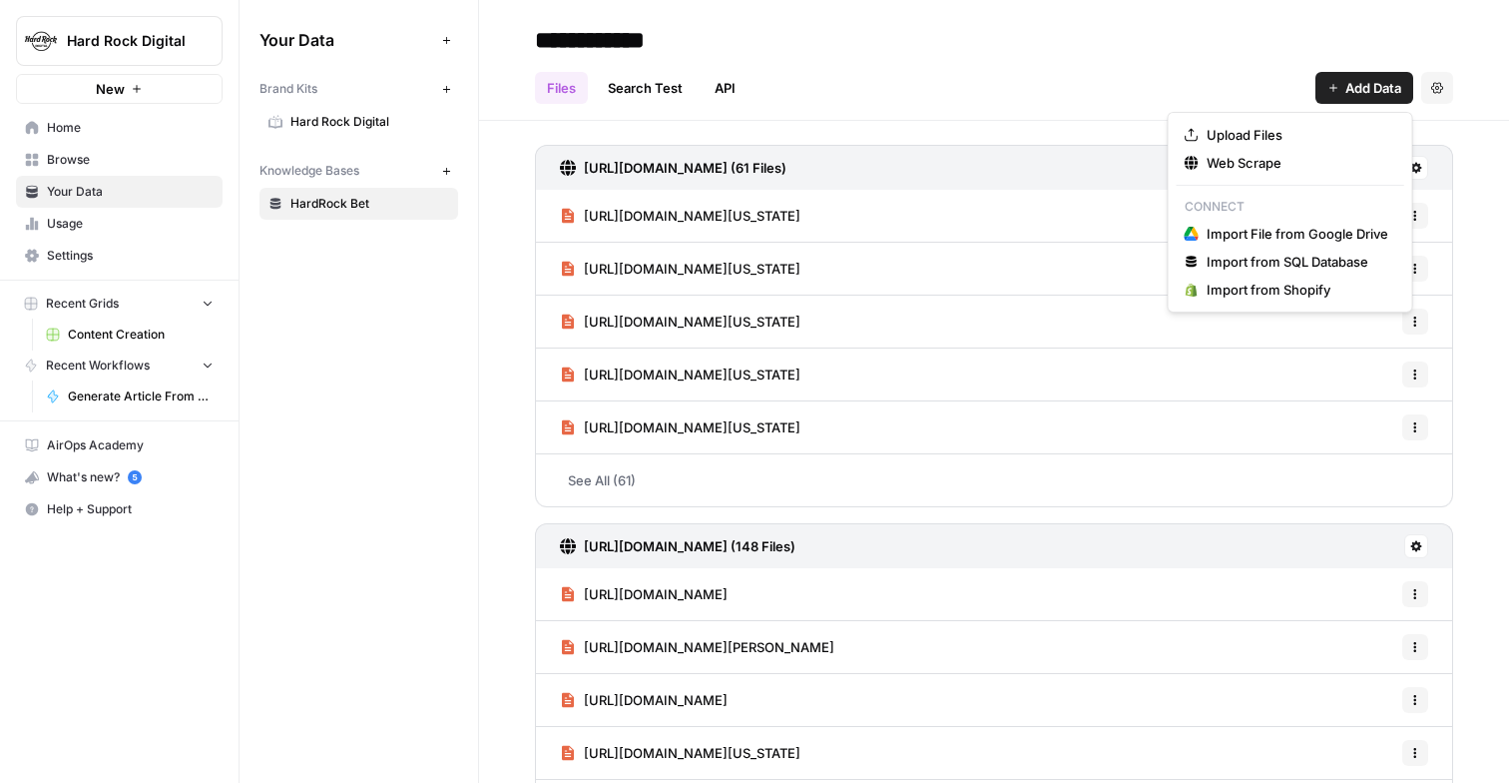
drag, startPoint x: 1225, startPoint y: 163, endPoint x: 1226, endPoint y: 62, distance: 100.8
click at [1226, 61] on body "**********" at bounding box center [754, 391] width 1509 height 783
click at [1260, 129] on span "Upload Files" at bounding box center [1298, 135] width 182 height 20
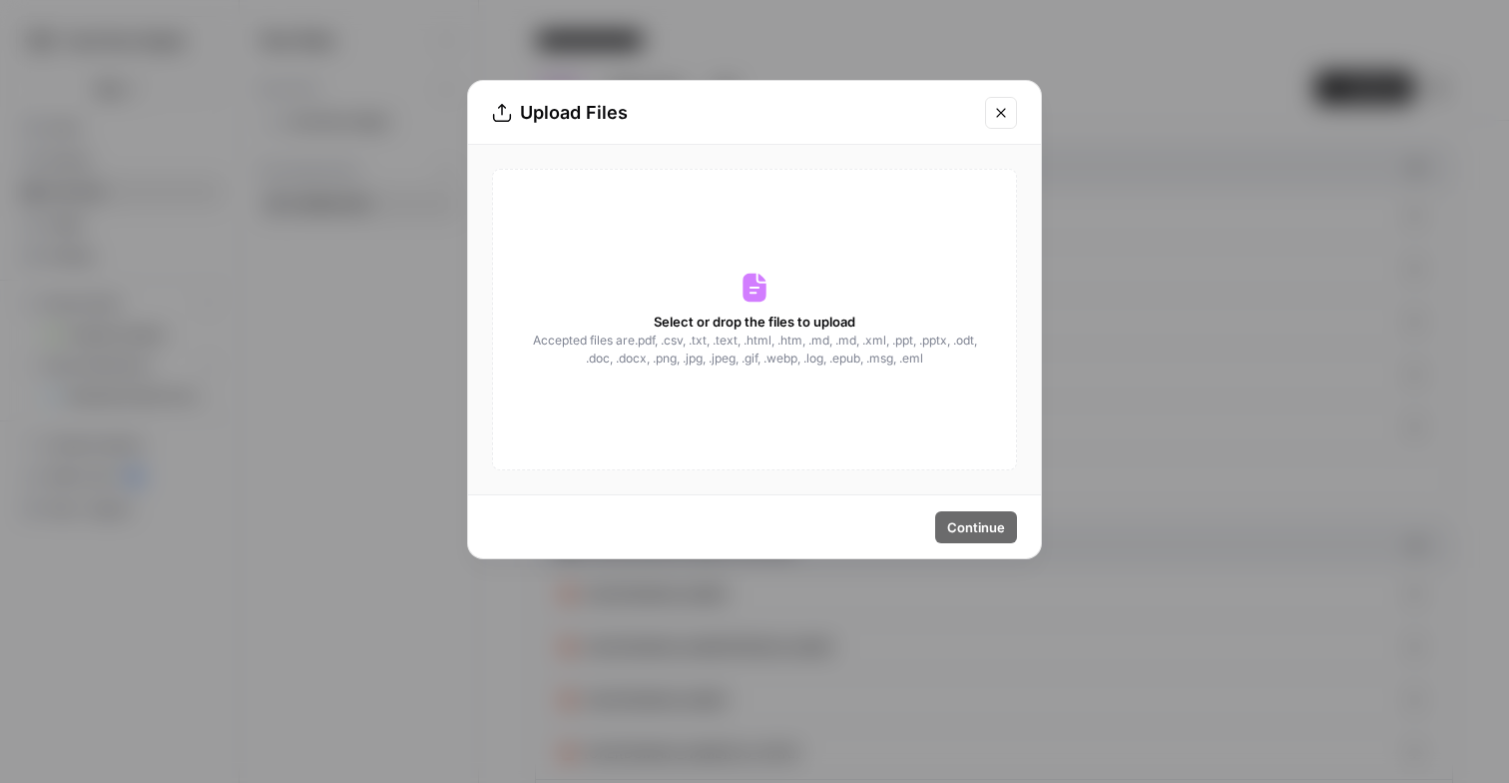
click at [1010, 121] on button "Close modal" at bounding box center [1001, 113] width 32 height 32
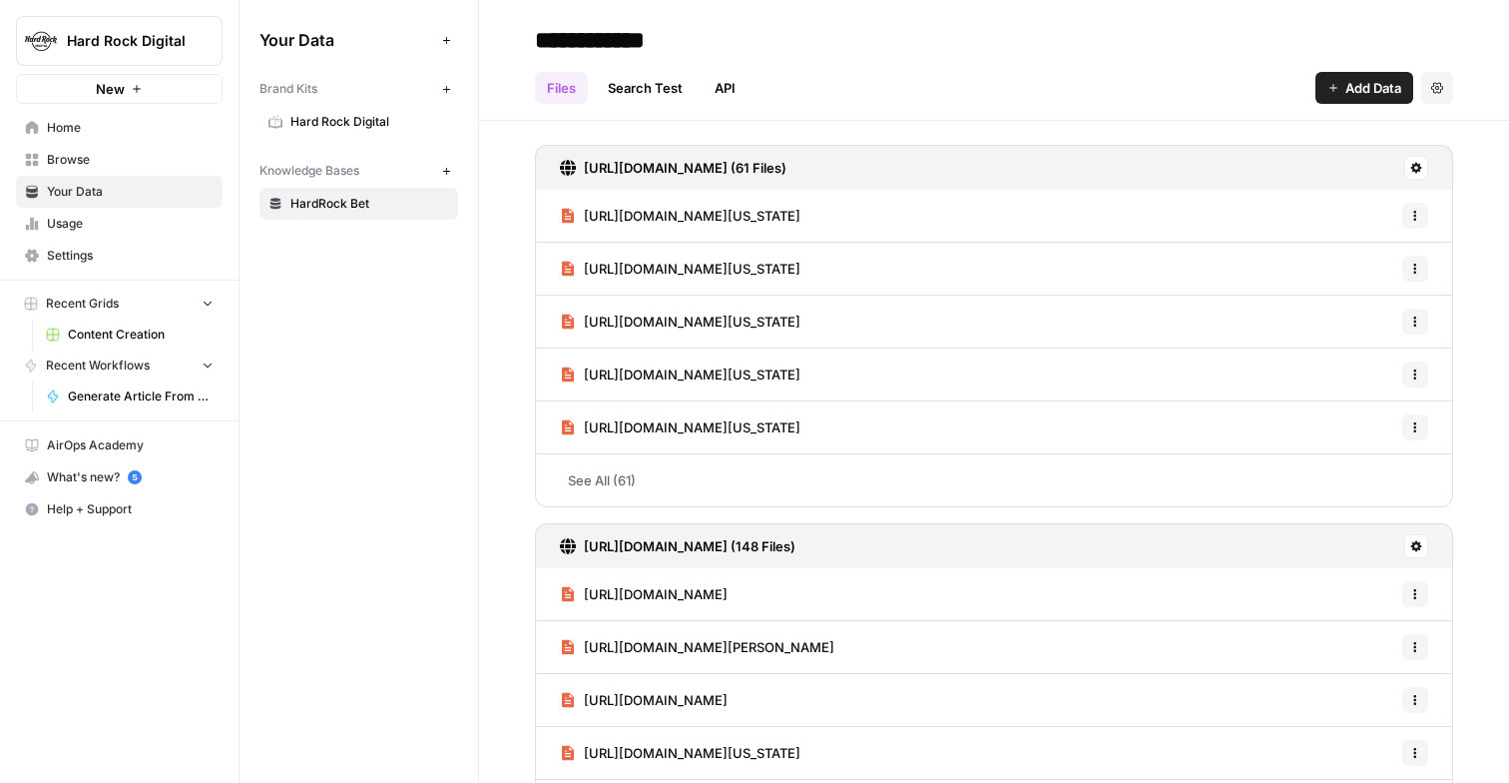
click at [1346, 83] on span "Add Data" at bounding box center [1374, 88] width 56 height 20
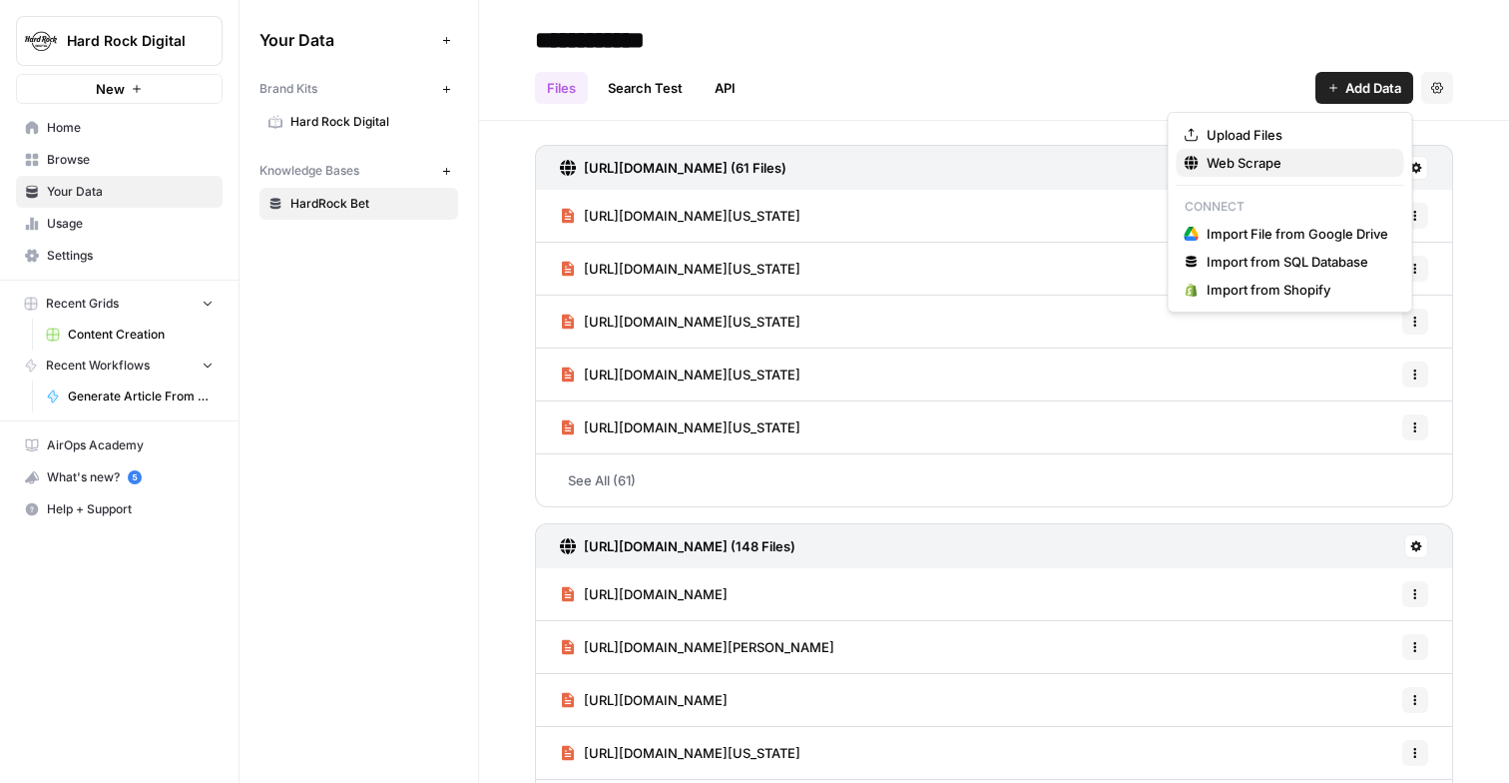
click at [1237, 158] on span "Web Scrape" at bounding box center [1298, 163] width 182 height 20
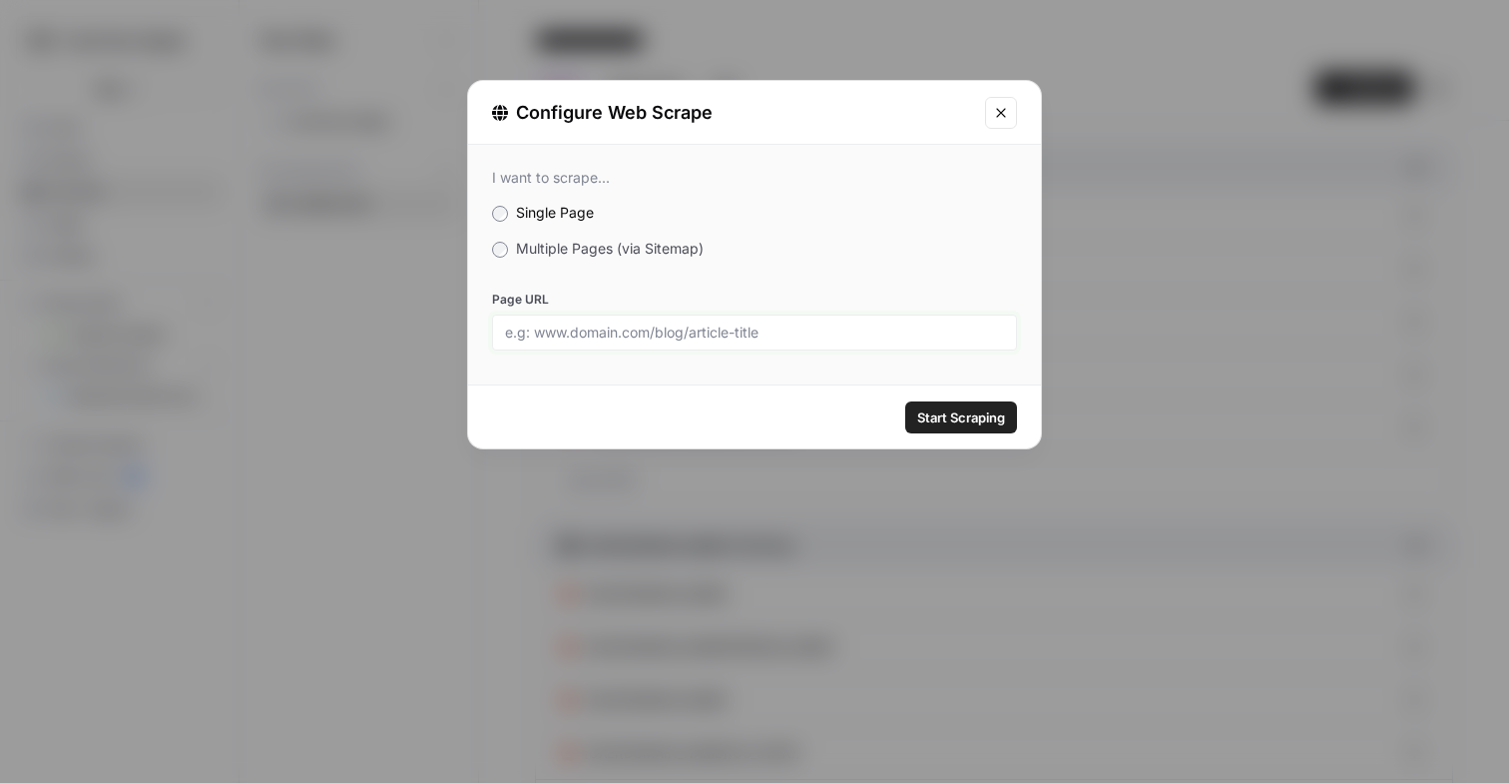
click at [704, 330] on input "Page URL" at bounding box center [754, 332] width 499 height 18
paste input "https://www.hardrock.bet/sportsbook/football/nfl/nfc-west-odds/"
type input "https://www.hardrock.bet/sportsbook/football/nfl/nfc-west-odds/"
click at [974, 410] on span "Start Scraping" at bounding box center [961, 417] width 88 height 20
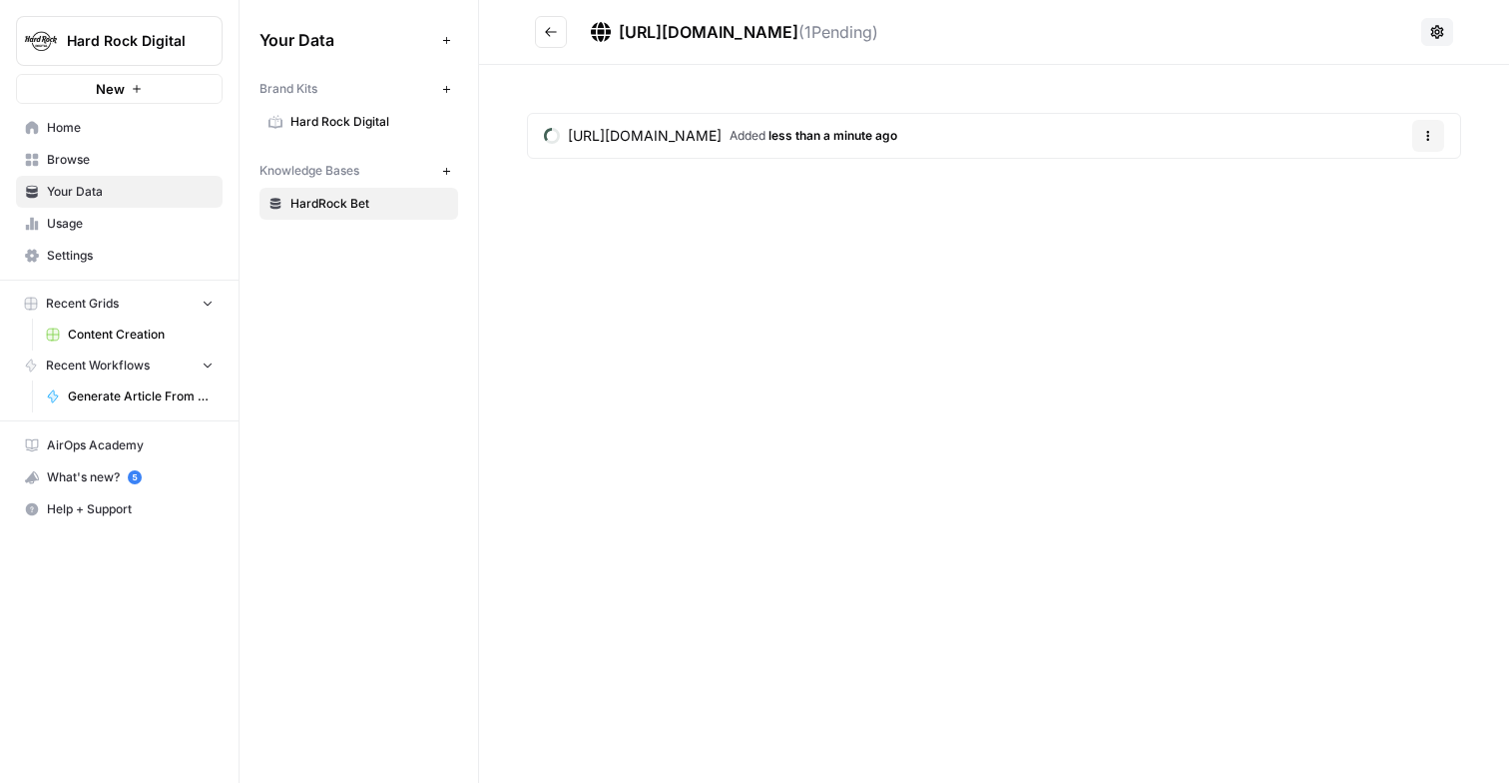
click at [558, 36] on button "Go back" at bounding box center [551, 32] width 32 height 32
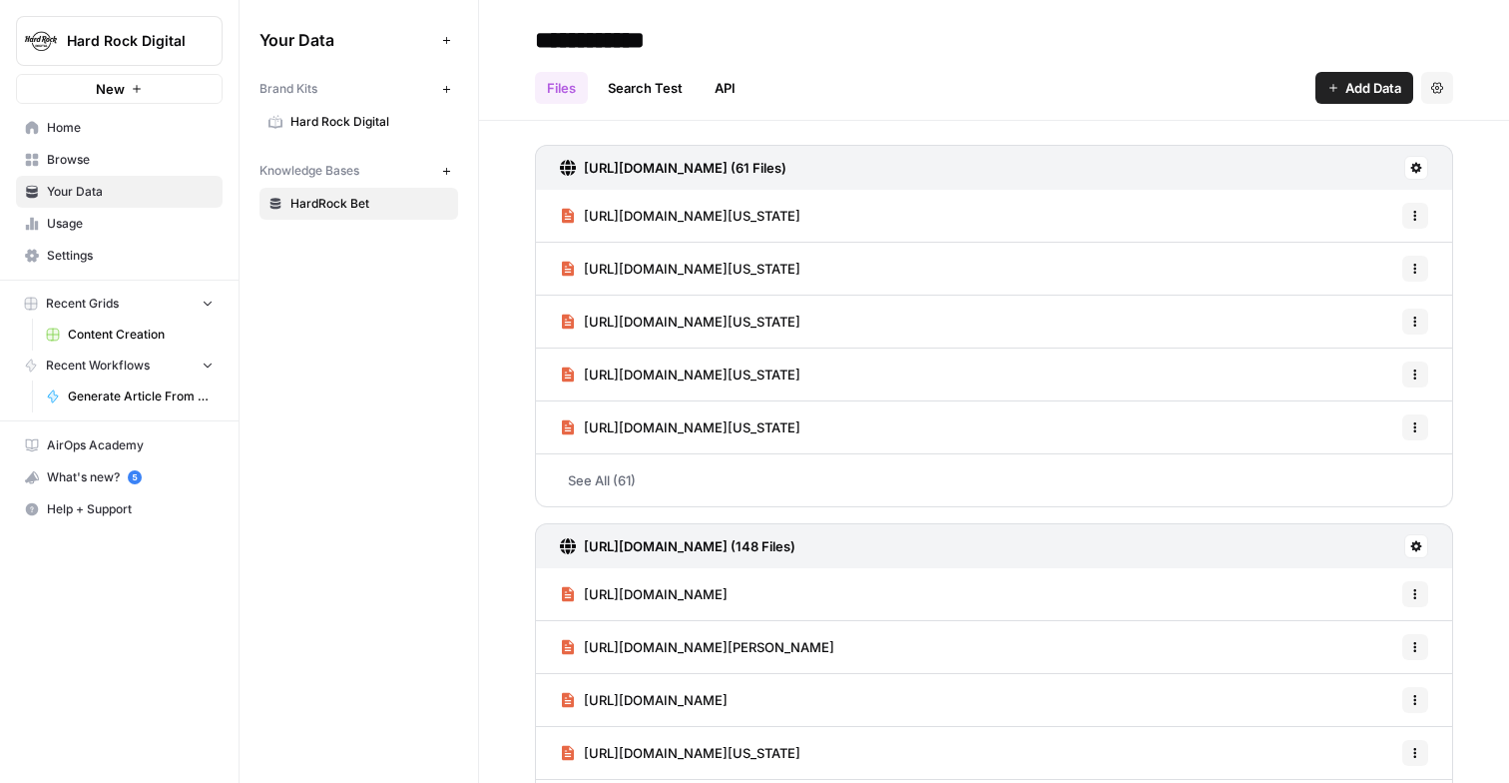
click at [1369, 84] on span "Add Data" at bounding box center [1374, 88] width 56 height 20
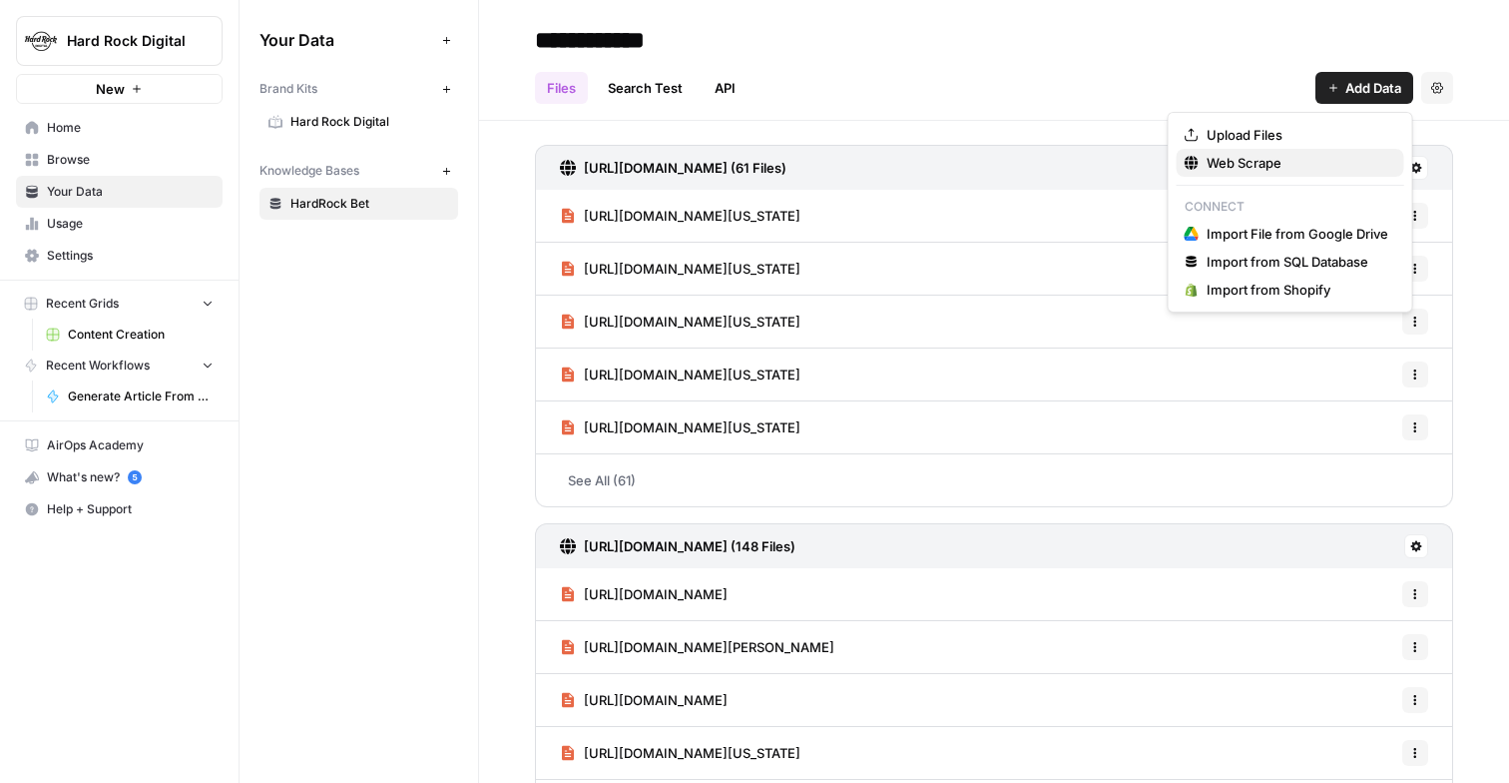
click at [1239, 156] on span "Web Scrape" at bounding box center [1298, 163] width 182 height 20
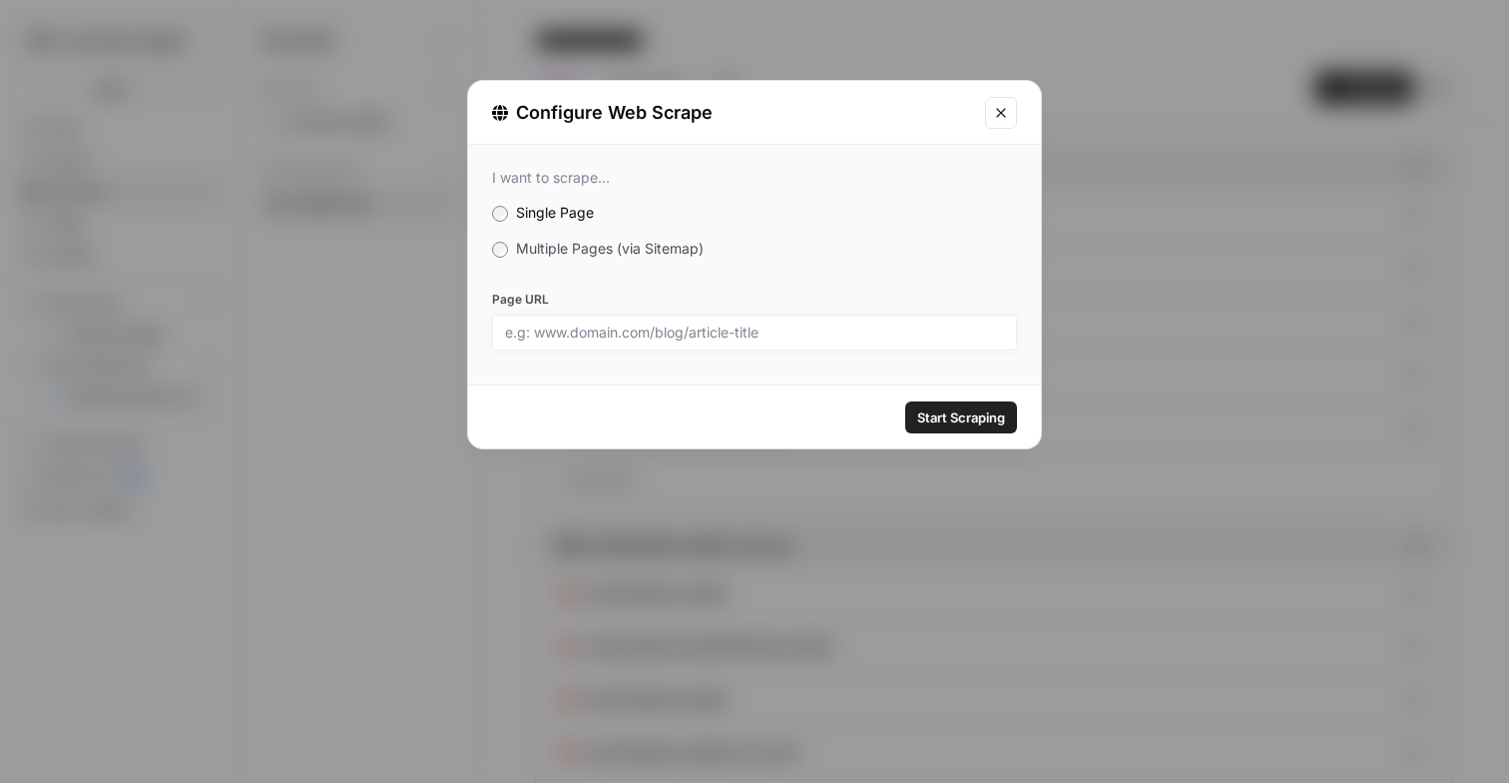
click at [648, 335] on input "Page URL" at bounding box center [754, 332] width 499 height 18
paste input "https://www.hardrock.bet/sportsbook/football/nfl/nfc-south-odds/"
type input "https://www.hardrock.bet/sportsbook/football/nfl/nfc-south-odds/"
click at [945, 419] on span "Start Scraping" at bounding box center [961, 417] width 88 height 20
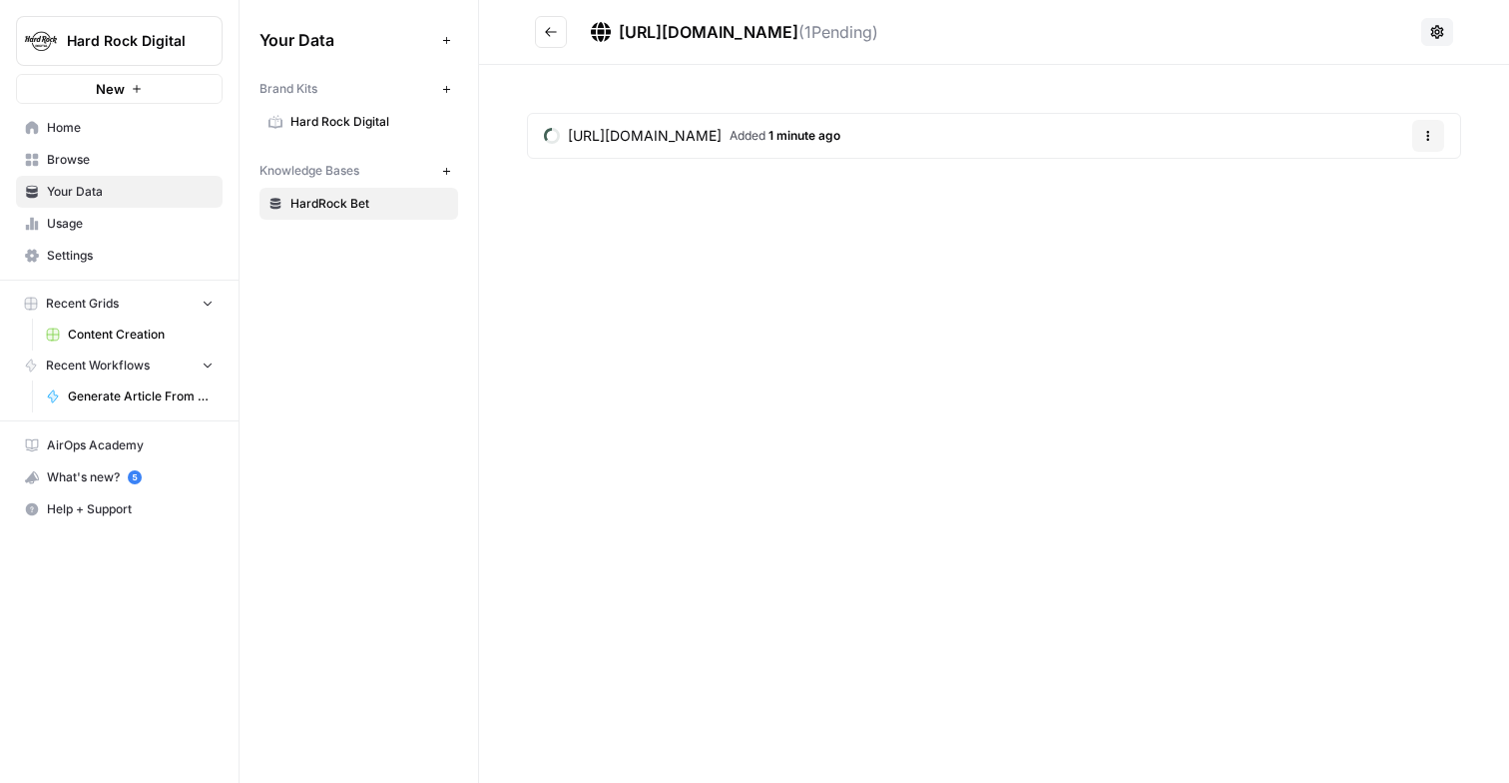
click at [546, 32] on icon "Go back" at bounding box center [551, 31] width 12 height 9
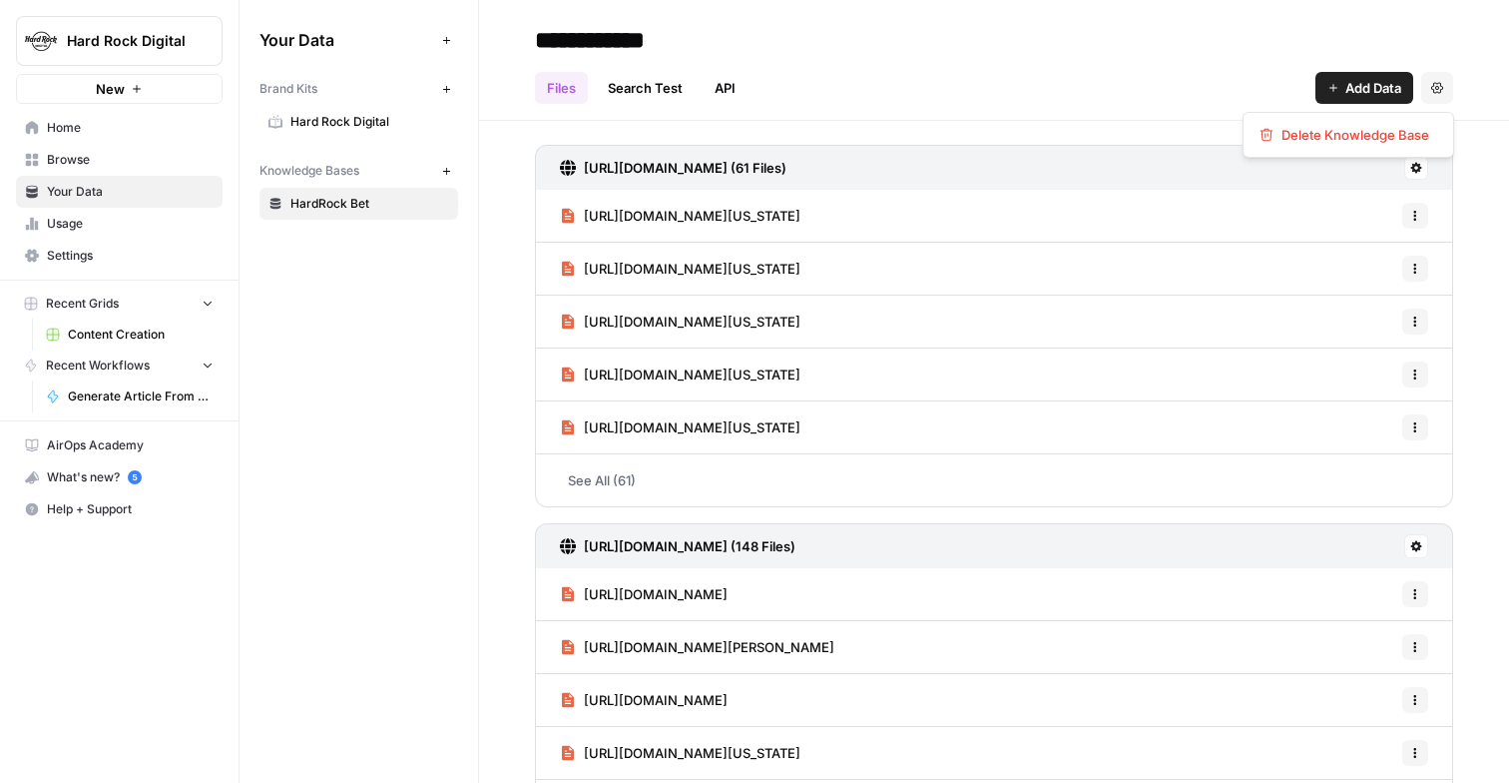
click at [1437, 88] on icon "button" at bounding box center [1438, 88] width 12 height 12
click at [1273, 55] on h2 "**********" at bounding box center [994, 40] width 918 height 32
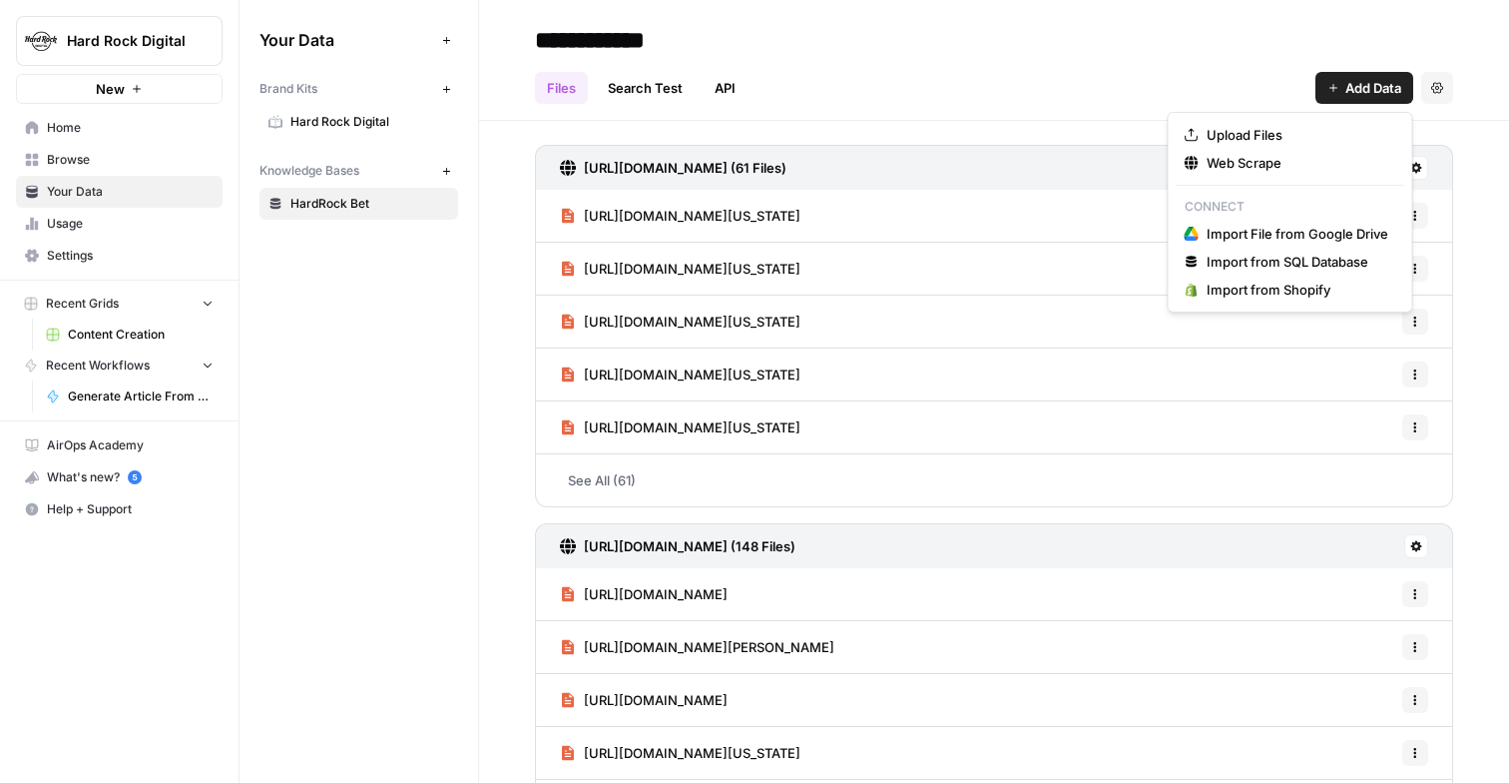
click at [1316, 81] on button "Add Data" at bounding box center [1365, 88] width 98 height 32
click at [1188, 60] on div "Files Search Test API Add Data Settings" at bounding box center [994, 80] width 918 height 48
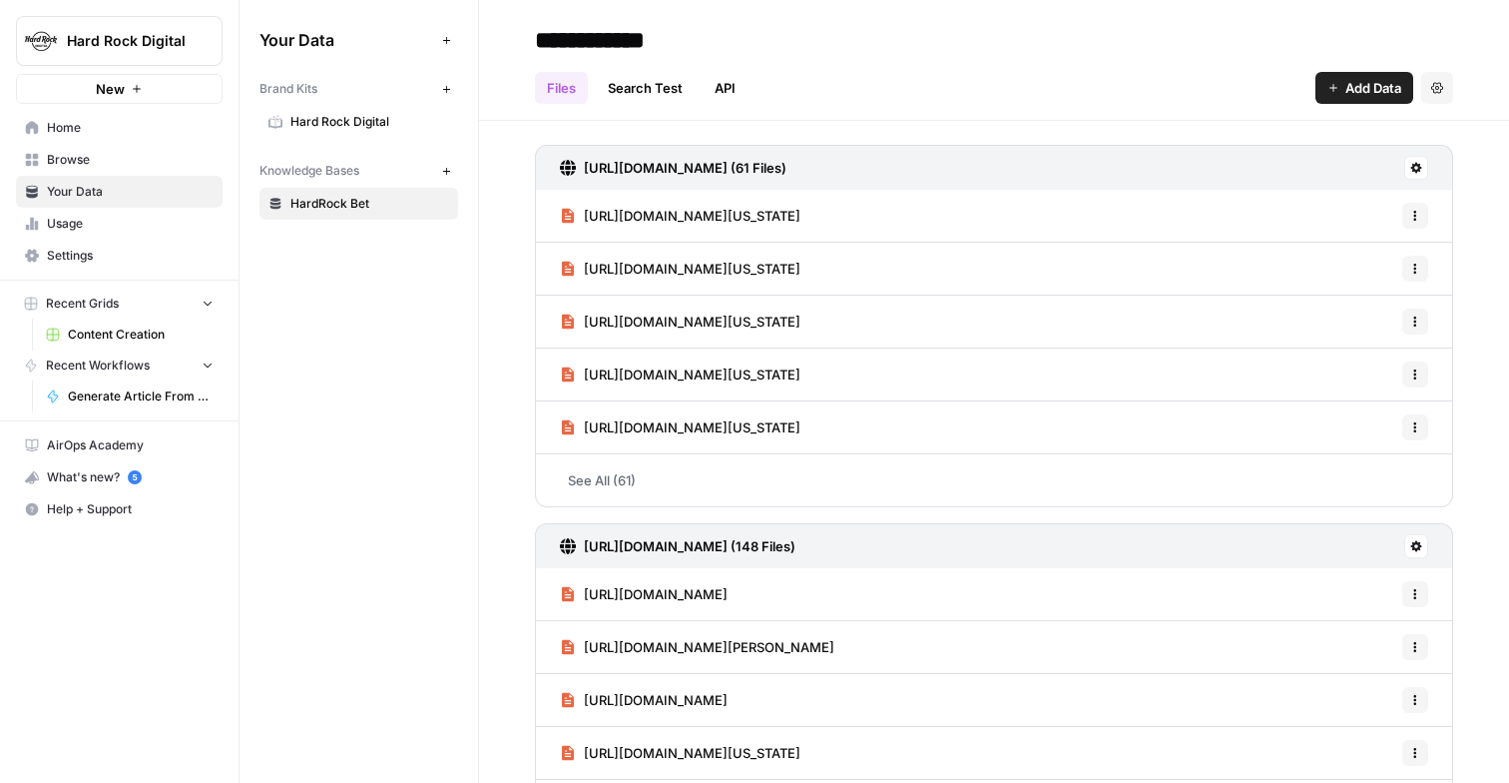
click at [1406, 155] on div "https://www.hardrock.bet/page-sitemap.xml (61 Files)" at bounding box center [994, 167] width 918 height 45
click at [1409, 159] on button at bounding box center [1417, 168] width 24 height 24
click at [1036, 149] on div "https://www.hardrock.bet/page-sitemap.xml (61 Files)" at bounding box center [994, 167] width 918 height 45
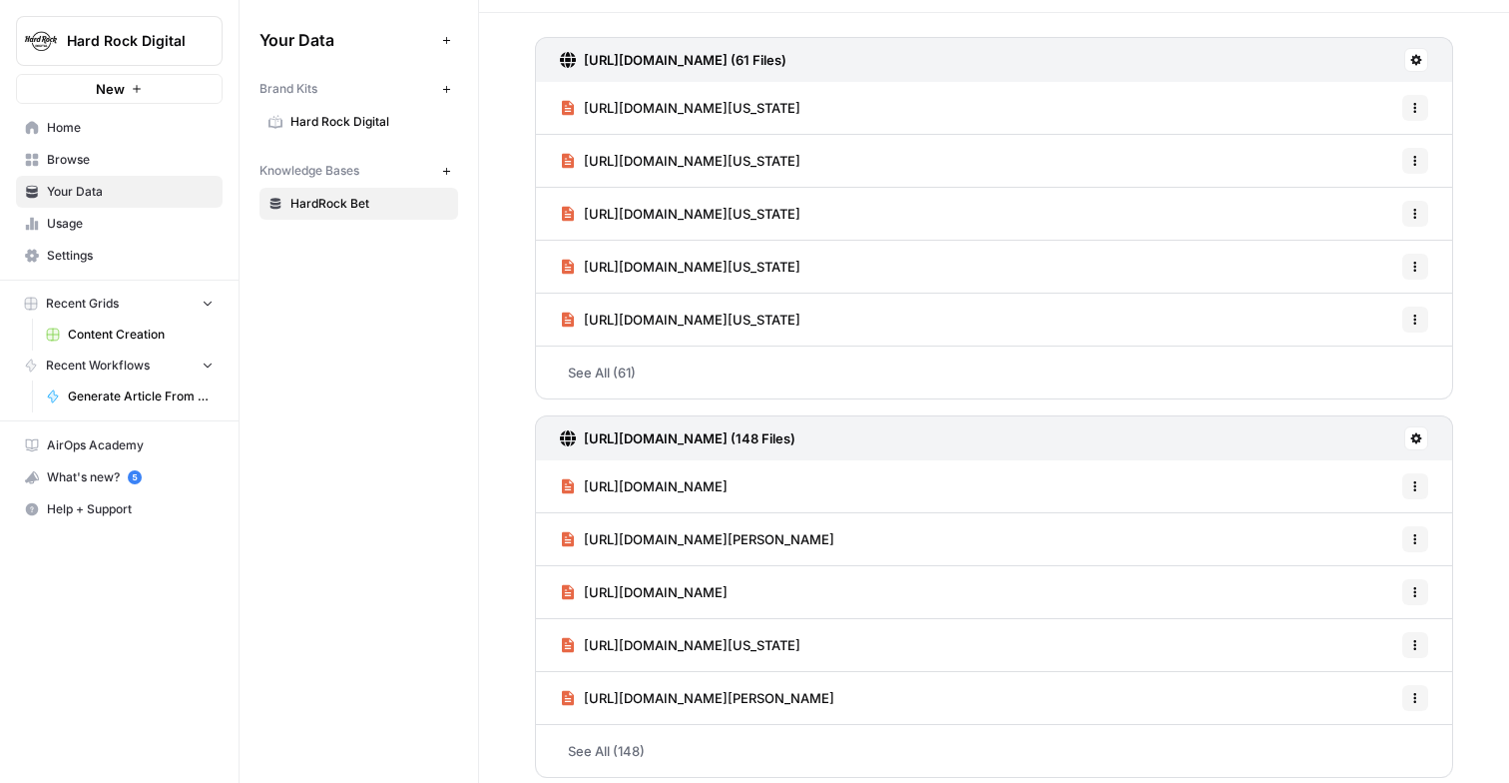
scroll to position [346, 0]
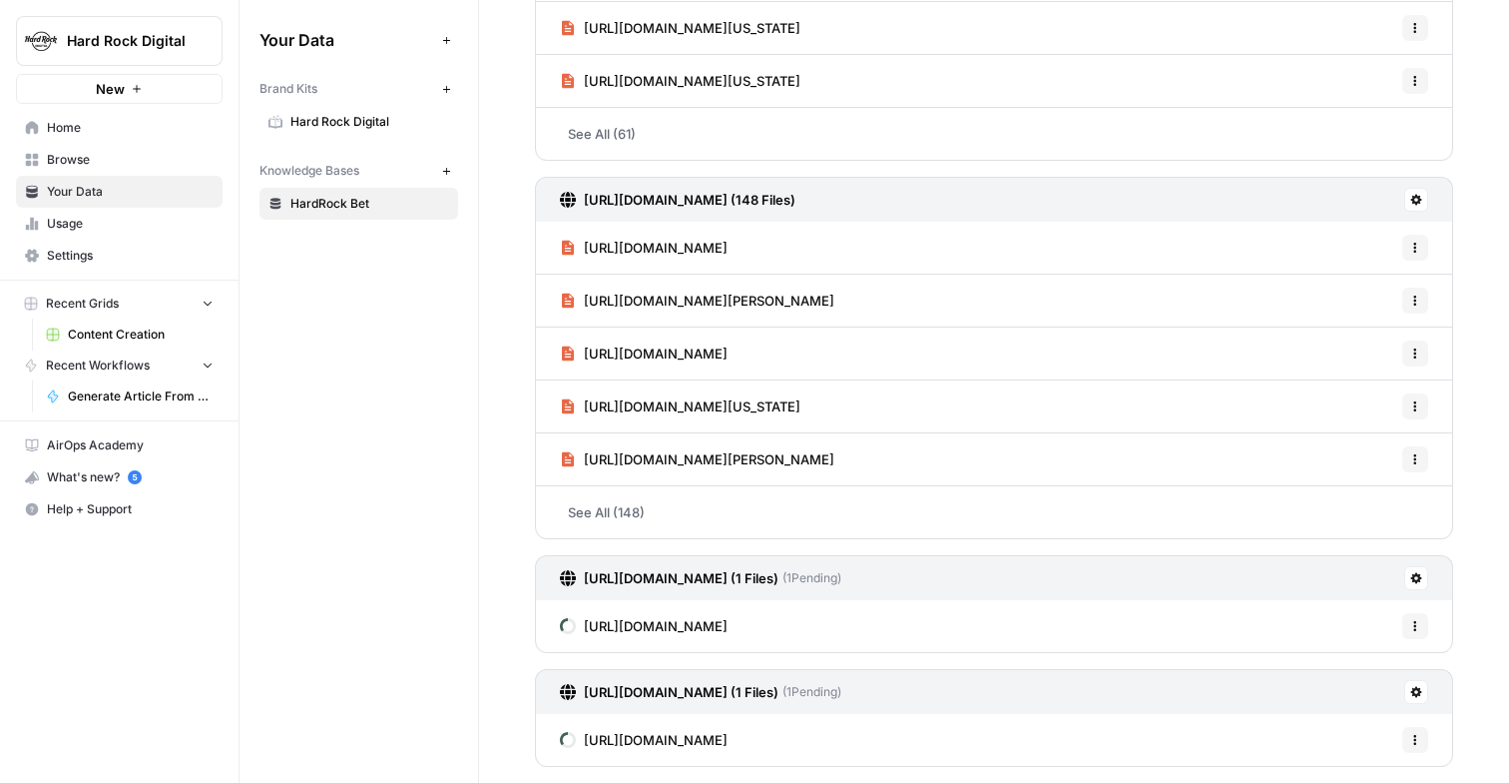
click at [1423, 629] on button "Options" at bounding box center [1416, 626] width 26 height 26
click at [1364, 668] on span "Delete File" at bounding box center [1371, 670] width 65 height 20
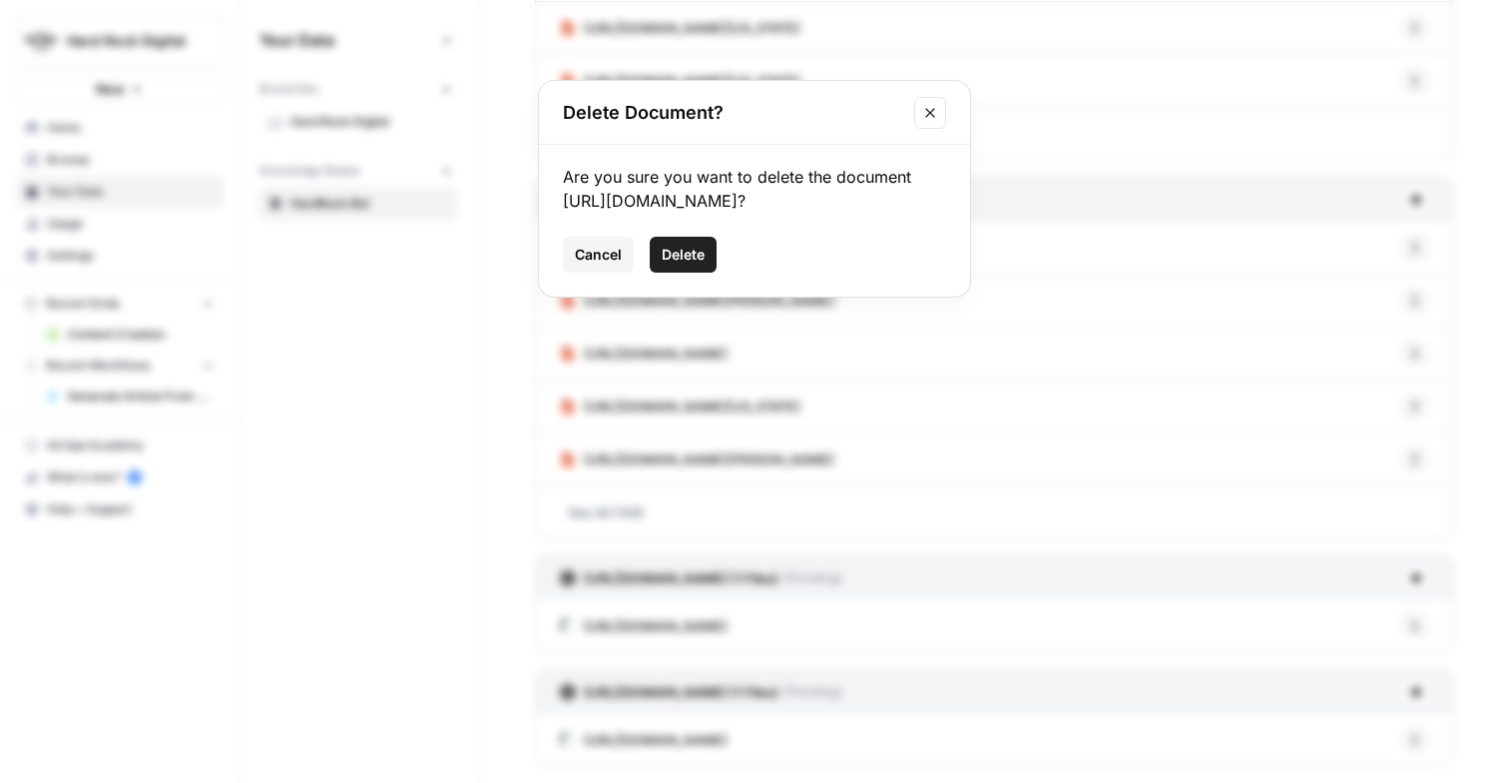
click at [694, 265] on span "Delete" at bounding box center [683, 255] width 43 height 20
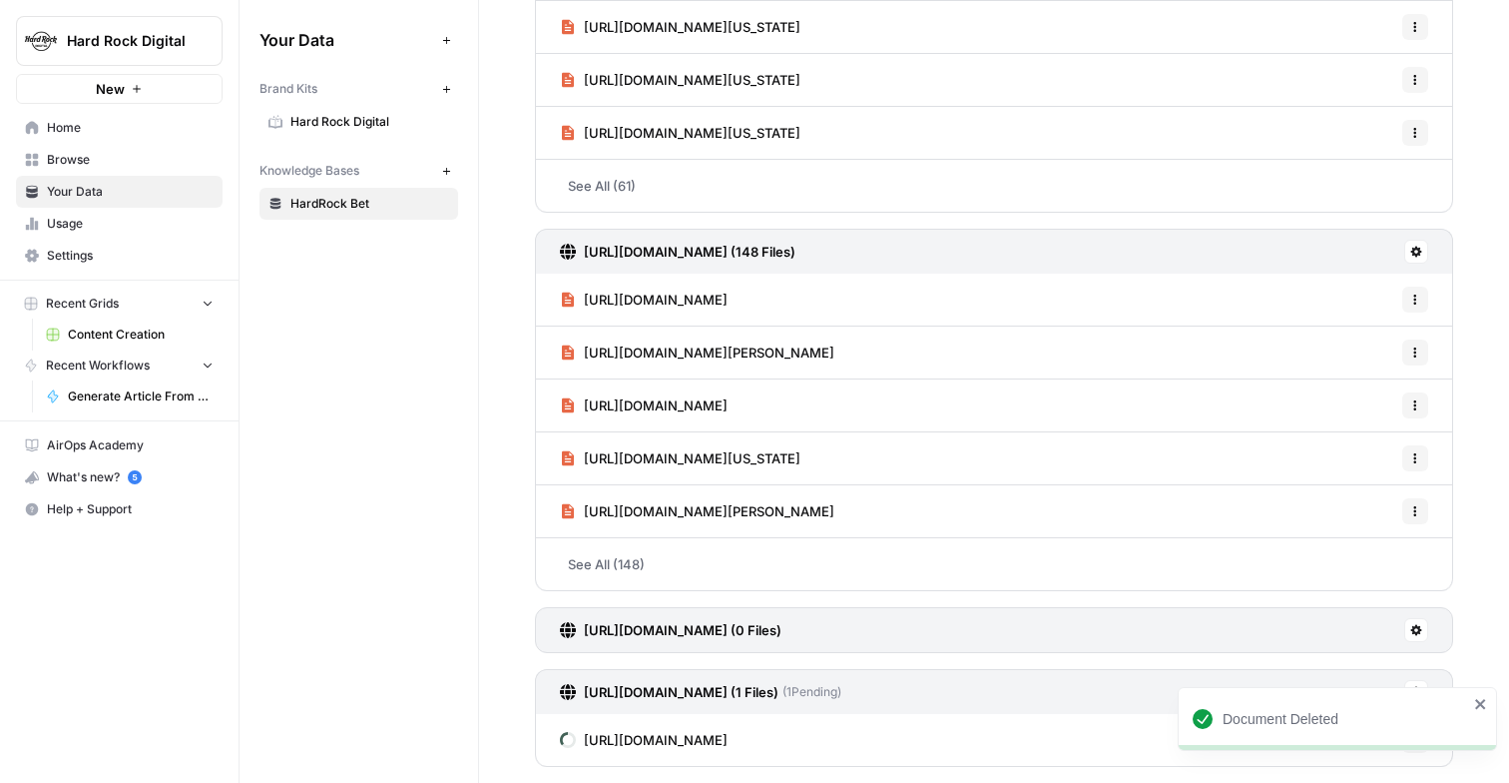
scroll to position [294, 0]
click at [1413, 735] on icon "button" at bounding box center [1416, 740] width 12 height 12
click at [1368, 692] on span "Delete File" at bounding box center [1371, 696] width 65 height 20
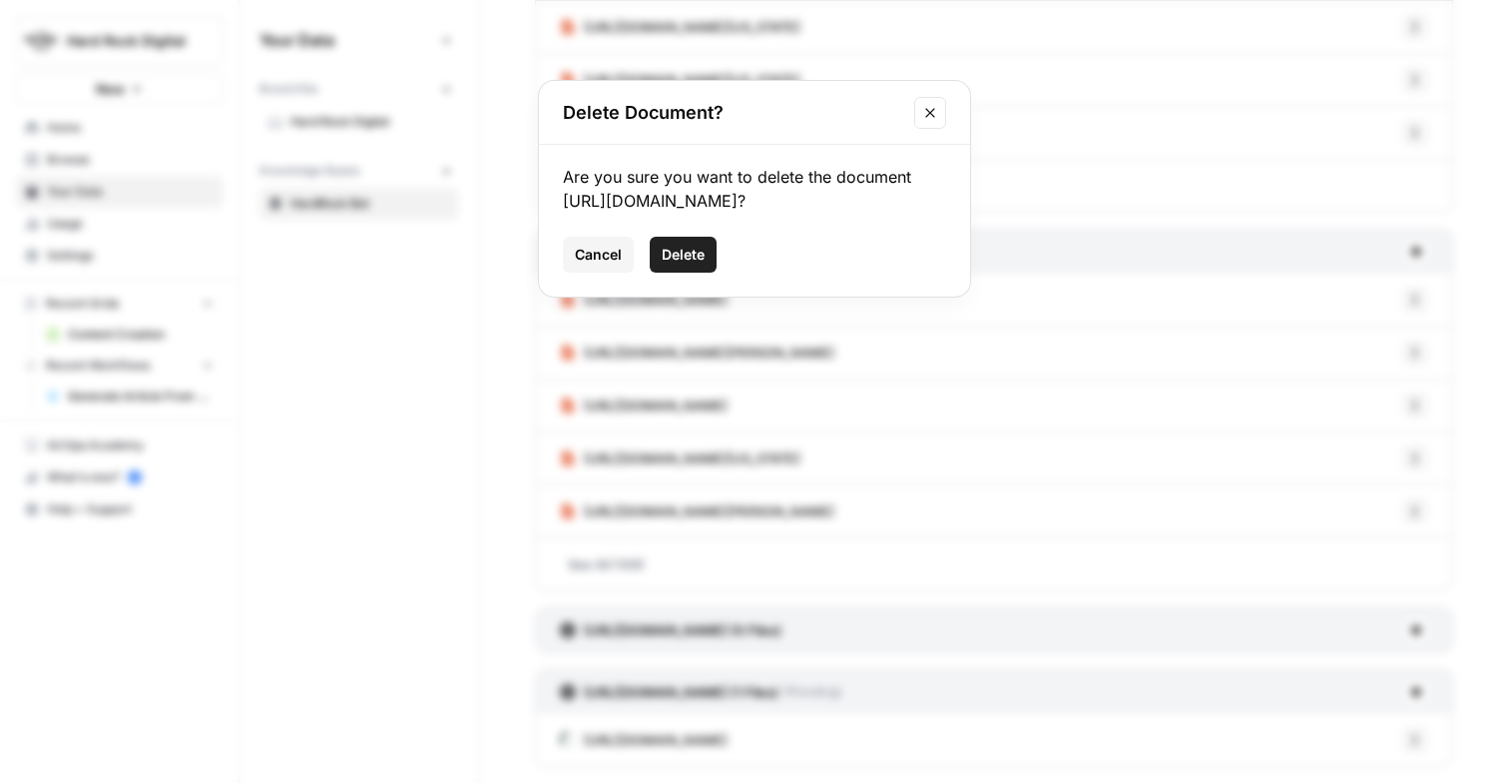
click at [687, 265] on span "Delete" at bounding box center [683, 255] width 43 height 20
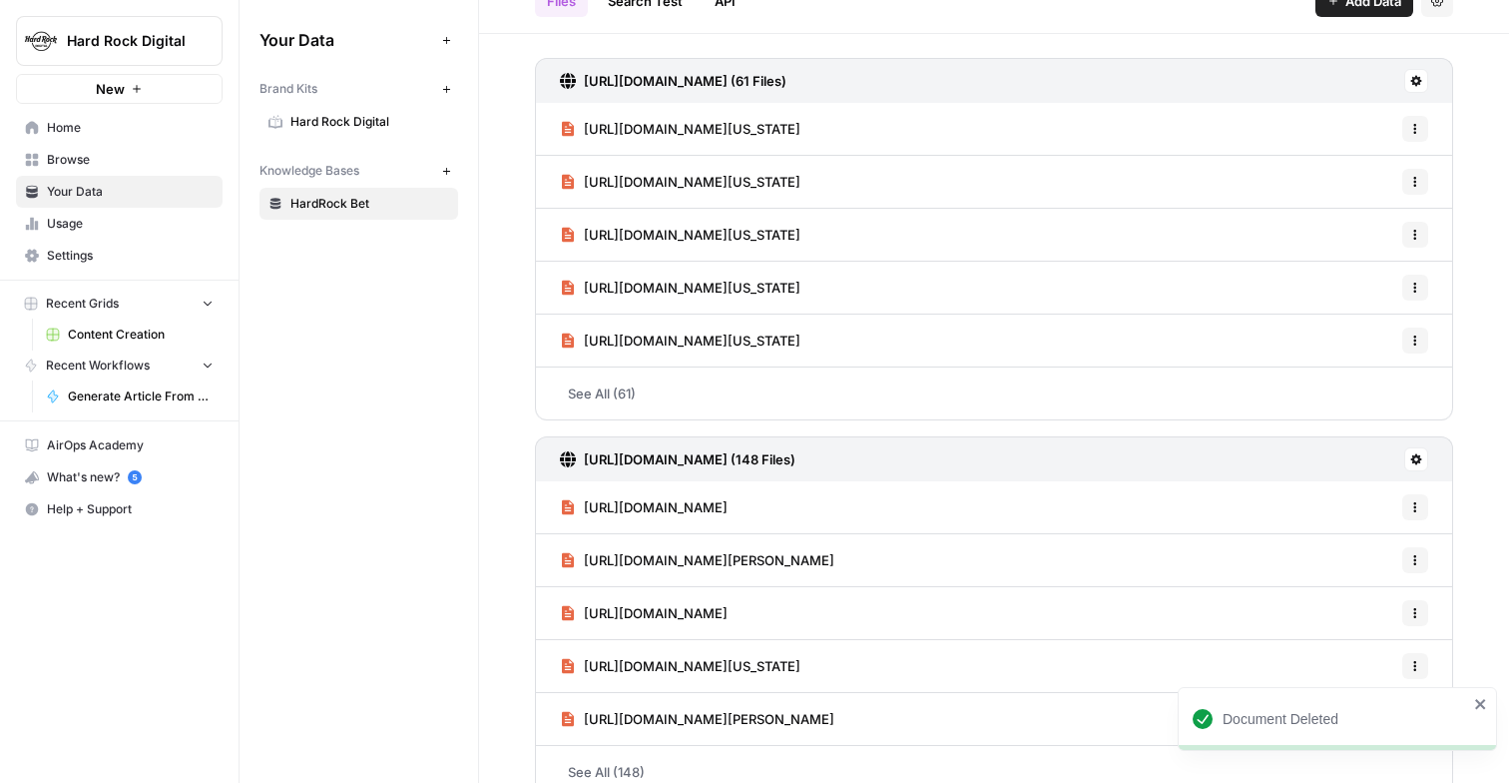
scroll to position [0, 0]
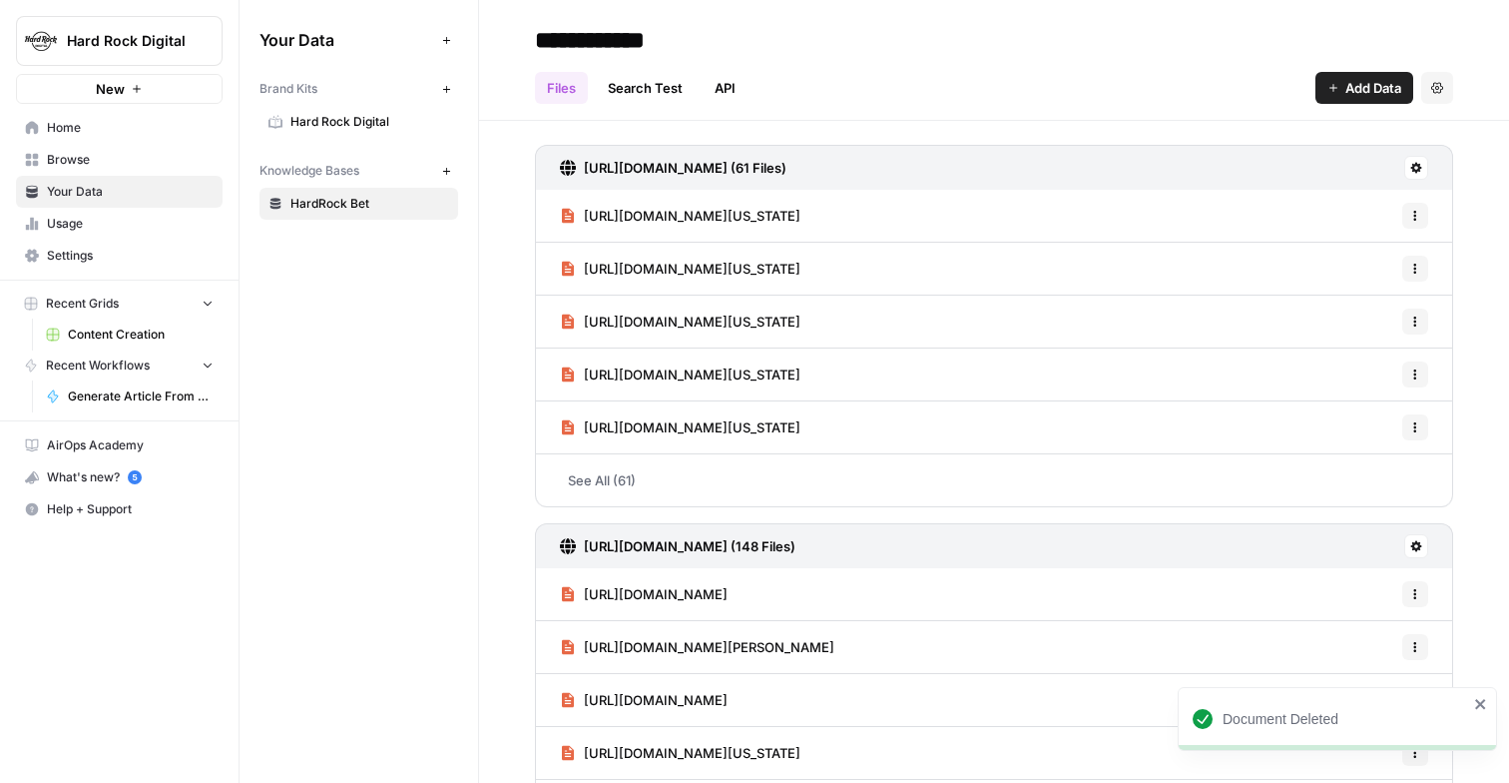
click at [1414, 171] on icon at bounding box center [1417, 168] width 11 height 11
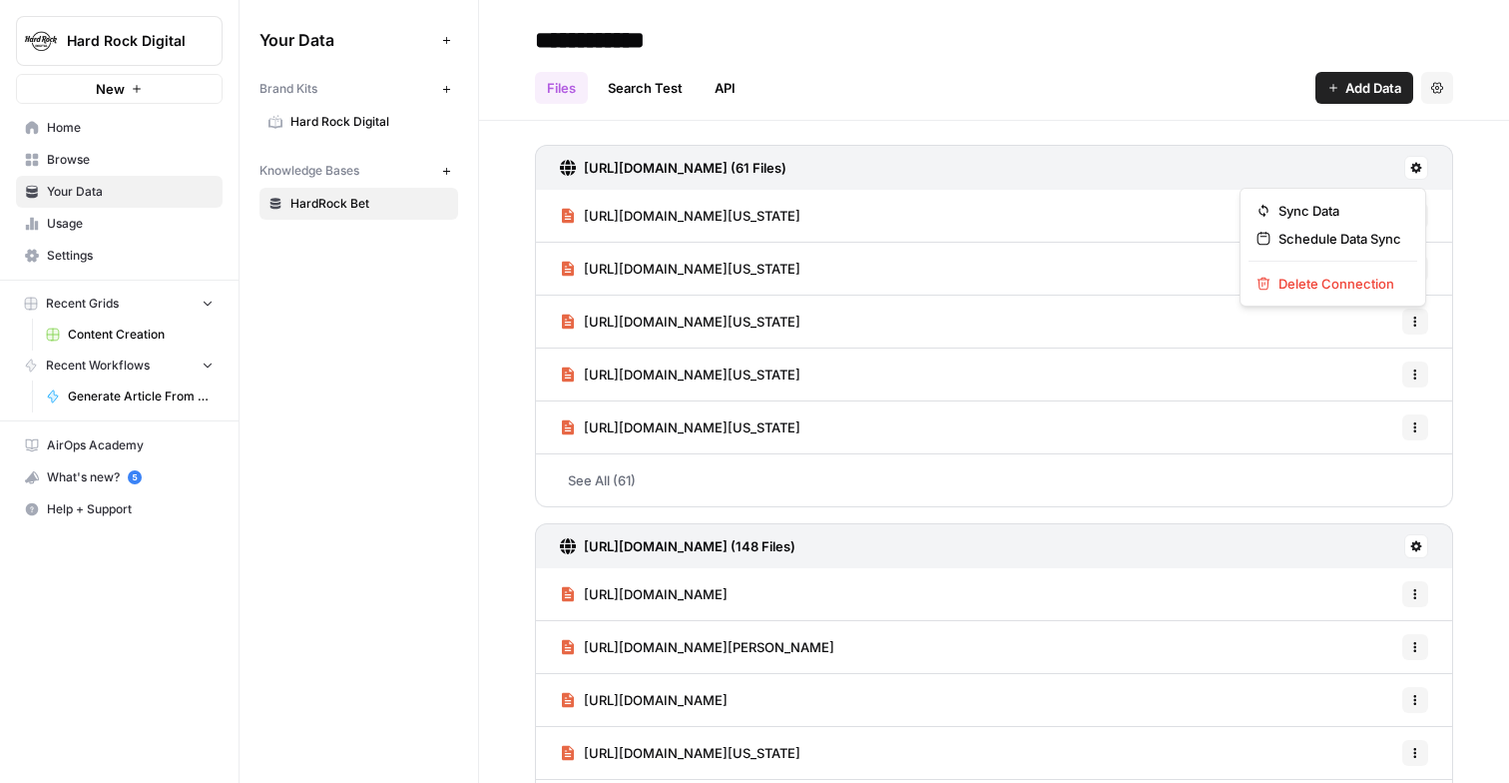
scroll to position [243, 0]
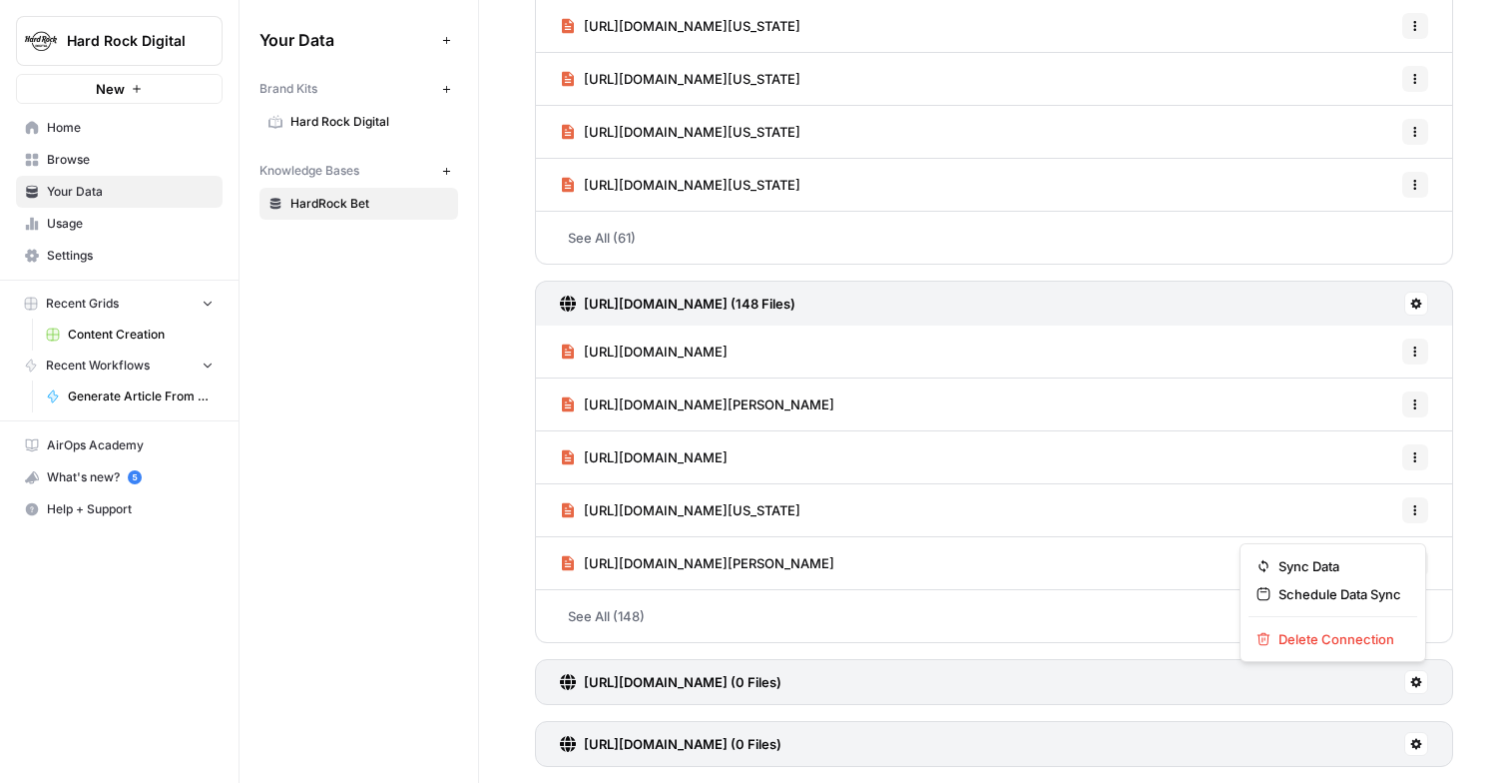
click at [1421, 676] on icon at bounding box center [1417, 682] width 12 height 12
click at [1350, 644] on span "Delete Connection" at bounding box center [1340, 639] width 123 height 20
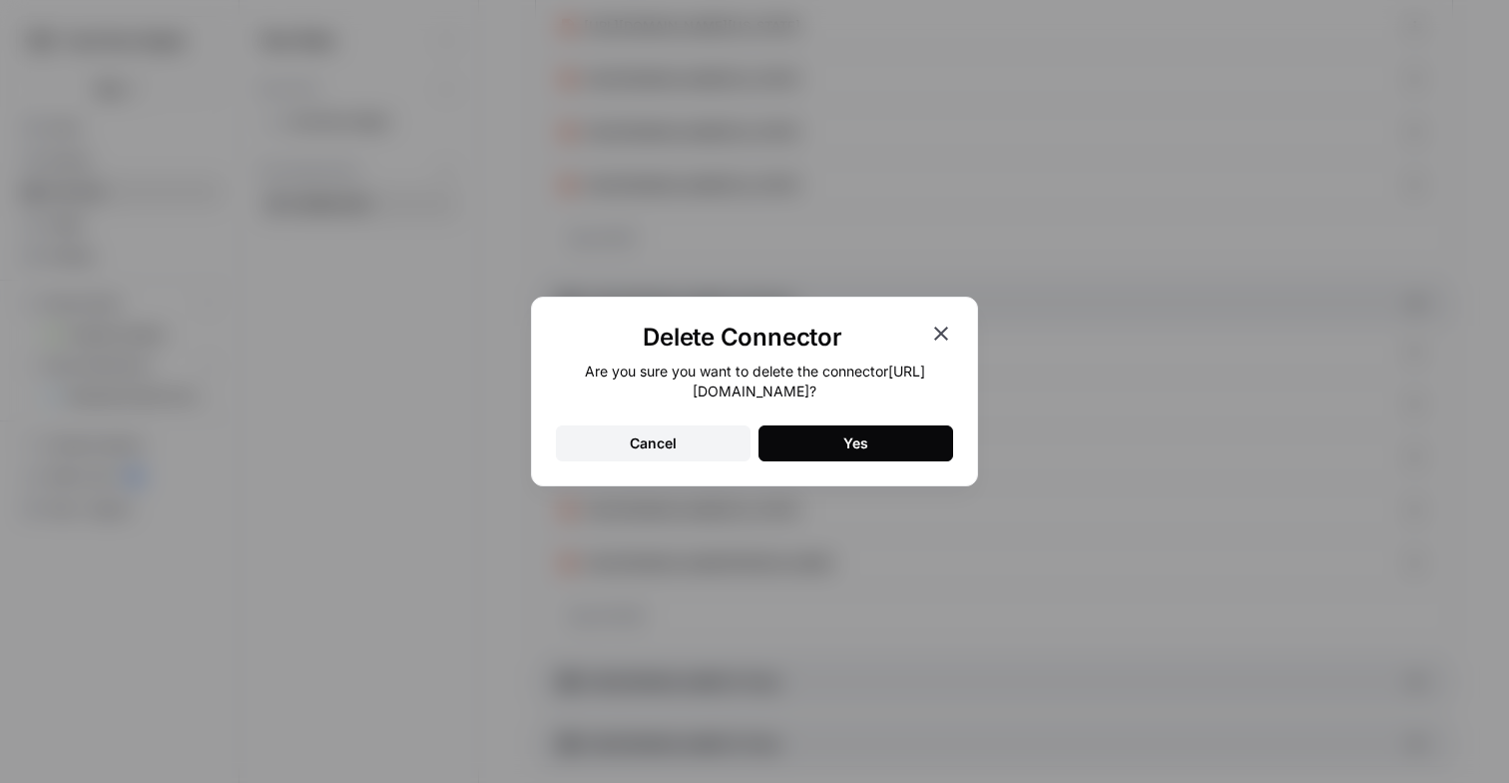
click at [858, 453] on div "Yes" at bounding box center [856, 443] width 25 height 20
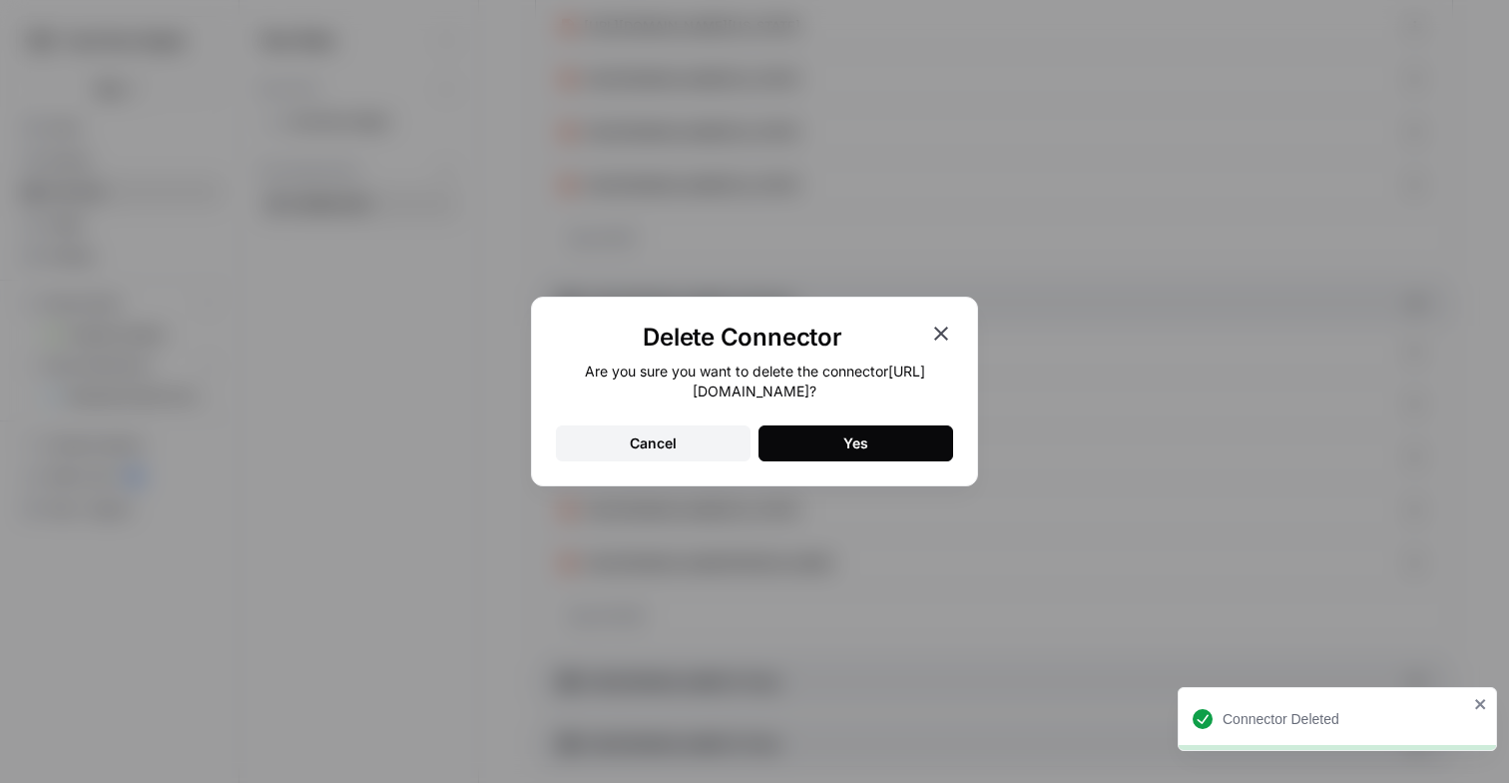
scroll to position [181, 0]
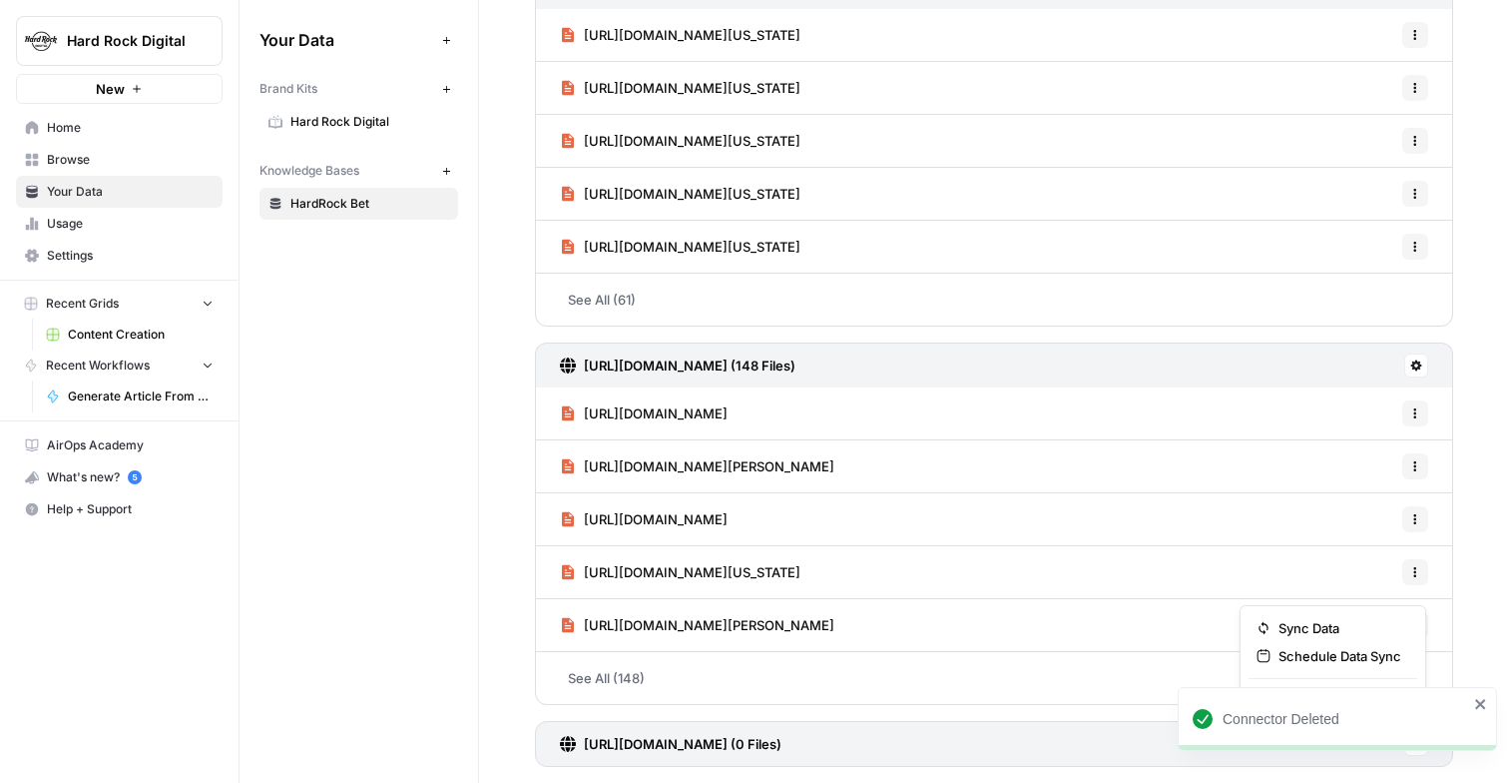
click at [1424, 754] on button at bounding box center [1417, 744] width 24 height 24
click at [1484, 761] on div "Connector Deleted" at bounding box center [1333, 763] width 319 height 8
click at [1421, 754] on button at bounding box center [1417, 744] width 24 height 24
click at [1356, 712] on button "Delete Connection" at bounding box center [1333, 701] width 169 height 28
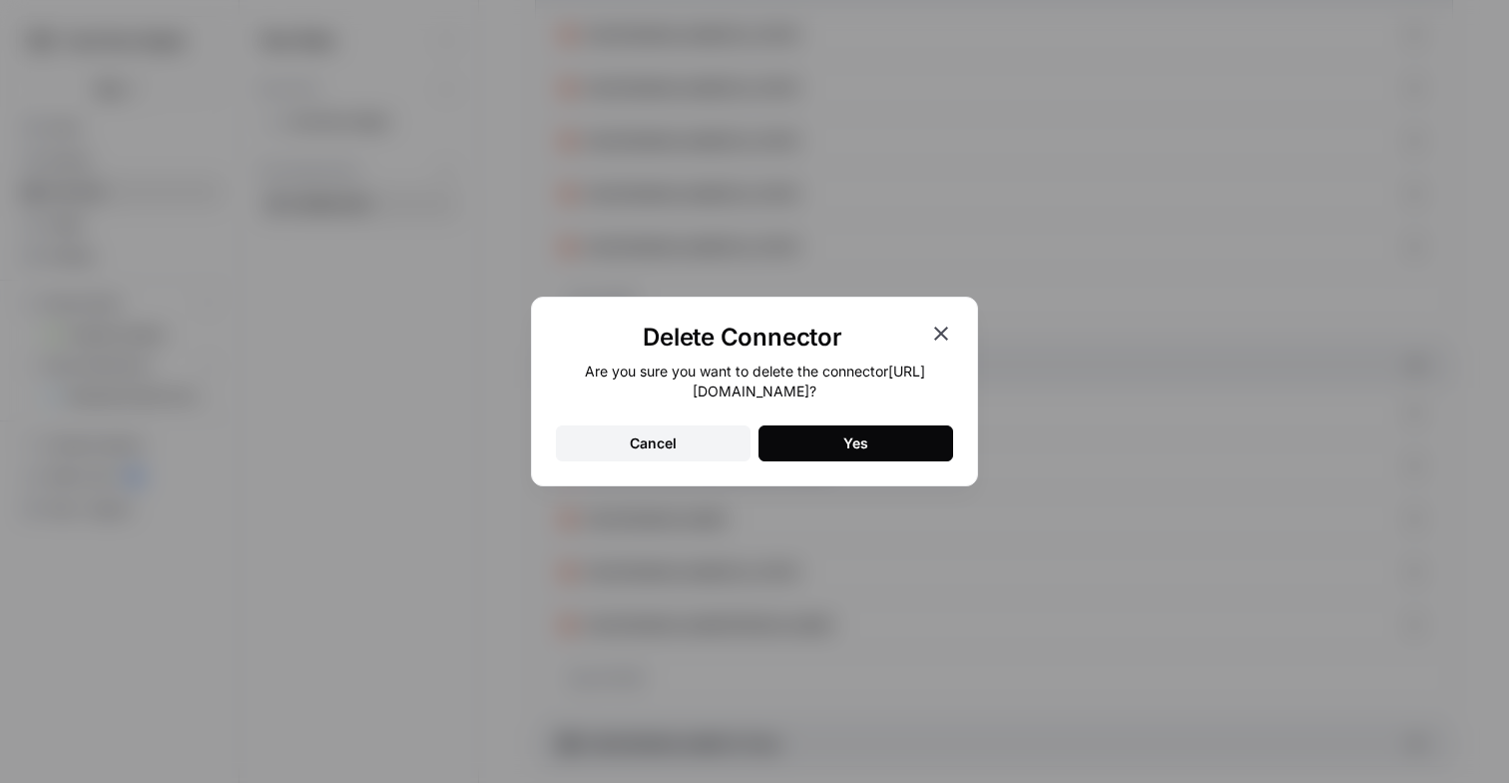
click at [823, 457] on button "Yes" at bounding box center [856, 443] width 195 height 36
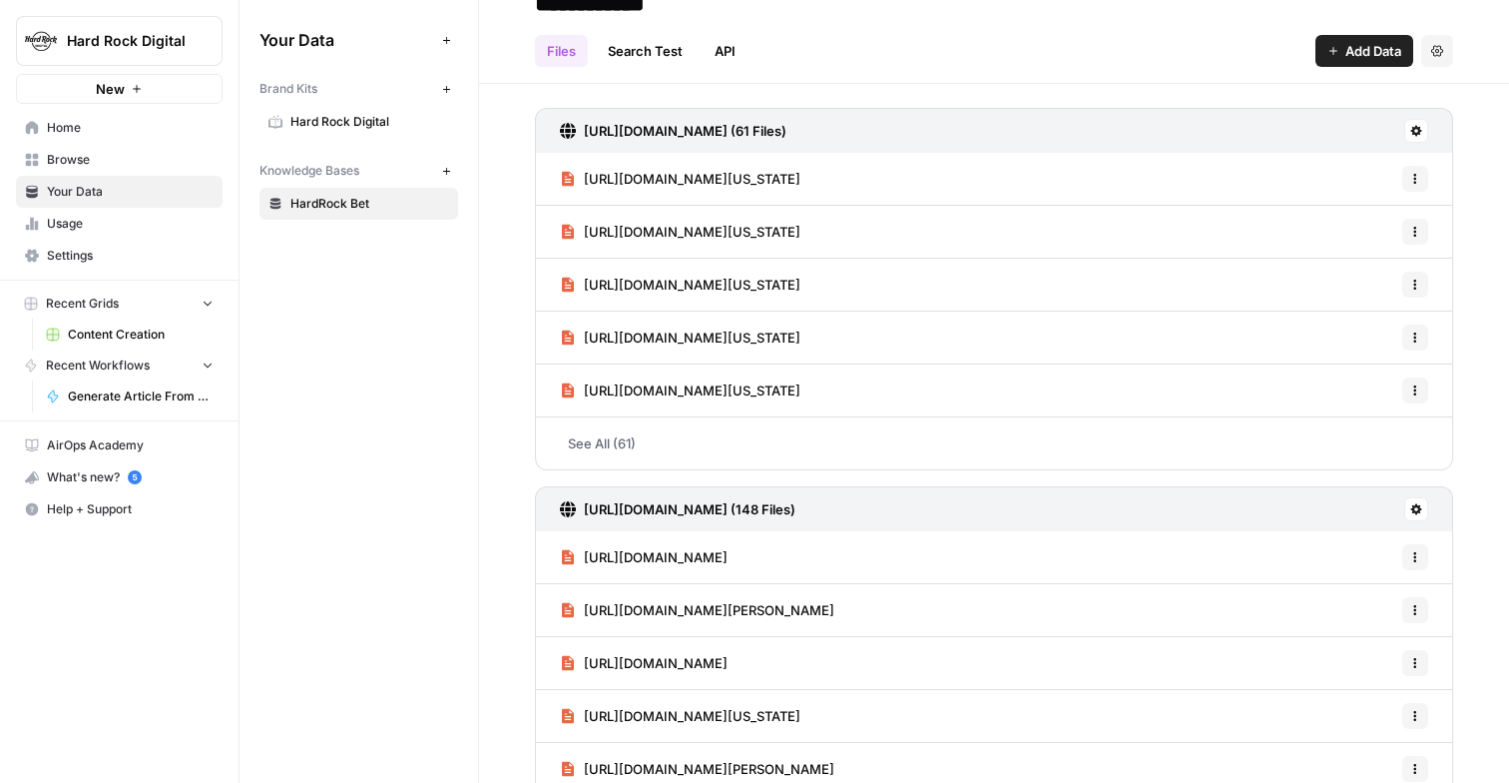
scroll to position [0, 0]
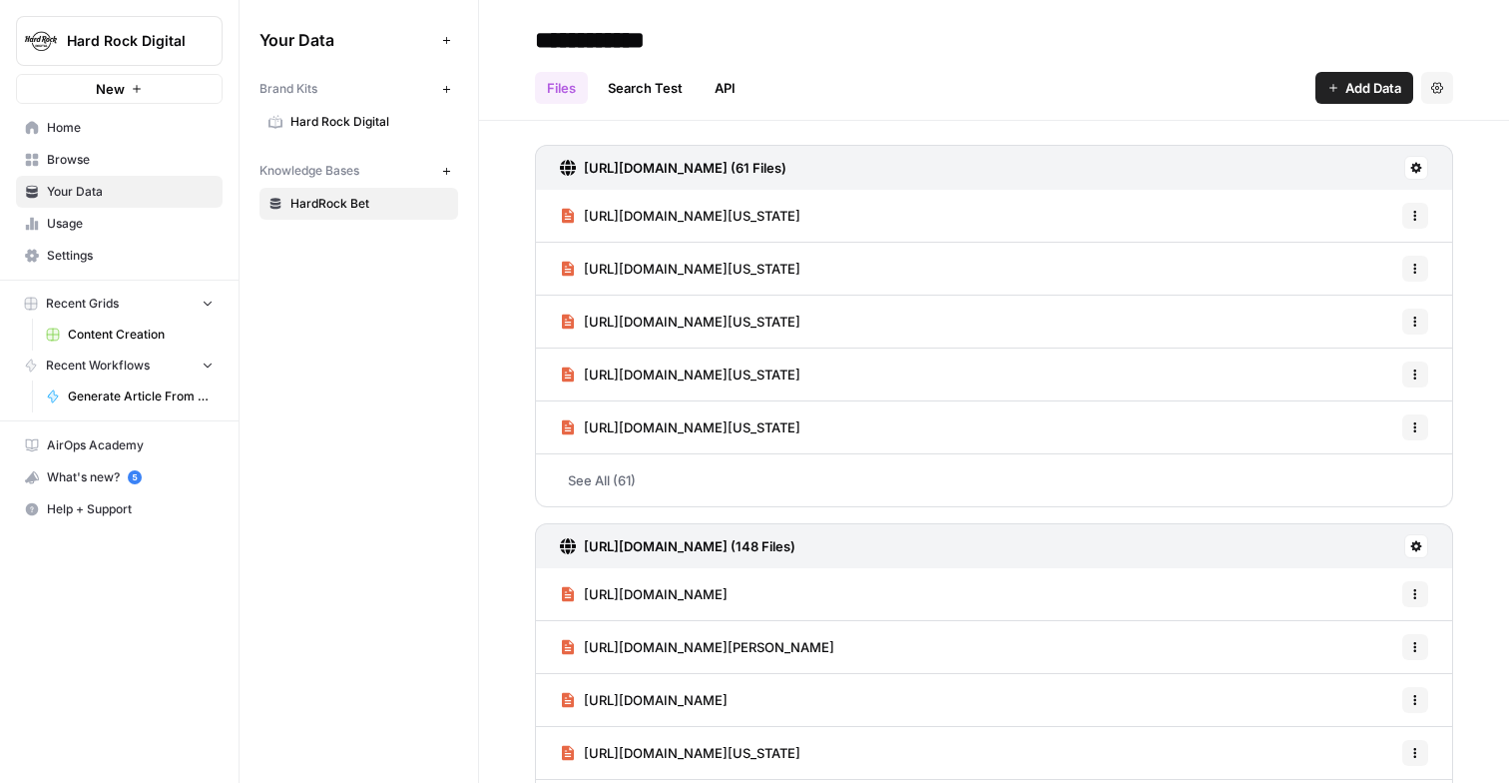
click at [1413, 162] on icon at bounding box center [1417, 168] width 12 height 12
click at [1227, 107] on header "**********" at bounding box center [994, 60] width 1030 height 121
click at [111, 338] on span "Content Creation" at bounding box center [141, 334] width 146 height 18
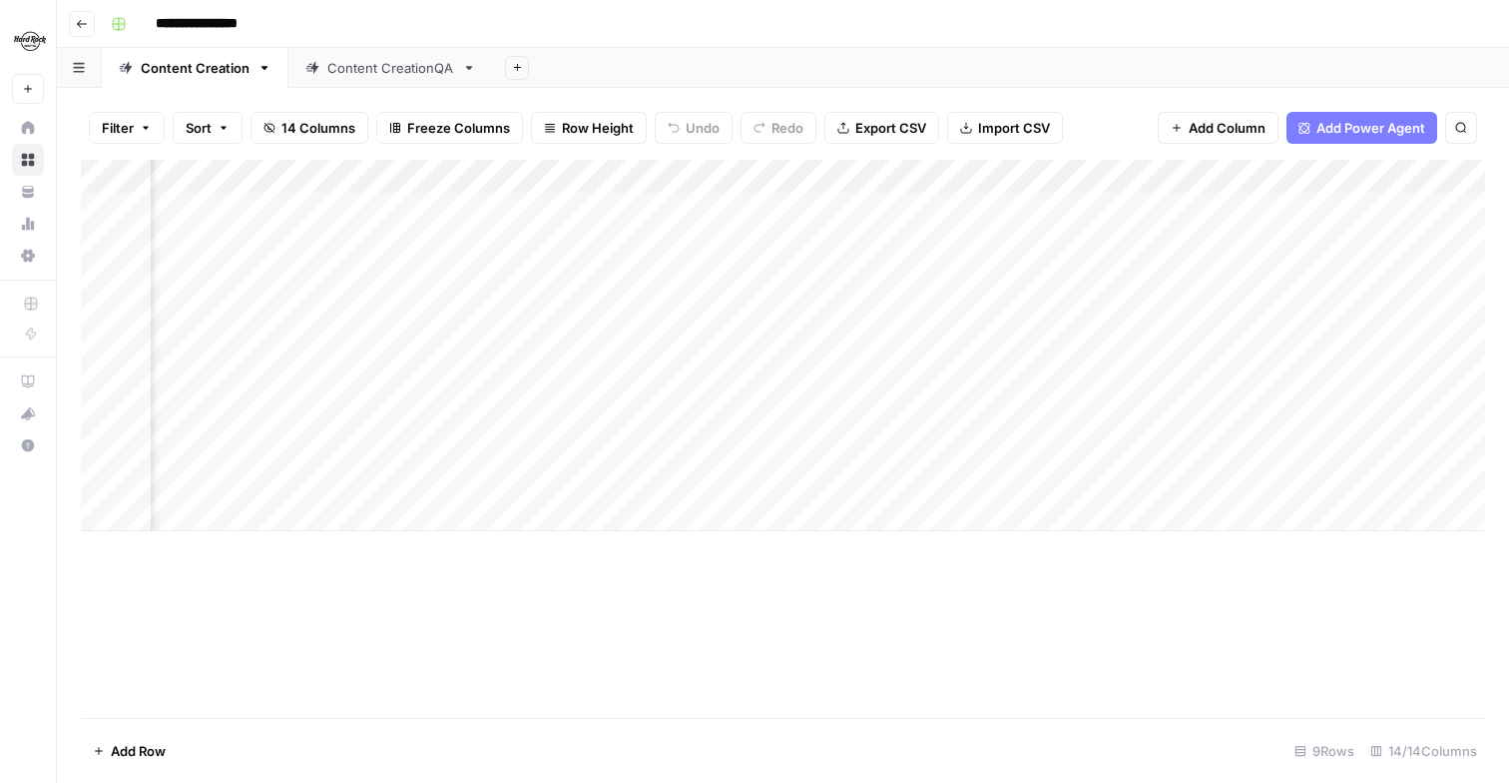
scroll to position [0, 1354]
click at [828, 177] on div "Add Column" at bounding box center [783, 345] width 1405 height 371
click at [775, 562] on div "Add Column" at bounding box center [783, 439] width 1405 height 558
click at [779, 505] on div "Add Column" at bounding box center [783, 345] width 1405 height 371
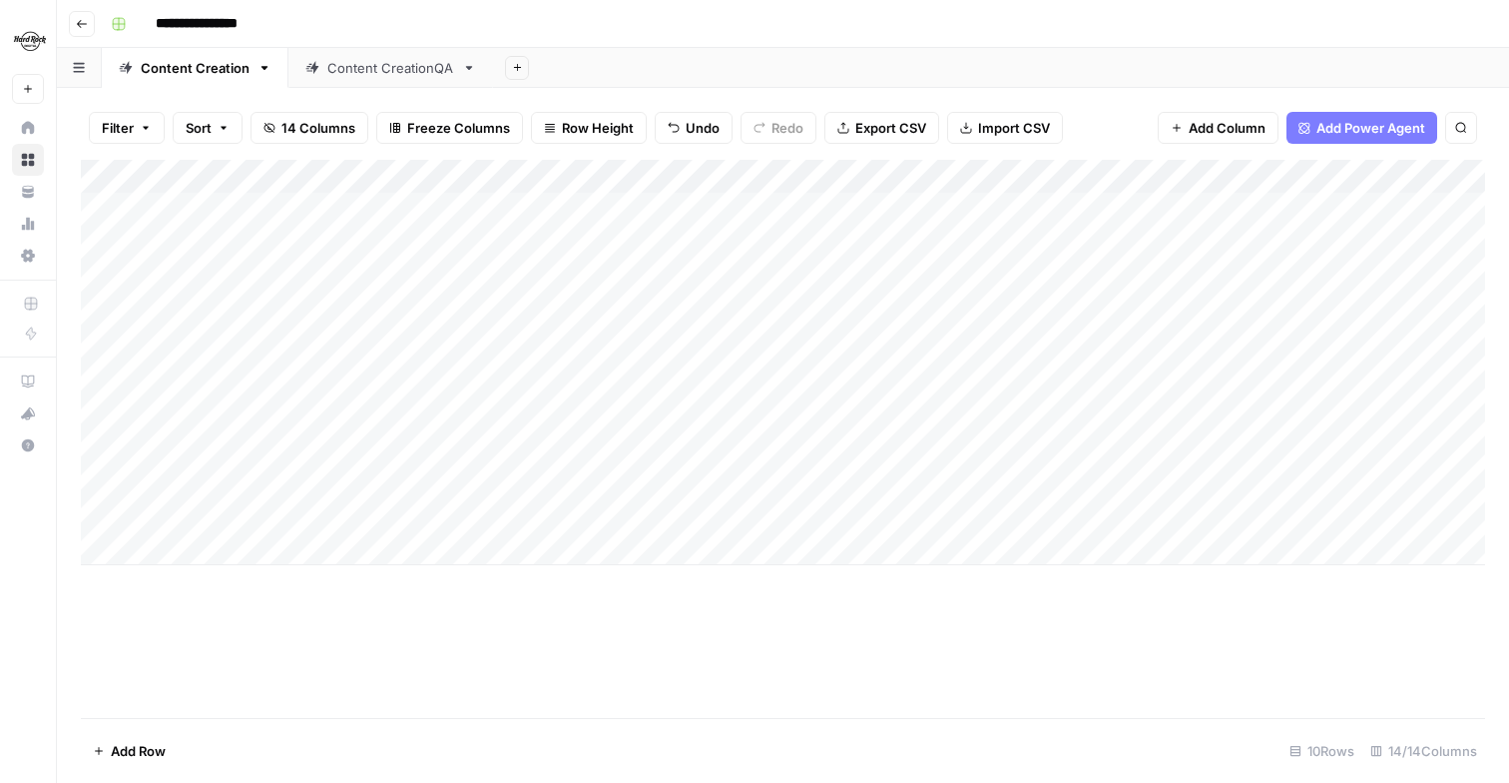
click at [387, 520] on div "Add Column" at bounding box center [783, 362] width 1405 height 405
click at [130, 508] on div "Add Column" at bounding box center [783, 362] width 1405 height 405
click at [126, 512] on div "Add Column" at bounding box center [783, 362] width 1405 height 405
click at [103, 514] on div "Add Column" at bounding box center [783, 362] width 1405 height 405
click at [101, 484] on div "Add Column" at bounding box center [783, 362] width 1405 height 405
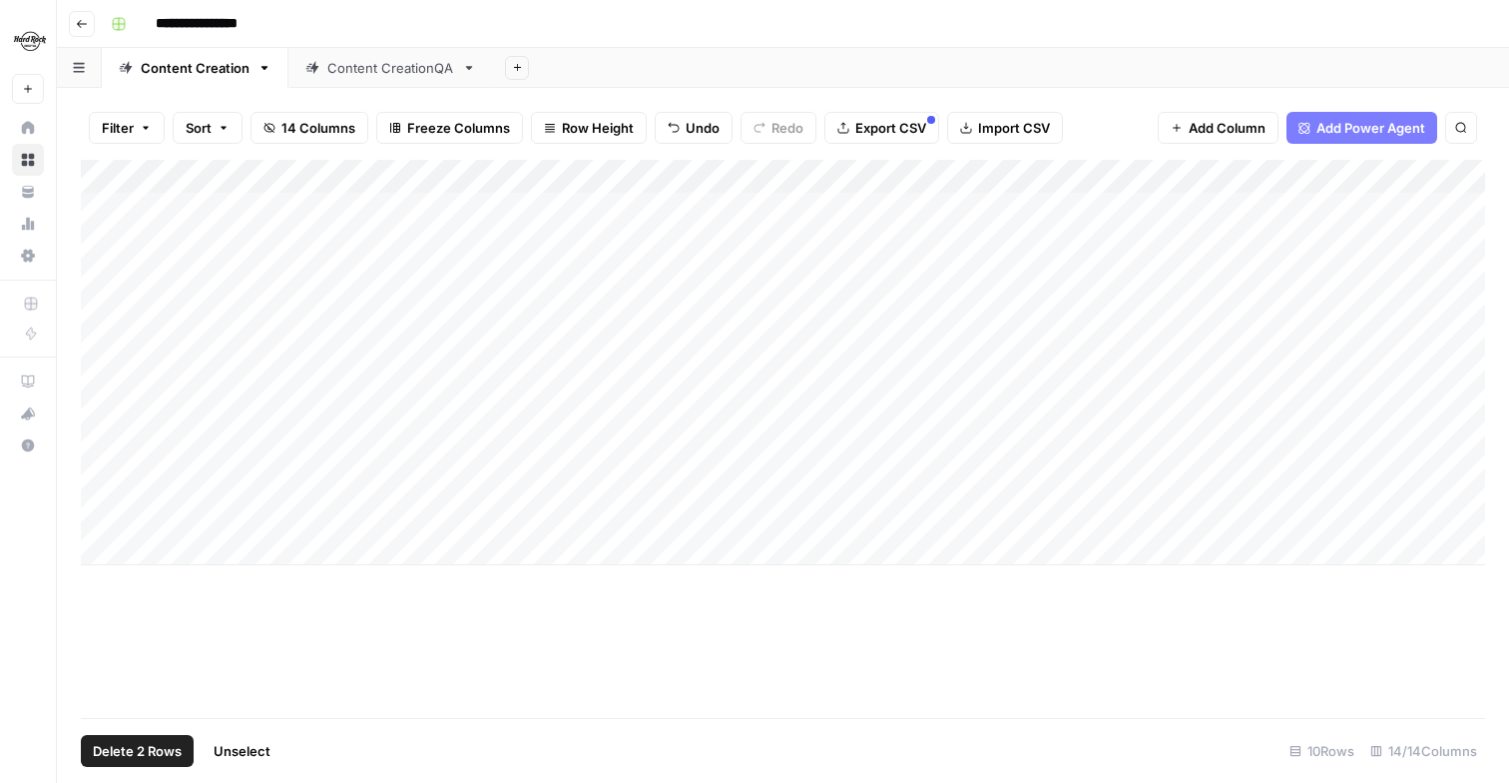
click at [117, 753] on span "Delete 2 Rows" at bounding box center [137, 751] width 89 height 20
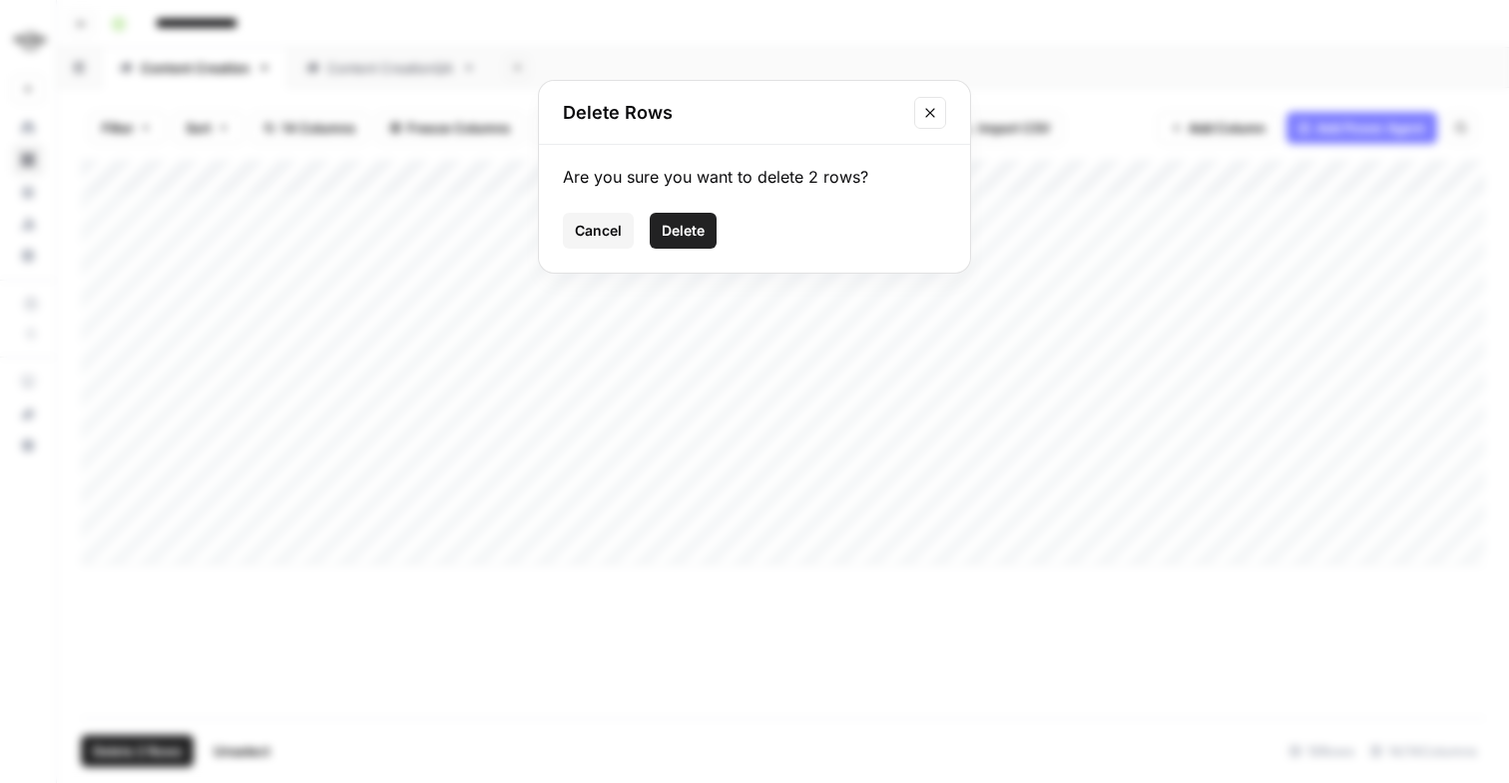
click at [699, 232] on span "Delete" at bounding box center [683, 231] width 43 height 20
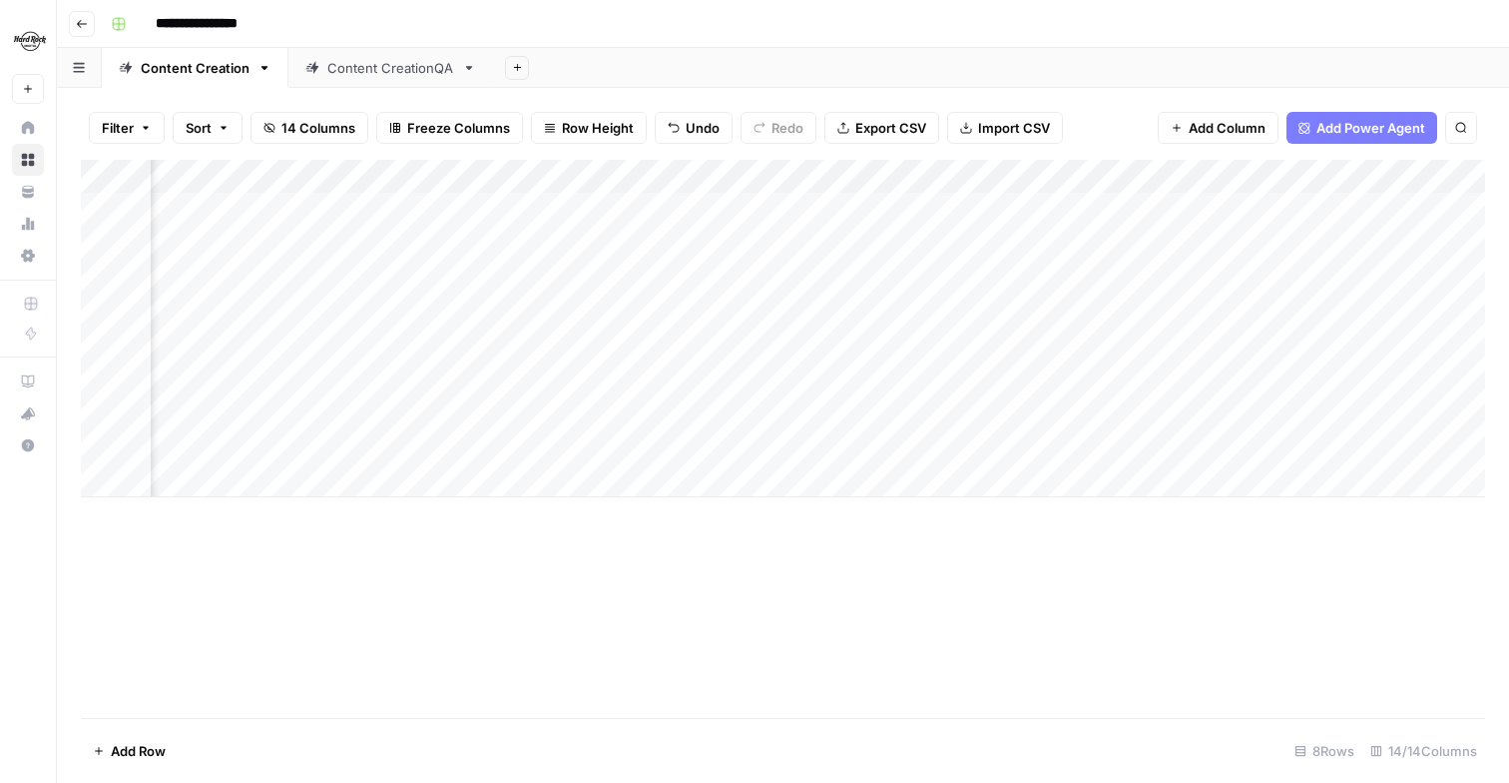
scroll to position [0, 705]
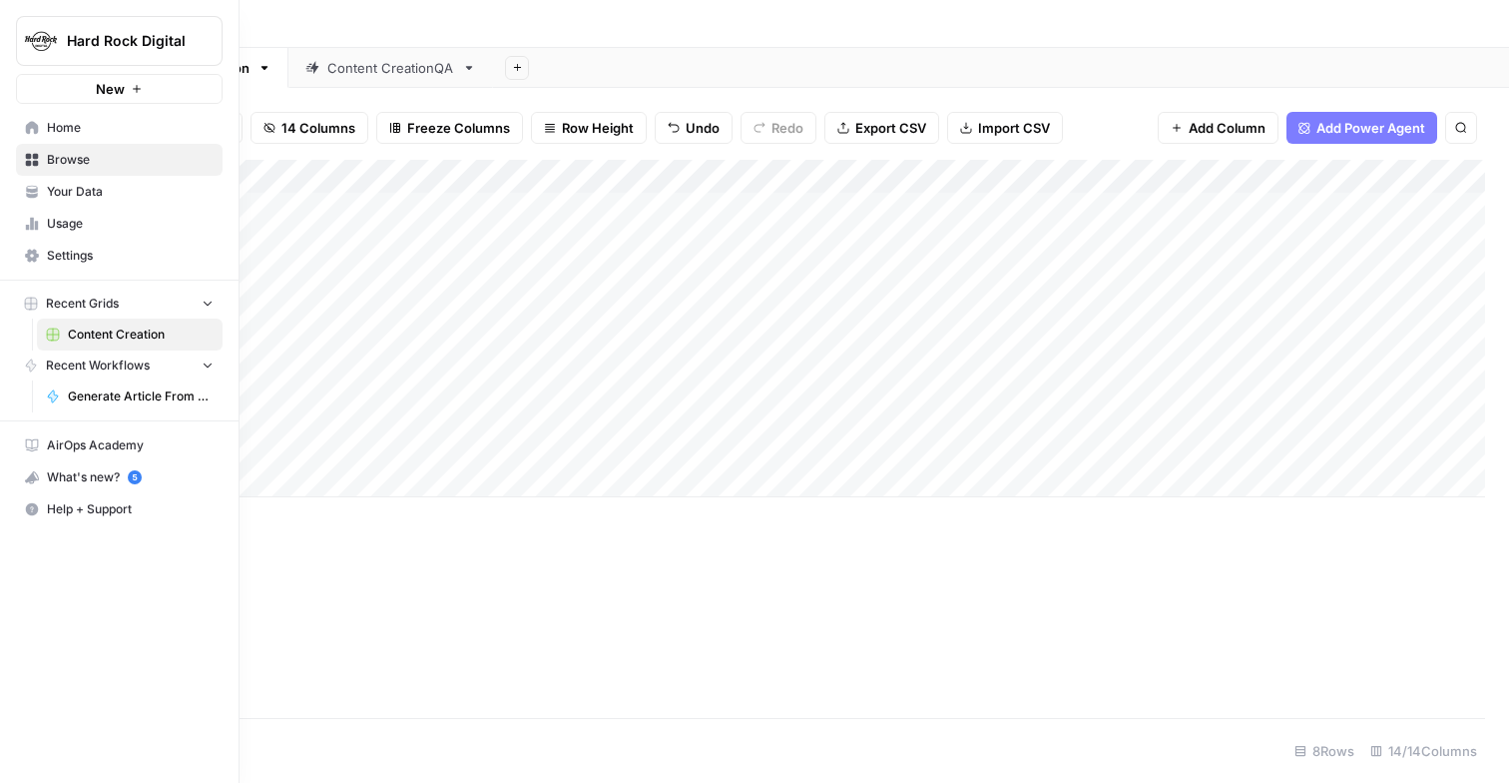
click at [108, 202] on link "Your Data" at bounding box center [119, 192] width 207 height 32
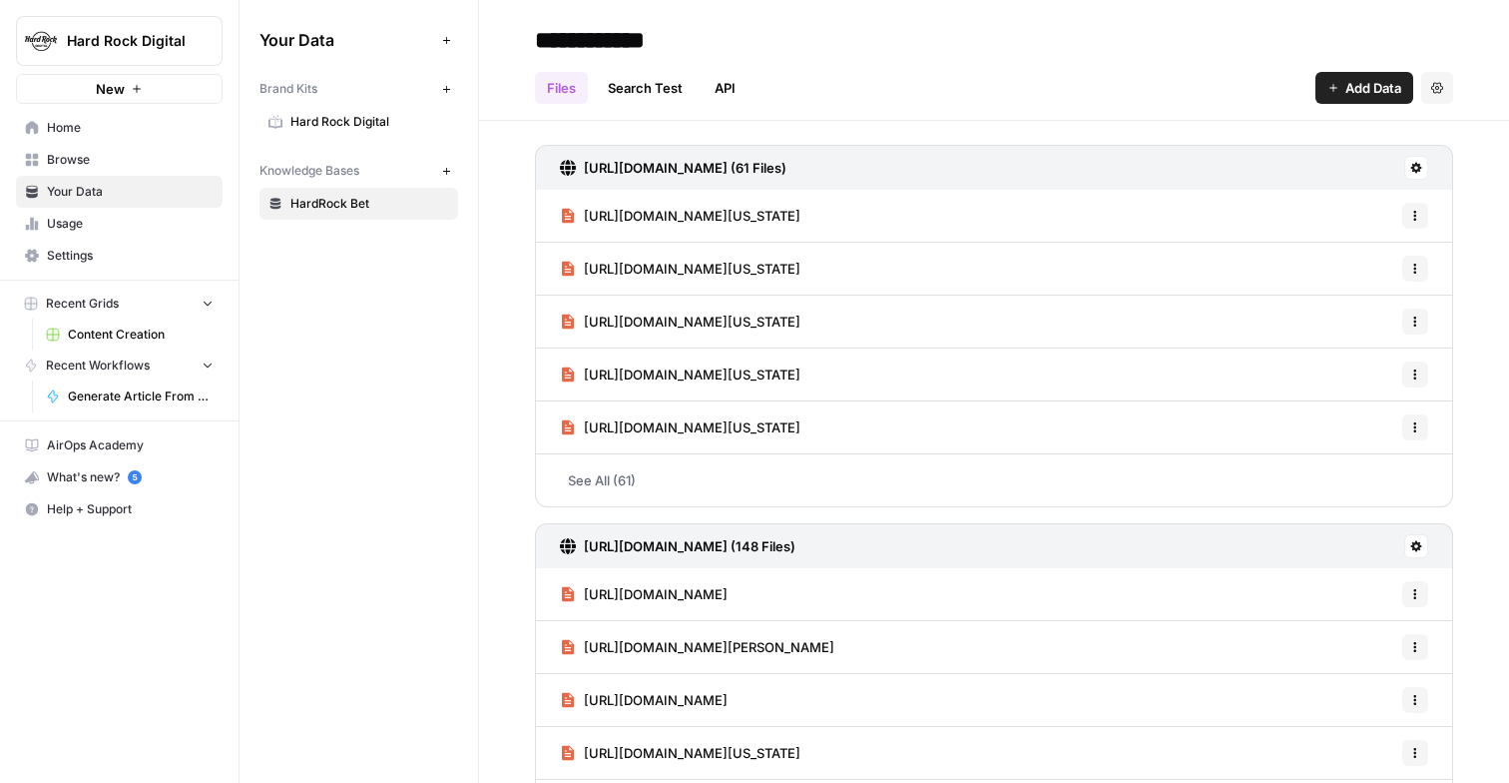
click at [329, 124] on span "Hard Rock Digital" at bounding box center [369, 122] width 159 height 18
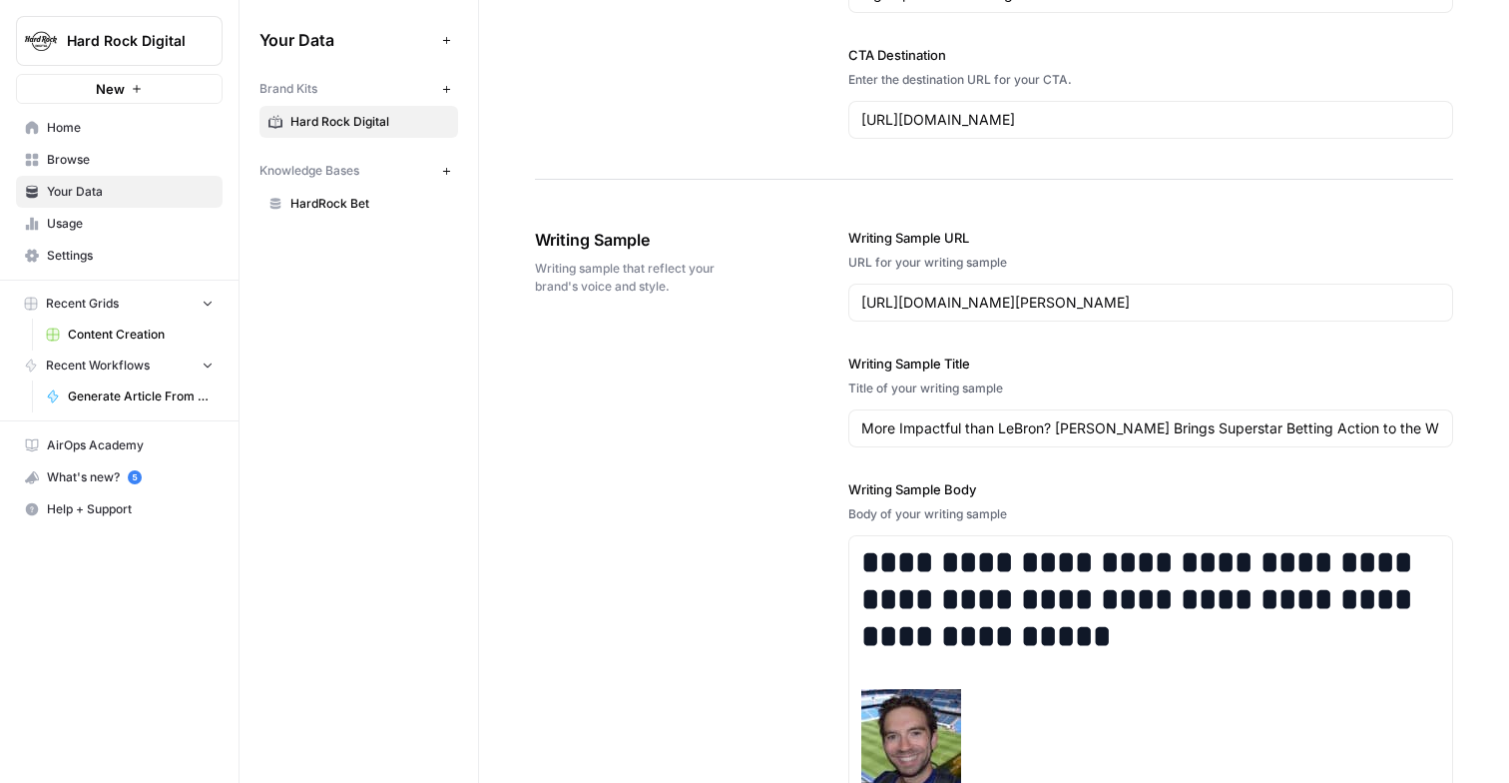
scroll to position [2864, 0]
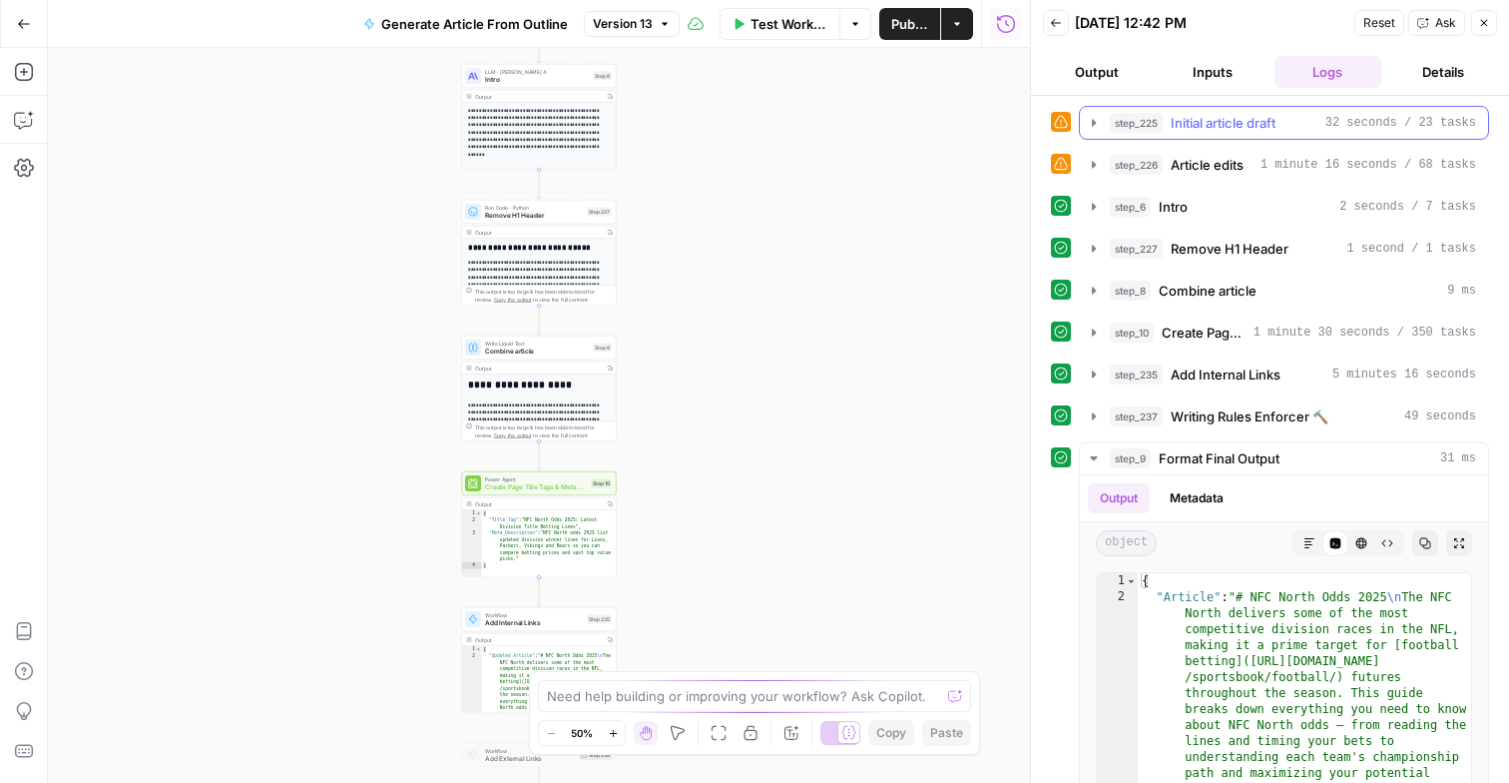
click at [1093, 126] on icon "button" at bounding box center [1094, 123] width 16 height 16
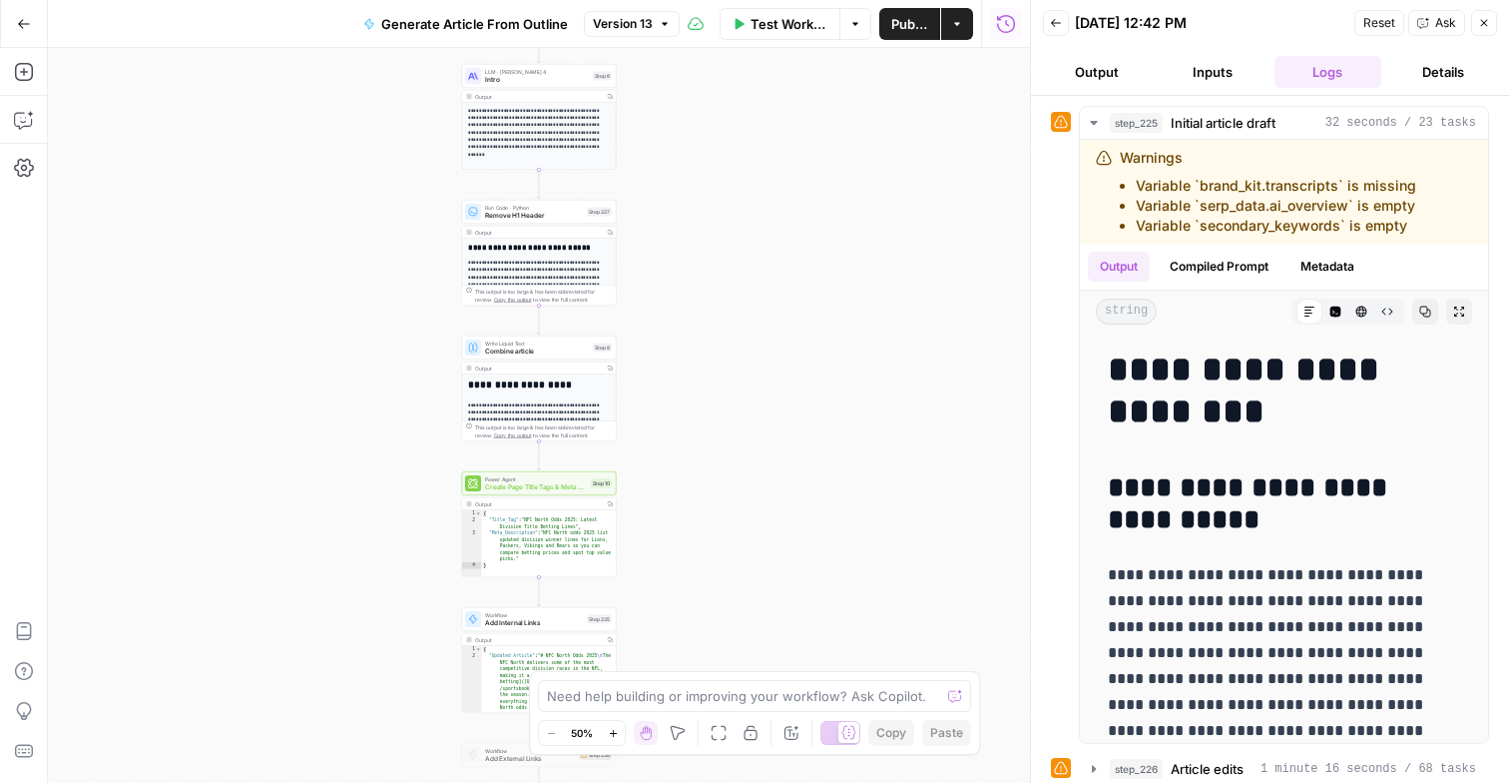
click at [1062, 120] on icon at bounding box center [1061, 122] width 14 height 14
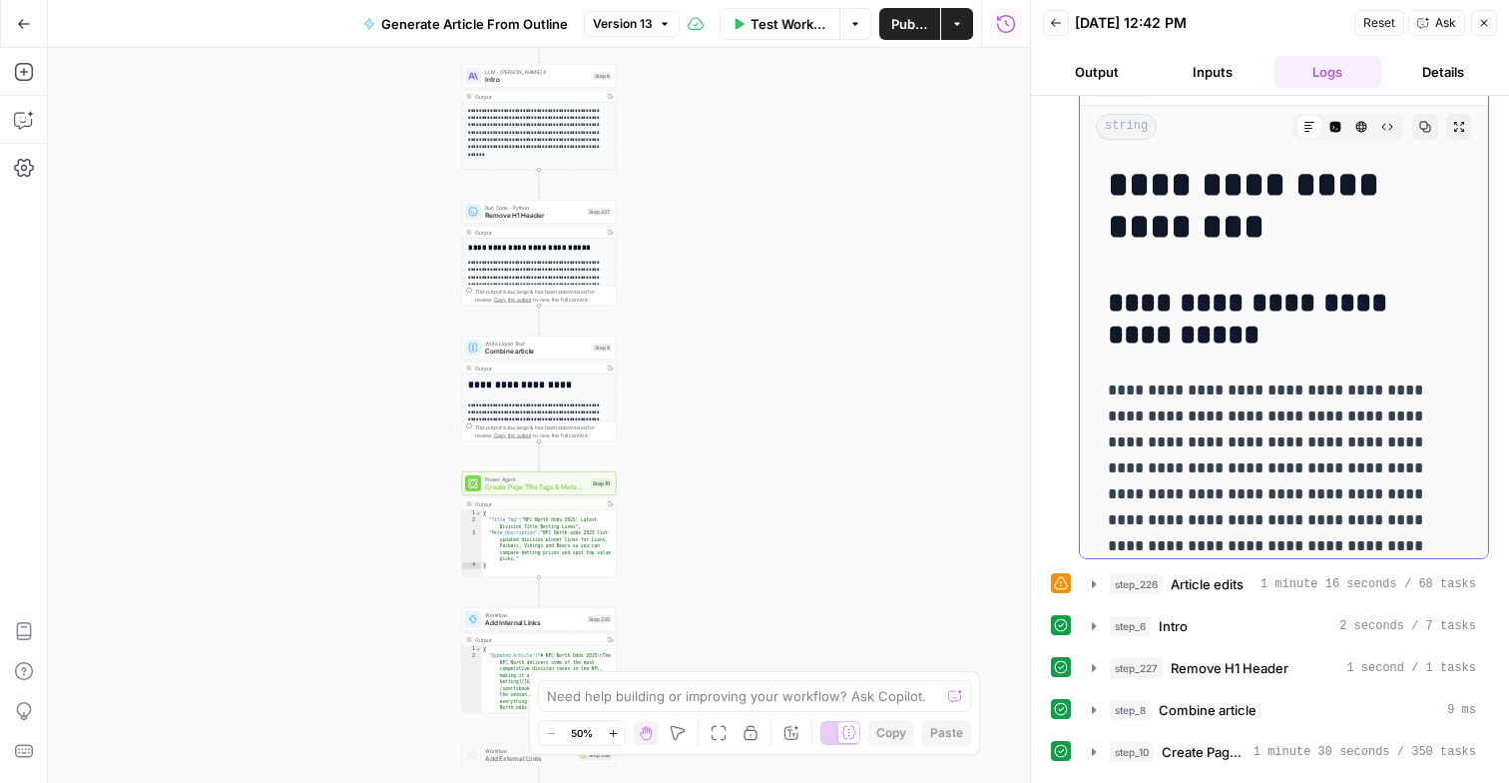
scroll to position [337, 0]
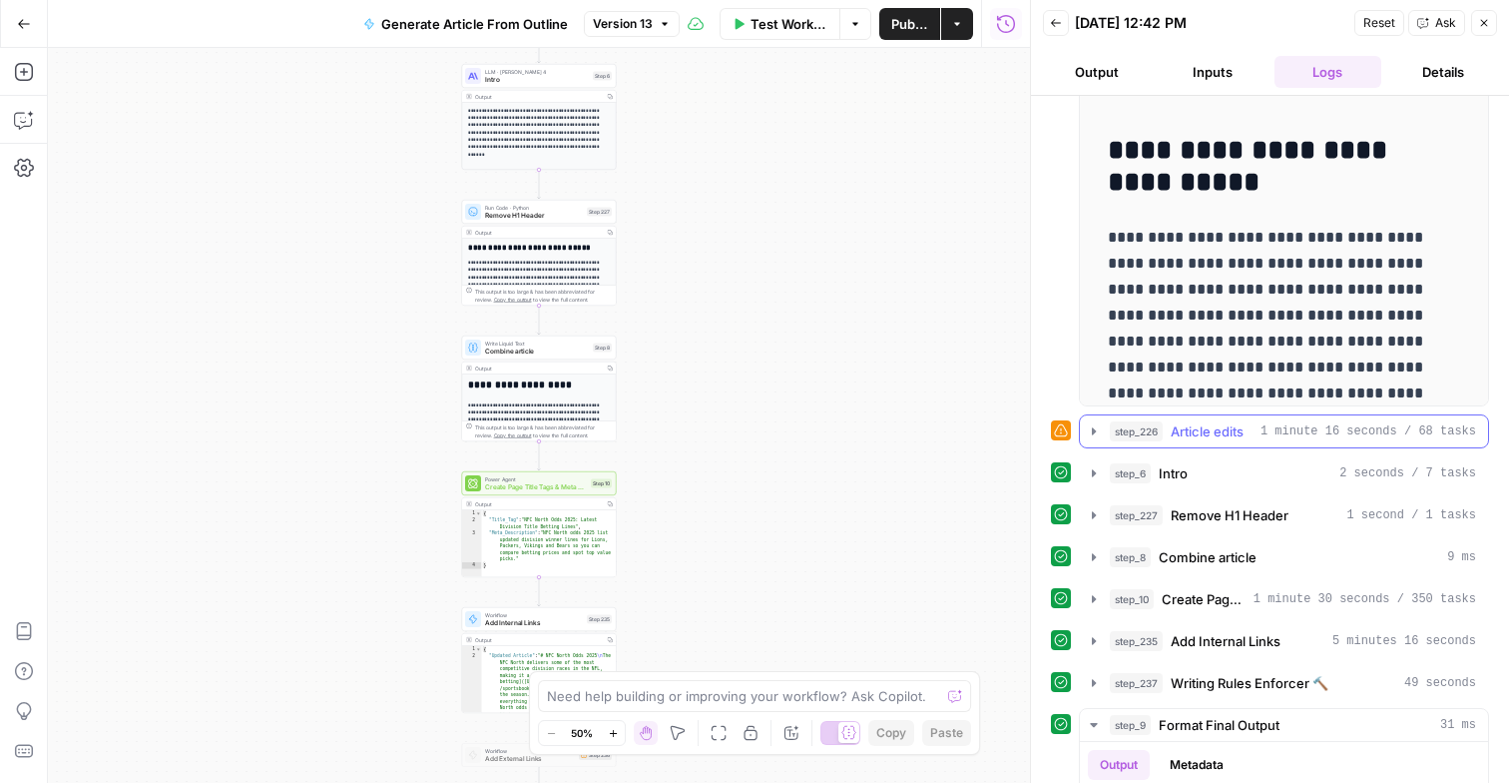
click at [1099, 429] on icon "button" at bounding box center [1094, 431] width 16 height 16
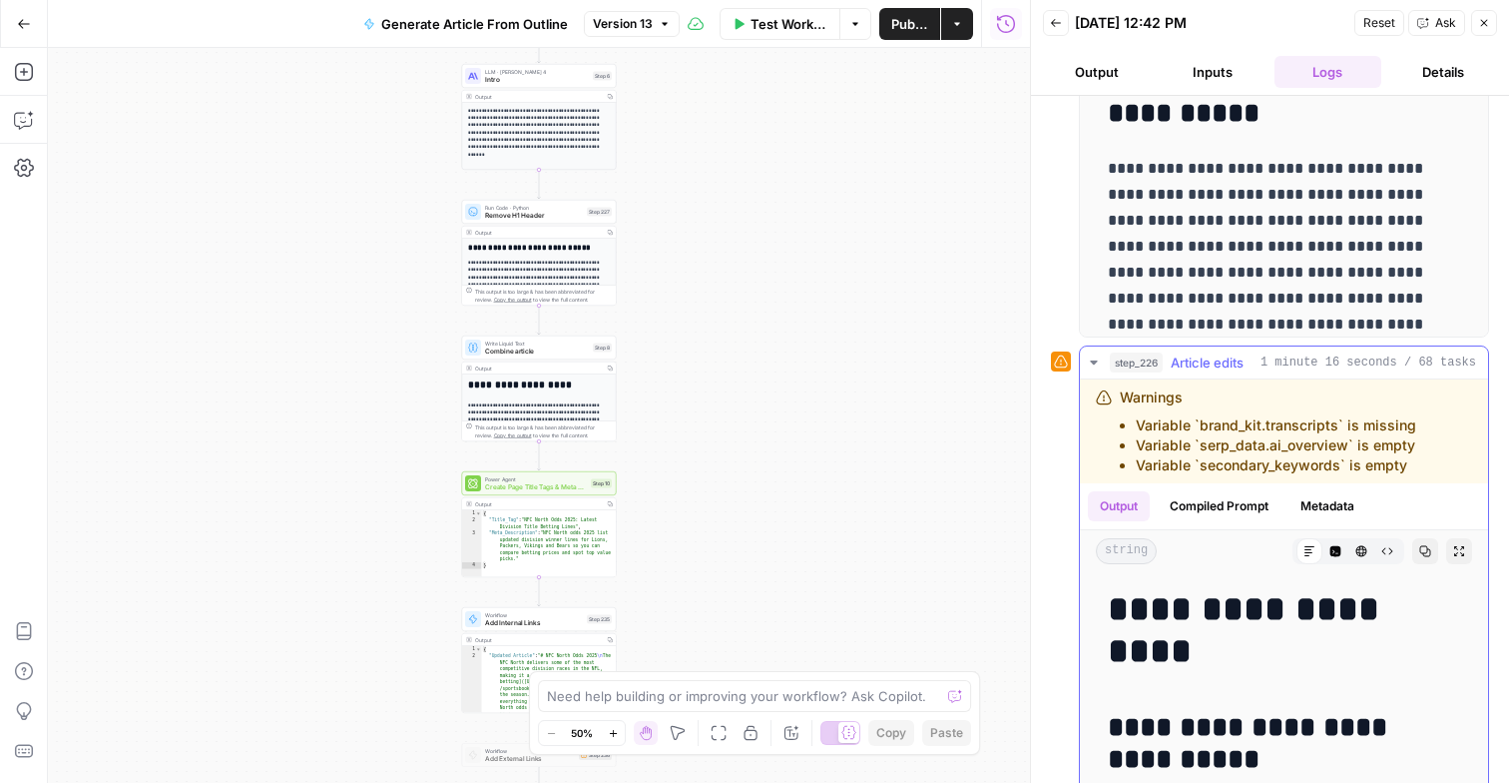
scroll to position [457, 0]
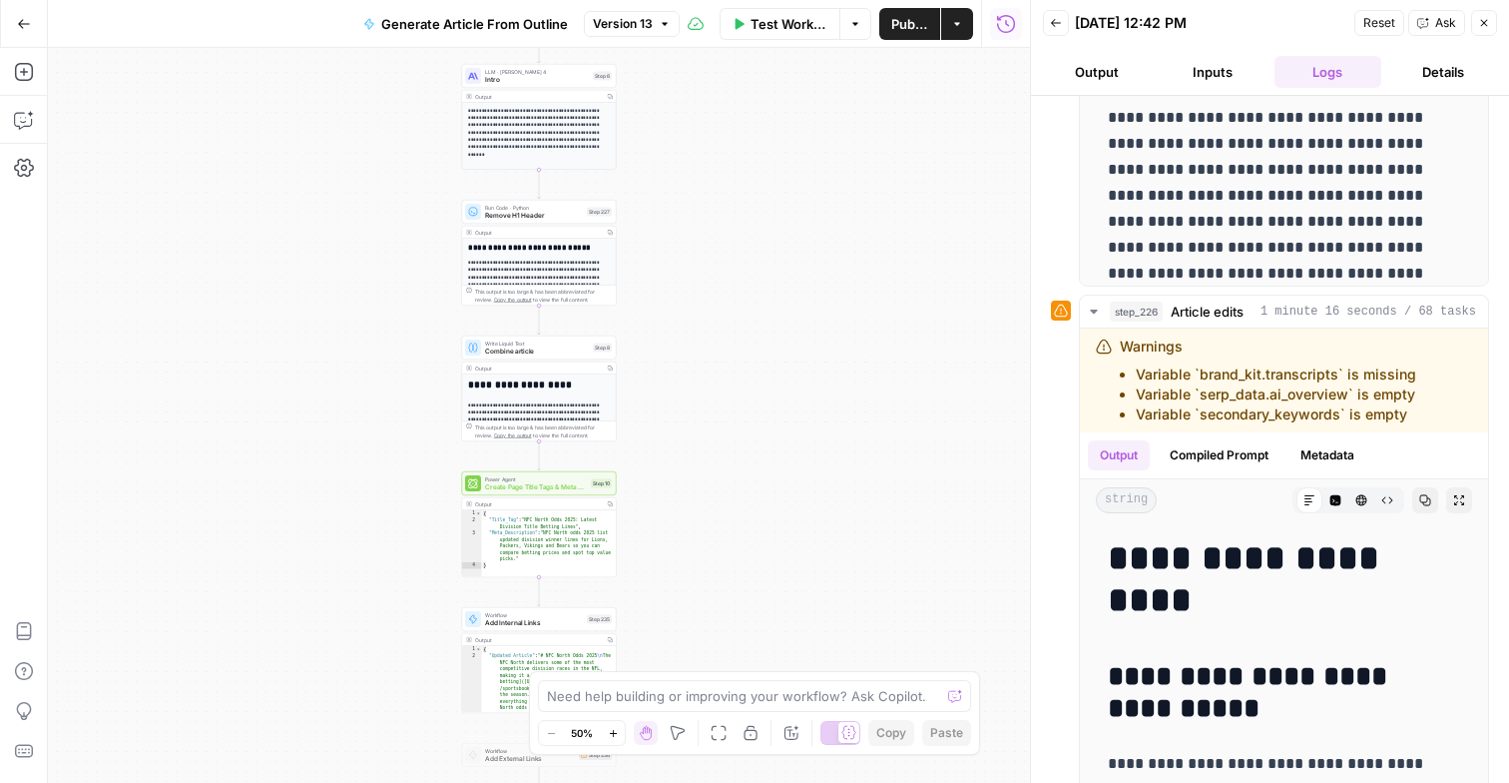
click at [1091, 64] on button "Output" at bounding box center [1097, 72] width 108 height 32
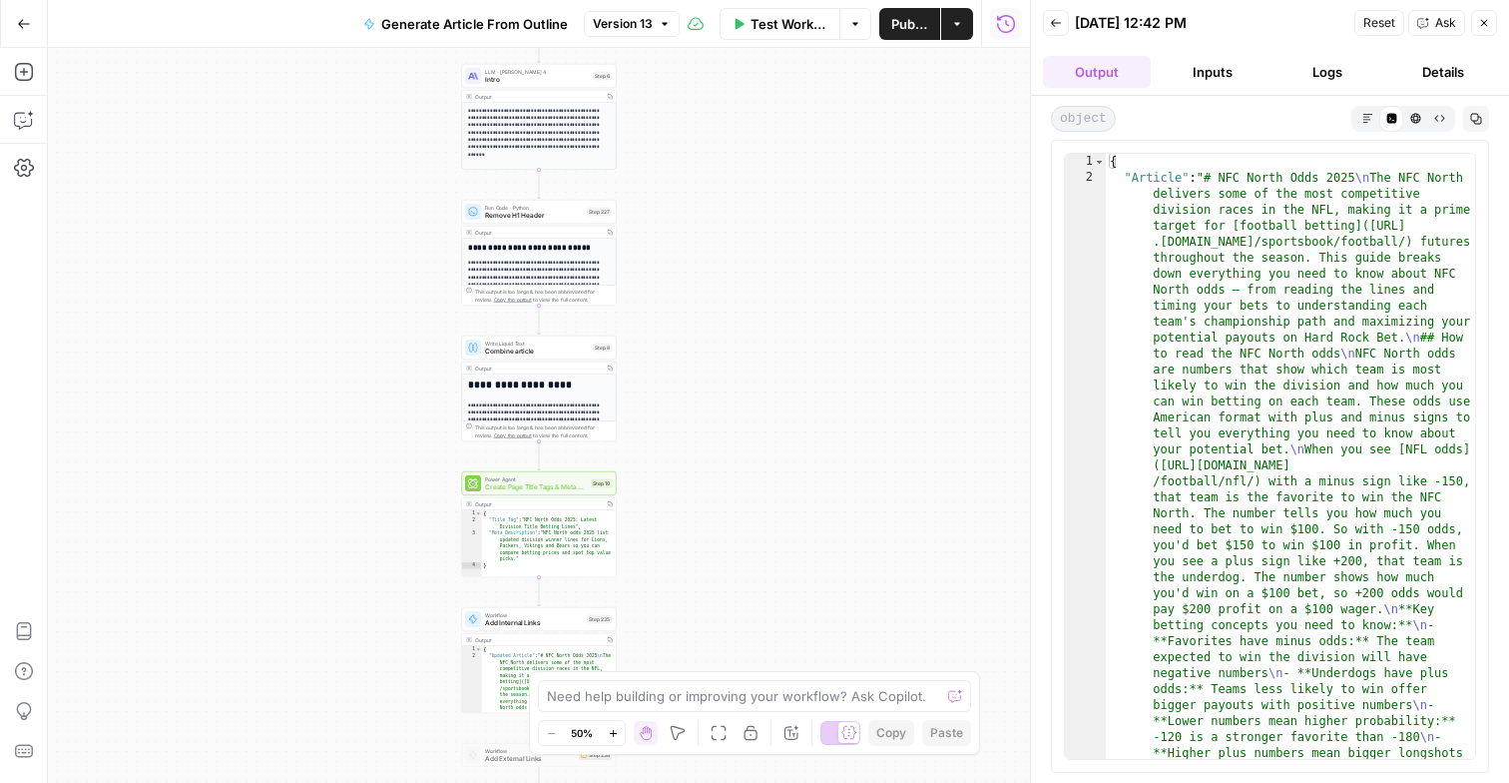
click at [1202, 58] on button "Inputs" at bounding box center [1213, 72] width 108 height 32
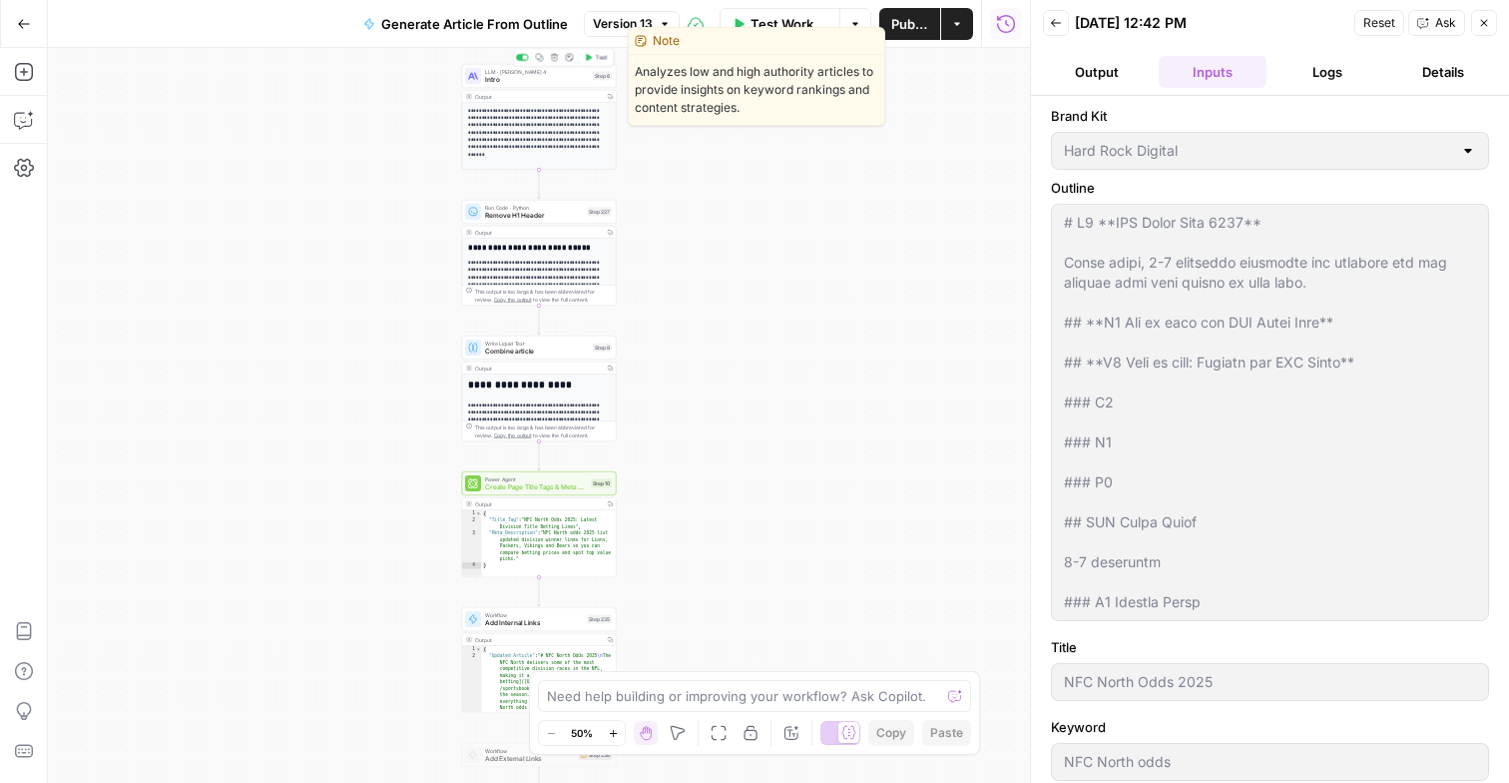
click at [538, 75] on span "Intro" at bounding box center [537, 80] width 104 height 10
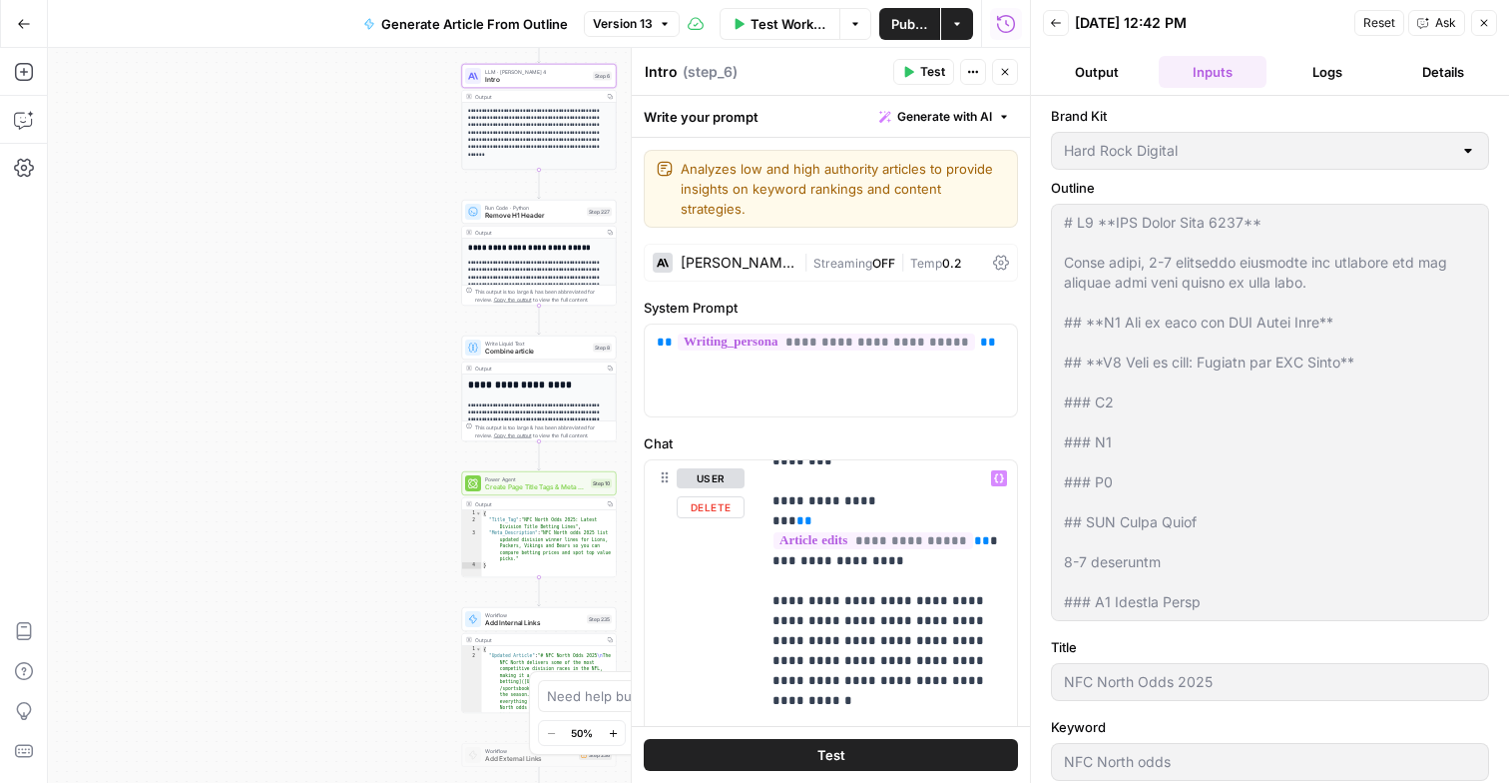
scroll to position [58, 0]
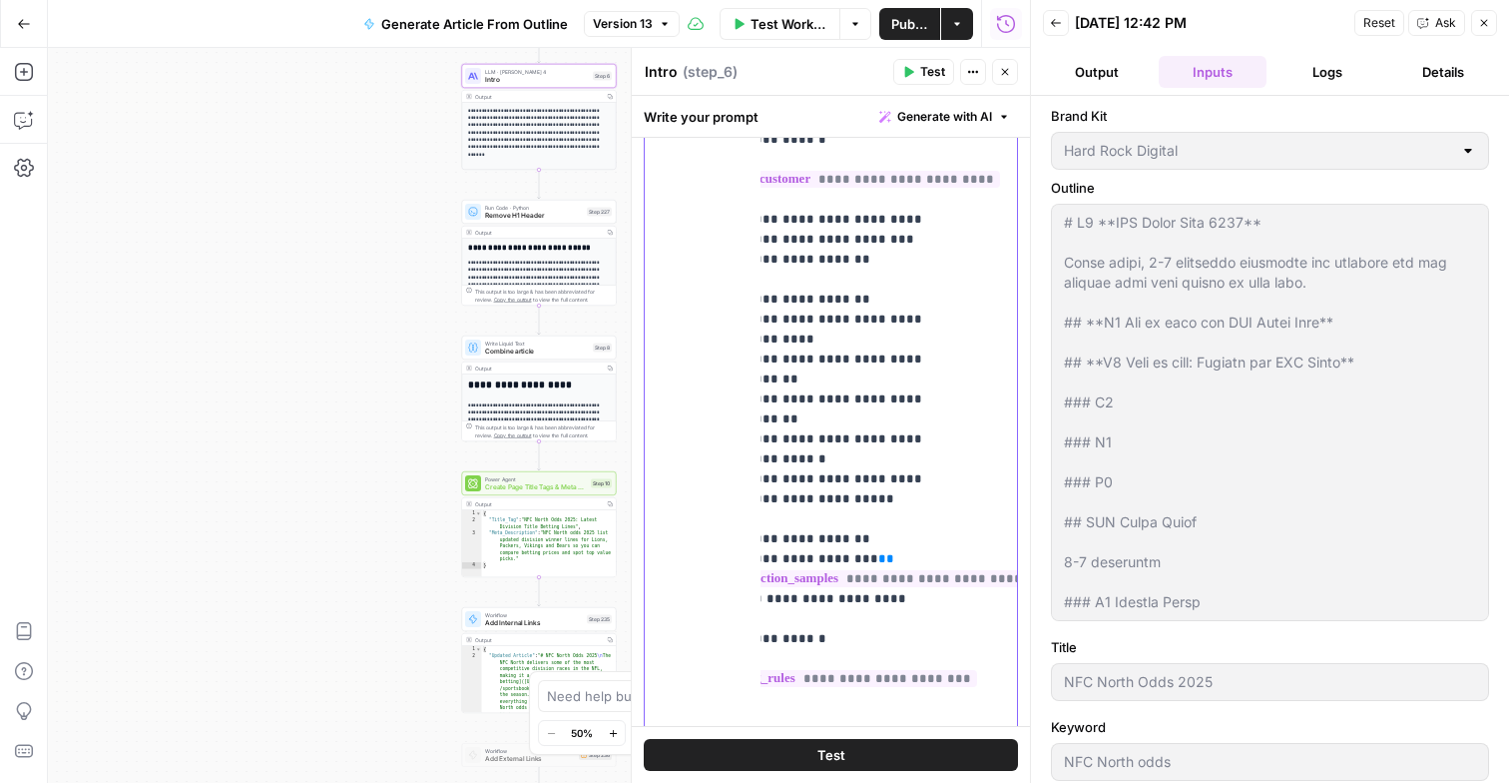
scroll to position [500, 0]
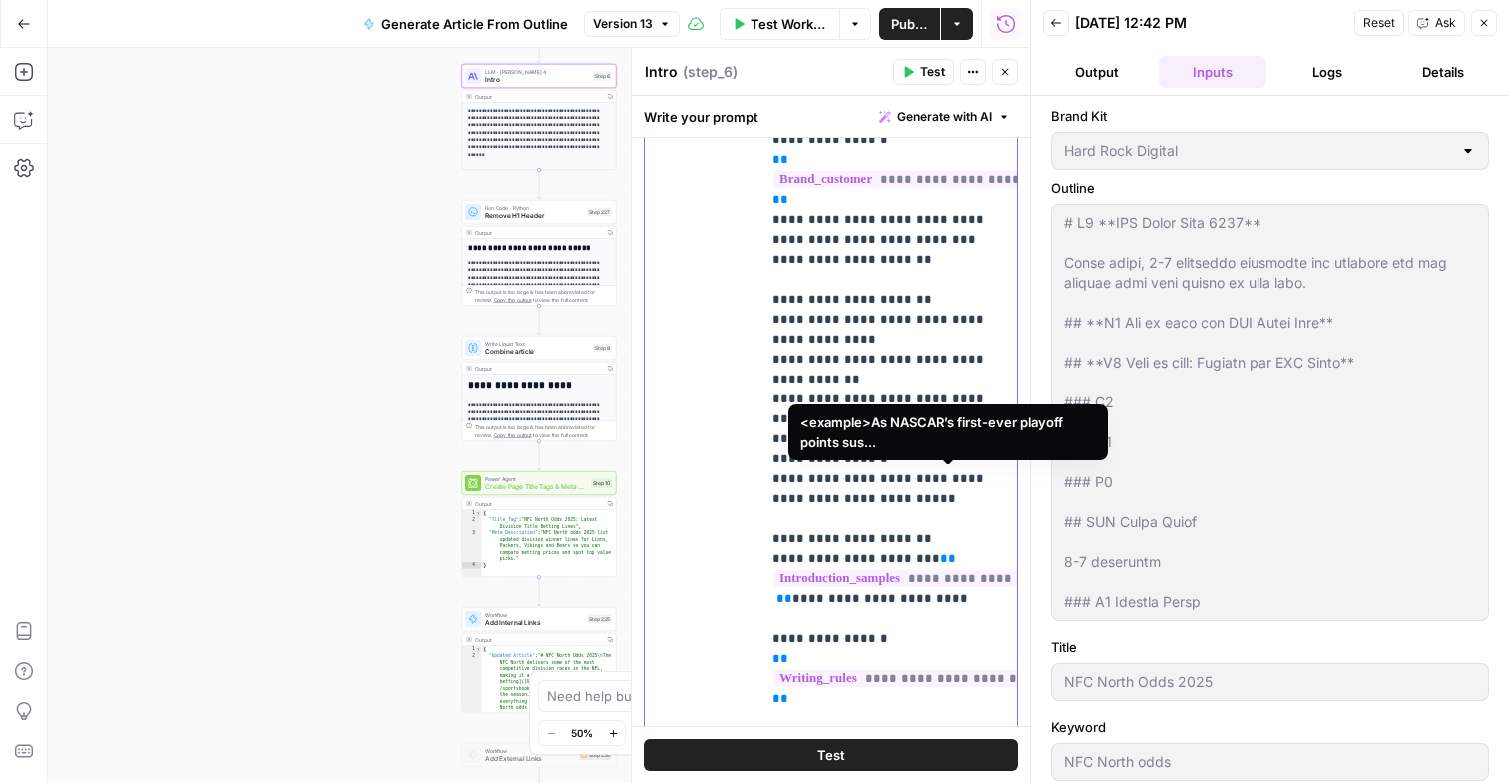
click at [882, 570] on span "**********" at bounding box center [954, 578] width 360 height 17
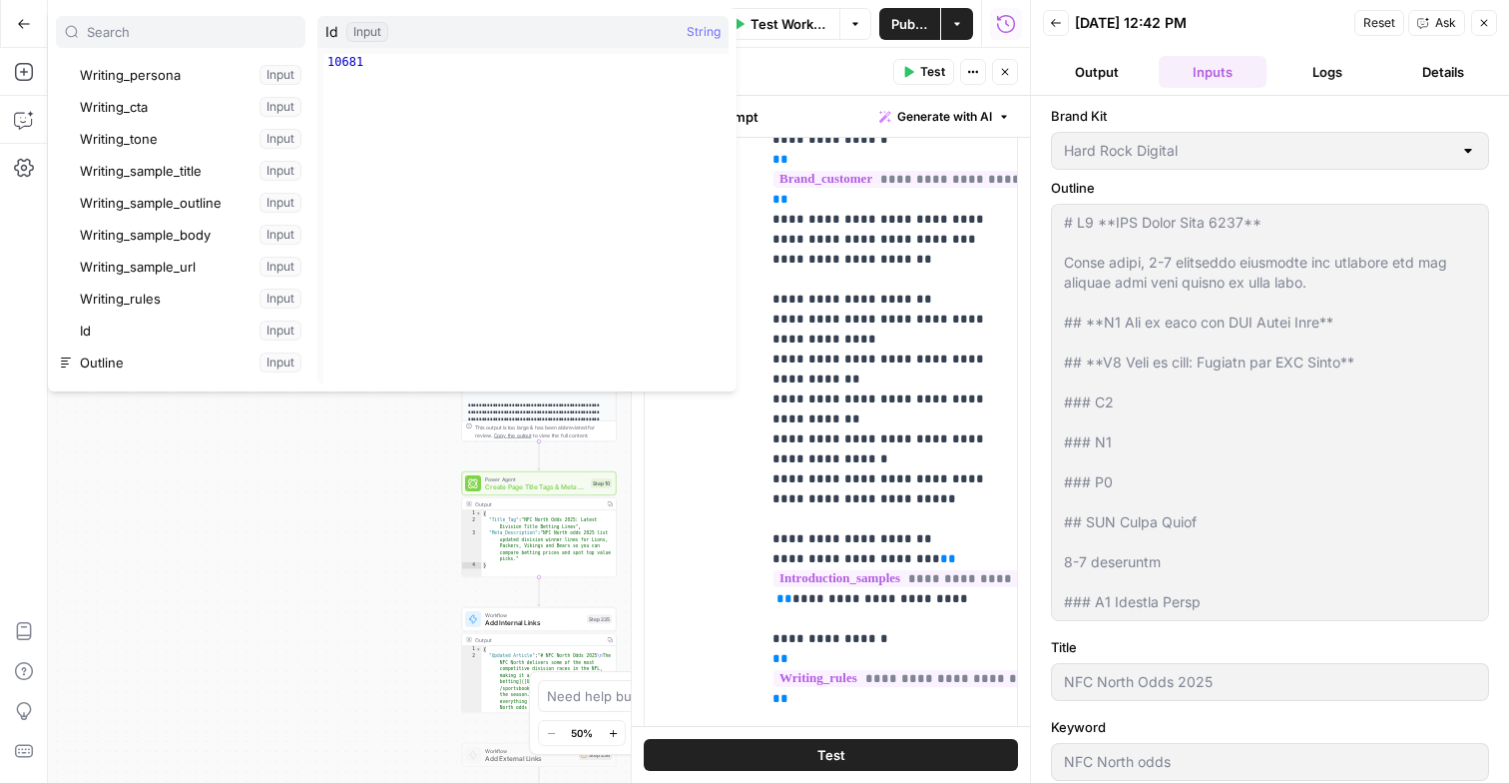
scroll to position [463, 0]
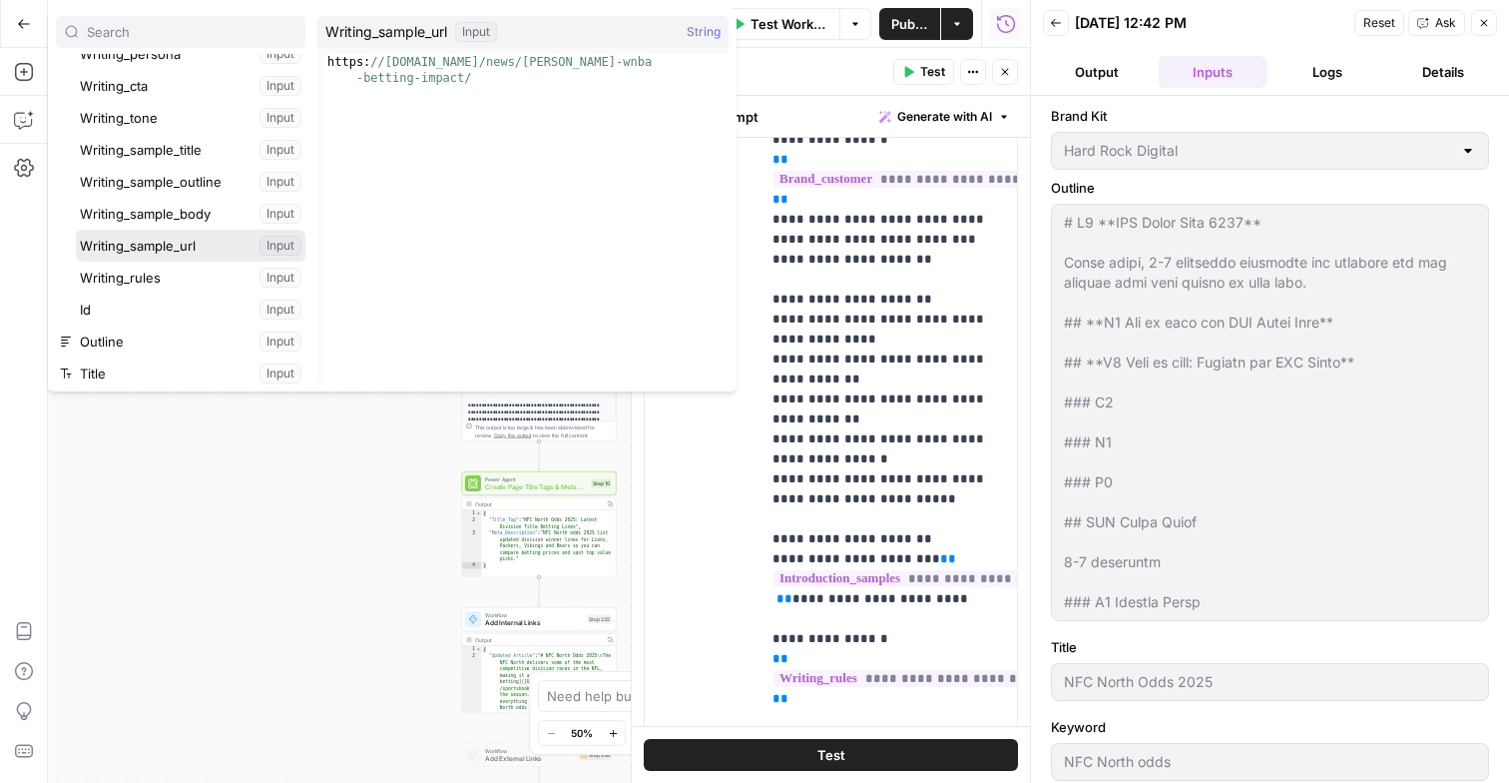
click at [222, 245] on button "Select variable Writing_sample_url" at bounding box center [191, 246] width 230 height 32
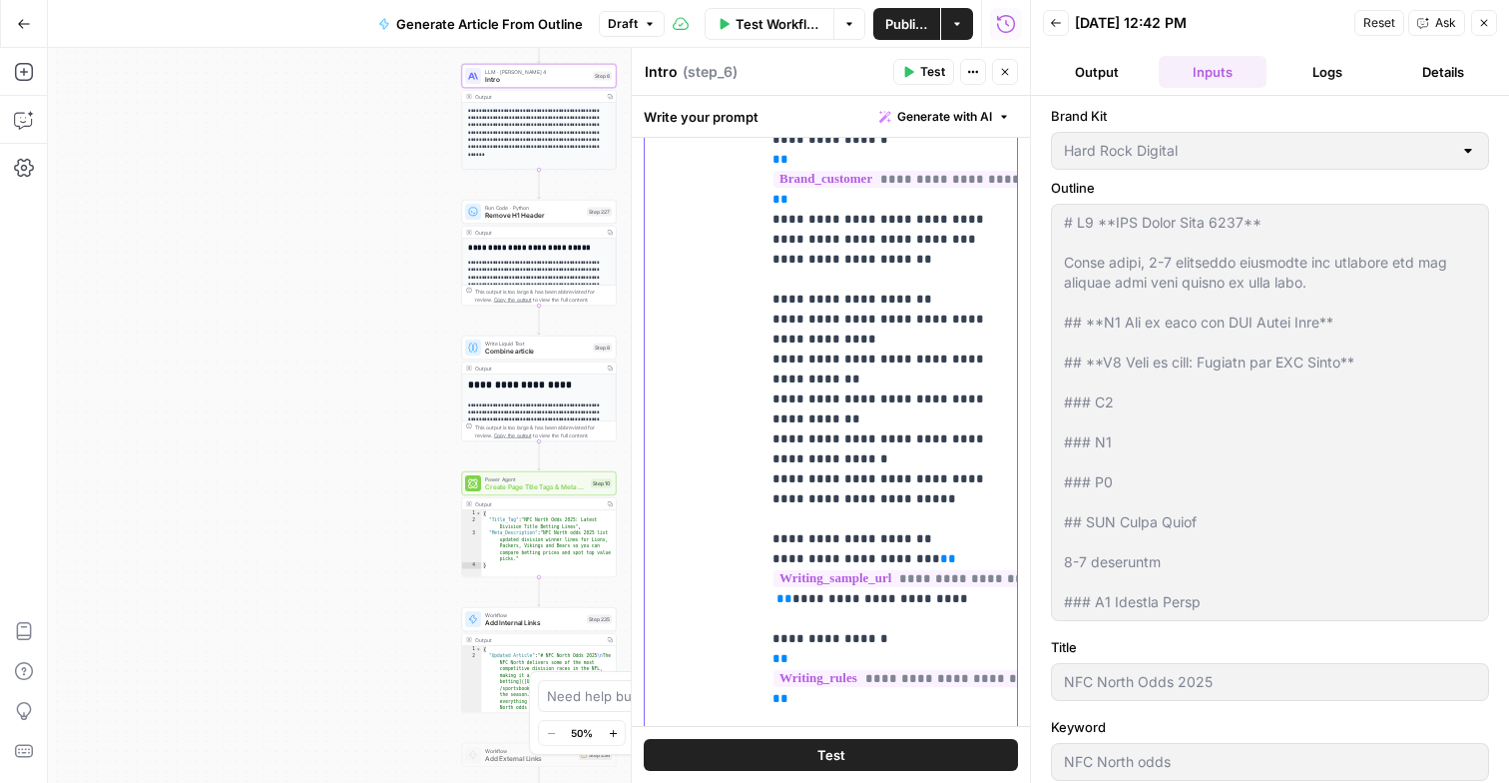
click at [850, 570] on span "**********" at bounding box center [941, 578] width 335 height 17
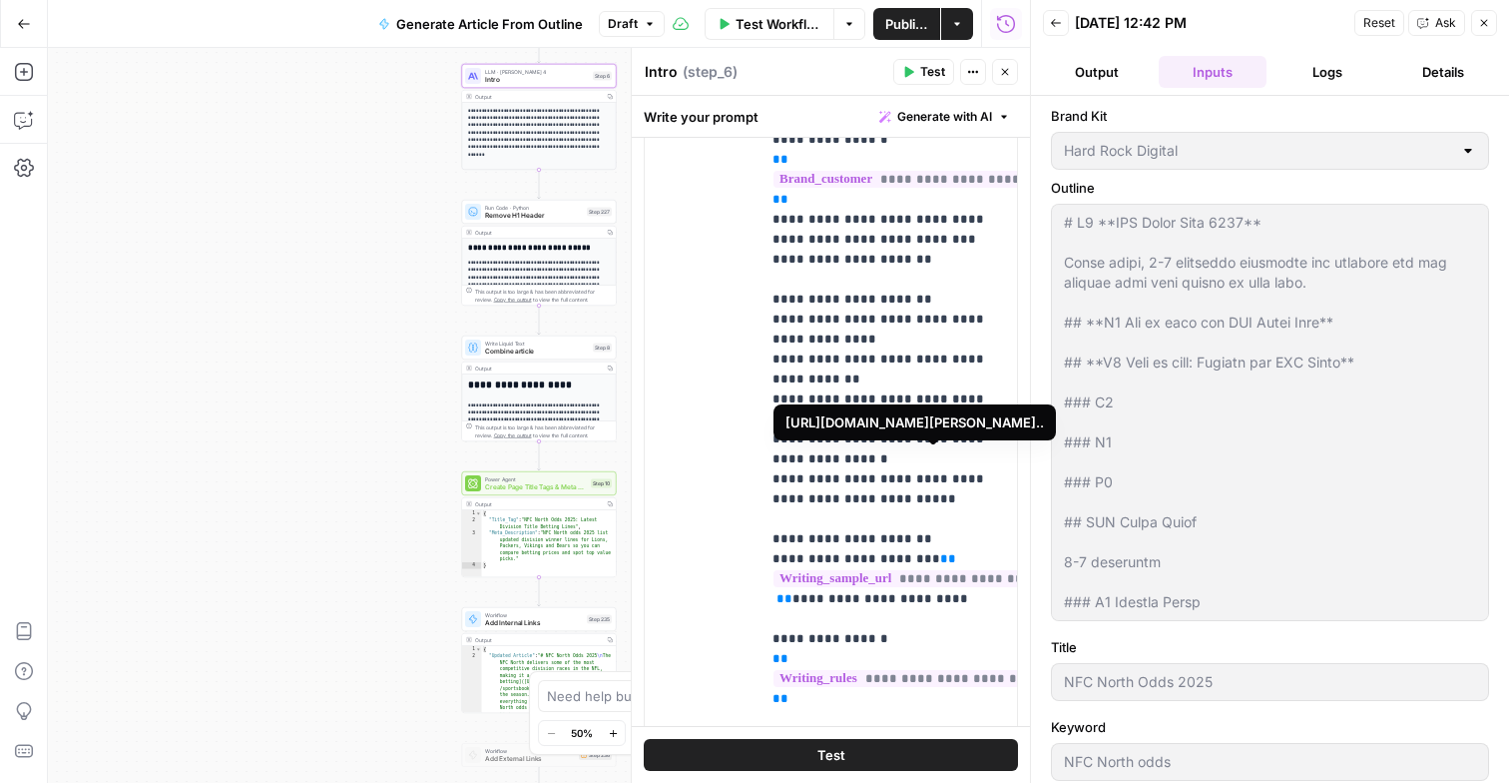
scroll to position [490, 0]
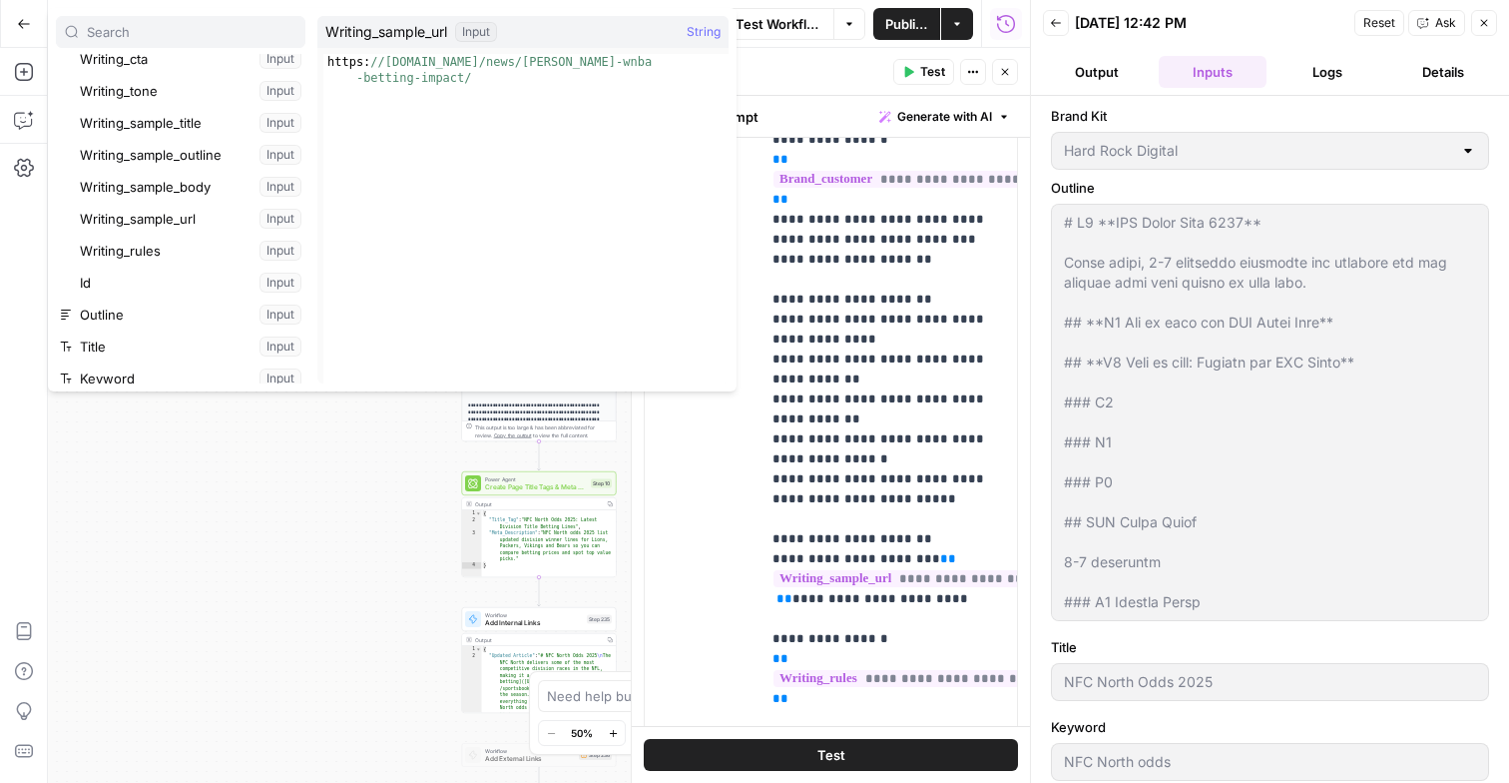
type textarea "**********"
click at [502, 84] on div "https: //[DOMAIN_NAME]/news/[PERSON_NAME]-wnba -betting-impact/" at bounding box center [525, 250] width 405 height 393
click at [451, 159] on div "https: //[DOMAIN_NAME]/news/[PERSON_NAME]-wnba -betting-impact/" at bounding box center [525, 250] width 405 height 393
click at [341, 62] on div "https: //[DOMAIN_NAME]/news/[PERSON_NAME]-wnba -betting-impact/" at bounding box center [525, 250] width 405 height 393
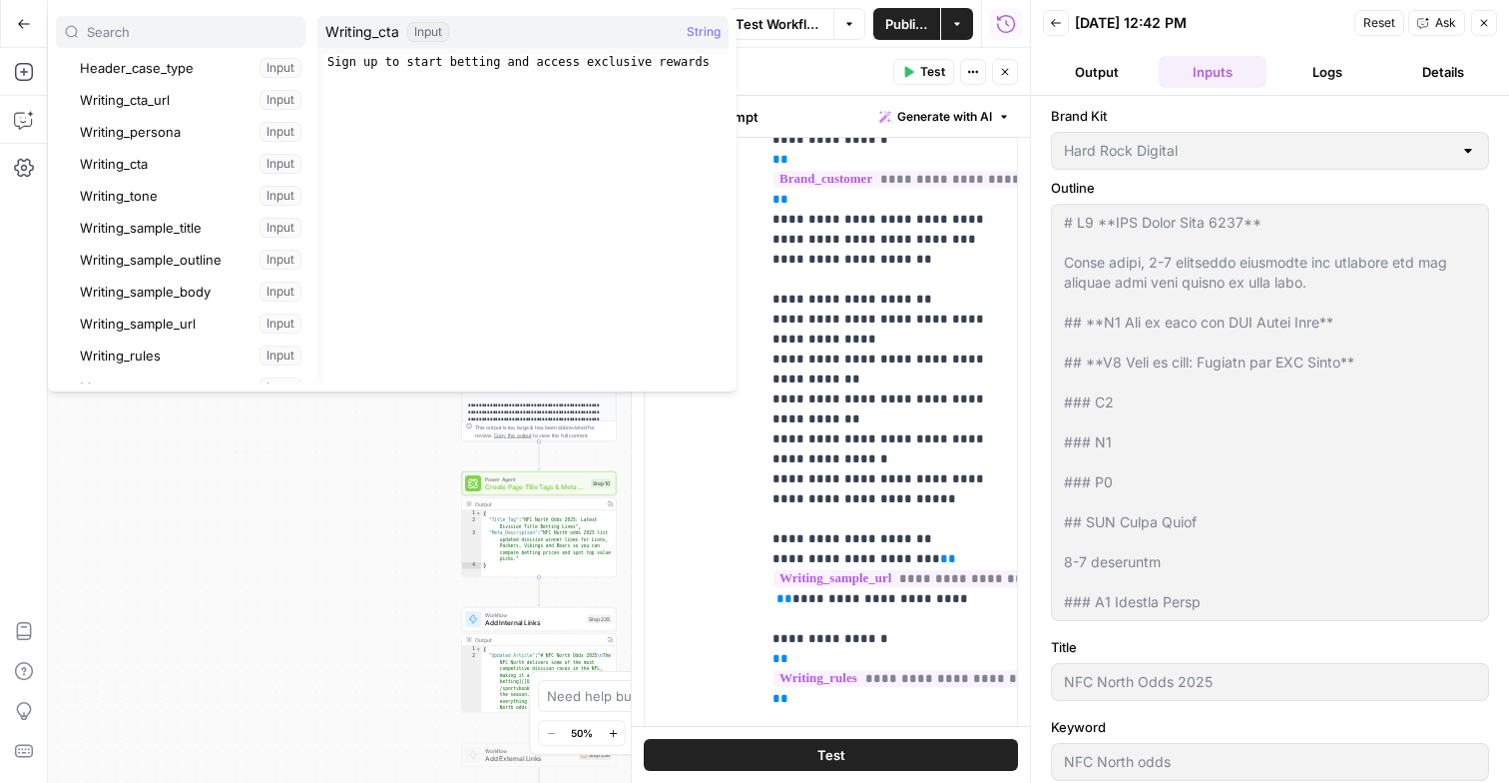
scroll to position [389, 0]
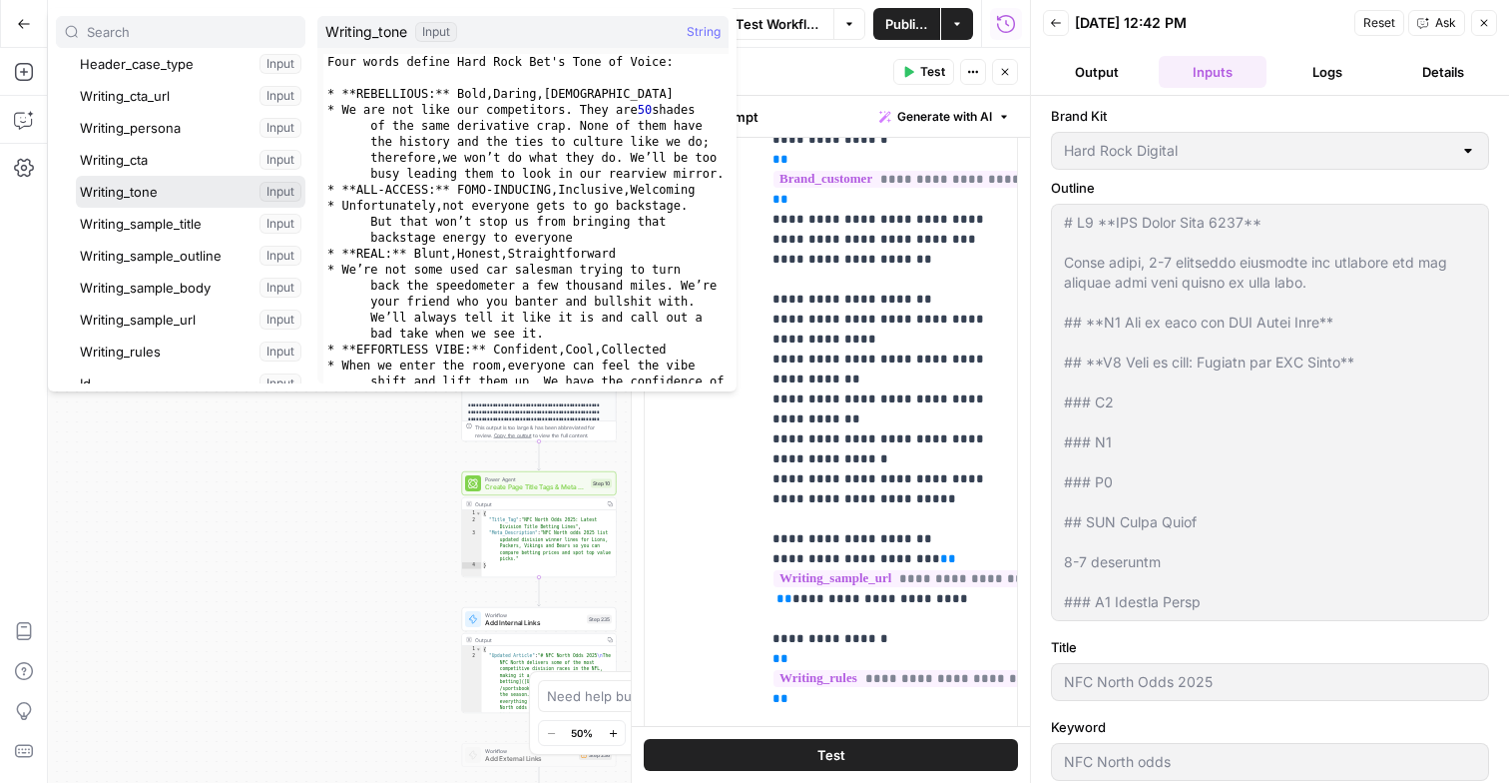
click at [157, 193] on button "Select variable Writing_tone" at bounding box center [191, 192] width 230 height 32
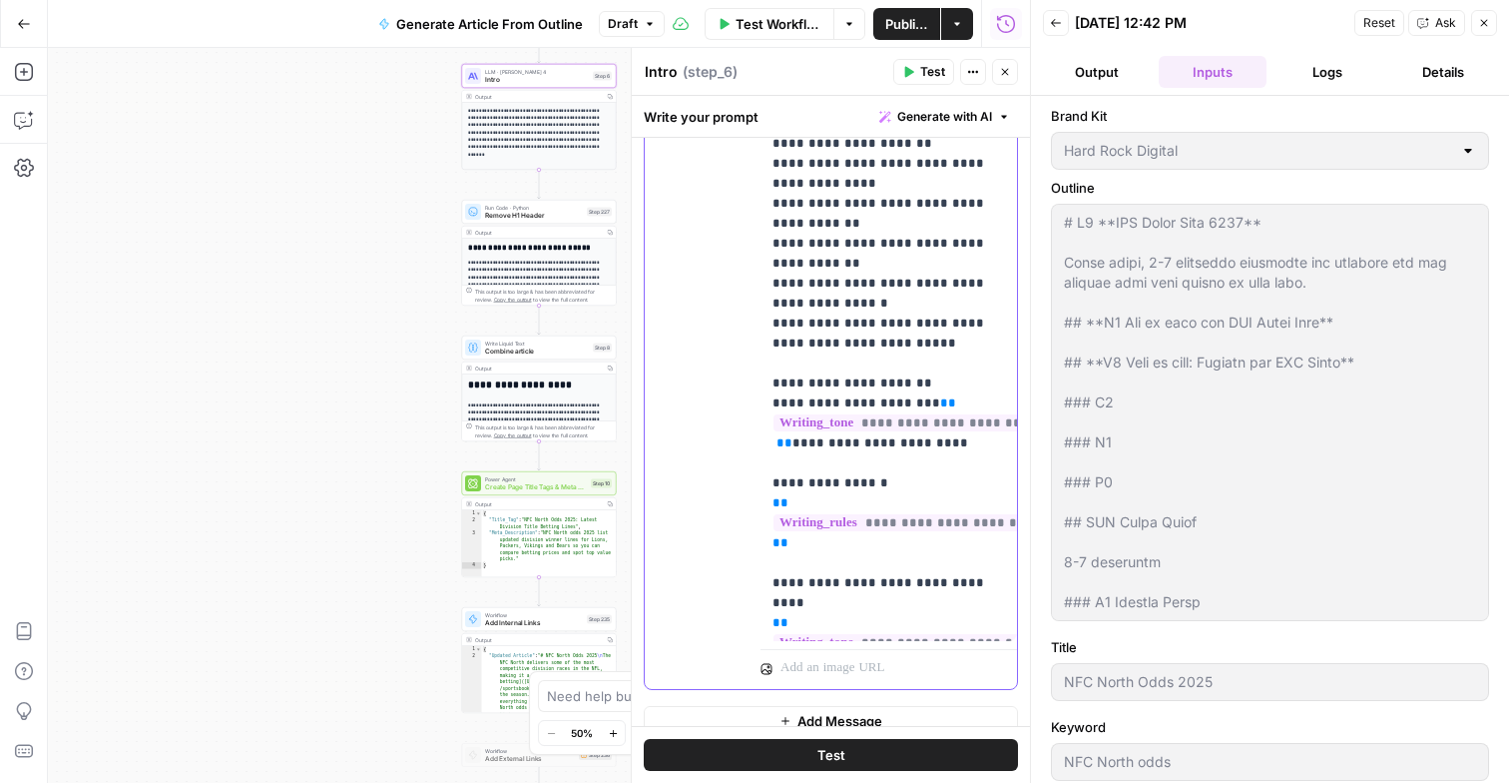
scroll to position [634, 0]
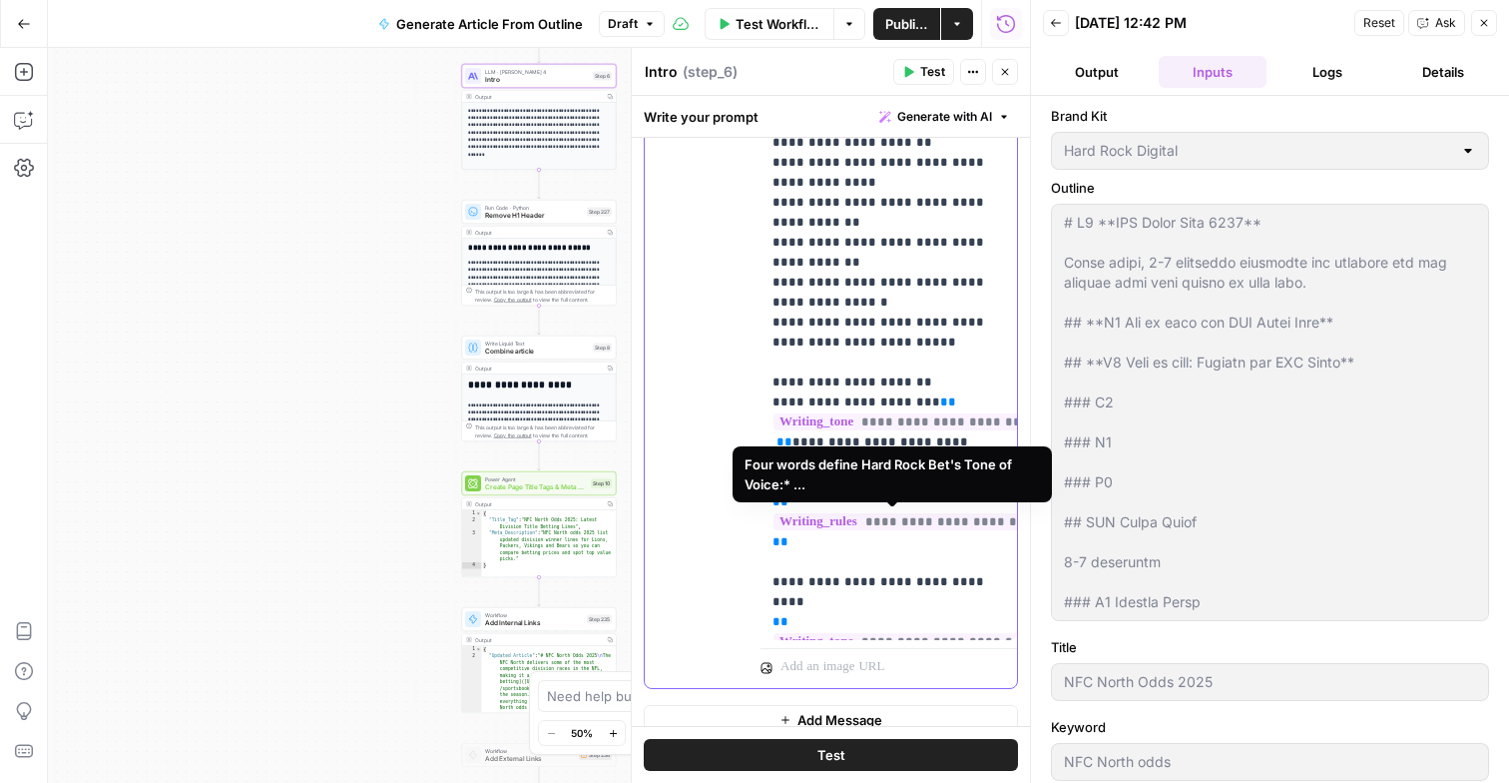
click at [907, 633] on span "**********" at bounding box center [901, 641] width 254 height 17
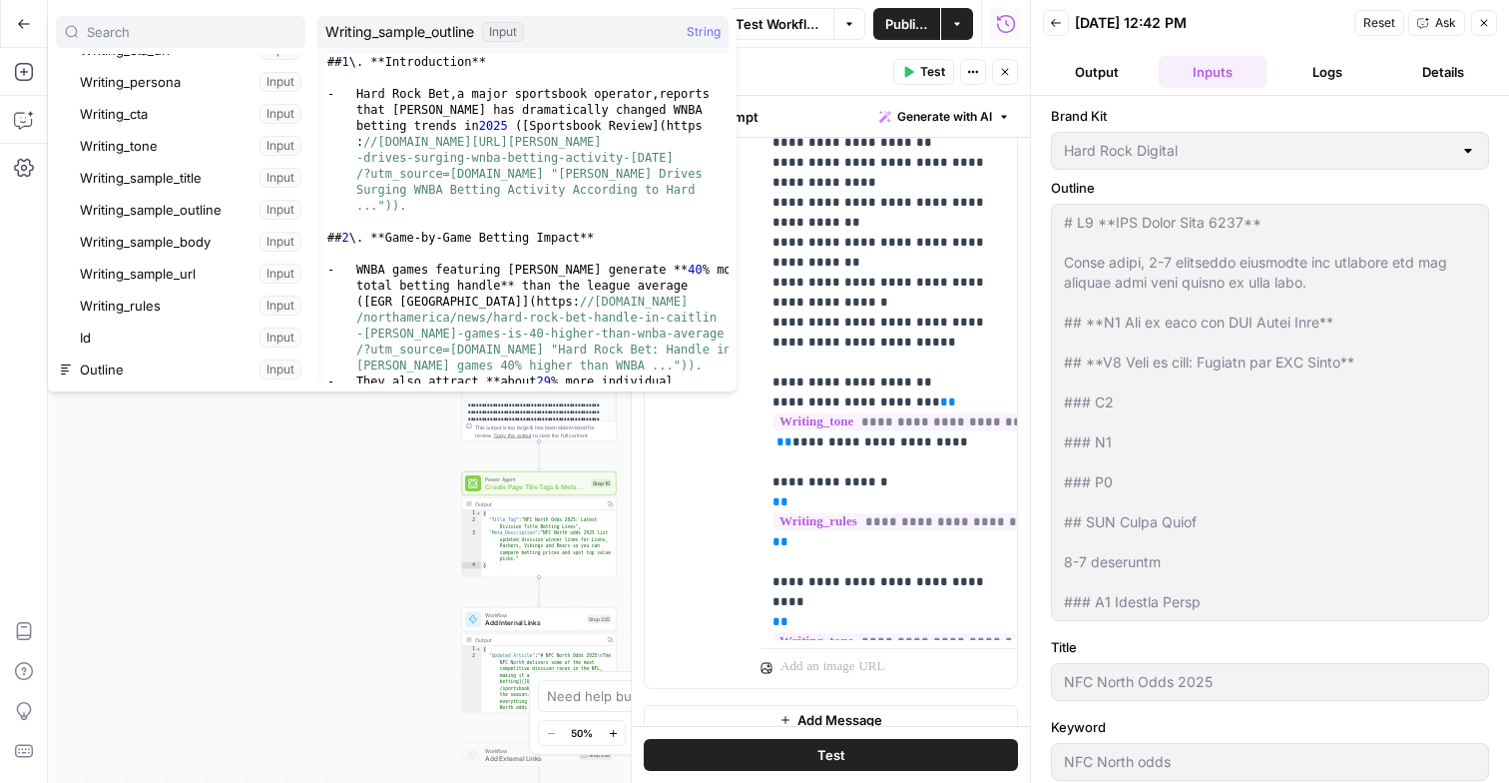
scroll to position [436, 0]
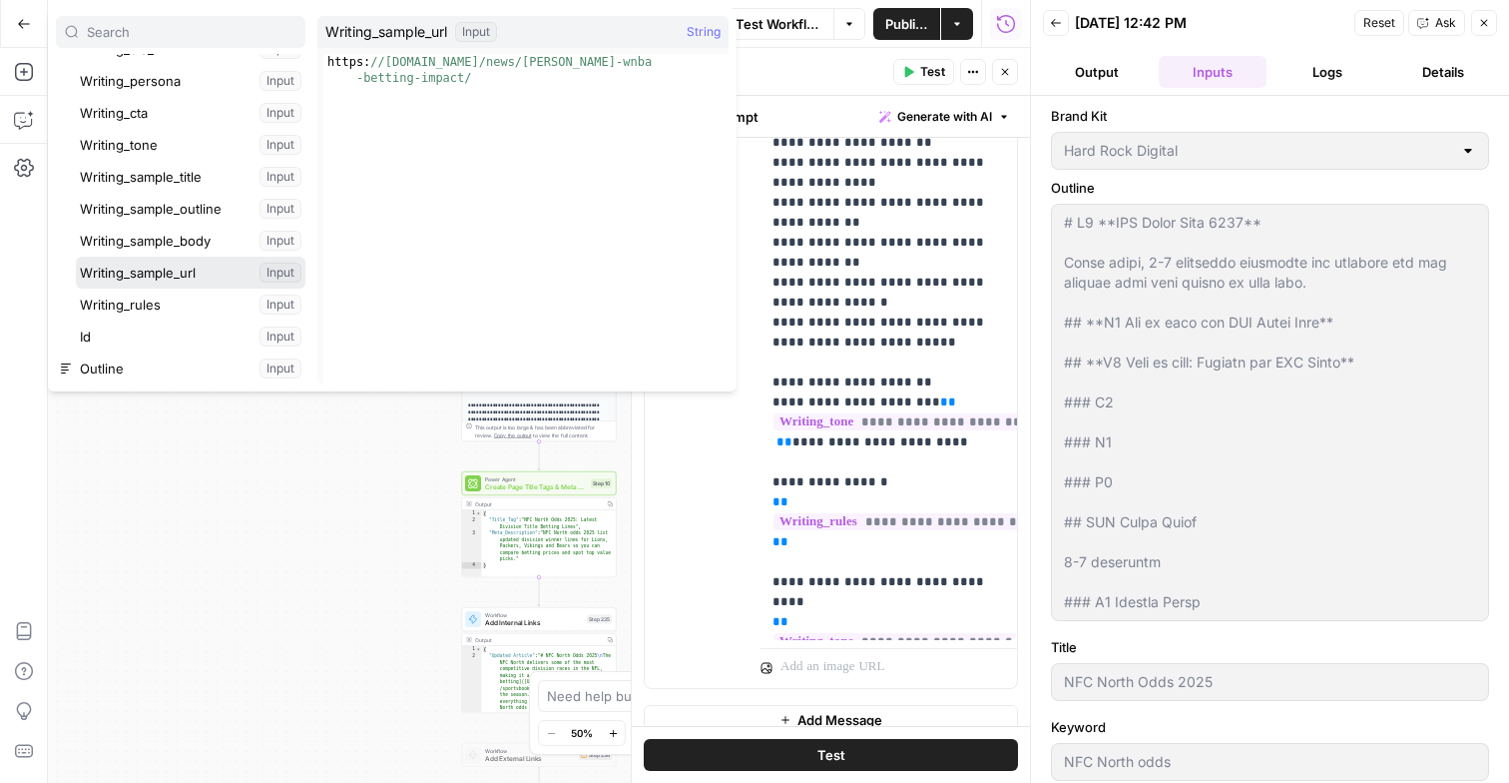
click at [176, 282] on button "Select variable Writing_sample_url" at bounding box center [191, 273] width 230 height 32
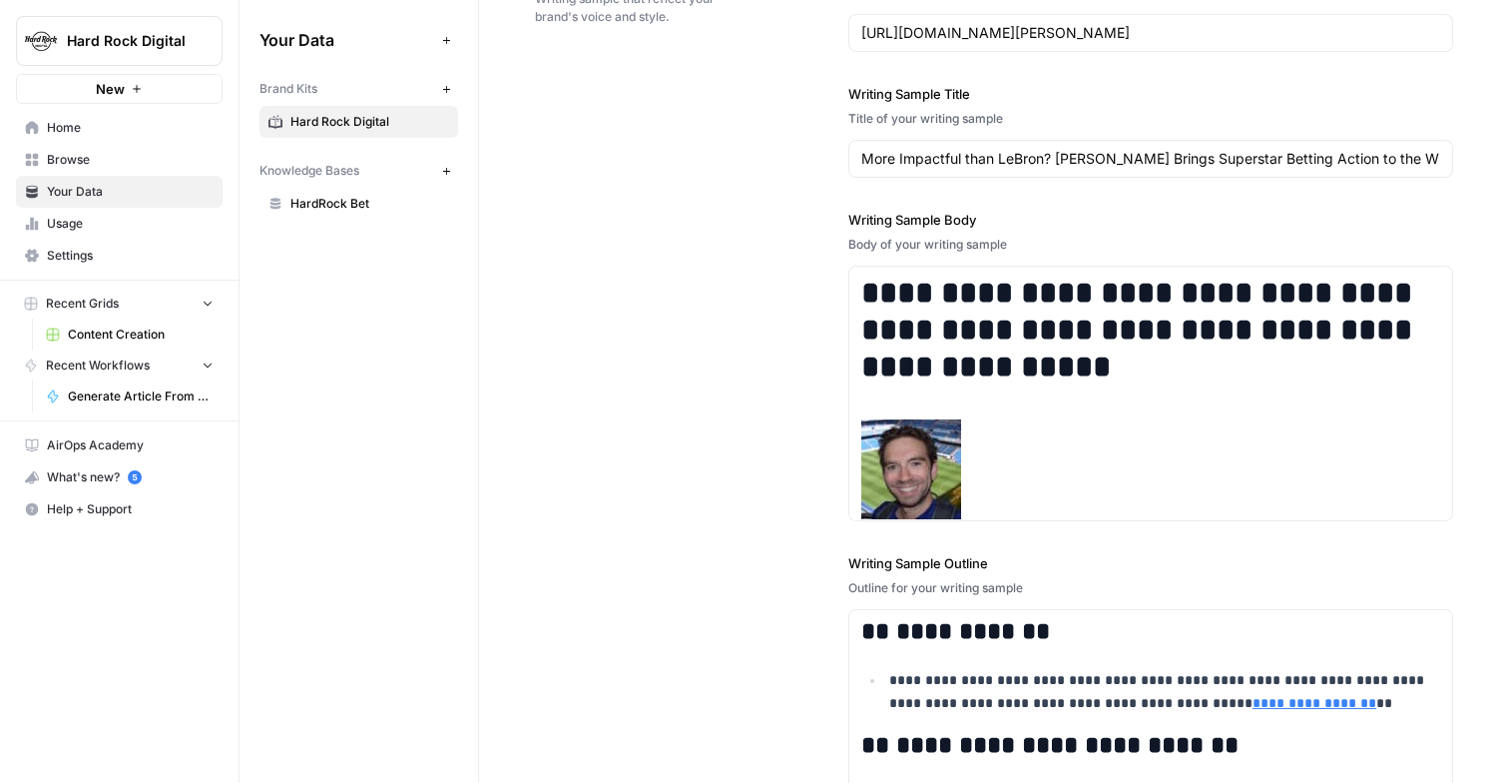
scroll to position [3129, 0]
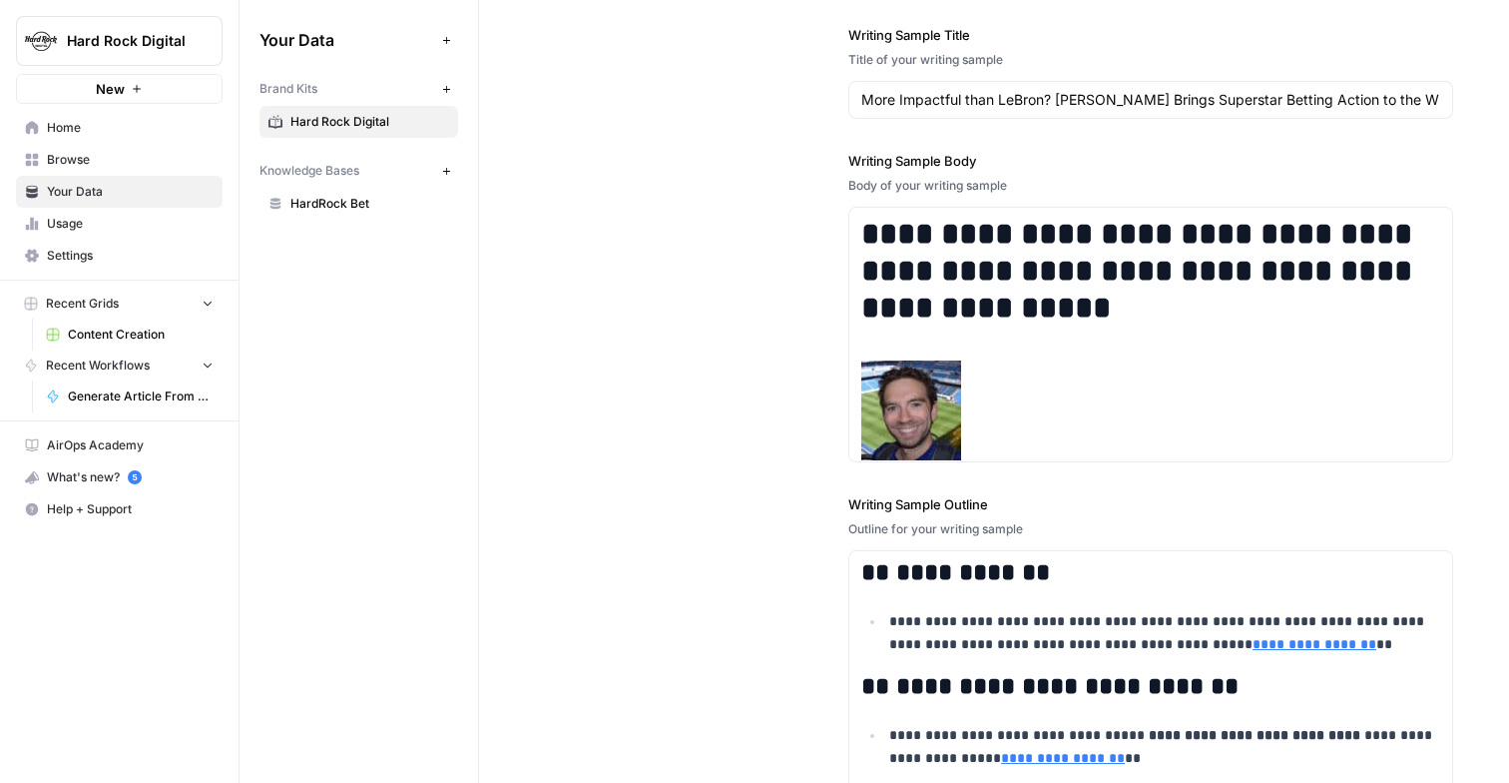
click at [99, 515] on span "Help + Support" at bounding box center [130, 509] width 167 height 18
click at [286, 549] on span "Chat & Support" at bounding box center [334, 550] width 134 height 18
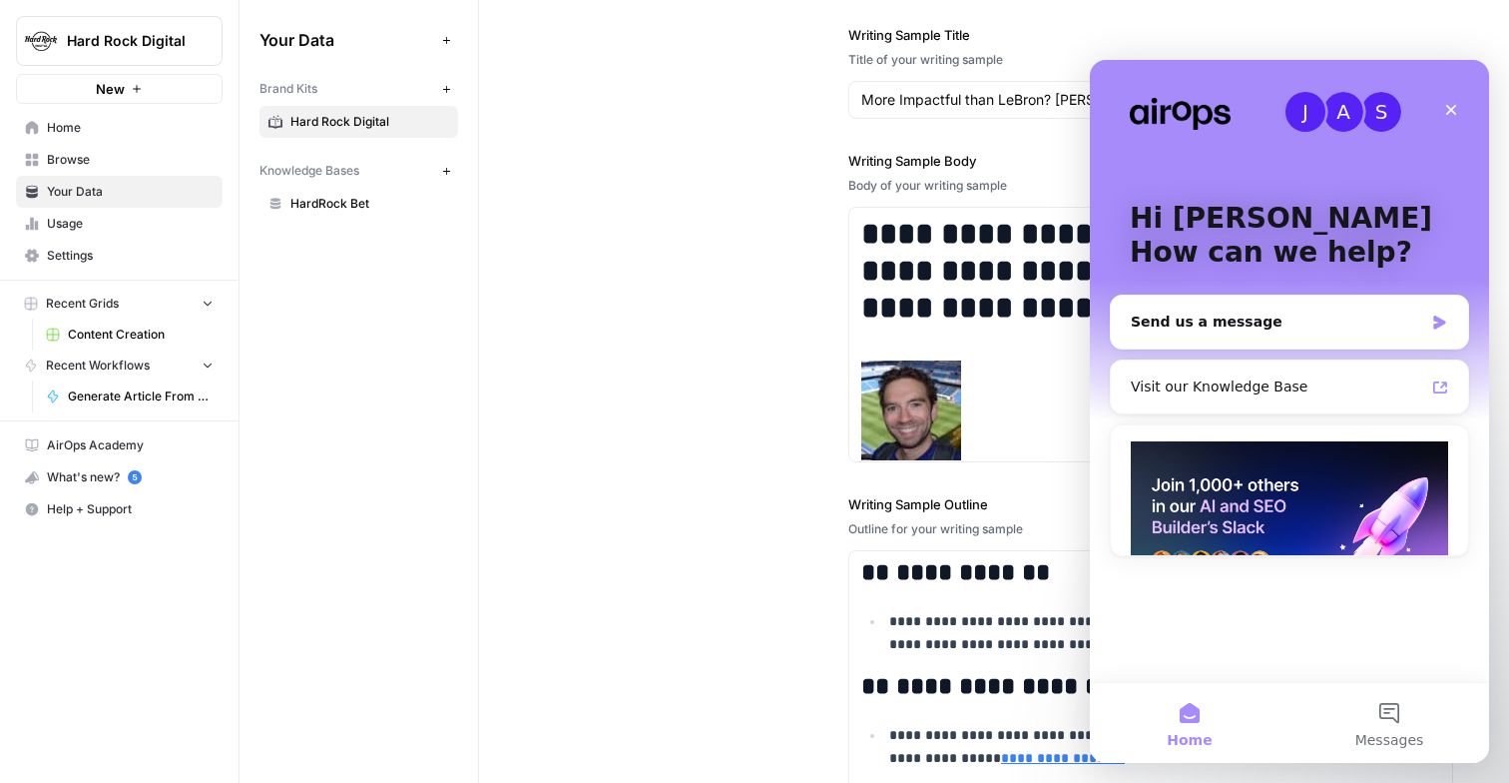
scroll to position [0, 0]
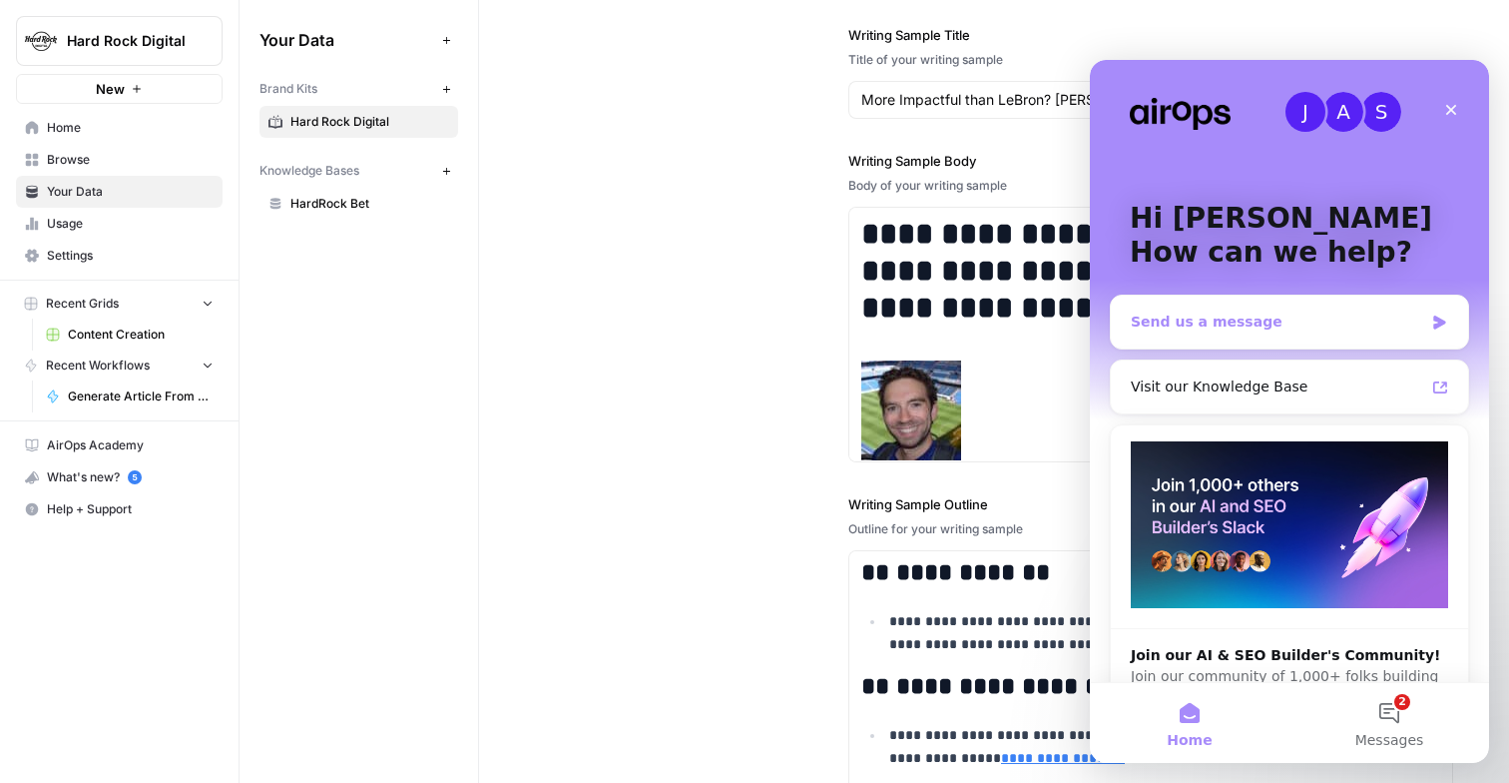
click at [1233, 333] on div "Send us a message" at bounding box center [1289, 321] width 357 height 53
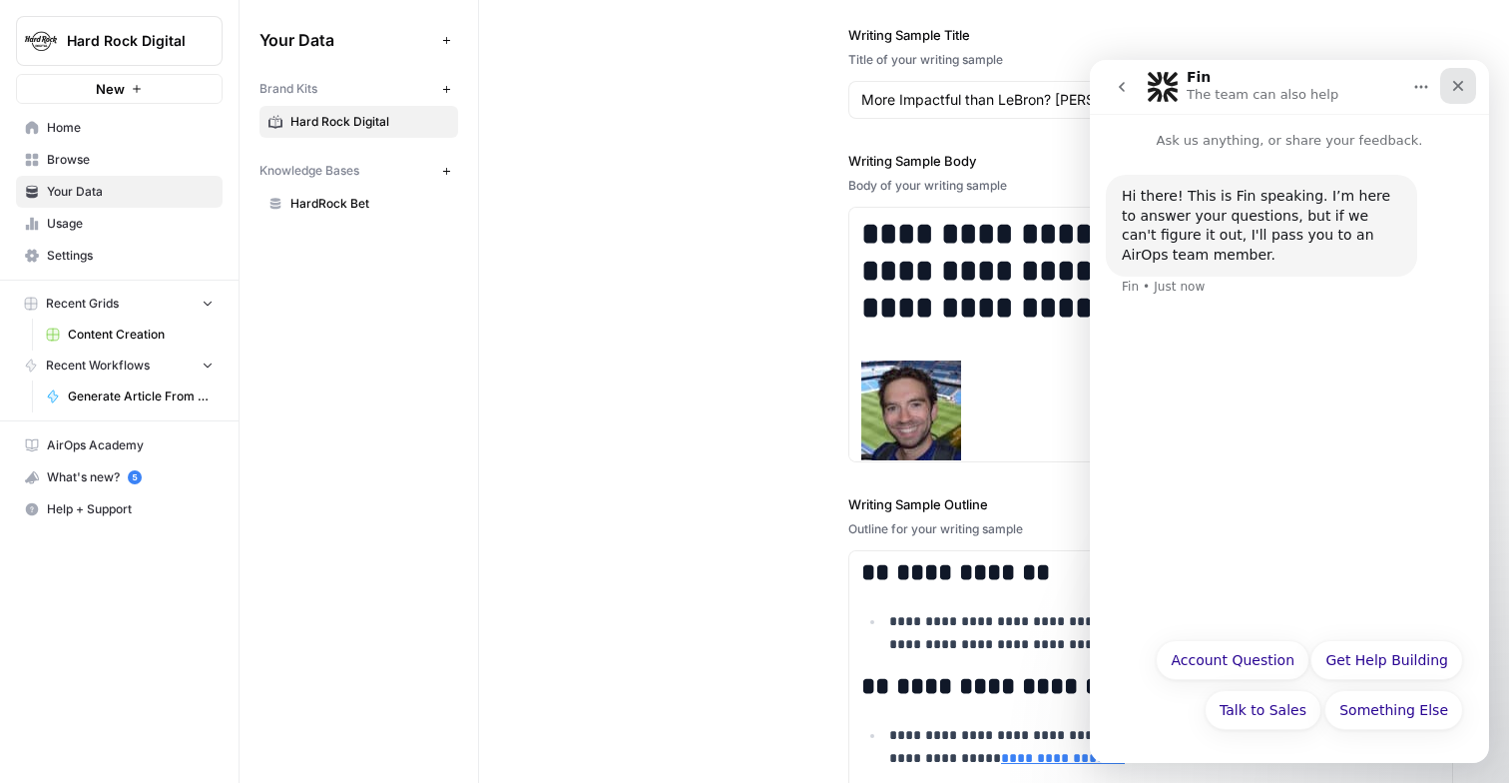
click at [1455, 78] on icon "Close" at bounding box center [1458, 86] width 16 height 16
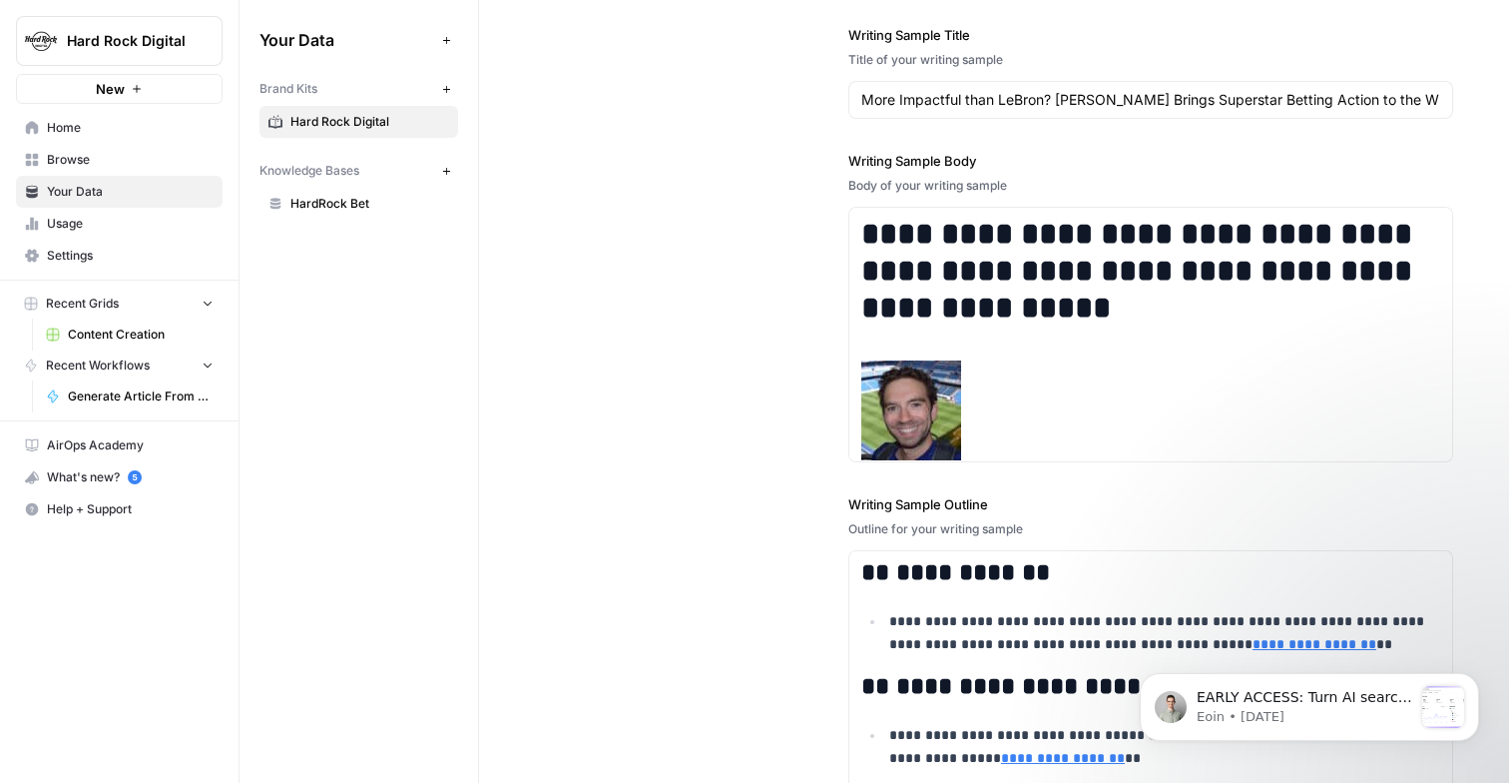
click at [104, 333] on span "Content Creation" at bounding box center [141, 334] width 146 height 18
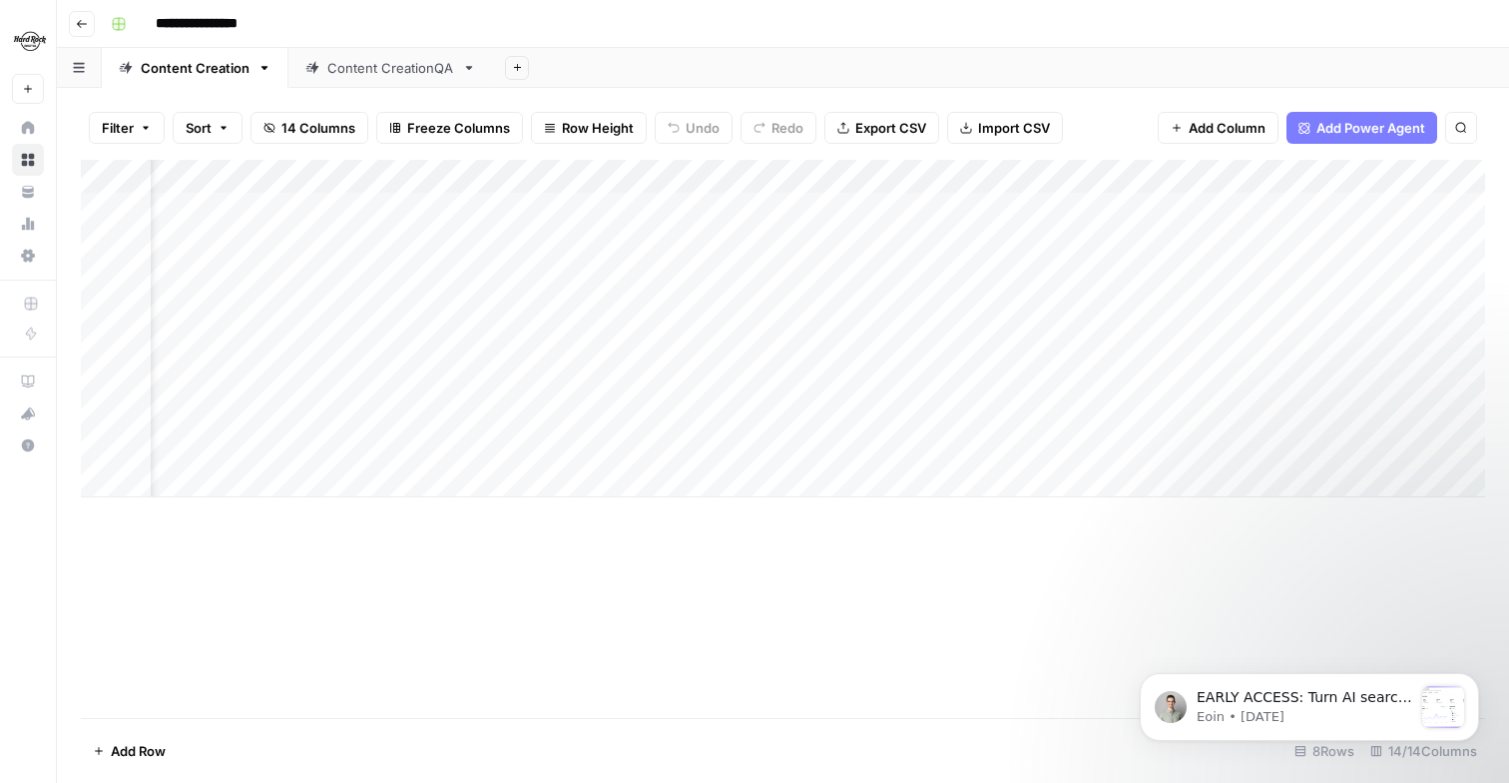
scroll to position [0, 82]
click at [1471, 680] on icon "Dismiss notification" at bounding box center [1472, 678] width 7 height 7
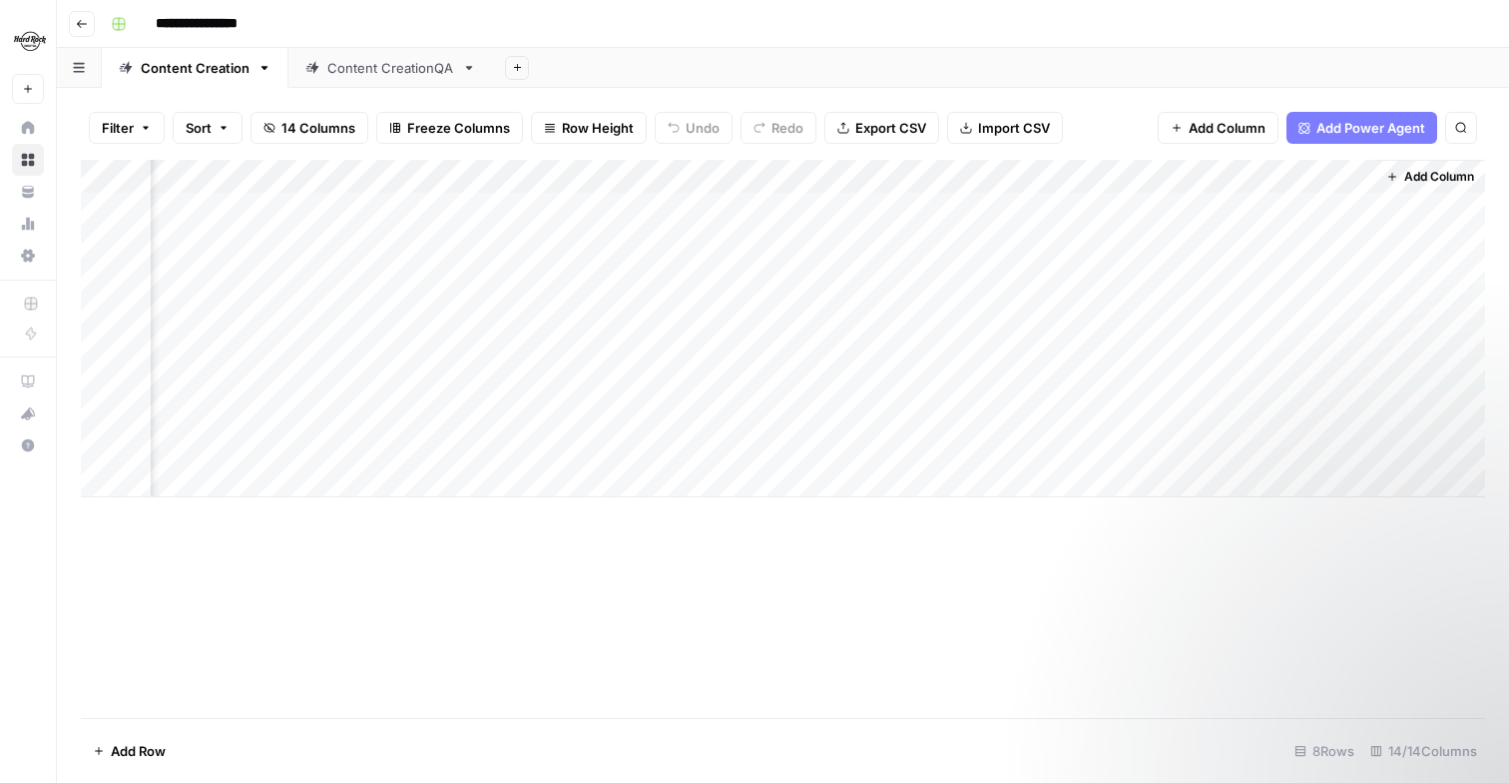
click at [401, 76] on div "Content CreationQA" at bounding box center [390, 68] width 127 height 20
click at [183, 80] on link "Content Creation" at bounding box center [195, 68] width 187 height 40
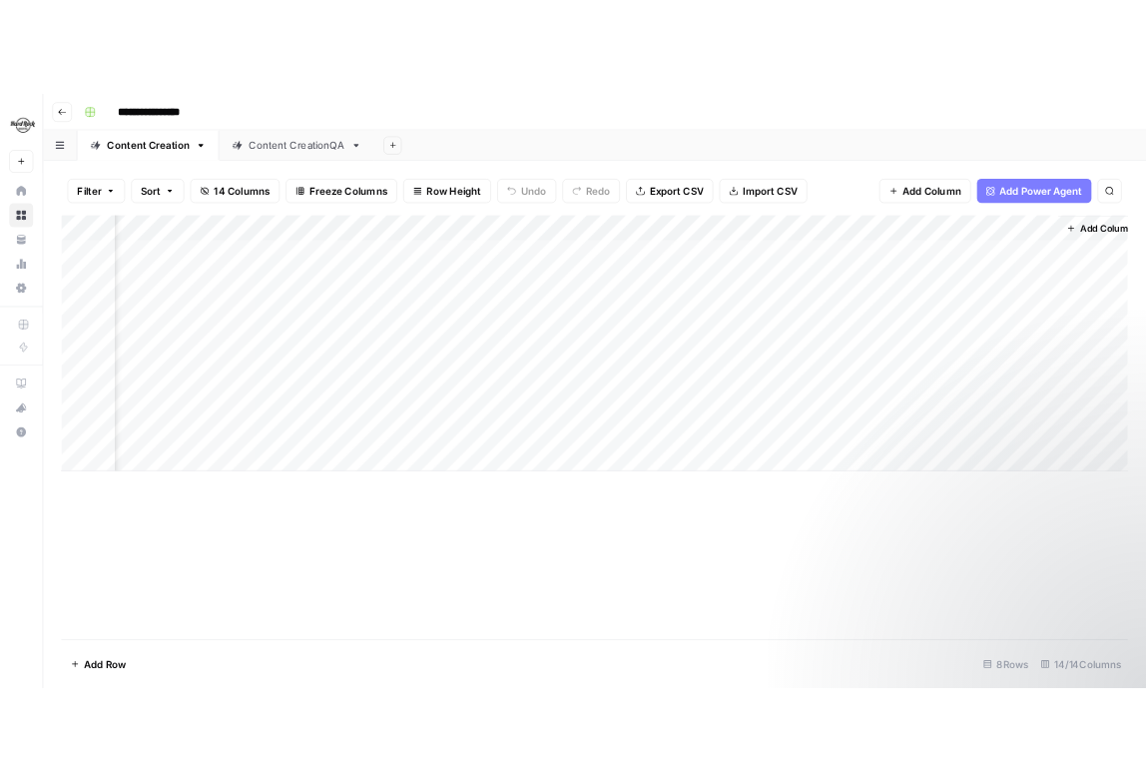
scroll to position [0, 1691]
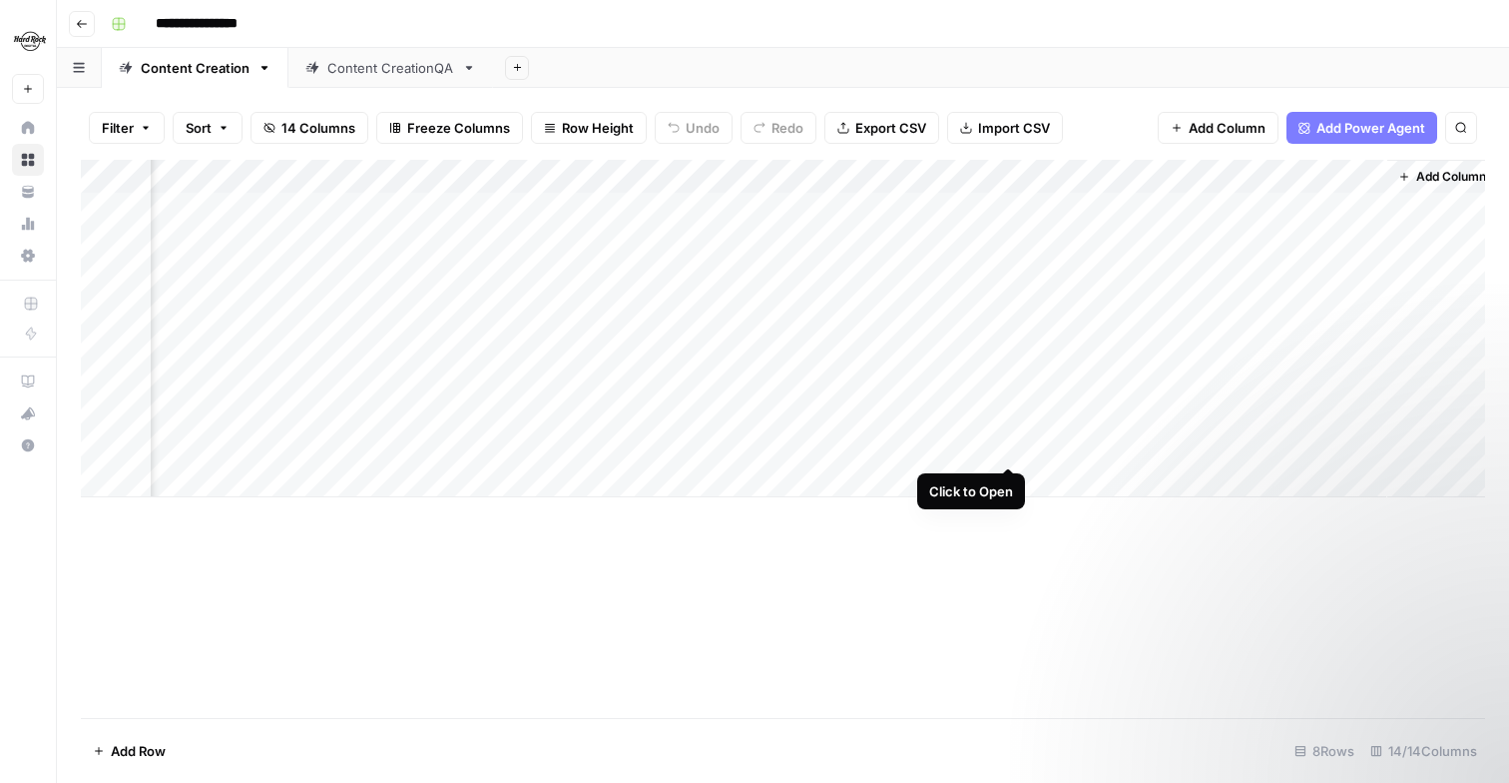
click at [1011, 441] on div "Add Column" at bounding box center [783, 328] width 1405 height 337
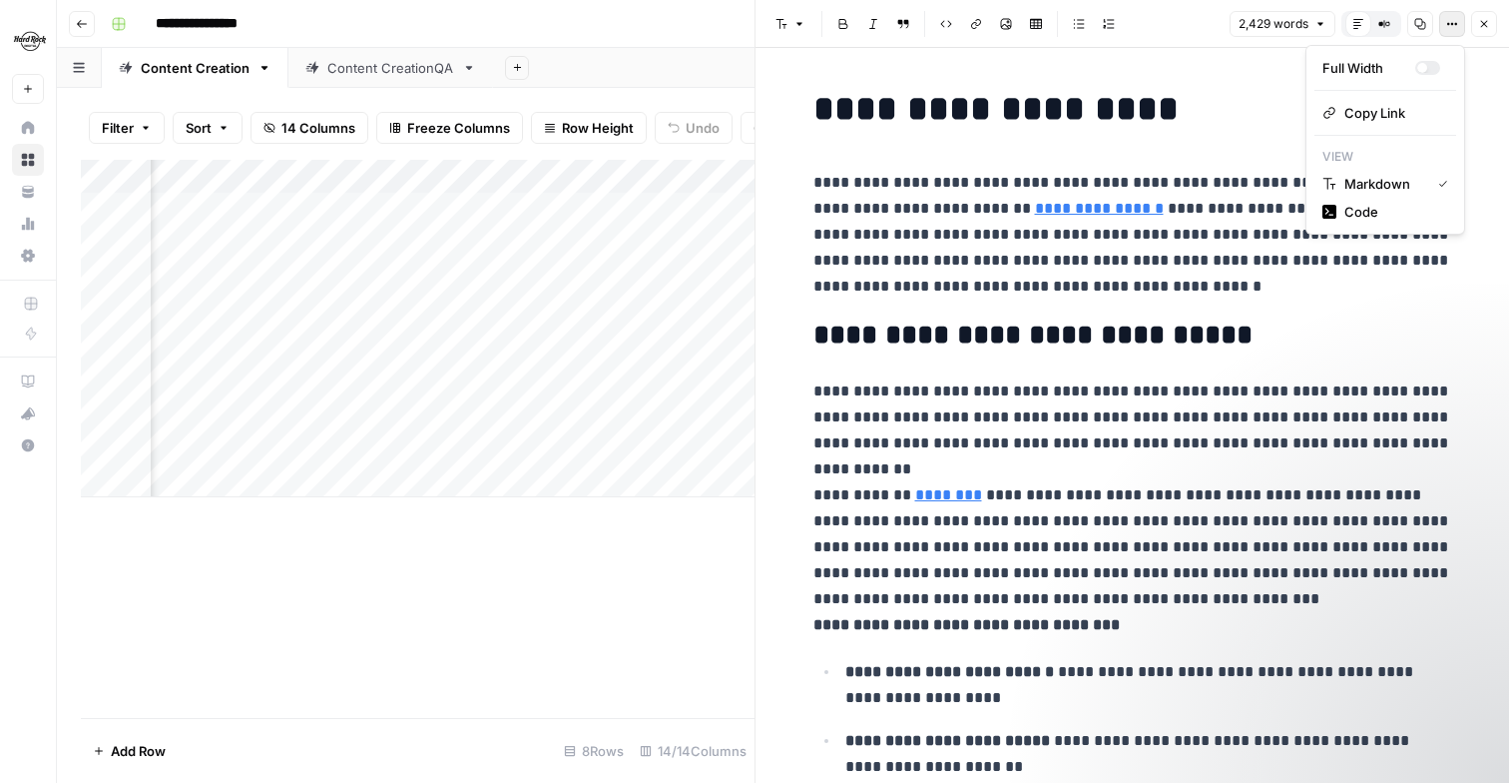
click at [1452, 19] on icon "button" at bounding box center [1452, 24] width 12 height 12
click at [703, 634] on div "Add Column" at bounding box center [418, 439] width 674 height 558
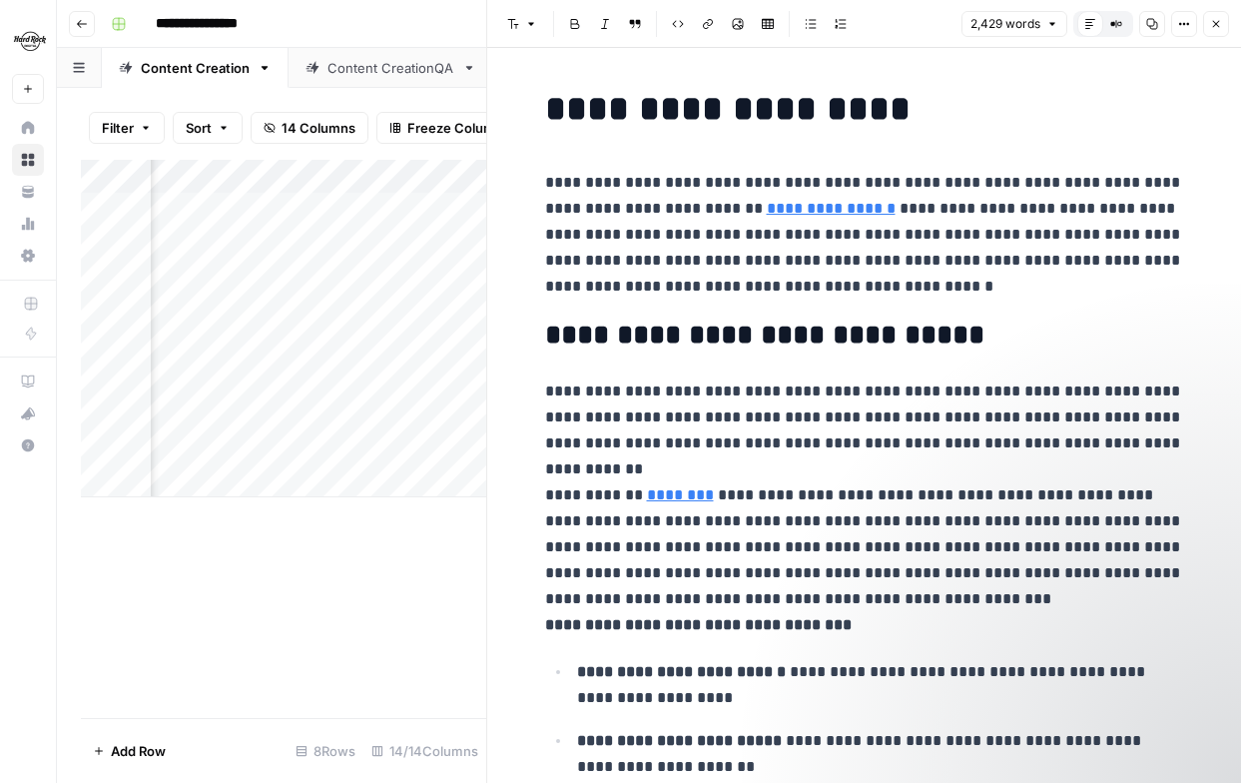
click at [1218, 28] on icon "button" at bounding box center [1216, 24] width 12 height 12
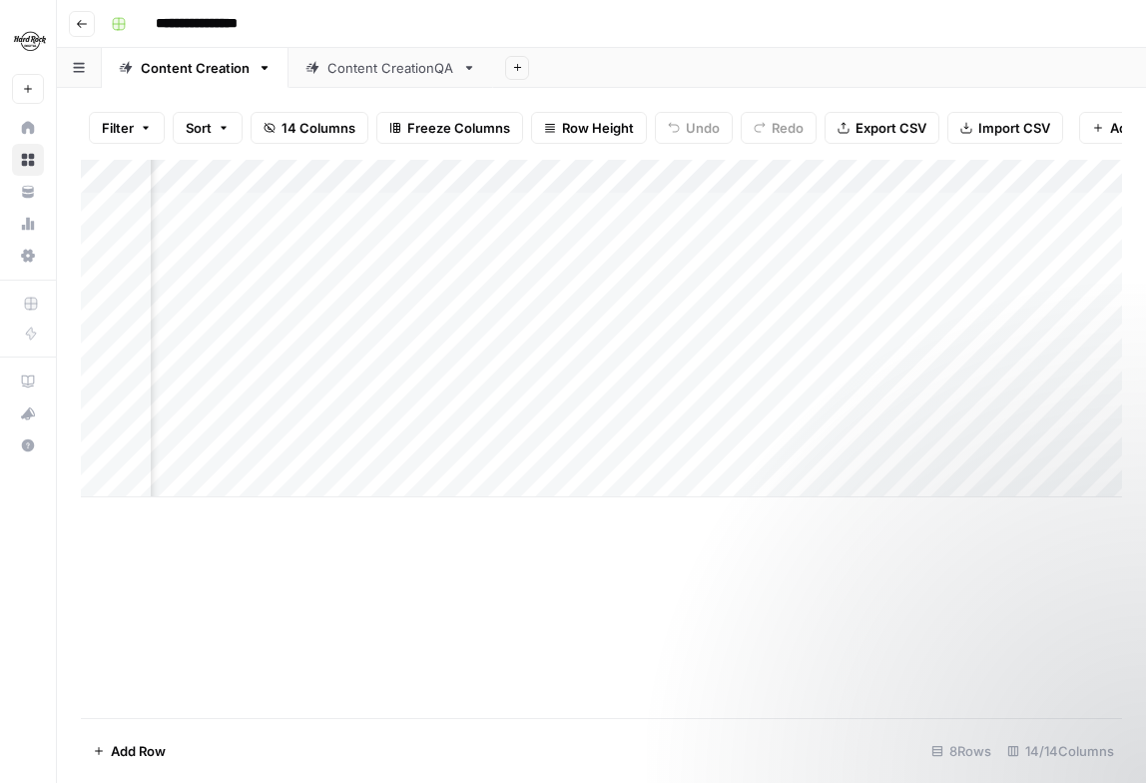
scroll to position [0, 677]
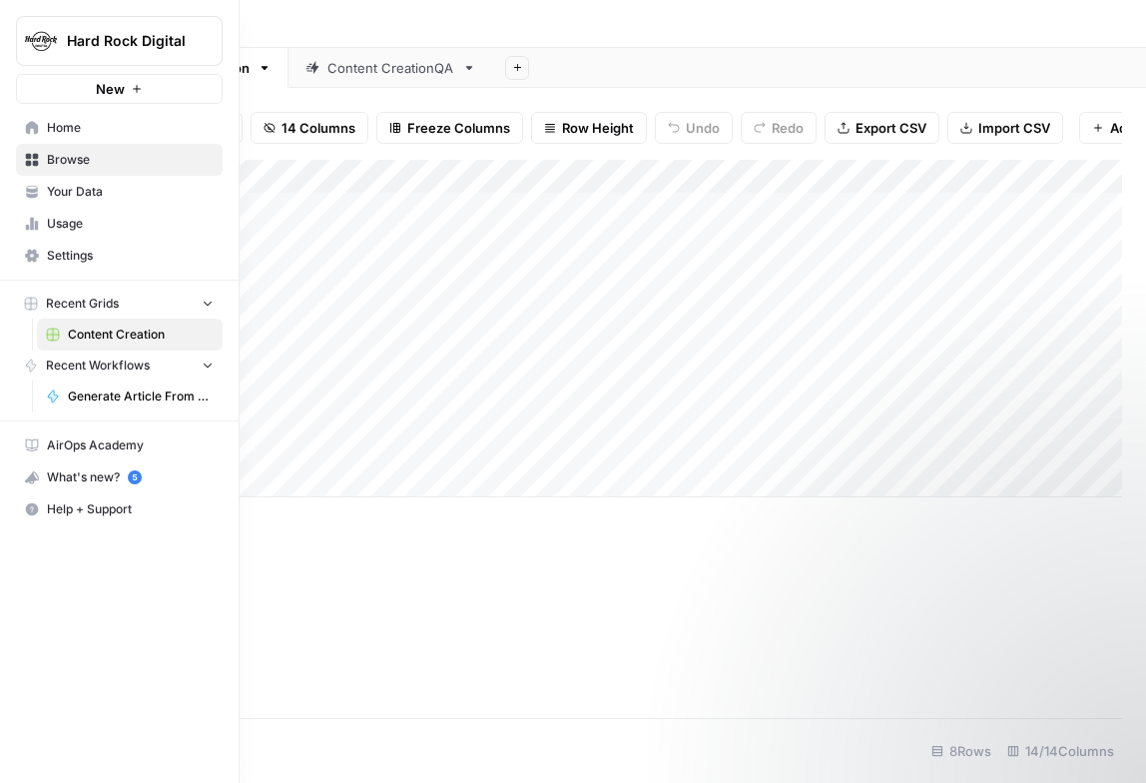
click at [88, 194] on span "Your Data" at bounding box center [130, 192] width 167 height 18
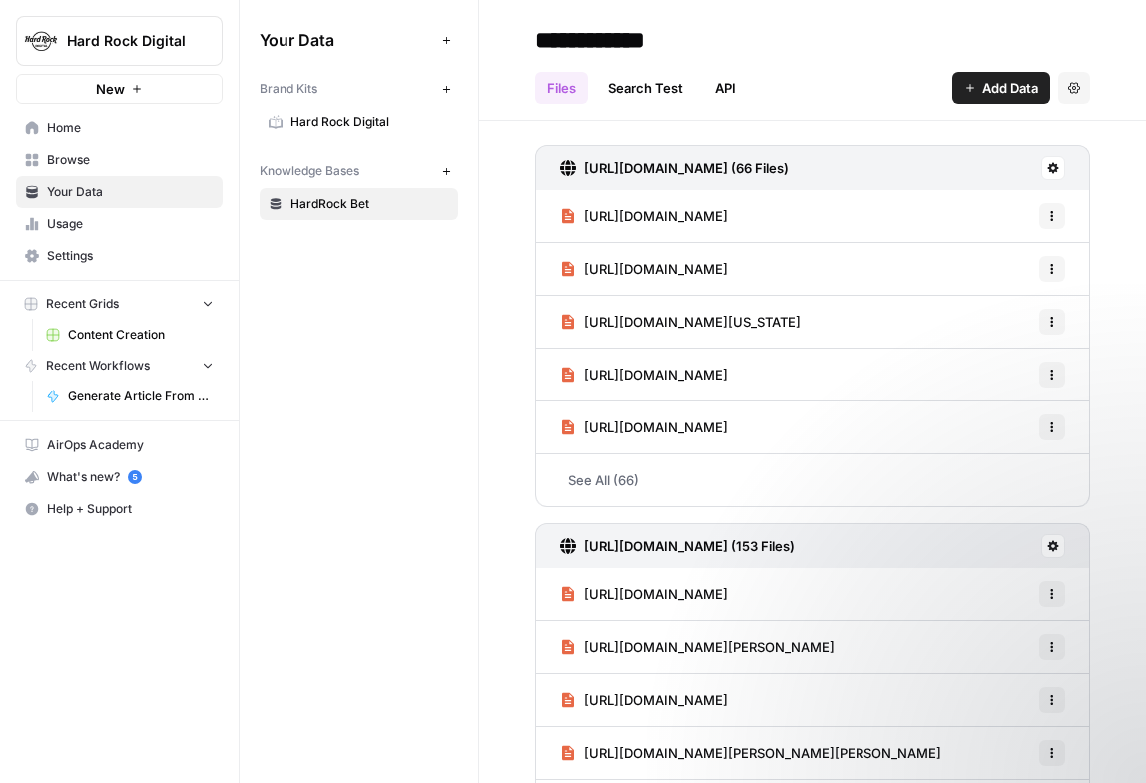
click at [360, 115] on span "Hard Rock Digital" at bounding box center [369, 122] width 159 height 18
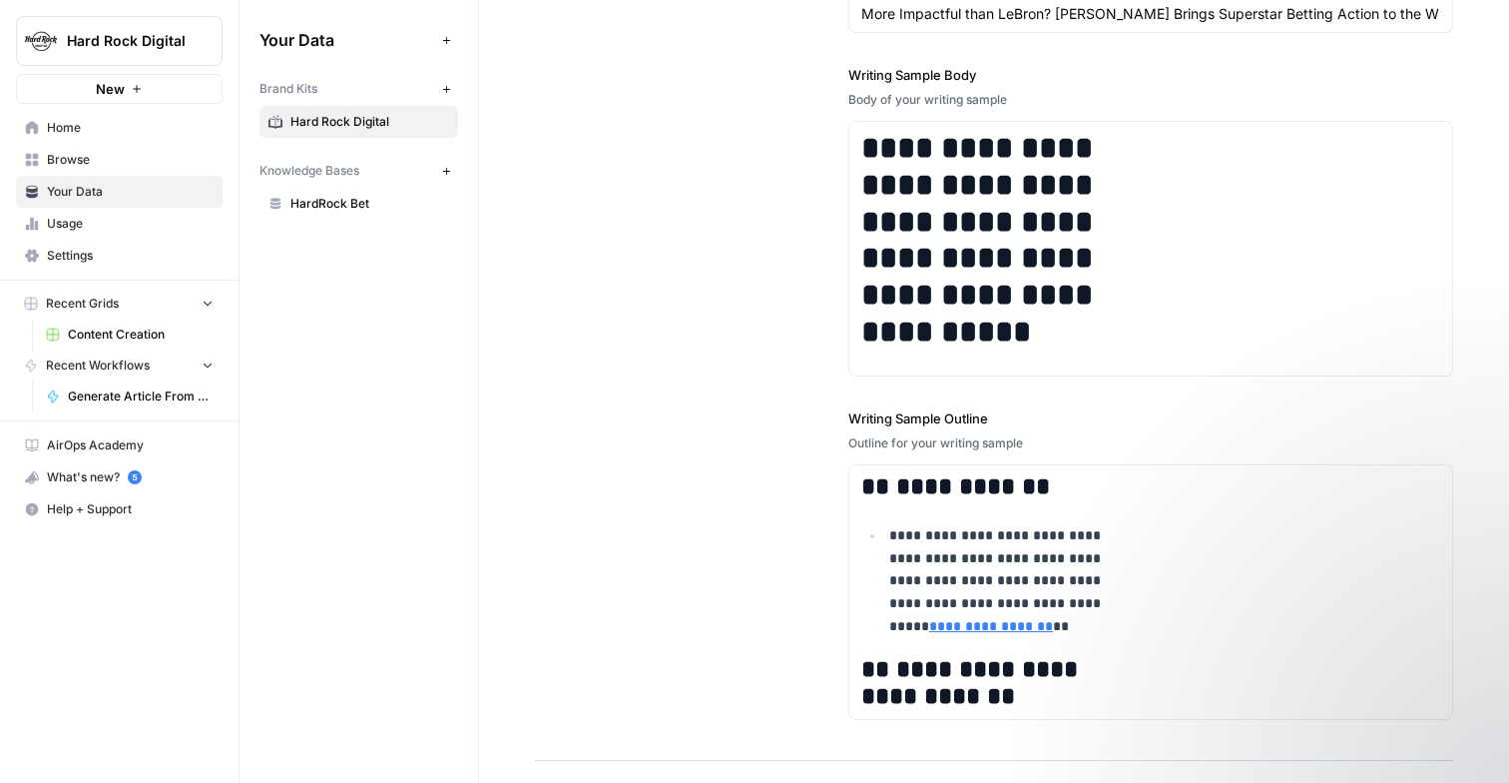
scroll to position [2873, 0]
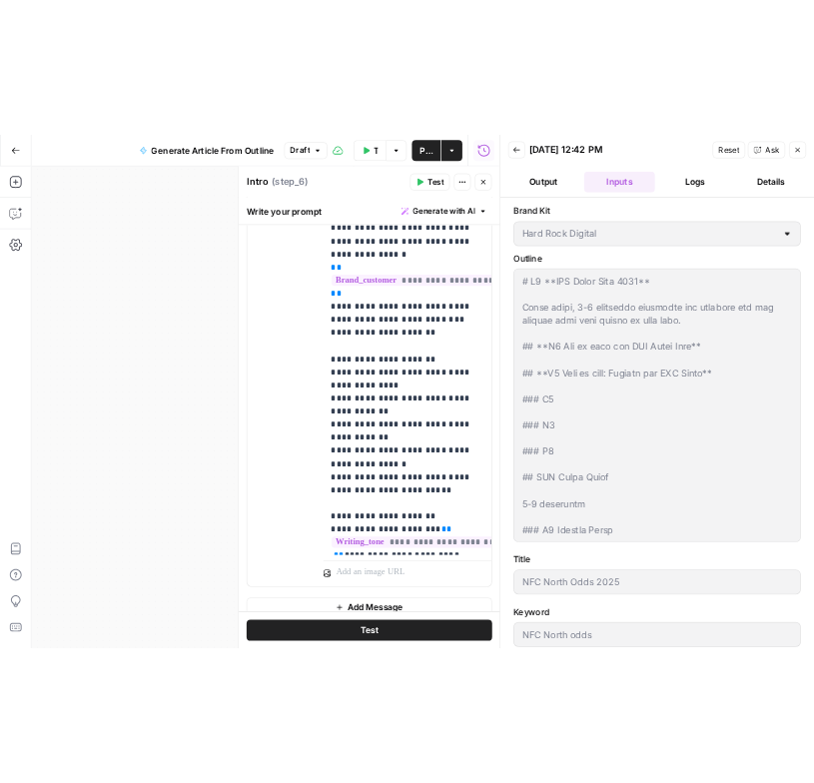
scroll to position [500, 0]
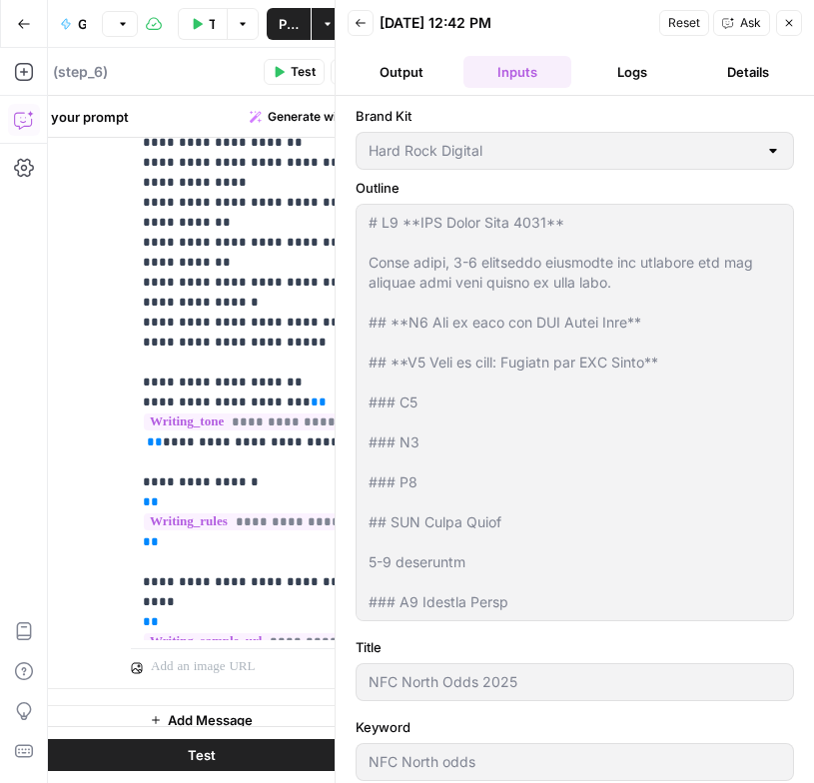
click at [783, 30] on button "Close" at bounding box center [789, 23] width 26 height 26
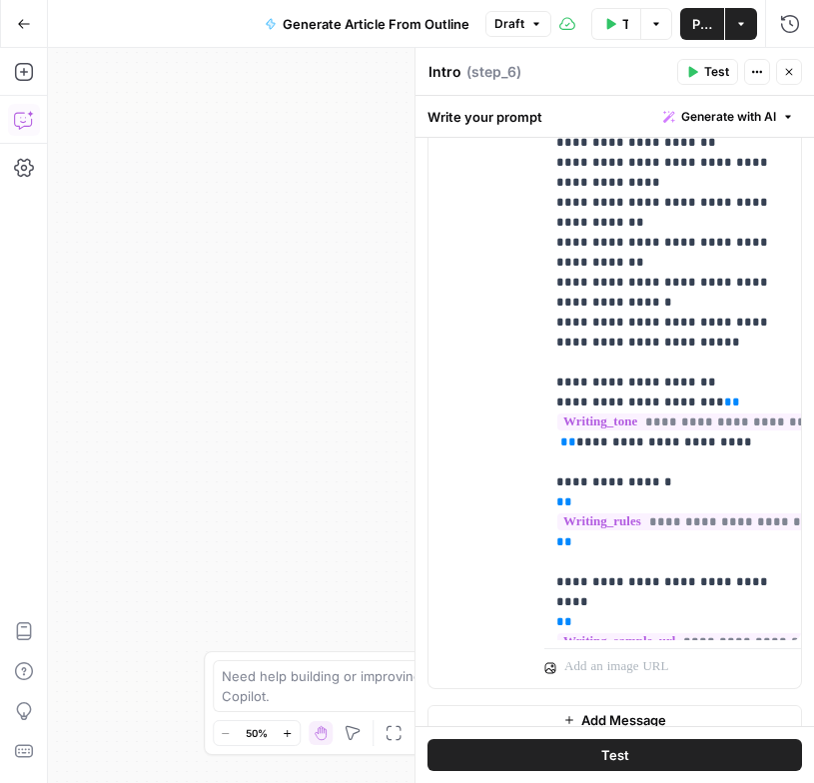
click at [11, 18] on button "Go Back" at bounding box center [24, 24] width 36 height 36
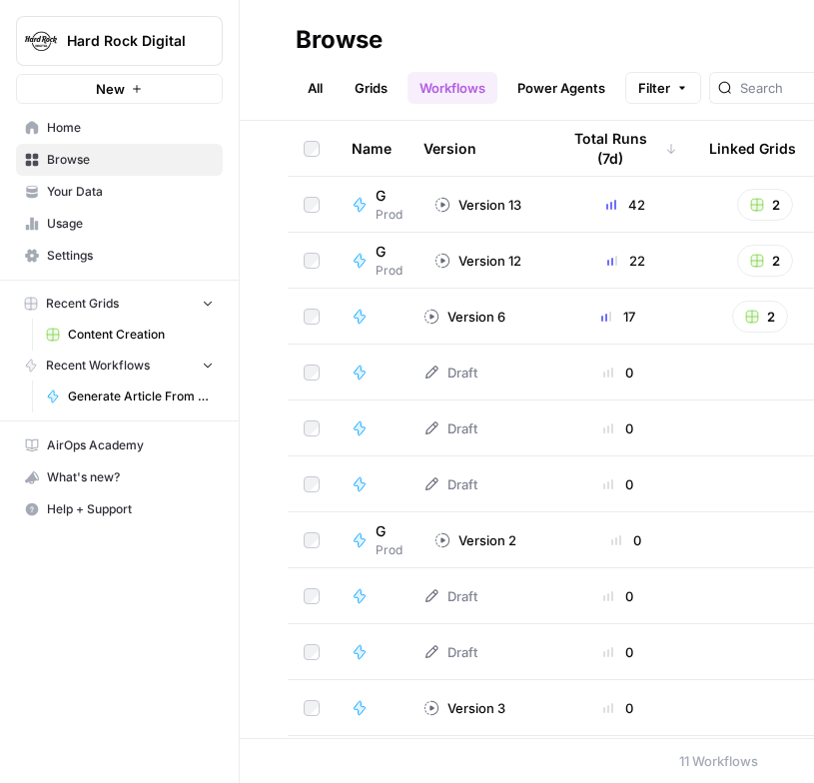
click at [106, 333] on span "Content Creation" at bounding box center [141, 334] width 146 height 18
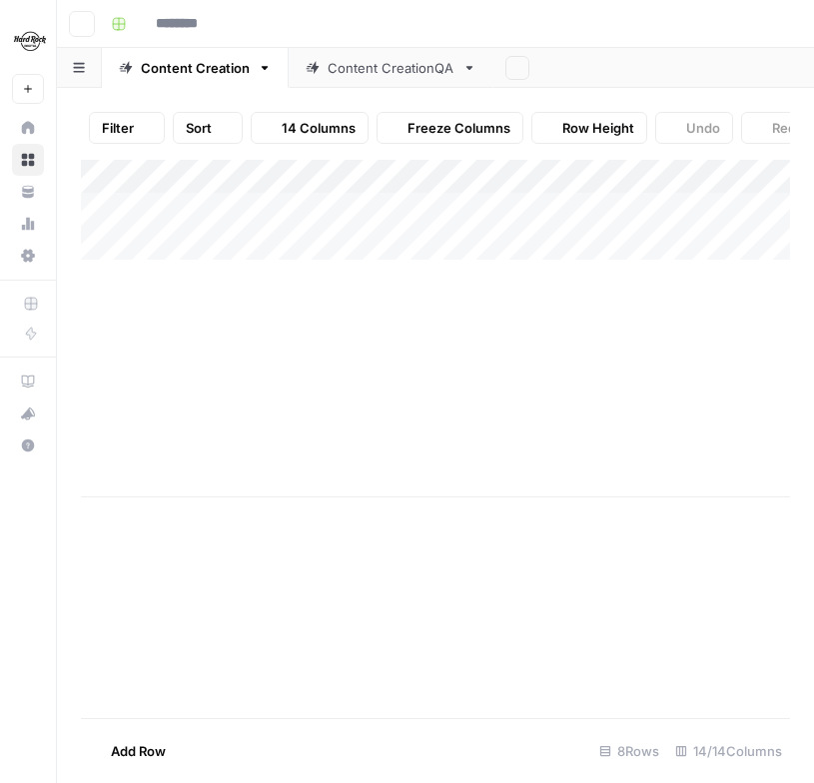
type input "**********"
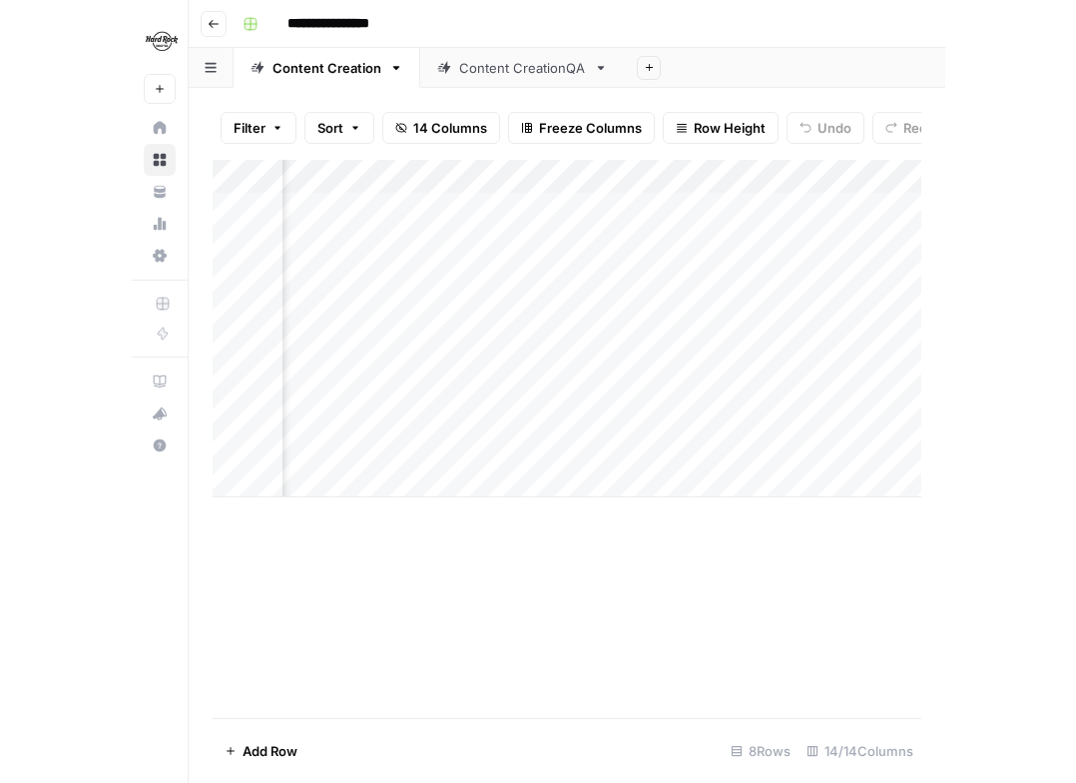
scroll to position [0, 2036]
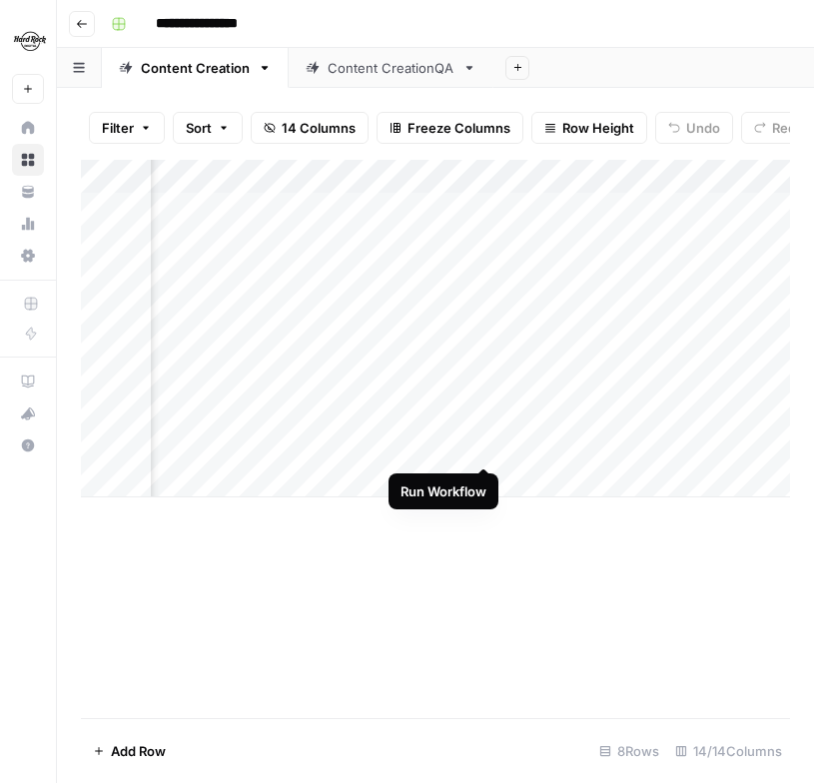
click at [482, 447] on div "Add Column" at bounding box center [435, 328] width 709 height 337
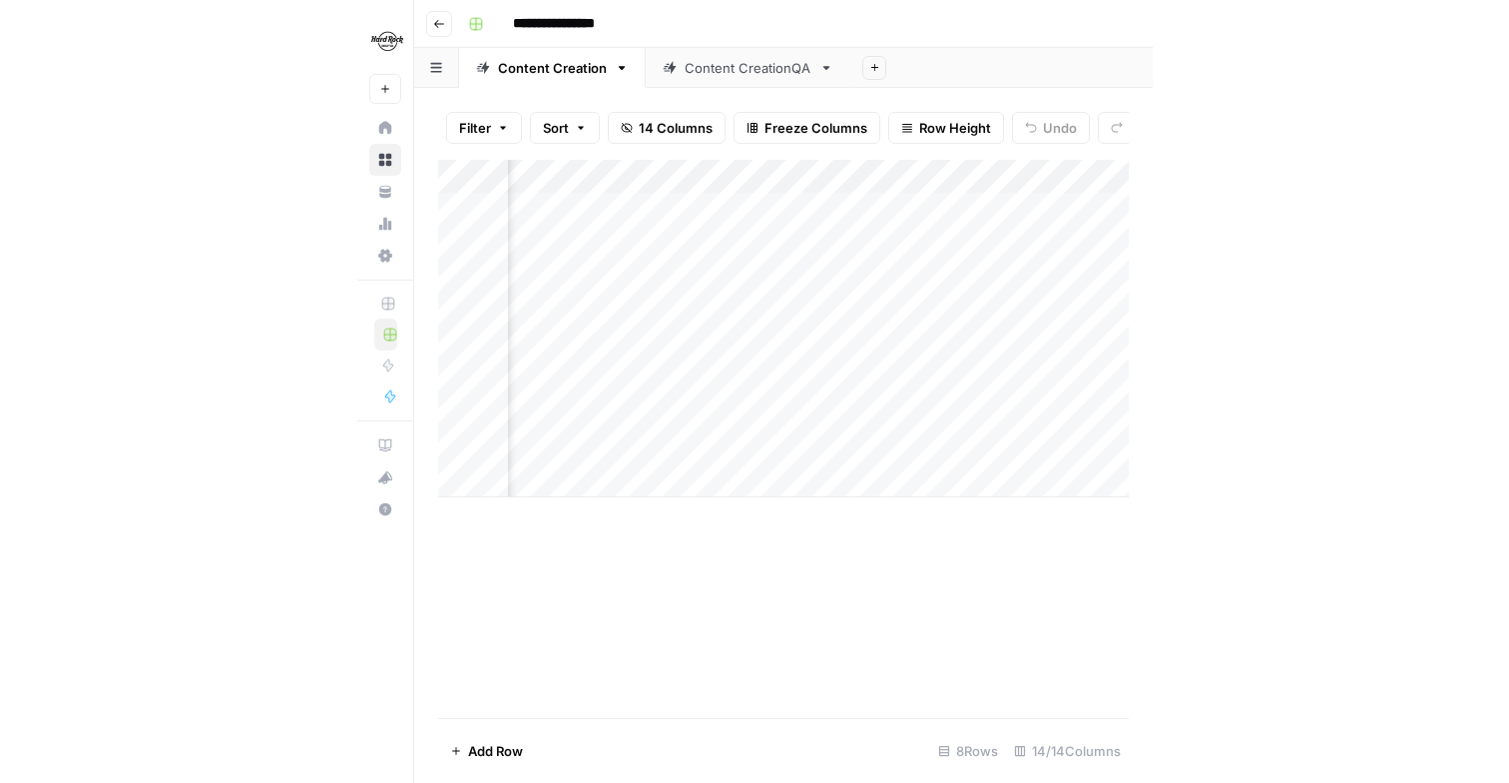
scroll to position [0, 1330]
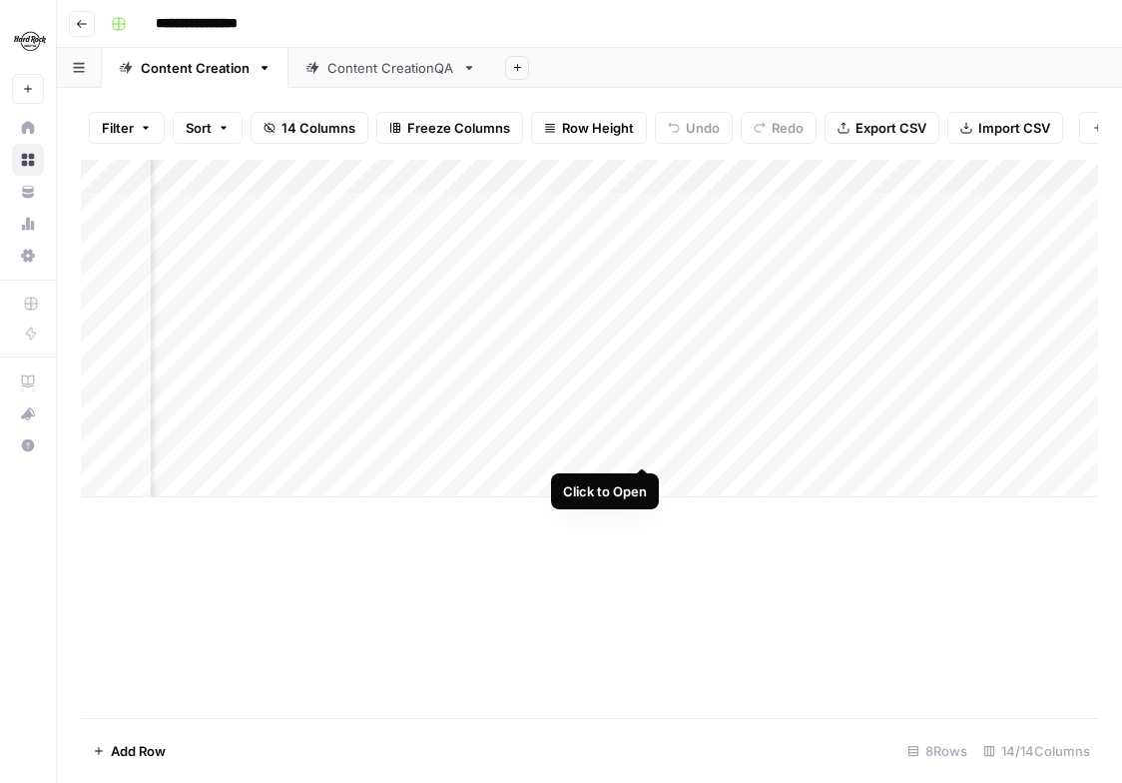
click at [643, 448] on div "Add Column" at bounding box center [589, 328] width 1017 height 337
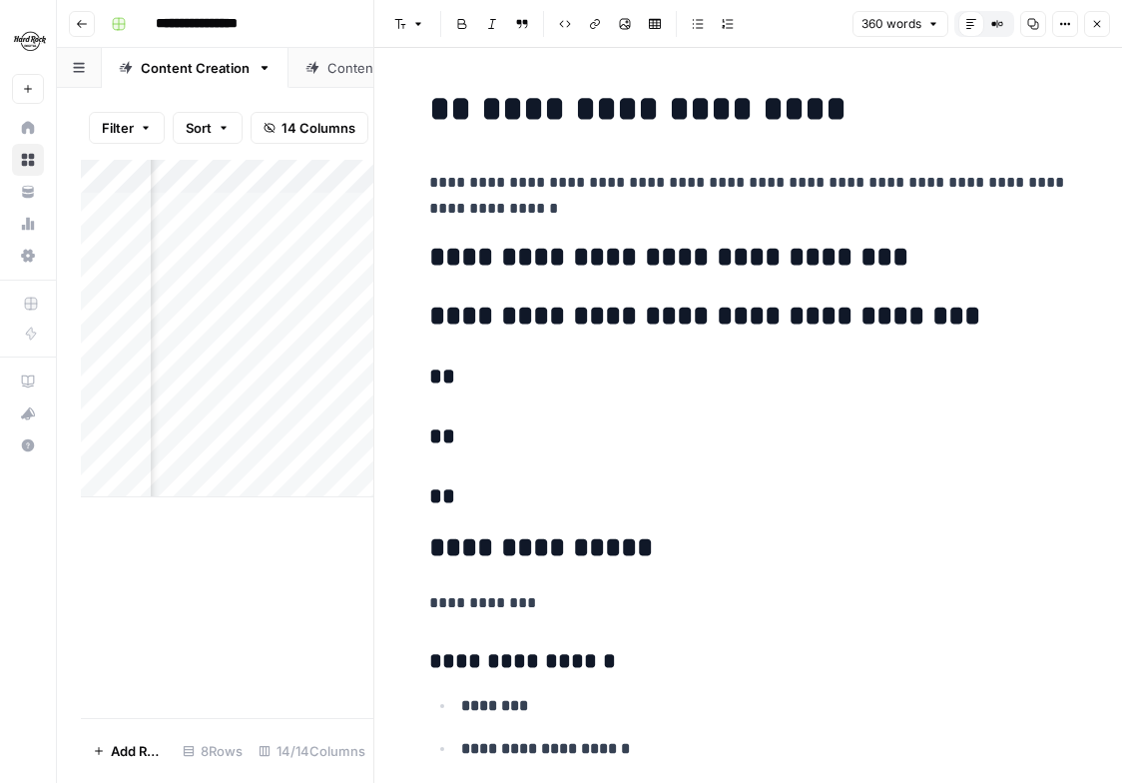
click at [1065, 21] on icon "button" at bounding box center [1065, 24] width 12 height 12
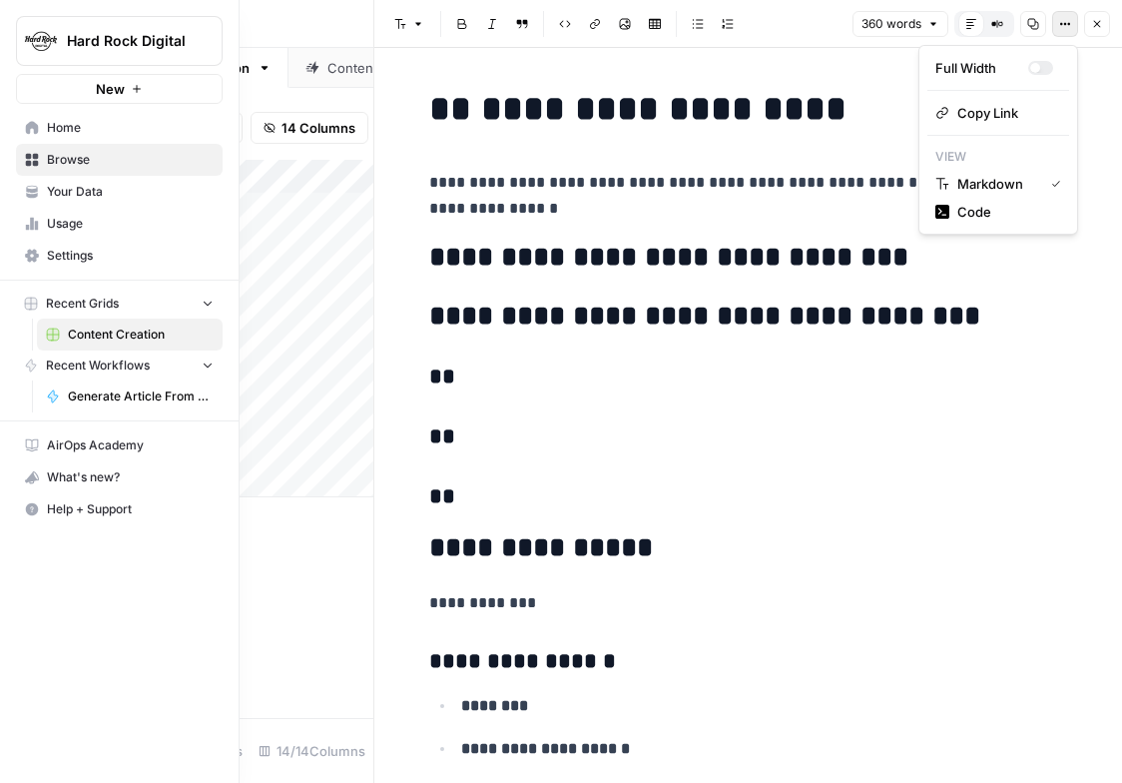
click at [45, 160] on link "Browse" at bounding box center [119, 160] width 207 height 32
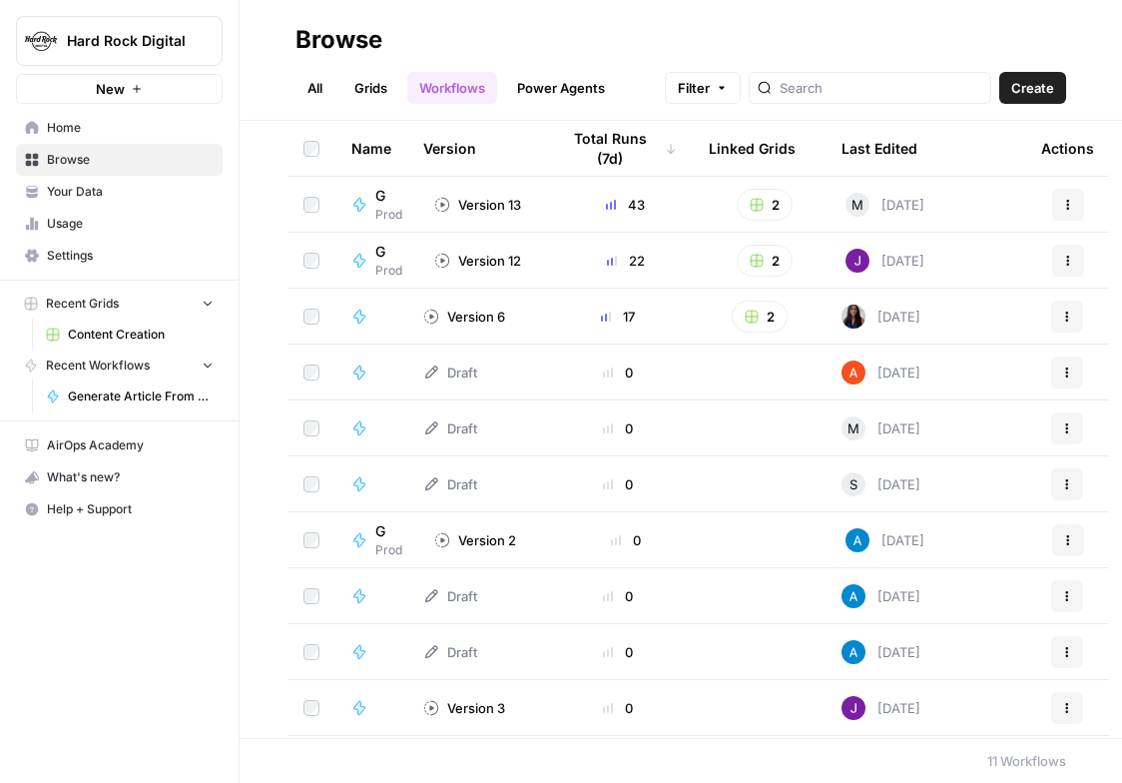
click at [101, 333] on span "Content Creation" at bounding box center [141, 334] width 146 height 18
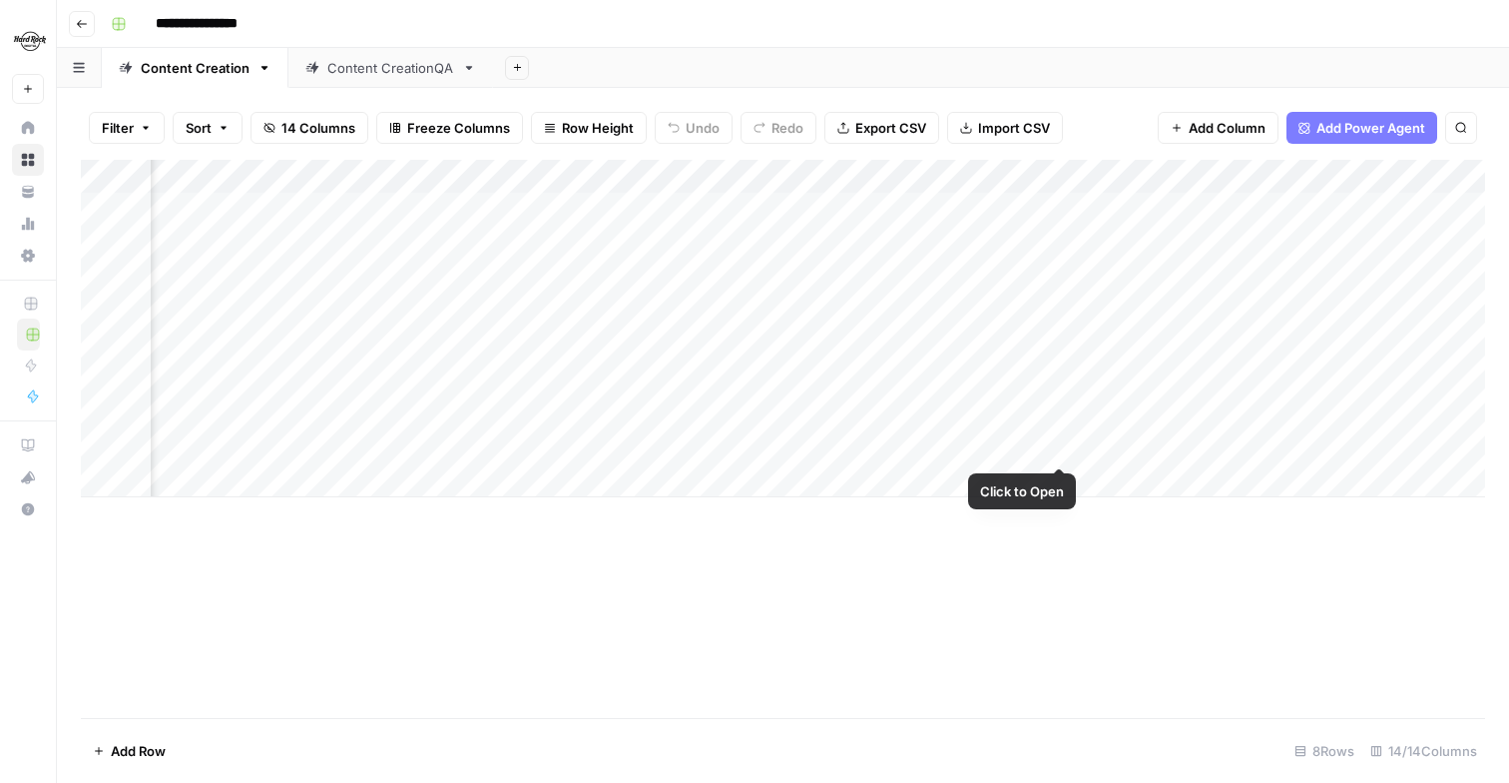
scroll to position [0, 306]
click at [947, 442] on div "Add Column" at bounding box center [783, 328] width 1405 height 337
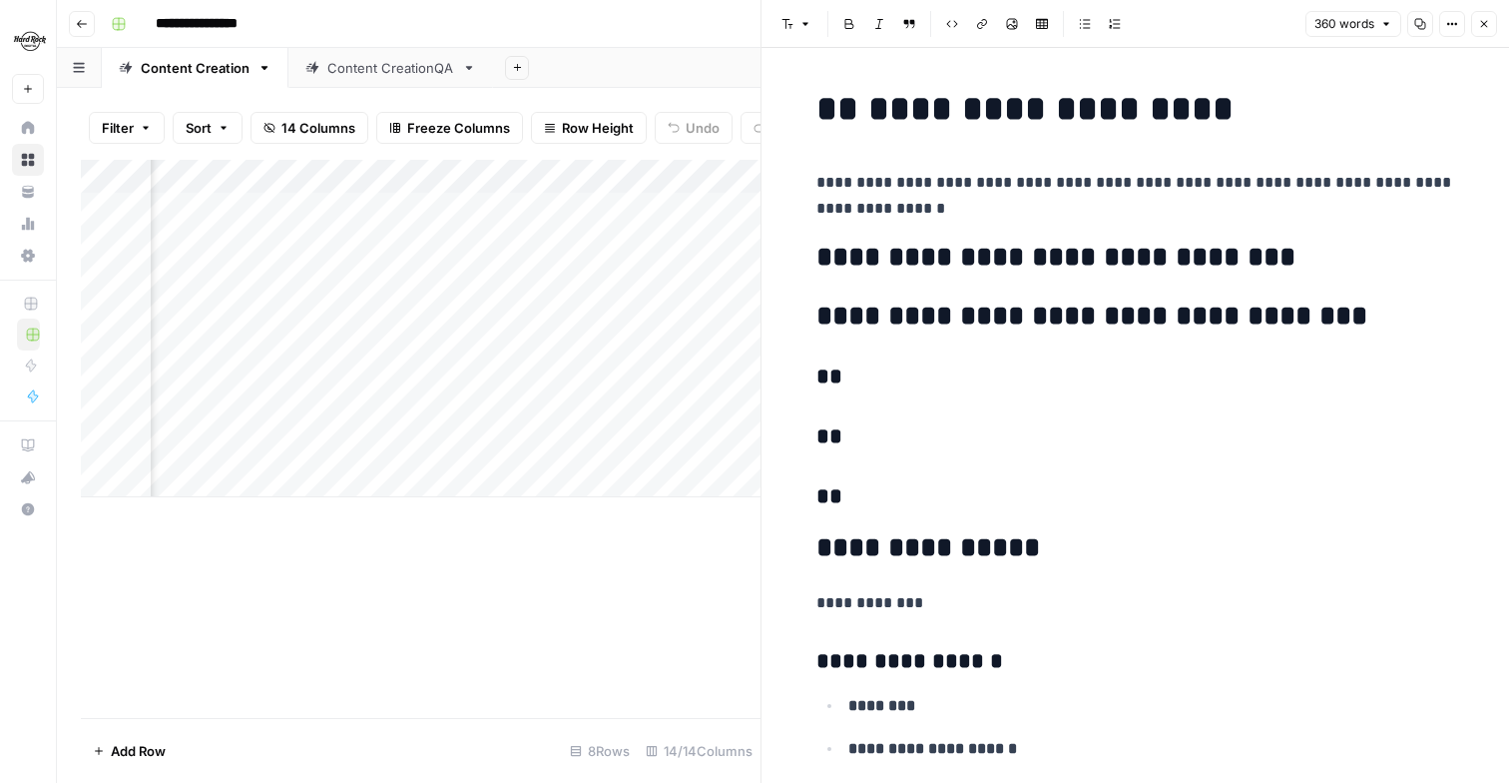
scroll to position [4, 0]
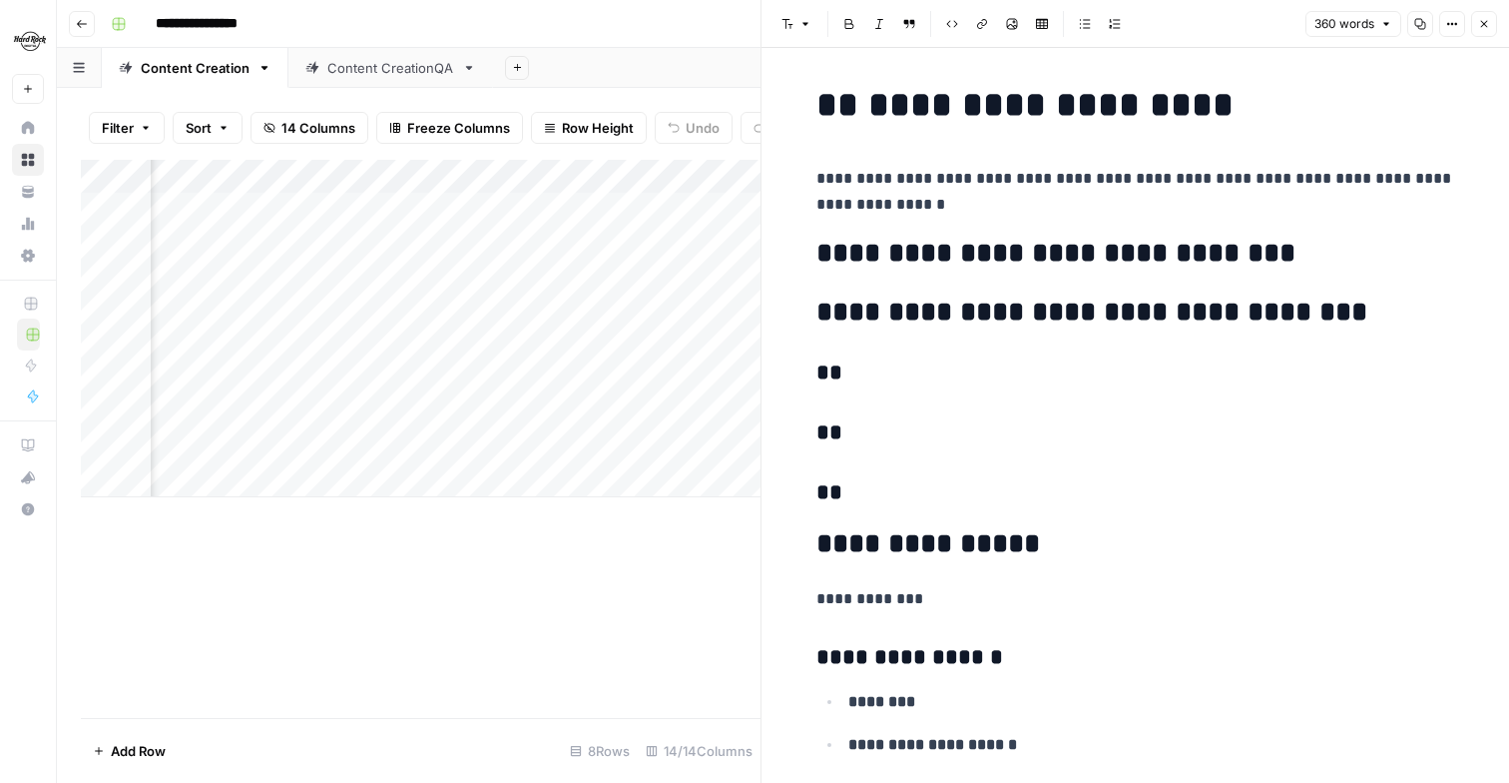
click at [593, 613] on div "Add Column" at bounding box center [421, 439] width 680 height 558
click at [1240, 20] on icon "button" at bounding box center [1484, 24] width 12 height 12
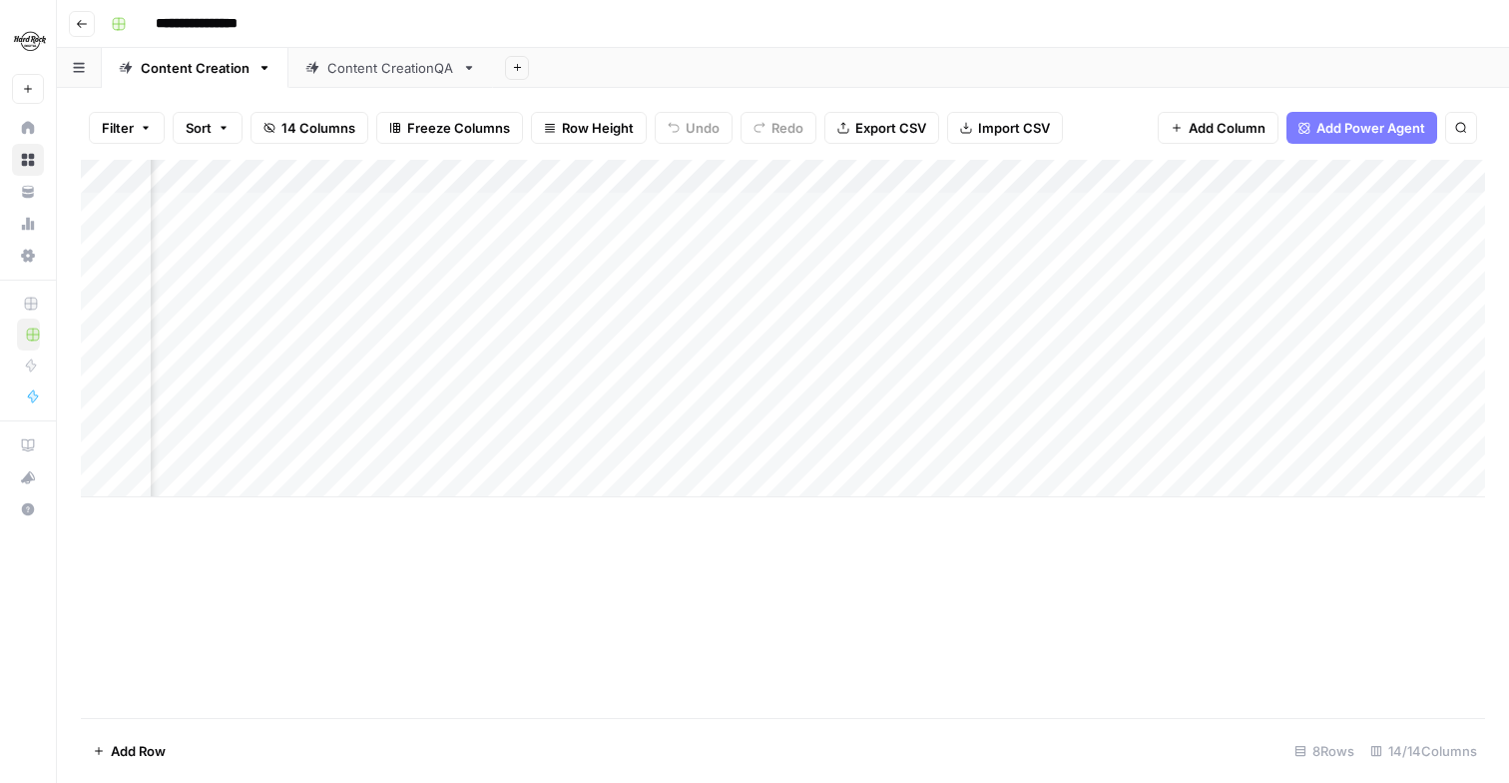
scroll to position [0, 328]
click at [744, 444] on div "Add Column" at bounding box center [783, 328] width 1405 height 337
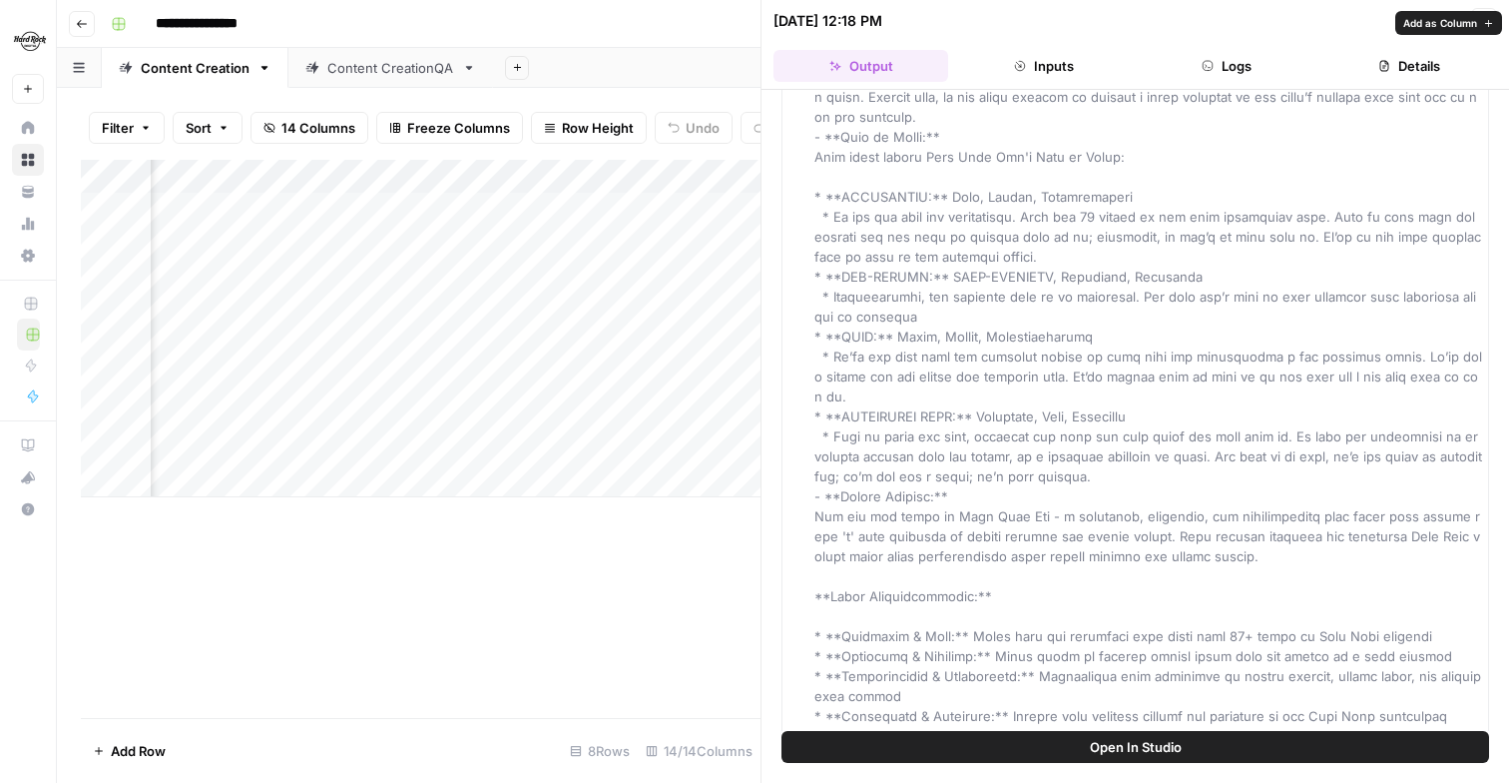
scroll to position [414, 0]
click at [1240, 20] on icon "button" at bounding box center [1484, 21] width 12 height 12
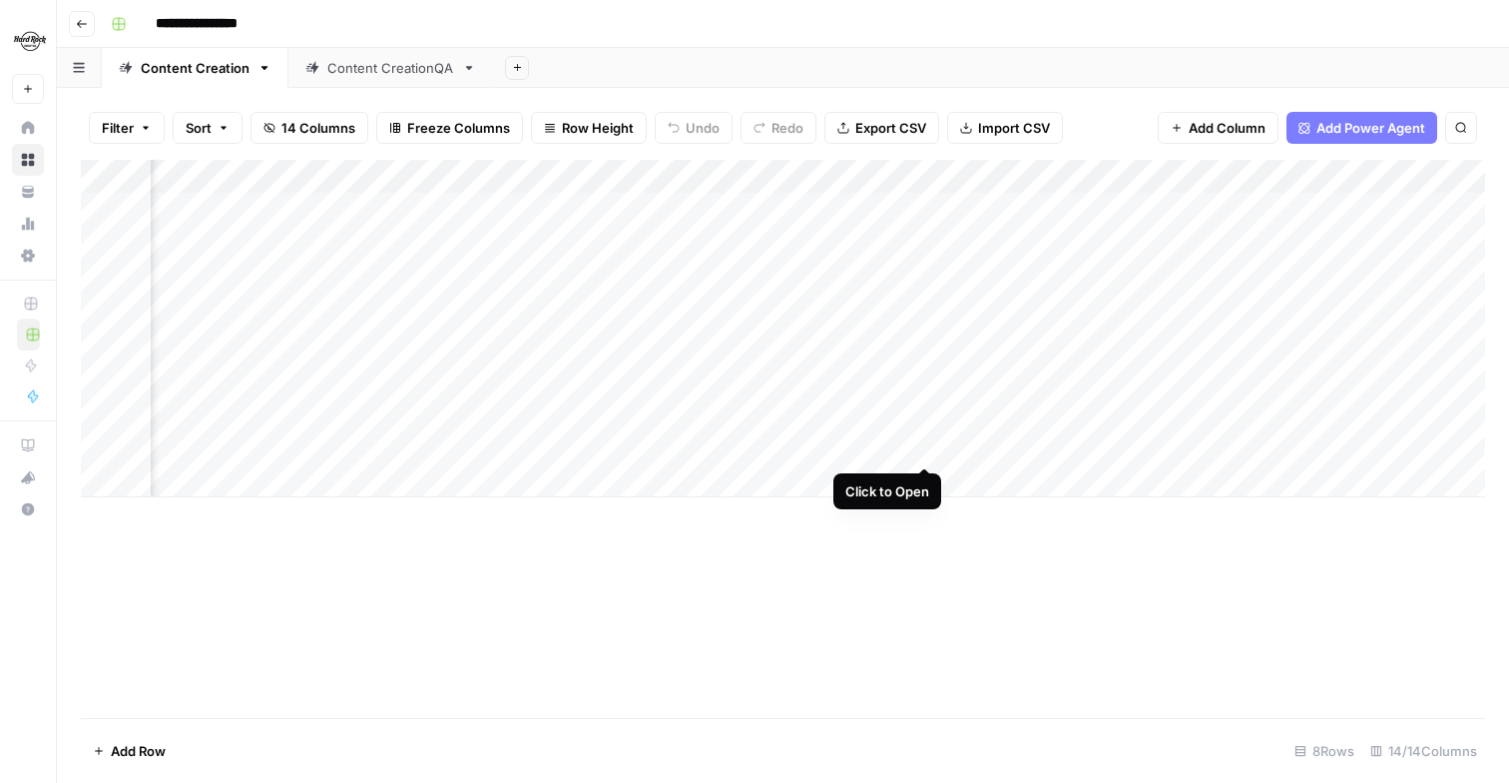
click at [920, 446] on div "Add Column" at bounding box center [783, 328] width 1405 height 337
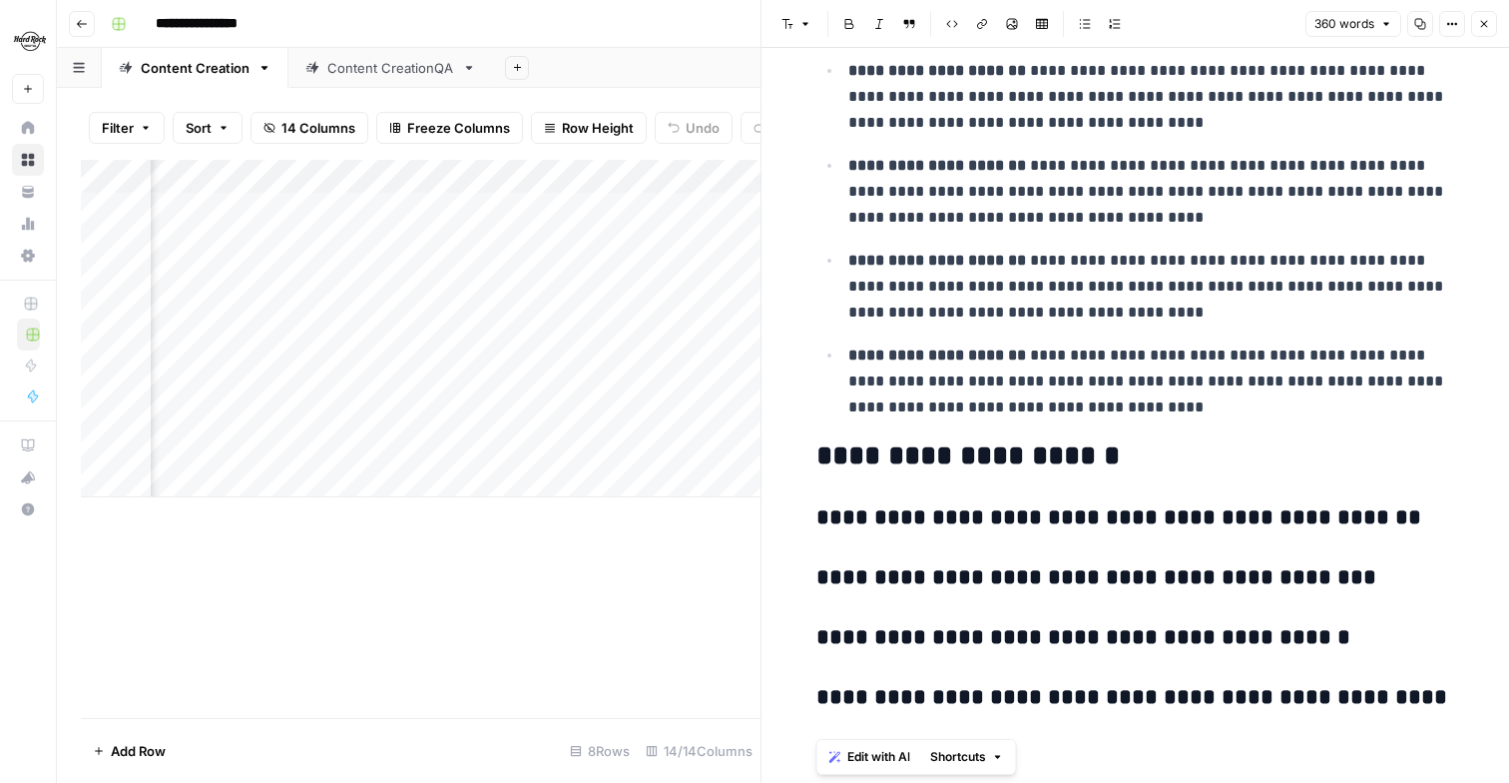
scroll to position [1619, 0]
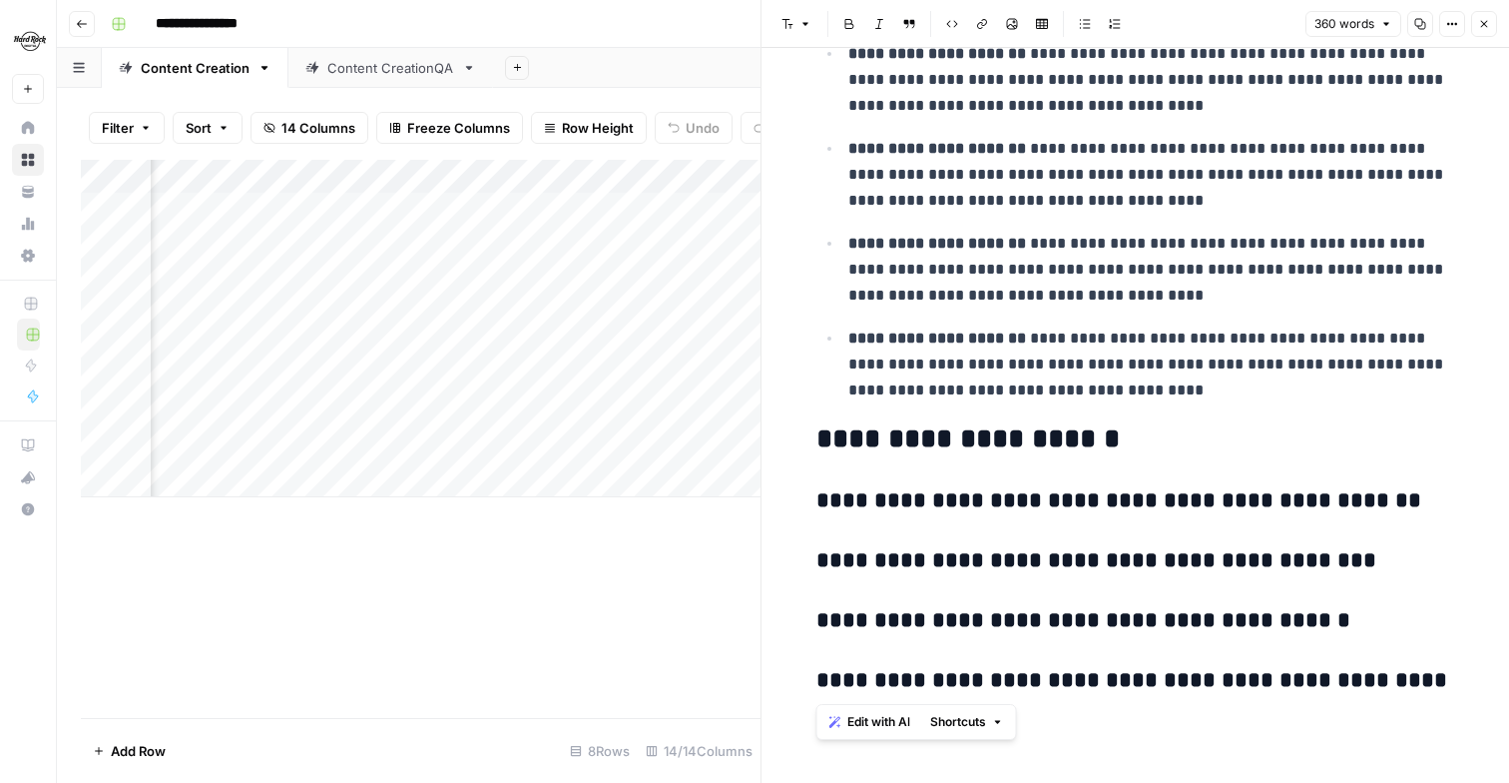
drag, startPoint x: 824, startPoint y: 105, endPoint x: 1238, endPoint y: 837, distance: 840.9
click at [1238, 782] on html "**********" at bounding box center [754, 391] width 1509 height 783
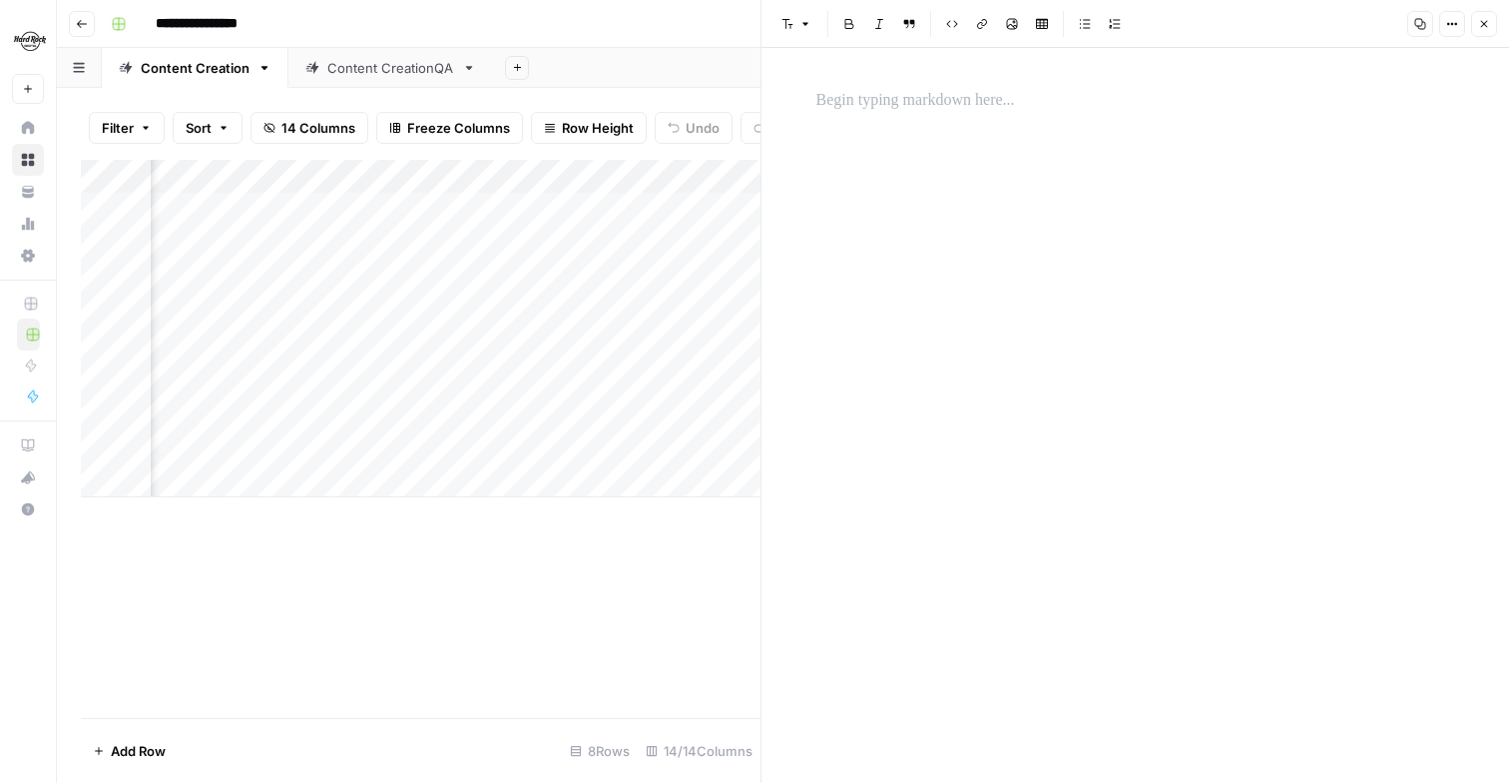
click at [1240, 27] on icon "button" at bounding box center [1484, 24] width 12 height 12
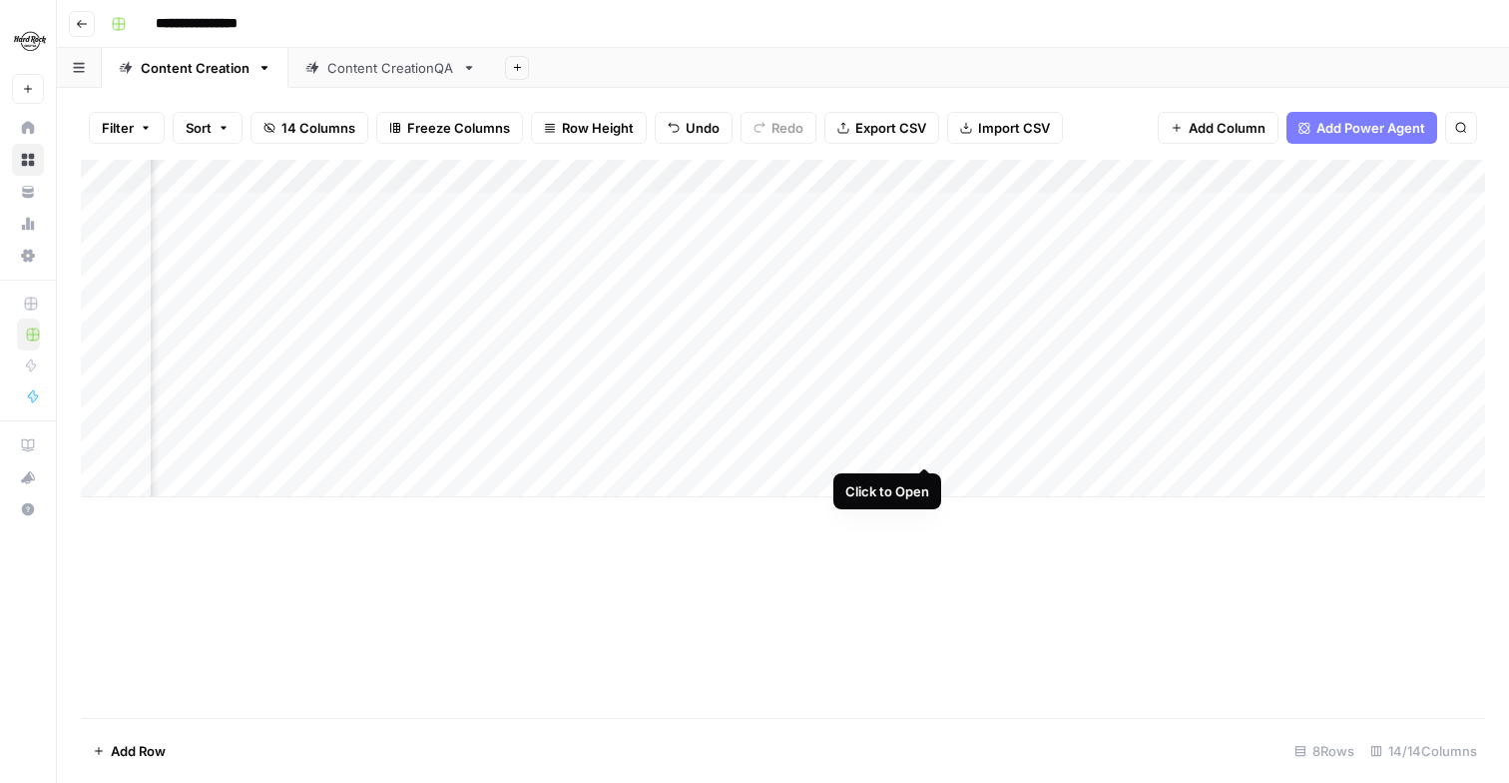
click at [923, 445] on div "Add Column" at bounding box center [783, 328] width 1405 height 337
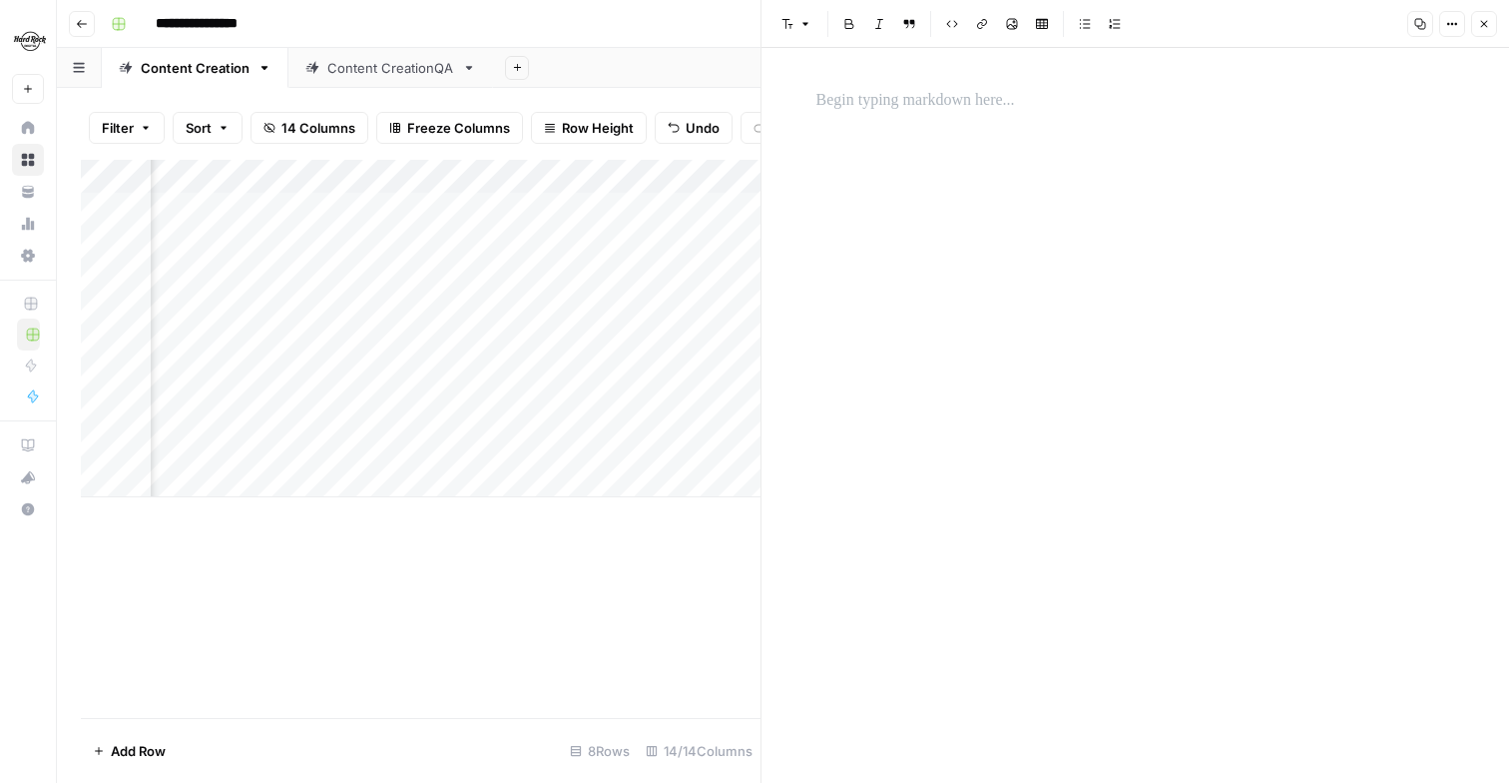
click at [1002, 97] on p at bounding box center [1136, 101] width 639 height 26
click at [1240, 20] on button "Close" at bounding box center [1484, 24] width 26 height 26
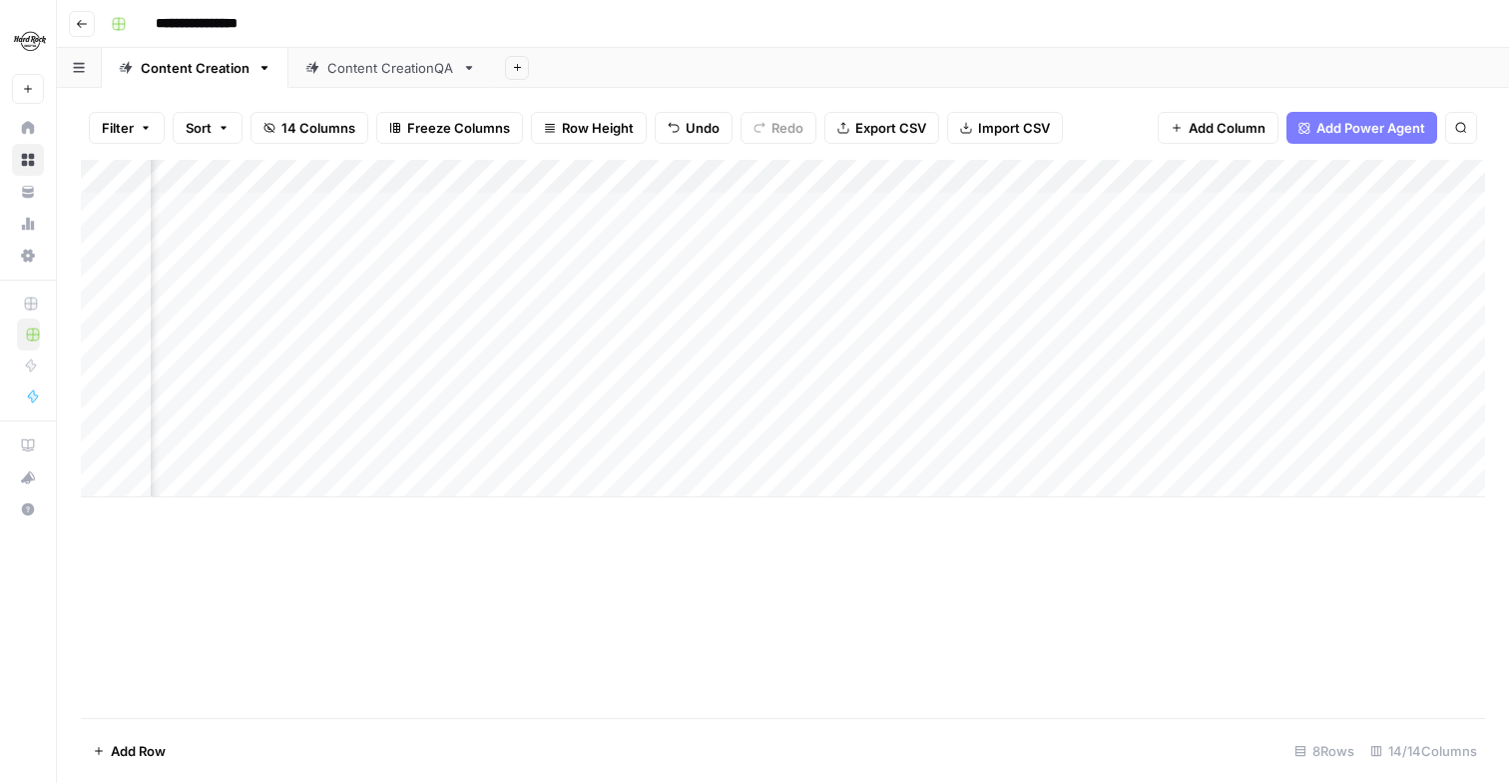
scroll to position [0, 246]
click at [1098, 447] on div "Add Column" at bounding box center [783, 328] width 1405 height 337
click at [659, 453] on div "Add Column" at bounding box center [783, 328] width 1405 height 337
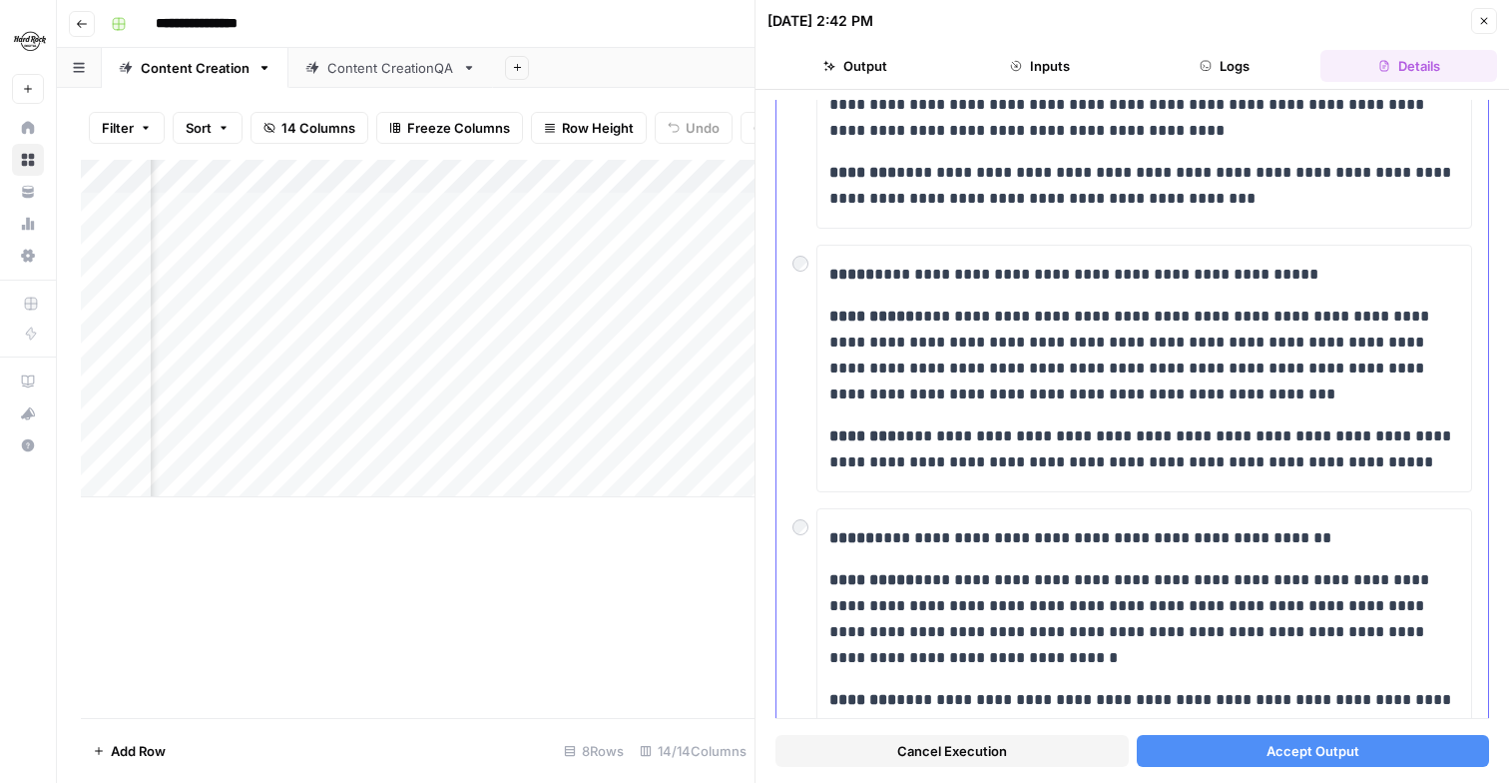
scroll to position [892, 0]
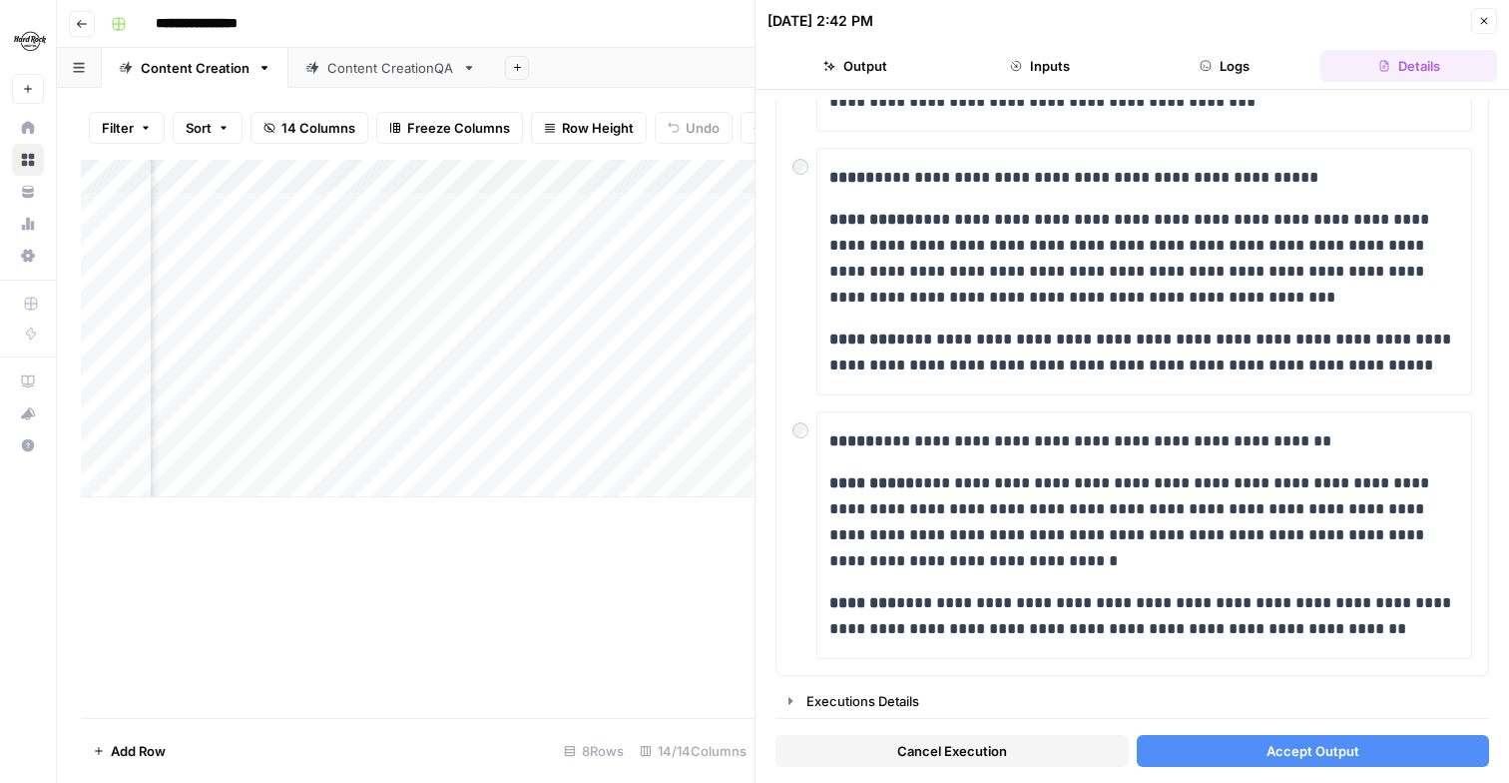
click at [804, 429] on div at bounding box center [705, 446] width 309 height 37
click at [796, 433] on div at bounding box center [705, 446] width 309 height 37
click at [797, 432] on div at bounding box center [705, 446] width 309 height 37
click at [790, 430] on div at bounding box center [705, 446] width 309 height 37
click at [796, 429] on div at bounding box center [705, 446] width 309 height 37
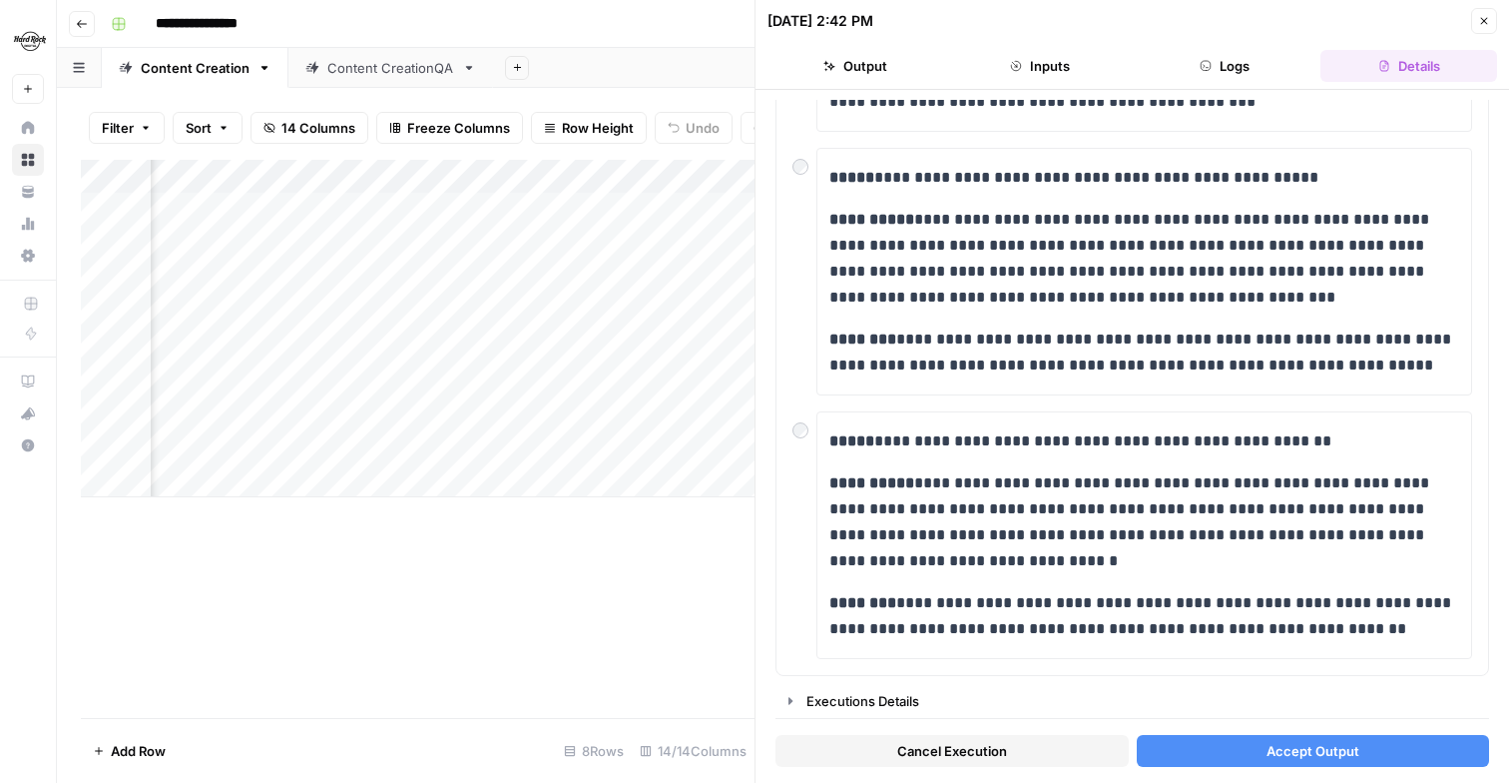
click at [796, 429] on div at bounding box center [705, 446] width 309 height 37
click at [796, 428] on div at bounding box center [705, 446] width 309 height 37
click at [893, 440] on p "**********" at bounding box center [1145, 441] width 630 height 26
click at [1306, 751] on span "Accept Output" at bounding box center [1313, 751] width 93 height 20
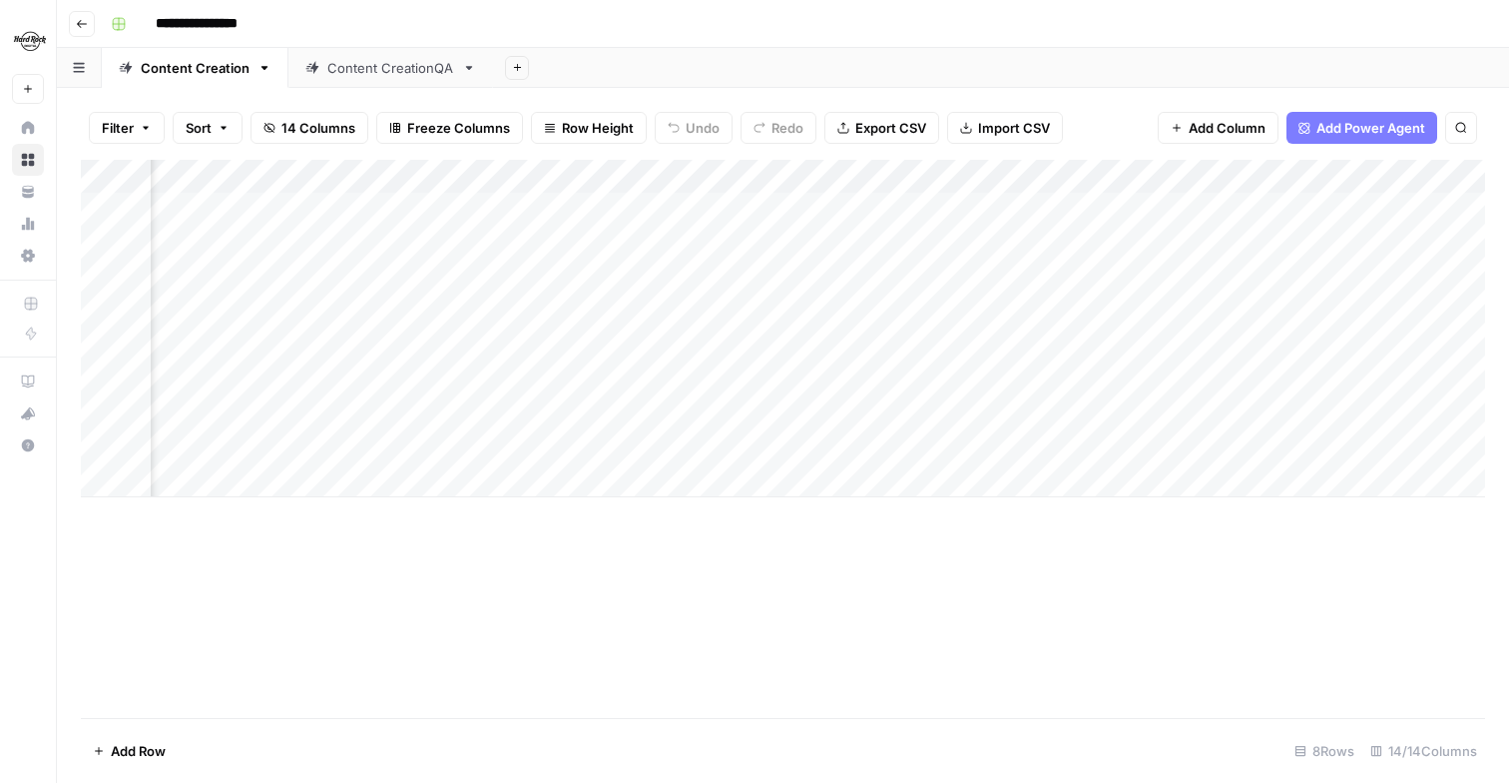
scroll to position [0, 251]
click at [792, 446] on div "Add Column" at bounding box center [783, 328] width 1405 height 337
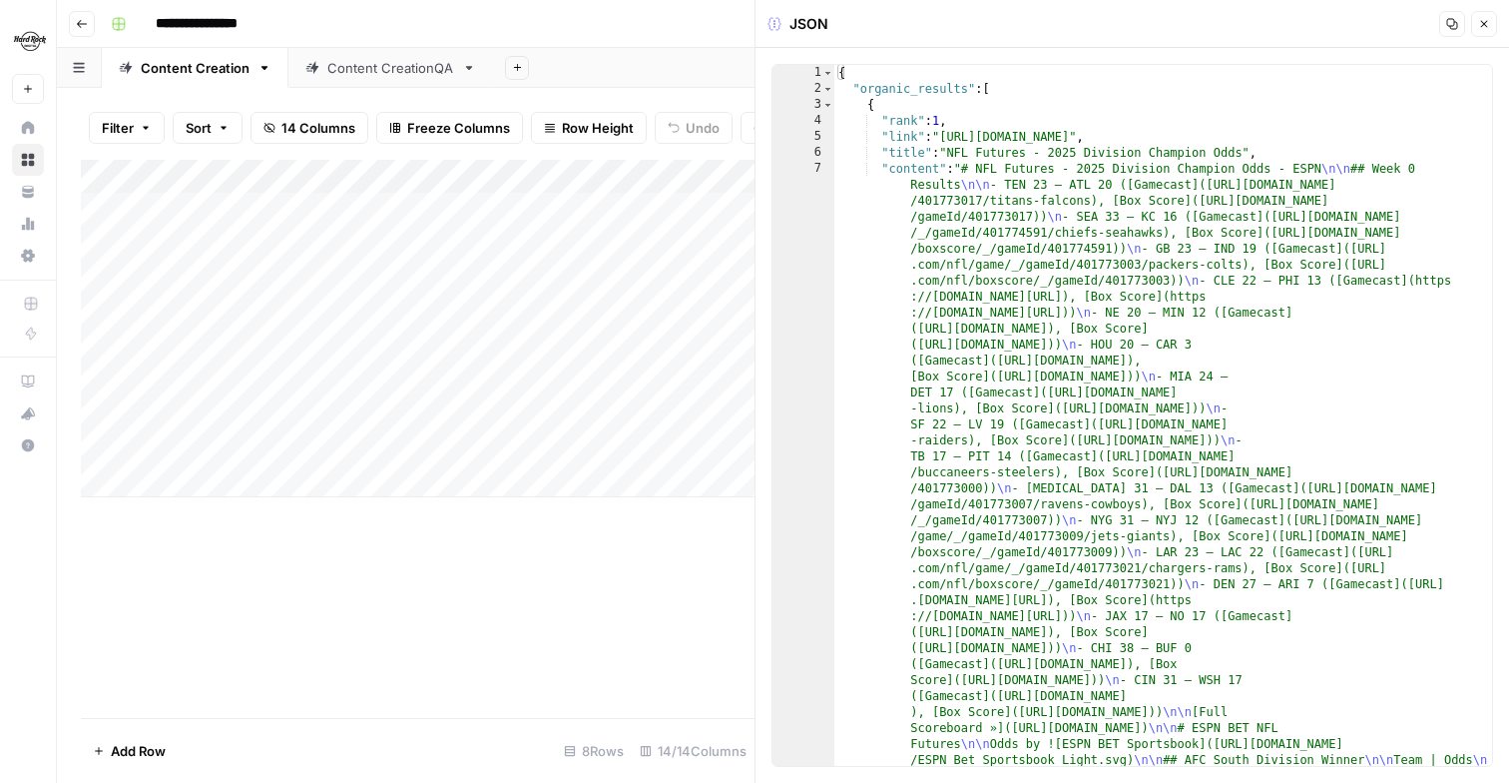
click at [1485, 26] on icon "button" at bounding box center [1484, 24] width 12 height 12
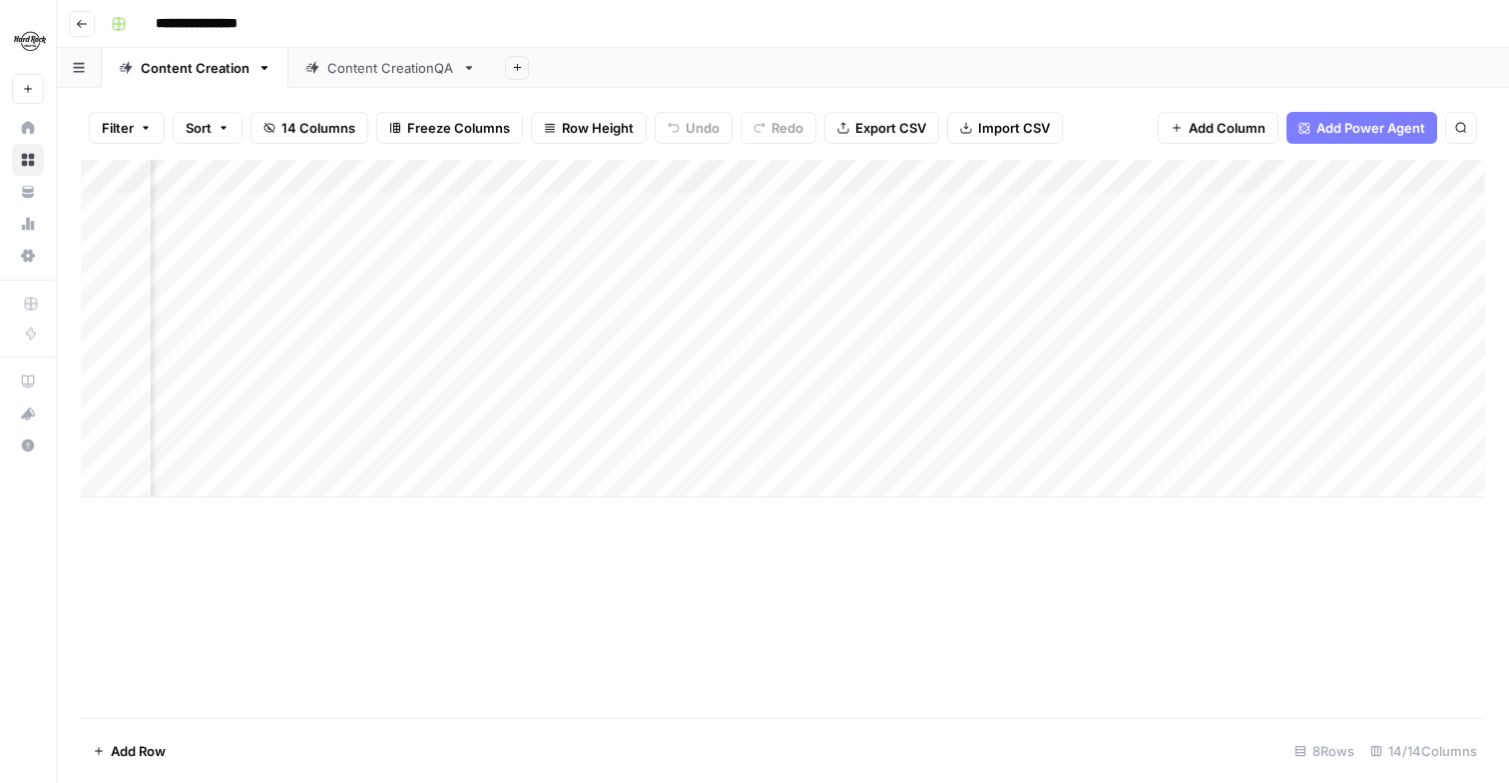
scroll to position [0, 263]
click at [809, 449] on div "Add Column" at bounding box center [783, 328] width 1405 height 337
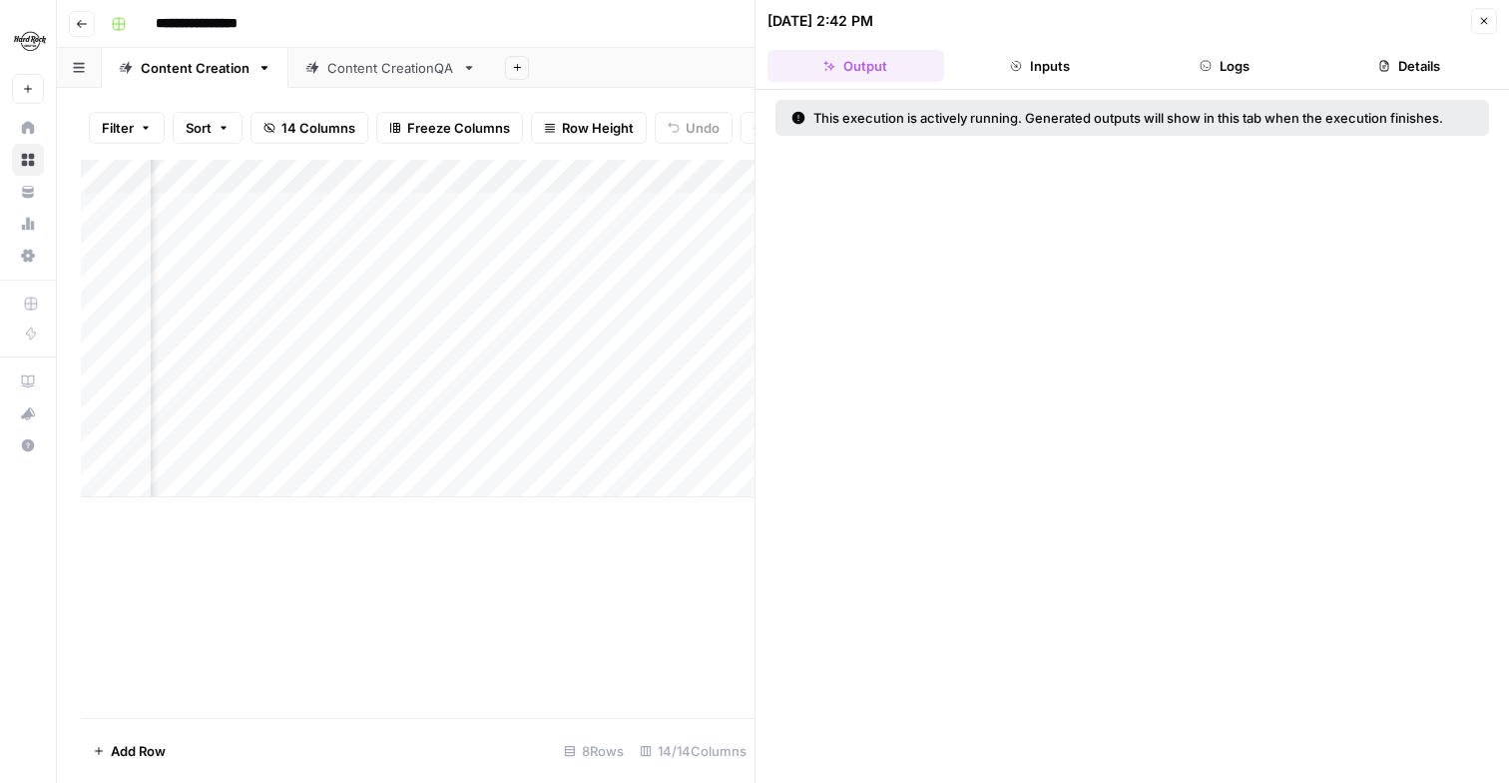
click at [1228, 62] on button "Logs" at bounding box center [1225, 66] width 177 height 32
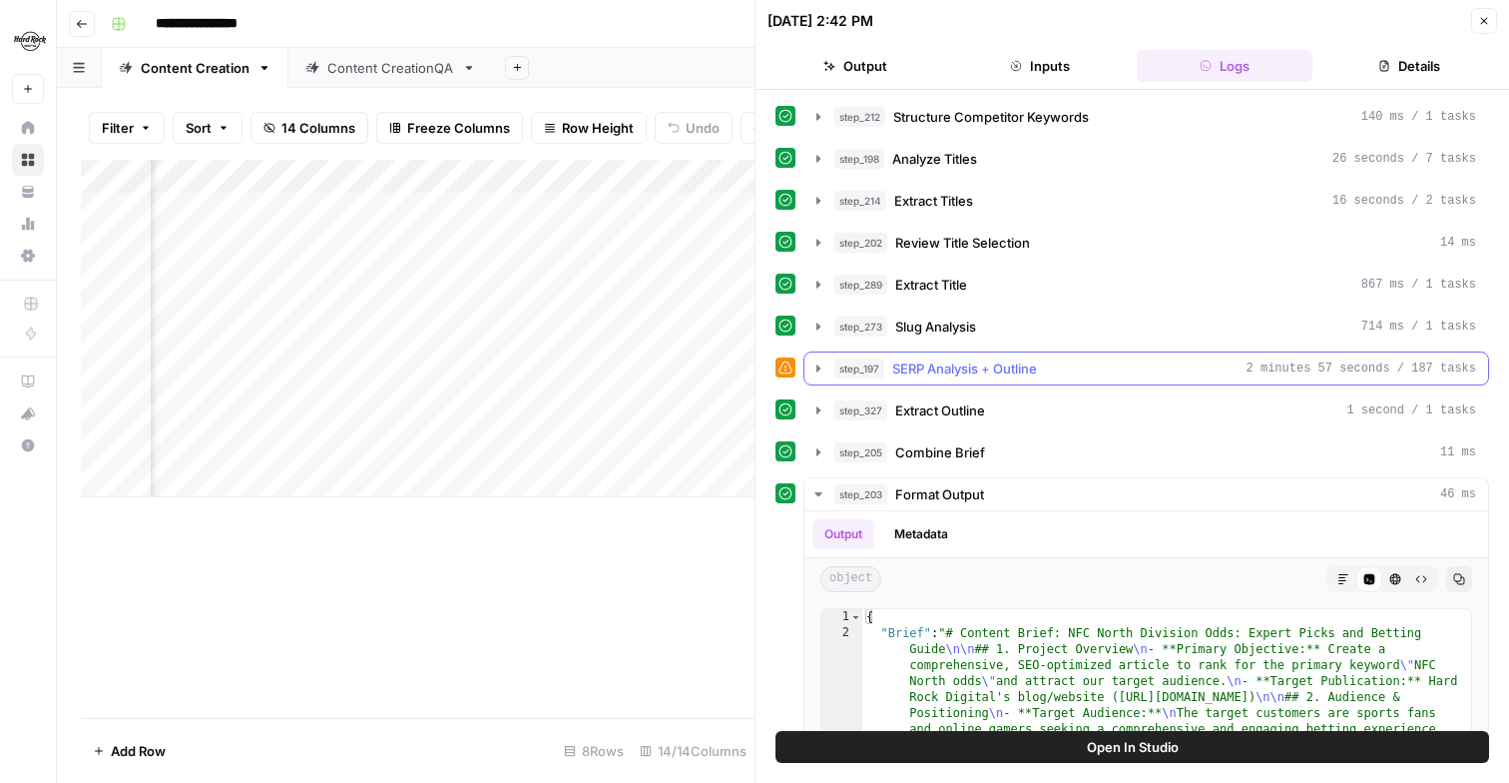
click at [819, 371] on icon "button" at bounding box center [819, 368] width 16 height 16
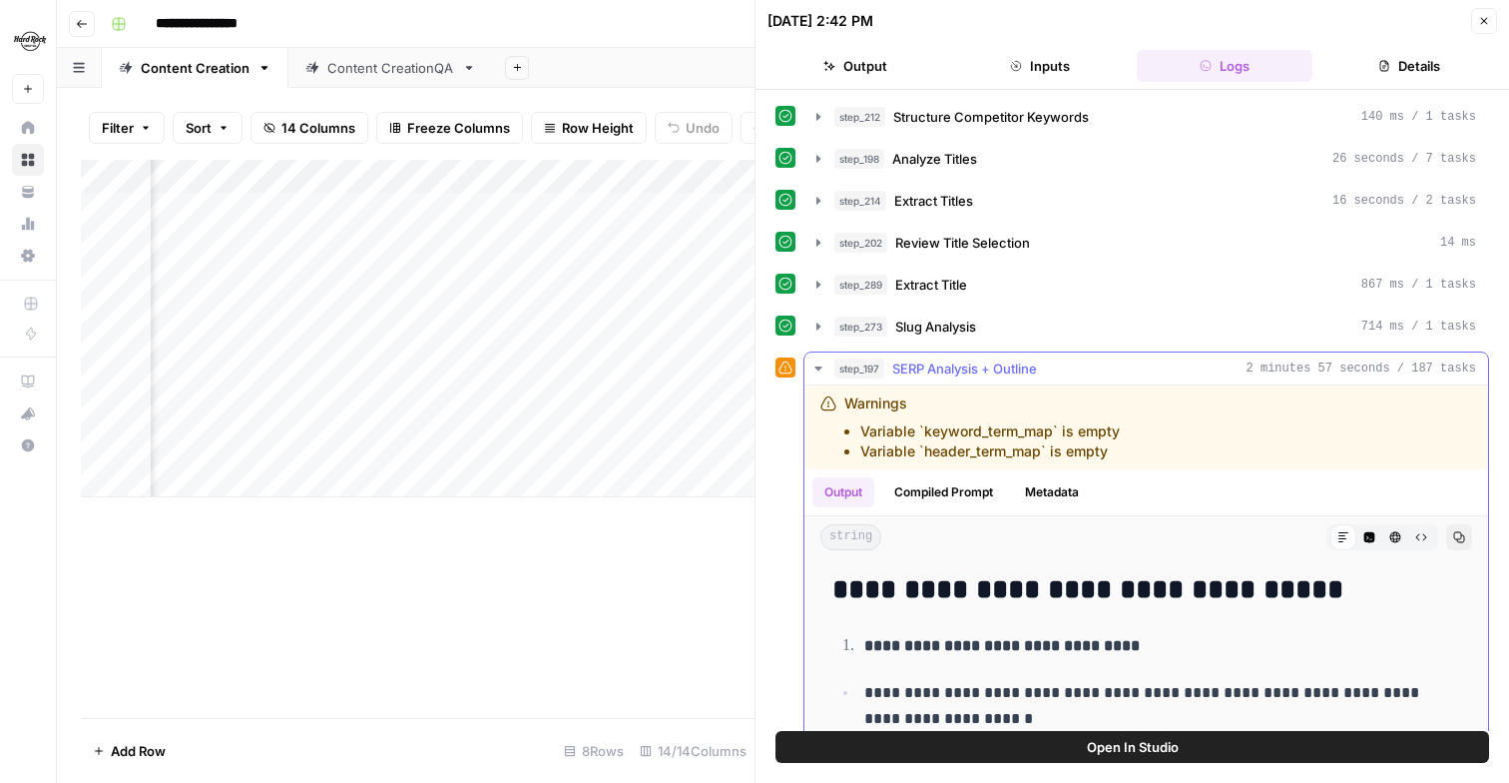
click at [815, 364] on icon "button" at bounding box center [819, 368] width 16 height 16
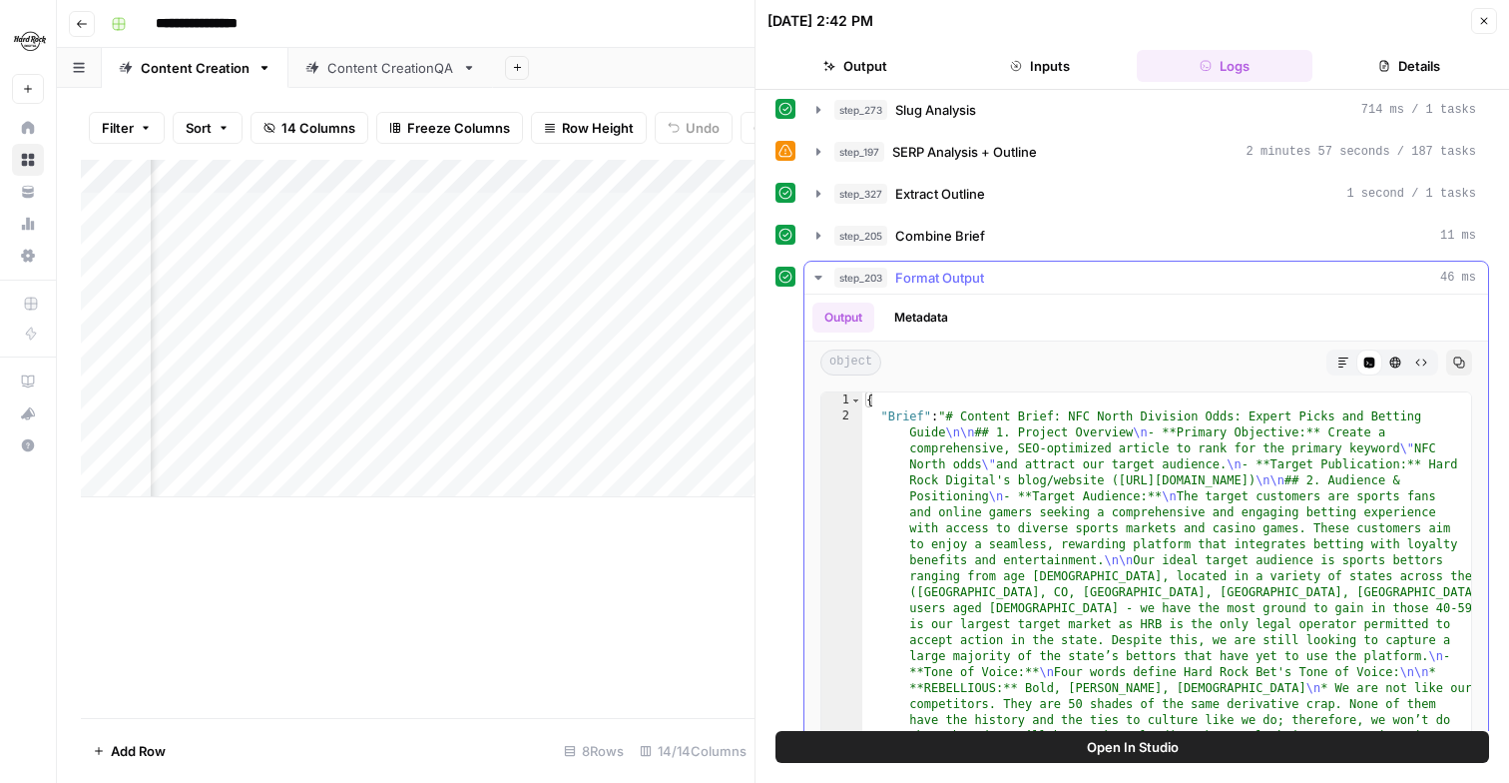
scroll to position [266, 0]
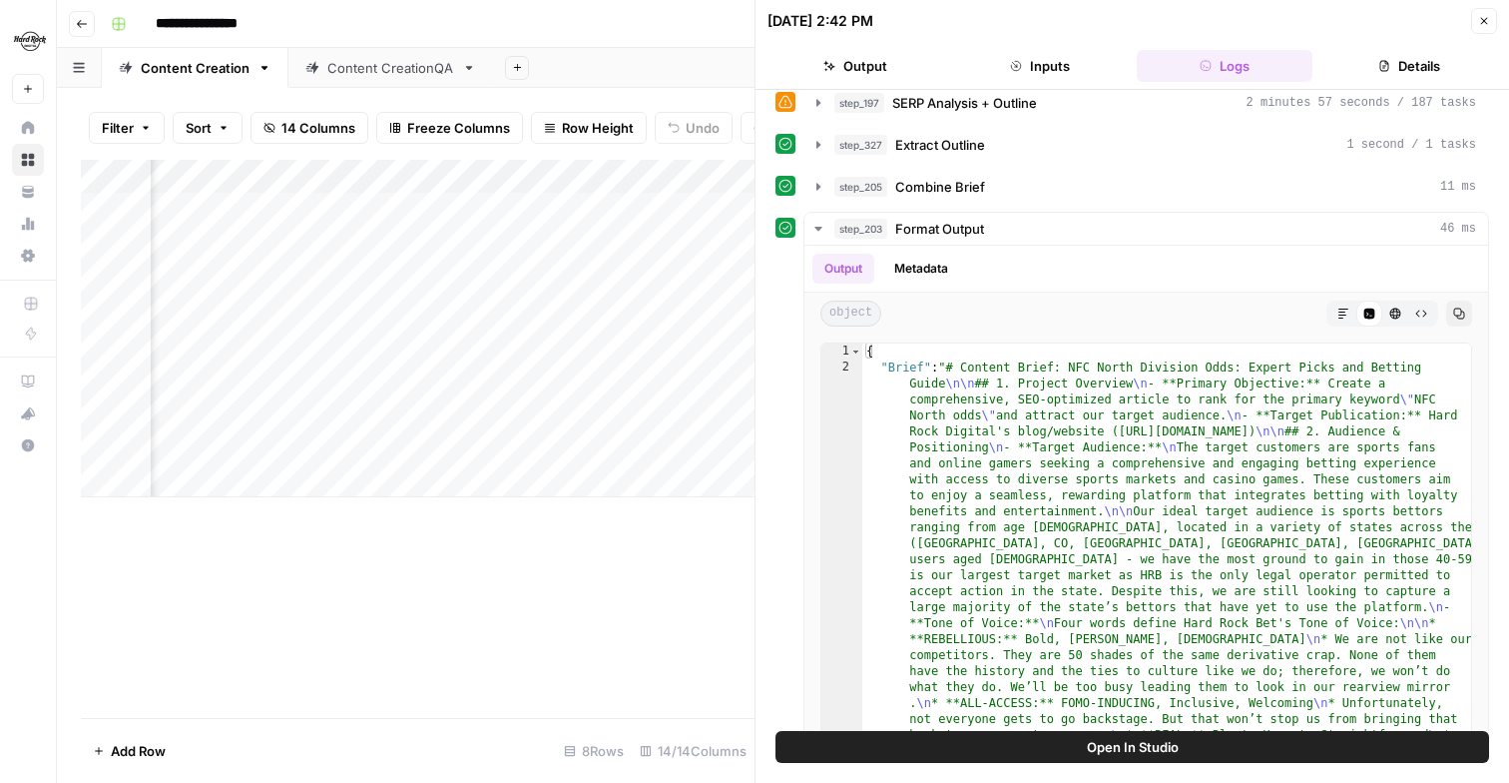
click at [864, 72] on button "Output" at bounding box center [856, 66] width 177 height 32
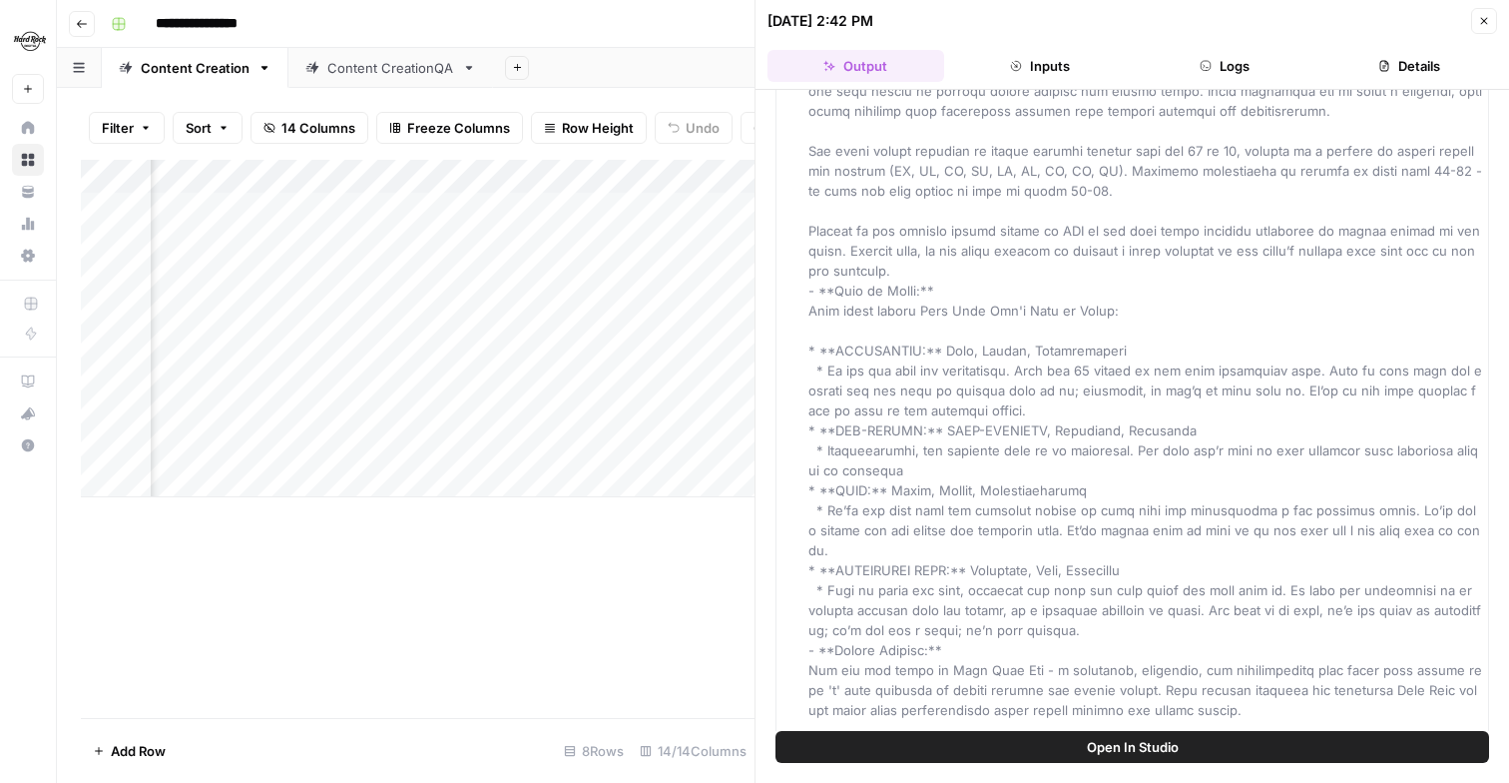
click at [1481, 22] on icon "button" at bounding box center [1484, 21] width 12 height 12
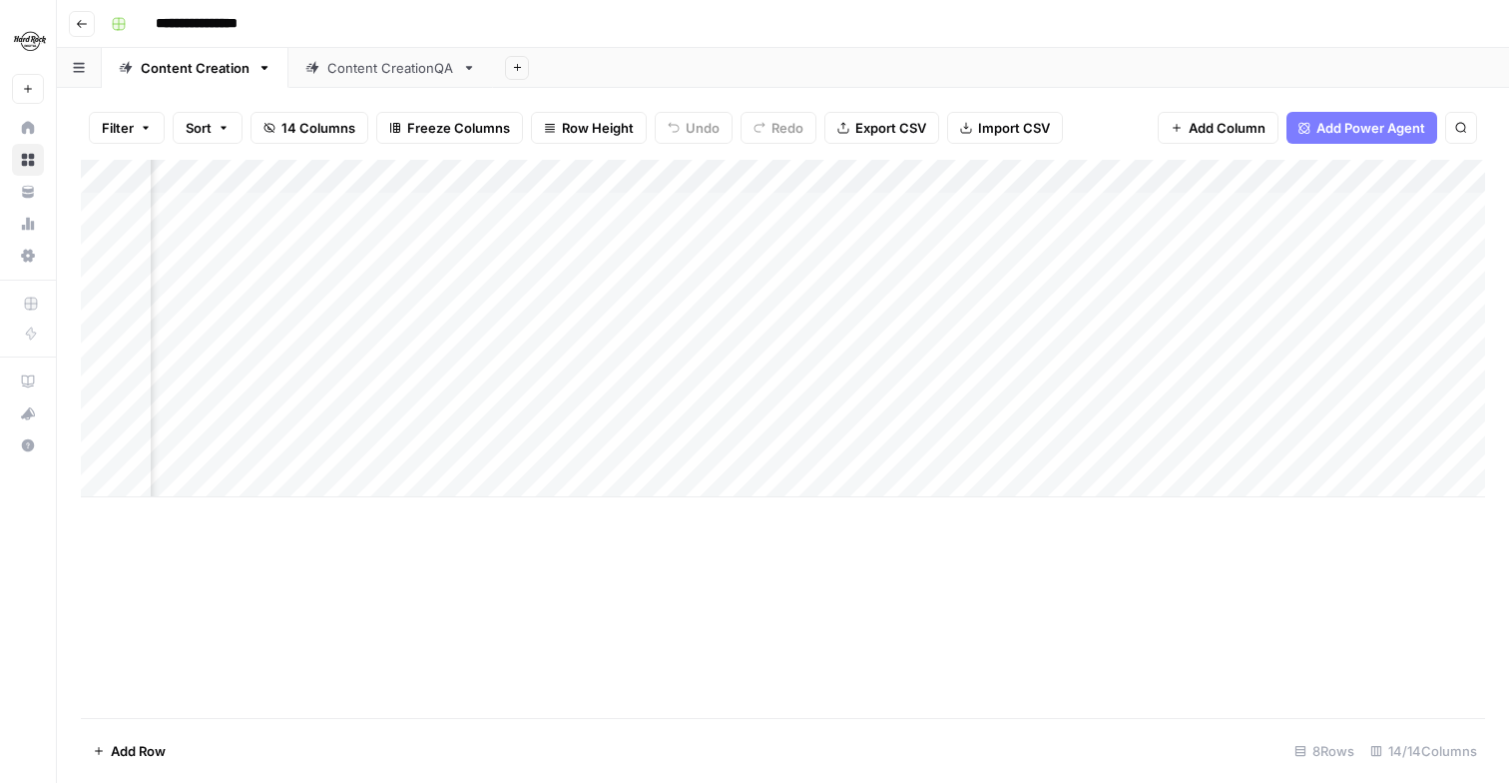
click at [1015, 440] on div "Add Column" at bounding box center [783, 328] width 1405 height 337
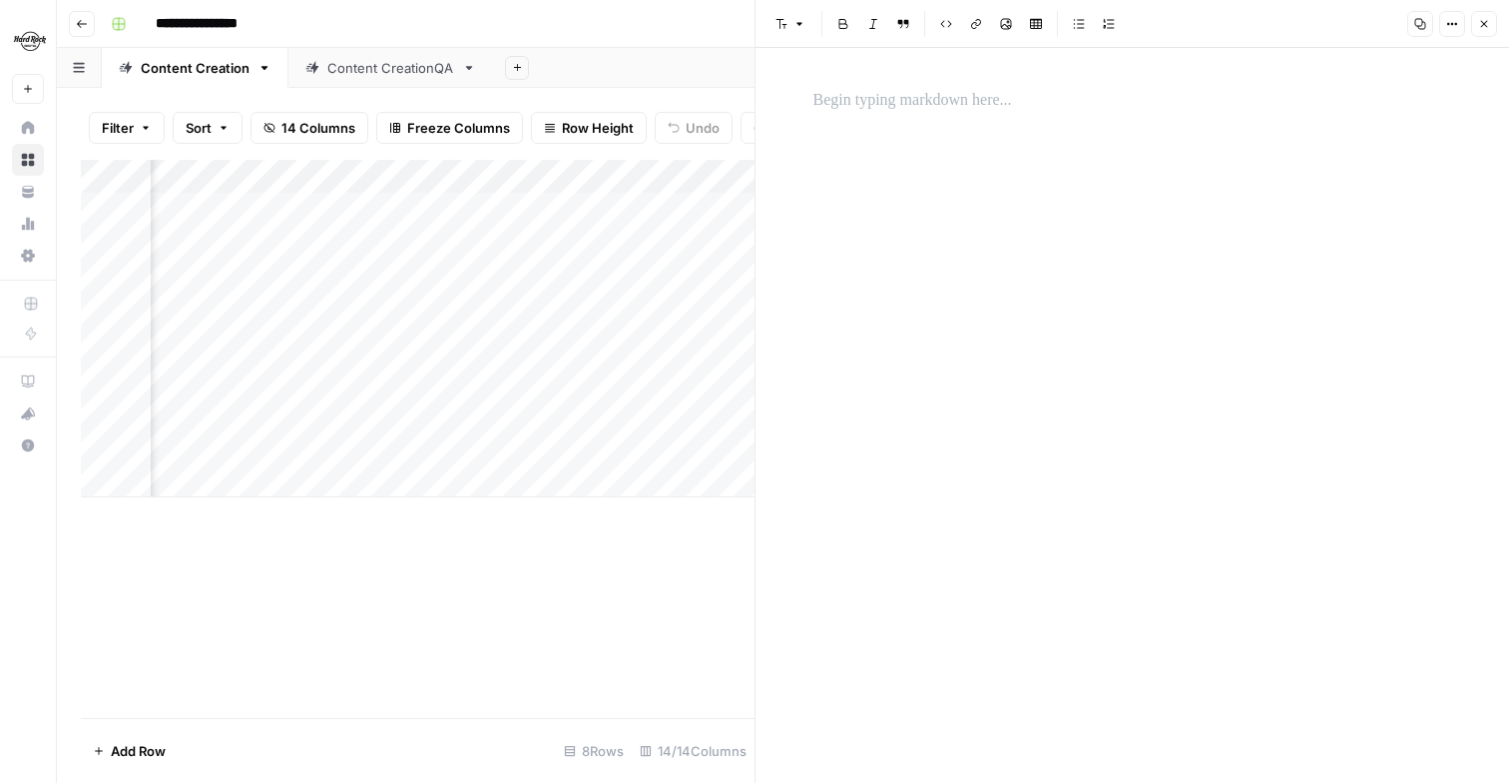
click at [1482, 26] on icon "button" at bounding box center [1484, 24] width 12 height 12
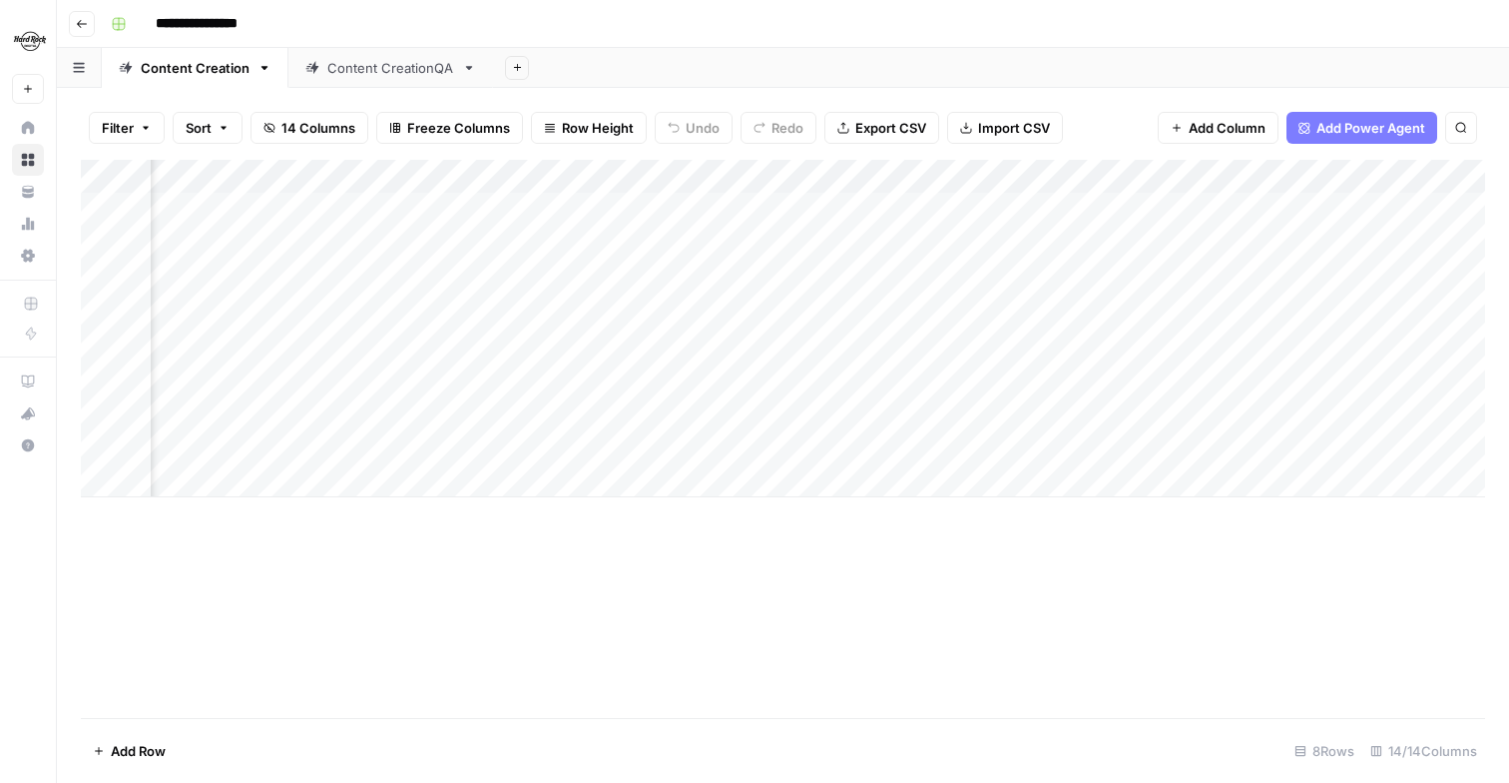
click at [811, 448] on div "Add Column" at bounding box center [783, 328] width 1405 height 337
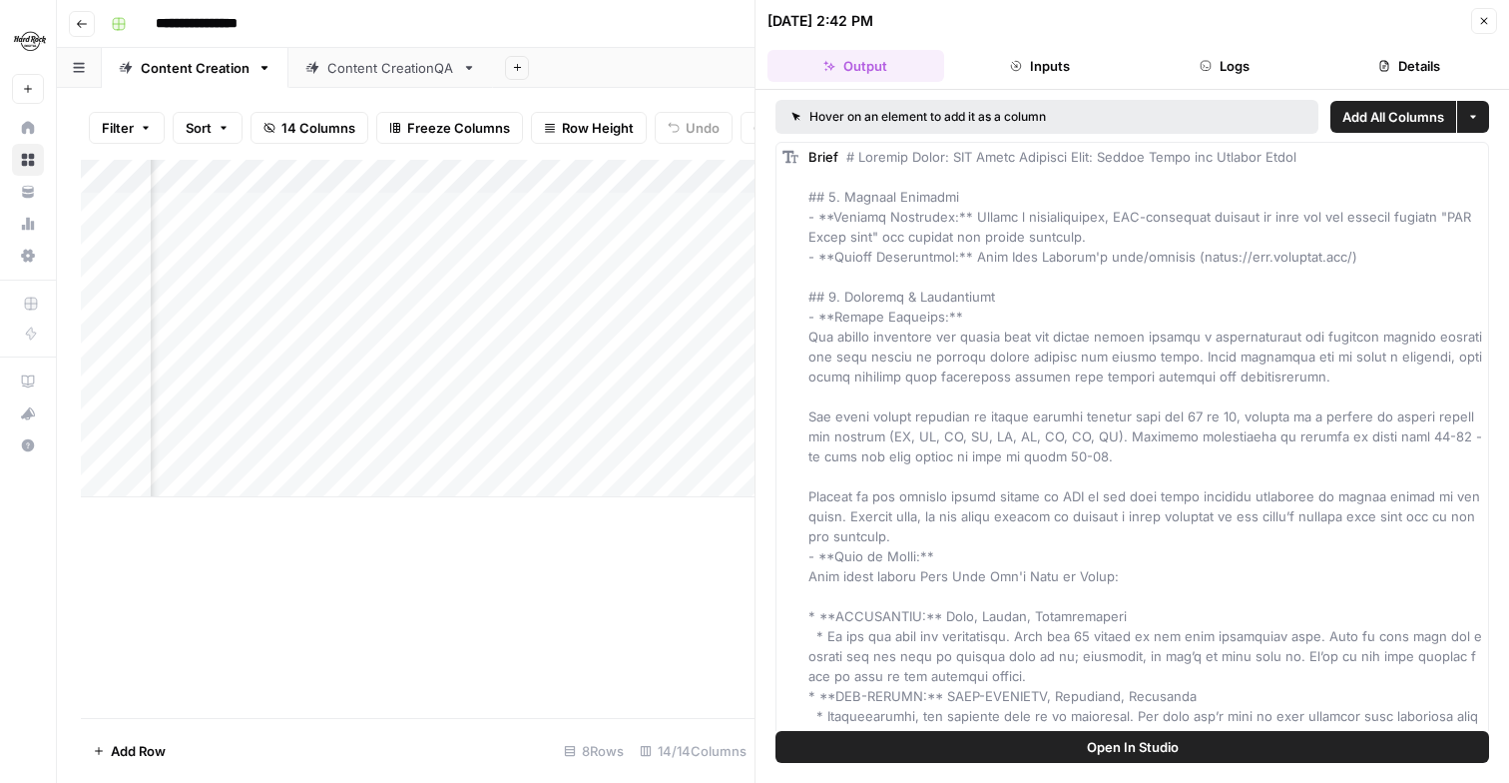
click at [1483, 15] on icon "button" at bounding box center [1484, 21] width 12 height 12
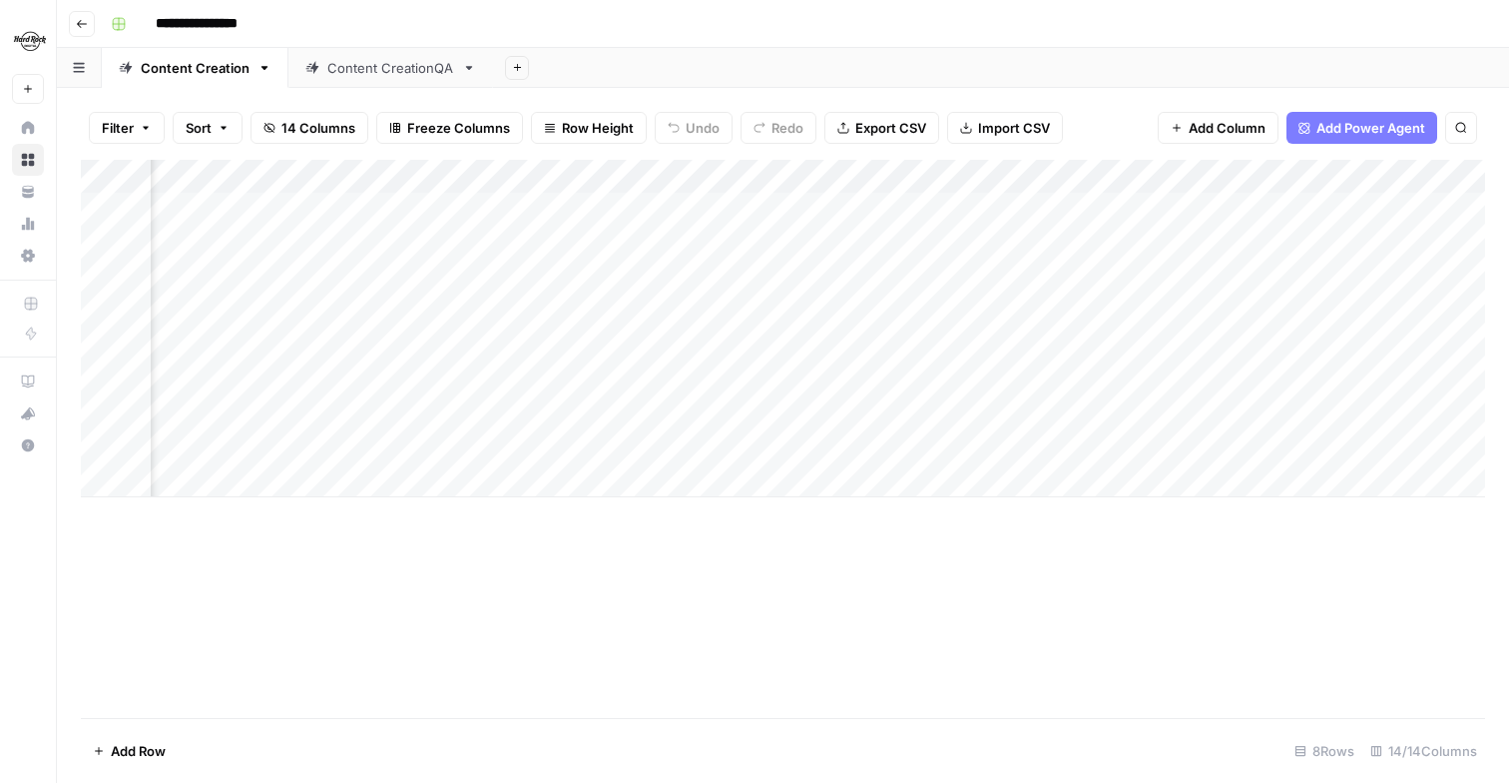
scroll to position [0, 105]
click at [968, 175] on div "Add Column" at bounding box center [783, 328] width 1405 height 337
click at [922, 539] on div "Add Column" at bounding box center [783, 439] width 1405 height 558
click at [966, 445] on div "Add Column" at bounding box center [783, 328] width 1405 height 337
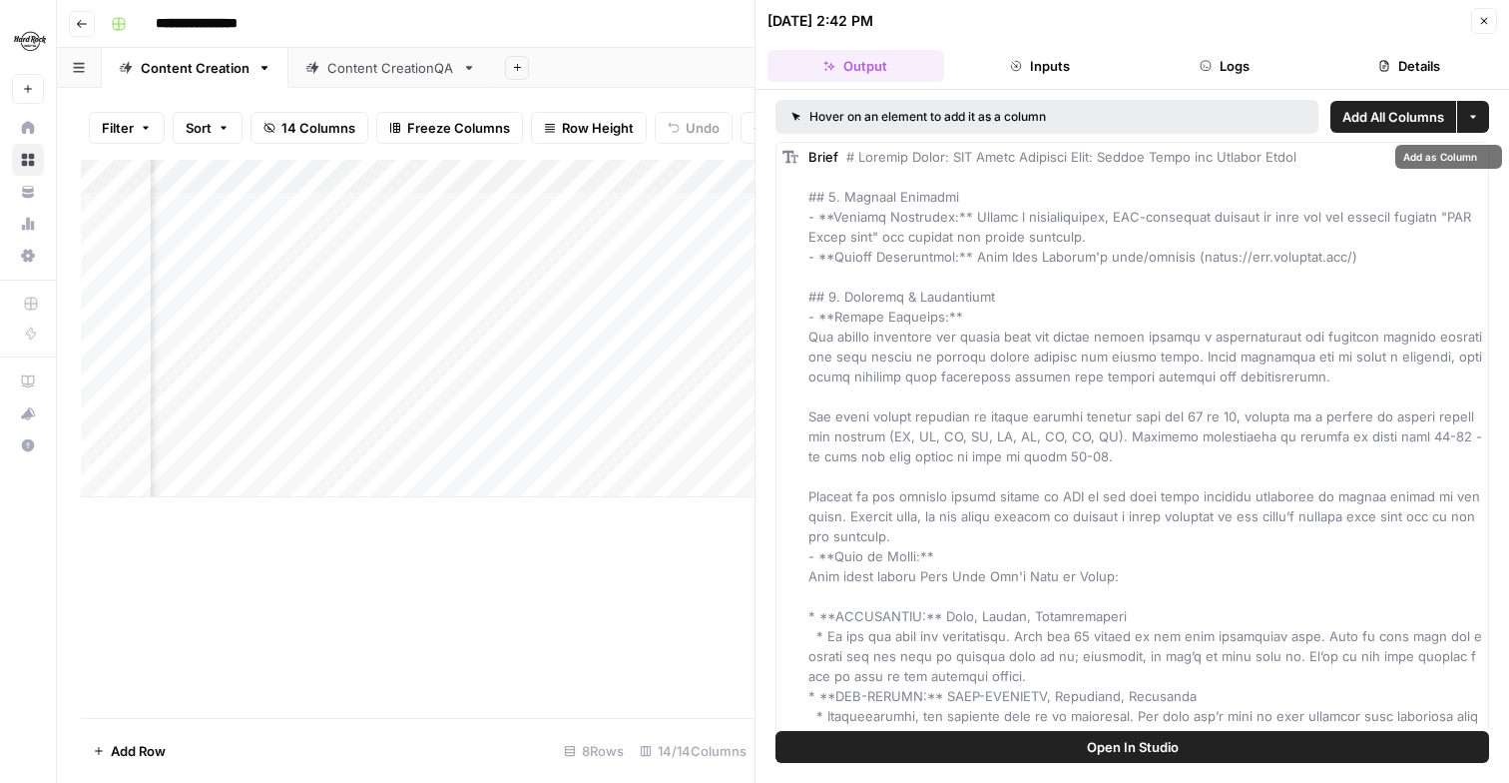
click at [1477, 113] on icon "button" at bounding box center [1473, 117] width 12 height 12
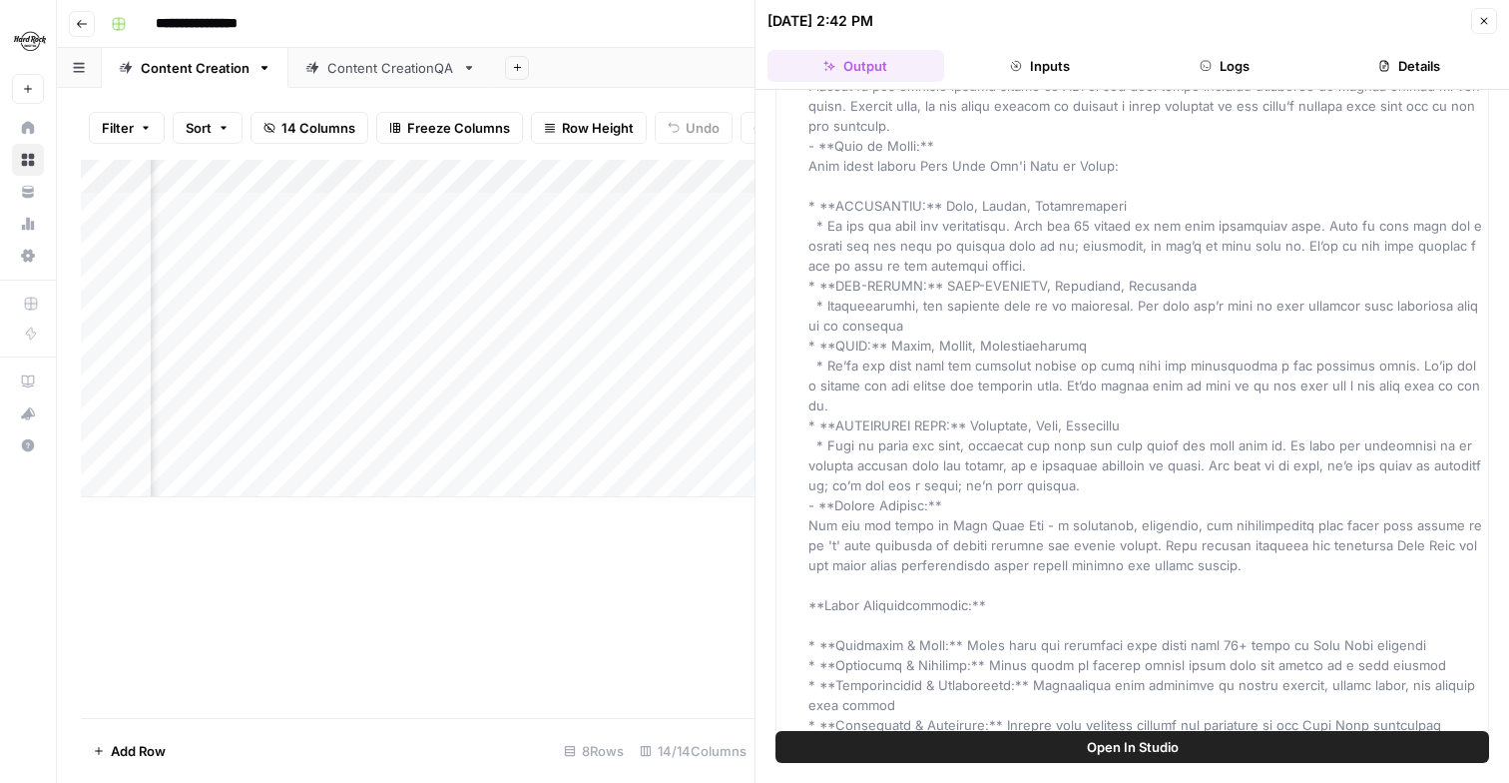
scroll to position [645, 0]
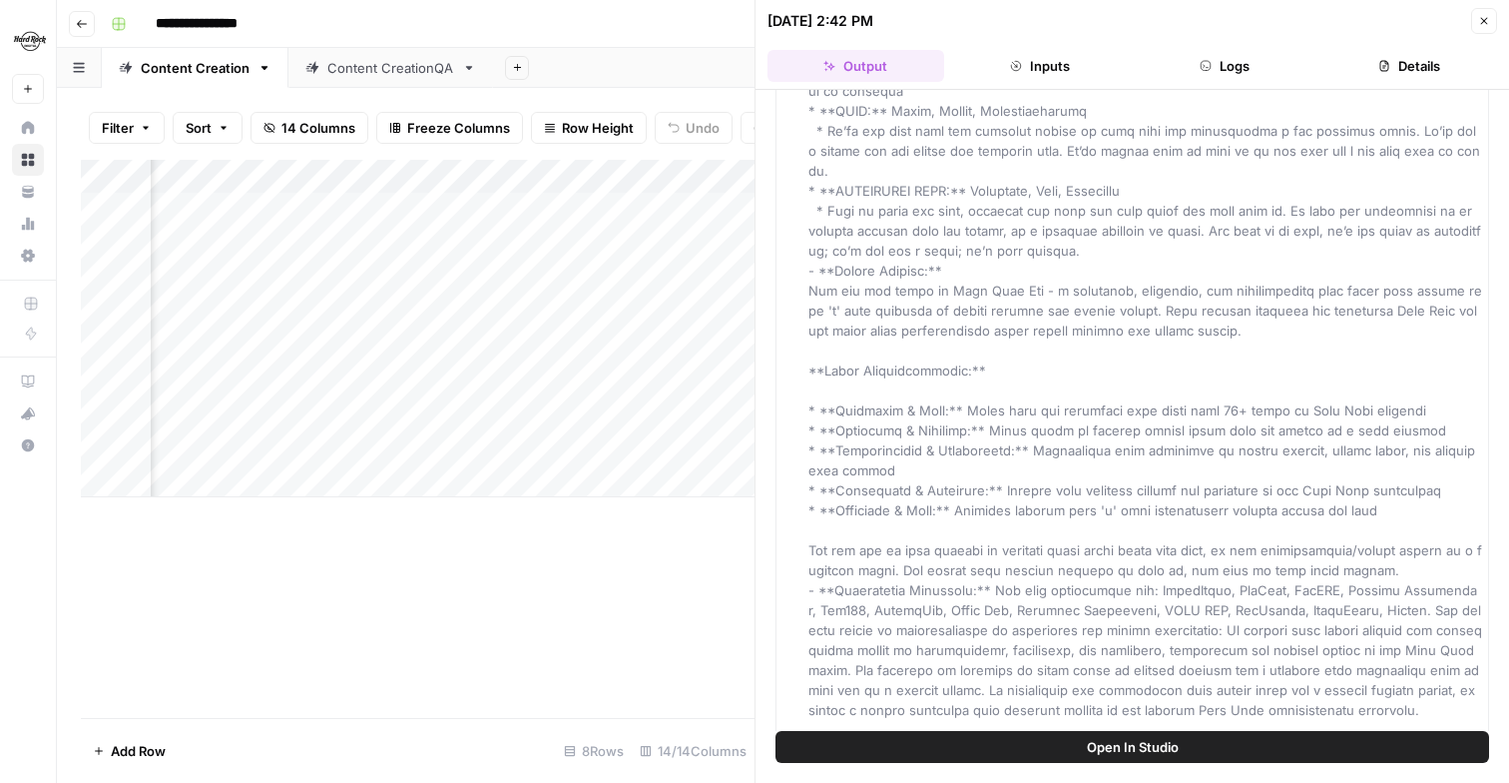
click at [1189, 747] on button "Open In Studio" at bounding box center [1133, 747] width 714 height 32
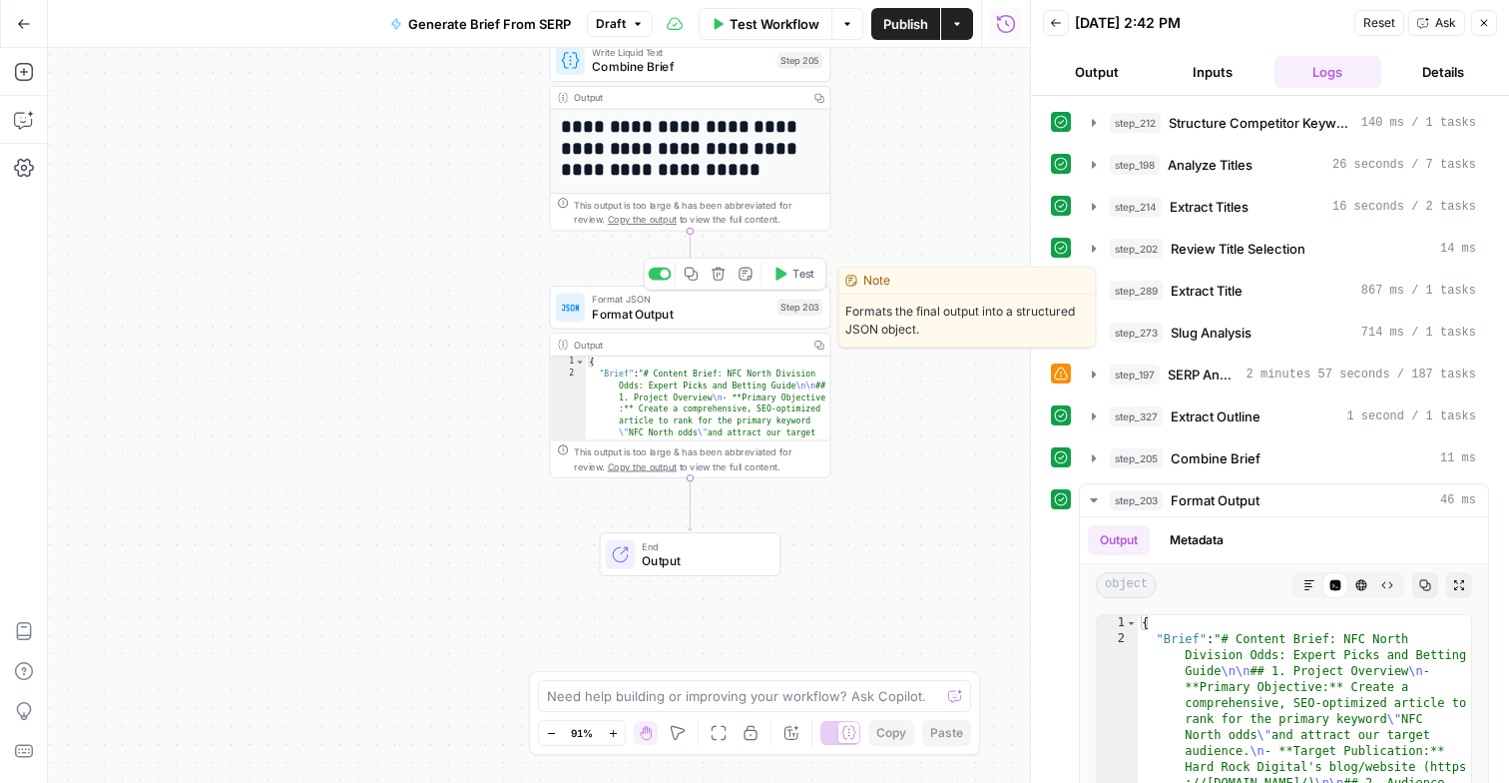
click at [669, 314] on span "Format Output" at bounding box center [681, 313] width 178 height 18
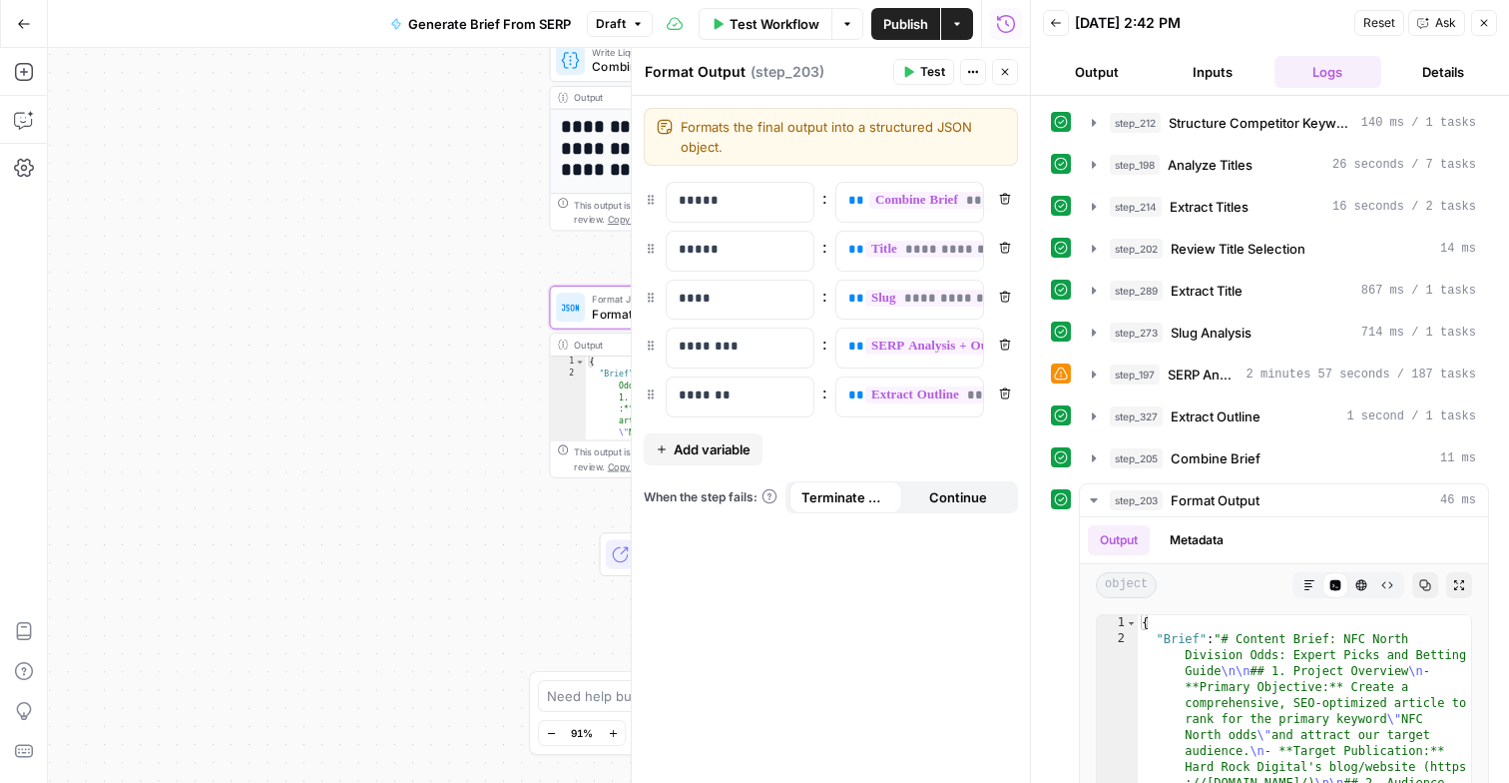
click at [1003, 78] on button "Close" at bounding box center [1005, 72] width 26 height 26
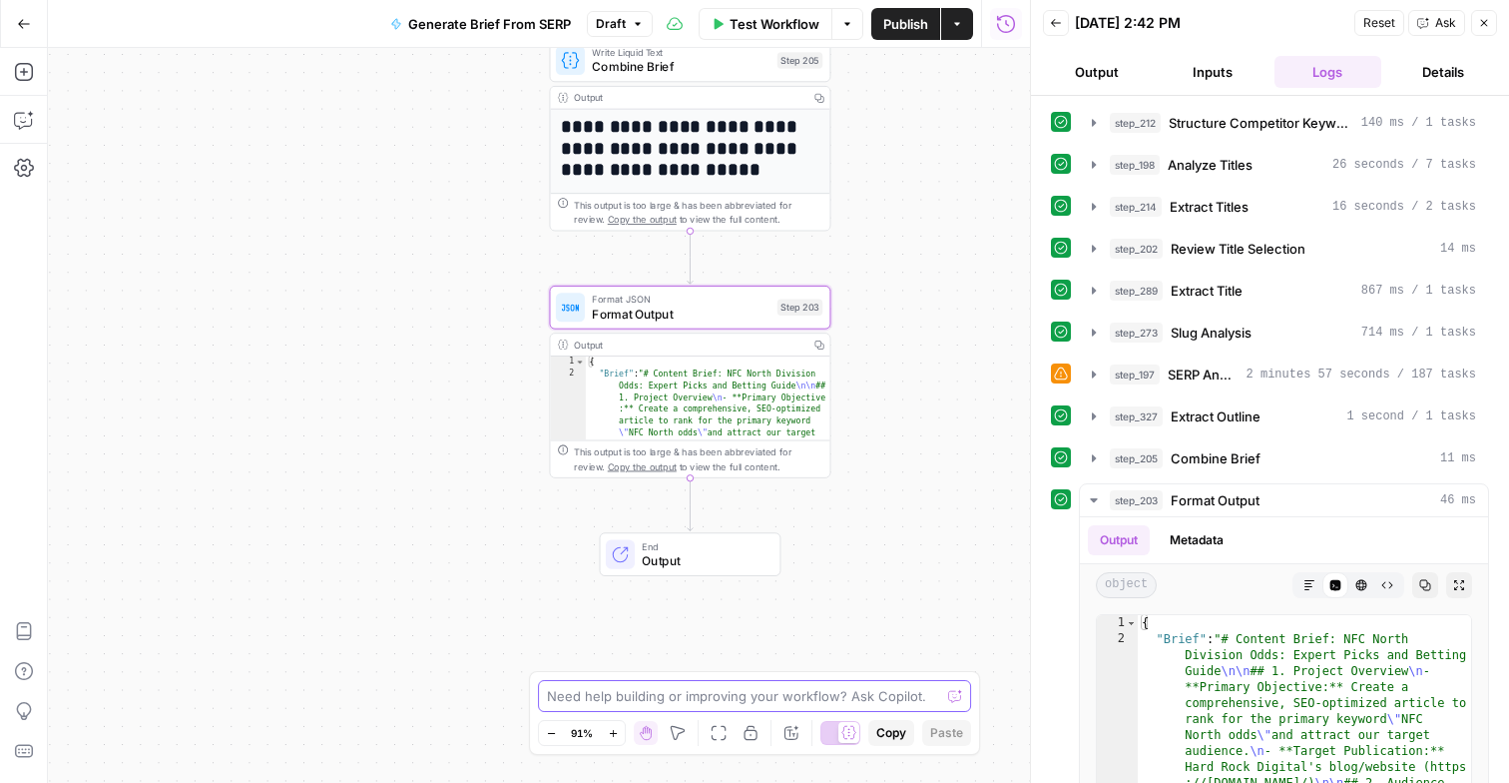
click at [770, 696] on textarea at bounding box center [743, 696] width 393 height 20
type textarea "Why can't i see the output outline?"
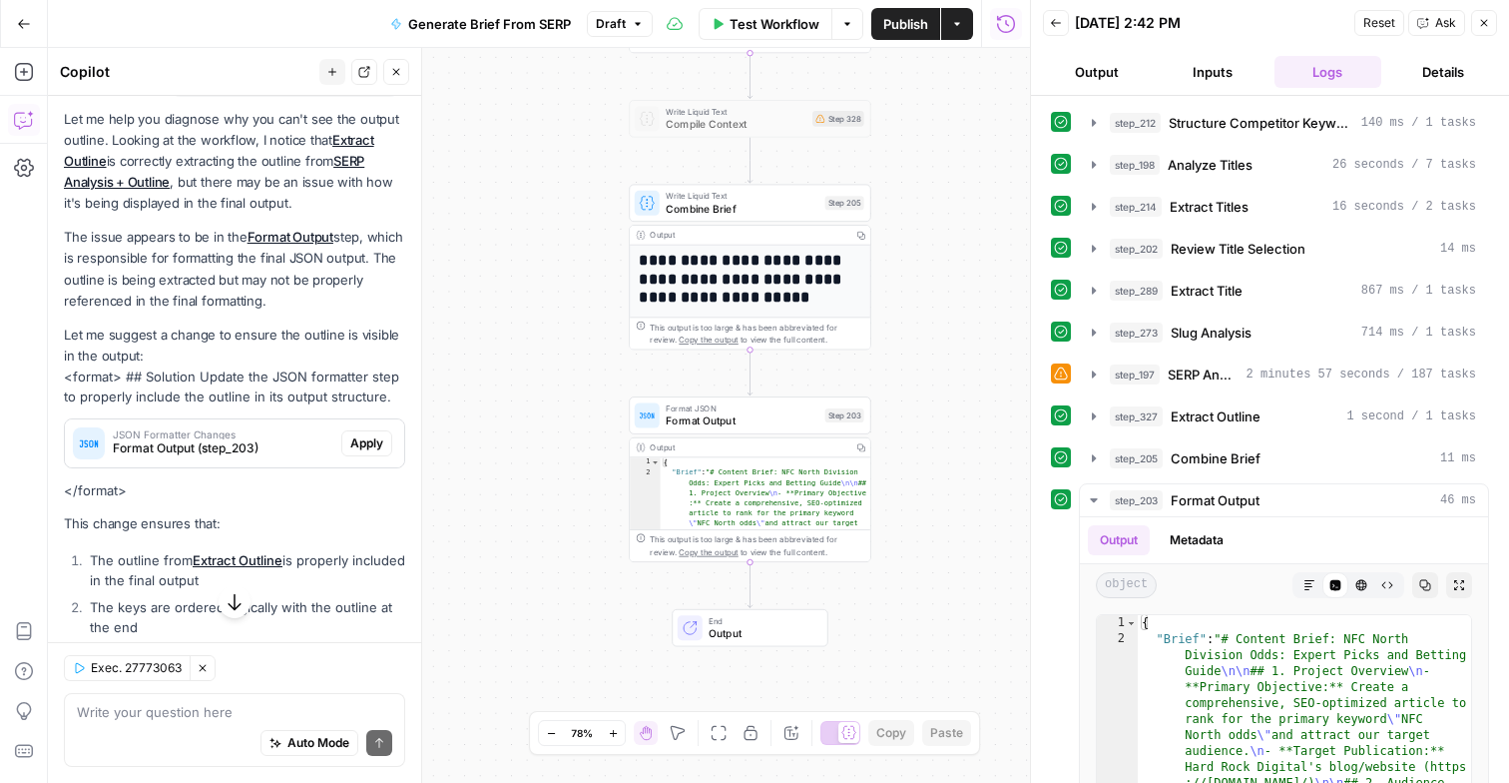
scroll to position [194, 0]
type textarea "**********"
click at [679, 552] on span "Copy the output" at bounding box center [708, 551] width 59 height 9
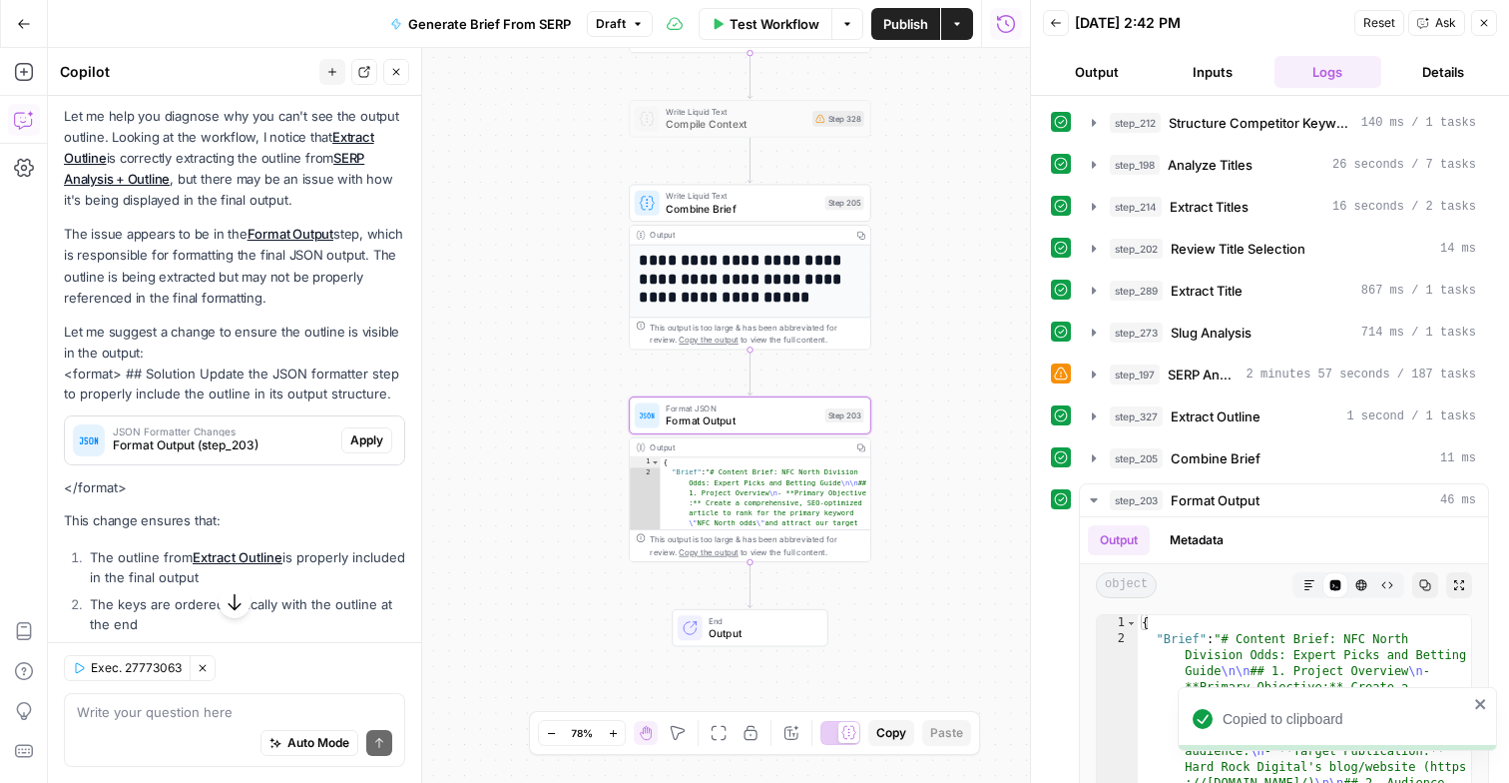
click at [866, 450] on button "Copy" at bounding box center [861, 447] width 19 height 19
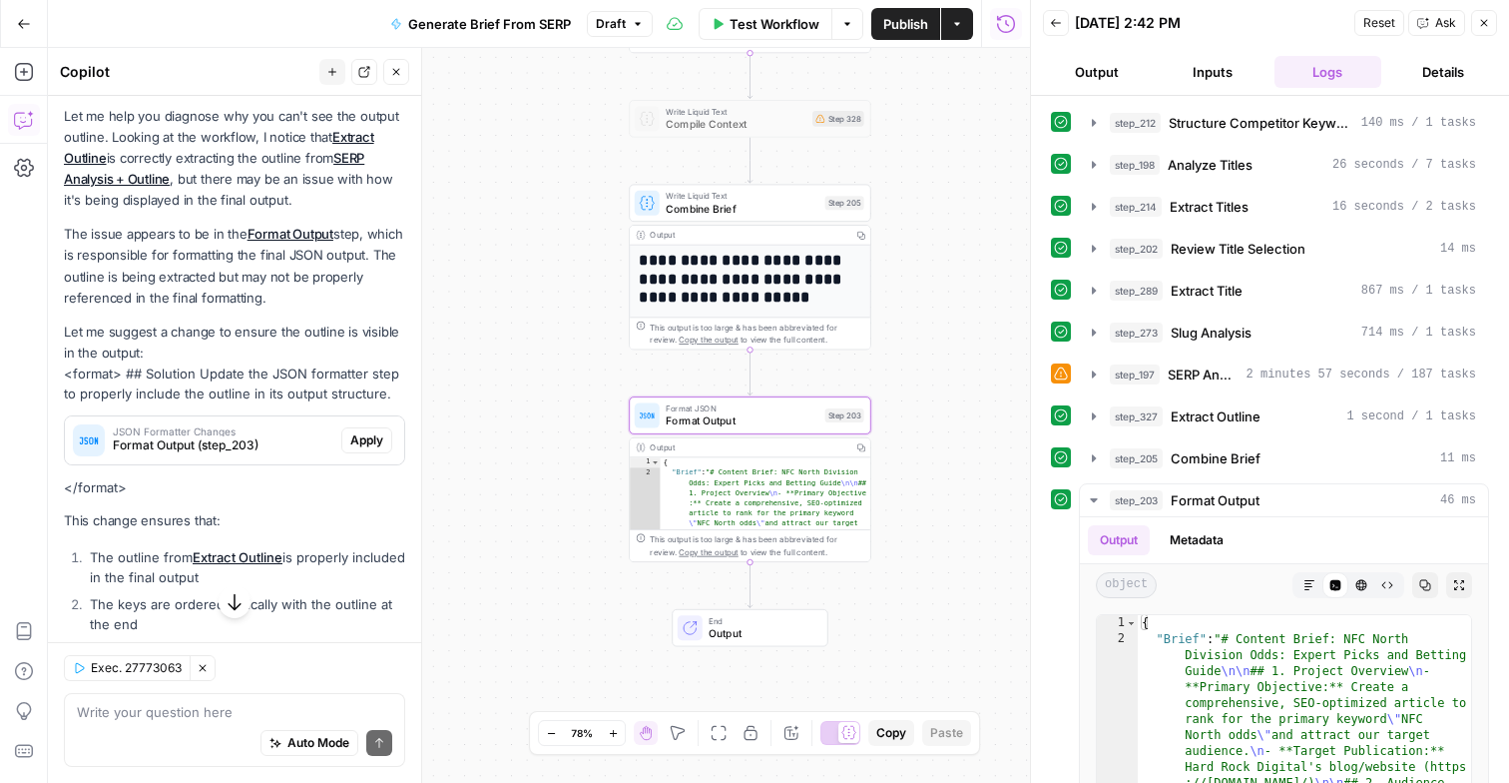
click at [1490, 25] on button "Close" at bounding box center [1484, 23] width 26 height 26
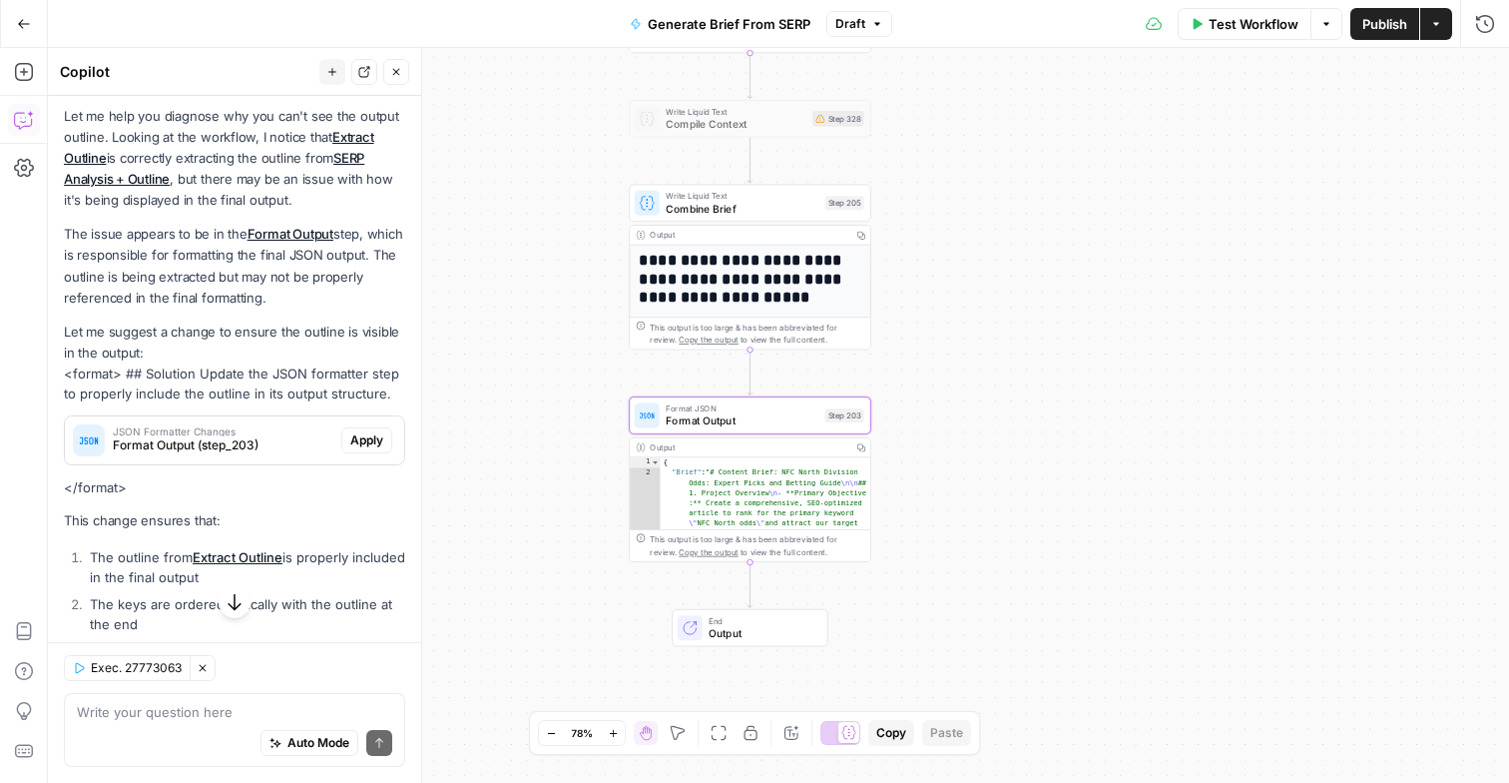
click at [24, 15] on button "Go Back" at bounding box center [24, 24] width 36 height 36
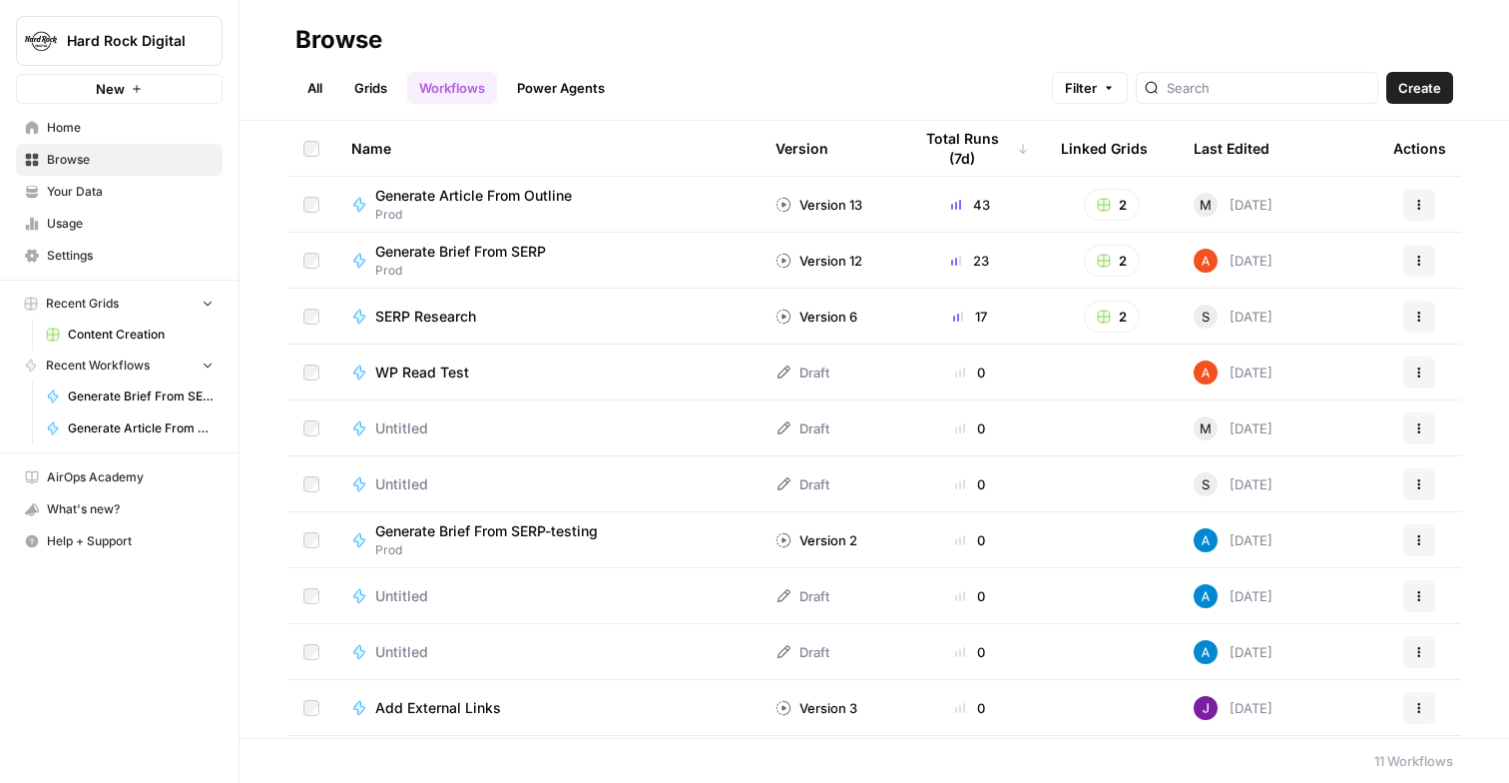
click at [141, 340] on span "Content Creation" at bounding box center [141, 334] width 146 height 18
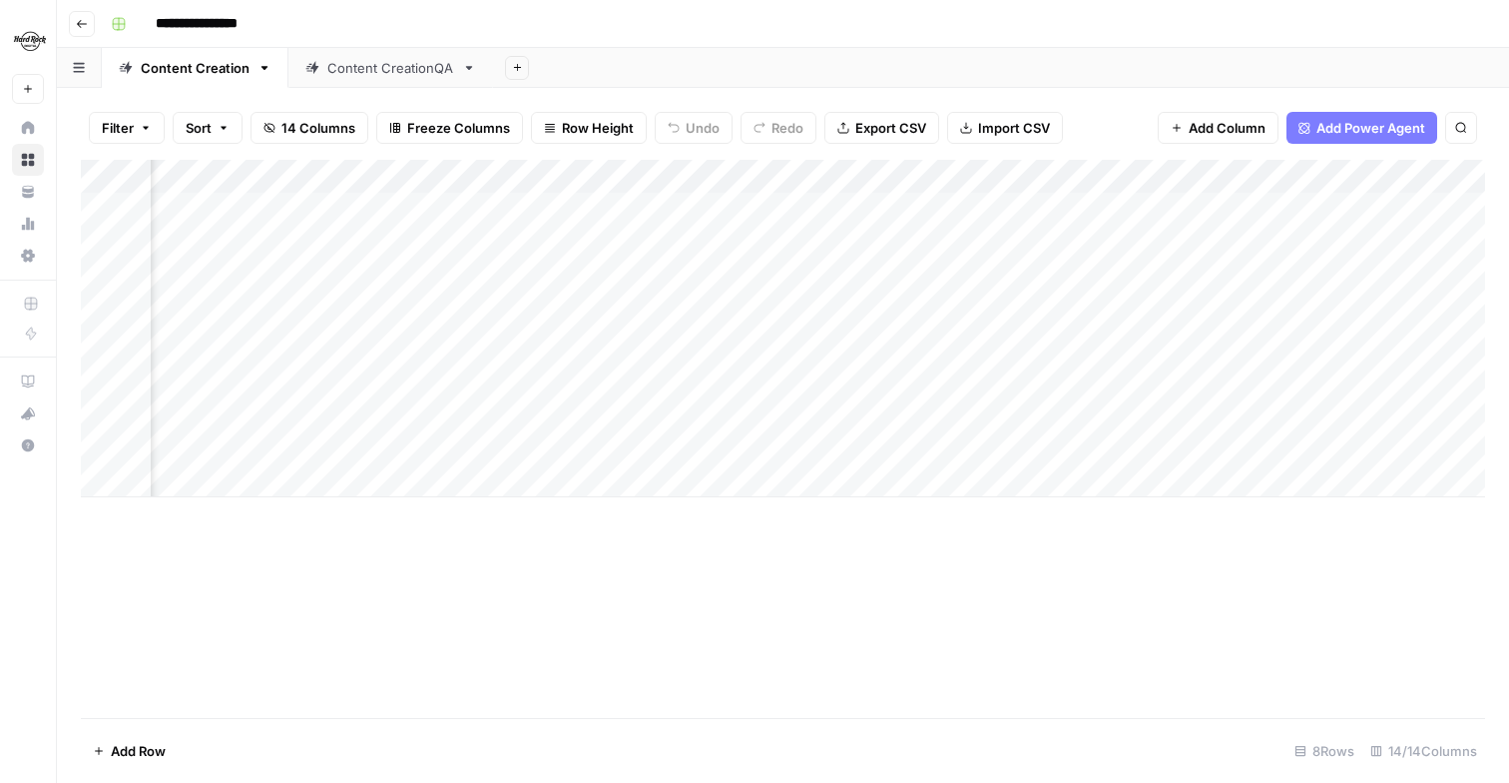
scroll to position [0, 323]
click at [951, 241] on div "Add Column" at bounding box center [783, 328] width 1405 height 337
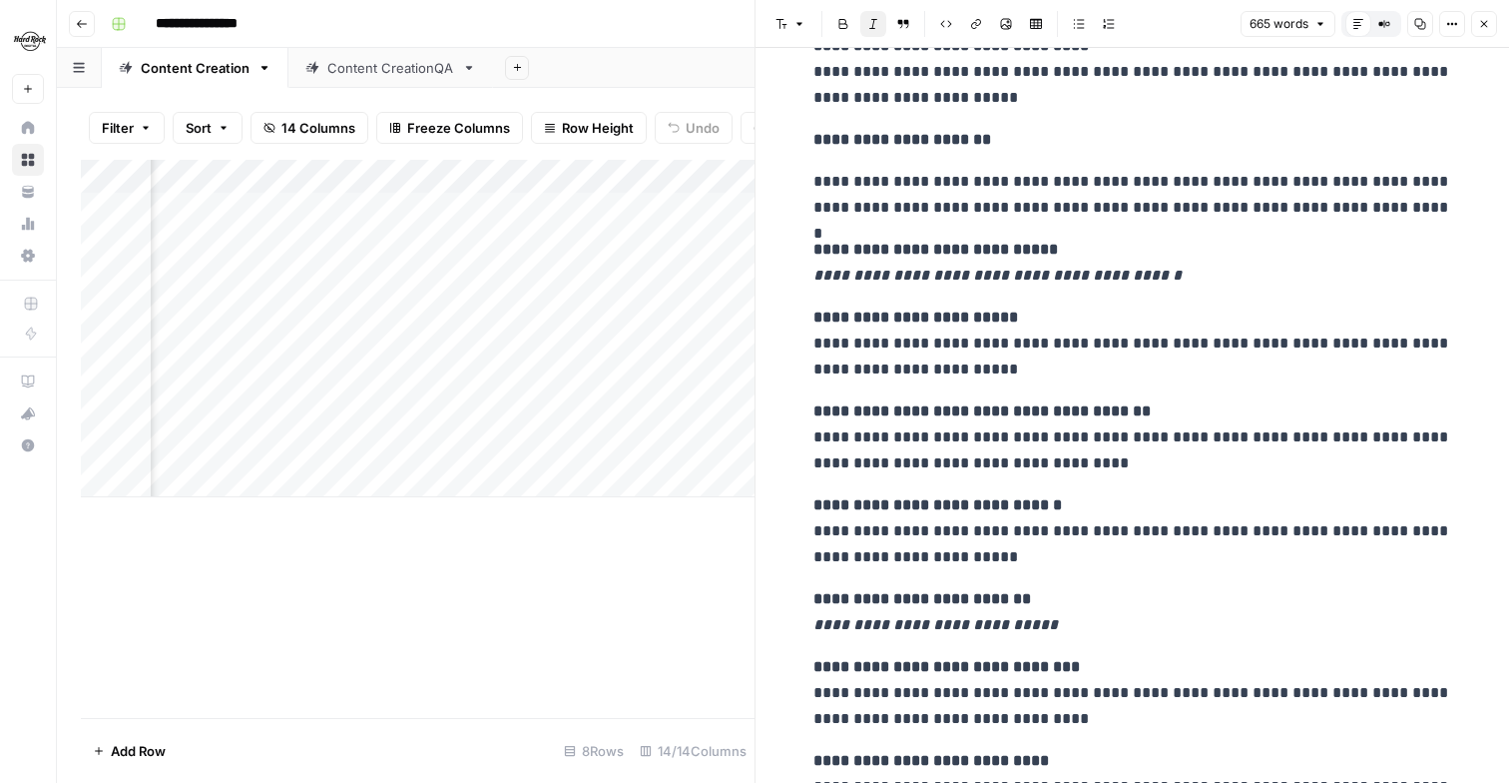
scroll to position [2004, 0]
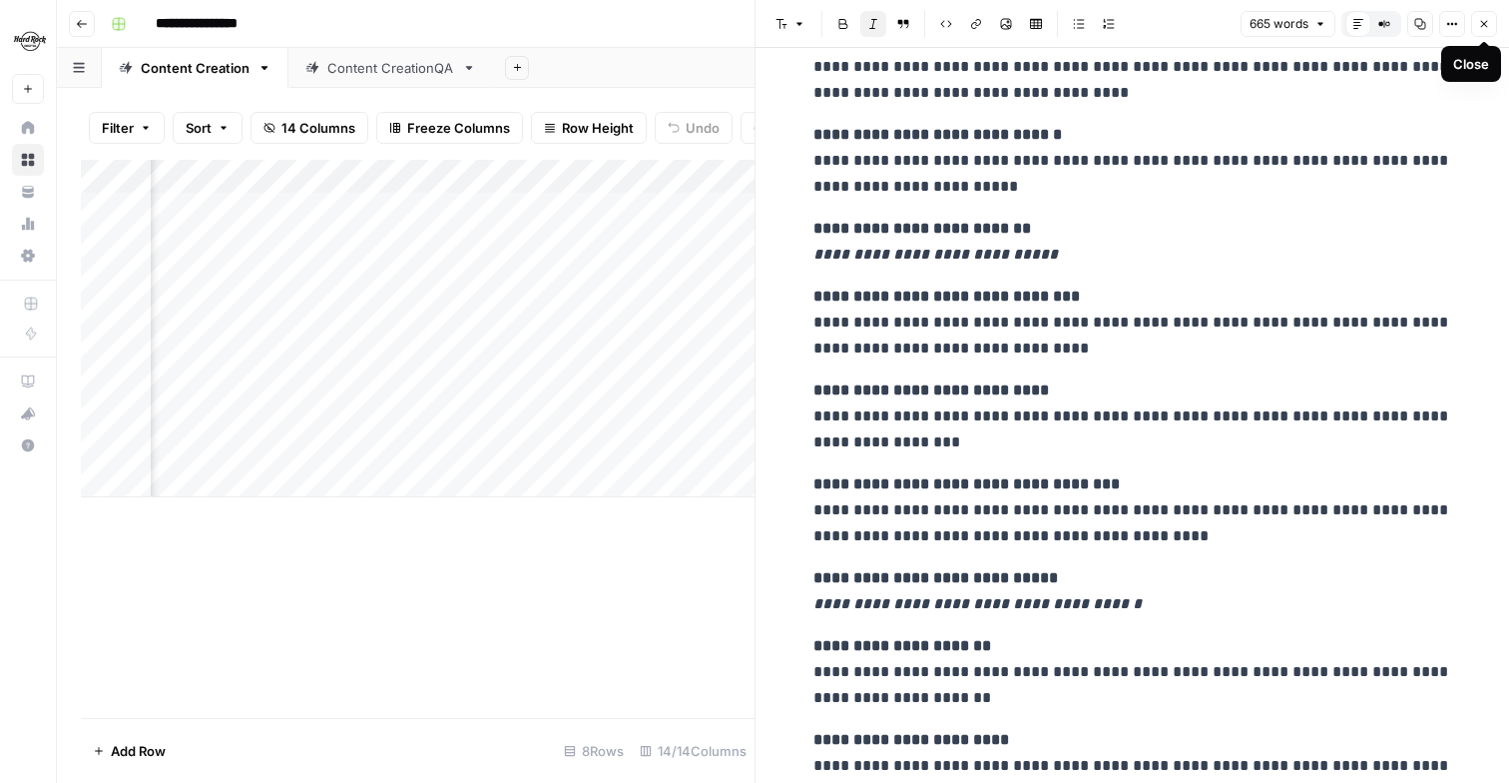
click at [1486, 28] on icon "button" at bounding box center [1484, 24] width 12 height 12
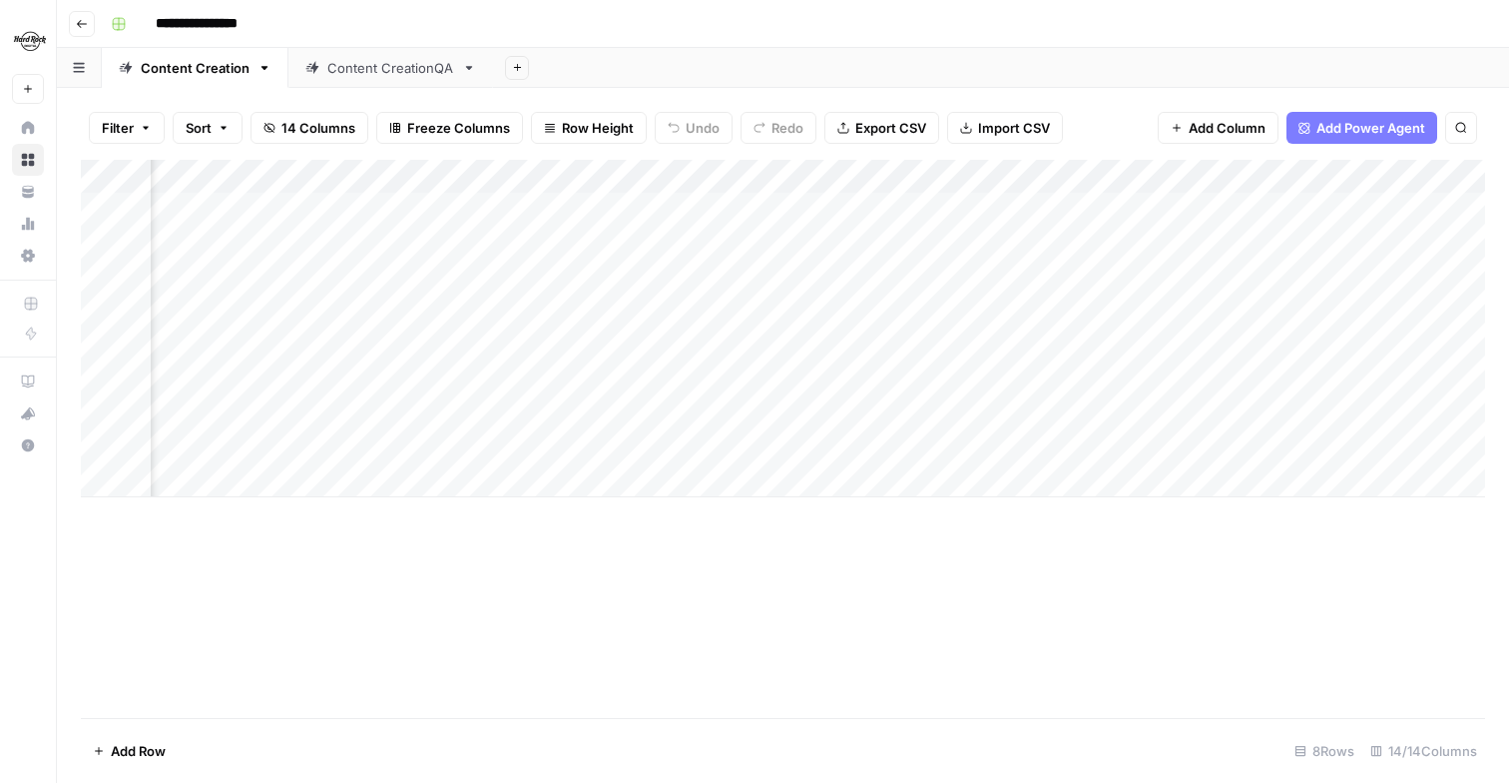
scroll to position [0, 442]
click at [832, 448] on div "Add Column" at bounding box center [783, 328] width 1405 height 337
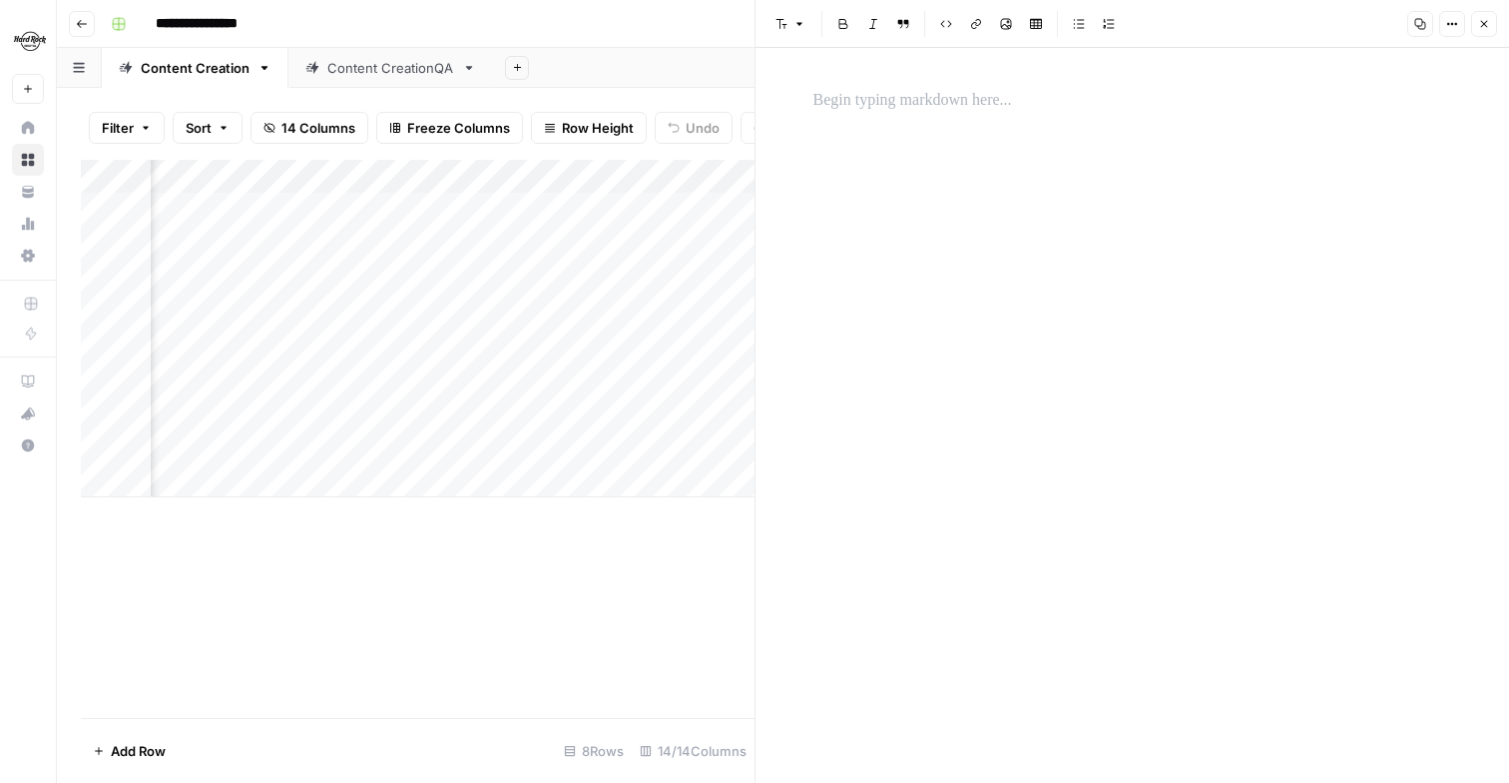
click at [1488, 28] on icon "button" at bounding box center [1484, 24] width 12 height 12
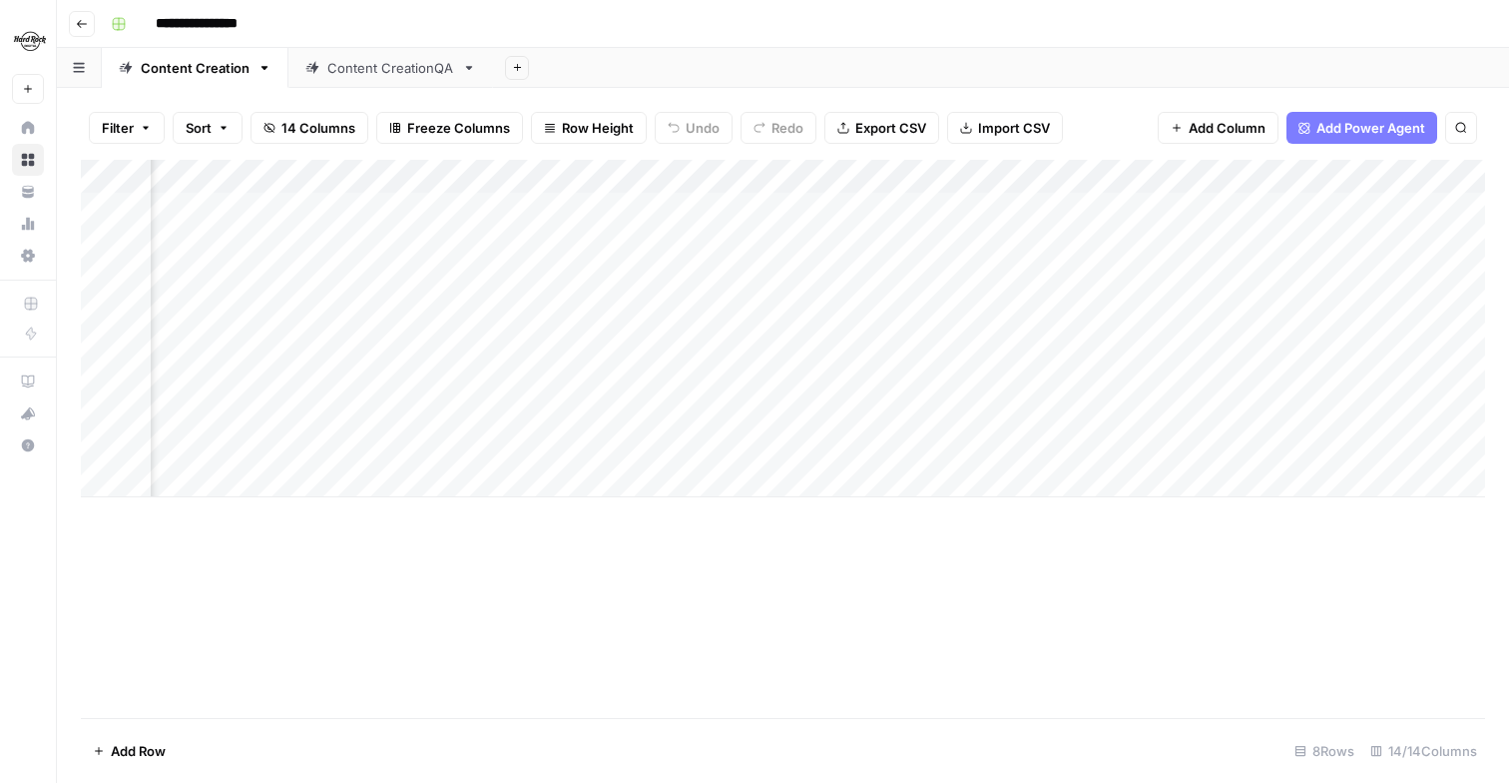
scroll to position [0, 928]
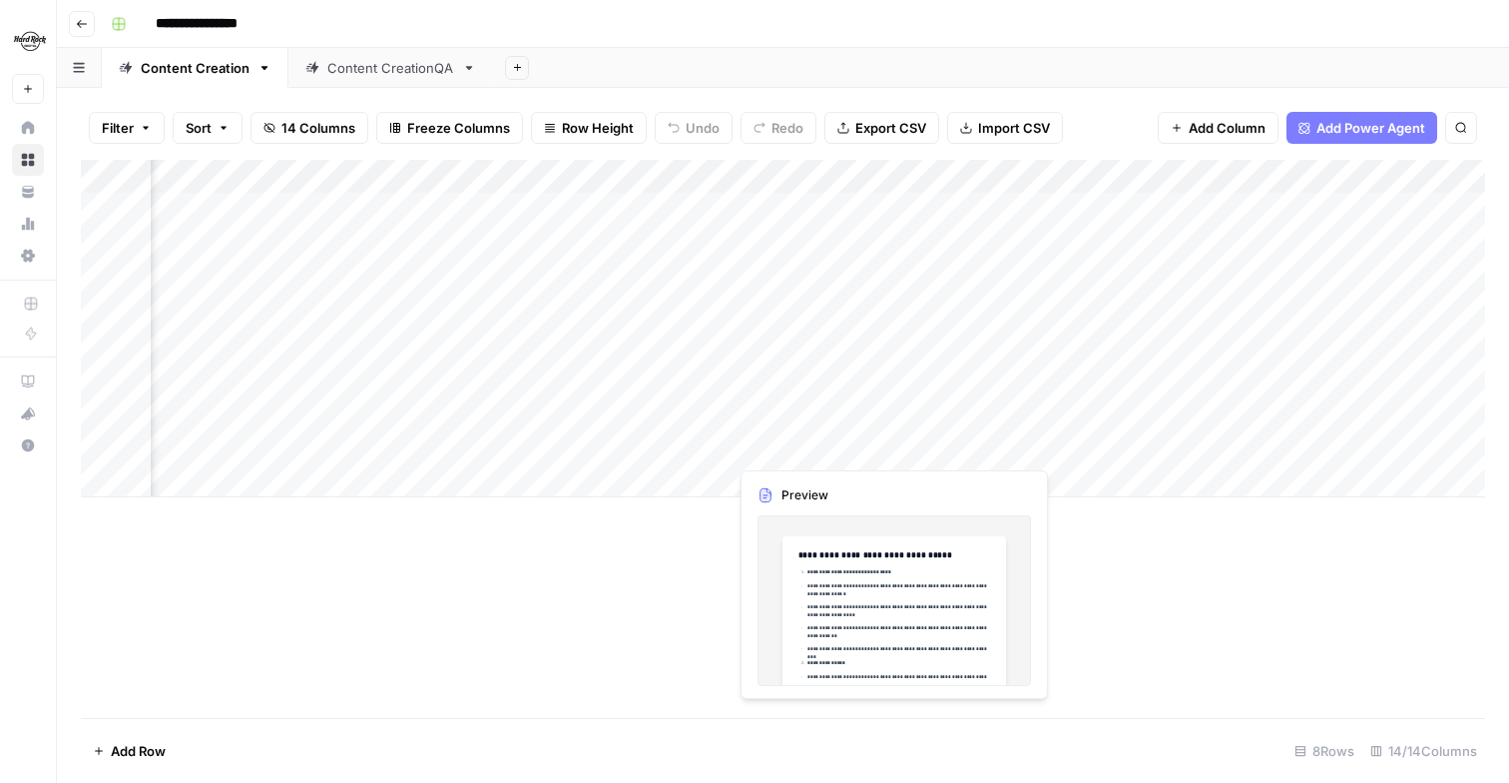
click at [885, 449] on div "Add Column" at bounding box center [783, 328] width 1405 height 337
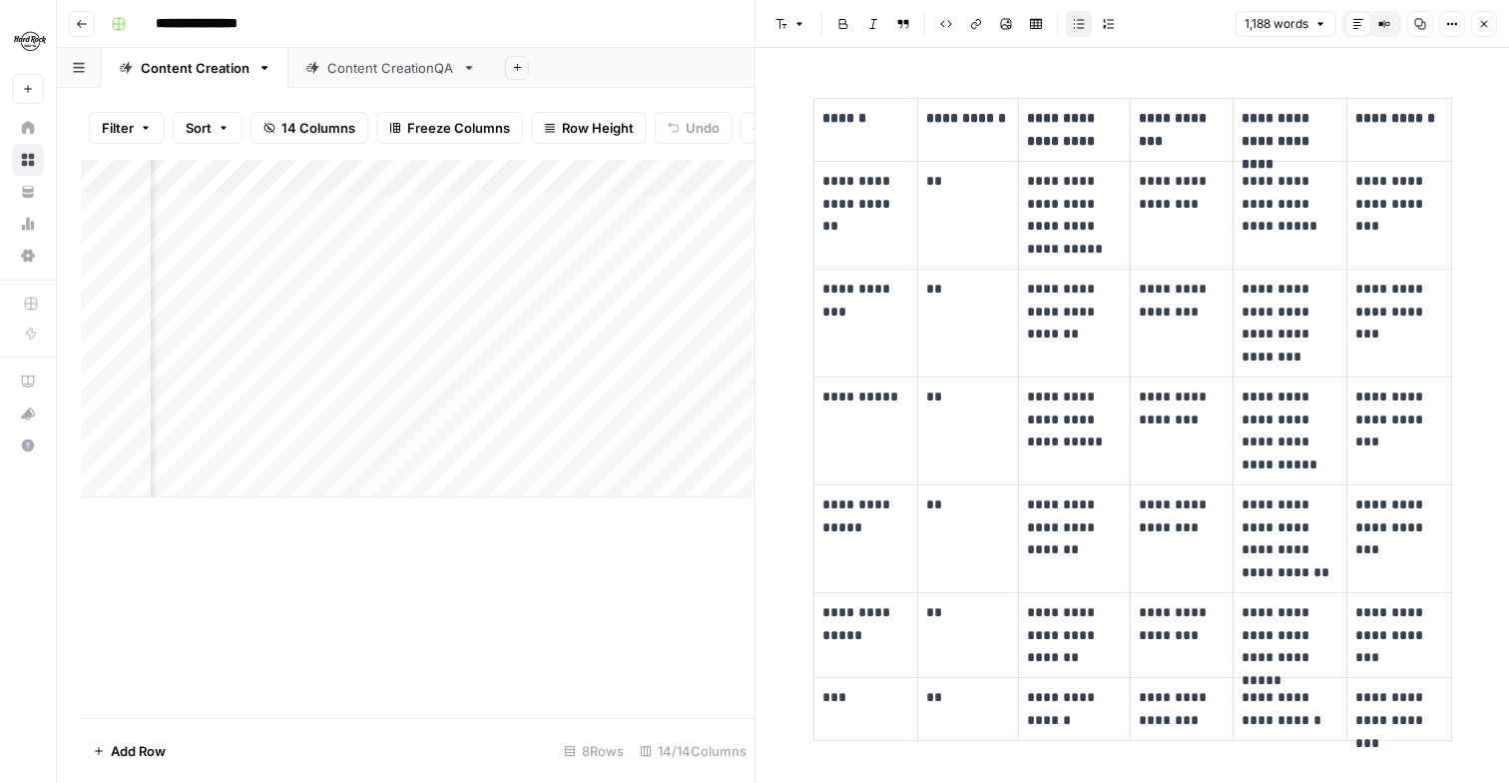
scroll to position [3546, 0]
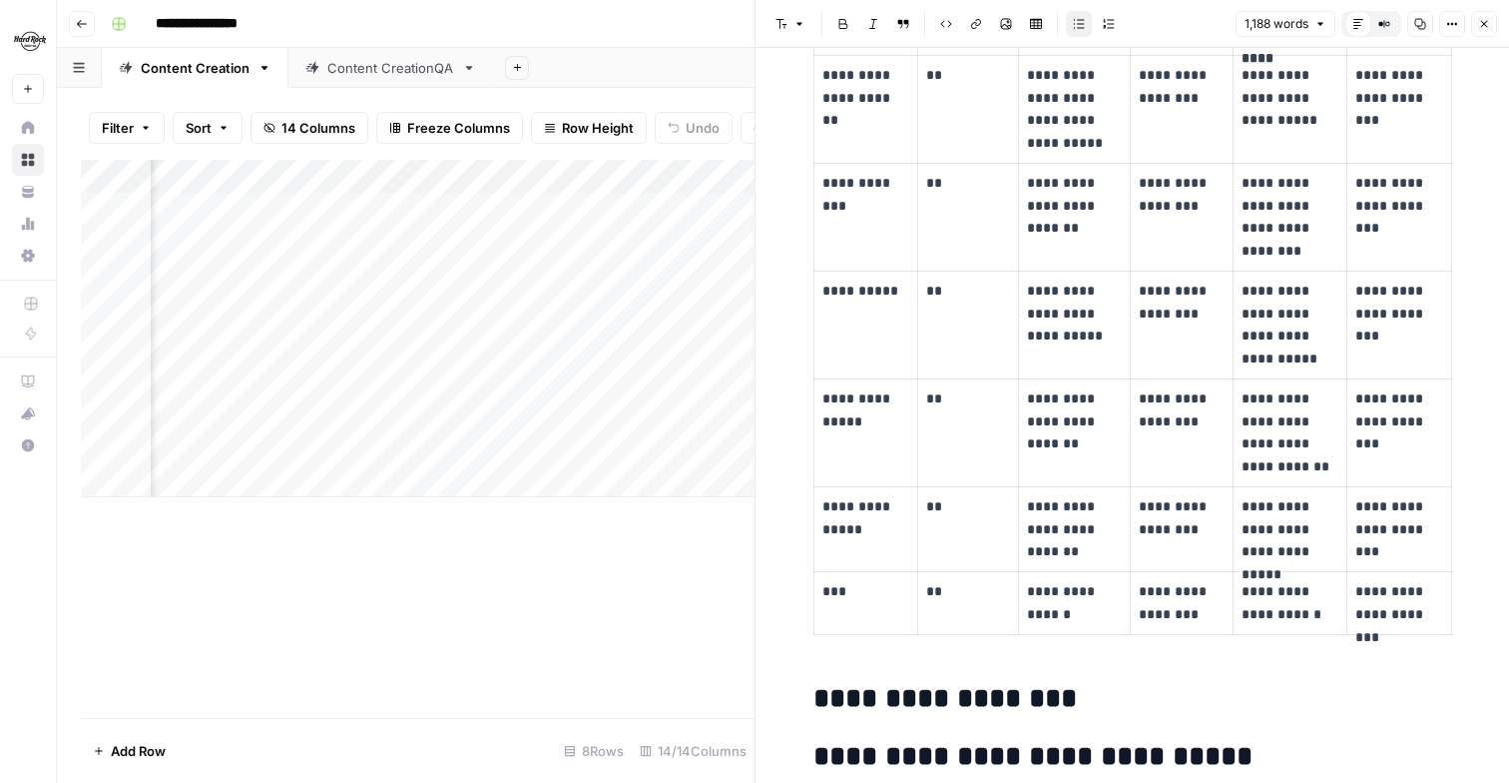
click at [1490, 24] on button "Close" at bounding box center [1484, 24] width 26 height 26
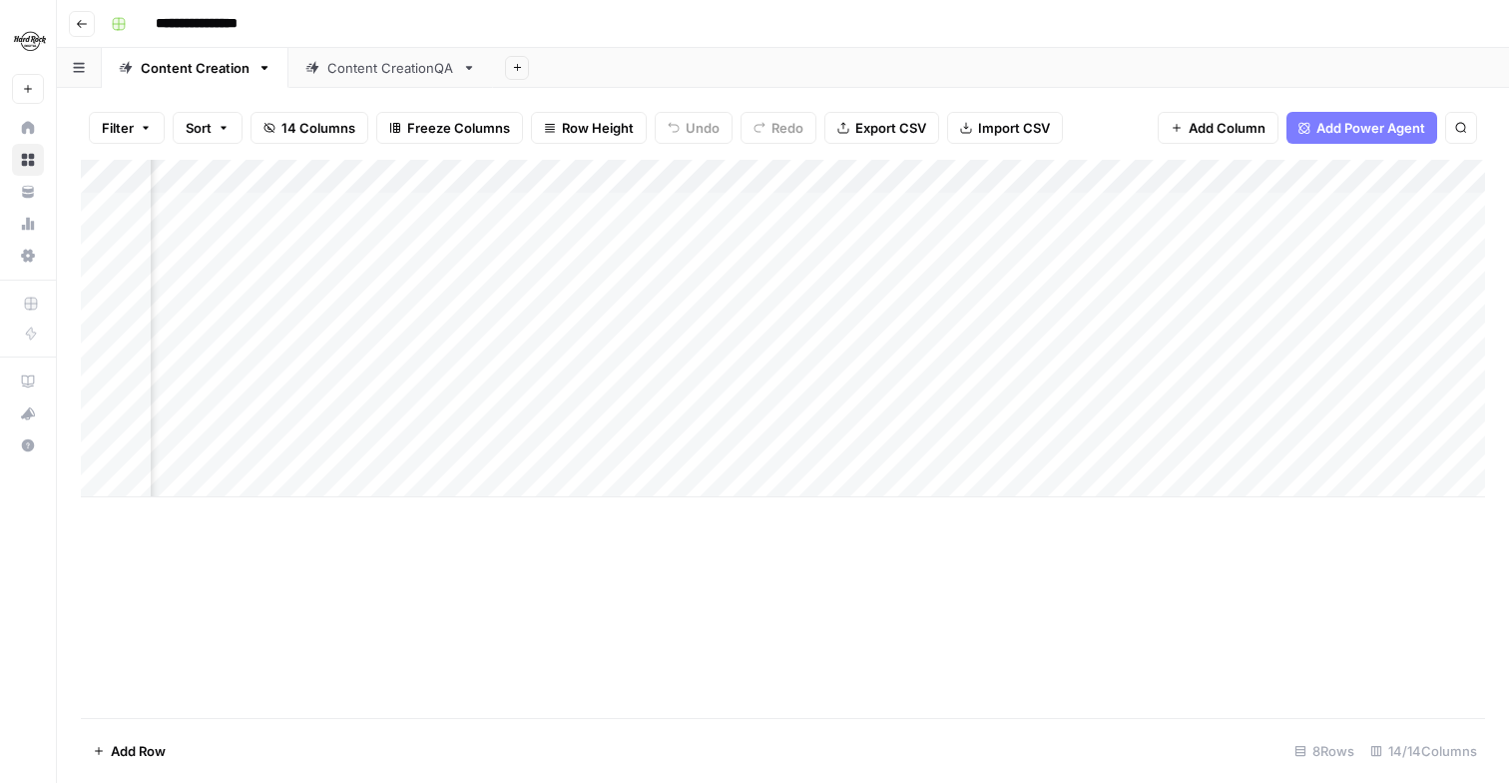
scroll to position [0, 1194]
click at [801, 447] on div "Add Column" at bounding box center [783, 328] width 1405 height 337
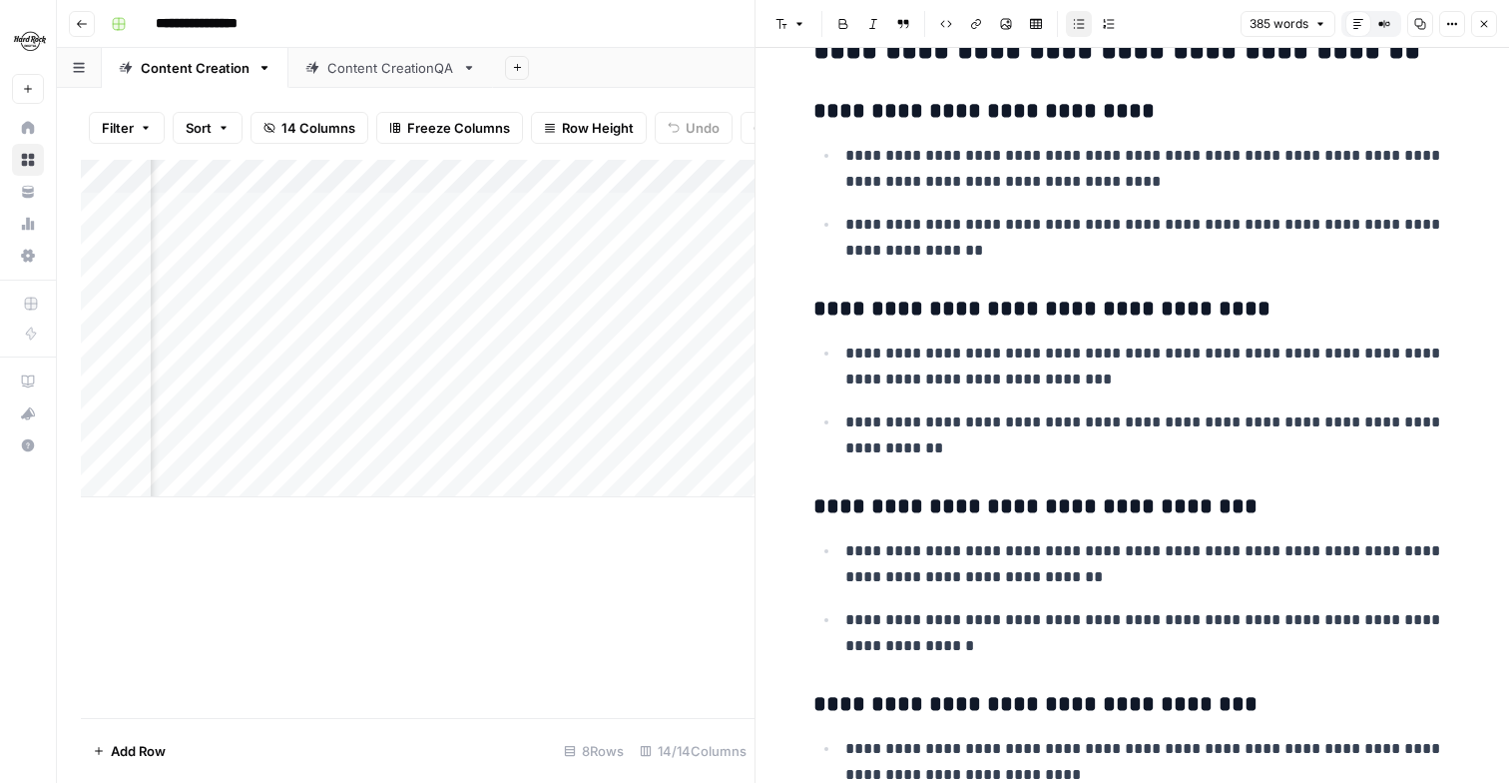
scroll to position [396, 0]
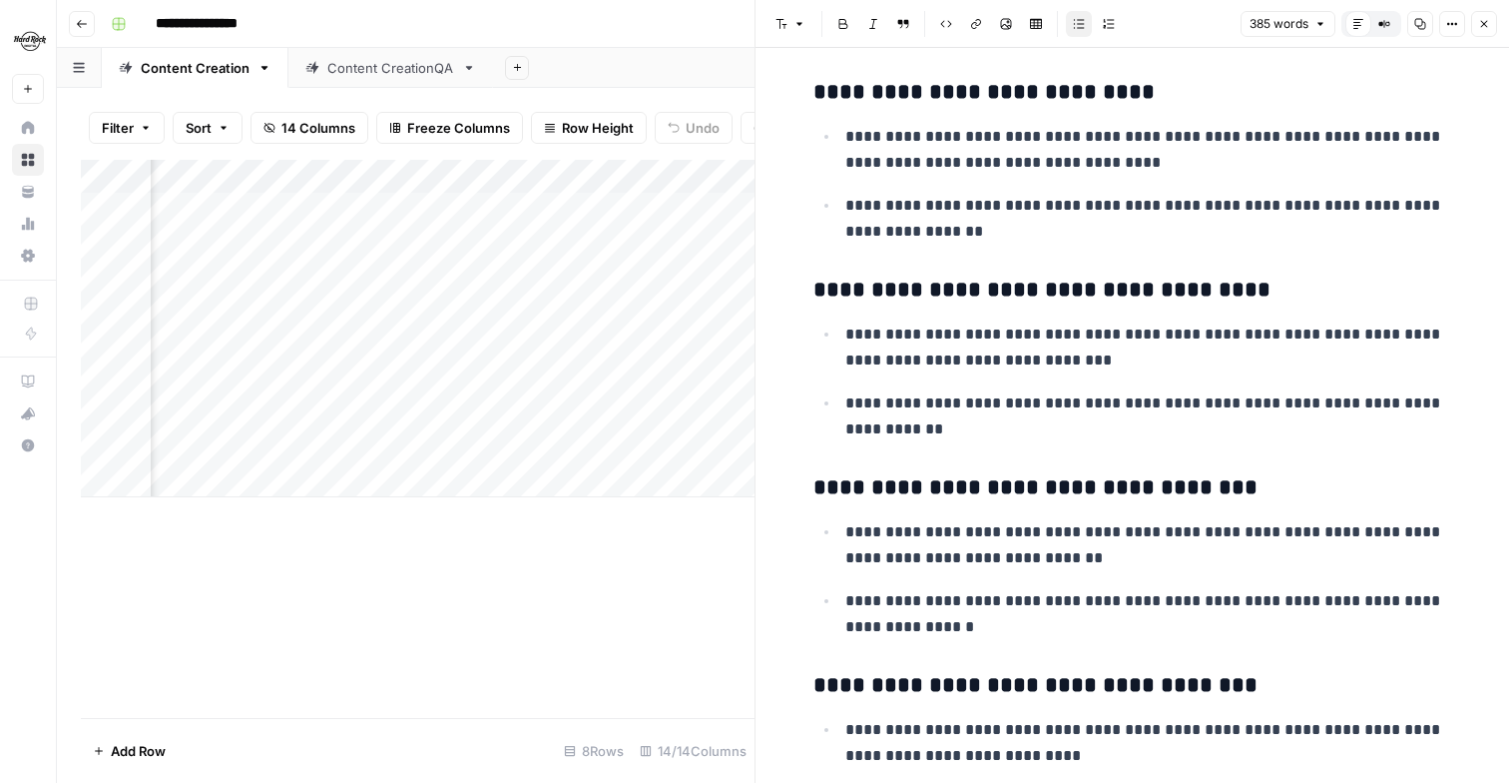
click at [1486, 22] on icon "button" at bounding box center [1484, 24] width 12 height 12
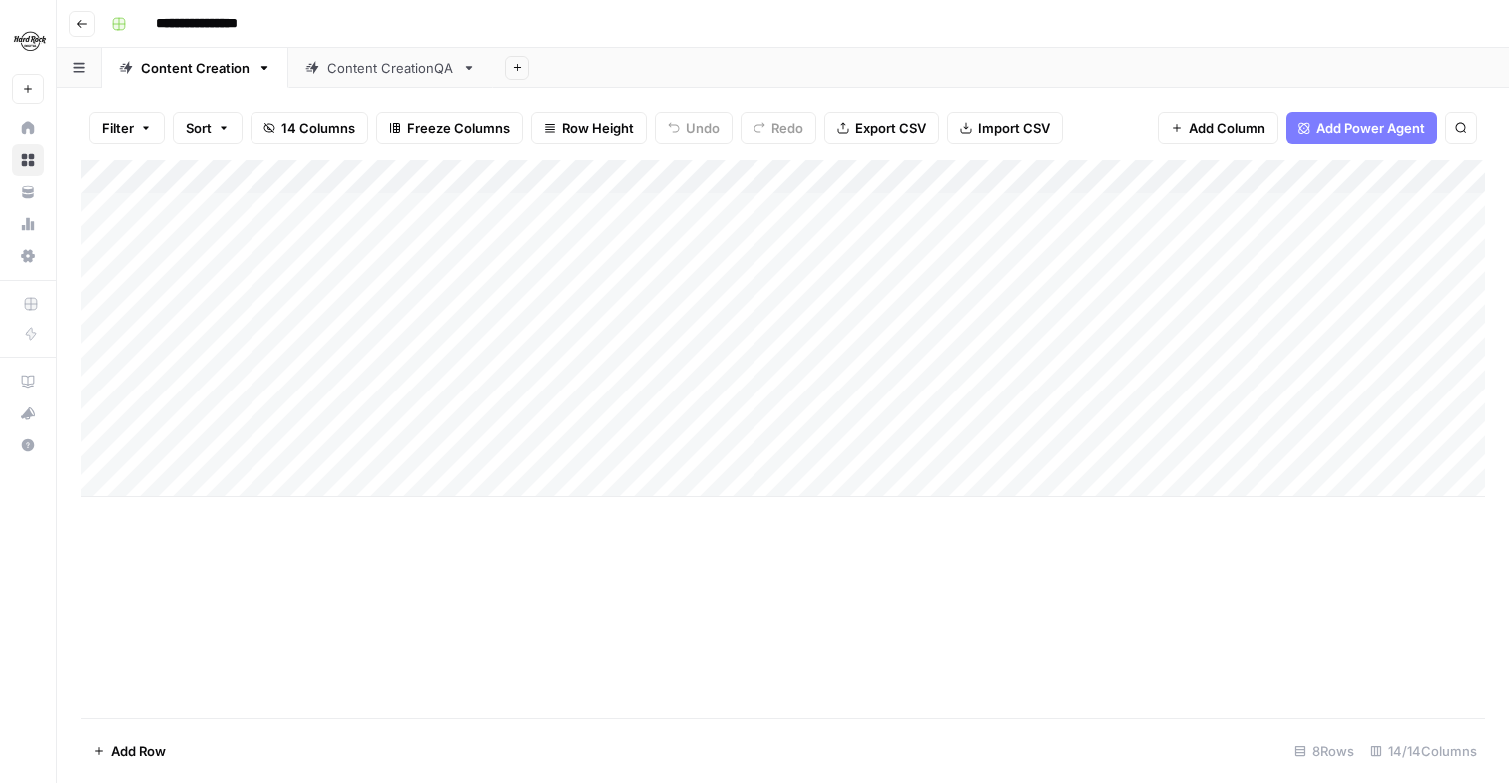
click at [1144, 584] on div "Add Column" at bounding box center [783, 439] width 1405 height 558
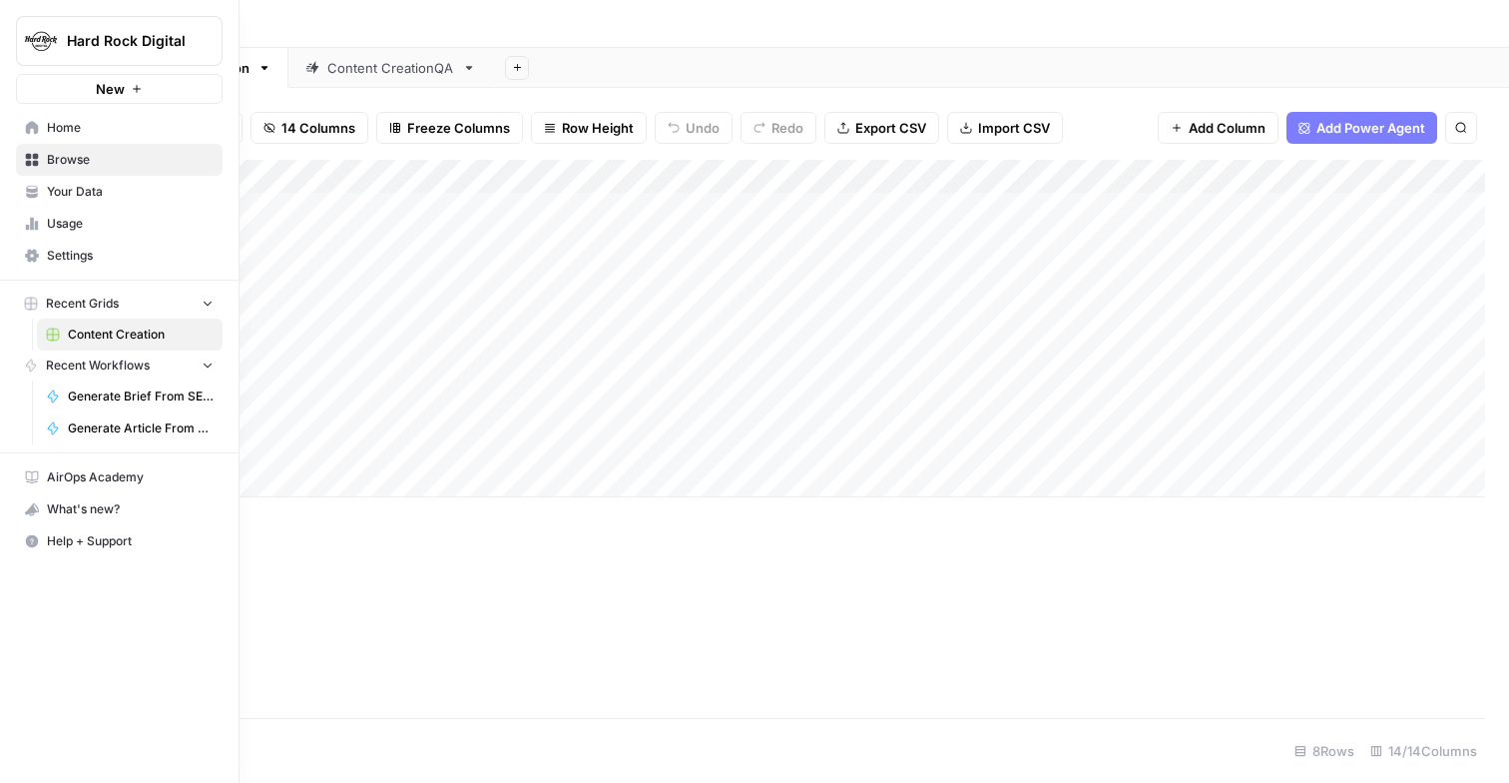
click at [110, 198] on span "Your Data" at bounding box center [130, 192] width 167 height 18
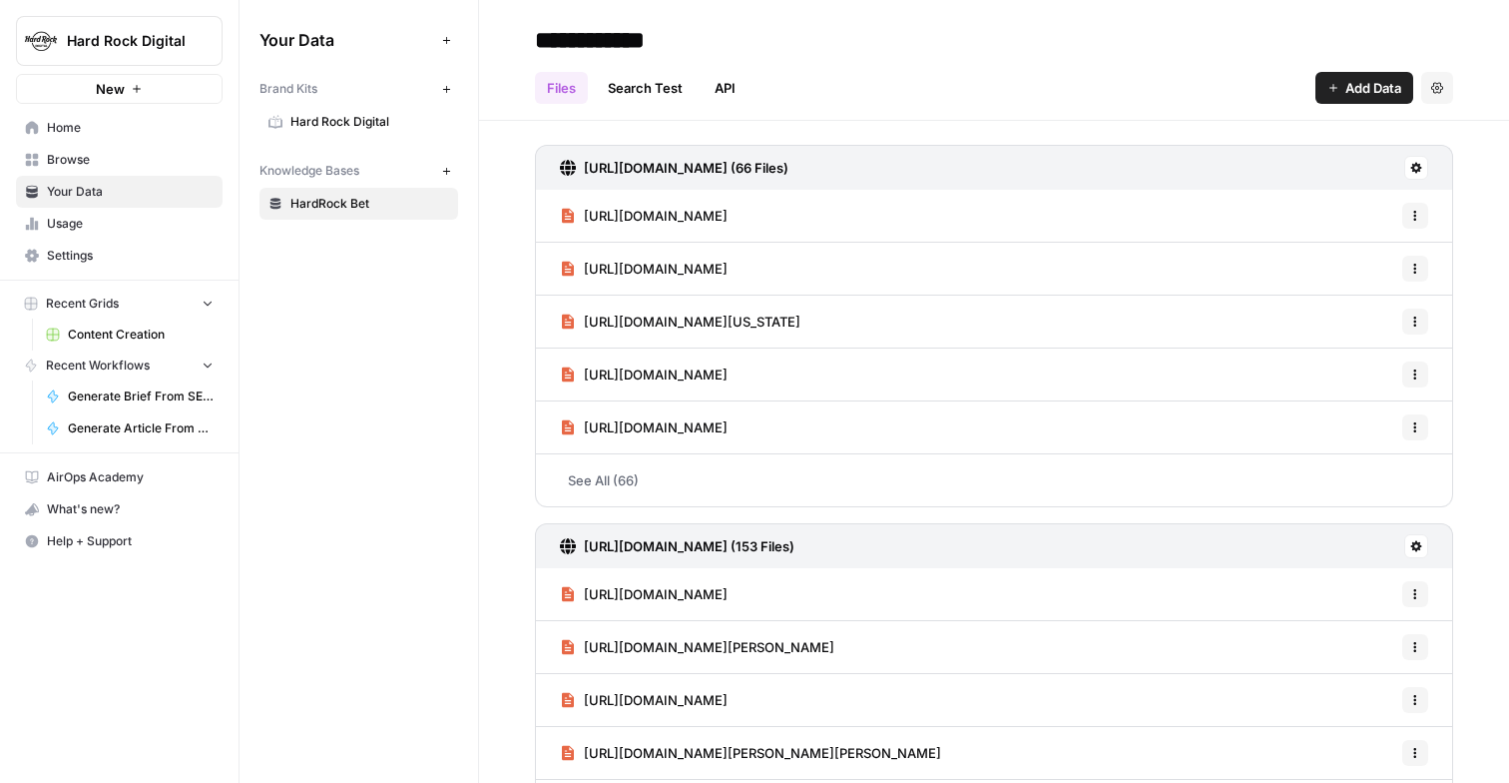
click at [371, 128] on span "Hard Rock Digital" at bounding box center [369, 122] width 159 height 18
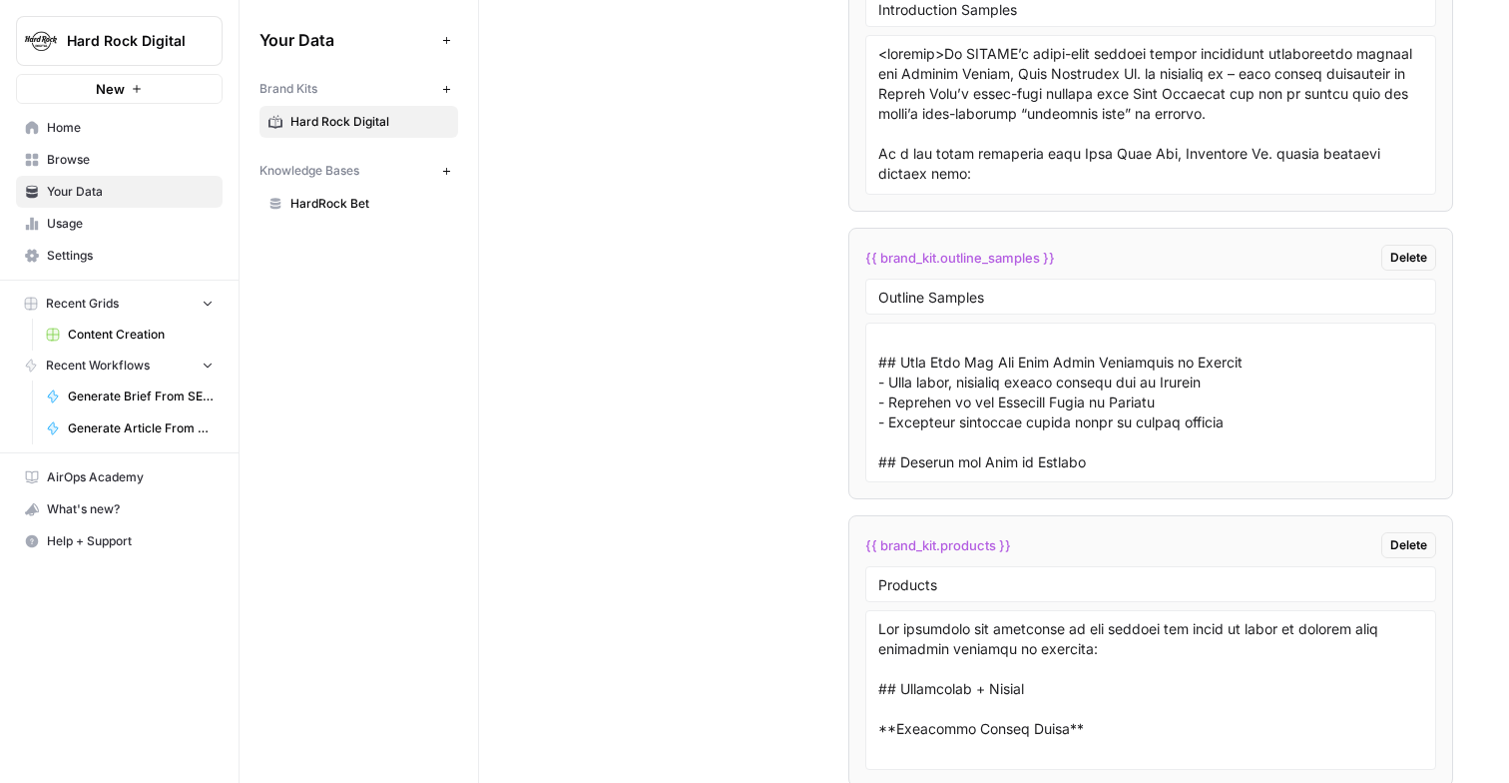
scroll to position [23, 0]
click at [1021, 289] on input "Outline Samples" at bounding box center [1150, 297] width 545 height 18
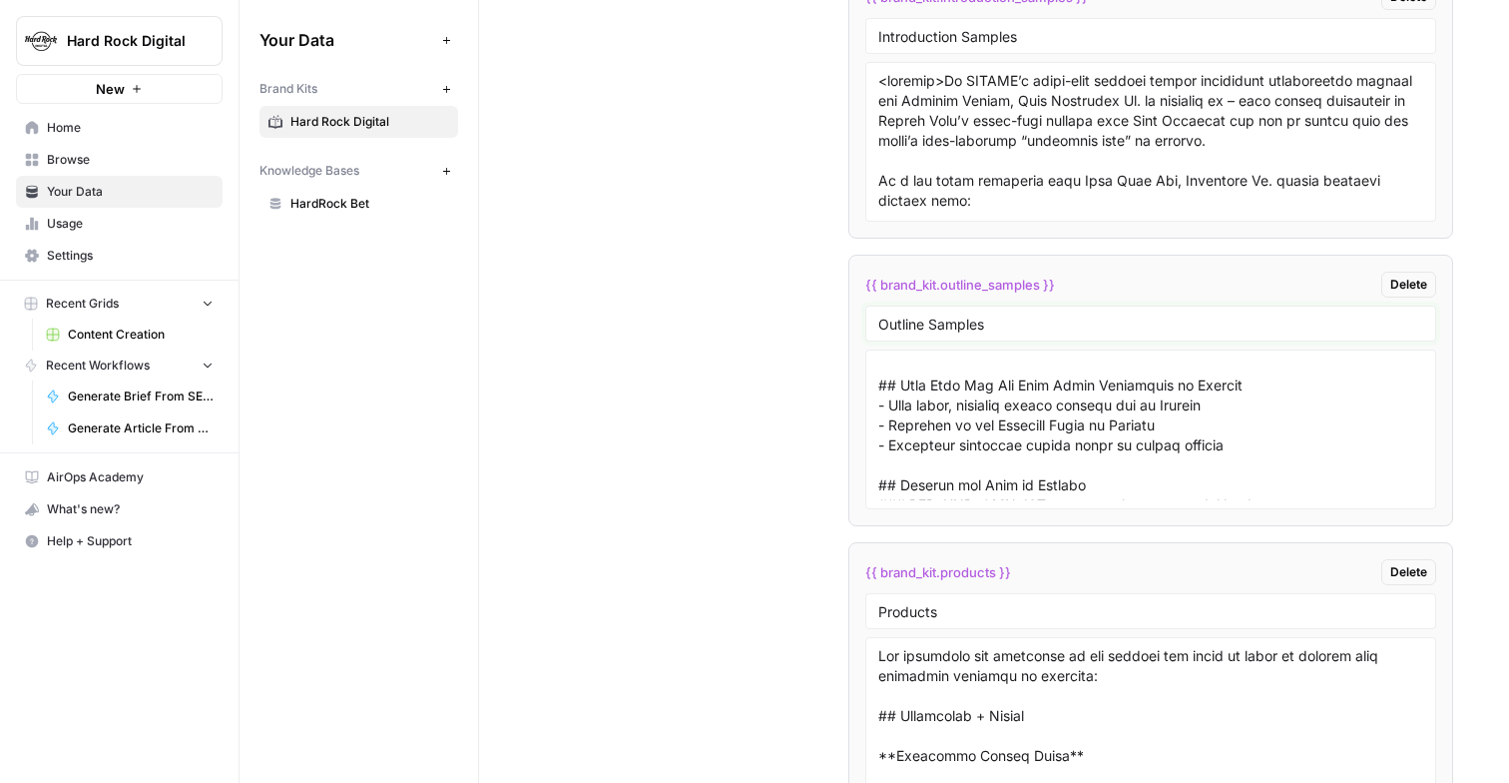
scroll to position [4341, 0]
click at [878, 326] on input "Outline Samples" at bounding box center [1150, 325] width 545 height 18
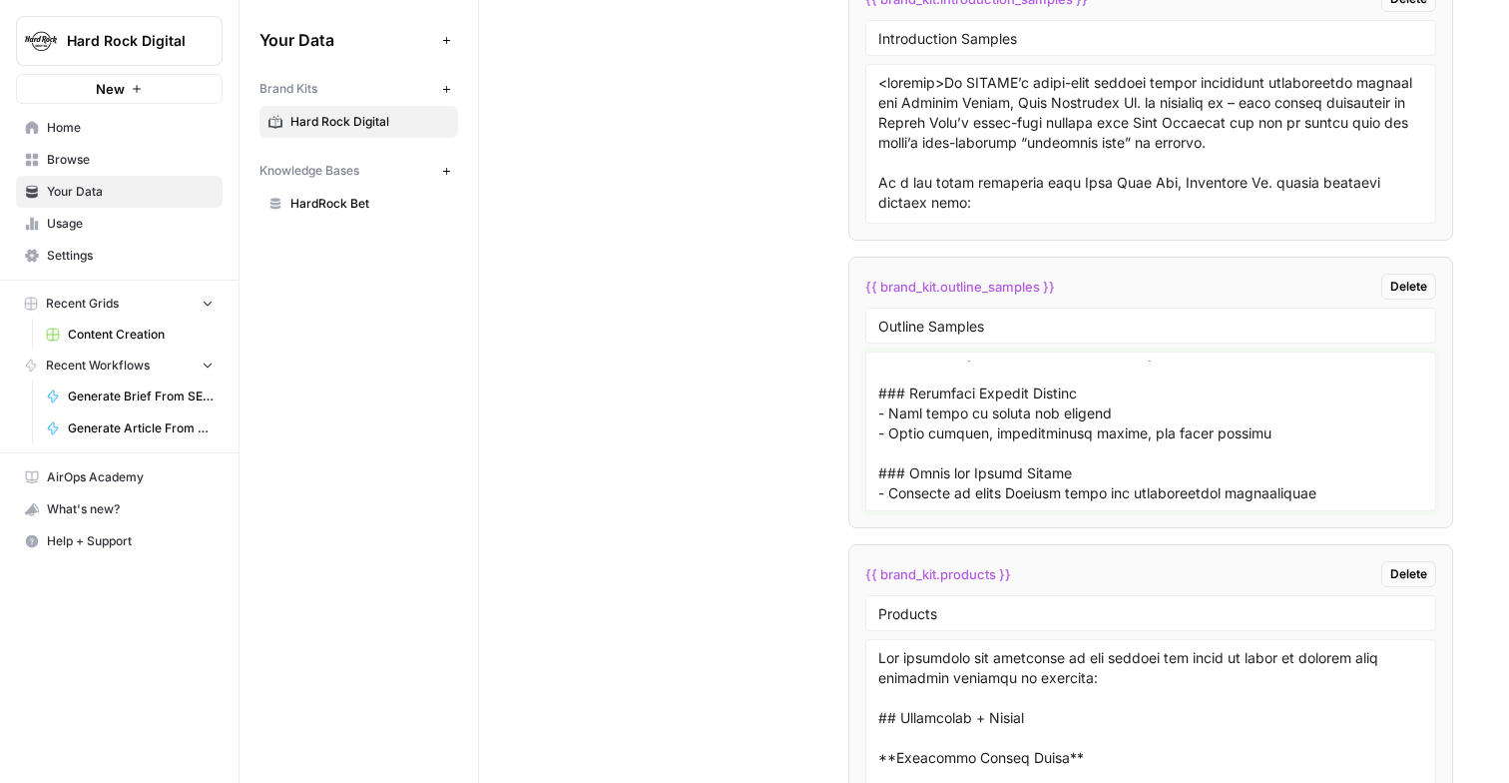
click at [1136, 477] on textarea at bounding box center [1150, 431] width 545 height 142
type textarea "# Florida Sports Betting - Exclusively on Hard Rock Bet (2025) ## Hard Rock Bet…"
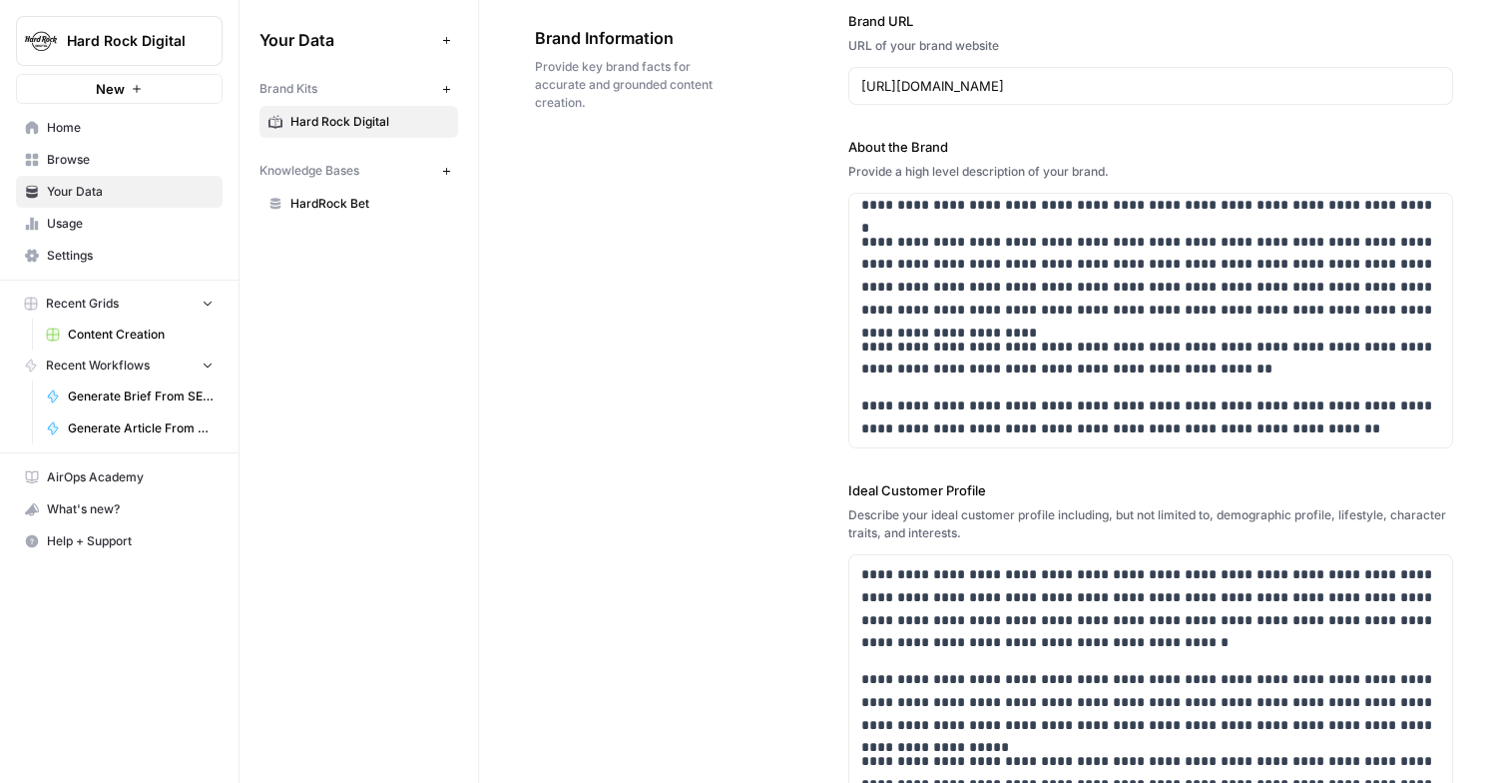
scroll to position [0, 0]
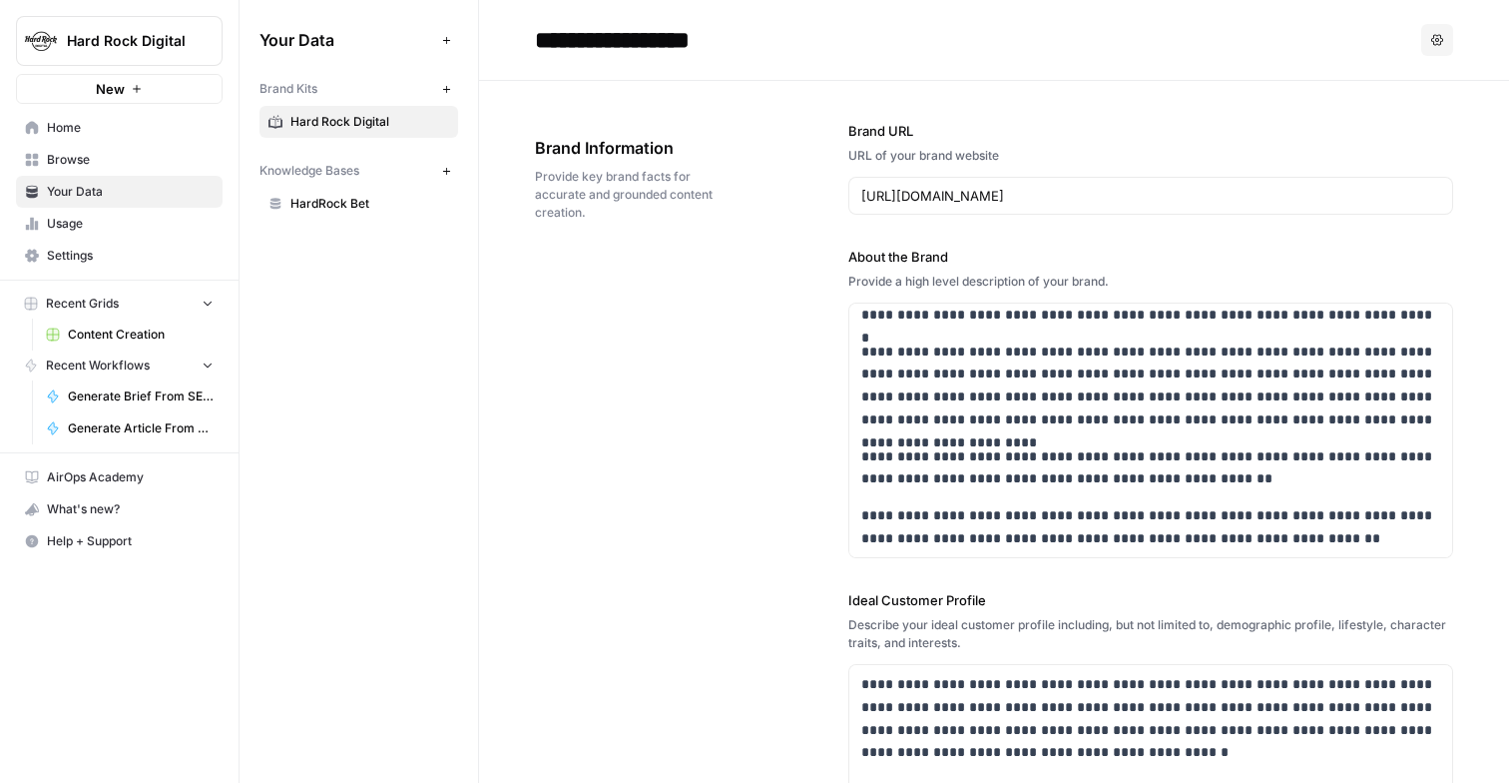
click at [133, 107] on nav "Home Browse Your Data Usage Settings" at bounding box center [119, 192] width 239 height 176
click at [106, 117] on link "Home" at bounding box center [119, 128] width 207 height 32
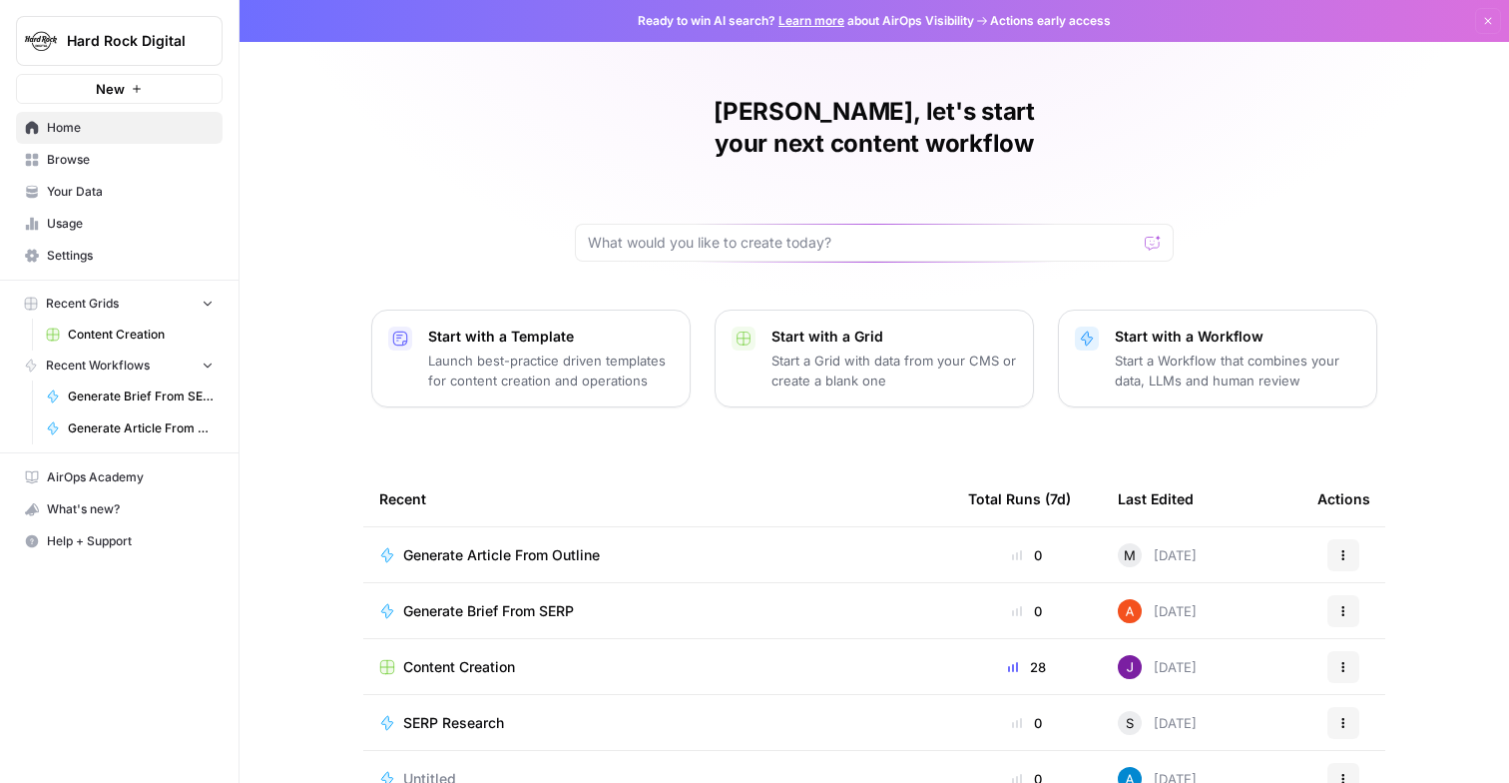
click at [91, 326] on span "Content Creation" at bounding box center [141, 334] width 146 height 18
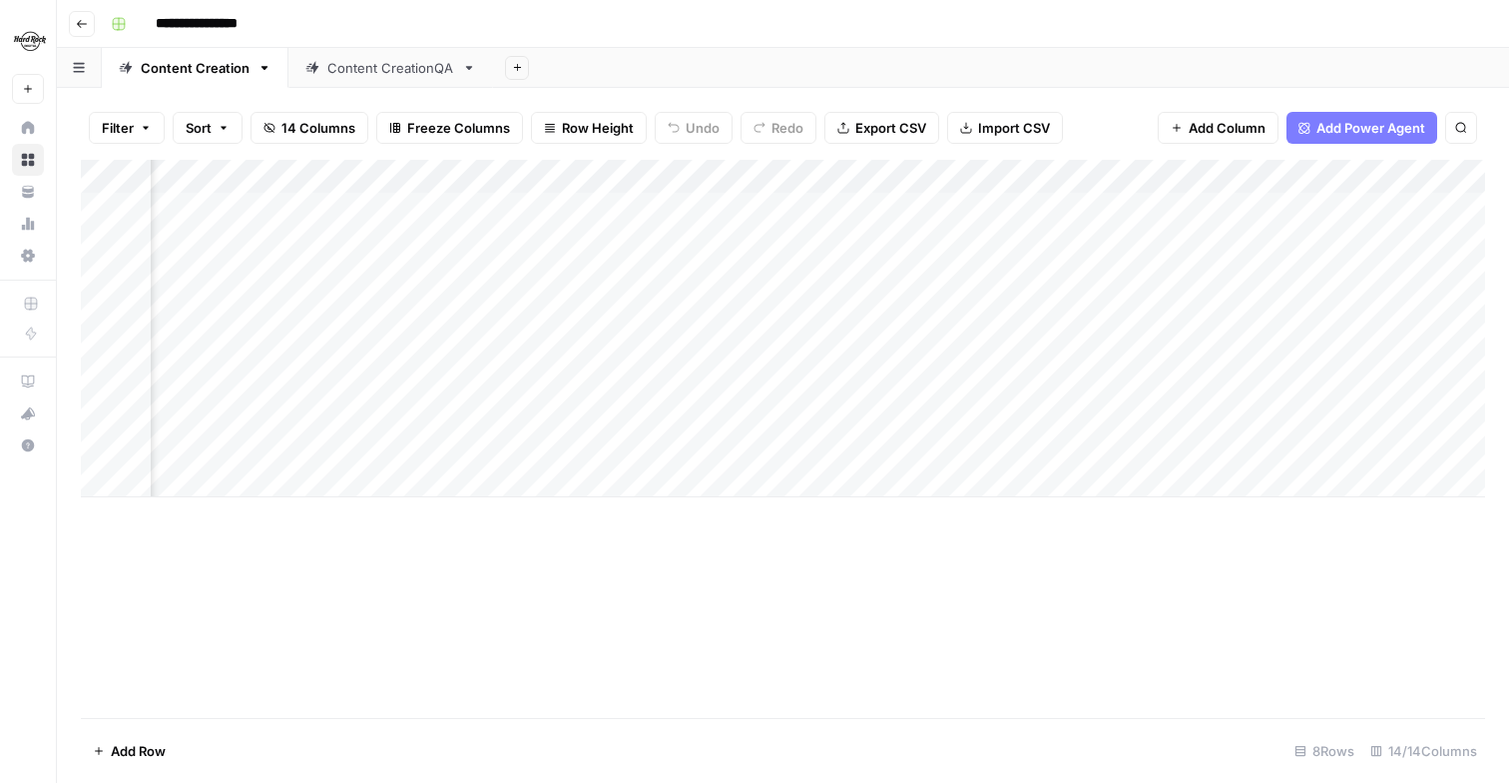
scroll to position [0, 578]
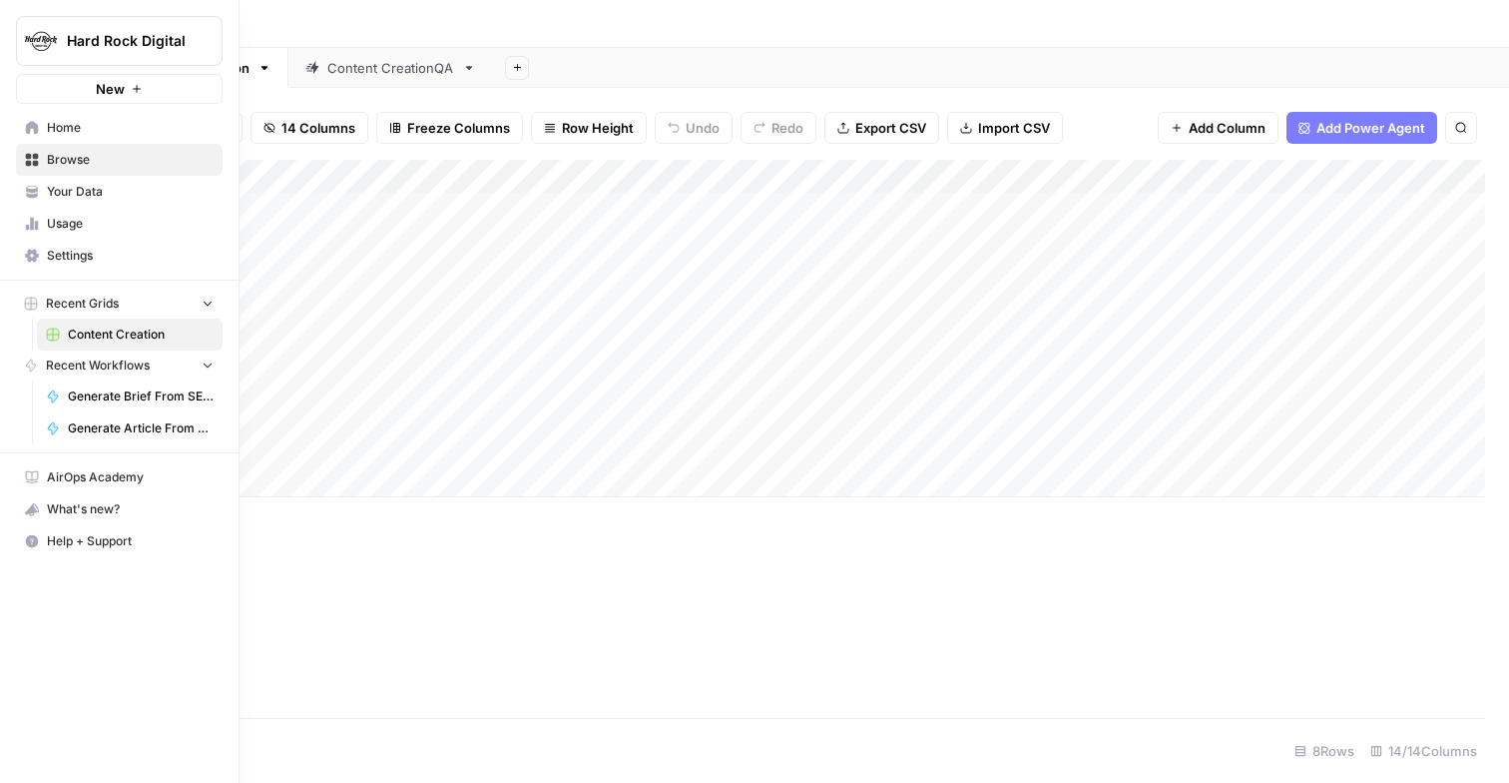
click at [99, 188] on span "Your Data" at bounding box center [130, 192] width 167 height 18
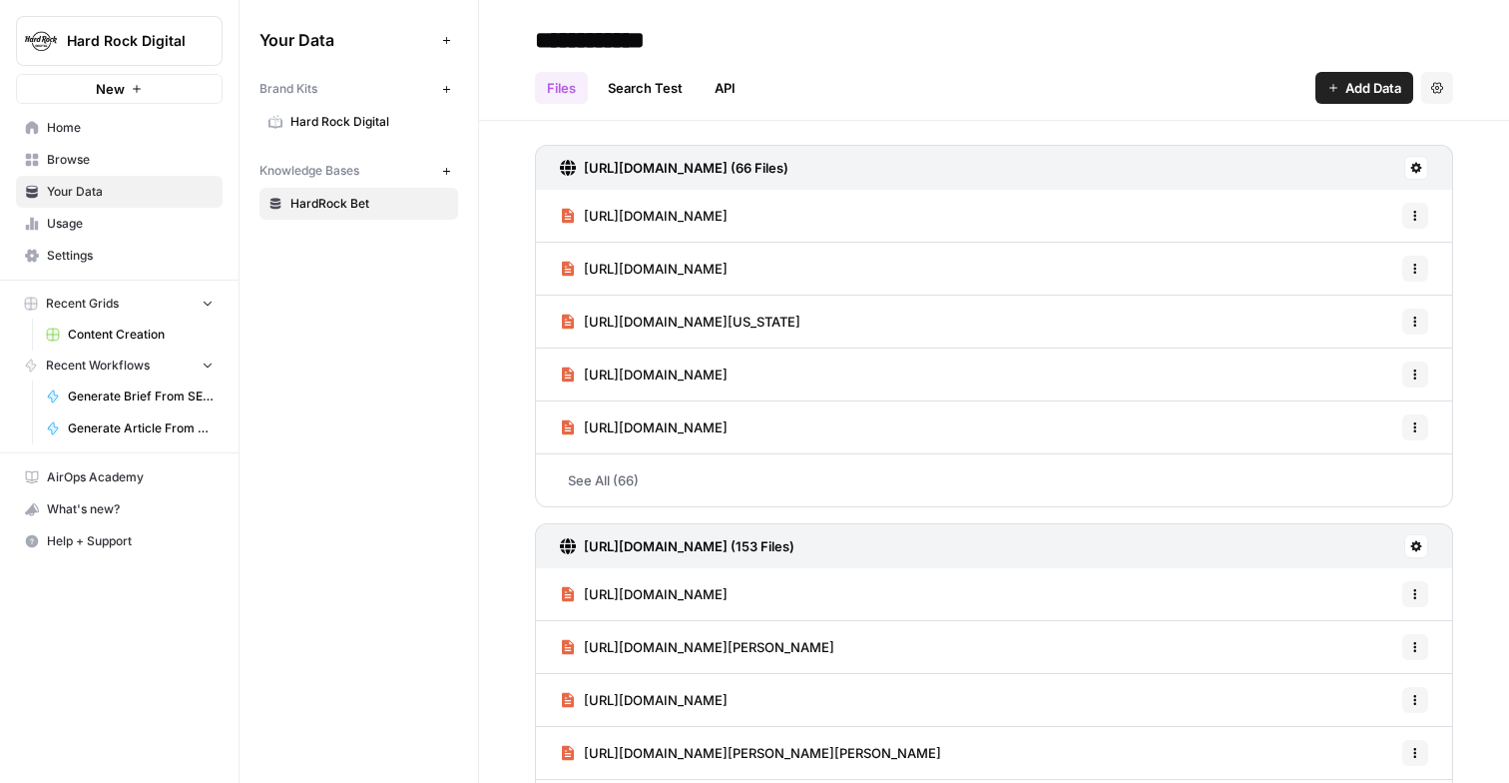
click at [298, 117] on span "Hard Rock Digital" at bounding box center [369, 122] width 159 height 18
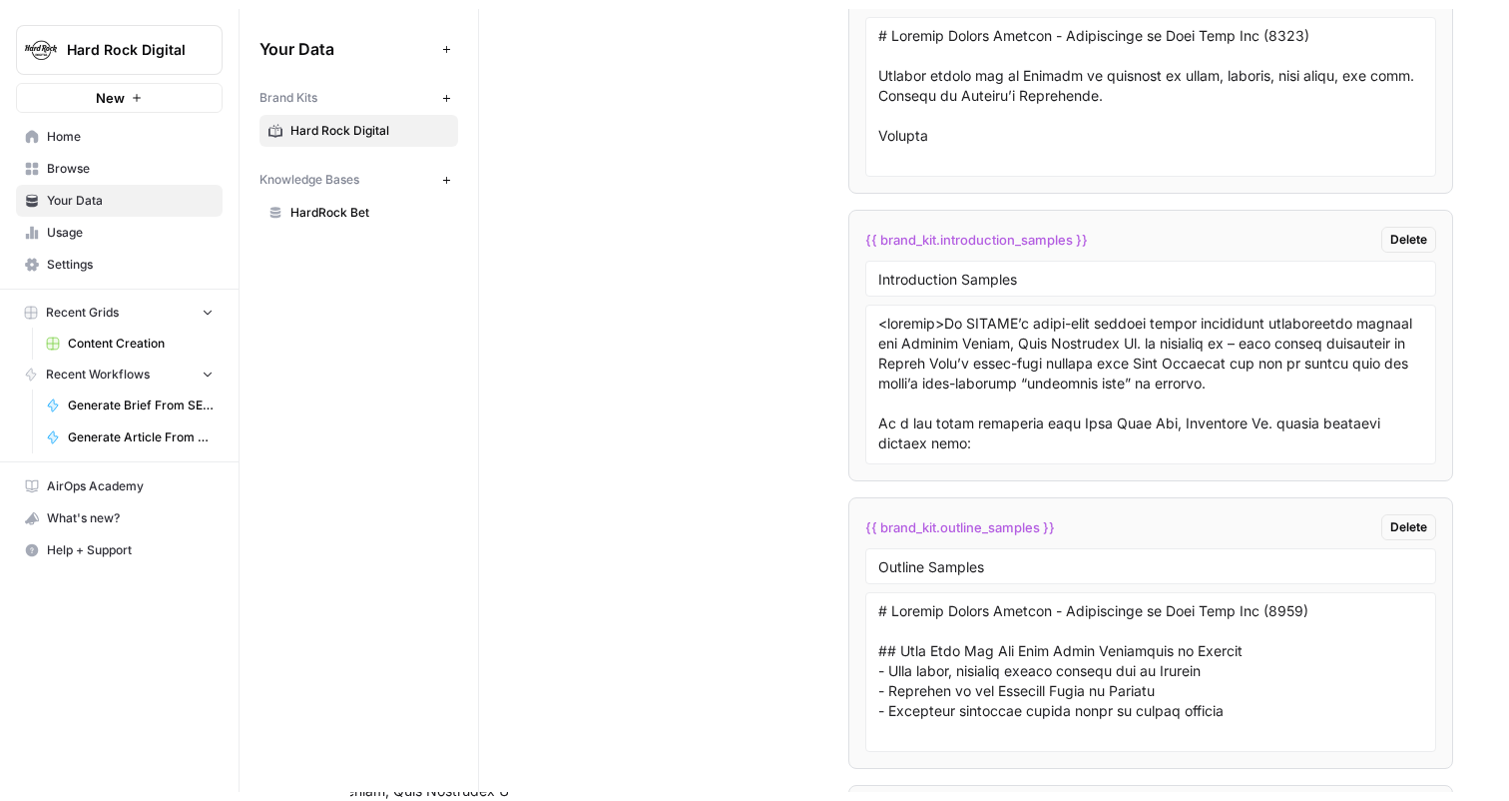
scroll to position [4062, 0]
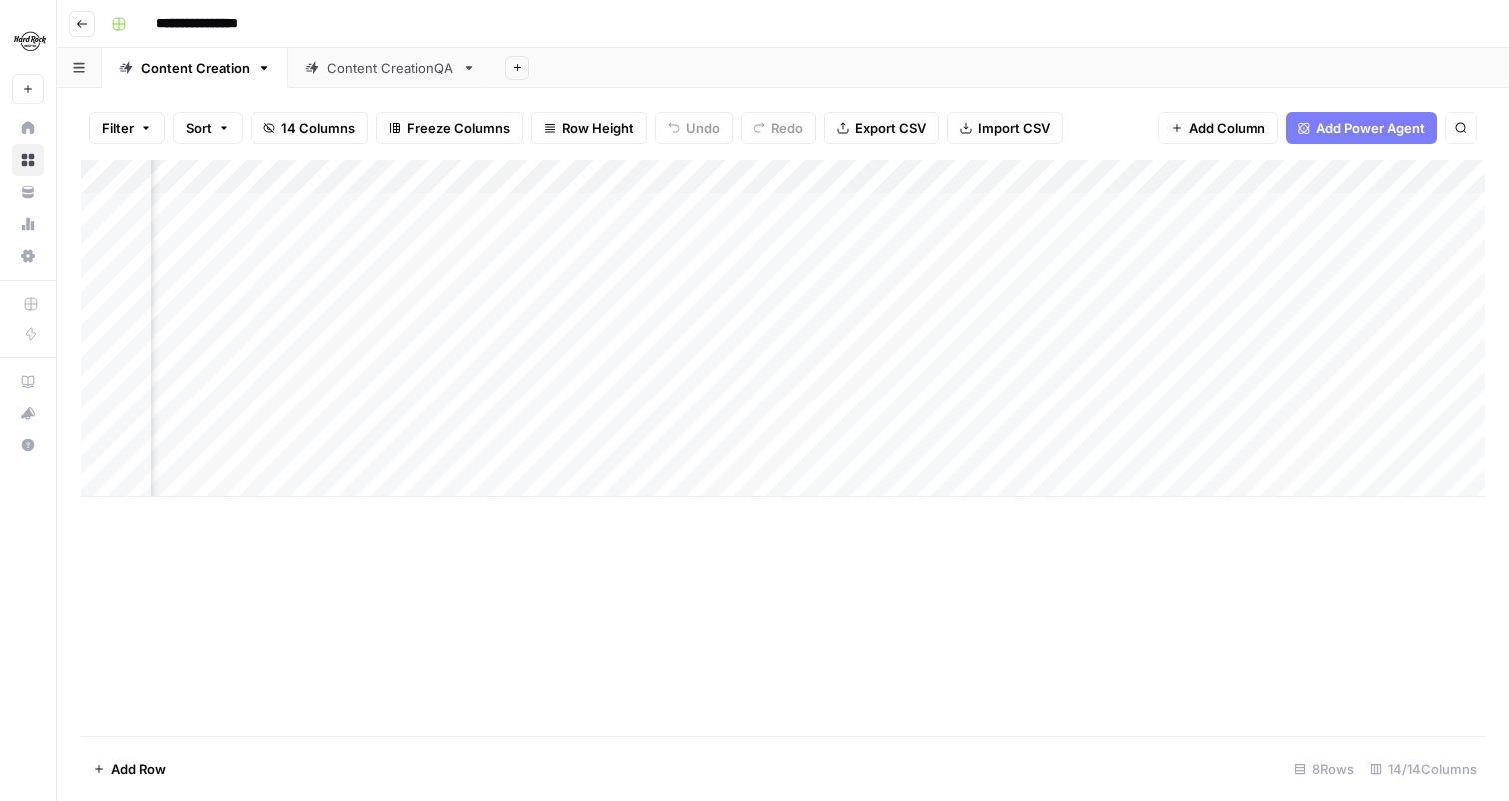
scroll to position [0, 251]
click at [748, 570] on div "Add Column" at bounding box center [783, 448] width 1405 height 576
click at [1231, 466] on div "Add Column" at bounding box center [783, 328] width 1405 height 337
click at [103, 482] on div "Add Column" at bounding box center [783, 345] width 1405 height 371
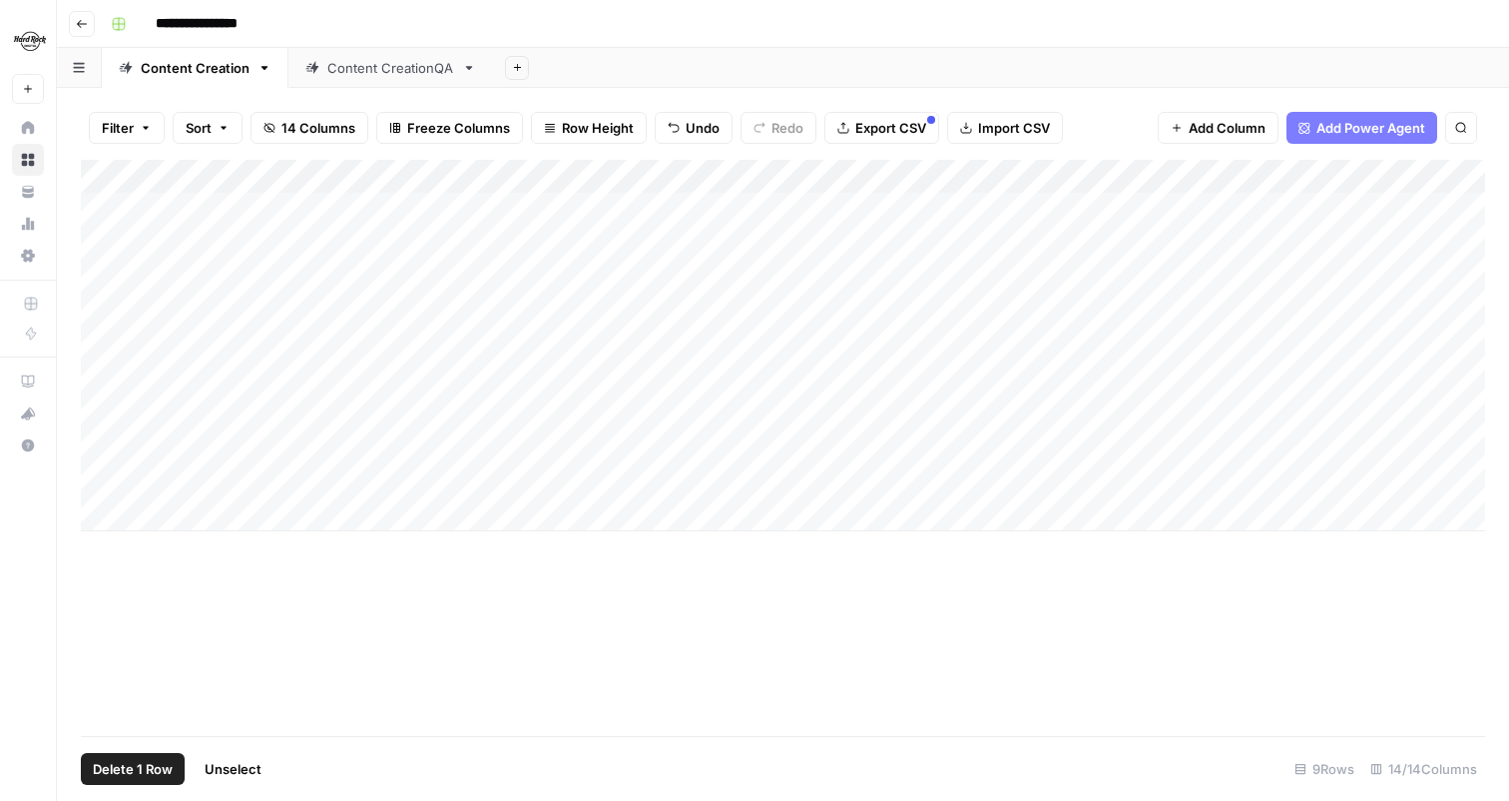
click at [145, 755] on button "Delete 1 Row" at bounding box center [133, 769] width 104 height 32
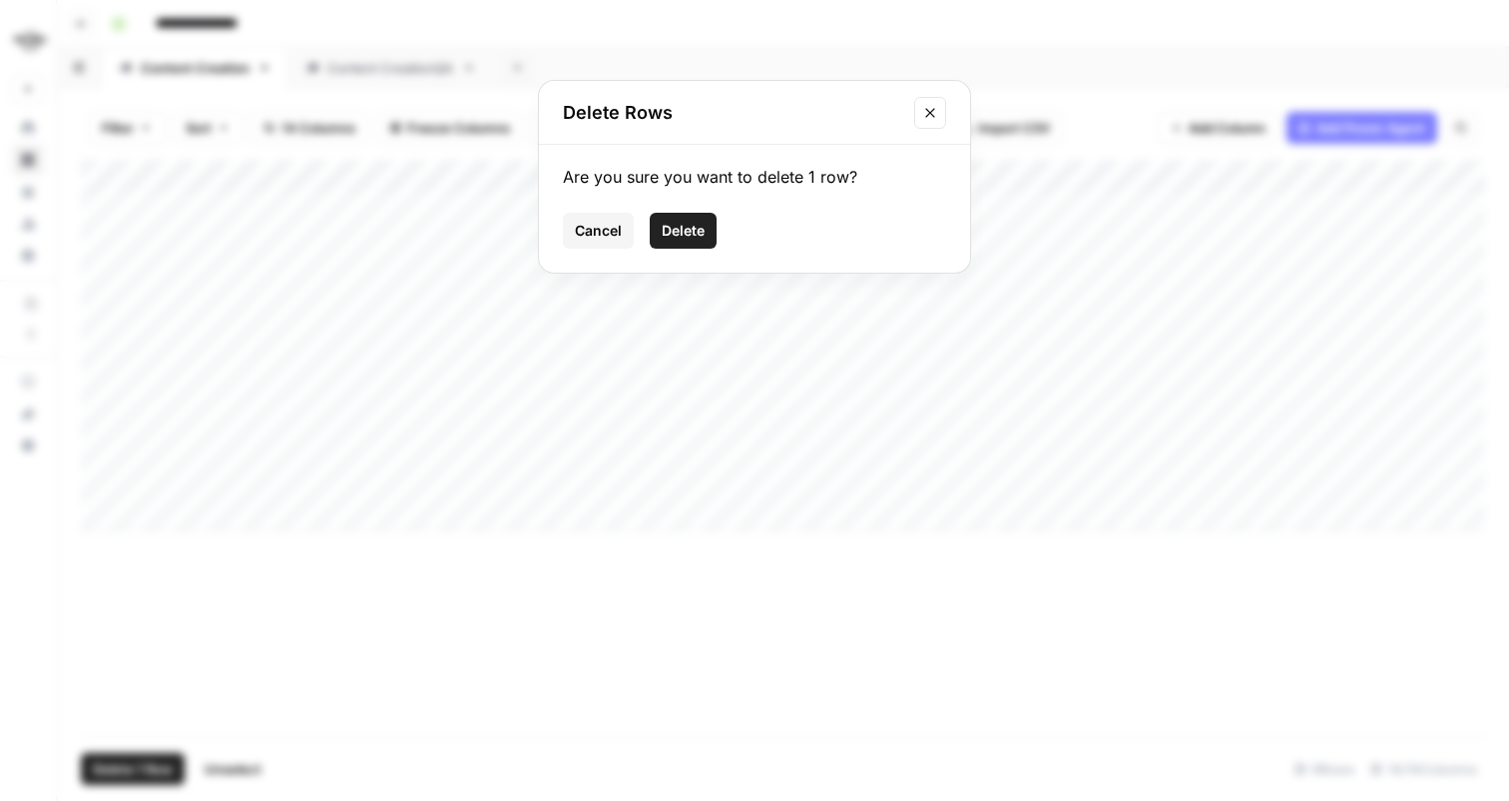
click at [667, 244] on button "Delete" at bounding box center [683, 231] width 67 height 36
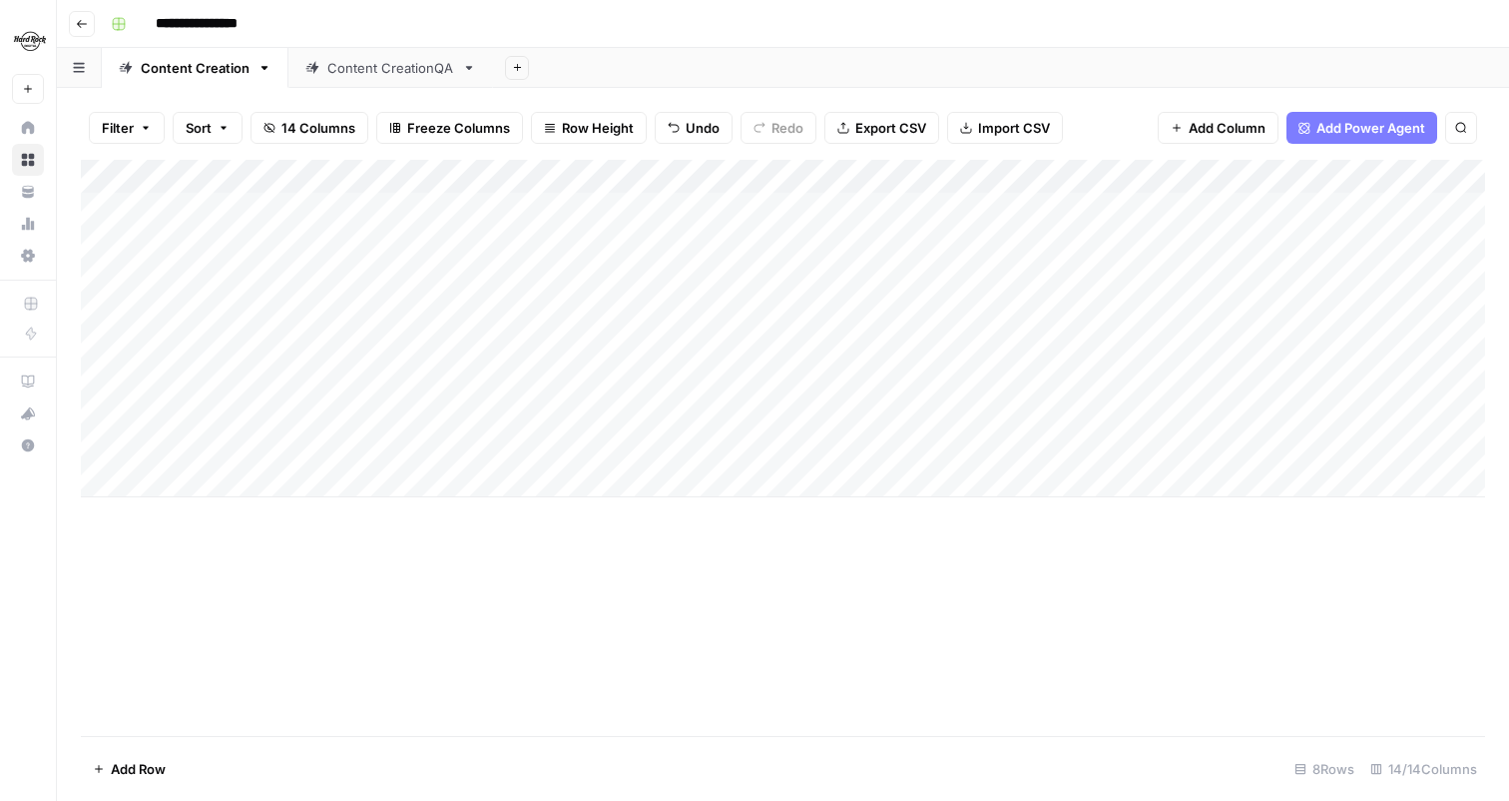
click at [1211, 444] on div "Add Column" at bounding box center [783, 328] width 1405 height 337
click at [1070, 442] on div "Add Column" at bounding box center [783, 328] width 1405 height 337
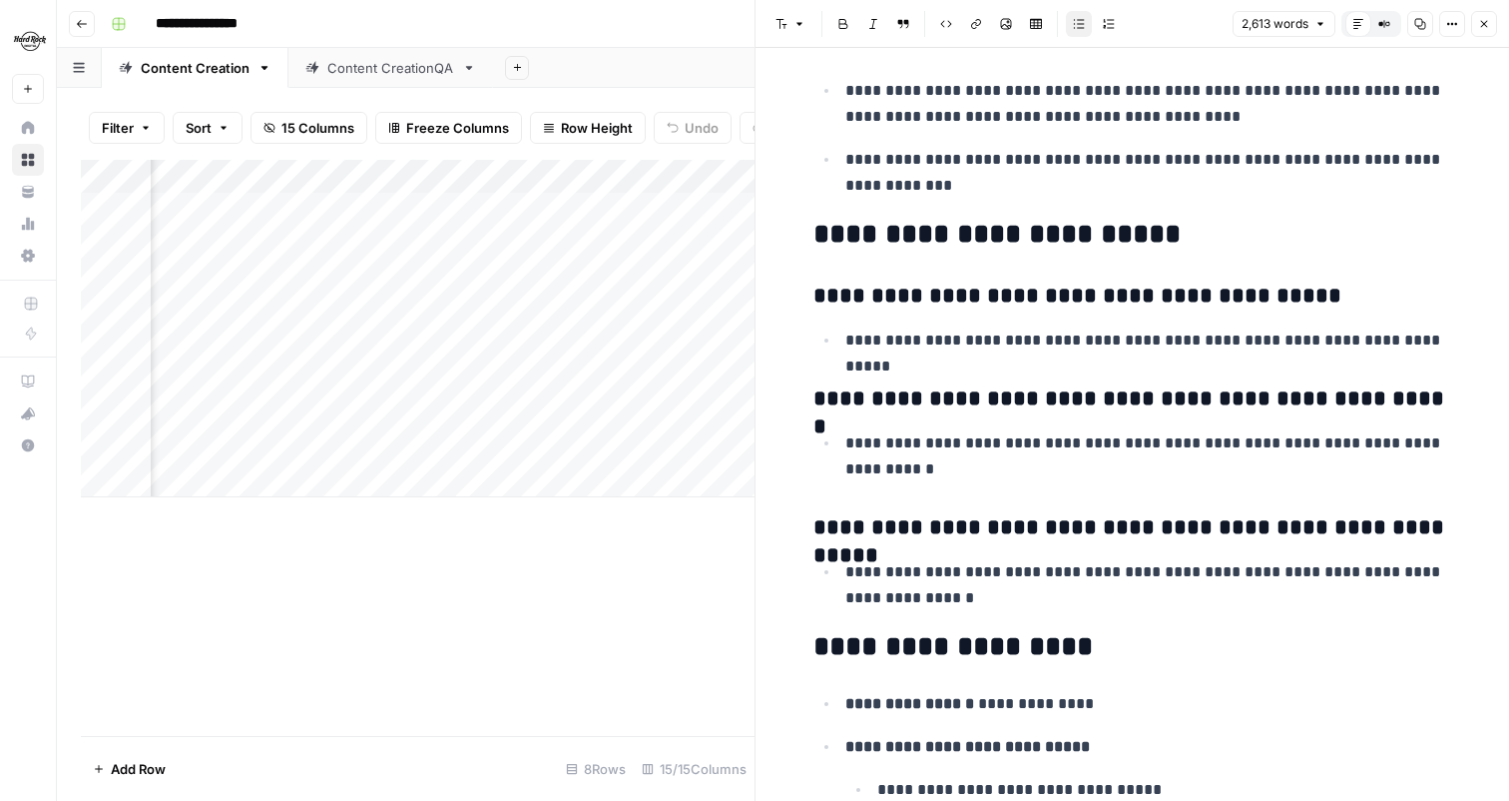
scroll to position [9378, 0]
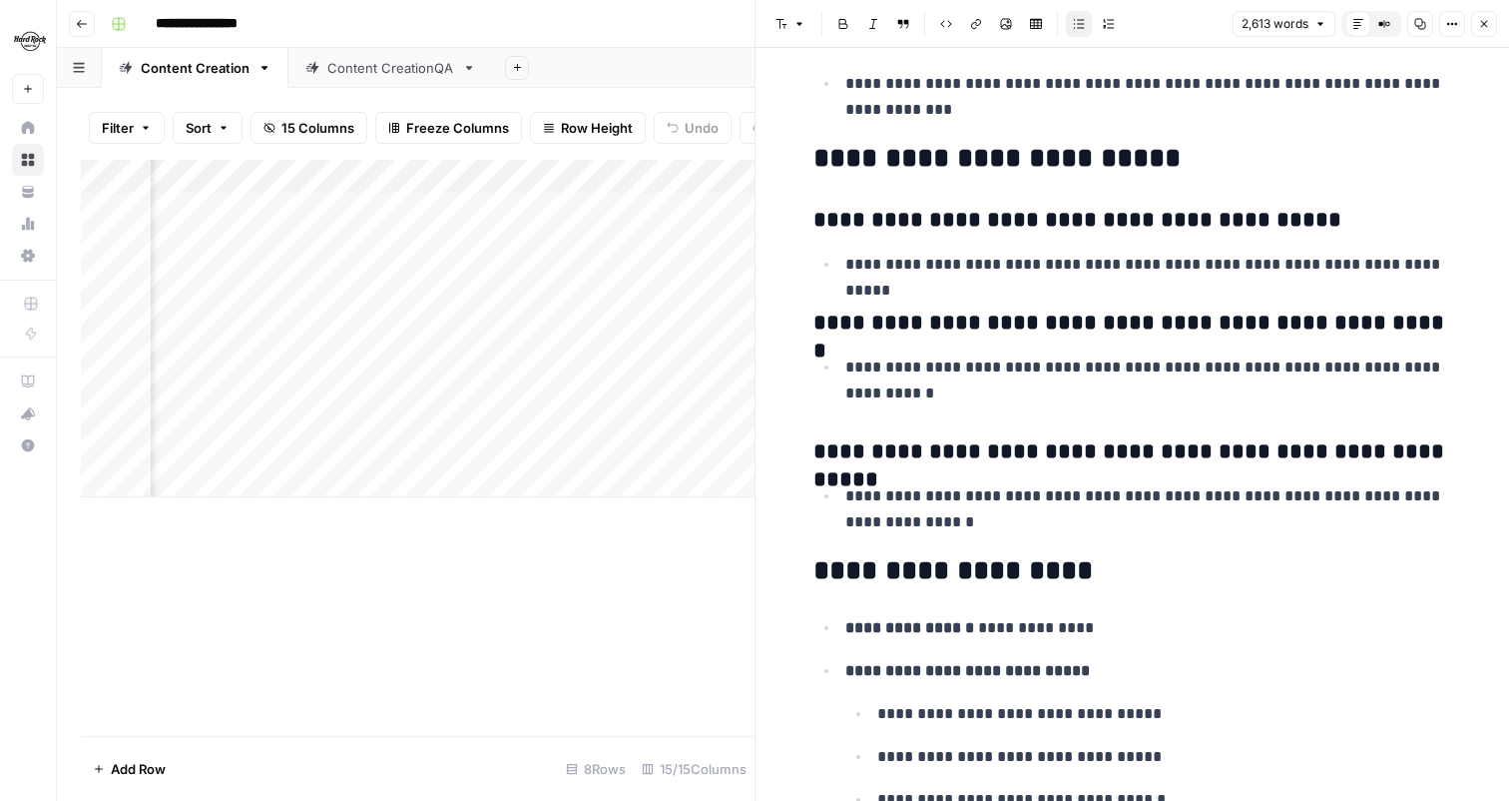
click at [1479, 35] on button "Close" at bounding box center [1484, 24] width 26 height 26
